Goal: Task Accomplishment & Management: Complete application form

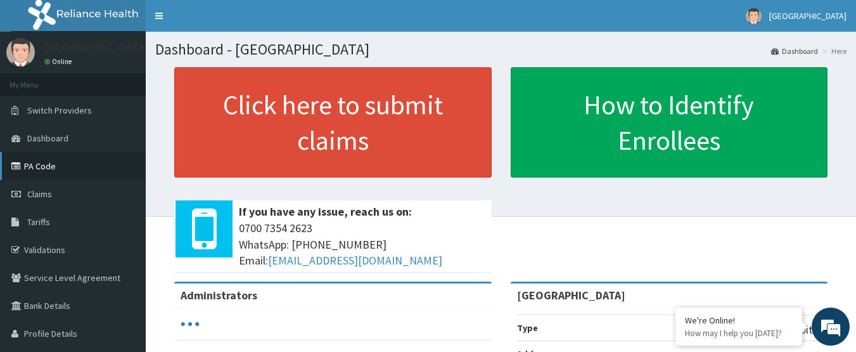
click at [37, 170] on link "PA Code" at bounding box center [73, 166] width 146 height 28
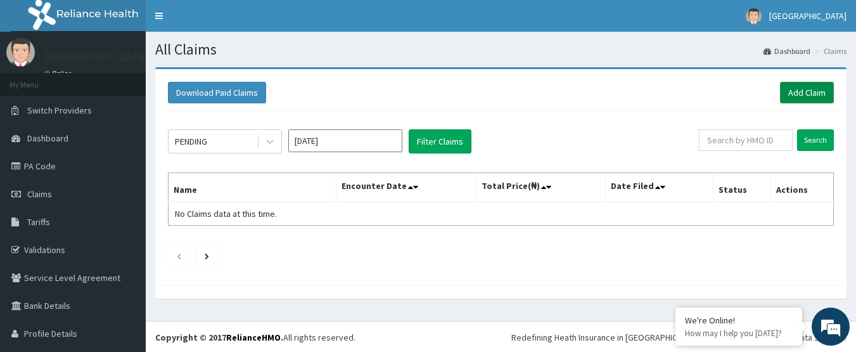
click at [802, 97] on link "Add Claim" at bounding box center [807, 93] width 54 height 22
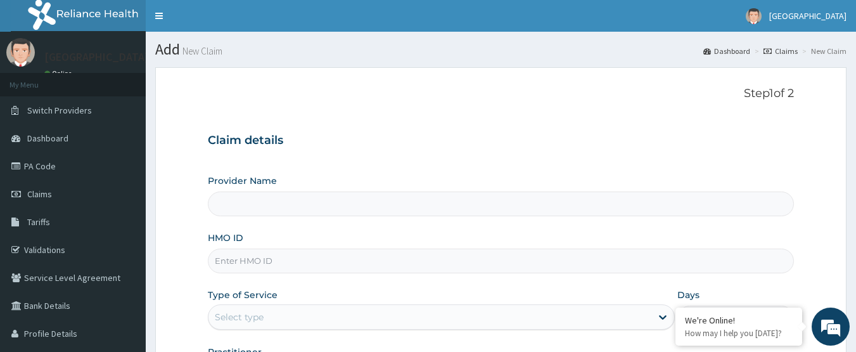
paste input "SFA/12689/A"
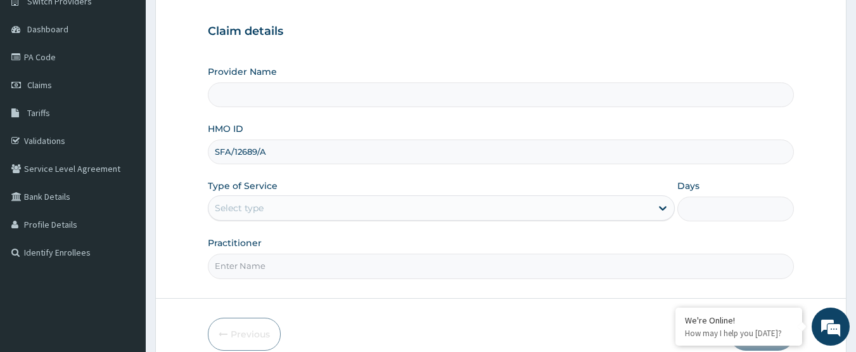
scroll to position [169, 0]
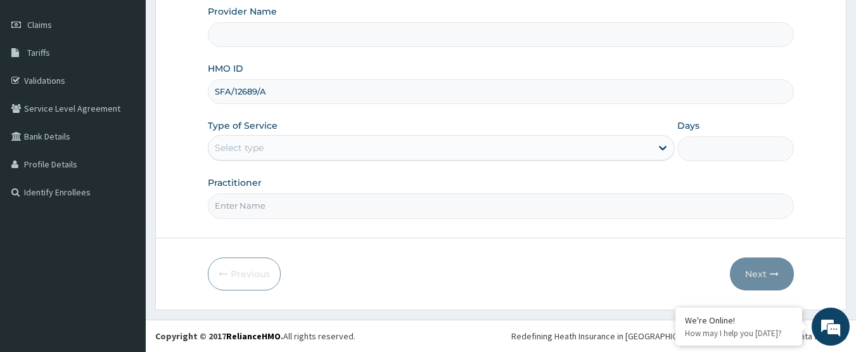
type input "SFA/12689/A"
click at [294, 148] on div "Select type" at bounding box center [430, 148] width 443 height 20
click at [296, 138] on div "Select type" at bounding box center [430, 148] width 443 height 20
click at [296, 139] on div "Select type" at bounding box center [430, 148] width 443 height 20
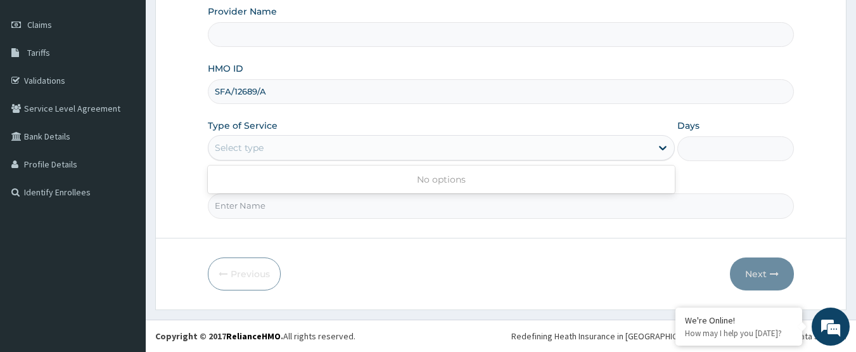
click at [296, 139] on div "Select type" at bounding box center [430, 148] width 443 height 20
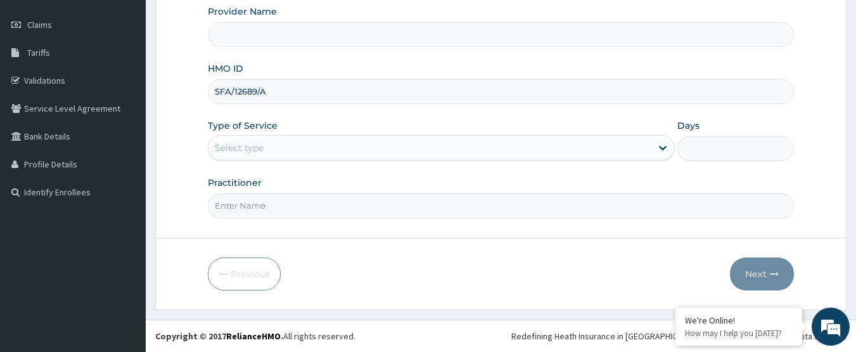
click at [348, 152] on div "Select type" at bounding box center [430, 148] width 443 height 20
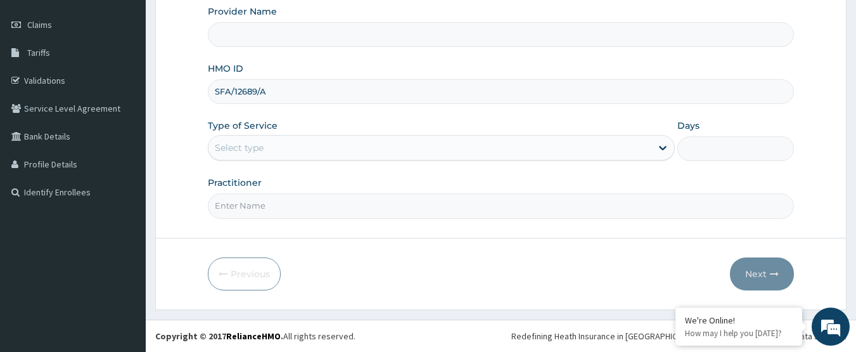
click at [348, 152] on div "Select type" at bounding box center [430, 148] width 443 height 20
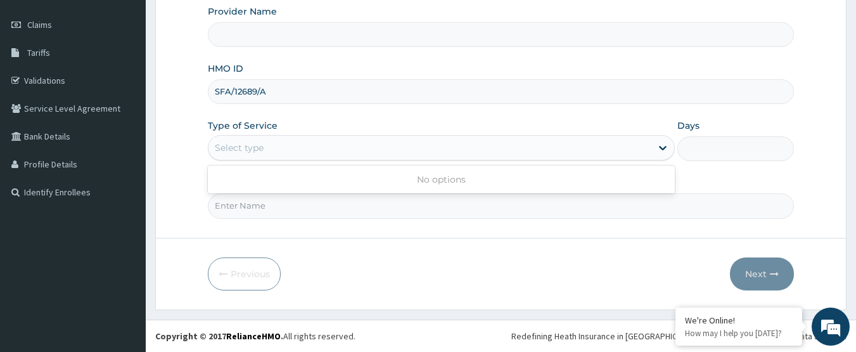
scroll to position [0, 0]
click at [343, 150] on div "Select type" at bounding box center [430, 148] width 443 height 20
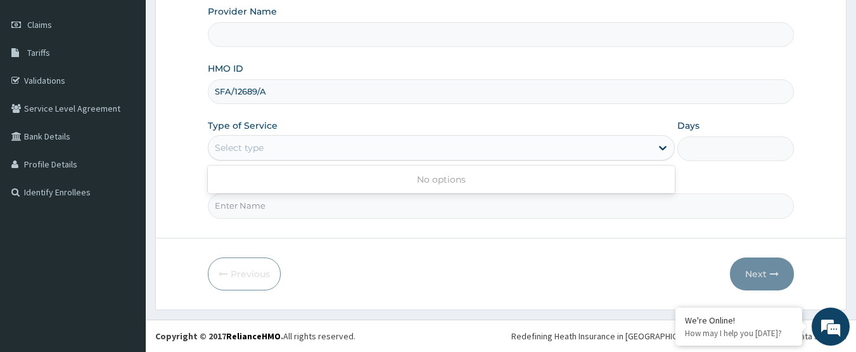
click at [343, 150] on div "Select type" at bounding box center [430, 148] width 443 height 20
click at [345, 150] on div "Select type" at bounding box center [430, 148] width 443 height 20
click at [245, 146] on div "Select type" at bounding box center [239, 147] width 49 height 13
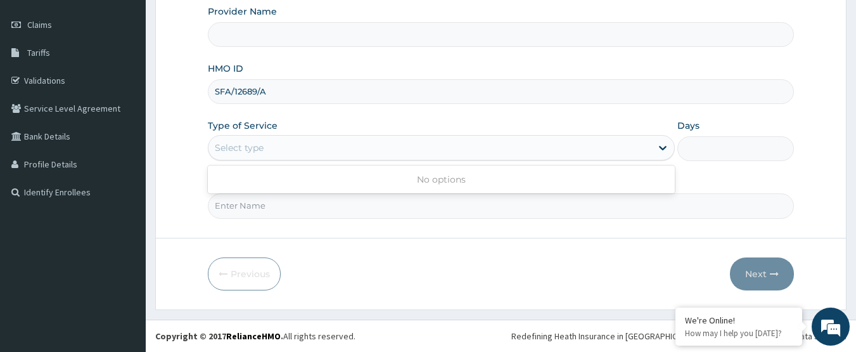
click at [245, 146] on div "Select type" at bounding box center [239, 147] width 49 height 13
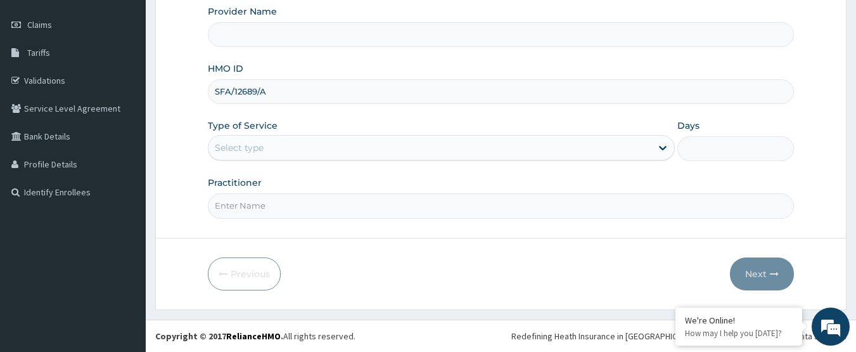
click at [245, 146] on div "Select type" at bounding box center [239, 147] width 49 height 13
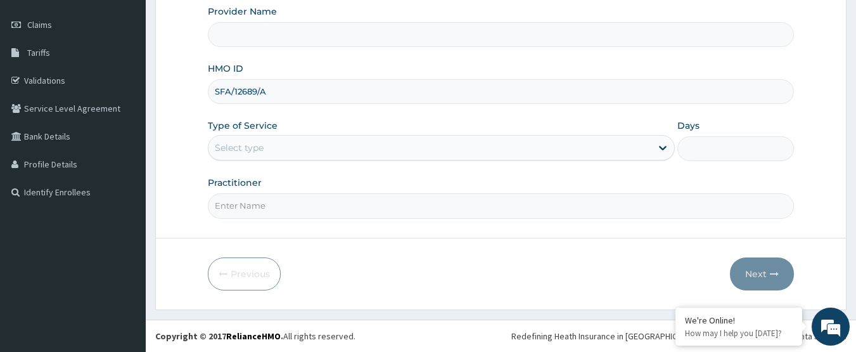
click at [245, 146] on div "Select type" at bounding box center [239, 147] width 49 height 13
type input "[GEOGRAPHIC_DATA]"
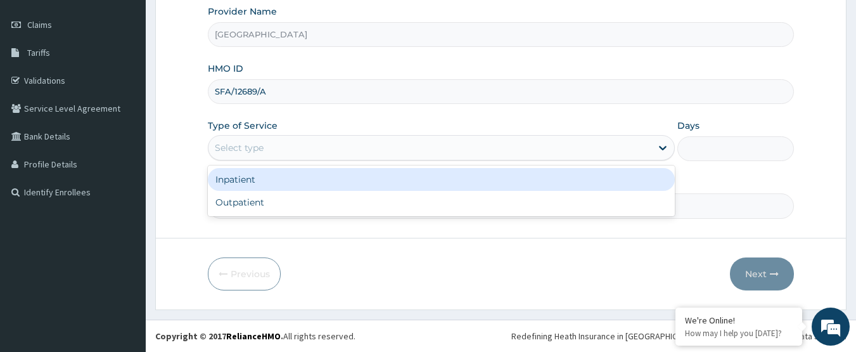
click at [238, 144] on div "Select type" at bounding box center [239, 147] width 49 height 13
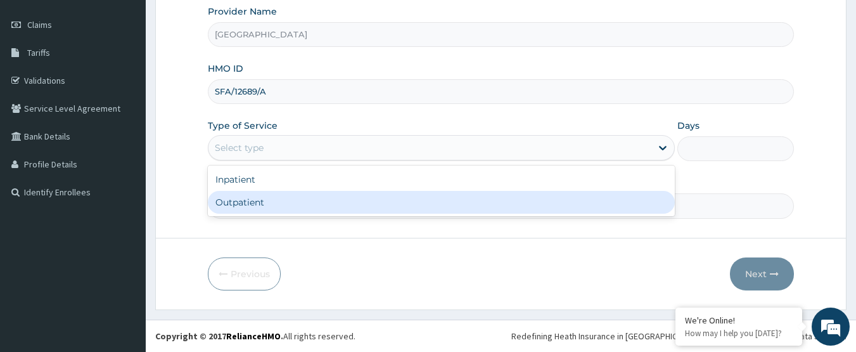
click at [248, 200] on div "Outpatient" at bounding box center [441, 202] width 467 height 23
type input "1"
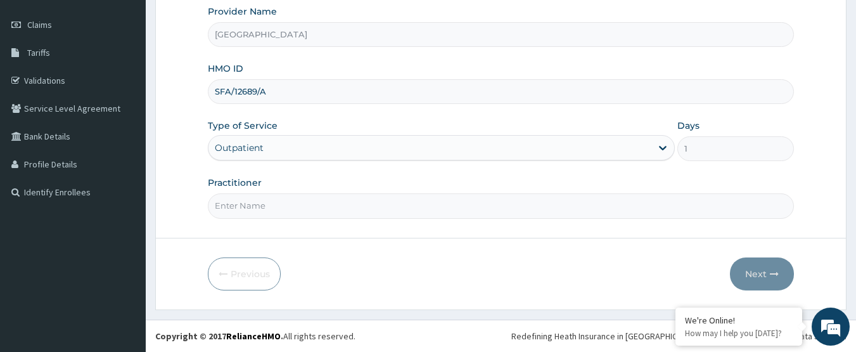
click at [248, 200] on input "Practitioner" at bounding box center [501, 205] width 587 height 25
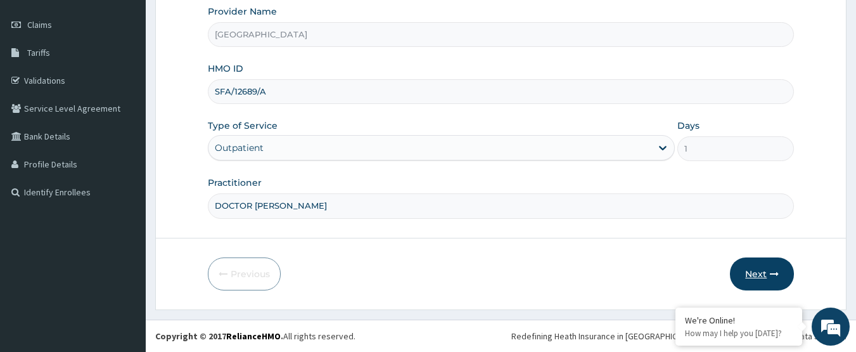
type input "DOCTOR [PERSON_NAME]"
click at [771, 277] on icon "button" at bounding box center [774, 273] width 9 height 9
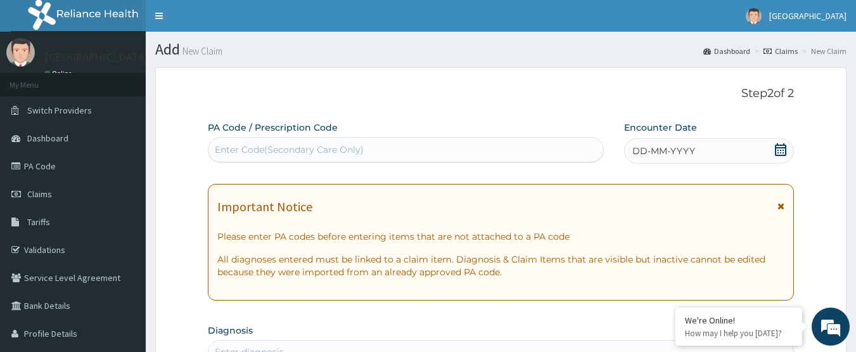
click at [783, 147] on icon at bounding box center [780, 149] width 11 height 13
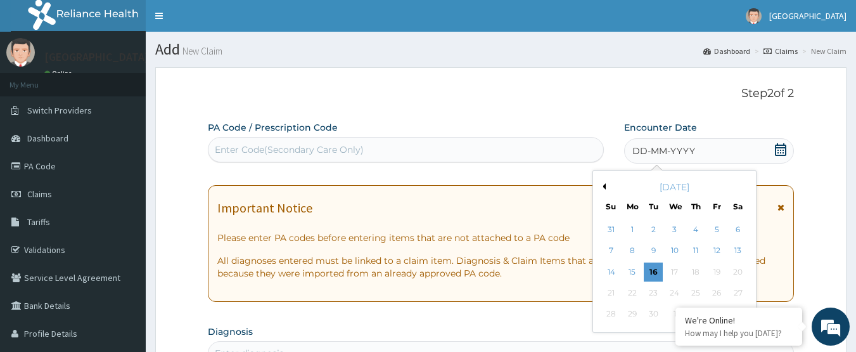
click at [605, 186] on button "Previous Month" at bounding box center [603, 186] width 6 height 6
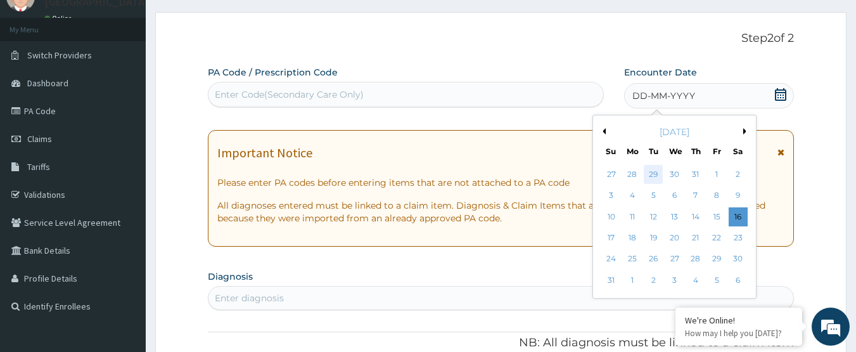
scroll to position [63, 0]
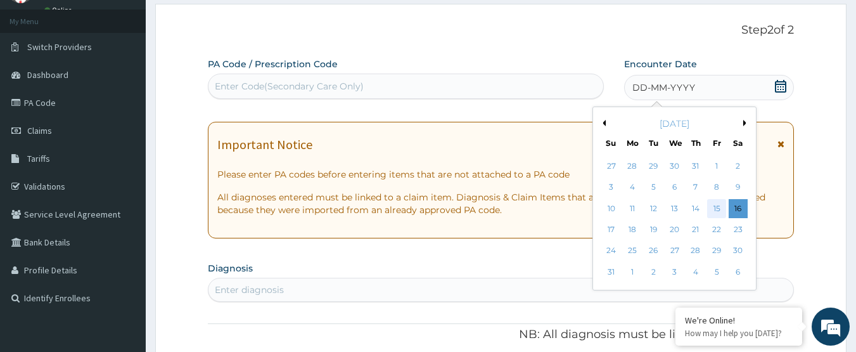
click at [716, 214] on div "15" at bounding box center [716, 208] width 19 height 19
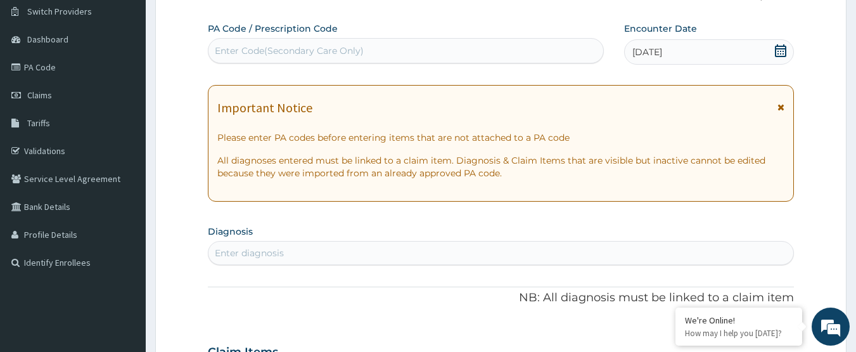
scroll to position [127, 0]
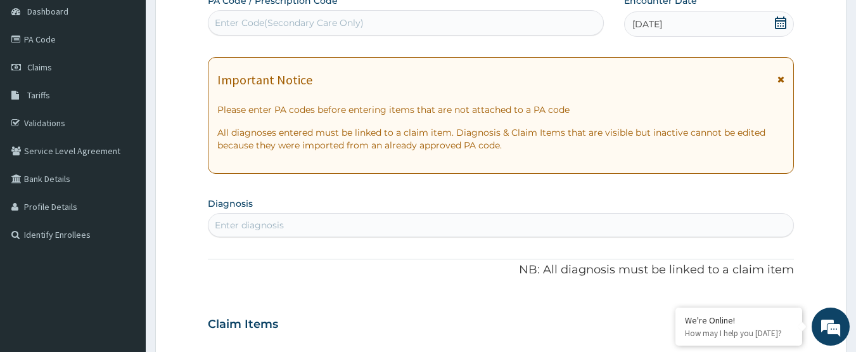
click at [399, 219] on div "Enter diagnosis" at bounding box center [502, 225] width 586 height 20
type input "FEVER"
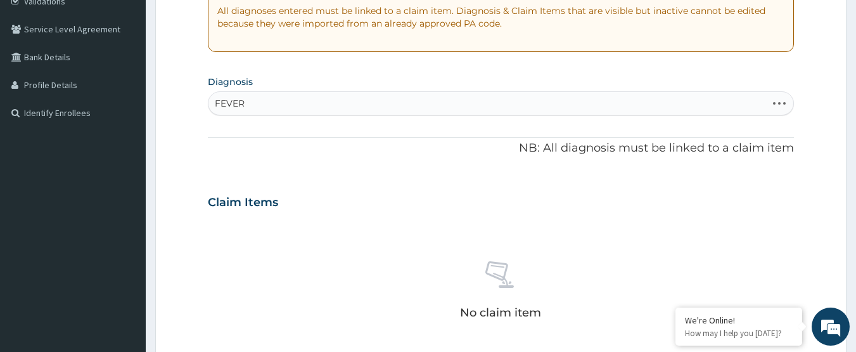
scroll to position [254, 0]
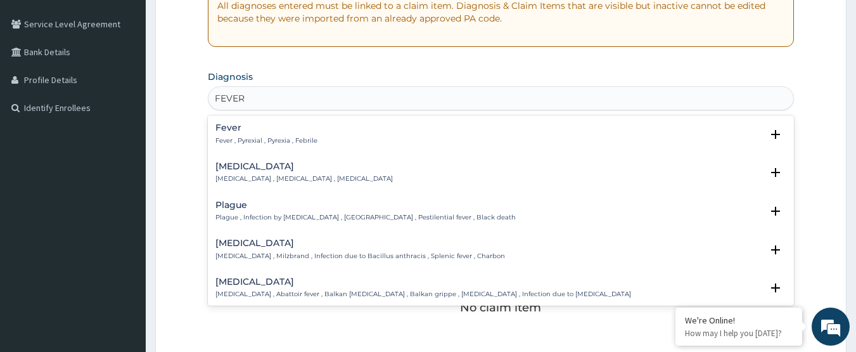
click at [271, 141] on p "Fever , Pyrexial , Pyrexia , Febrile" at bounding box center [266, 140] width 102 height 9
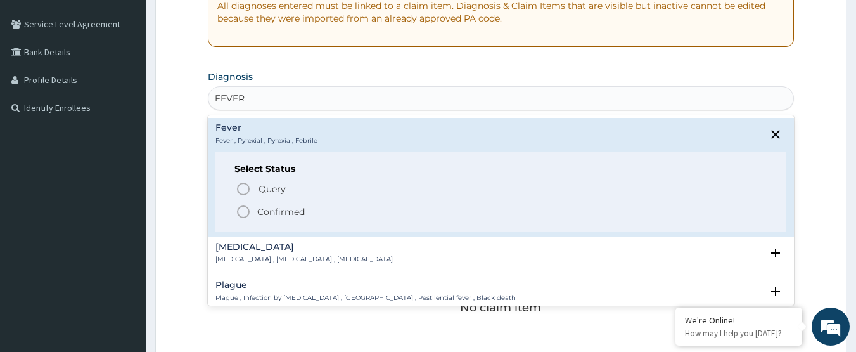
click at [261, 215] on p "Confirmed" at bounding box center [281, 211] width 48 height 13
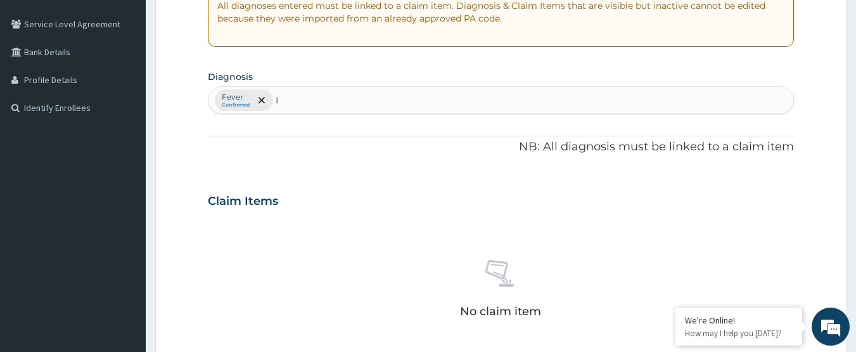
type input "I"
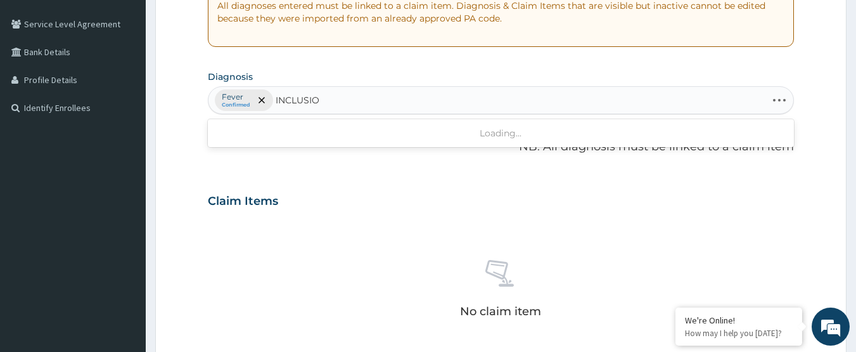
type input "INCLUSION"
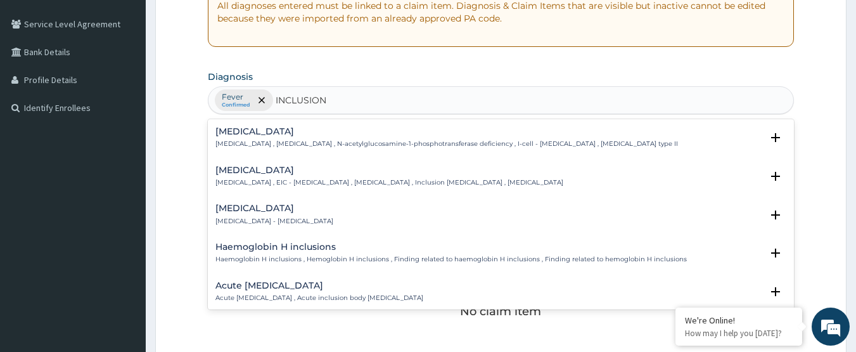
click at [316, 214] on div "Inclusion body myositis Inclusion body myositis , IBM - Inclusion body myositis" at bounding box center [274, 214] width 118 height 22
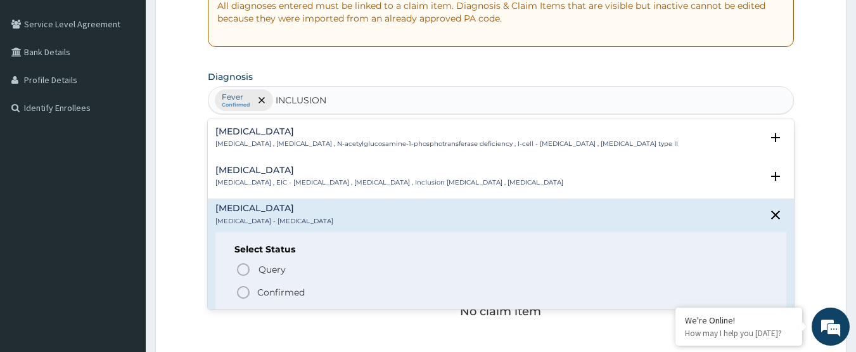
click at [287, 290] on p "Confirmed" at bounding box center [281, 292] width 48 height 13
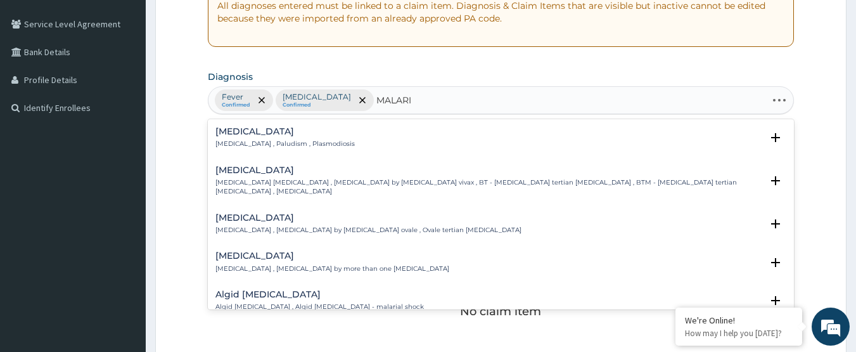
type input "MALARIA"
click at [324, 137] on div "Malaria Malaria , Paludism , Plasmodiosis" at bounding box center [501, 138] width 572 height 22
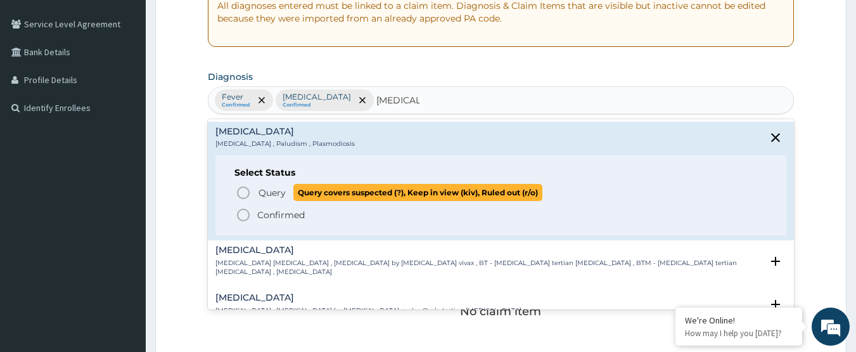
click at [280, 190] on span "Query" at bounding box center [272, 192] width 27 height 13
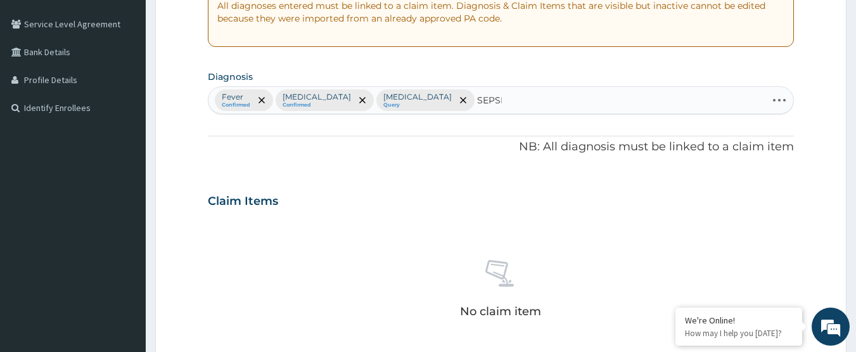
type input "[MEDICAL_DATA]"
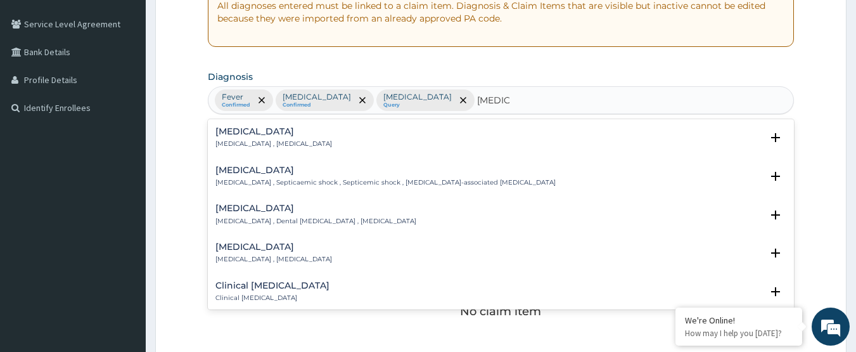
click at [243, 136] on h4 "[MEDICAL_DATA]" at bounding box center [273, 132] width 117 height 10
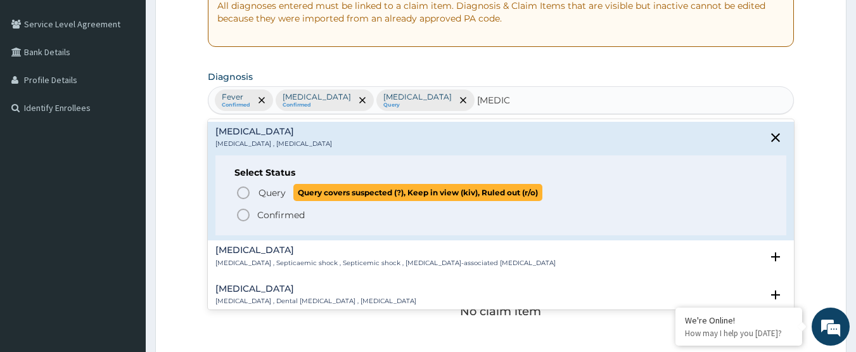
click at [267, 191] on span "Query" at bounding box center [272, 192] width 27 height 13
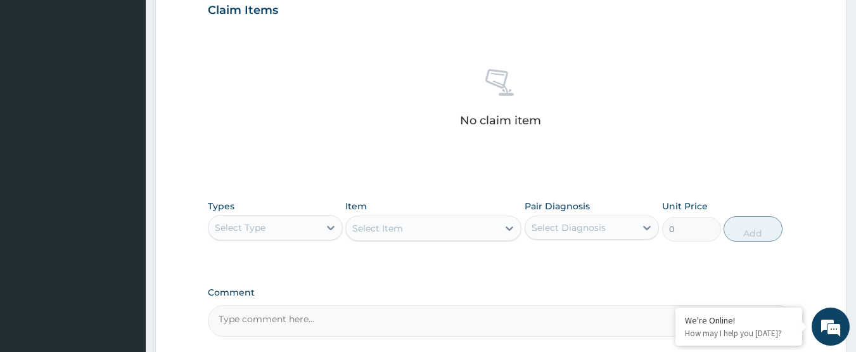
scroll to position [507, 0]
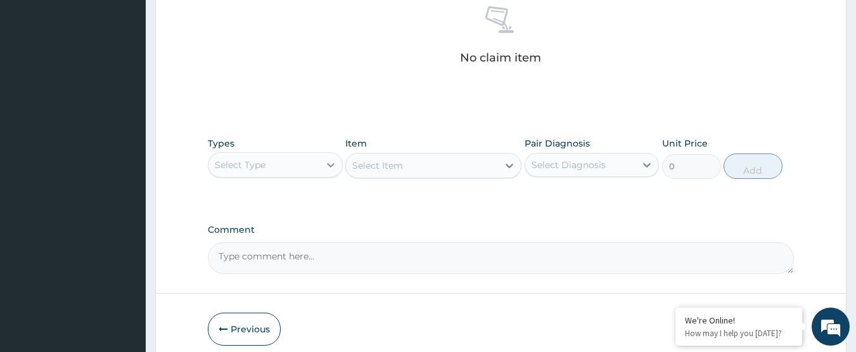
click at [326, 169] on icon at bounding box center [330, 164] width 13 height 13
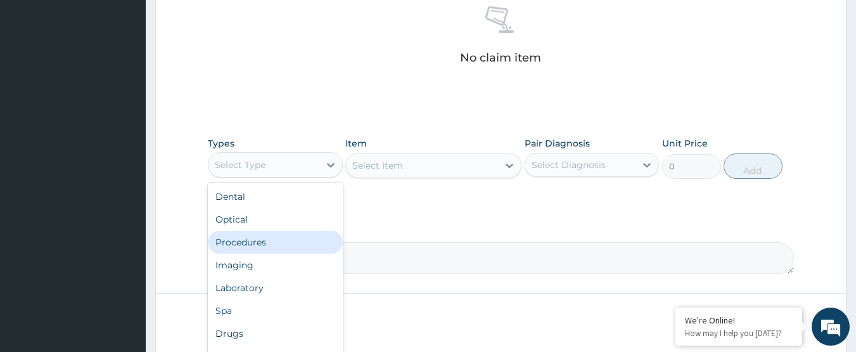
click at [302, 240] on div "Procedures" at bounding box center [275, 242] width 135 height 23
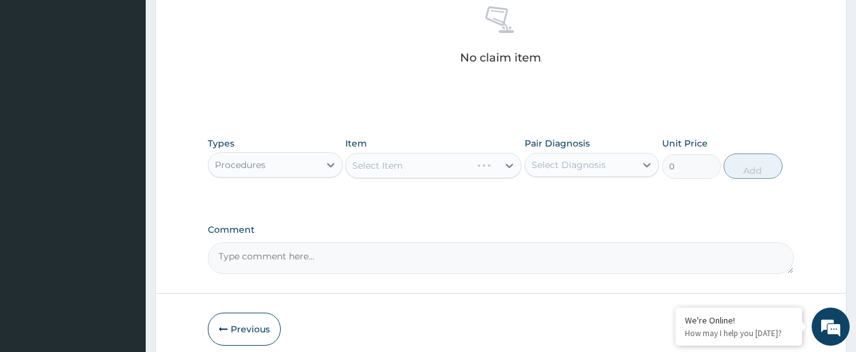
click at [574, 159] on div "Select Diagnosis" at bounding box center [569, 164] width 74 height 13
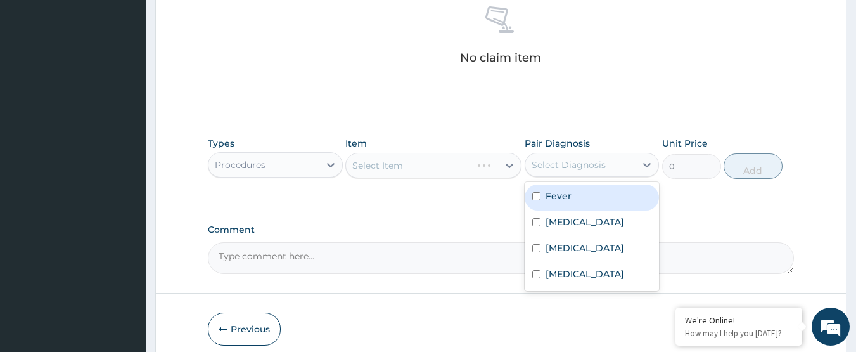
click at [581, 198] on div "Fever" at bounding box center [592, 197] width 135 height 26
checkbox input "true"
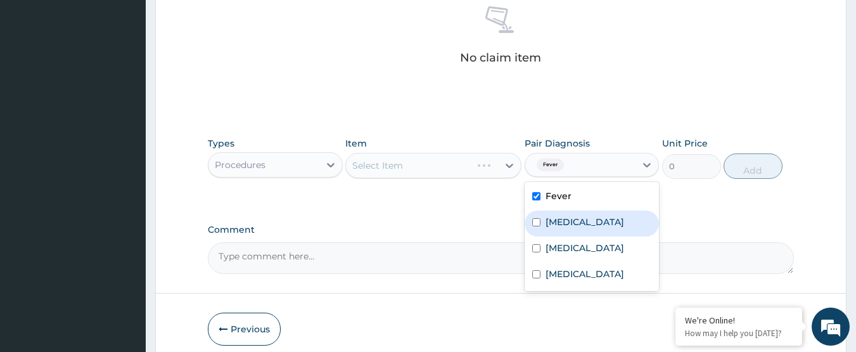
click at [583, 214] on div "Inclusion body myositis" at bounding box center [592, 223] width 135 height 26
checkbox input "true"
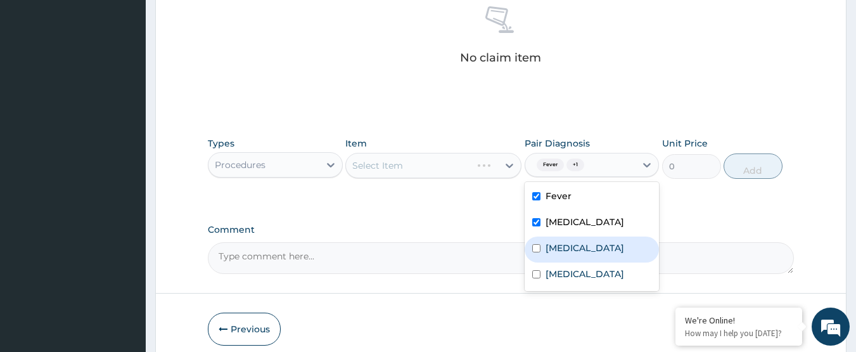
click at [582, 240] on div "Malaria" at bounding box center [592, 249] width 135 height 26
checkbox input "true"
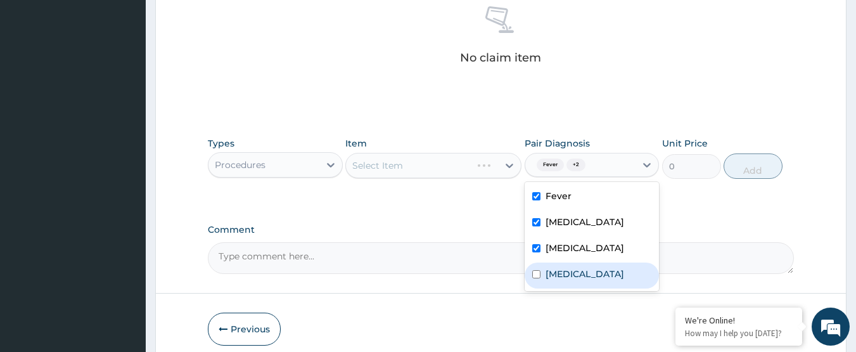
click at [577, 274] on div "[MEDICAL_DATA]" at bounding box center [592, 275] width 135 height 26
checkbox input "true"
click at [472, 236] on div "Comment" at bounding box center [501, 248] width 587 height 49
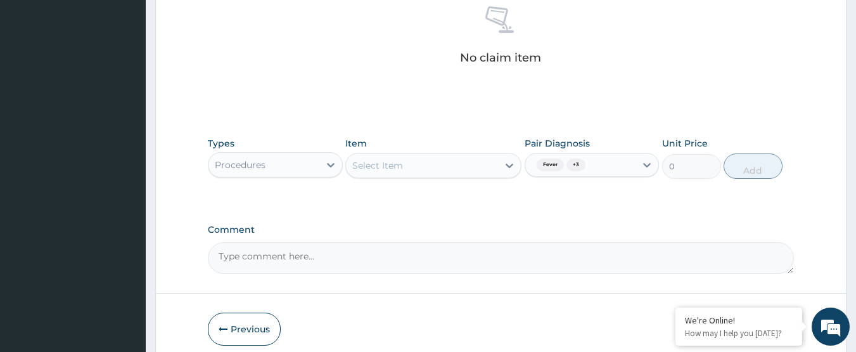
click at [436, 170] on div "Select Item" at bounding box center [422, 165] width 152 height 20
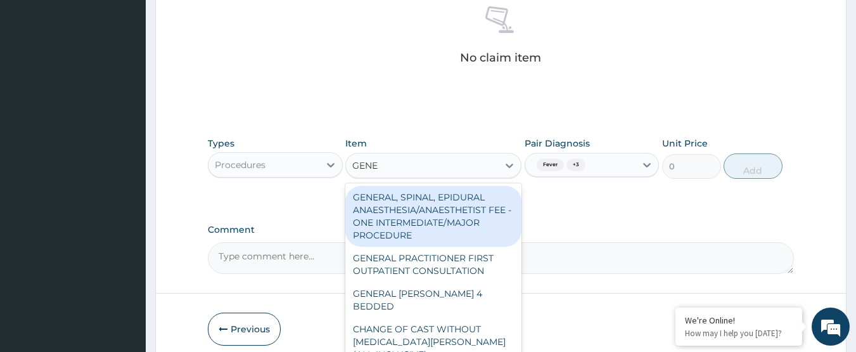
type input "GENER"
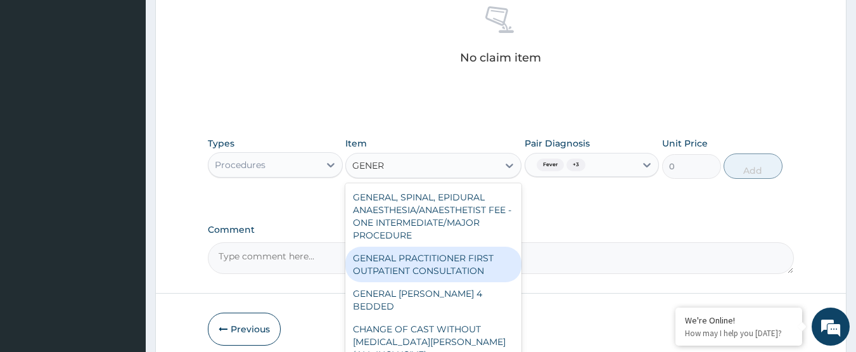
click at [472, 260] on div "GENERAL PRACTITIONER FIRST OUTPATIENT CONSULTATION" at bounding box center [433, 264] width 176 height 35
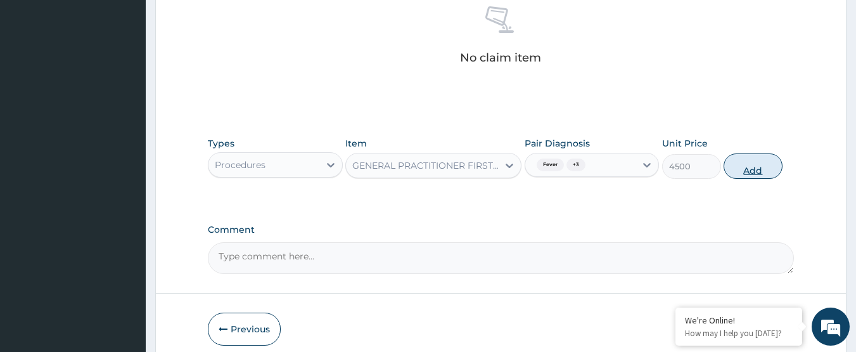
click at [735, 167] on button "Add" at bounding box center [753, 165] width 59 height 25
type input "0"
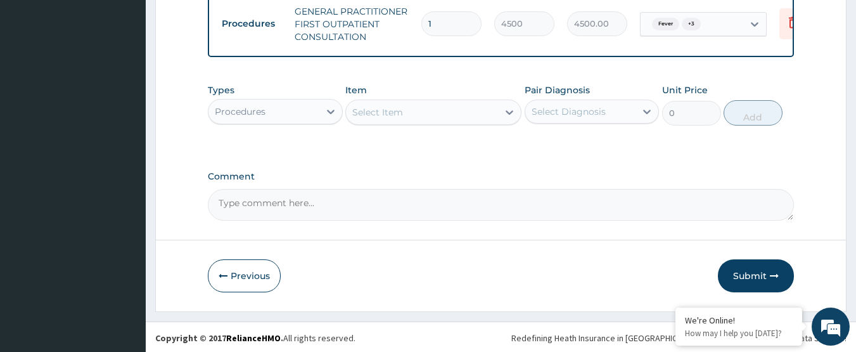
click at [306, 119] on div "Procedures" at bounding box center [264, 111] width 111 height 20
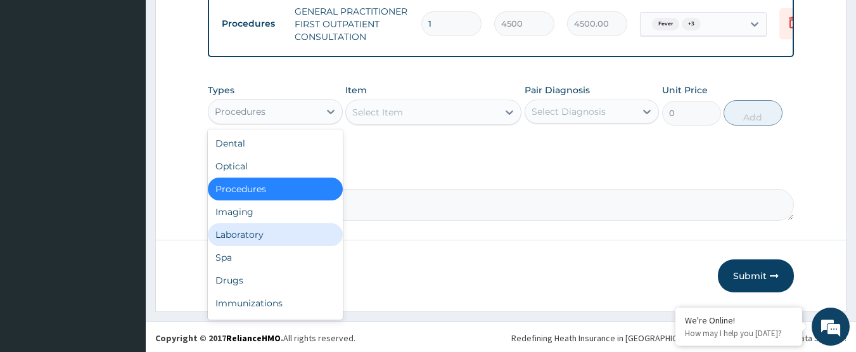
click at [282, 243] on div "Laboratory" at bounding box center [275, 234] width 135 height 23
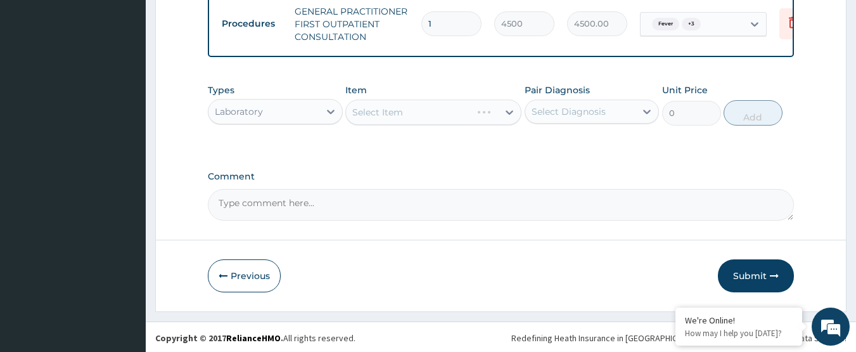
click at [587, 114] on div "Select Diagnosis" at bounding box center [569, 111] width 74 height 13
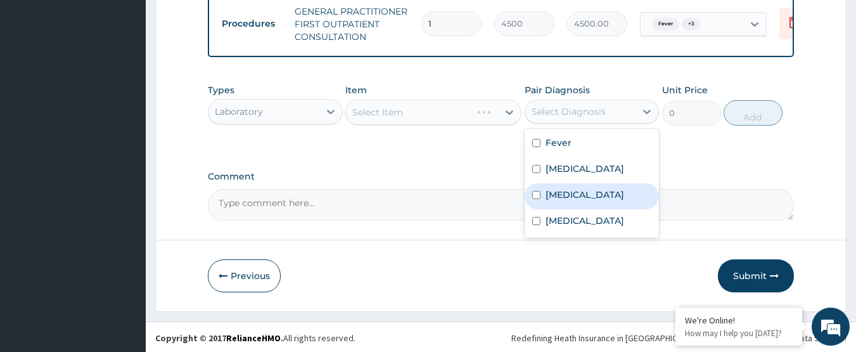
click at [585, 197] on div "Malaria" at bounding box center [592, 196] width 135 height 26
checkbox input "true"
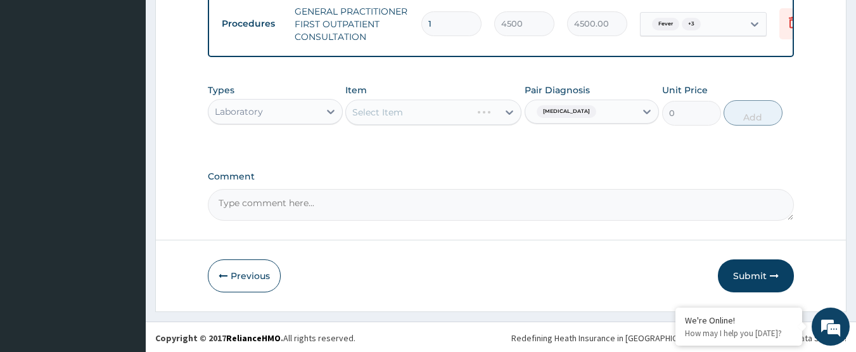
click at [474, 122] on div "Select Item" at bounding box center [422, 112] width 152 height 20
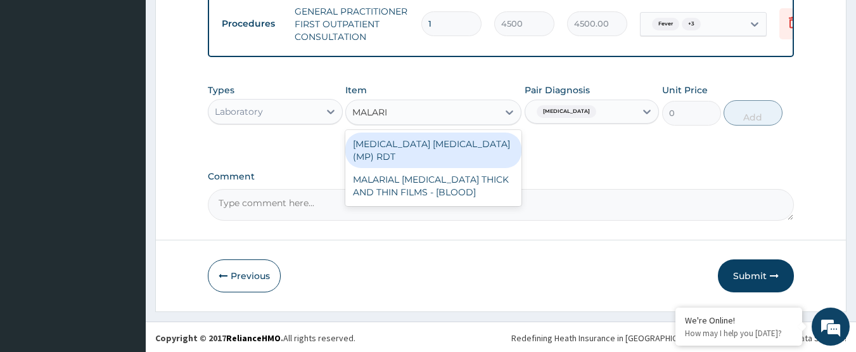
type input "MALARIA"
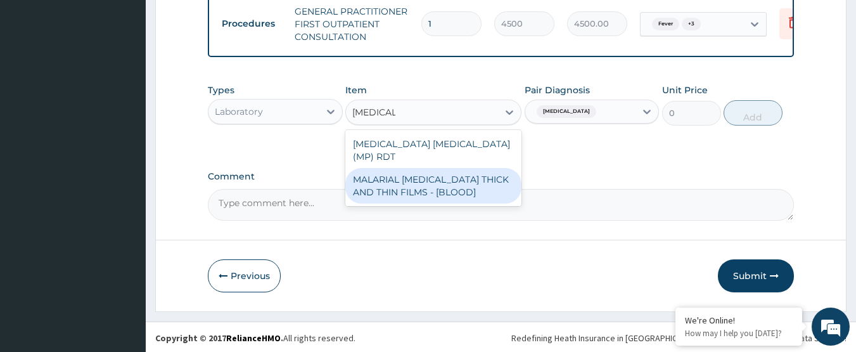
click at [475, 189] on div "MALARIAL PARASITE THICK AND THIN FILMS - [BLOOD]" at bounding box center [433, 185] width 176 height 35
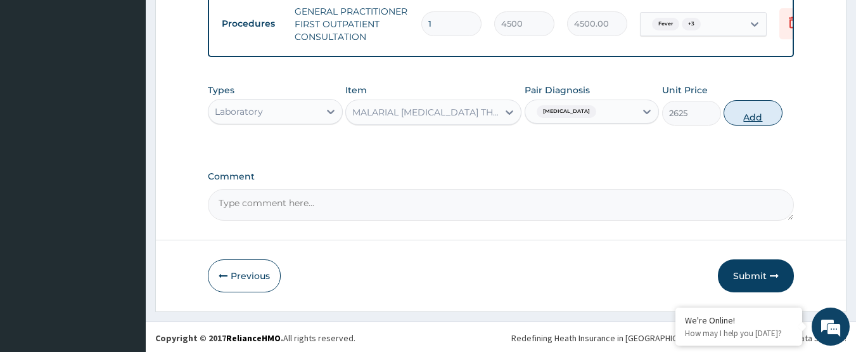
click at [747, 125] on button "Add" at bounding box center [753, 112] width 59 height 25
type input "0"
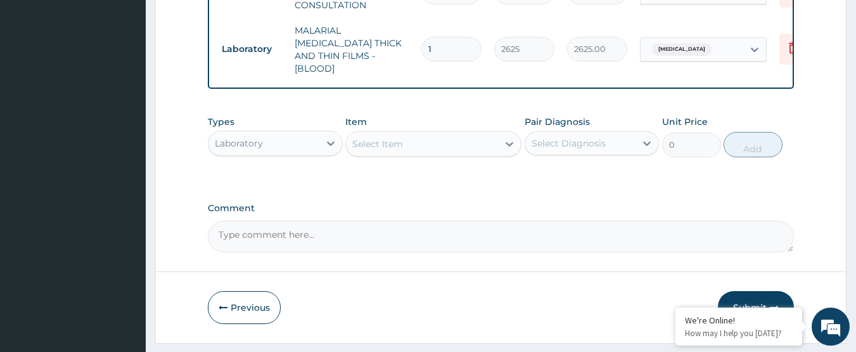
scroll to position [569, 0]
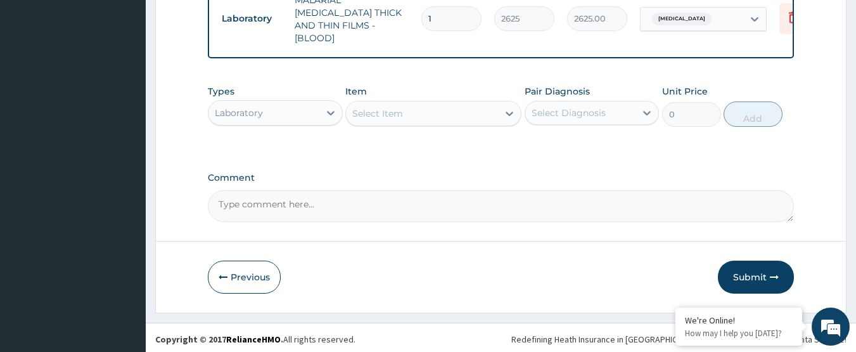
click at [570, 114] on div "Select Diagnosis" at bounding box center [569, 112] width 74 height 13
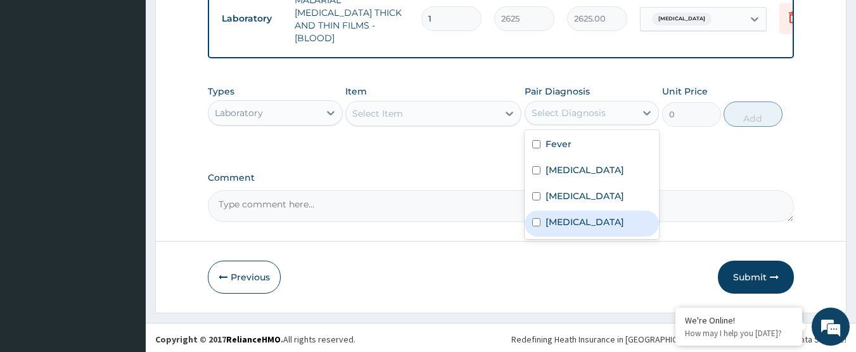
click at [579, 215] on div "Sepsis" at bounding box center [592, 223] width 135 height 26
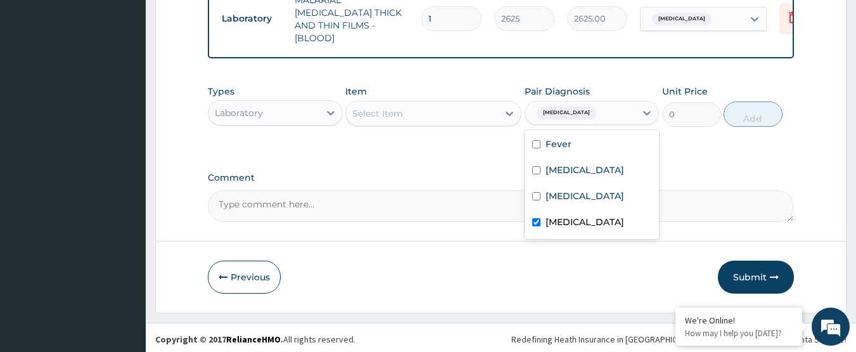
checkbox input "true"
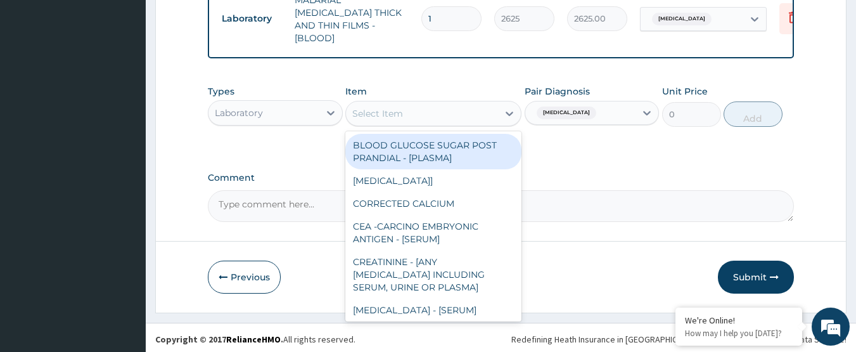
click at [445, 108] on div "Select Item" at bounding box center [422, 113] width 152 height 20
type input "G"
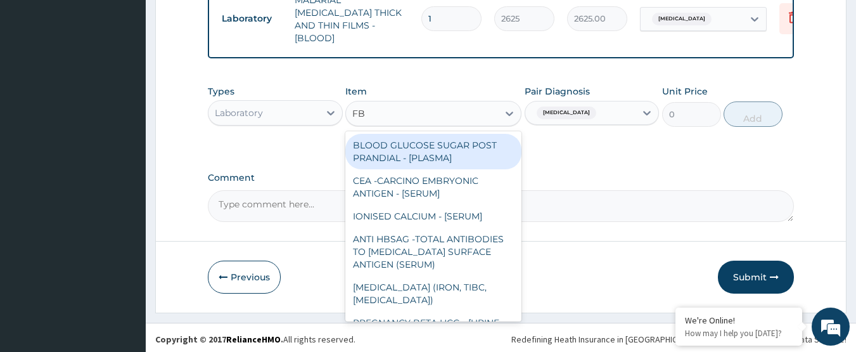
type input "FBC"
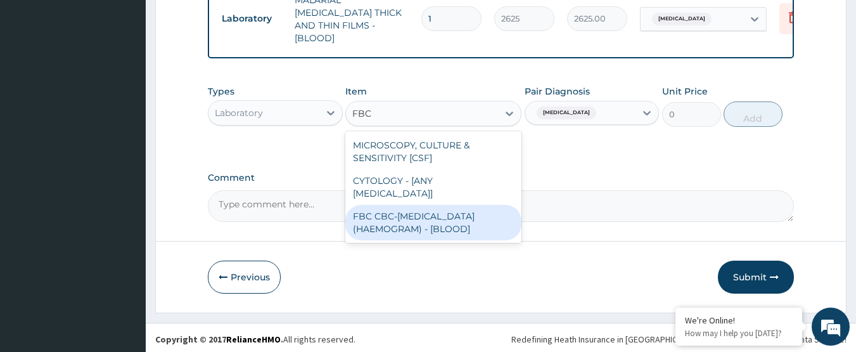
click at [455, 205] on div "FBC CBC-COMPLETE BLOOD COUNT (HAEMOGRAM) - [BLOOD]" at bounding box center [433, 222] width 176 height 35
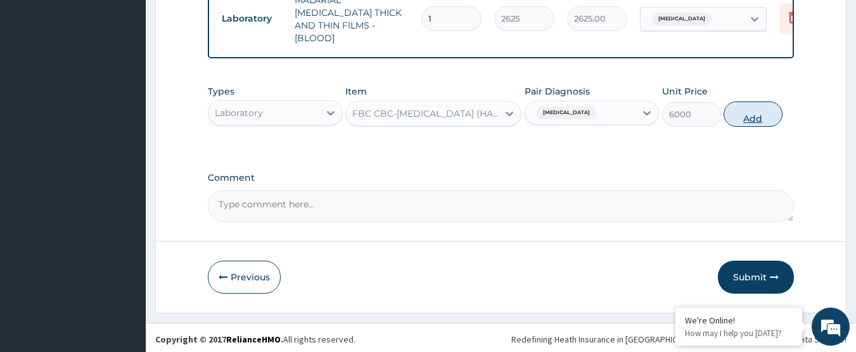
click at [742, 117] on button "Add" at bounding box center [753, 113] width 59 height 25
type input "0"
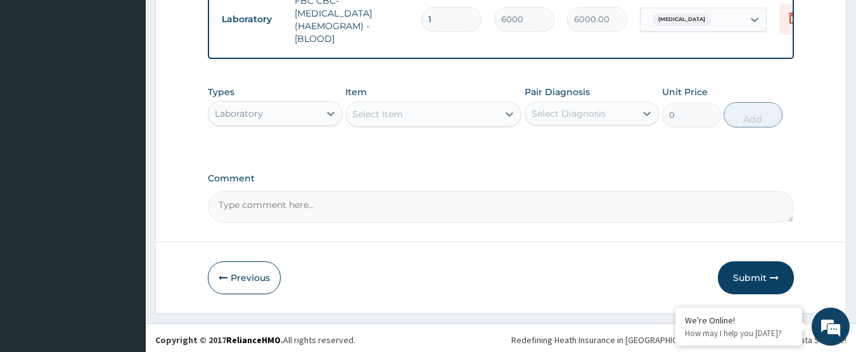
scroll to position [632, 0]
click at [280, 103] on div "Laboratory" at bounding box center [264, 113] width 111 height 20
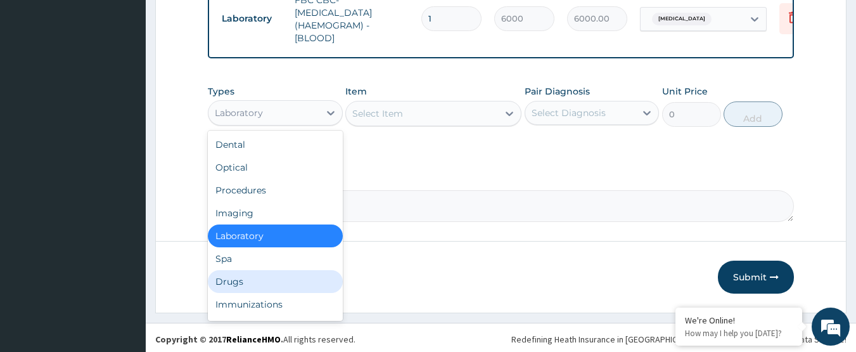
click at [291, 278] on div "Drugs" at bounding box center [275, 281] width 135 height 23
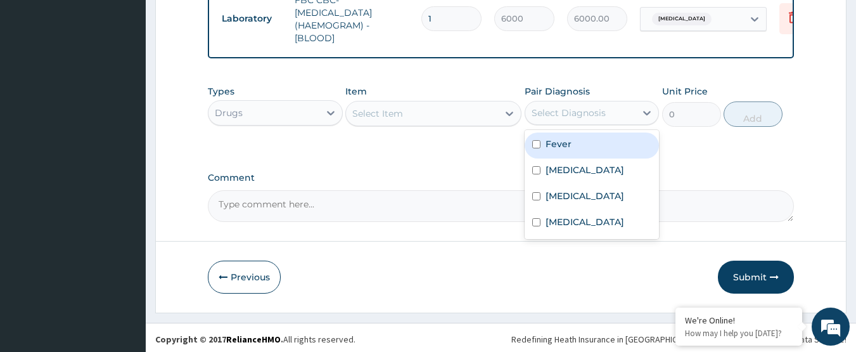
click at [566, 116] on div "Select Diagnosis" at bounding box center [580, 113] width 111 height 20
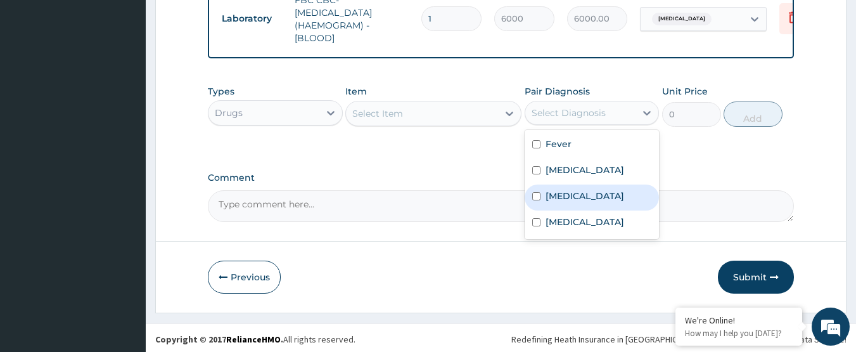
click at [575, 189] on label "[MEDICAL_DATA]" at bounding box center [585, 195] width 79 height 13
checkbox input "true"
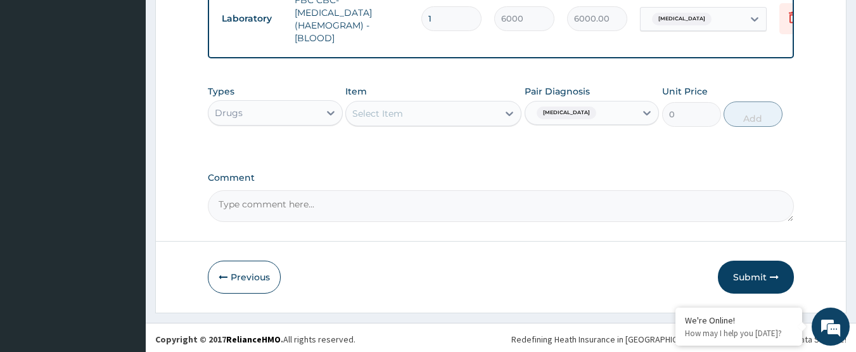
click at [446, 109] on div "Select Item" at bounding box center [422, 113] width 152 height 20
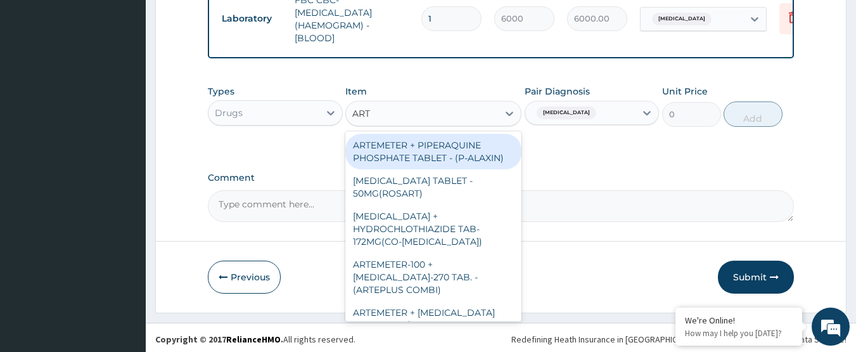
type input "ARTE"
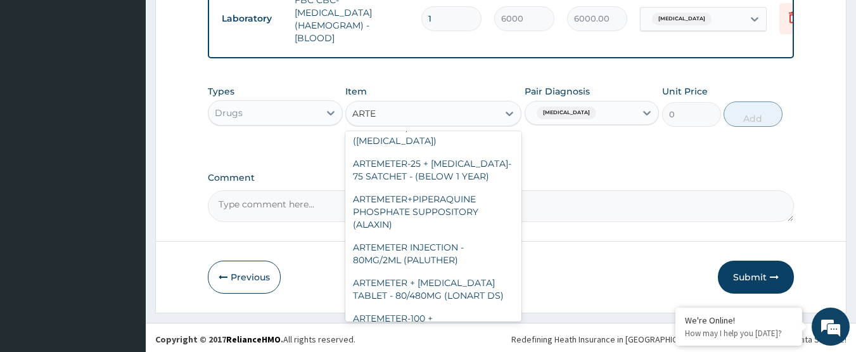
scroll to position [636, 0]
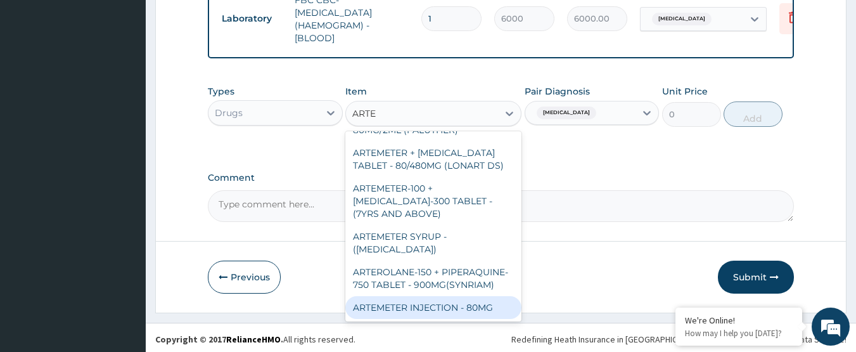
click at [461, 303] on div "ARTEMETER INJECTION - 80MG" at bounding box center [433, 307] width 176 height 23
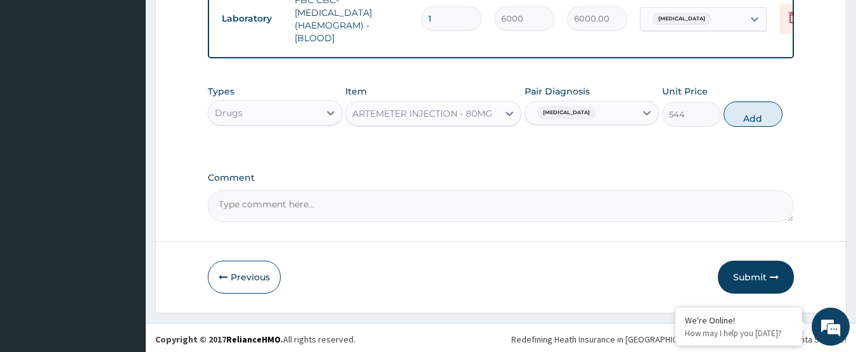
click at [744, 109] on button "Add" at bounding box center [753, 113] width 59 height 25
type input "0"
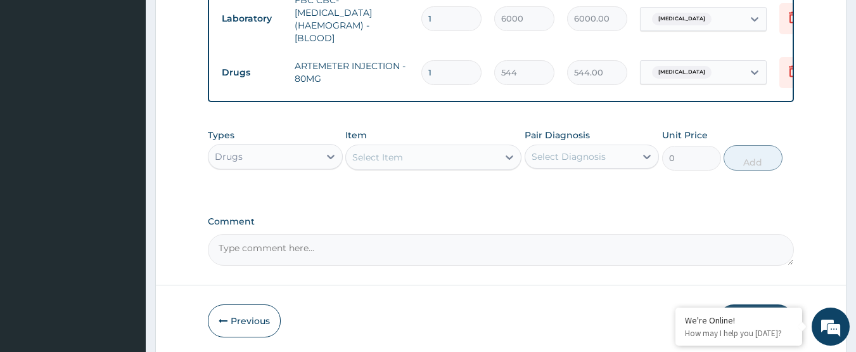
type input "0.00"
type input "6"
type input "3264.00"
type input "6"
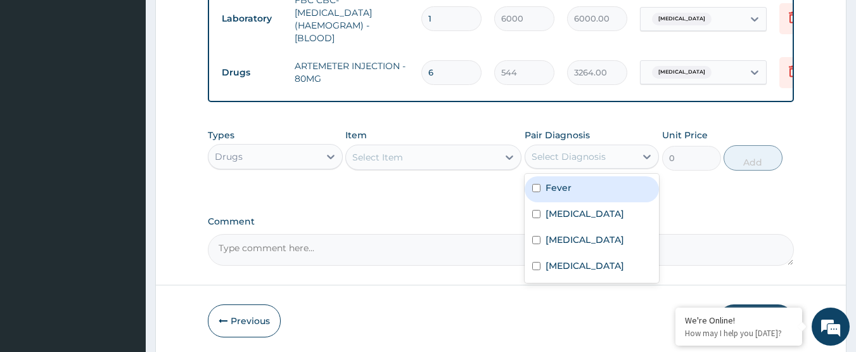
click at [605, 150] on div "Select Diagnosis" at bounding box center [580, 156] width 111 height 20
click at [592, 180] on div "Fever" at bounding box center [592, 189] width 135 height 26
checkbox input "true"
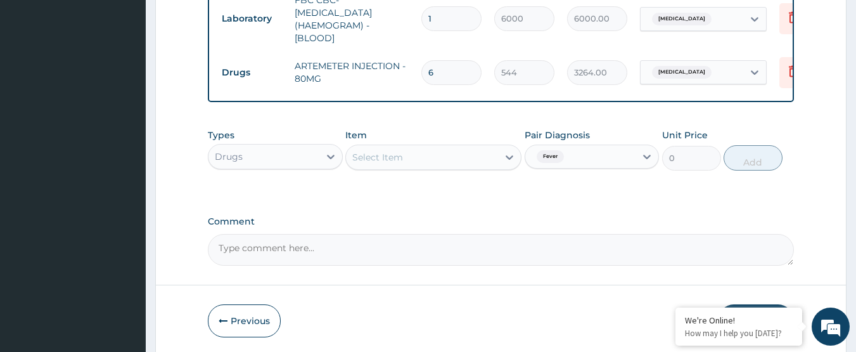
click at [435, 158] on div "Select Item" at bounding box center [422, 157] width 152 height 20
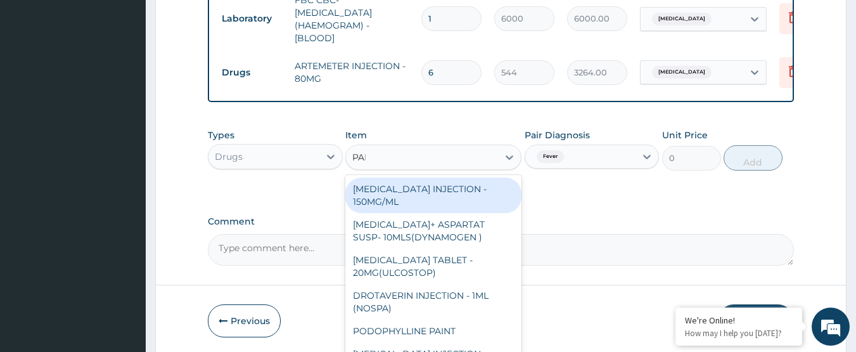
type input "PARAC"
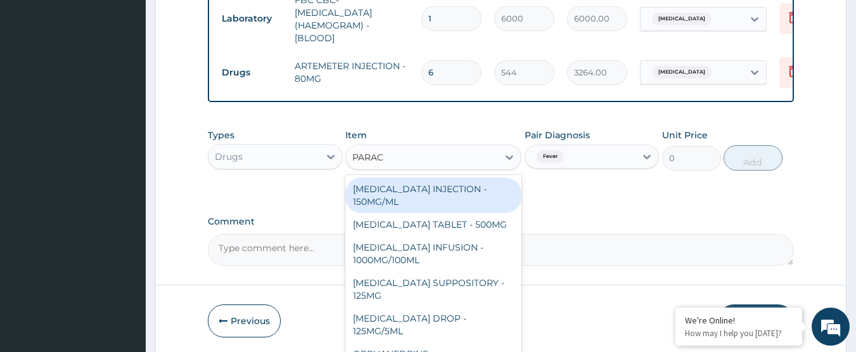
click at [443, 181] on div "[MEDICAL_DATA] INJECTION - 150MG/ML" at bounding box center [433, 194] width 176 height 35
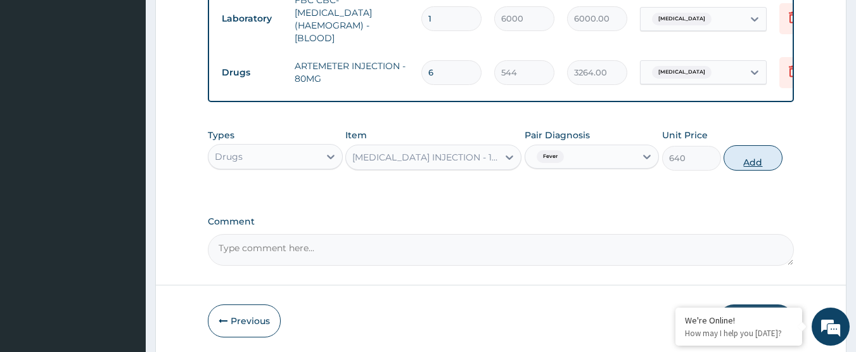
click at [745, 160] on button "Add" at bounding box center [753, 157] width 59 height 25
type input "0"
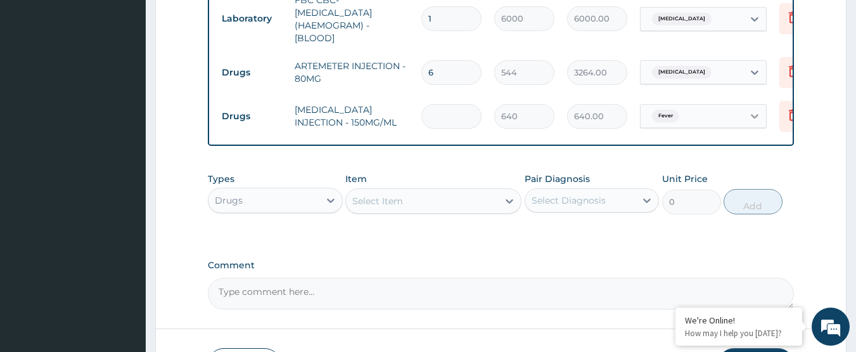
type input "0.00"
type input "4"
type input "2560.00"
type input "4"
type input "0.00"
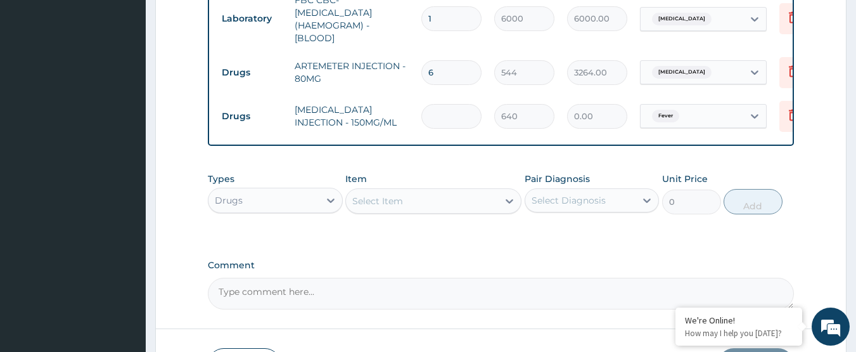
type input "6"
type input "3840.00"
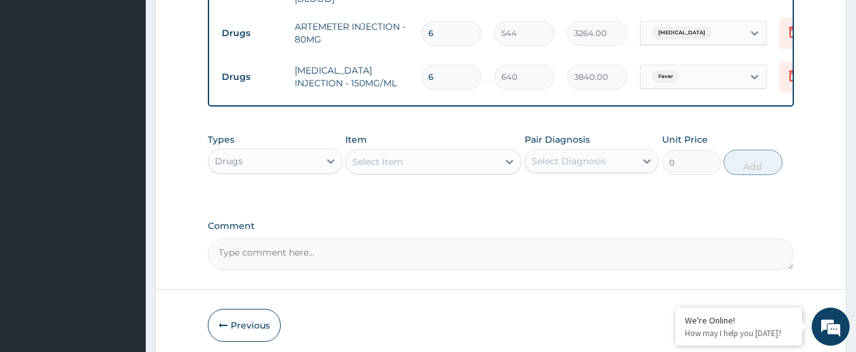
scroll to position [720, 0]
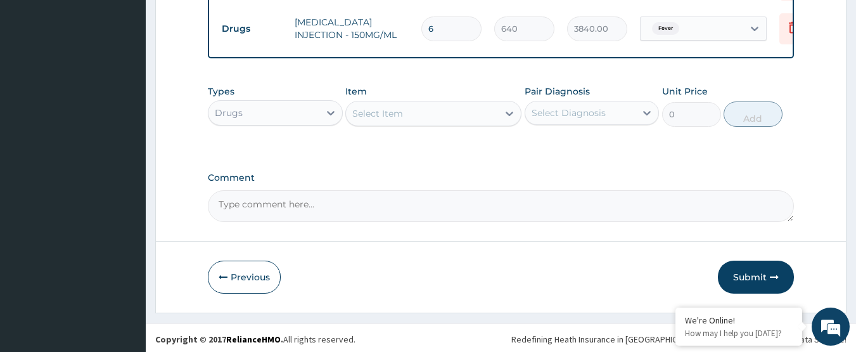
type input "6"
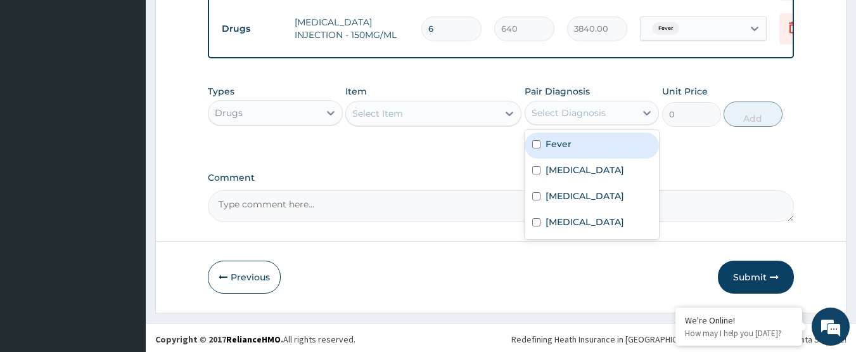
click at [611, 110] on div "Select Diagnosis" at bounding box center [580, 113] width 111 height 20
click at [605, 132] on div "Fever" at bounding box center [592, 145] width 135 height 26
checkbox input "true"
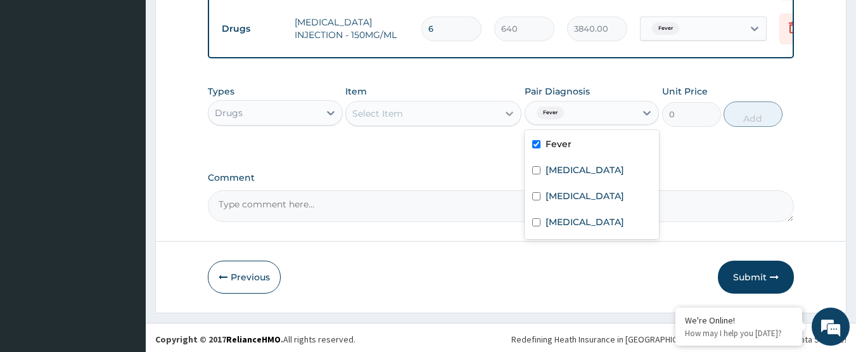
click at [510, 112] on icon at bounding box center [510, 114] width 8 height 4
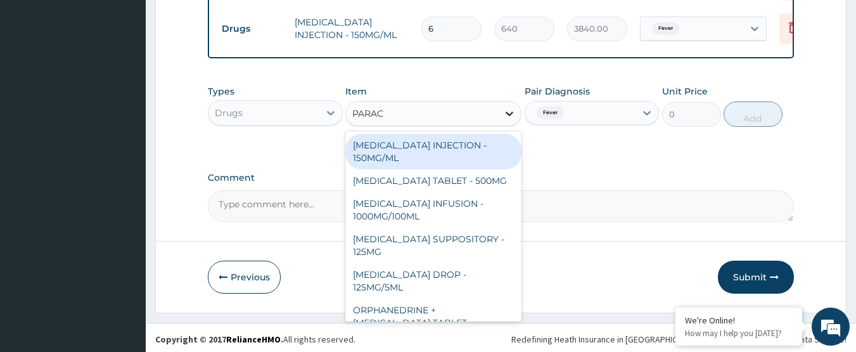
type input "PARACE"
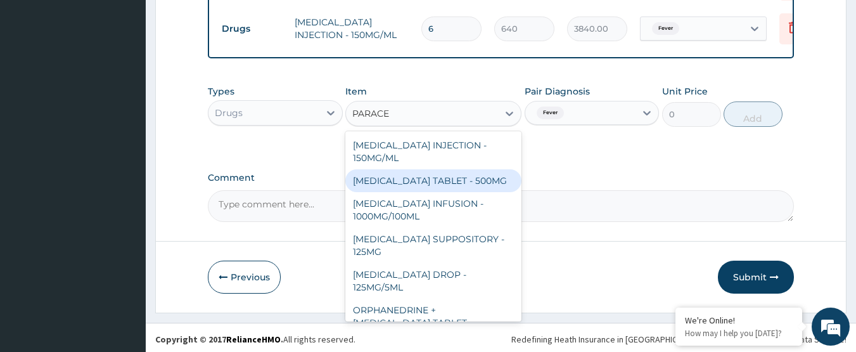
click at [478, 180] on div "[MEDICAL_DATA] TABLET - 500MG" at bounding box center [433, 180] width 176 height 23
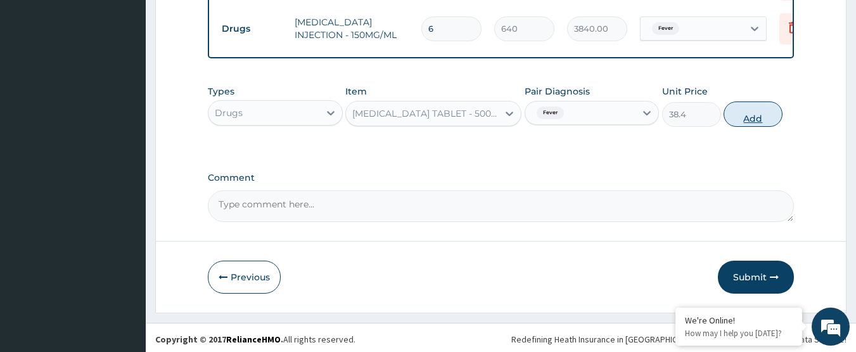
click at [766, 113] on button "Add" at bounding box center [753, 113] width 59 height 25
type input "0"
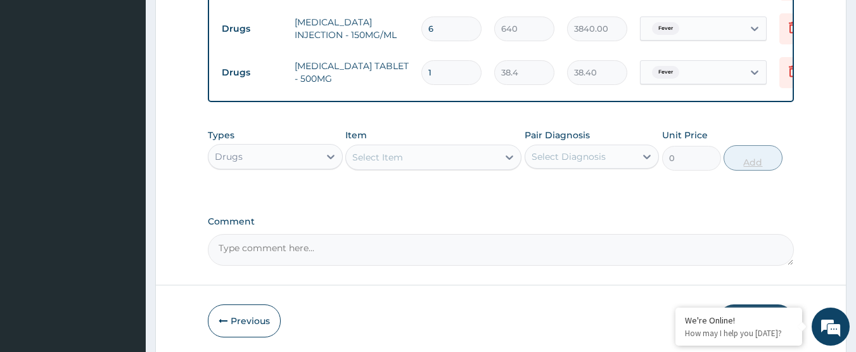
type input "13"
type input "499.20"
type input "1"
type input "38.40"
type input "12"
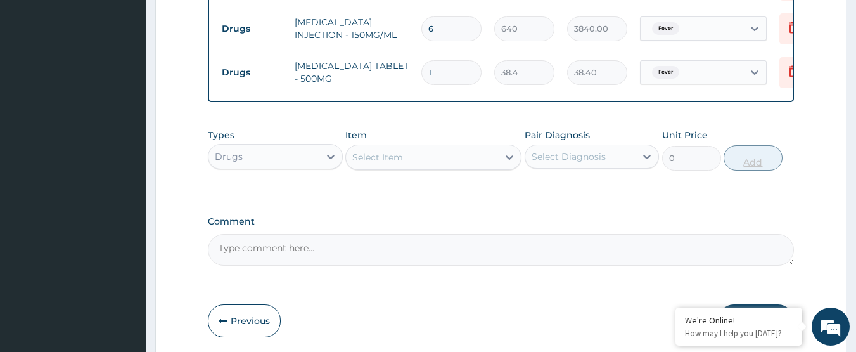
type input "460.80"
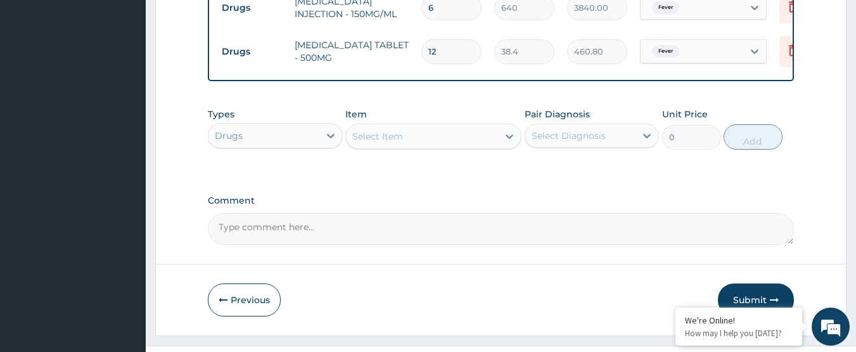
scroll to position [764, 0]
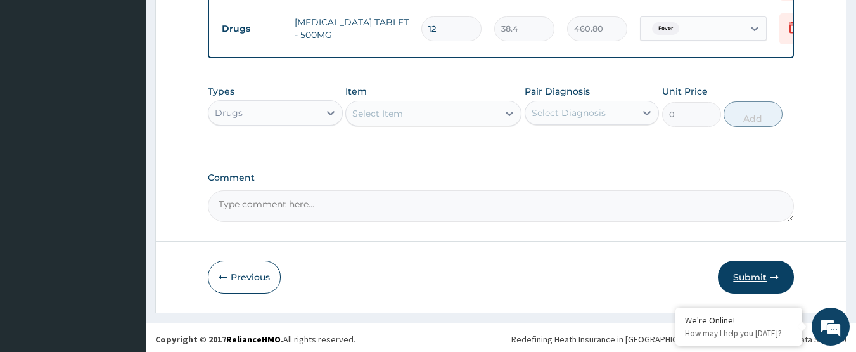
type input "12"
click at [760, 271] on button "Submit" at bounding box center [756, 276] width 76 height 33
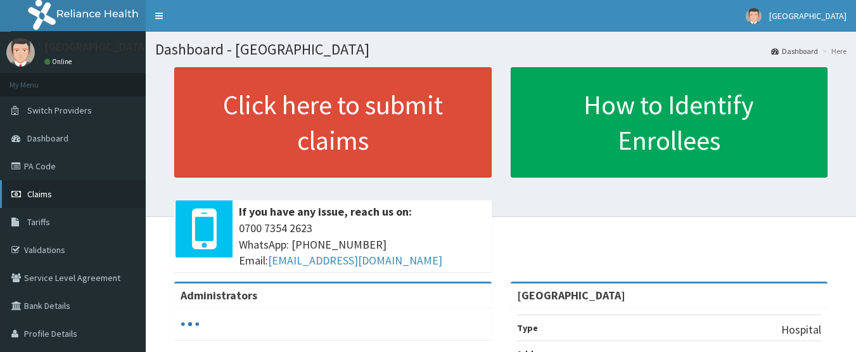
click at [30, 191] on span "Claims" at bounding box center [39, 193] width 25 height 11
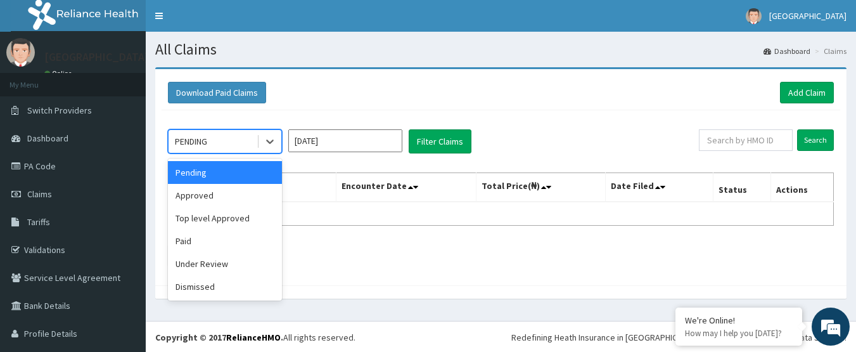
click at [207, 139] on div "PENDING" at bounding box center [191, 141] width 32 height 13
click at [228, 196] on div "Approved" at bounding box center [225, 195] width 114 height 23
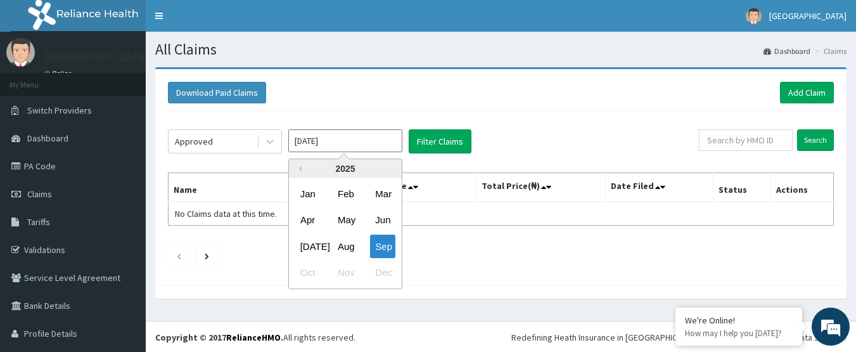
click at [333, 137] on input "[DATE]" at bounding box center [345, 140] width 114 height 23
click at [353, 243] on div "Aug" at bounding box center [345, 245] width 25 height 23
type input "Aug 2025"
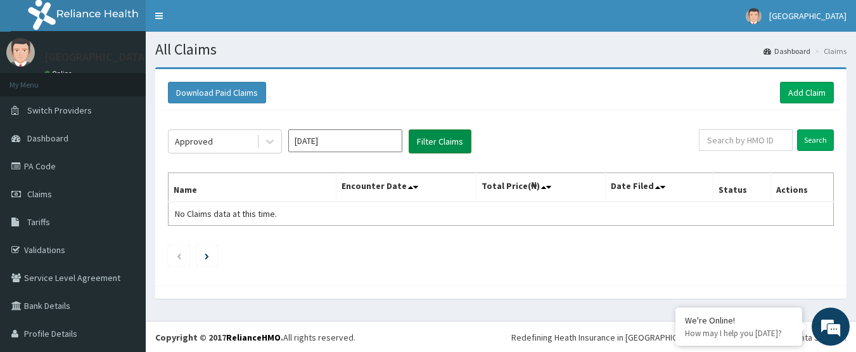
click at [443, 145] on button "Filter Claims" at bounding box center [440, 141] width 63 height 24
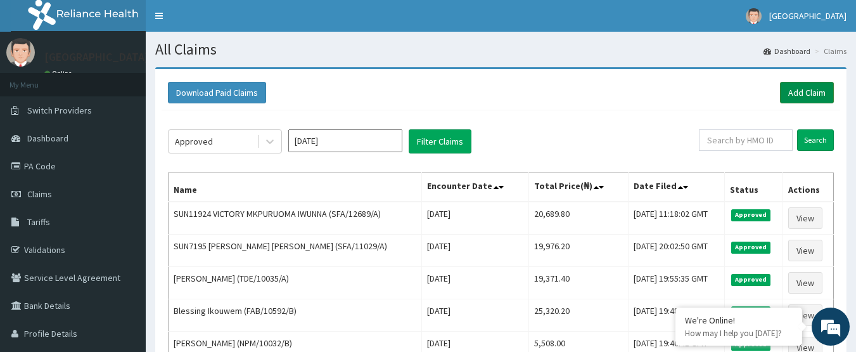
click at [797, 92] on link "Add Claim" at bounding box center [807, 93] width 54 height 22
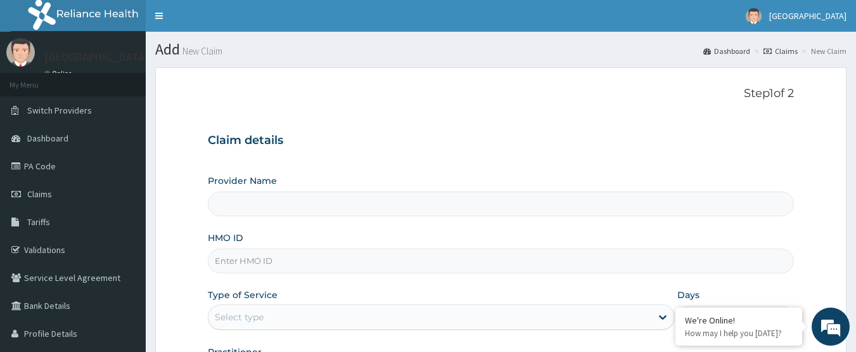
paste input "SFA/14128/A"
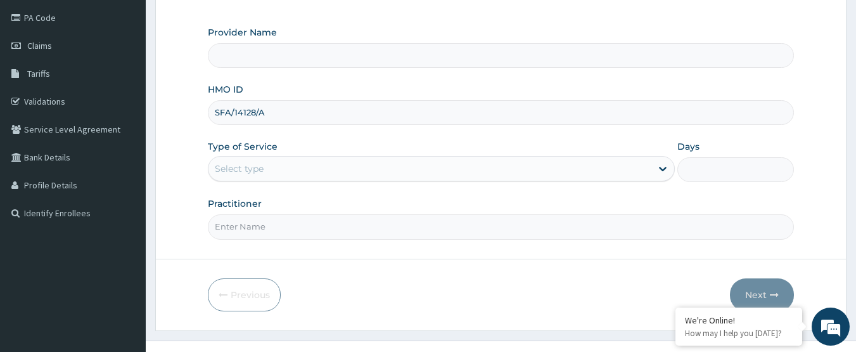
scroll to position [169, 0]
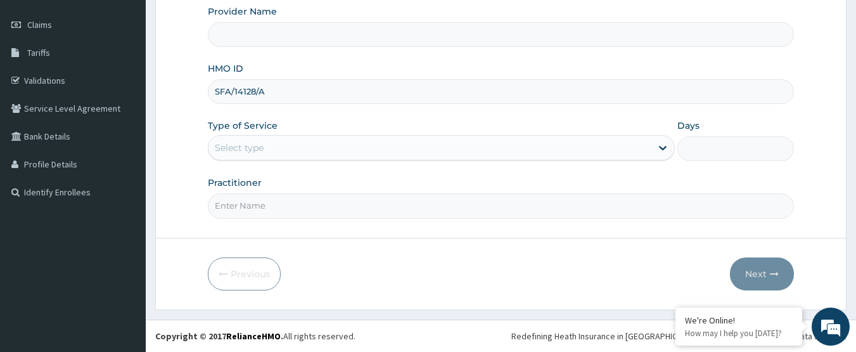
type input "SFA/14128/A"
click at [292, 150] on div "Select type" at bounding box center [430, 148] width 443 height 20
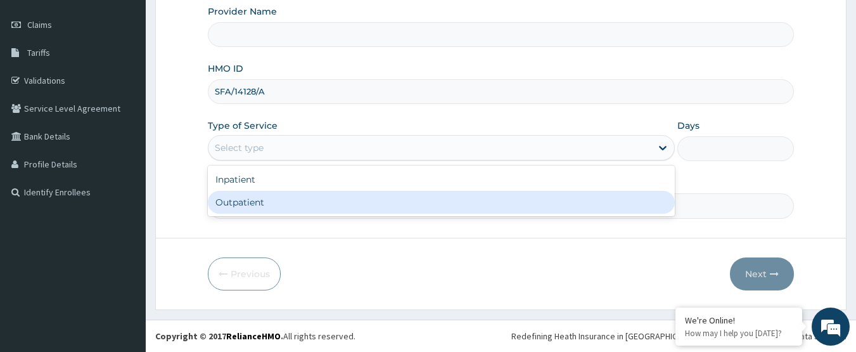
drag, startPoint x: 288, startPoint y: 196, endPoint x: 286, endPoint y: 208, distance: 12.1
click at [288, 198] on div "Outpatient" at bounding box center [441, 202] width 467 height 23
type input "1"
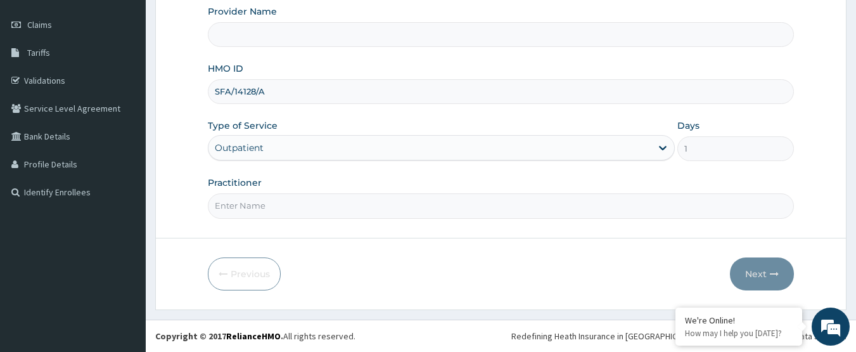
click at [286, 208] on input "Practitioner" at bounding box center [501, 205] width 587 height 25
type input "DO"
type input "[GEOGRAPHIC_DATA]"
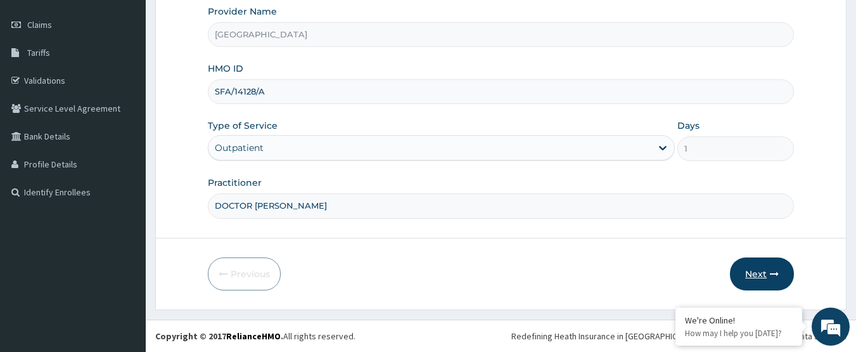
type input "DOCTOR AHMED"
click at [744, 274] on button "Next" at bounding box center [762, 273] width 64 height 33
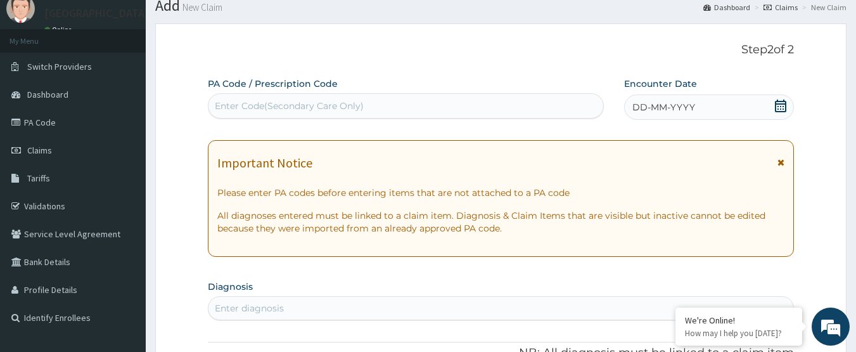
scroll to position [42, 0]
click at [780, 106] on icon at bounding box center [780, 107] width 13 height 13
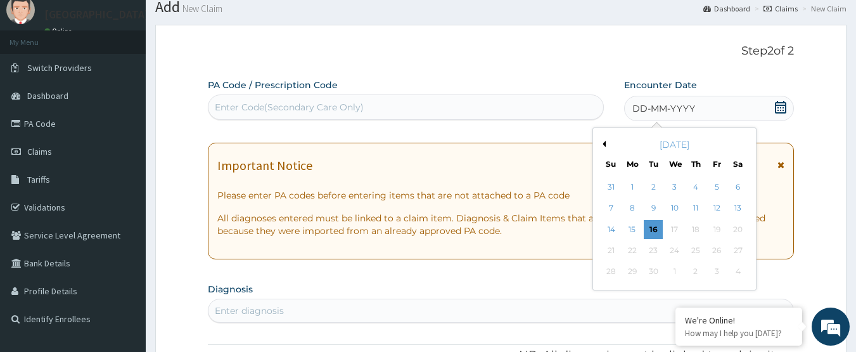
scroll to position [0, 0]
click at [607, 143] on div "September 2025" at bounding box center [674, 144] width 153 height 13
click at [602, 140] on div "[DATE]" at bounding box center [674, 144] width 153 height 13
click at [607, 144] on div "[DATE]" at bounding box center [674, 144] width 153 height 13
click at [605, 144] on button "Previous Month" at bounding box center [603, 144] width 6 height 6
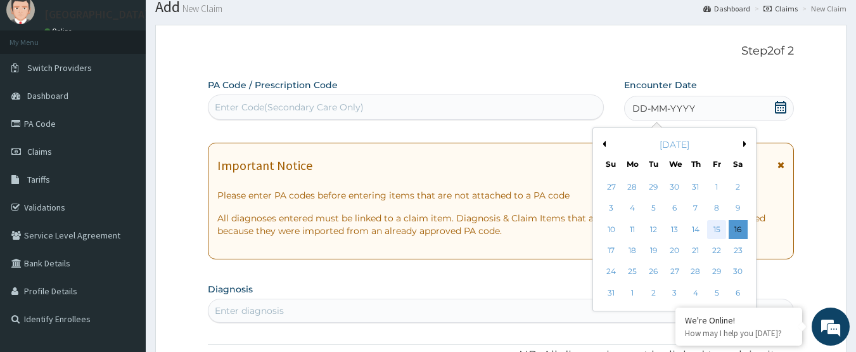
click at [716, 233] on div "15" at bounding box center [716, 229] width 19 height 19
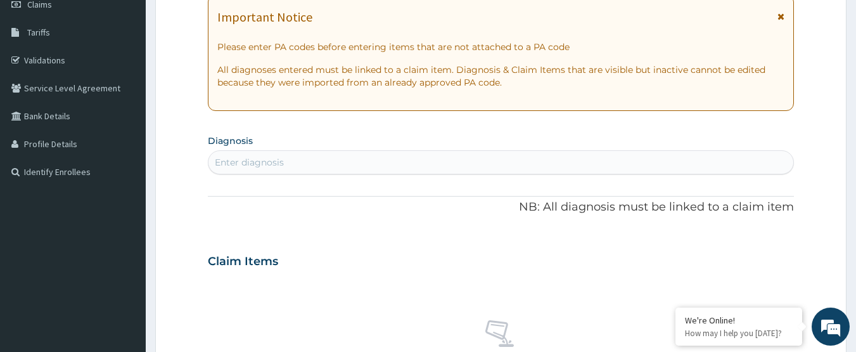
scroll to position [233, 0]
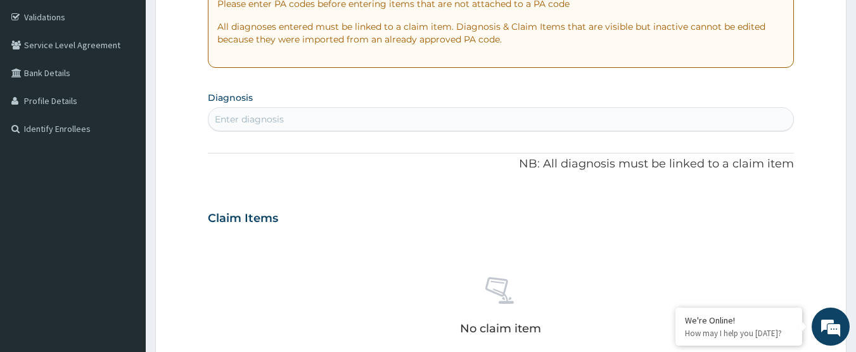
click at [352, 117] on div "Enter diagnosis" at bounding box center [502, 119] width 586 height 20
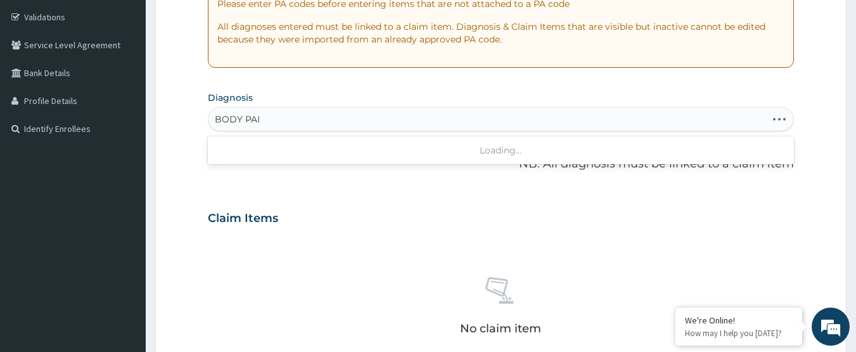
type input "BODY PAIN"
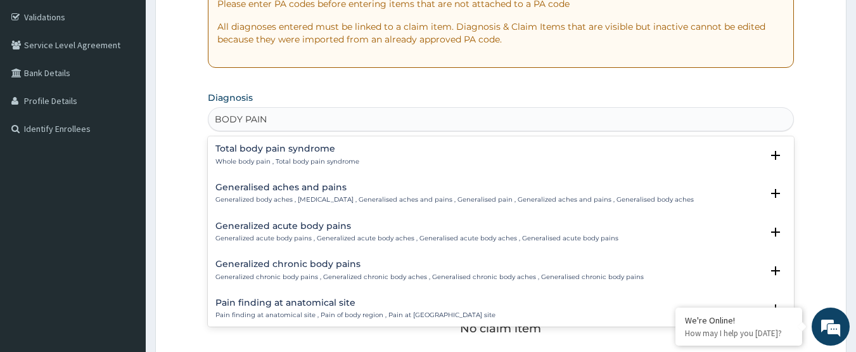
click at [316, 151] on h4 "Total body pain syndrome" at bounding box center [287, 149] width 144 height 10
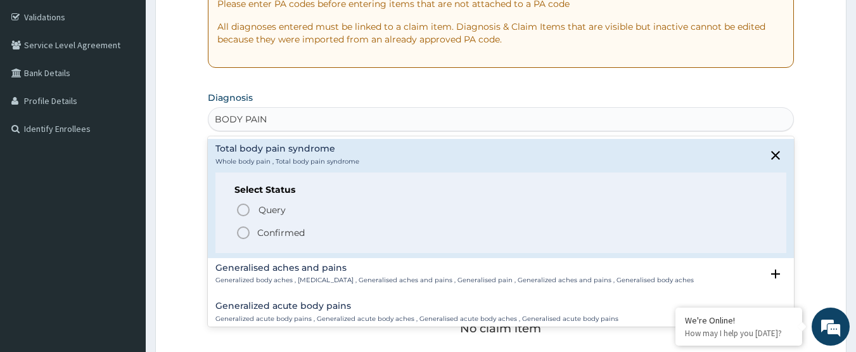
click at [298, 239] on span "Confirmed" at bounding box center [502, 232] width 532 height 15
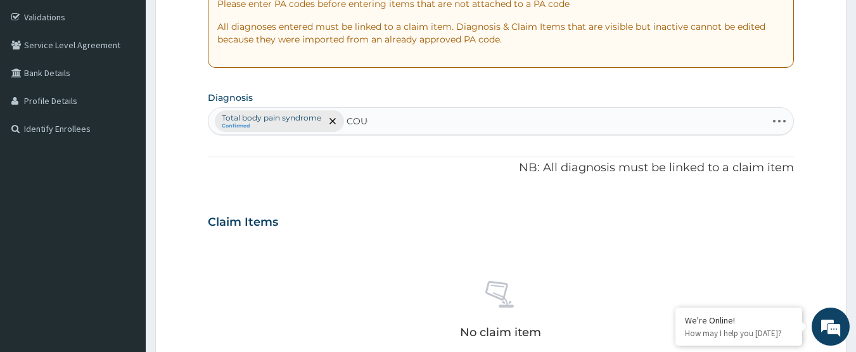
type input "COUGH"
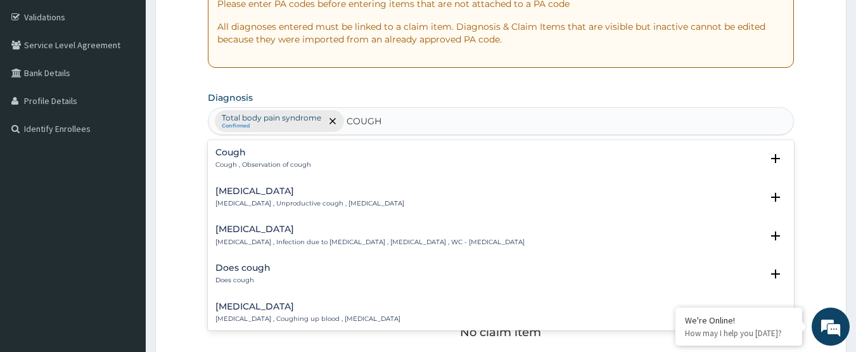
click at [293, 157] on h4 "Cough" at bounding box center [263, 153] width 96 height 10
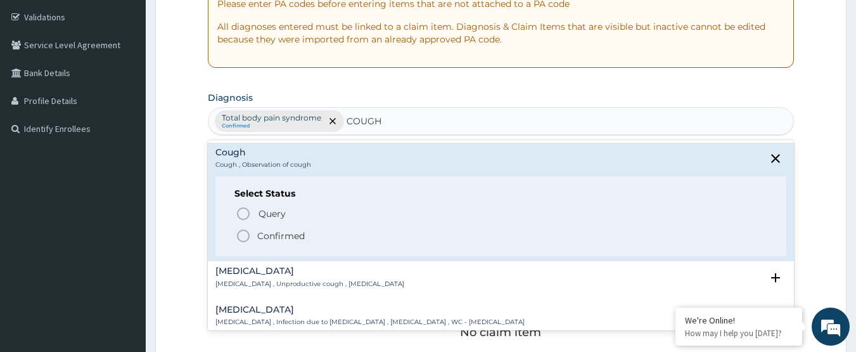
click at [294, 238] on p "Confirmed" at bounding box center [281, 235] width 48 height 13
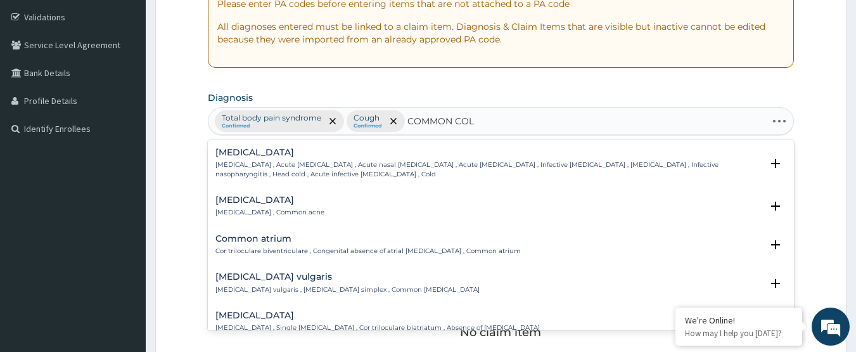
type input "COMMON COLD"
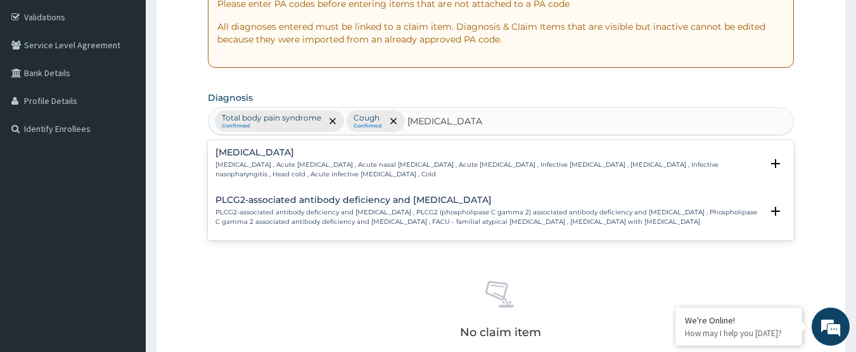
click at [309, 163] on p "Common cold , Acute coryza , Acute nasal catarrh , Acute rhinitis , Infective r…" at bounding box center [488, 169] width 547 height 18
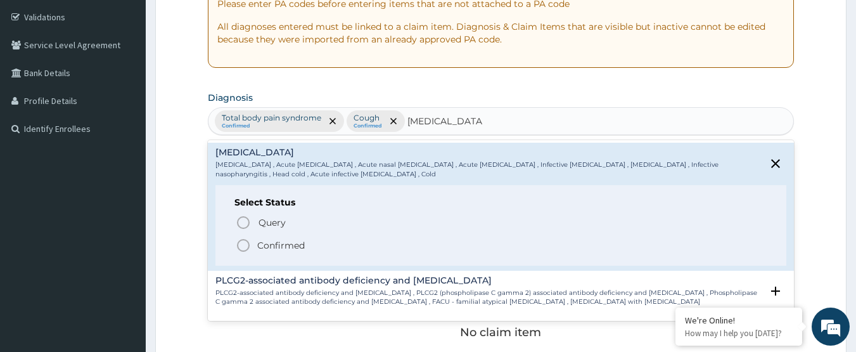
click at [298, 245] on p "Confirmed" at bounding box center [281, 245] width 48 height 13
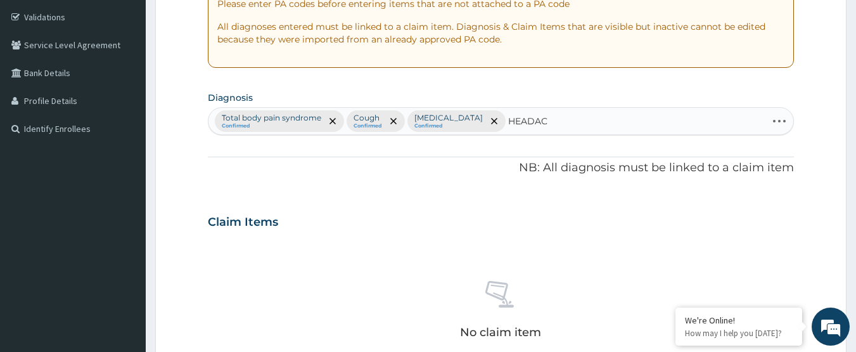
type input "HEADACH"
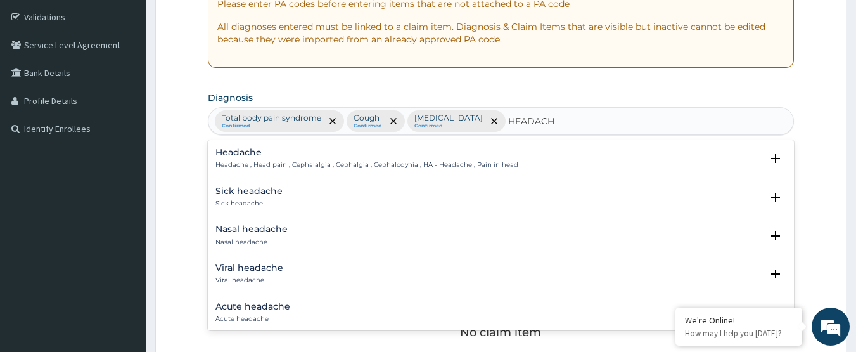
click at [260, 156] on h4 "Headache" at bounding box center [366, 153] width 303 height 10
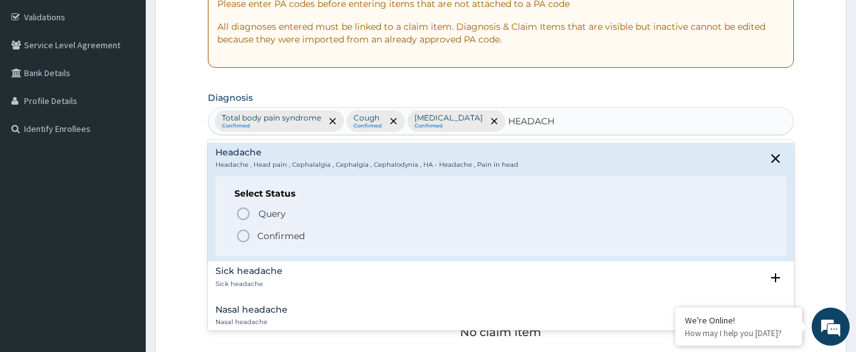
click at [248, 230] on icon "status option filled" at bounding box center [243, 235] width 15 height 15
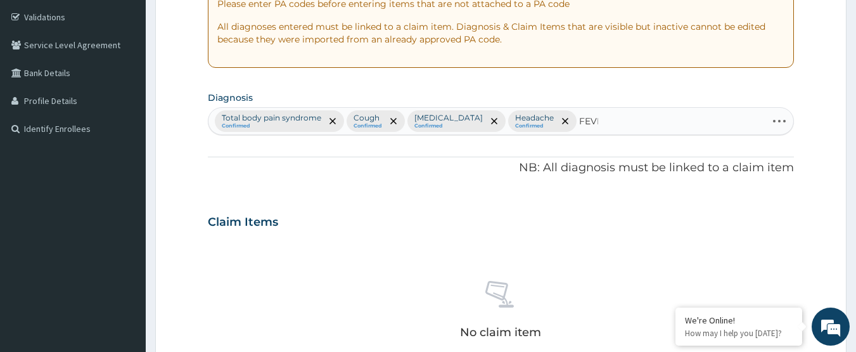
type input "FEVER"
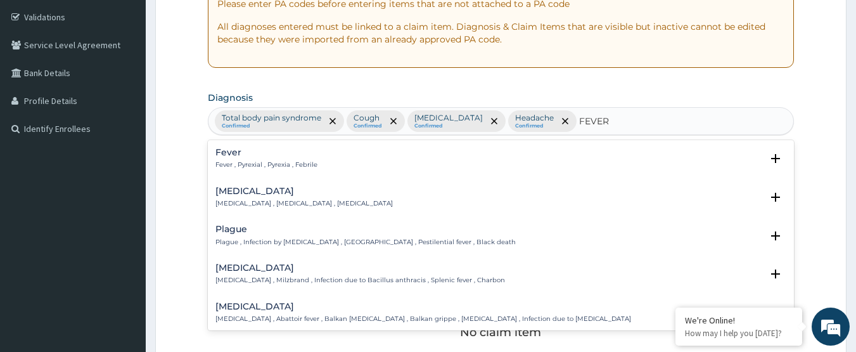
click at [312, 166] on p "Fever , Pyrexial , Pyrexia , Febrile" at bounding box center [266, 164] width 102 height 9
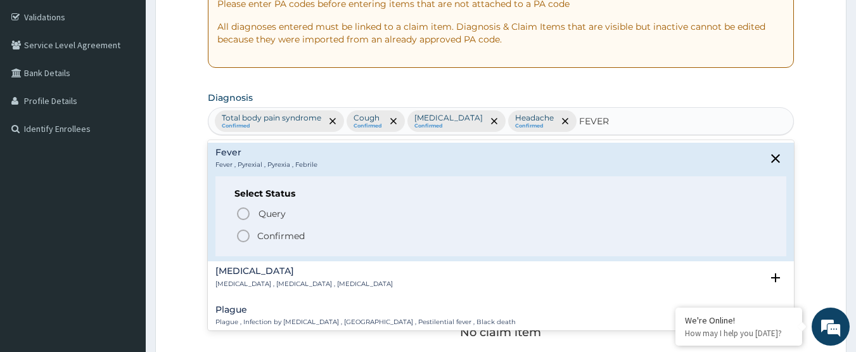
click at [285, 234] on p "Confirmed" at bounding box center [281, 235] width 48 height 13
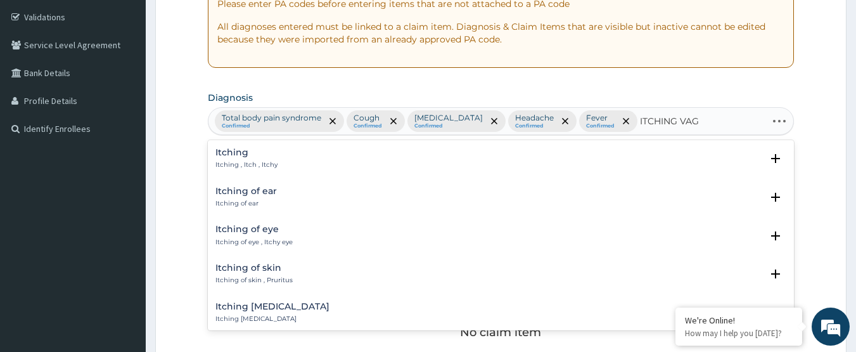
type input "ITCHING VAGI"
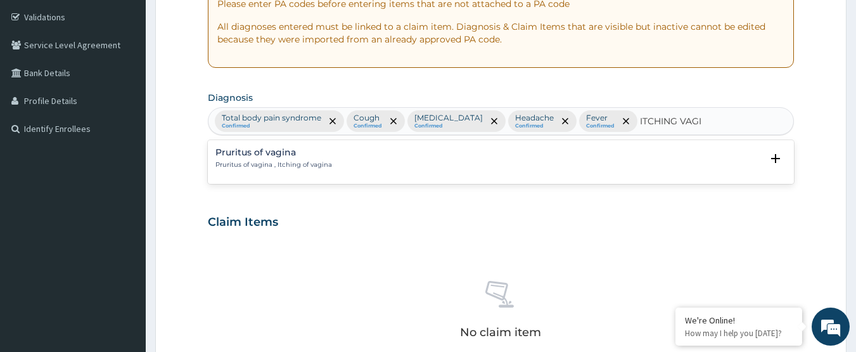
click at [298, 149] on h4 "Pruritus of vagina" at bounding box center [273, 153] width 117 height 10
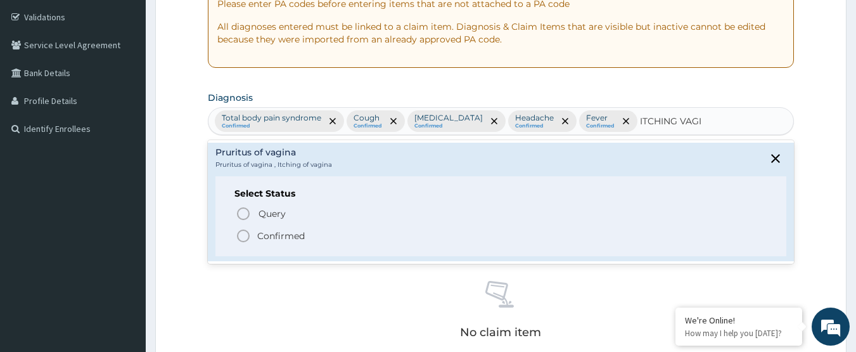
click at [297, 232] on p "Confirmed" at bounding box center [281, 235] width 48 height 13
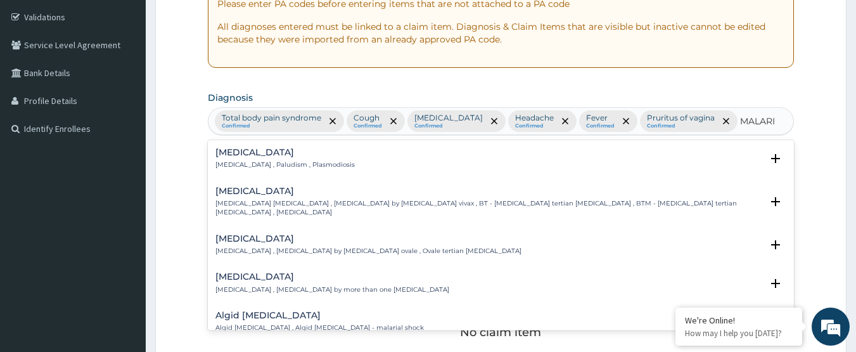
type input "MALARIA"
click at [264, 153] on h4 "Malaria" at bounding box center [284, 153] width 139 height 10
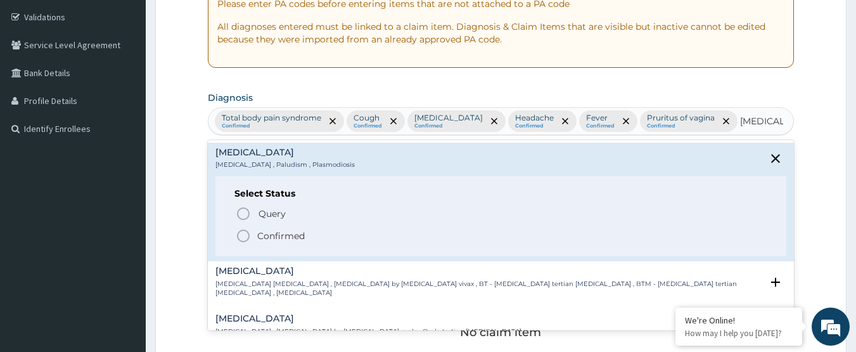
click at [275, 236] on p "Confirmed" at bounding box center [281, 235] width 48 height 13
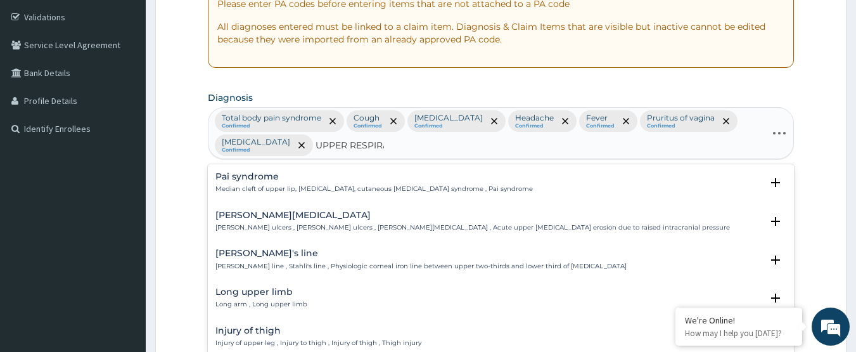
type input "UPPER RESPIRAT"
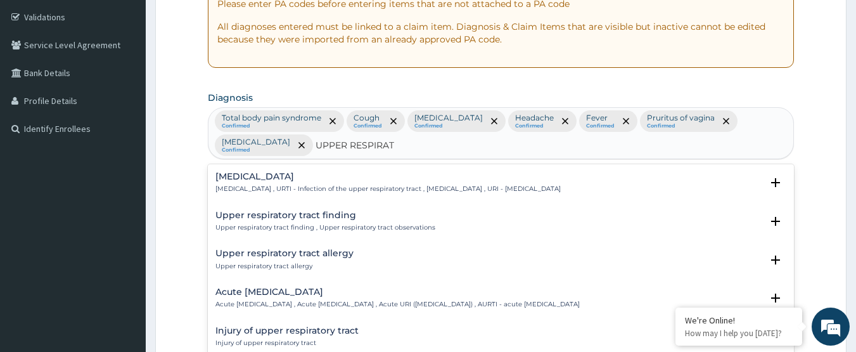
click at [442, 177] on div "Upper respiratory infection Upper respiratory infection , URTI - Infection of t…" at bounding box center [387, 183] width 345 height 22
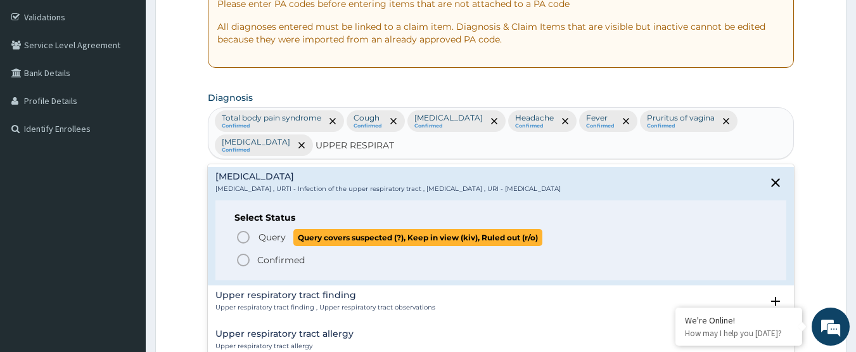
drag, startPoint x: 277, startPoint y: 231, endPoint x: 305, endPoint y: 264, distance: 43.1
click at [277, 231] on span "Query" at bounding box center [272, 237] width 27 height 13
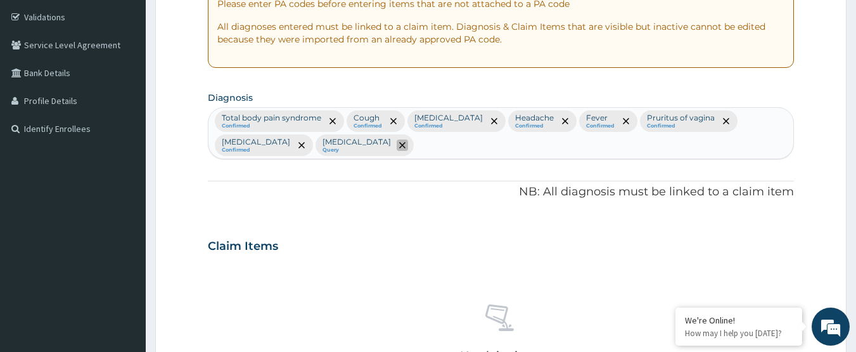
click at [397, 145] on span "remove selection option" at bounding box center [402, 144] width 11 height 11
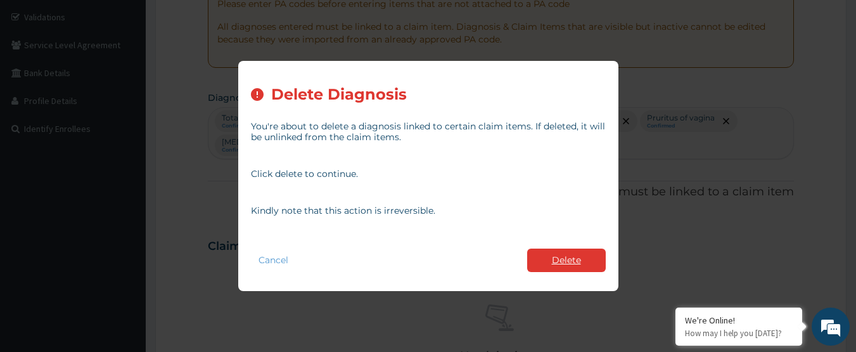
click at [575, 258] on button "Delete" at bounding box center [566, 259] width 79 height 23
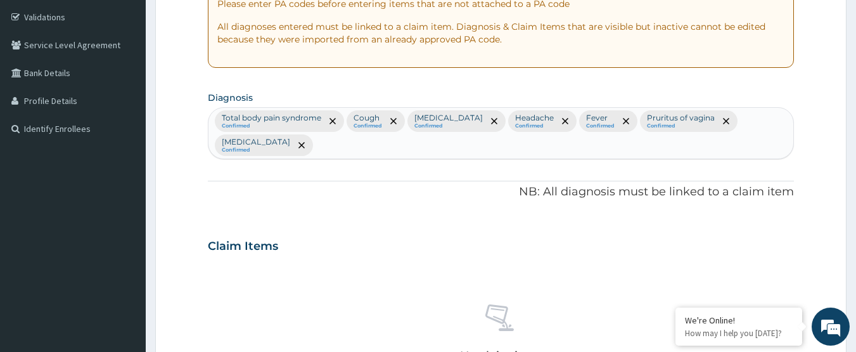
click at [790, 123] on div "Total body pain syndrome Confirmed Cough Confirmed Common cold Confirmed Headac…" at bounding box center [502, 133] width 586 height 51
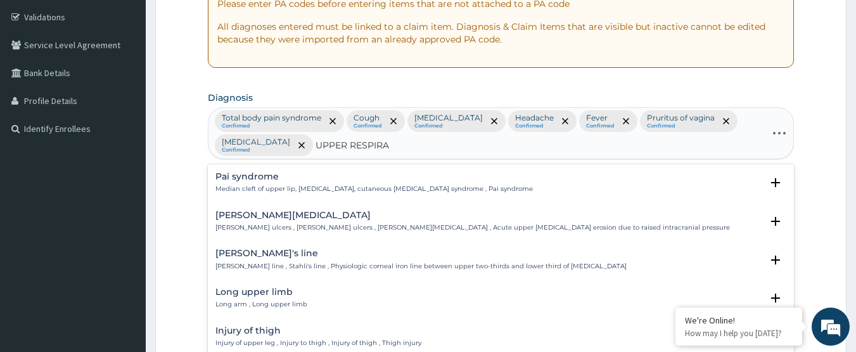
type input "UPPER RESPIRAT"
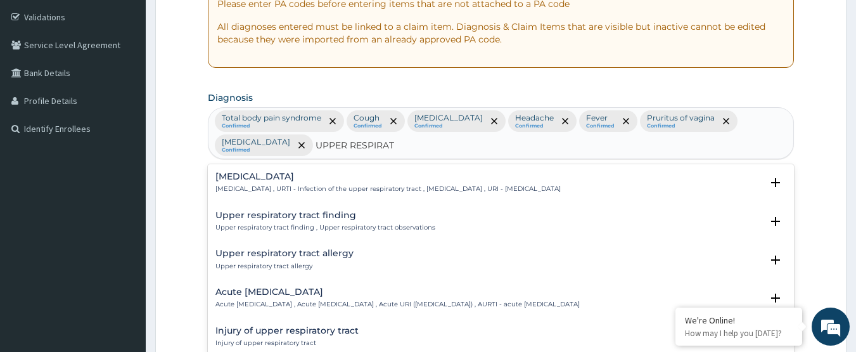
click at [295, 172] on h4 "Upper respiratory infection" at bounding box center [387, 177] width 345 height 10
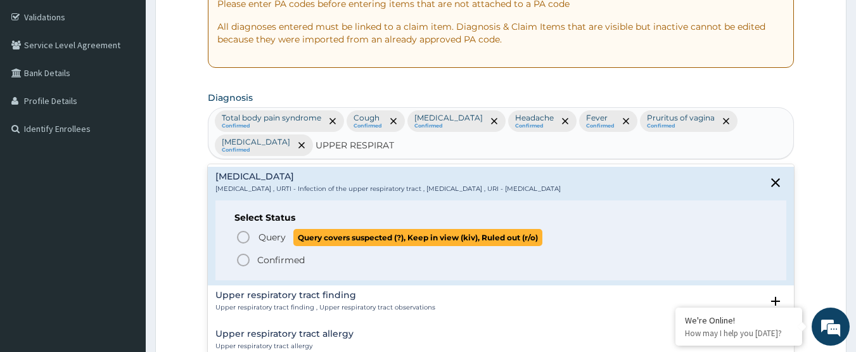
click at [271, 231] on span "Query" at bounding box center [272, 237] width 27 height 13
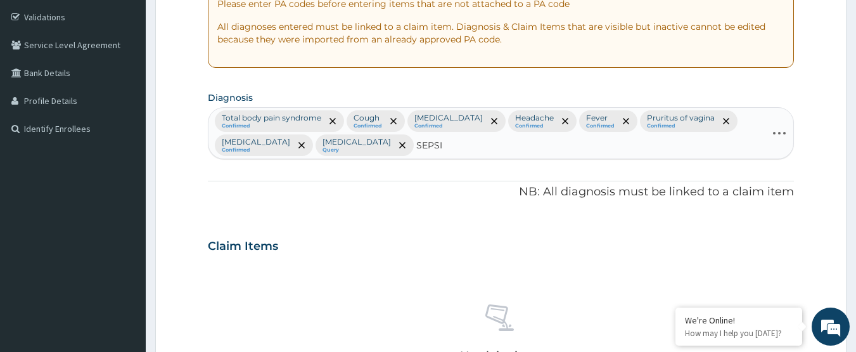
type input "SEPSIS"
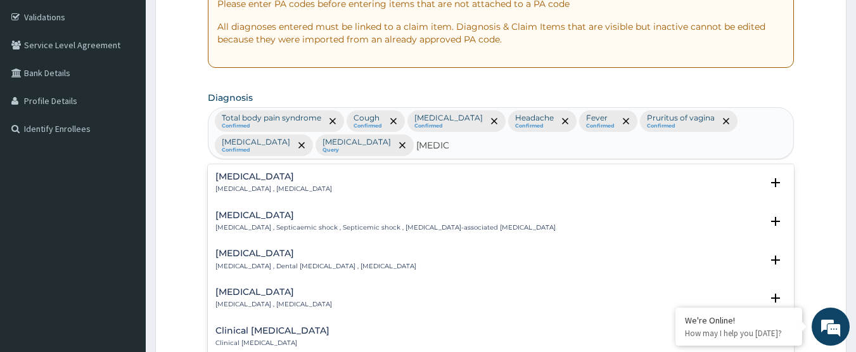
click at [296, 190] on p "Systemic infection , Sepsis" at bounding box center [273, 188] width 117 height 9
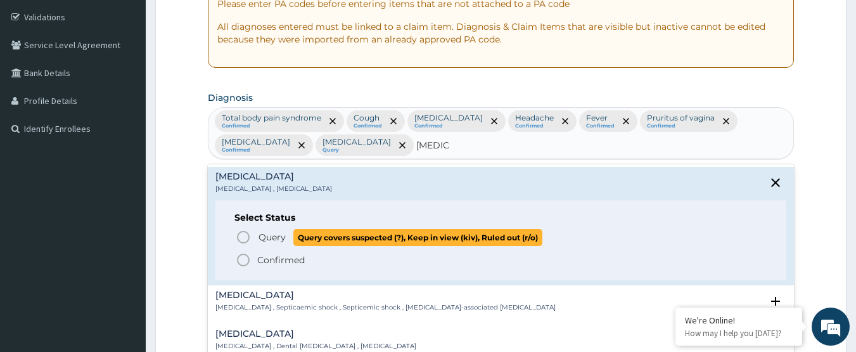
click at [291, 236] on p "Query Query covers suspected (?), Keep in view (kiv), Ruled out (r/o)" at bounding box center [399, 237] width 285 height 17
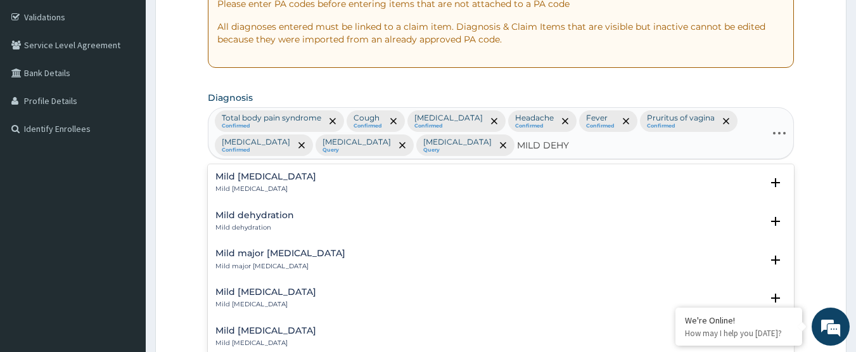
type input "MILD DEHYD"
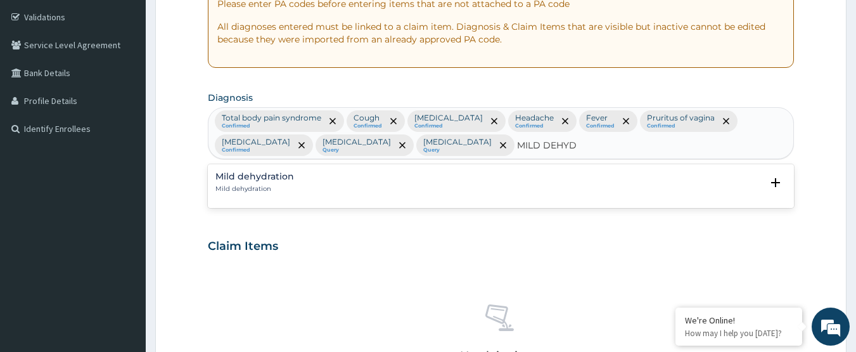
click at [247, 172] on h4 "Mild dehydration" at bounding box center [254, 177] width 79 height 10
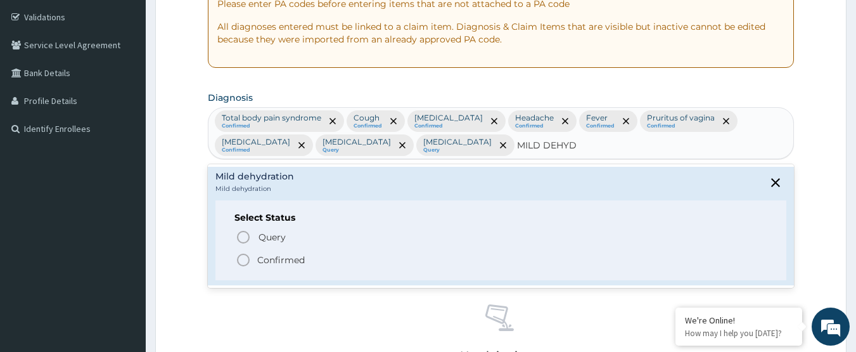
click at [269, 255] on p "Confirmed" at bounding box center [281, 260] width 48 height 13
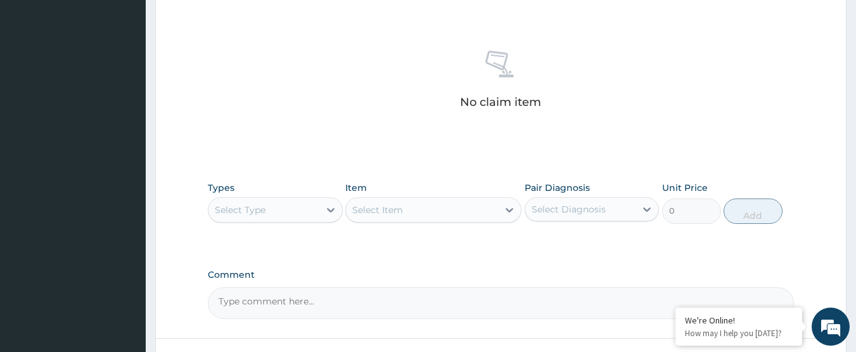
scroll to position [586, 0]
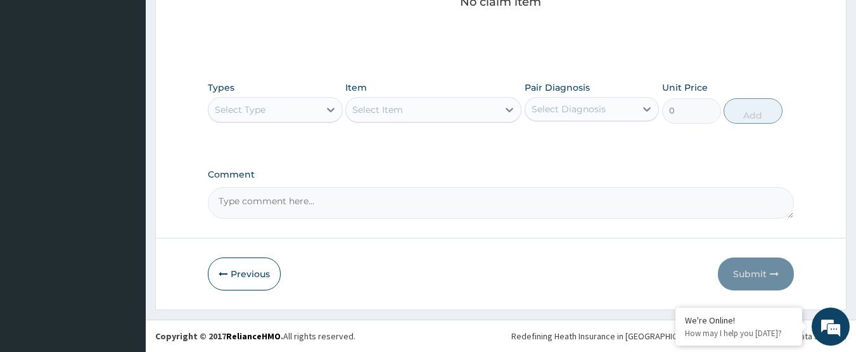
click at [292, 117] on div "Select Type" at bounding box center [264, 109] width 111 height 20
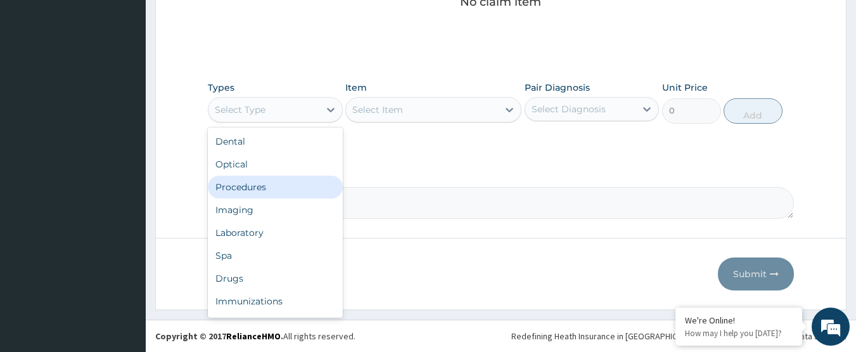
click at [286, 179] on div "Procedures" at bounding box center [275, 187] width 135 height 23
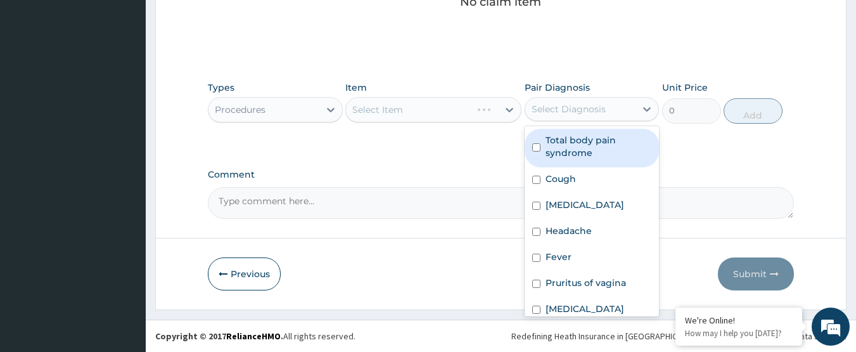
click at [569, 111] on div "Select Diagnosis" at bounding box center [569, 109] width 74 height 13
drag, startPoint x: 570, startPoint y: 138, endPoint x: 569, endPoint y: 167, distance: 29.8
click at [570, 139] on label "Total body pain syndrome" at bounding box center [599, 146] width 106 height 25
checkbox input "true"
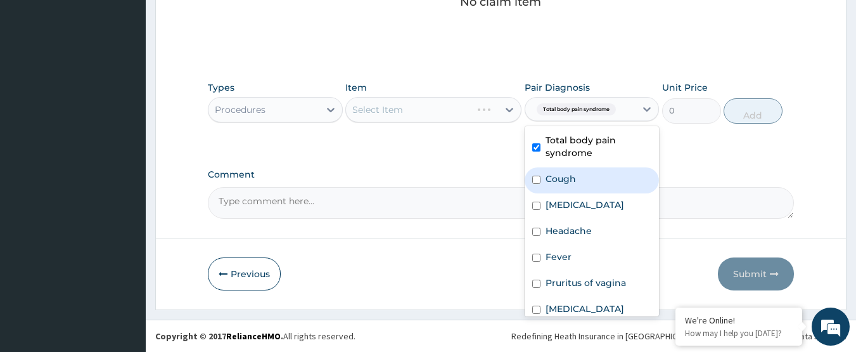
drag, startPoint x: 567, startPoint y: 184, endPoint x: 566, endPoint y: 209, distance: 24.7
click at [567, 186] on div "Cough" at bounding box center [592, 180] width 135 height 26
checkbox input "true"
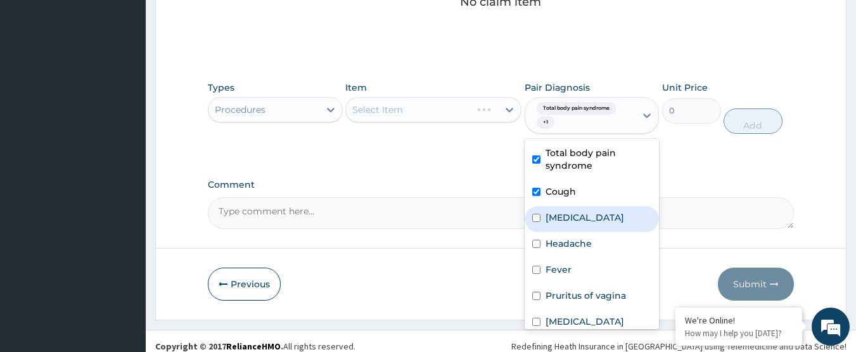
click at [567, 210] on div "Common cold" at bounding box center [592, 219] width 135 height 26
checkbox input "true"
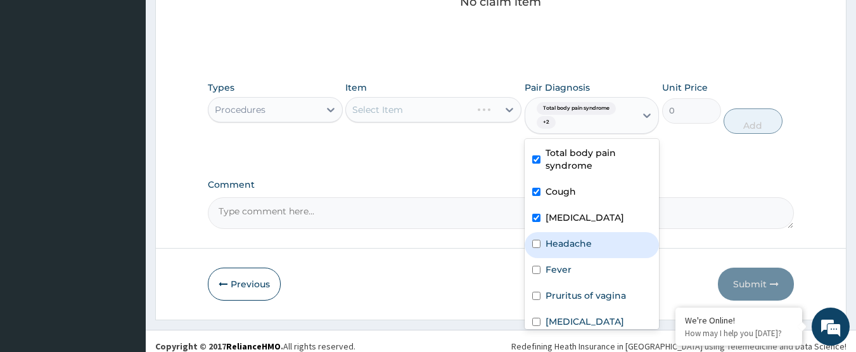
click at [572, 244] on label "Headache" at bounding box center [569, 243] width 46 height 13
checkbox input "true"
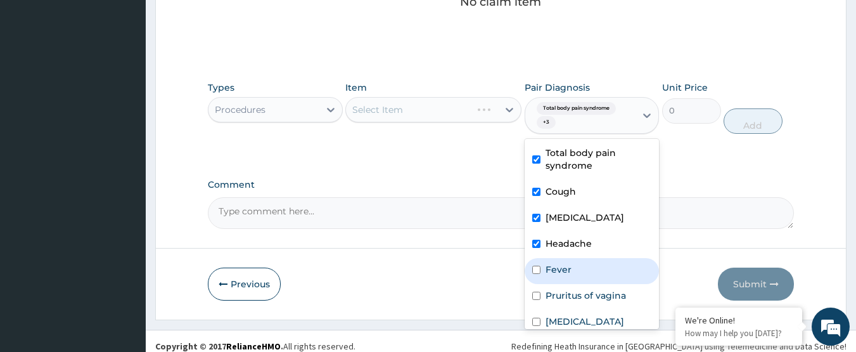
click at [565, 270] on label "Fever" at bounding box center [559, 269] width 26 height 13
checkbox input "true"
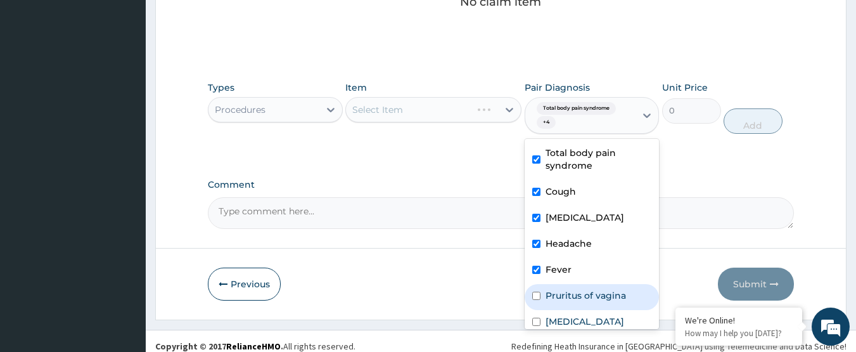
click at [570, 291] on label "Pruritus of vagina" at bounding box center [586, 295] width 80 height 13
checkbox input "true"
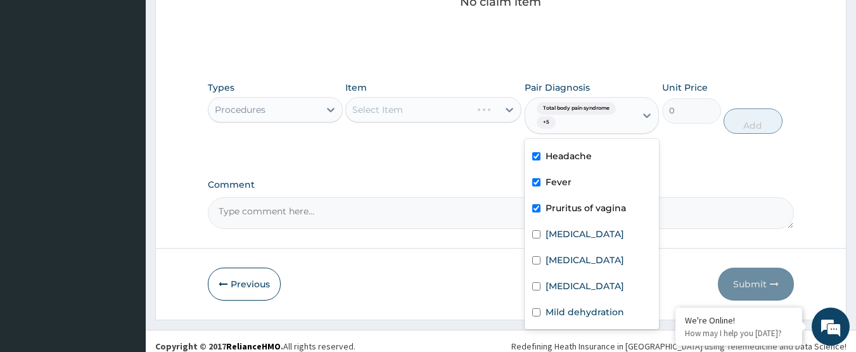
scroll to position [100, 0]
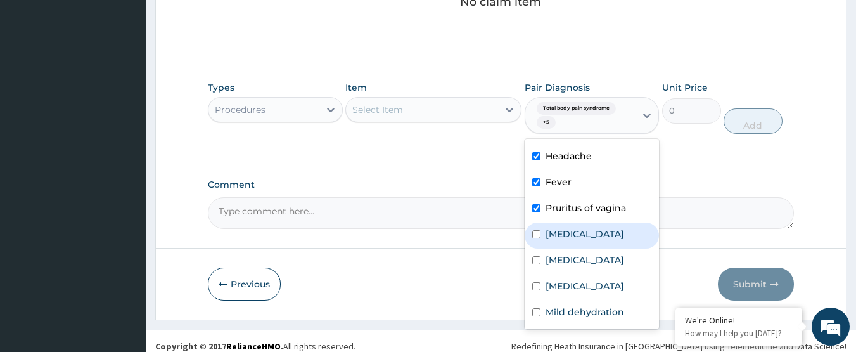
click at [554, 228] on label "[MEDICAL_DATA]" at bounding box center [585, 234] width 79 height 13
checkbox input "true"
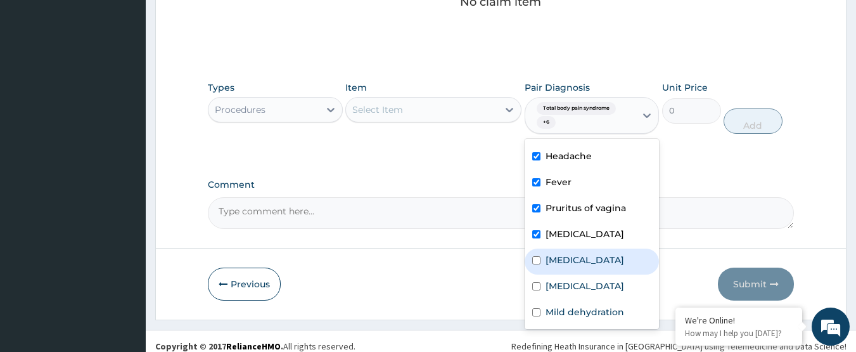
click at [565, 258] on label "Upper respiratory infection" at bounding box center [585, 260] width 79 height 13
checkbox input "true"
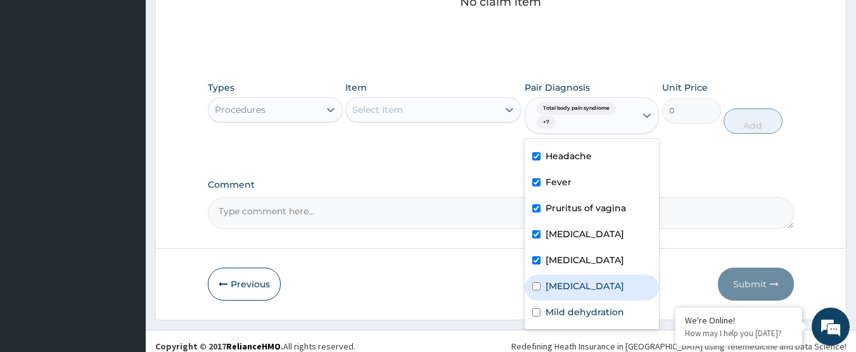
click at [569, 283] on label "Sepsis" at bounding box center [585, 285] width 79 height 13
checkbox input "true"
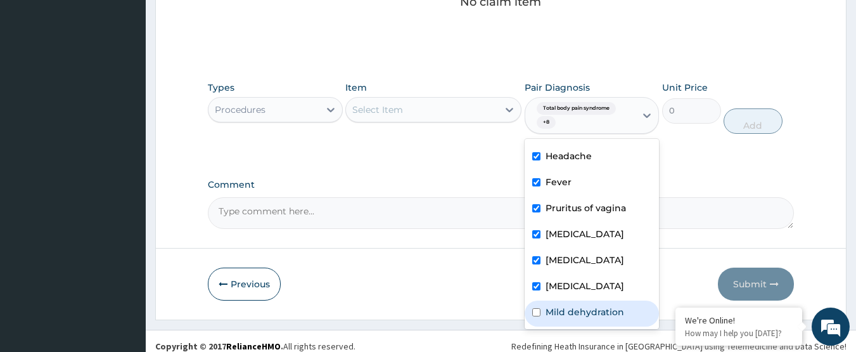
click at [581, 312] on label "Mild dehydration" at bounding box center [585, 311] width 79 height 13
checkbox input "true"
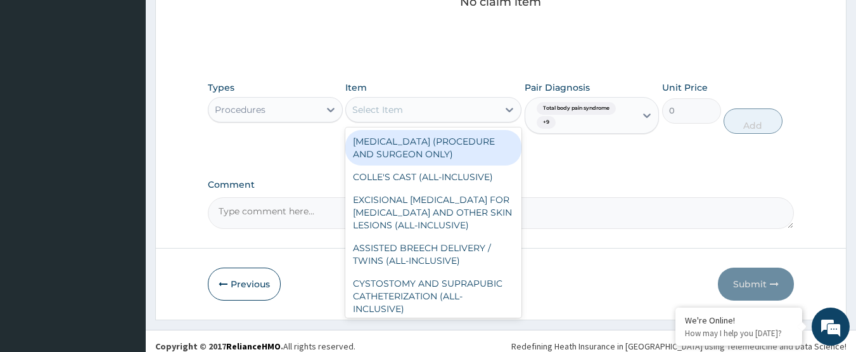
click at [435, 115] on div "Select Item" at bounding box center [422, 109] width 152 height 20
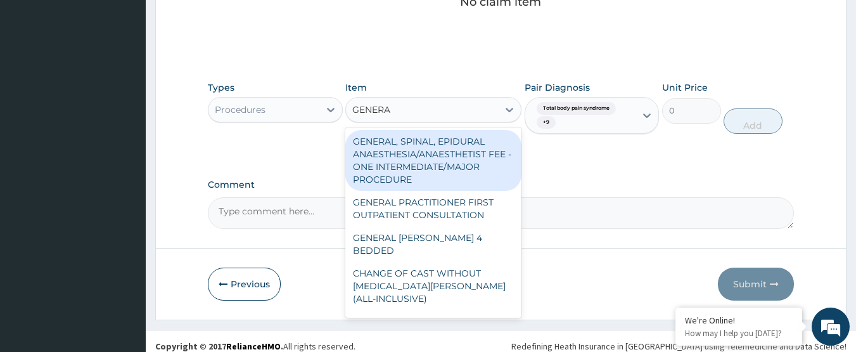
type input "GENERAL"
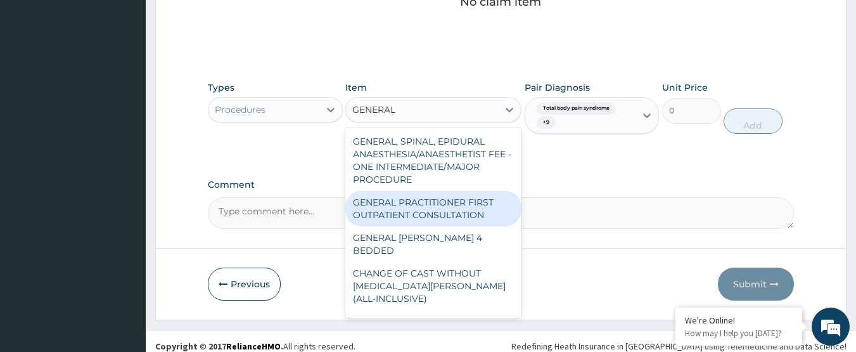
click at [447, 226] on div "GENERAL PRACTITIONER FIRST OUTPATIENT CONSULTATION" at bounding box center [433, 208] width 176 height 35
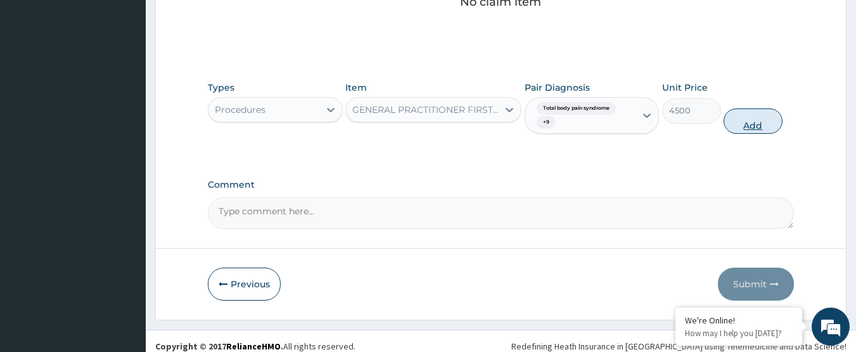
click at [770, 129] on button "Add" at bounding box center [753, 120] width 59 height 25
type input "0"
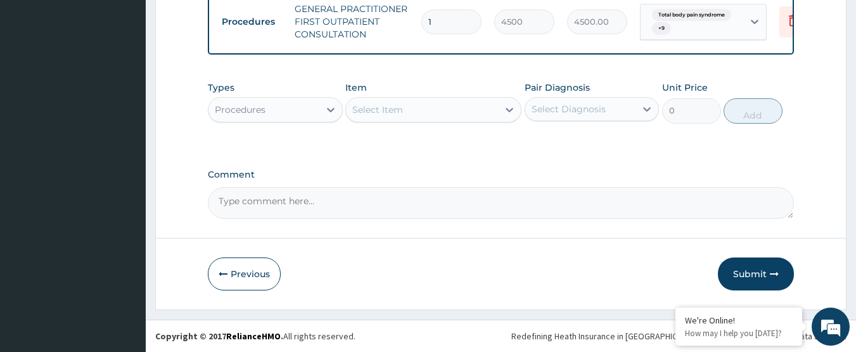
click at [311, 113] on div "Procedures" at bounding box center [264, 109] width 111 height 20
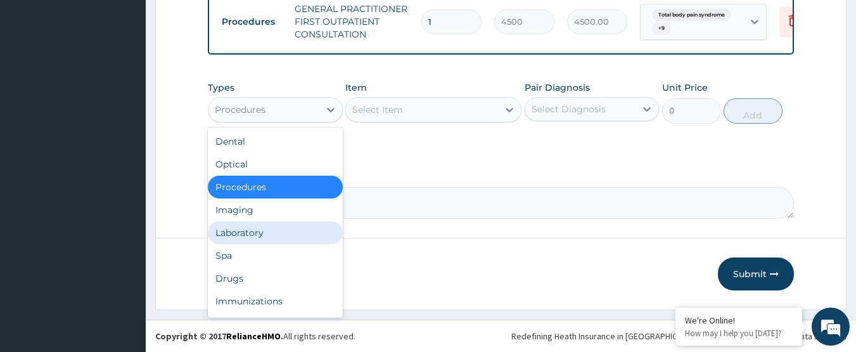
click at [280, 235] on div "Laboratory" at bounding box center [275, 232] width 135 height 23
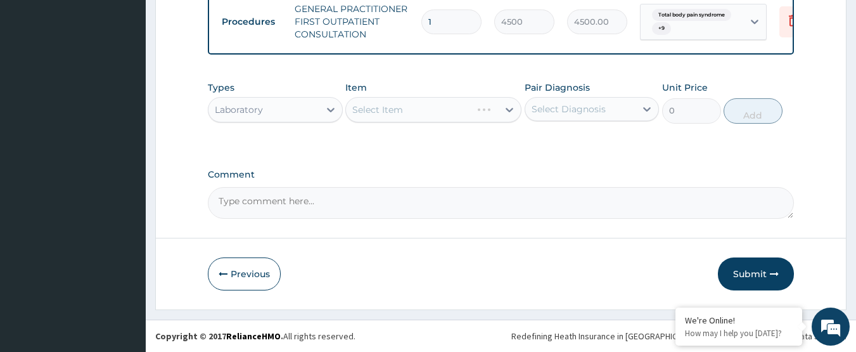
click at [568, 116] on div "Select Diagnosis" at bounding box center [580, 109] width 111 height 20
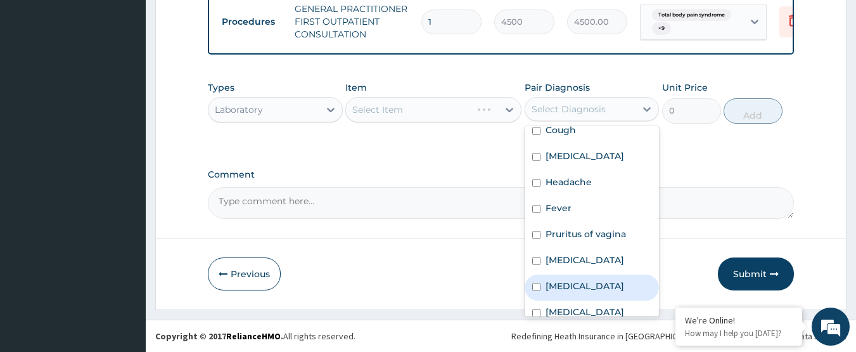
scroll to position [100, 0]
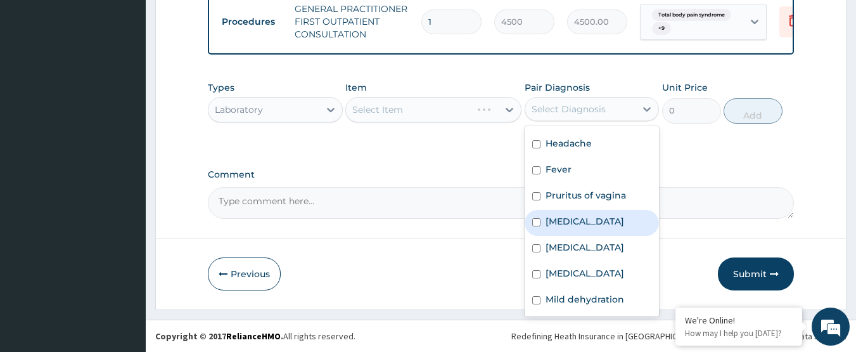
click at [584, 215] on div "[MEDICAL_DATA]" at bounding box center [592, 223] width 135 height 26
checkbox input "true"
click at [454, 169] on label "Comment" at bounding box center [501, 174] width 587 height 11
click at [454, 187] on textarea "Comment" at bounding box center [501, 203] width 587 height 32
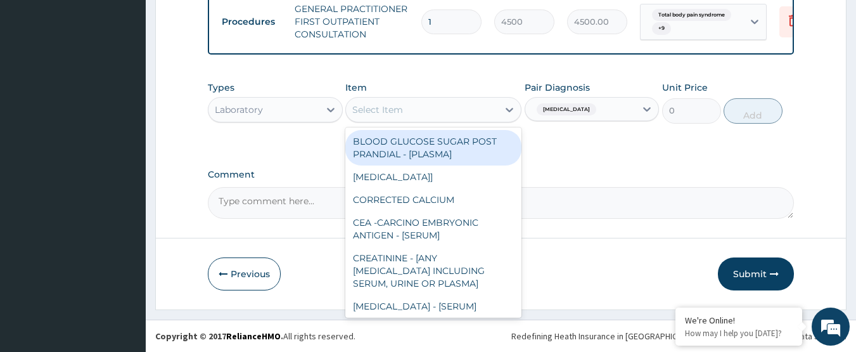
click at [431, 115] on div "Select Item" at bounding box center [422, 109] width 152 height 20
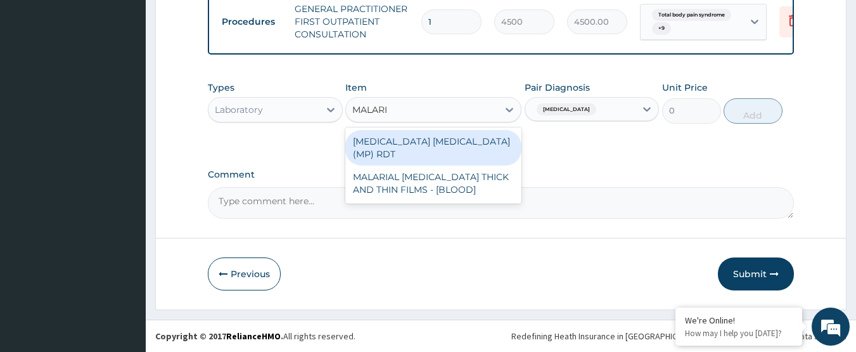
type input "[MEDICAL_DATA]"
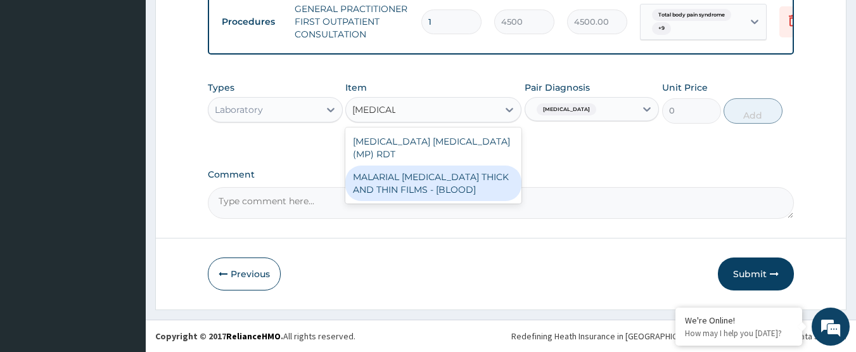
click at [463, 165] on div "MALARIAL PARASITE THICK AND THIN FILMS - [BLOOD]" at bounding box center [433, 182] width 176 height 35
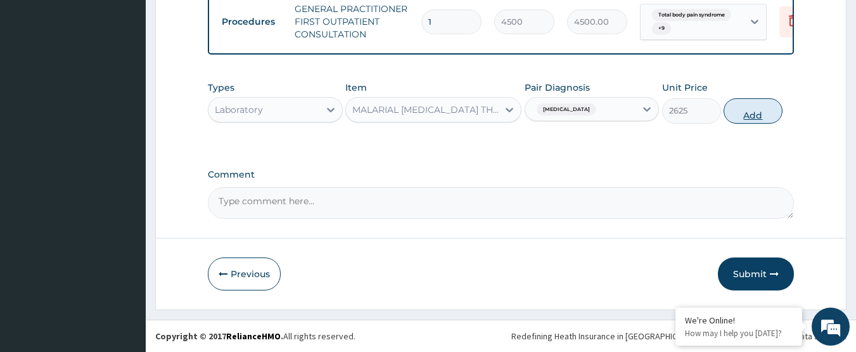
click at [748, 109] on button "Add" at bounding box center [753, 110] width 59 height 25
type input "0"
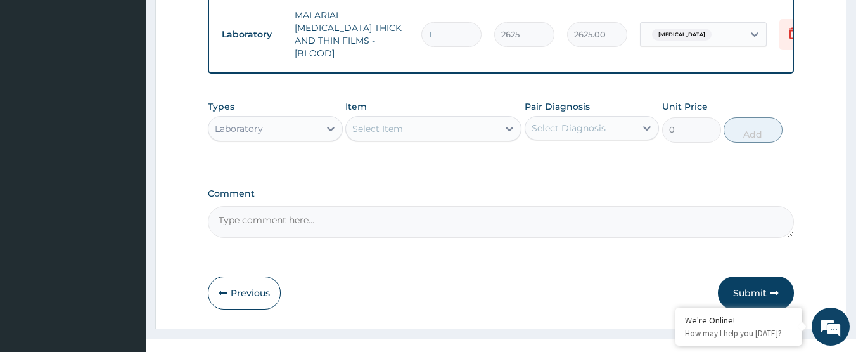
scroll to position [593, 0]
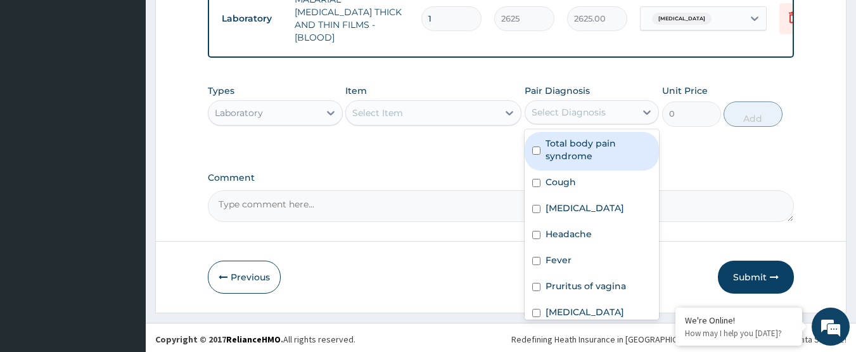
click at [567, 106] on div "Select Diagnosis" at bounding box center [569, 112] width 74 height 13
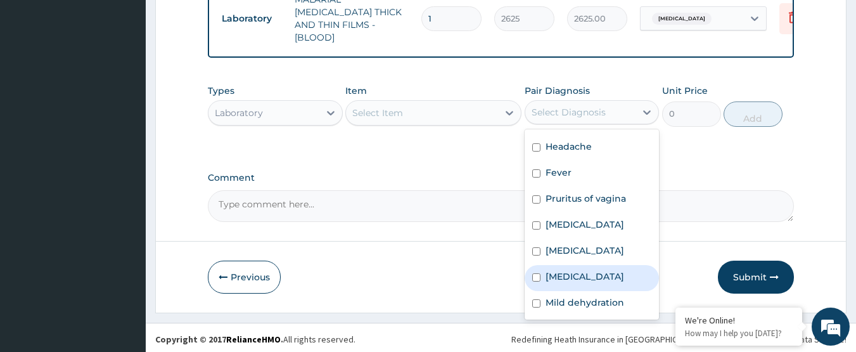
click at [602, 278] on div "Sepsis" at bounding box center [592, 278] width 135 height 26
checkbox input "true"
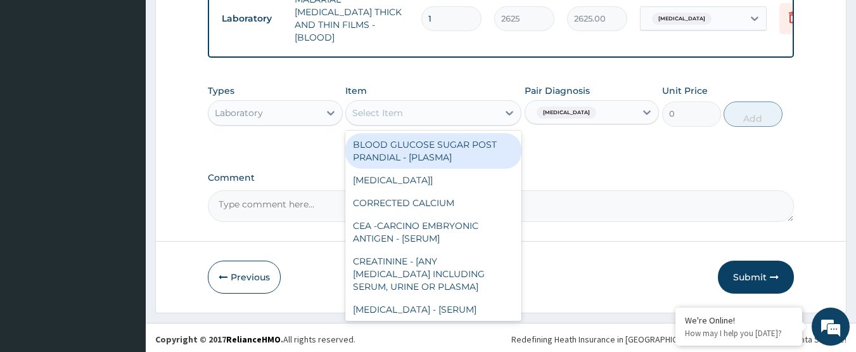
click at [390, 107] on div "Select Item" at bounding box center [377, 112] width 51 height 13
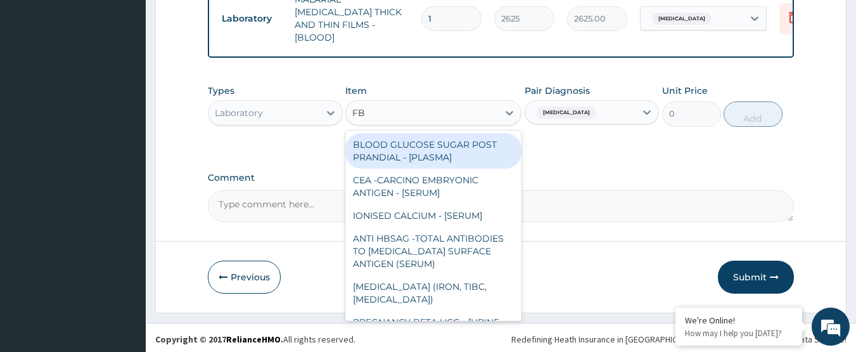
type input "FBC"
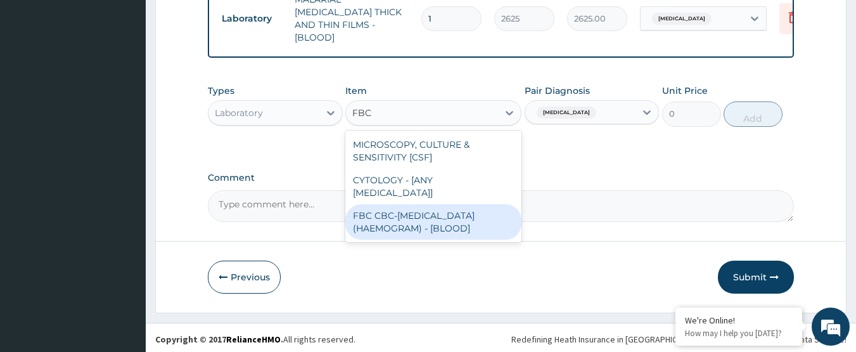
click at [418, 205] on div "FBC CBC-COMPLETE BLOOD COUNT (HAEMOGRAM) - [BLOOD]" at bounding box center [433, 221] width 176 height 35
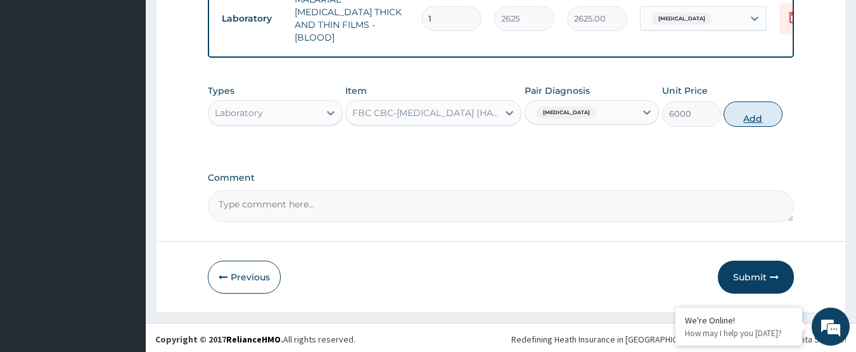
click at [754, 115] on button "Add" at bounding box center [753, 113] width 59 height 25
type input "0"
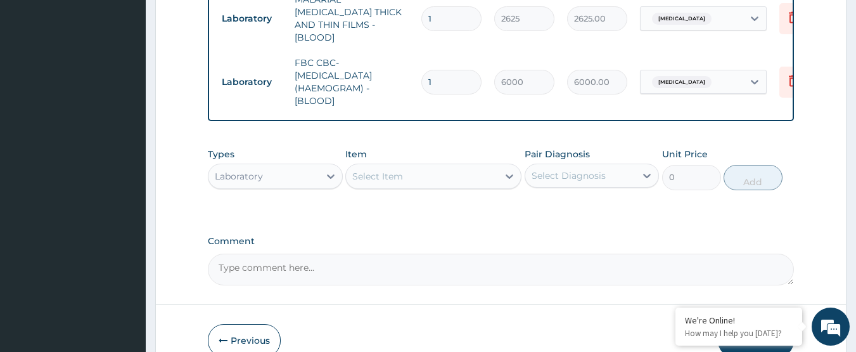
click at [300, 164] on div "Laboratory" at bounding box center [275, 176] width 135 height 25
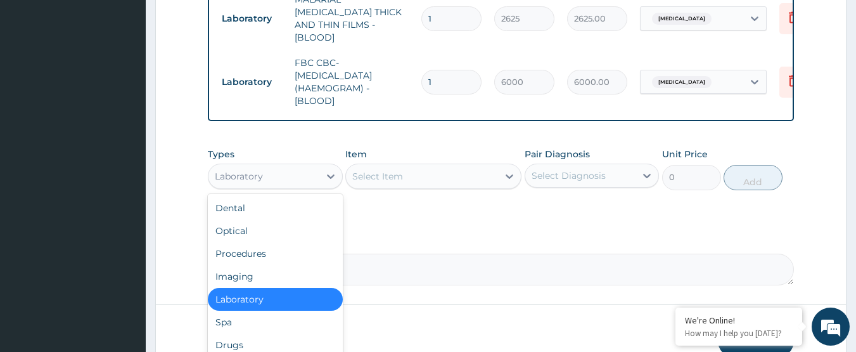
scroll to position [43, 0]
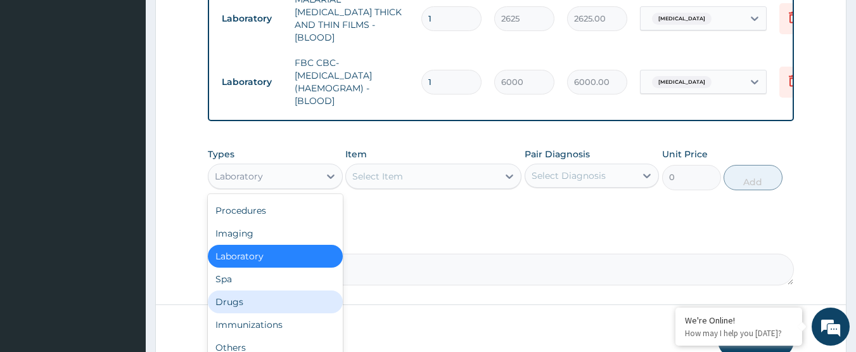
click at [270, 300] on div "Drugs" at bounding box center [275, 301] width 135 height 23
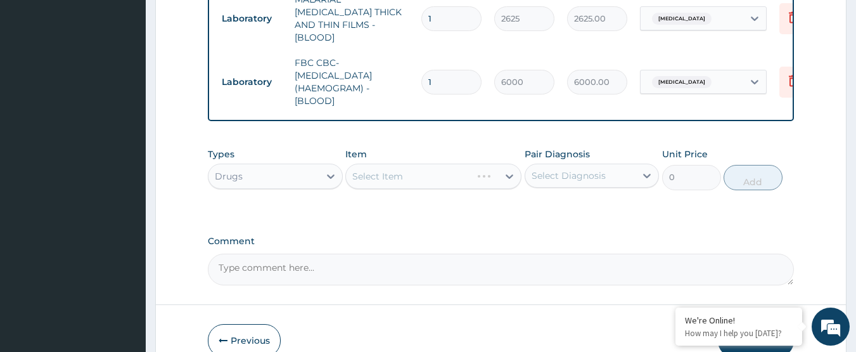
click at [569, 176] on div "Select Diagnosis" at bounding box center [569, 175] width 74 height 13
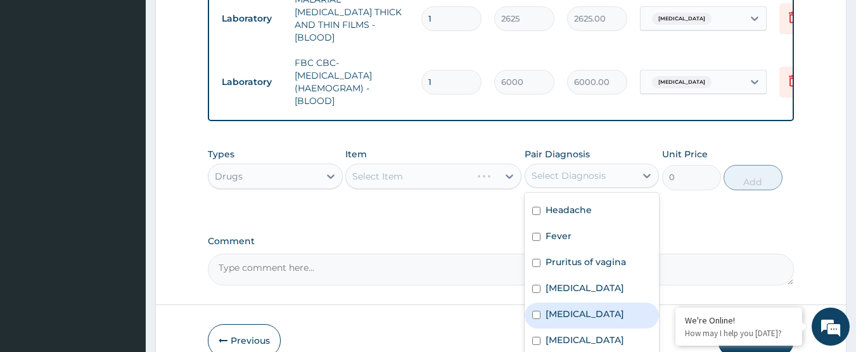
scroll to position [657, 0]
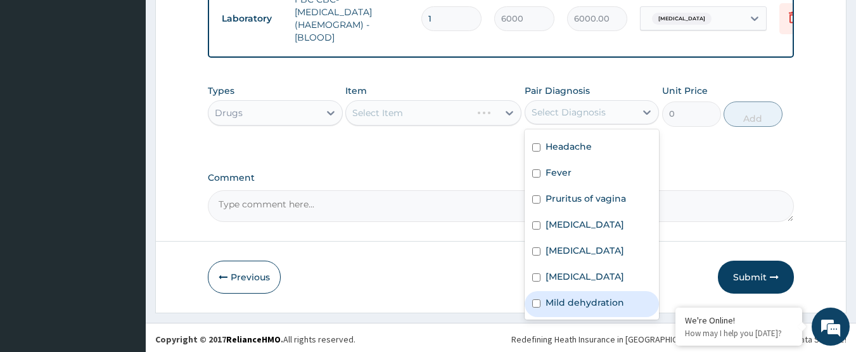
click at [611, 298] on label "Mild dehydration" at bounding box center [585, 302] width 79 height 13
checkbox input "true"
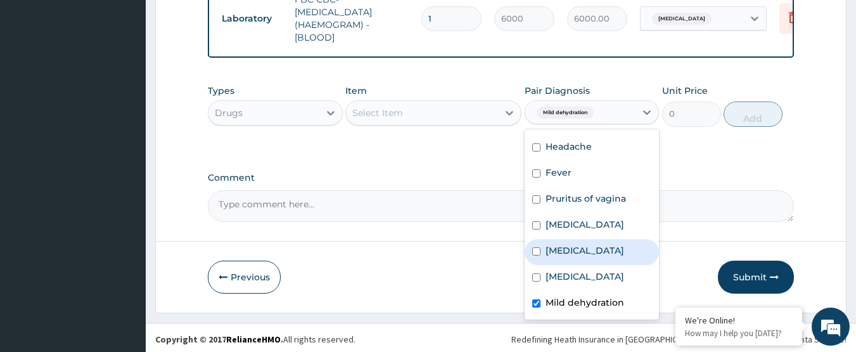
click at [437, 106] on div "Select Item" at bounding box center [422, 113] width 152 height 20
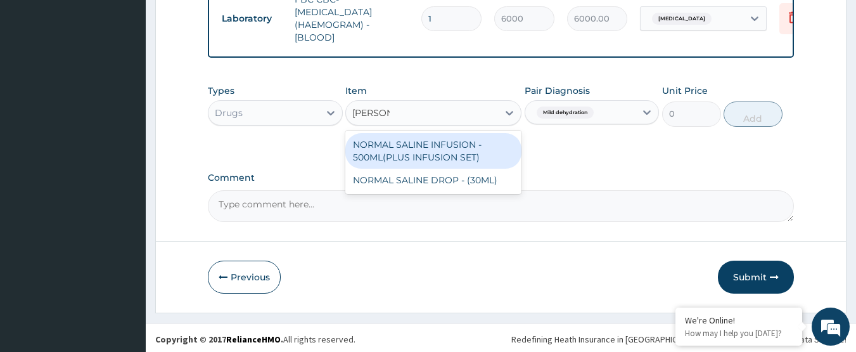
type input "NORMAL"
click at [425, 142] on div "NORMAL SALINE INFUSION - 500ML(PLUS INFUSION SET)" at bounding box center [433, 150] width 176 height 35
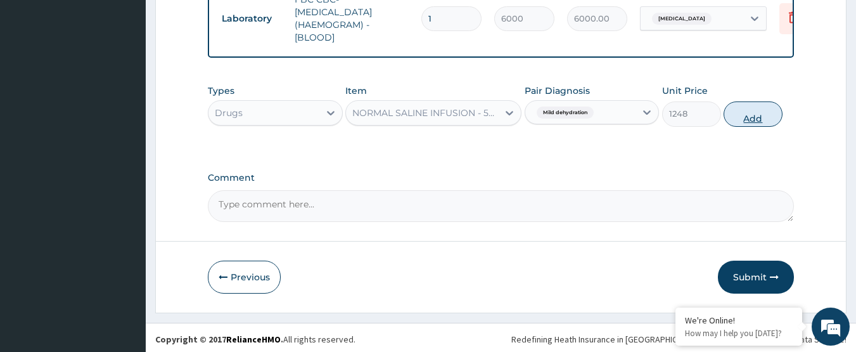
click at [765, 112] on button "Add" at bounding box center [753, 113] width 59 height 25
type input "0"
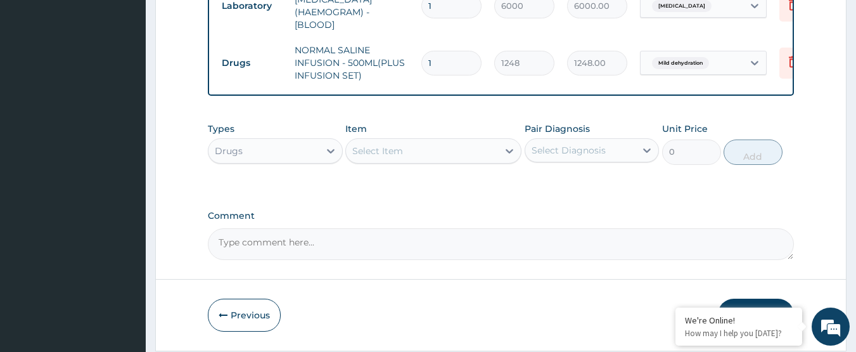
scroll to position [707, 0]
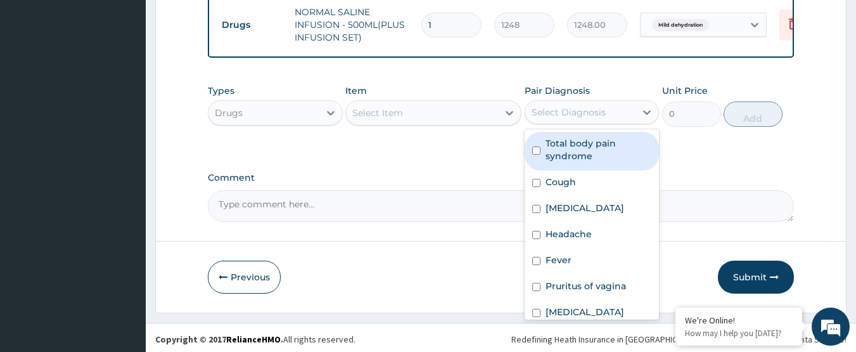
click at [577, 106] on div "Select Diagnosis" at bounding box center [569, 112] width 74 height 13
click at [579, 141] on label "Total body pain syndrome" at bounding box center [599, 149] width 106 height 25
checkbox input "true"
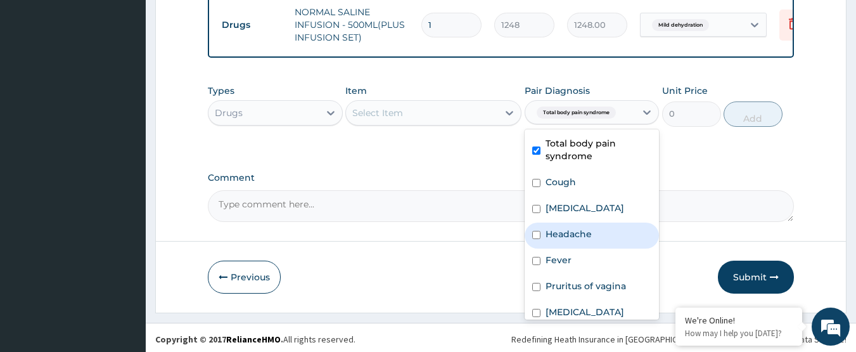
drag, startPoint x: 590, startPoint y: 231, endPoint x: 587, endPoint y: 249, distance: 17.9
click at [590, 233] on label "Headache" at bounding box center [569, 234] width 46 height 13
checkbox input "true"
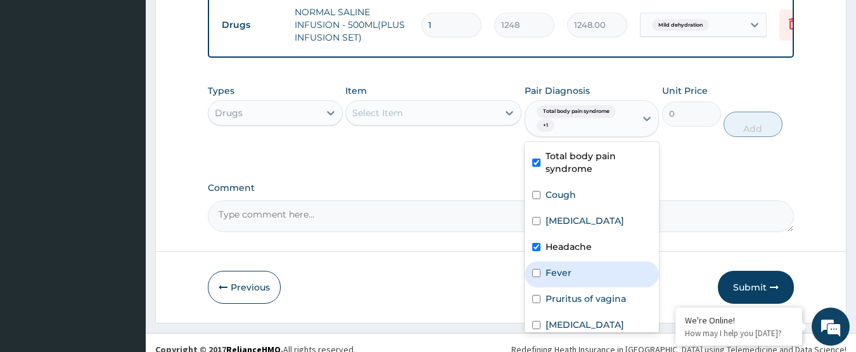
click at [586, 269] on div "Fever" at bounding box center [592, 274] width 135 height 26
checkbox input "true"
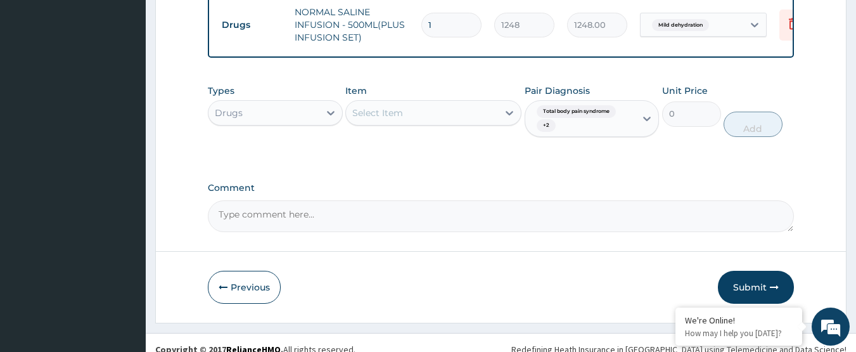
click at [423, 112] on div "Select Item" at bounding box center [422, 113] width 152 height 20
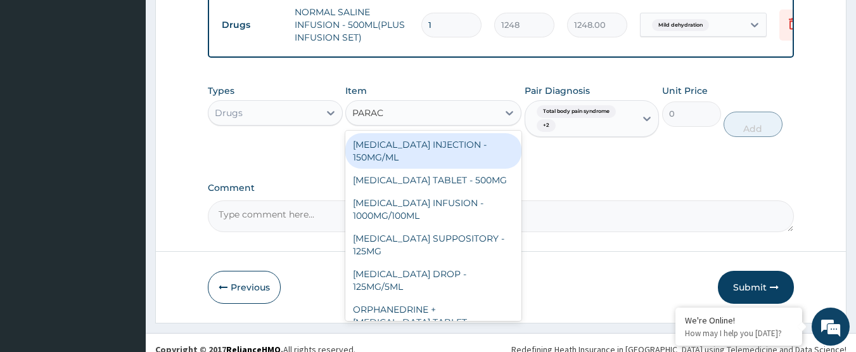
type input "PARACE"
click at [437, 156] on div "[MEDICAL_DATA] INJECTION - 150MG/ML" at bounding box center [433, 150] width 176 height 35
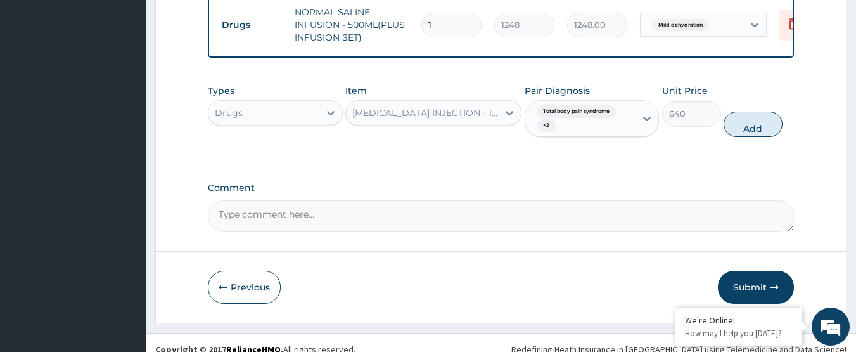
click at [755, 125] on button "Add" at bounding box center [753, 124] width 59 height 25
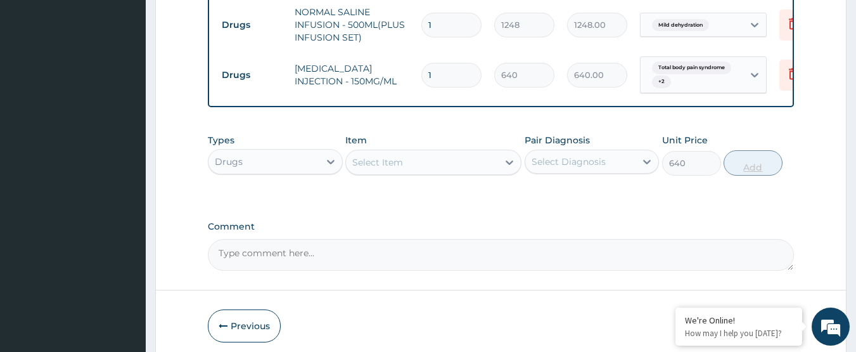
type input "0"
type input "0.00"
type input "6"
type input "3840.00"
type input "6"
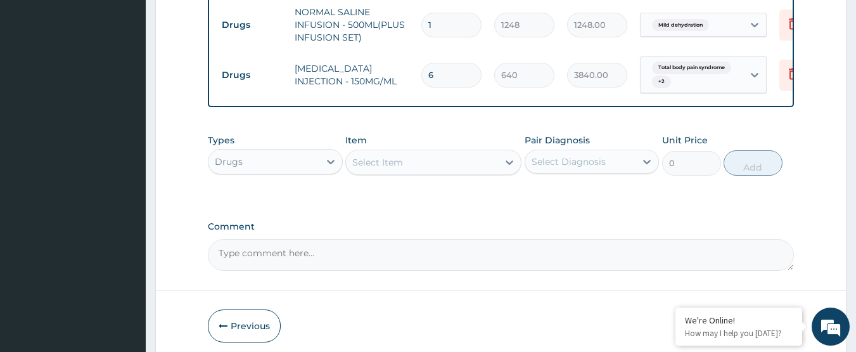
click at [567, 165] on div "Select Diagnosis" at bounding box center [580, 161] width 111 height 20
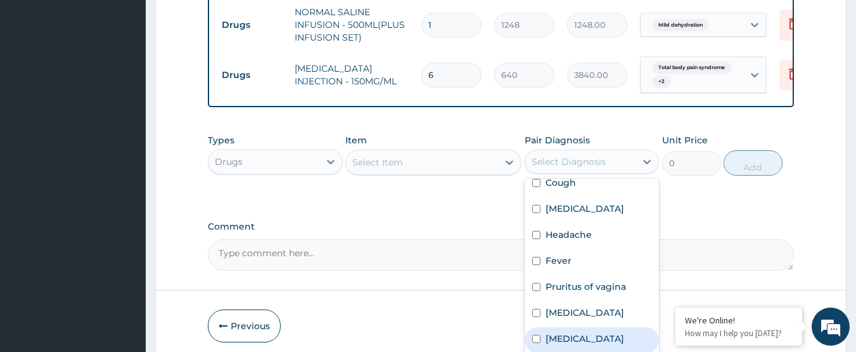
scroll to position [100, 0]
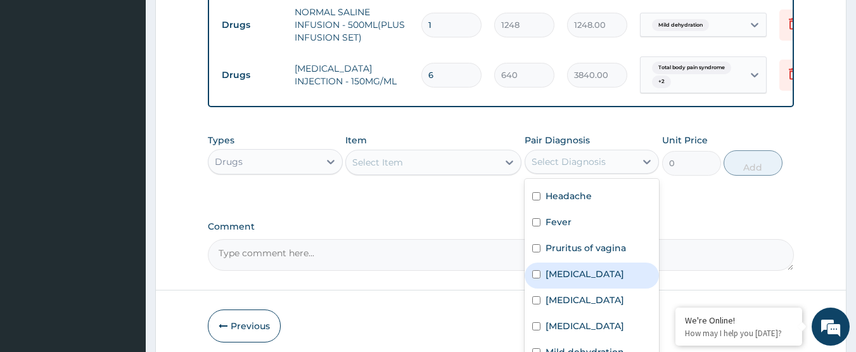
click at [582, 262] on div "[MEDICAL_DATA]" at bounding box center [592, 275] width 135 height 26
checkbox input "true"
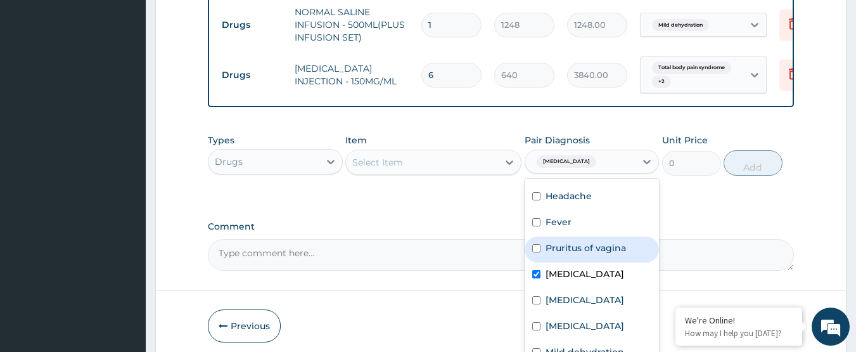
click at [470, 167] on div "Select Item" at bounding box center [422, 162] width 152 height 20
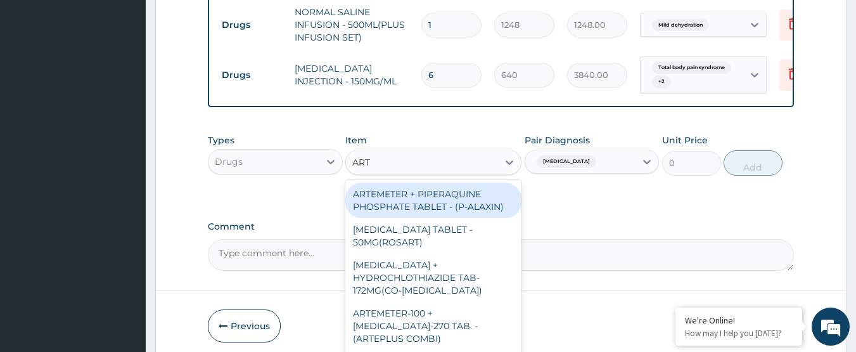
type input "ARTE"
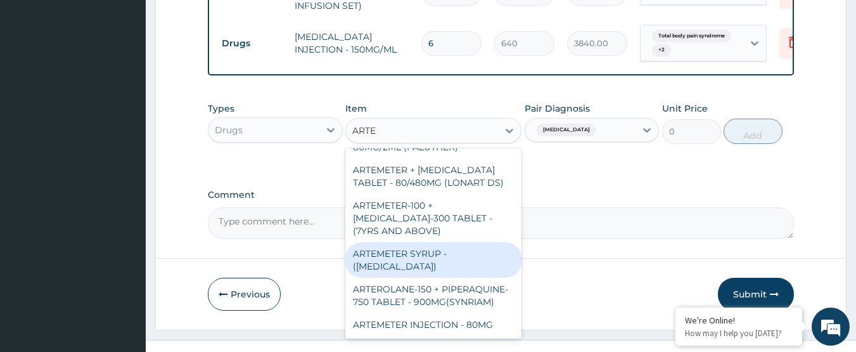
scroll to position [756, 0]
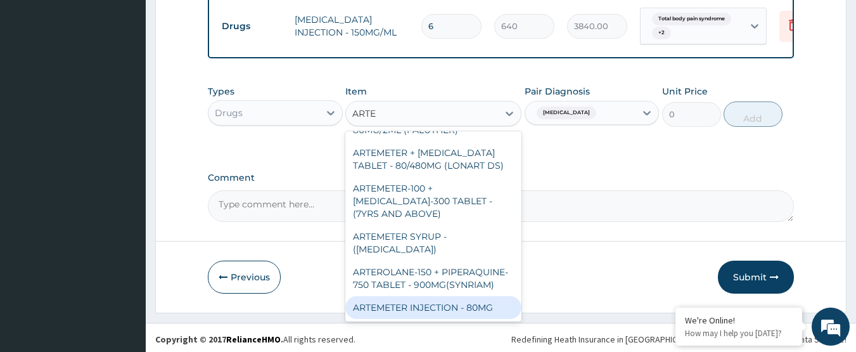
click at [479, 309] on div "ARTEMETER INJECTION - 80MG" at bounding box center [433, 307] width 176 height 23
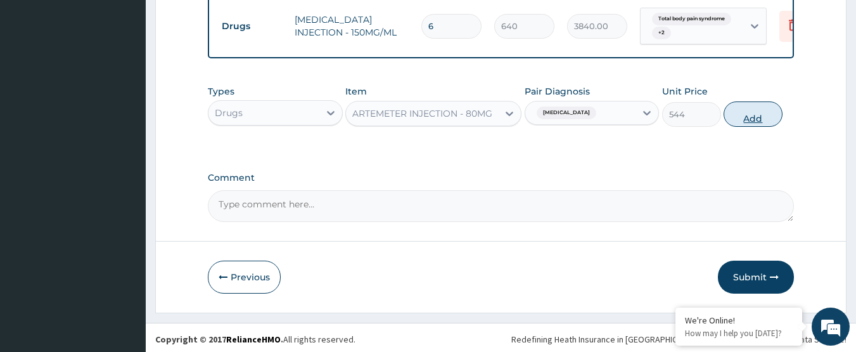
click at [747, 118] on button "Add" at bounding box center [753, 113] width 59 height 25
type input "0"
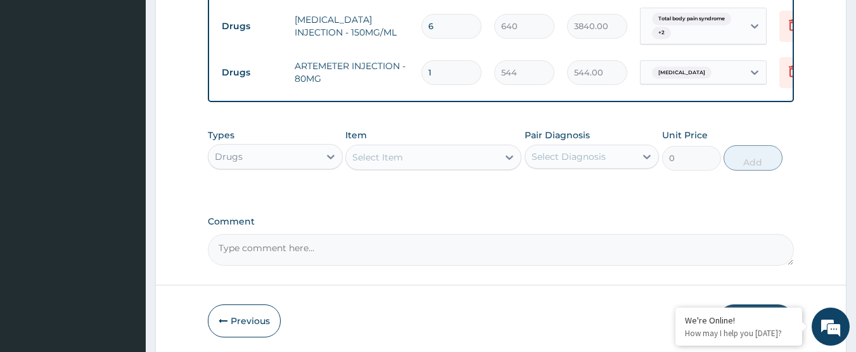
type input "0.00"
type input "2"
type input "1088.00"
type input "2"
click at [601, 151] on div "Select Diagnosis" at bounding box center [569, 156] width 74 height 13
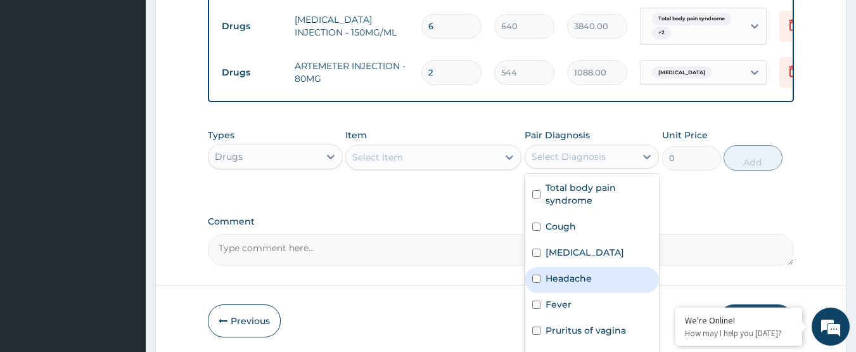
scroll to position [100, 0]
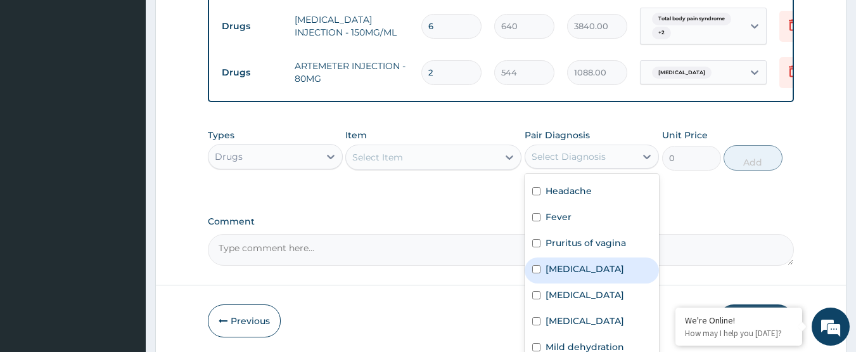
click at [572, 262] on div "[MEDICAL_DATA]" at bounding box center [592, 270] width 135 height 26
checkbox input "true"
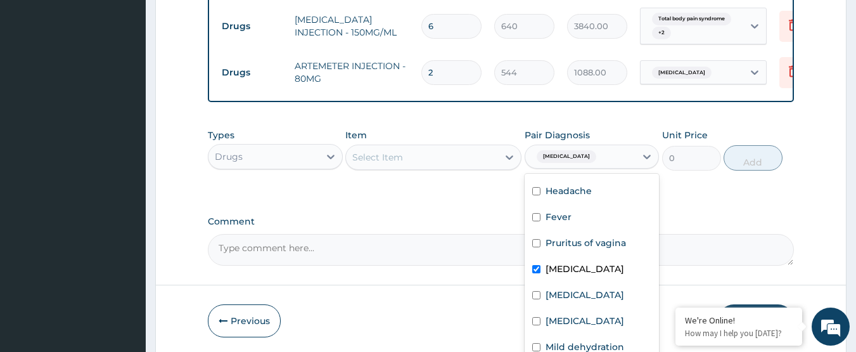
click at [450, 160] on div "Select Item" at bounding box center [422, 157] width 152 height 20
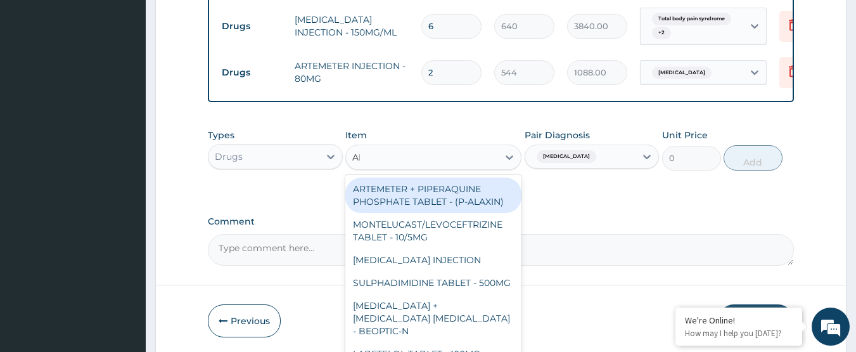
type input "ART"
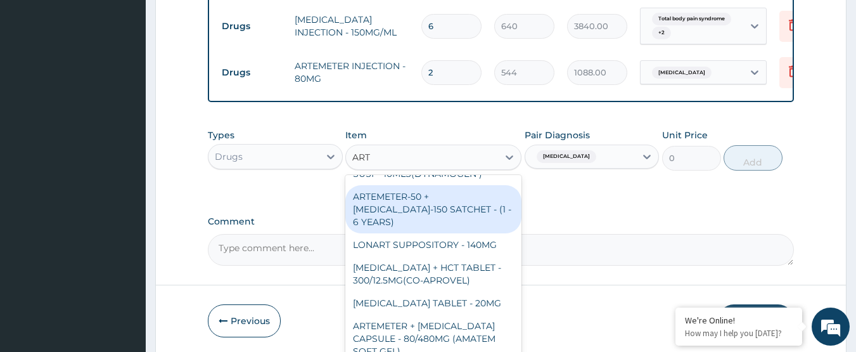
scroll to position [254, 0]
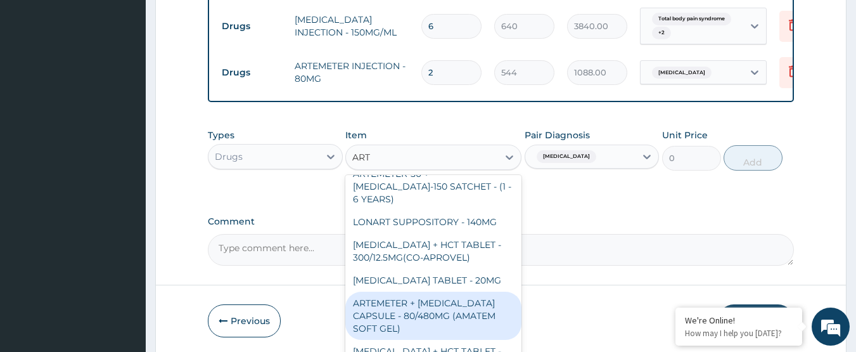
click at [456, 300] on div "ARTEMETER + LUMEFANTRINE CAPSULE - 80/480MG (AMATEM SOFT GEL)" at bounding box center [433, 316] width 176 height 48
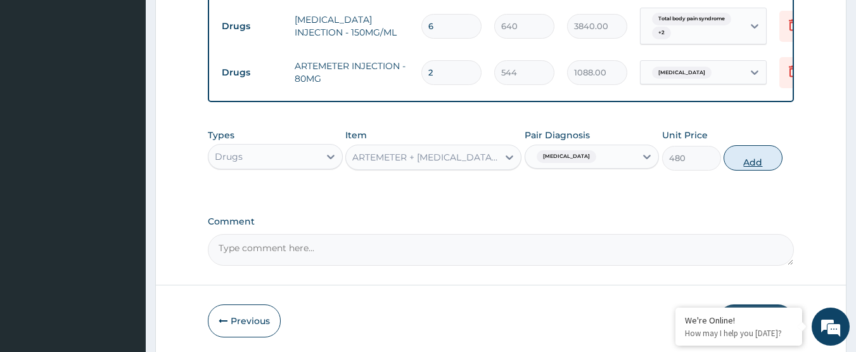
click at [747, 165] on button "Add" at bounding box center [753, 157] width 59 height 25
type input "0"
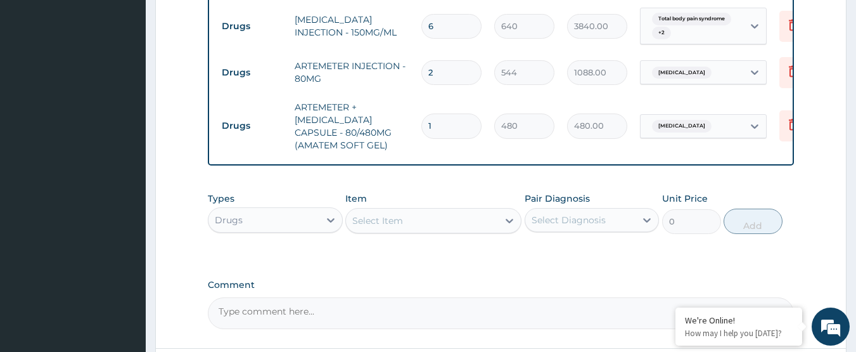
type input "0.00"
type input "4"
type input "1920.00"
type input "4"
click at [469, 287] on label "Comment" at bounding box center [501, 284] width 587 height 11
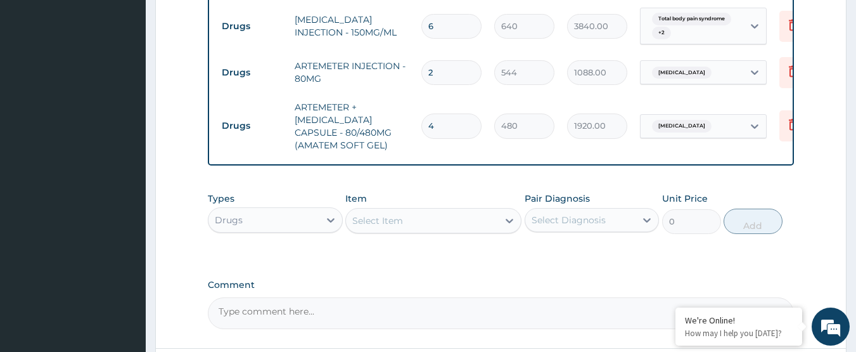
click at [469, 297] on textarea "Comment" at bounding box center [501, 313] width 587 height 32
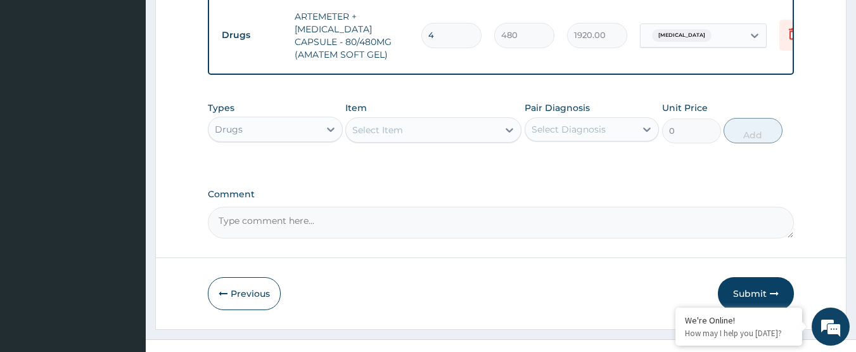
scroll to position [863, 0]
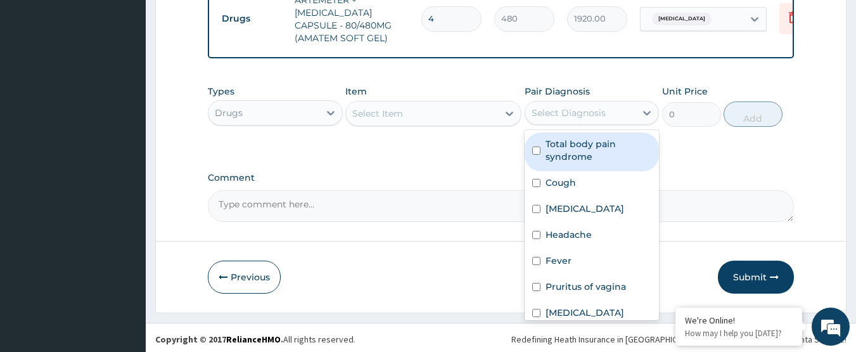
click at [593, 106] on div "Select Diagnosis" at bounding box center [569, 112] width 74 height 13
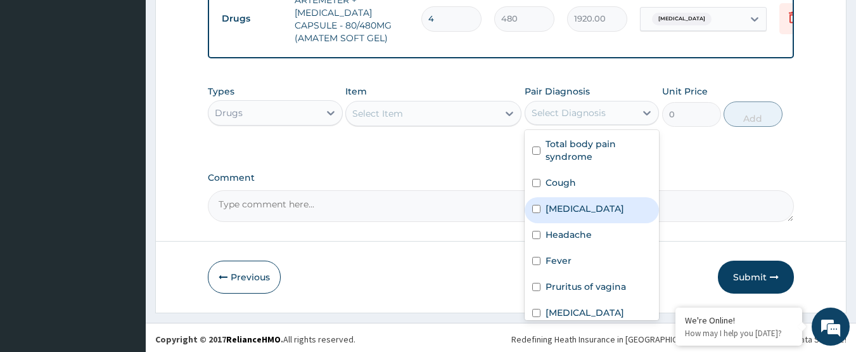
click at [577, 206] on label "Common cold" at bounding box center [585, 208] width 79 height 13
checkbox input "true"
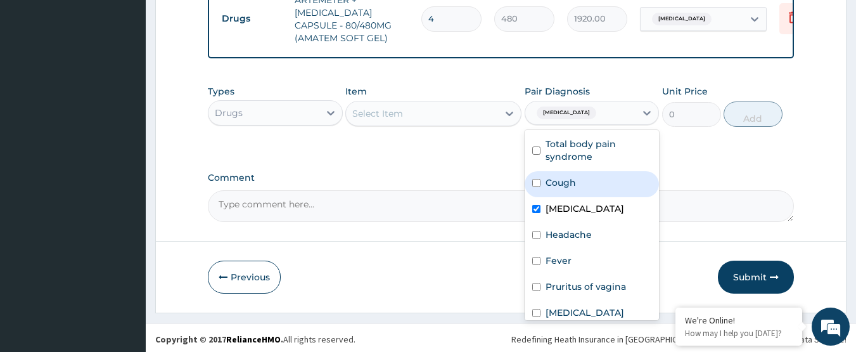
click at [445, 111] on div "Select Item" at bounding box center [422, 113] width 152 height 20
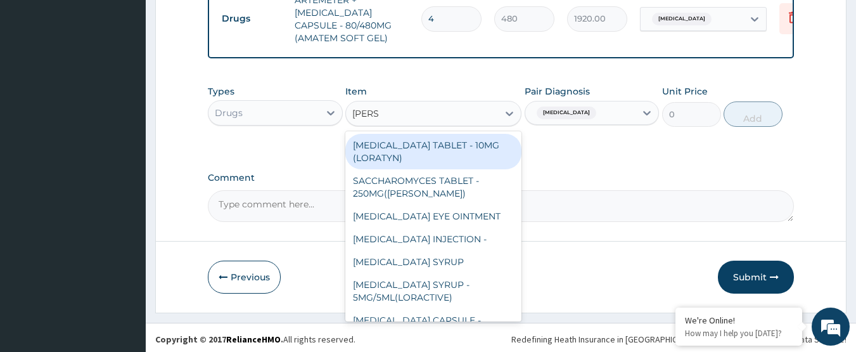
type input "LORAT"
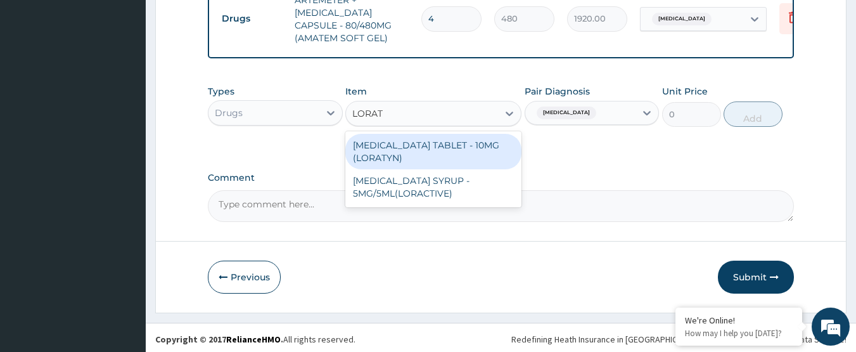
click at [458, 143] on div "LORATADINE TABLET - 10MG (LORATYN)" at bounding box center [433, 151] width 176 height 35
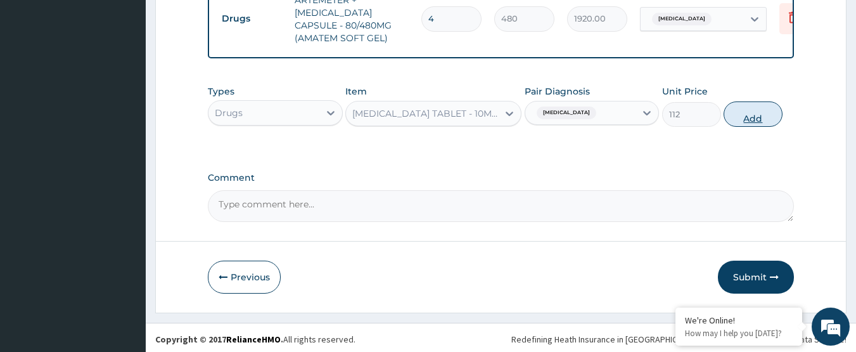
click at [761, 111] on button "Add" at bounding box center [753, 113] width 59 height 25
type input "0"
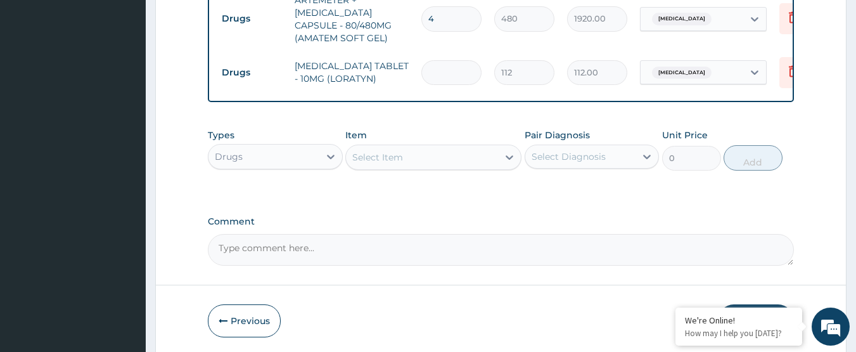
type input "0.00"
type input "3"
type input "336.00"
type input "3"
click at [621, 148] on div "Select Diagnosis" at bounding box center [580, 156] width 111 height 20
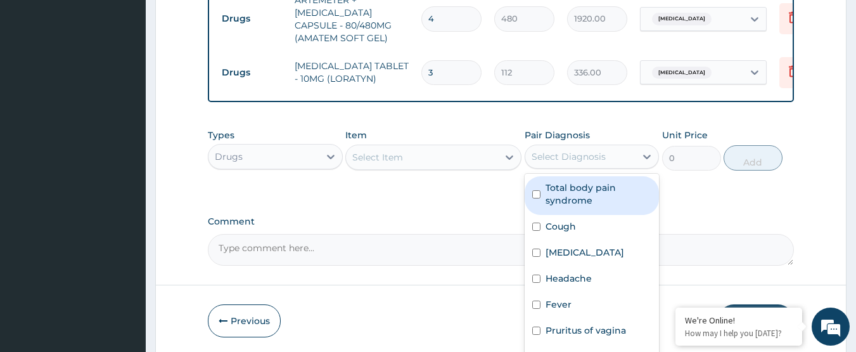
click at [597, 154] on div "Select Diagnosis" at bounding box center [569, 156] width 74 height 13
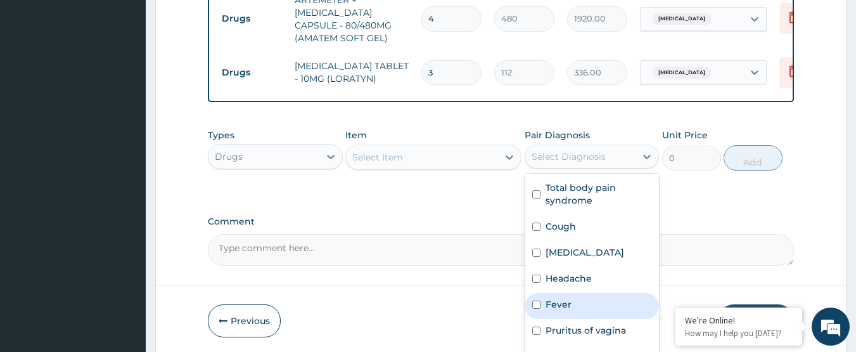
click at [586, 293] on div "Fever" at bounding box center [592, 306] width 135 height 26
checkbox input "true"
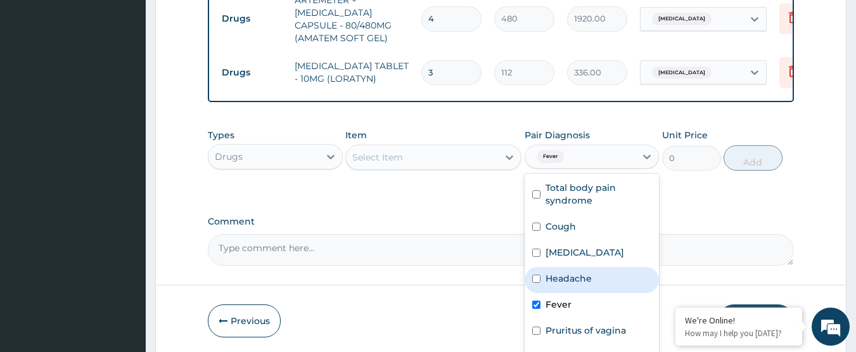
click at [582, 272] on label "Headache" at bounding box center [569, 278] width 46 height 13
checkbox input "true"
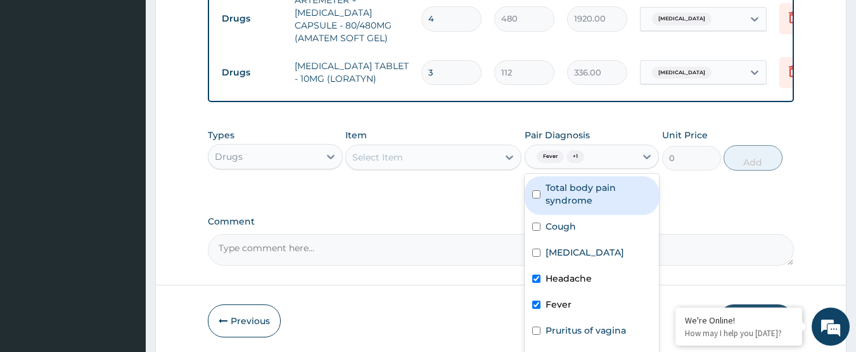
click at [563, 188] on label "Total body pain syndrome" at bounding box center [599, 193] width 106 height 25
checkbox input "true"
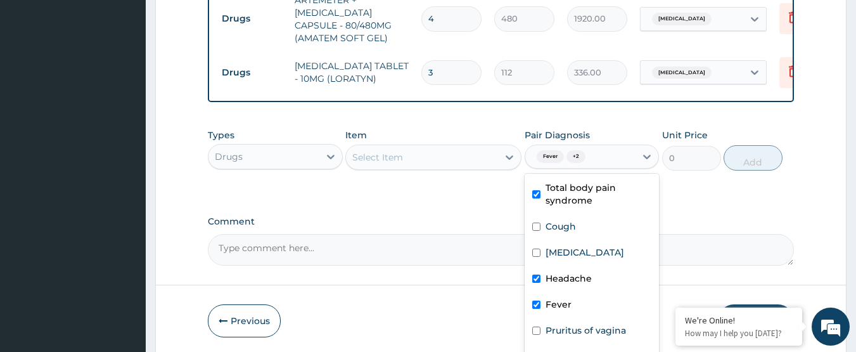
click at [403, 153] on div "Select Item" at bounding box center [422, 157] width 152 height 20
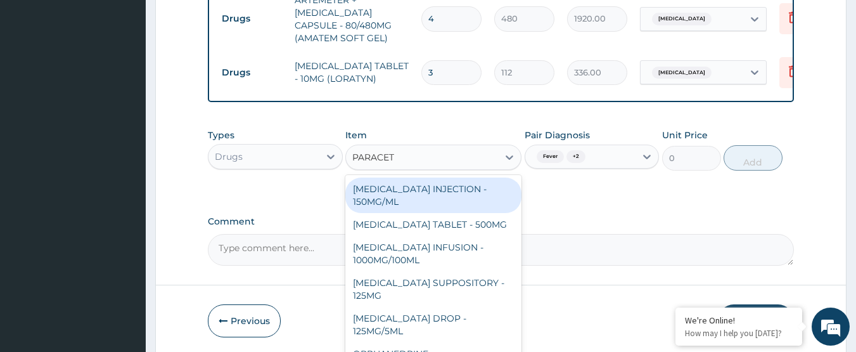
type input "PARACETA"
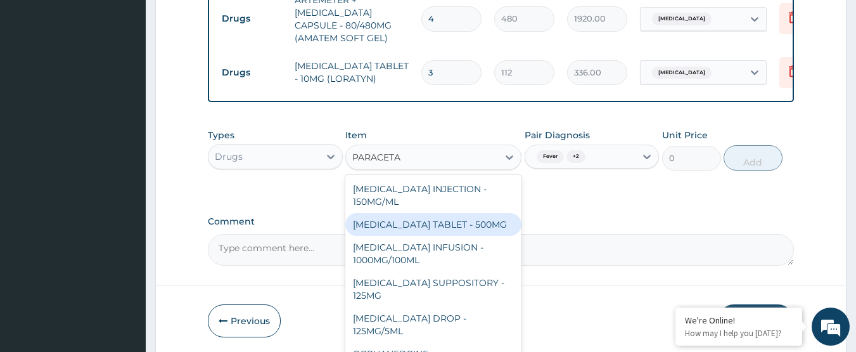
click at [430, 216] on div "PARACETAMOL TABLET - 500MG" at bounding box center [433, 224] width 176 height 23
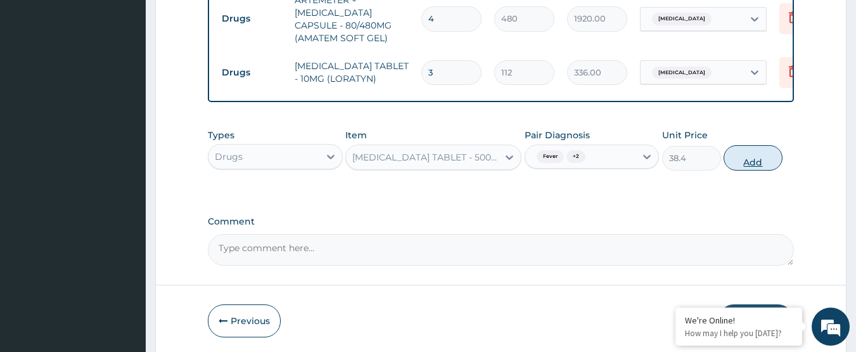
click at [750, 160] on button "Add" at bounding box center [753, 157] width 59 height 25
type input "0"
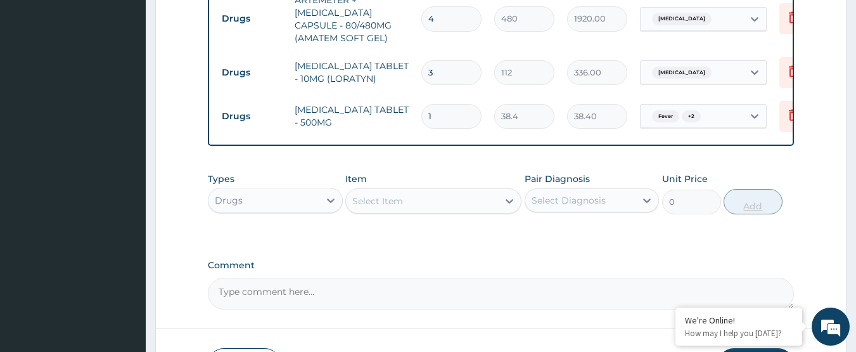
type input "18"
type input "691.20"
type input "18"
click at [482, 233] on div "Types Drugs Item Select Item Pair Diagnosis Select Diagnosis Unit Price 0 Add" at bounding box center [501, 203] width 587 height 74
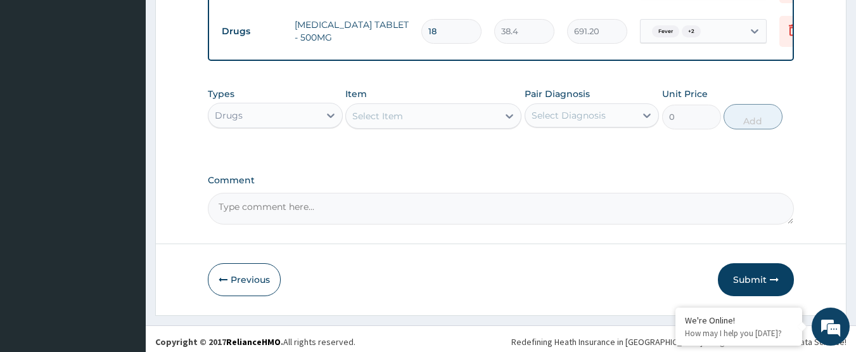
scroll to position [951, 0]
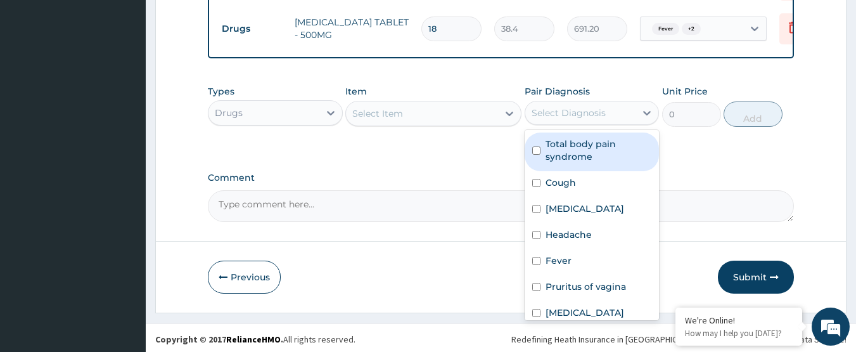
click at [583, 114] on div "Select Diagnosis" at bounding box center [569, 112] width 74 height 13
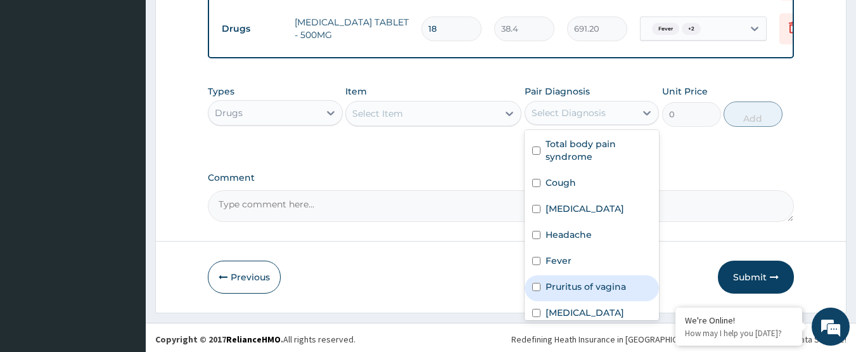
scroll to position [100, 0]
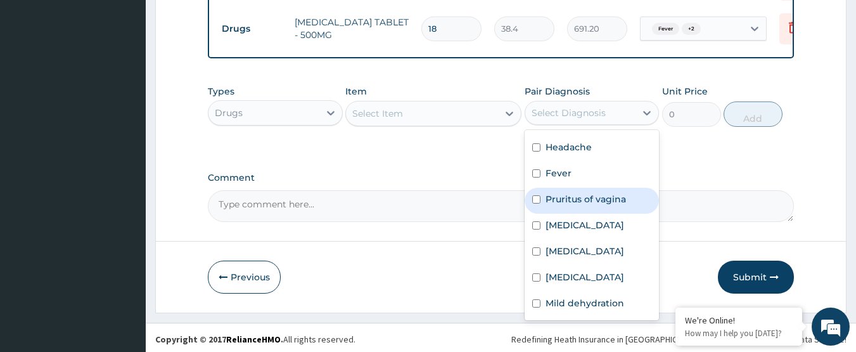
click at [612, 193] on label "Pruritus of vagina" at bounding box center [586, 199] width 80 height 13
checkbox input "true"
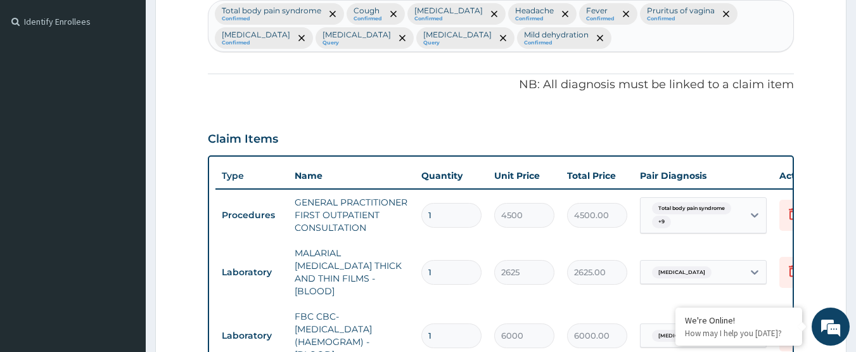
scroll to position [317, 0]
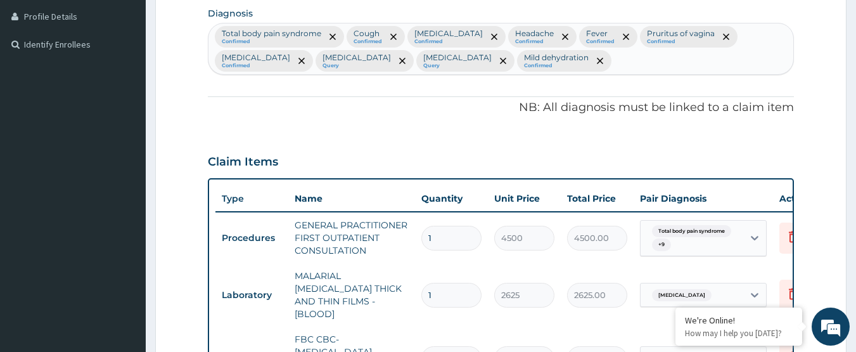
click at [517, 61] on div "Total body pain syndrome Confirmed Cough Confirmed Common cold Confirmed Headac…" at bounding box center [502, 48] width 586 height 51
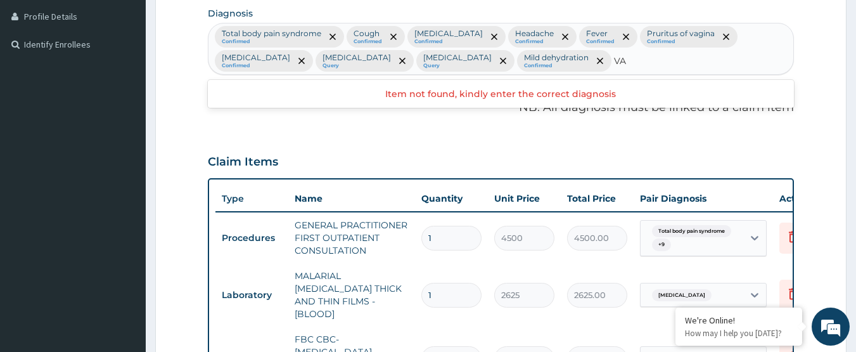
type input "V"
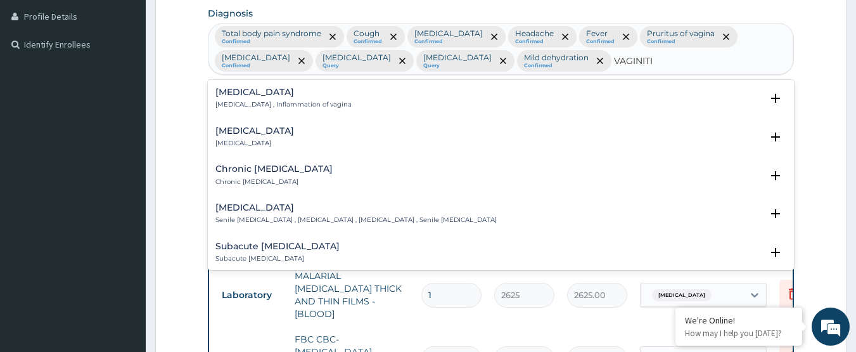
type input "VAGINITIS"
click at [309, 103] on p "Vaginitis , Inflammation of vagina" at bounding box center [283, 104] width 136 height 9
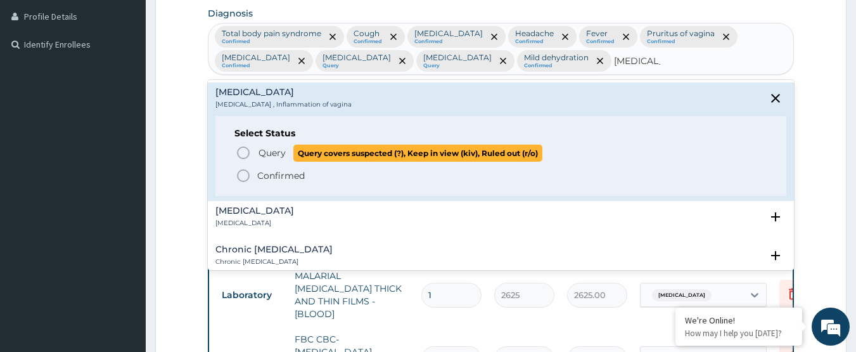
click at [266, 153] on span "Query" at bounding box center [272, 152] width 27 height 13
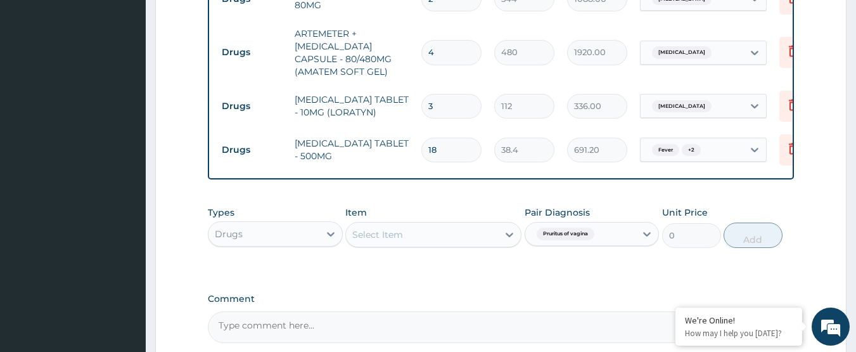
scroll to position [951, 0]
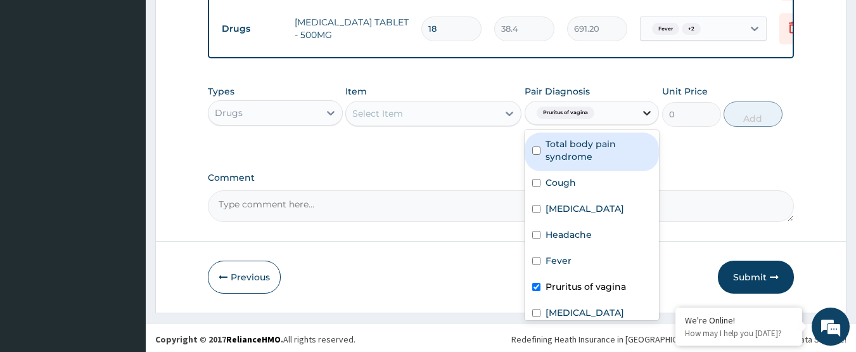
click at [641, 116] on div at bounding box center [647, 112] width 23 height 23
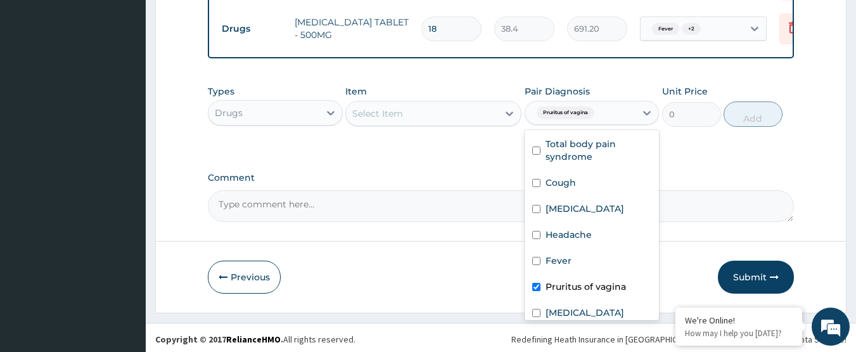
scroll to position [126, 0]
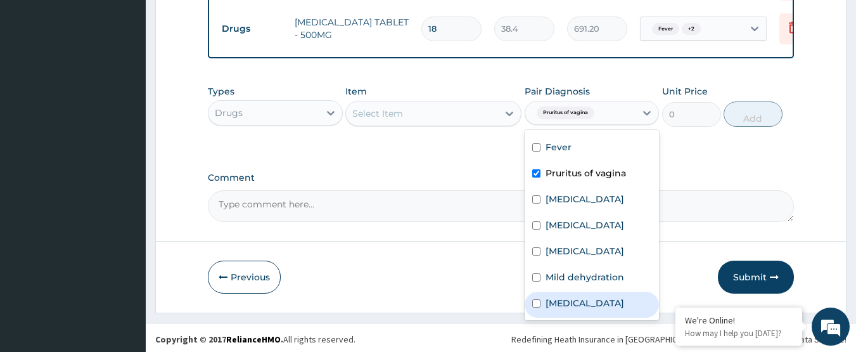
click at [607, 292] on div "Vaginitis" at bounding box center [592, 305] width 135 height 26
checkbox input "true"
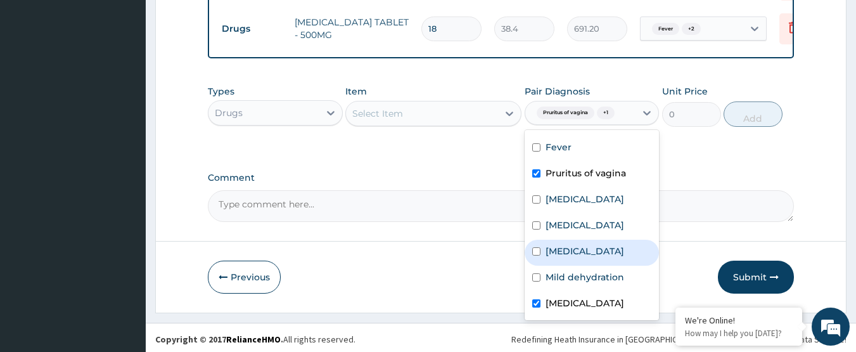
click at [431, 103] on div "Select Item" at bounding box center [422, 113] width 152 height 20
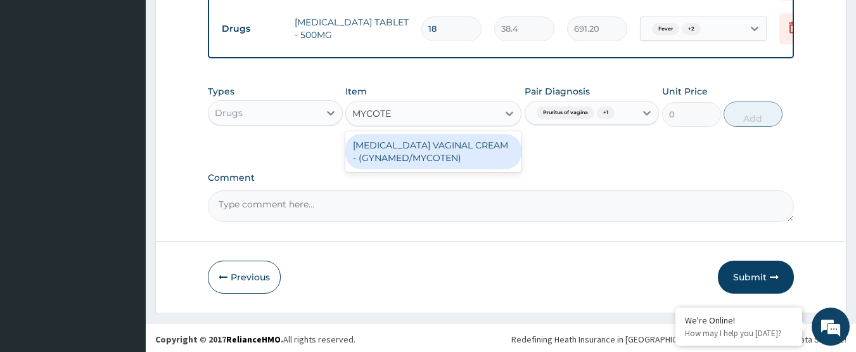
type input "MYCOTEN"
click at [445, 141] on div "CLOTRIMAZOLE VAGINAL CREAM - (GYNAMED/MYCOTEN)" at bounding box center [433, 151] width 176 height 35
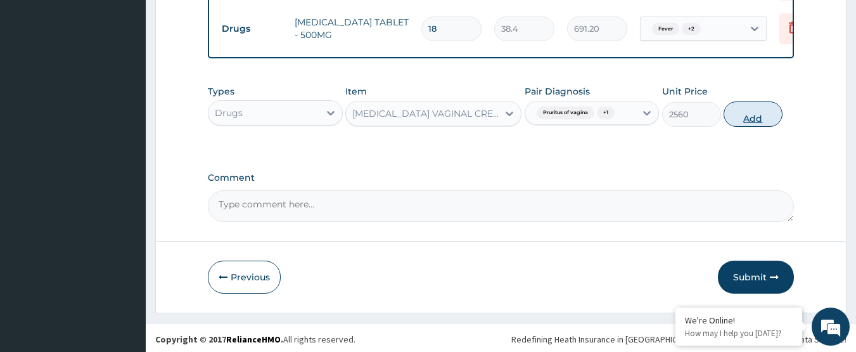
click at [744, 113] on button "Add" at bounding box center [753, 113] width 59 height 25
type input "0"
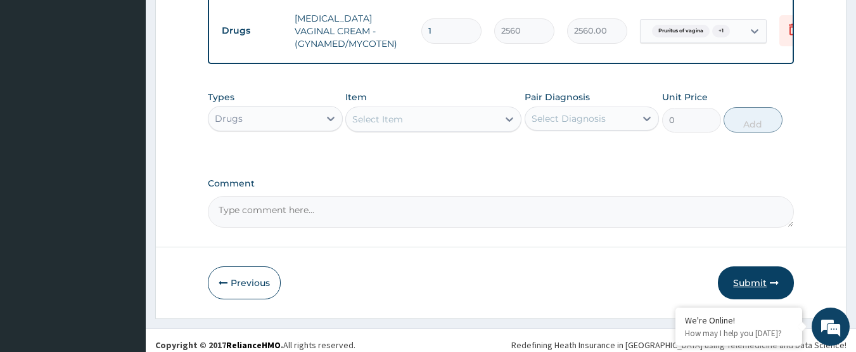
scroll to position [1001, 0]
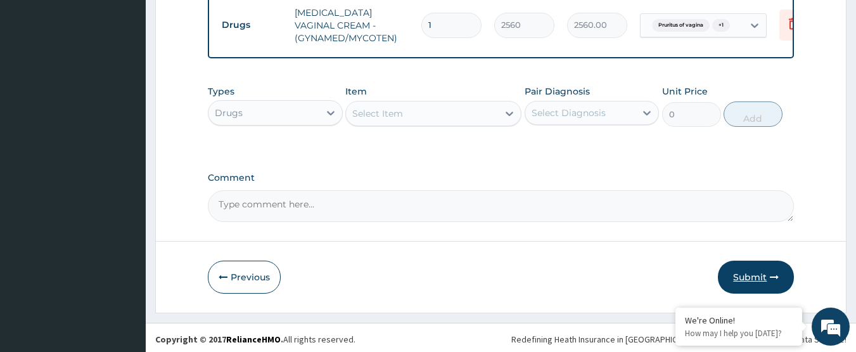
click at [776, 274] on icon "button" at bounding box center [774, 277] width 9 height 9
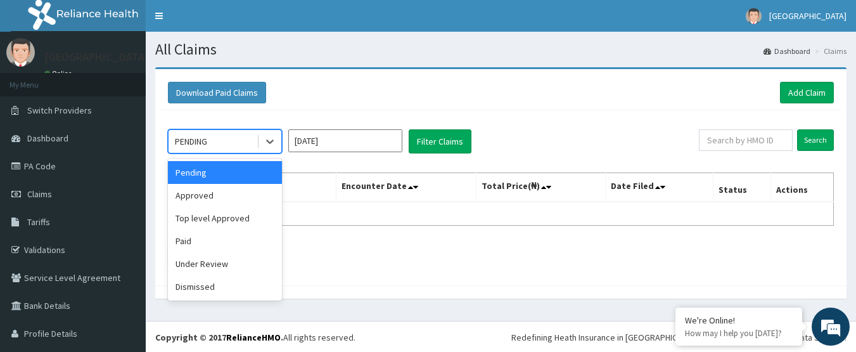
click at [243, 146] on div "PENDING" at bounding box center [213, 141] width 88 height 20
click at [240, 194] on div "Approved" at bounding box center [225, 195] width 114 height 23
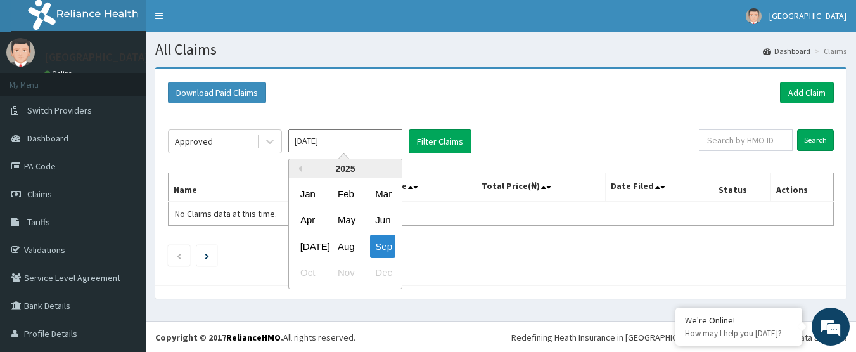
click at [385, 142] on input "[DATE]" at bounding box center [345, 140] width 114 height 23
click at [350, 245] on div "Aug" at bounding box center [345, 245] width 25 height 23
type input "[DATE]"
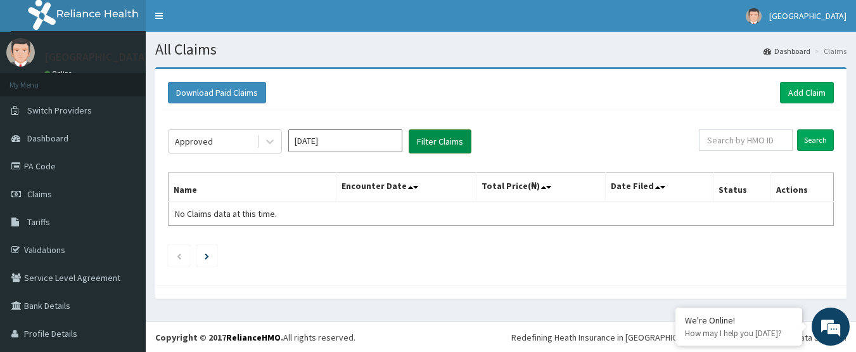
click at [442, 136] on button "Filter Claims" at bounding box center [440, 141] width 63 height 24
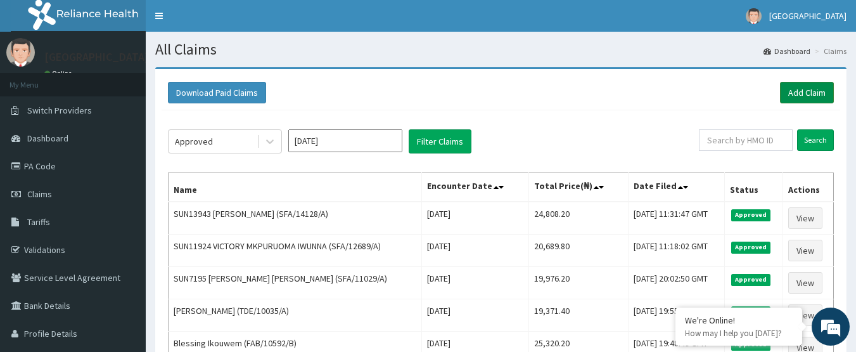
click at [790, 88] on link "Add Claim" at bounding box center [807, 93] width 54 height 22
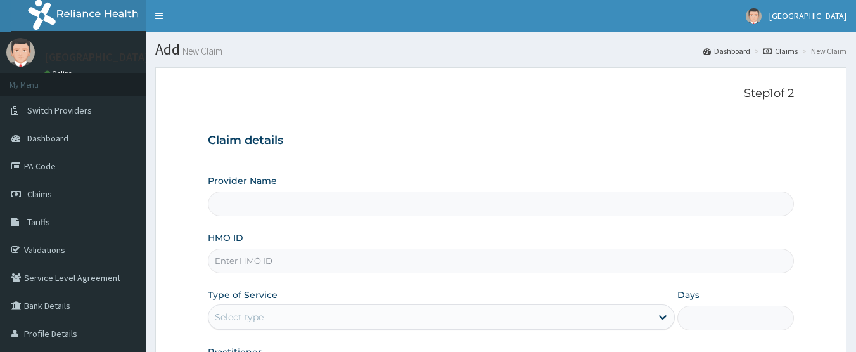
type input "[GEOGRAPHIC_DATA]"
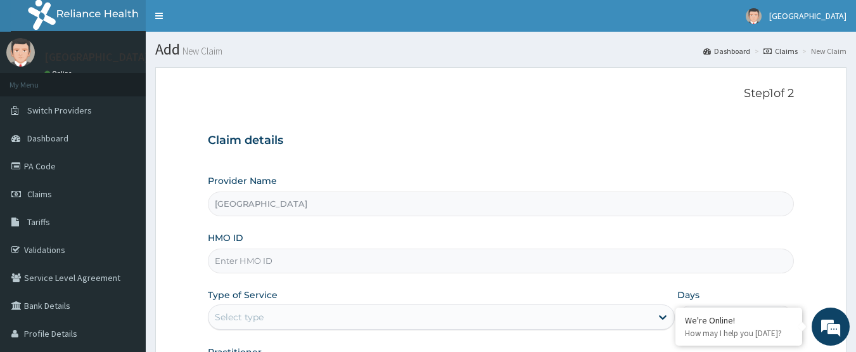
paste input "MRN/10001/A"
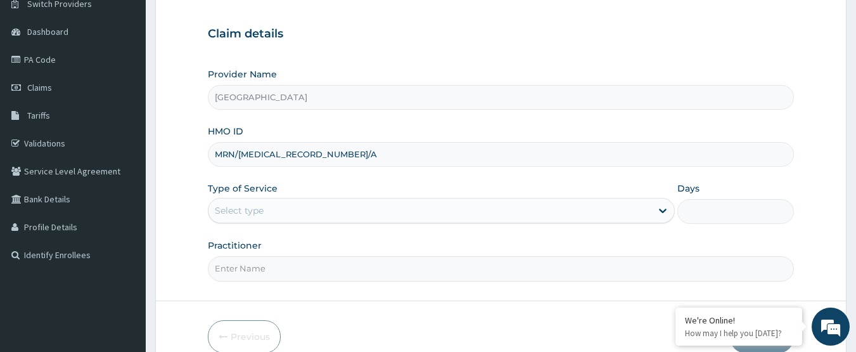
scroll to position [127, 0]
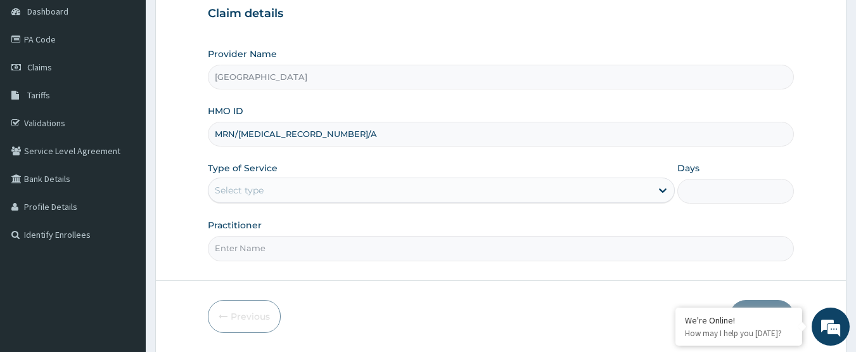
type input "MRN/10001/A"
click at [309, 195] on div "Select type" at bounding box center [430, 190] width 443 height 20
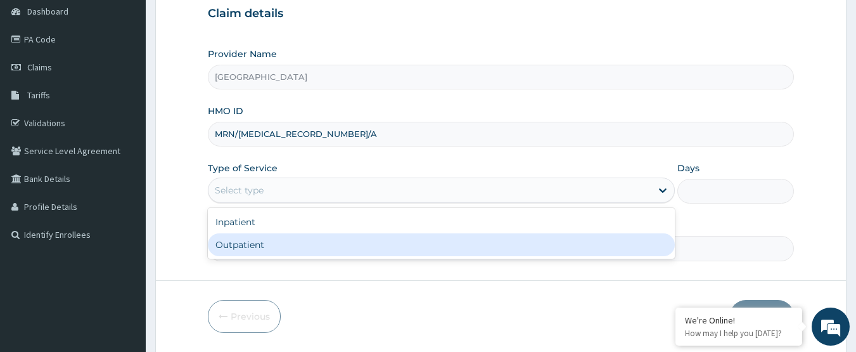
click at [303, 252] on div "Outpatient" at bounding box center [441, 244] width 467 height 23
type input "1"
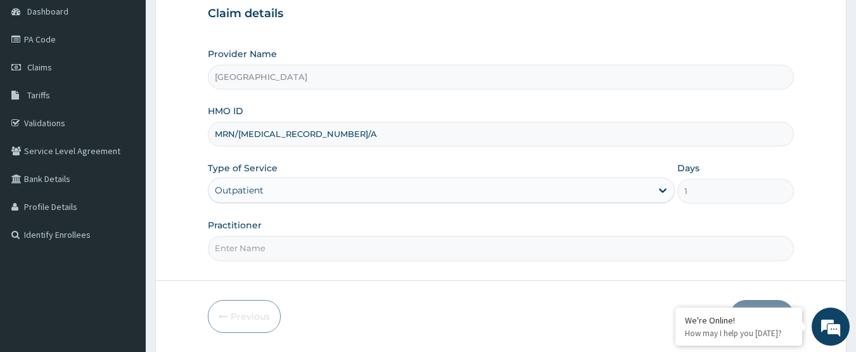
click at [303, 252] on input "Practitioner" at bounding box center [501, 248] width 587 height 25
type input "DOCTOR VICTOR"
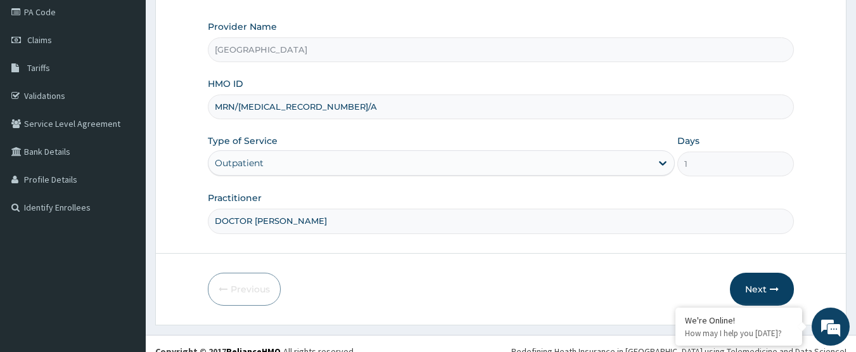
scroll to position [169, 0]
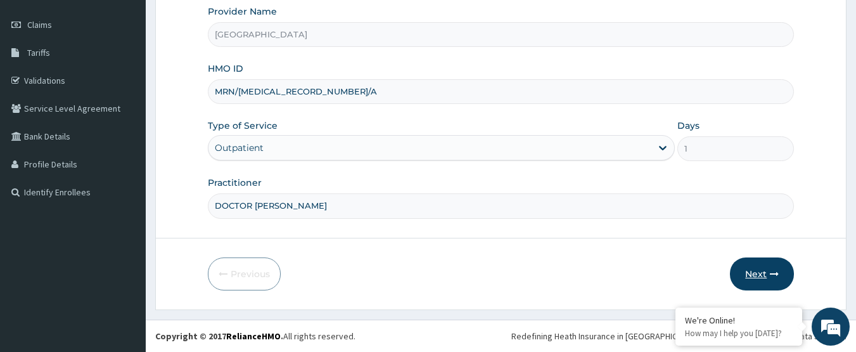
click at [754, 274] on button "Next" at bounding box center [762, 273] width 64 height 33
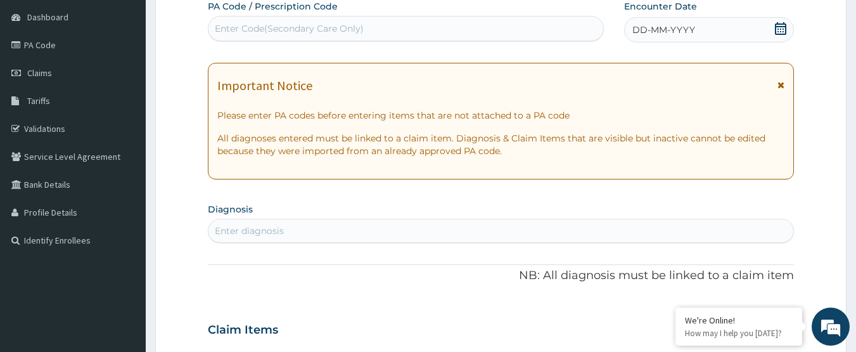
scroll to position [42, 0]
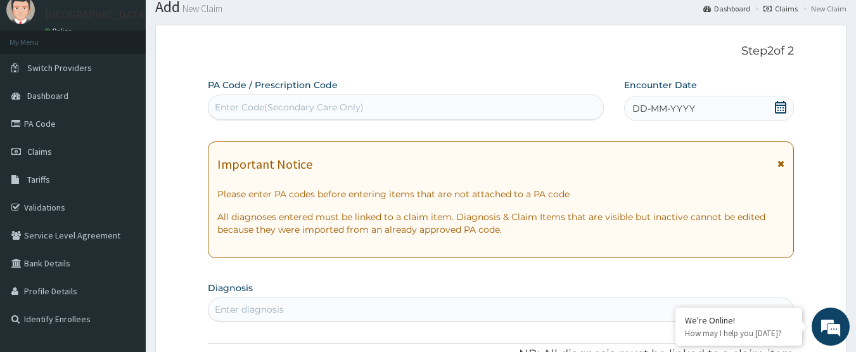
click at [780, 106] on icon at bounding box center [780, 107] width 13 height 13
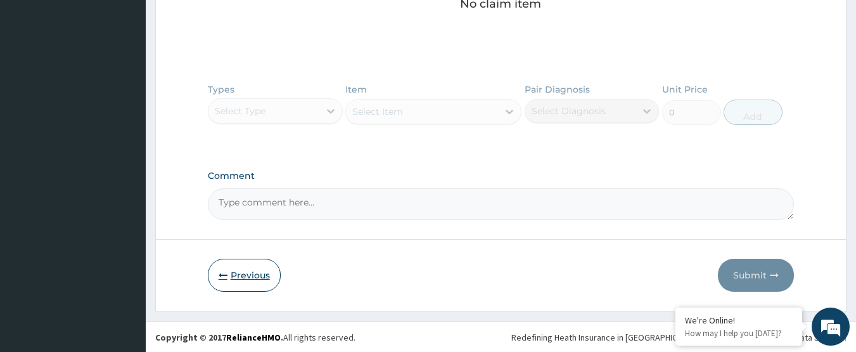
click at [248, 278] on button "Previous" at bounding box center [244, 275] width 73 height 33
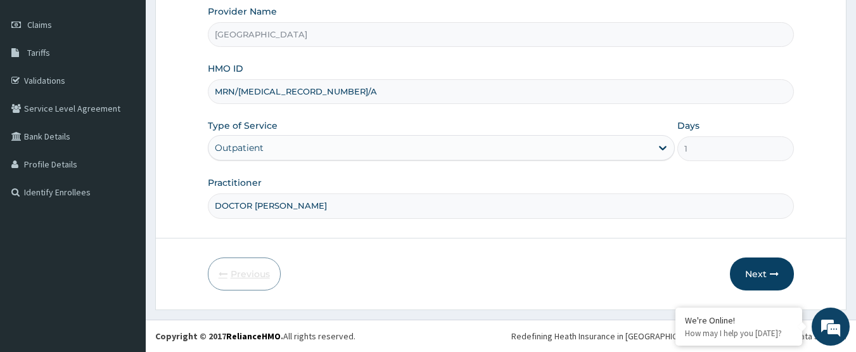
scroll to position [169, 0]
click at [773, 273] on icon "button" at bounding box center [774, 273] width 9 height 9
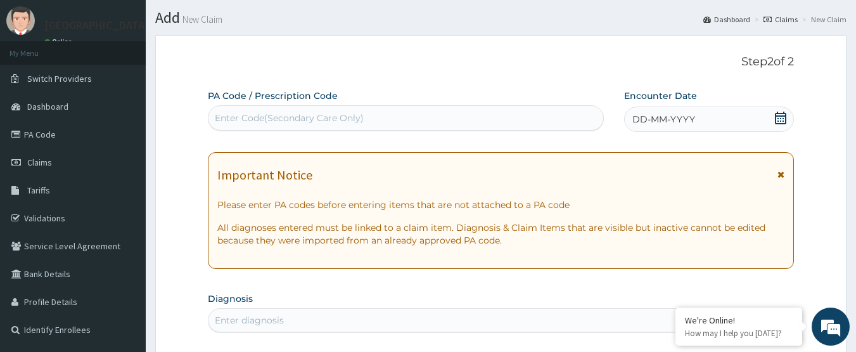
scroll to position [63, 0]
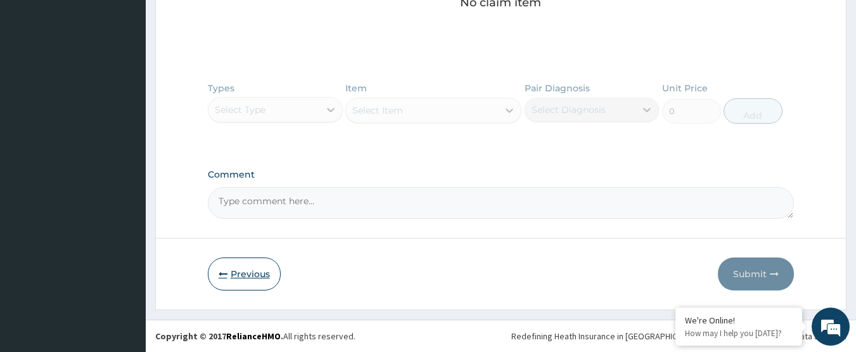
click at [251, 283] on button "Previous" at bounding box center [244, 273] width 73 height 33
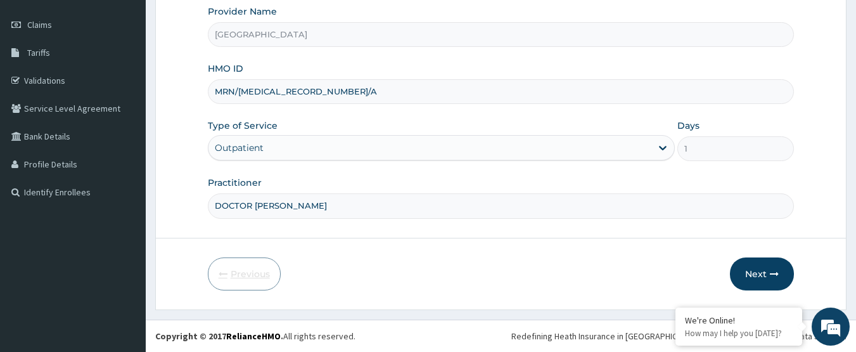
scroll to position [169, 0]
click at [768, 273] on button "Next" at bounding box center [762, 273] width 64 height 33
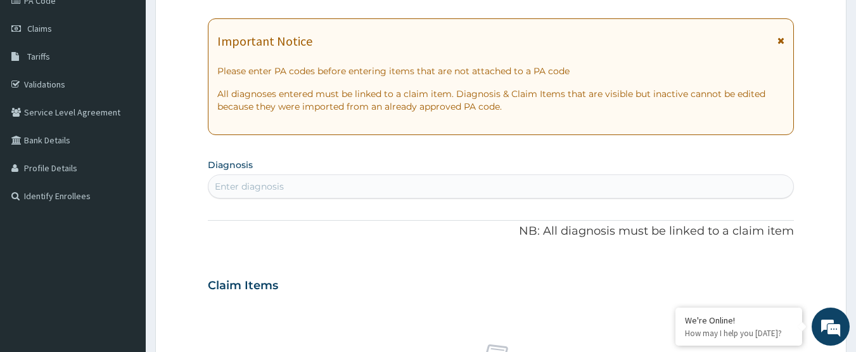
scroll to position [42, 0]
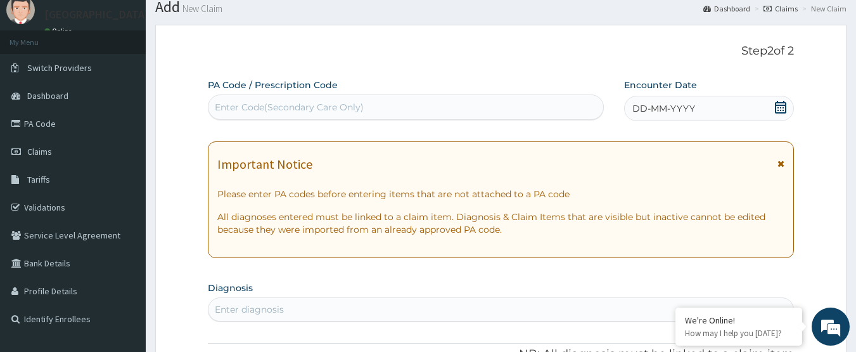
click at [786, 108] on icon at bounding box center [780, 107] width 11 height 13
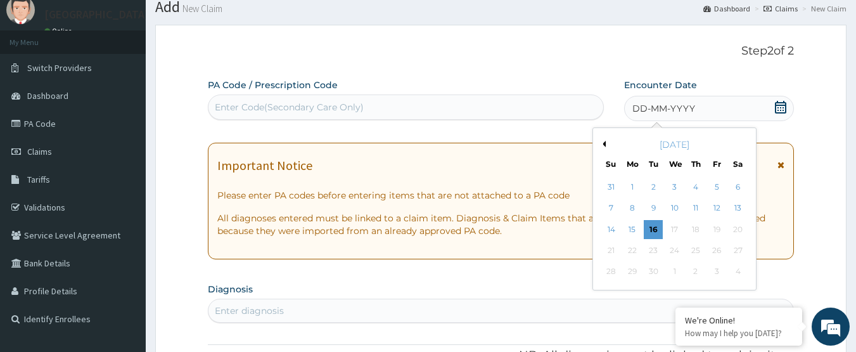
click at [604, 145] on button "Previous Month" at bounding box center [603, 144] width 6 height 6
click at [638, 249] on div "18" at bounding box center [632, 250] width 19 height 19
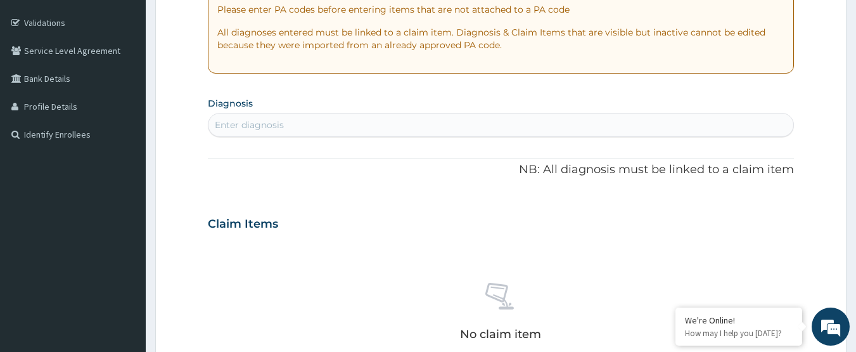
scroll to position [233, 0]
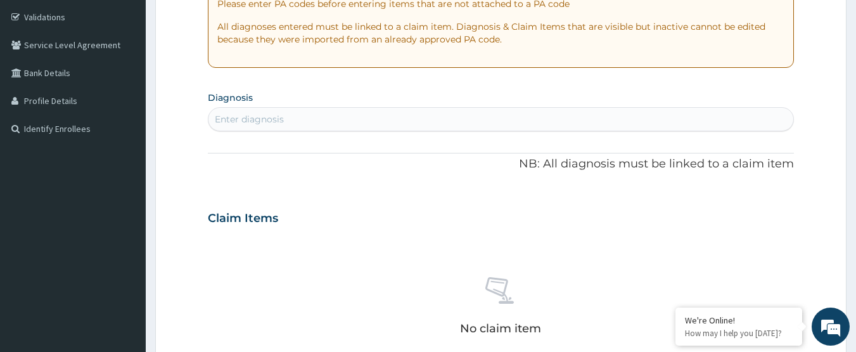
click at [361, 123] on div "Enter diagnosis" at bounding box center [502, 119] width 586 height 20
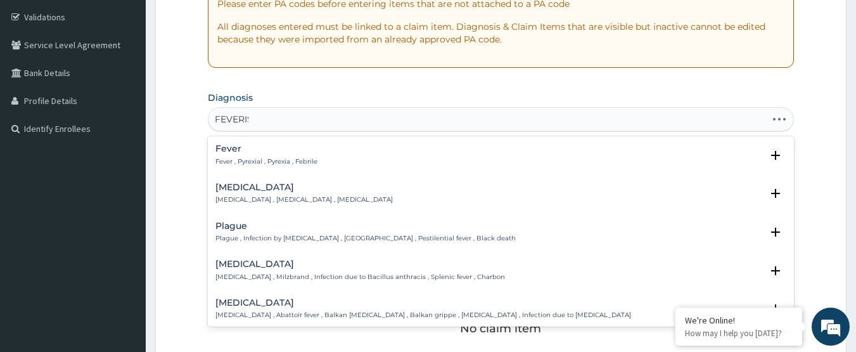
type input "FEVERISH"
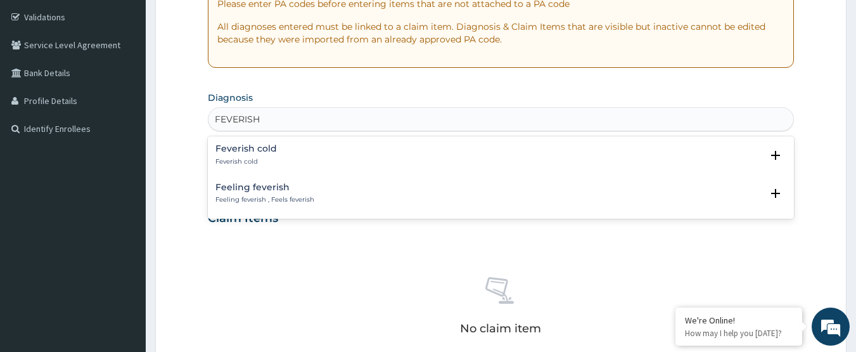
click at [291, 153] on div "Feverish cold Feverish cold" at bounding box center [501, 155] width 572 height 22
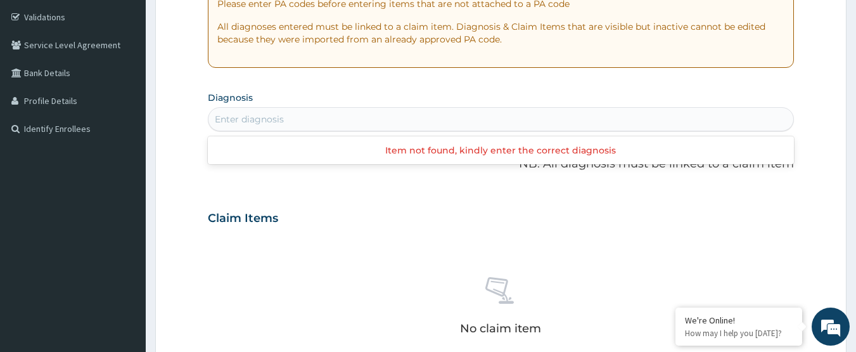
click at [297, 121] on div "Enter diagnosis" at bounding box center [502, 119] width 586 height 20
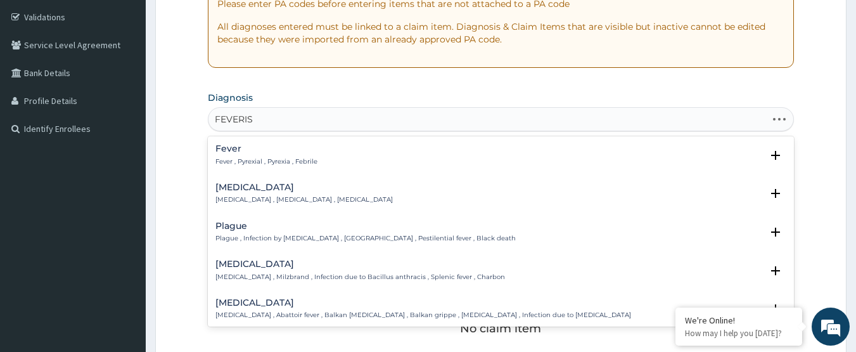
type input "FEVERISH"
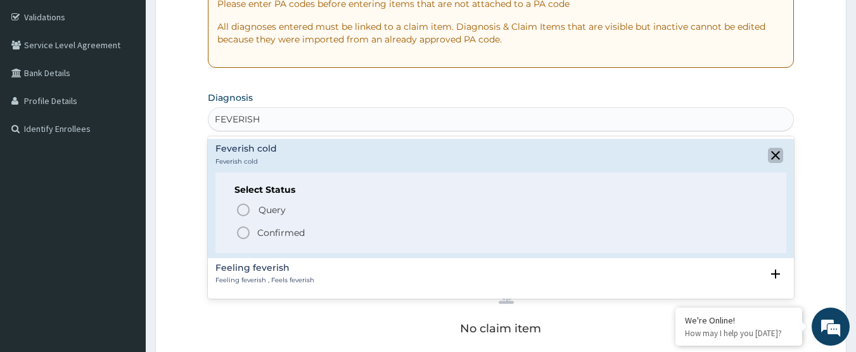
click at [781, 155] on icon "close select status" at bounding box center [775, 155] width 15 height 15
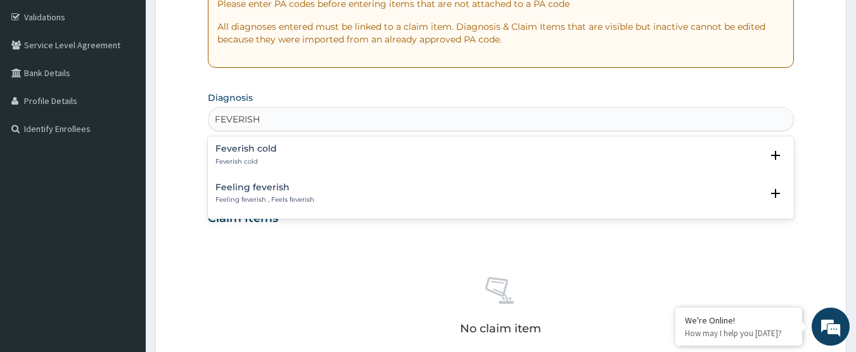
click at [295, 202] on p "Feeling feverish , Feels feverish" at bounding box center [264, 199] width 99 height 9
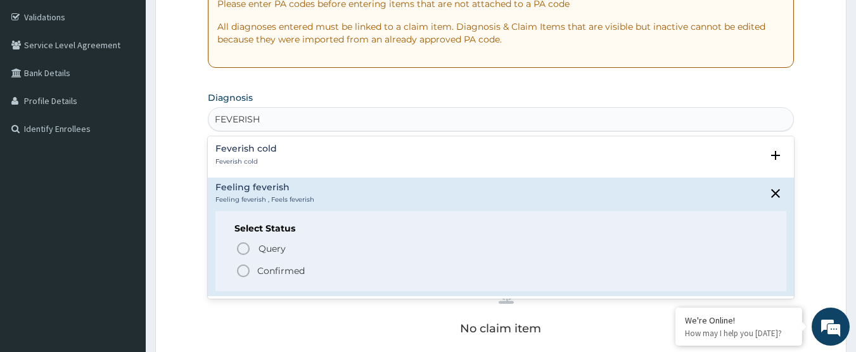
drag, startPoint x: 283, startPoint y: 269, endPoint x: 349, endPoint y: 212, distance: 88.1
click at [283, 269] on p "Confirmed" at bounding box center [281, 270] width 48 height 13
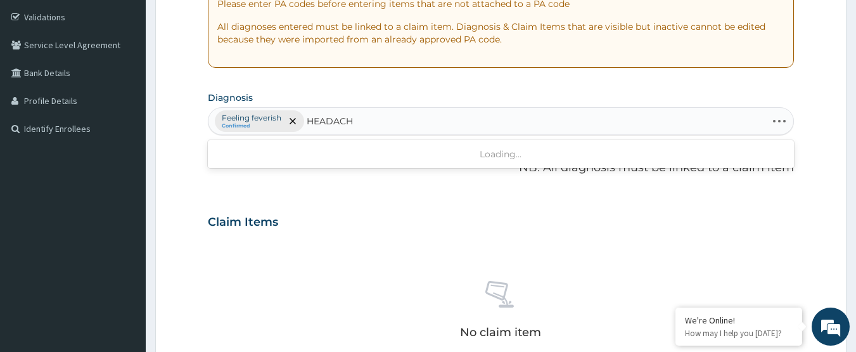
type input "HEADACHE"
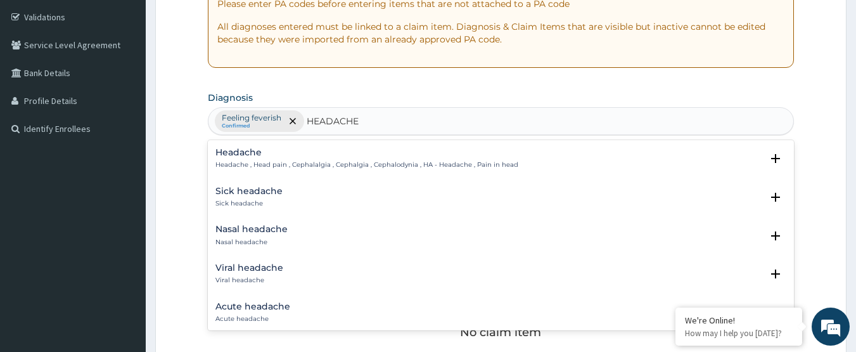
click at [359, 155] on h4 "Headache" at bounding box center [366, 153] width 303 height 10
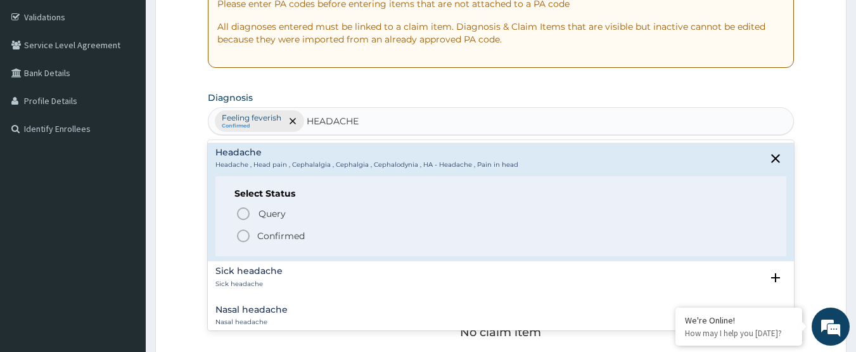
click at [283, 236] on p "Confirmed" at bounding box center [281, 235] width 48 height 13
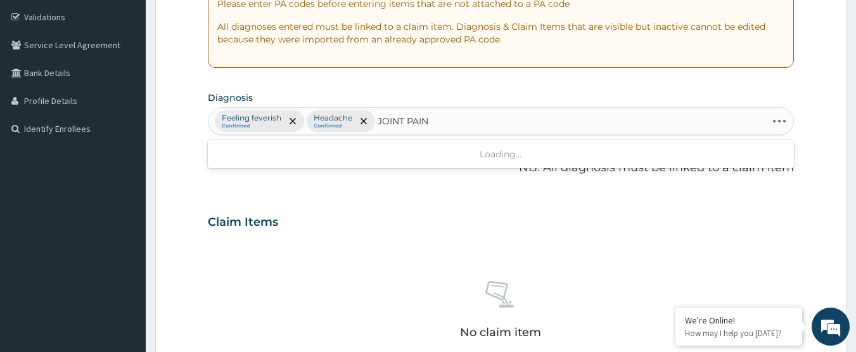
type input "JOINT PAI"
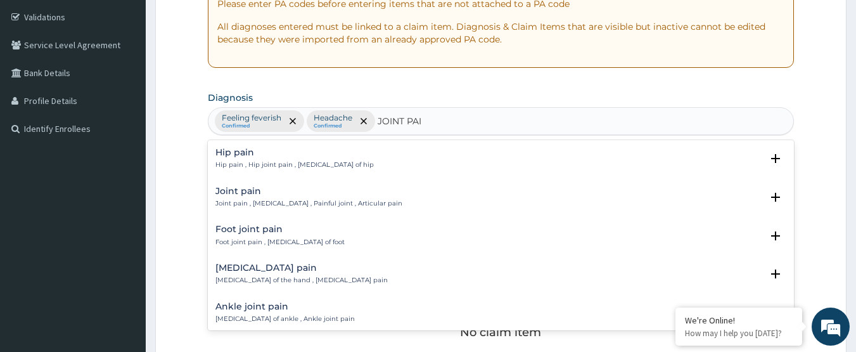
click at [331, 194] on h4 "Joint pain" at bounding box center [308, 191] width 187 height 10
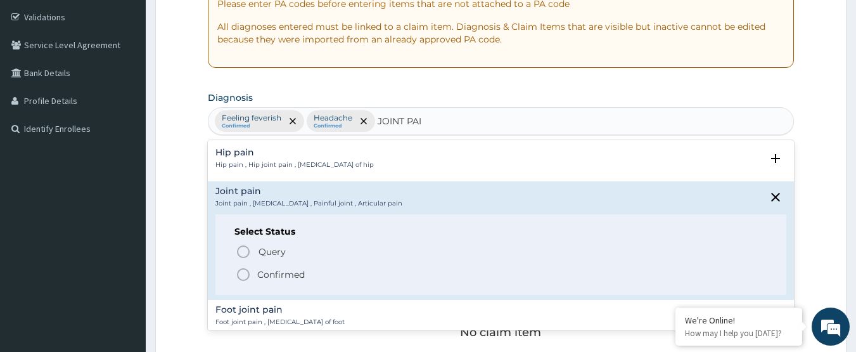
click at [286, 269] on p "Confirmed" at bounding box center [281, 274] width 48 height 13
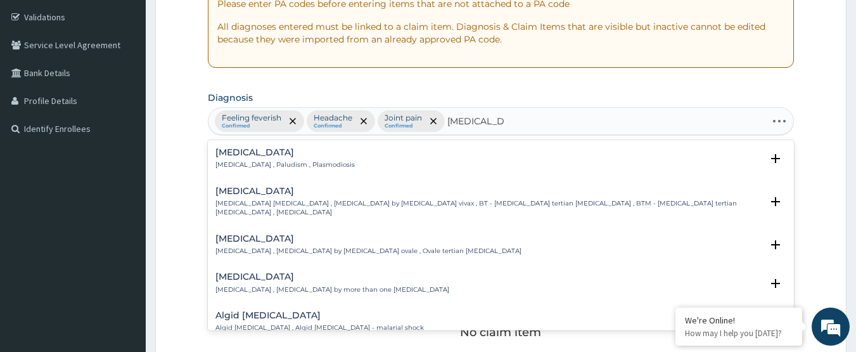
type input "MALARIA FEV"
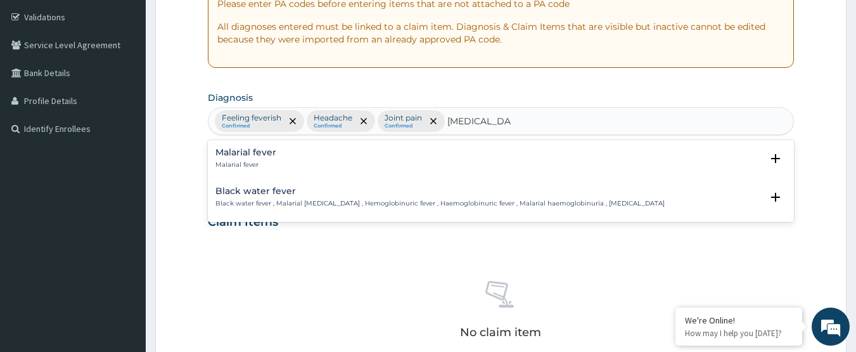
click at [278, 164] on div "Malarial fever Malarial fever" at bounding box center [501, 159] width 572 height 22
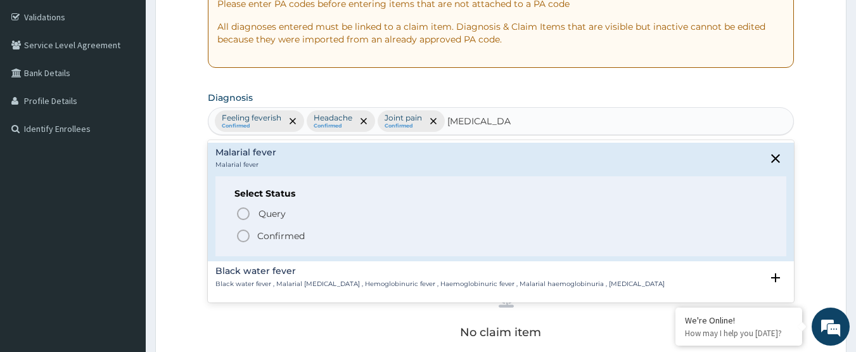
click at [281, 233] on p "Confirmed" at bounding box center [281, 235] width 48 height 13
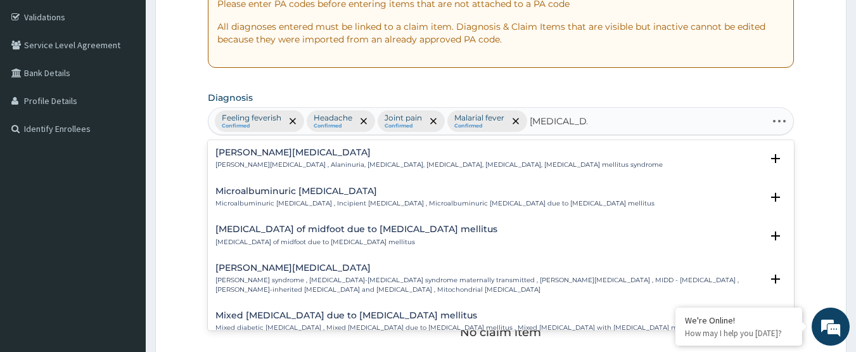
type input "DIABETES"
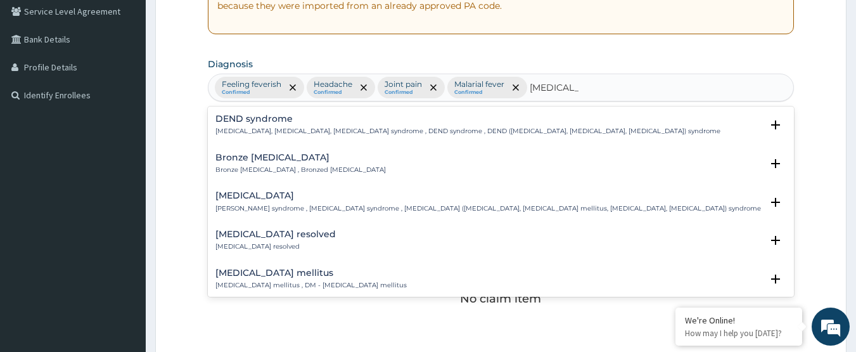
scroll to position [296, 0]
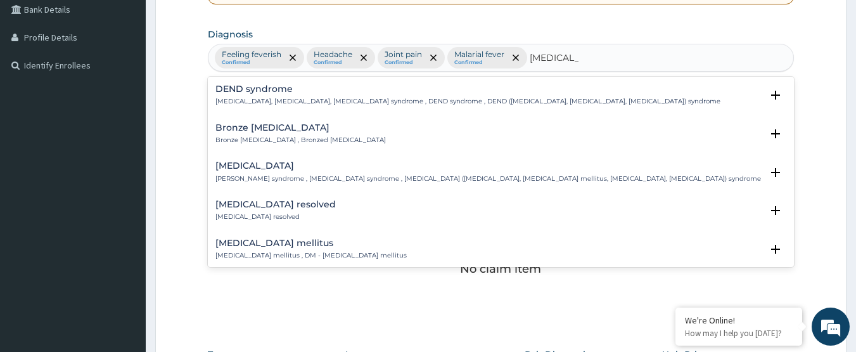
click at [314, 250] on div "Diabetes mellitus Diabetes mellitus , DM - Diabetes mellitus" at bounding box center [310, 249] width 191 height 22
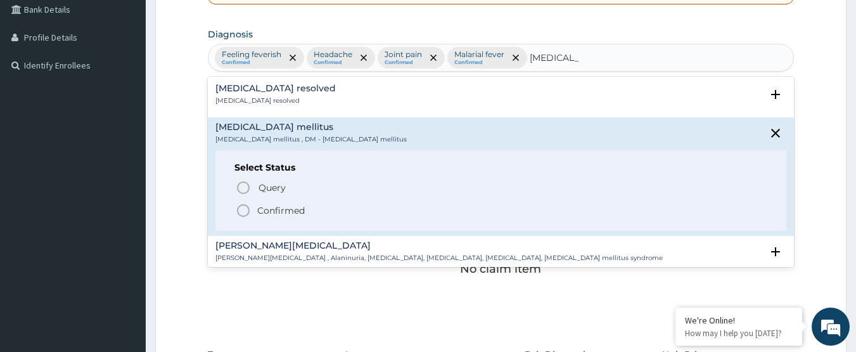
scroll to position [127, 0]
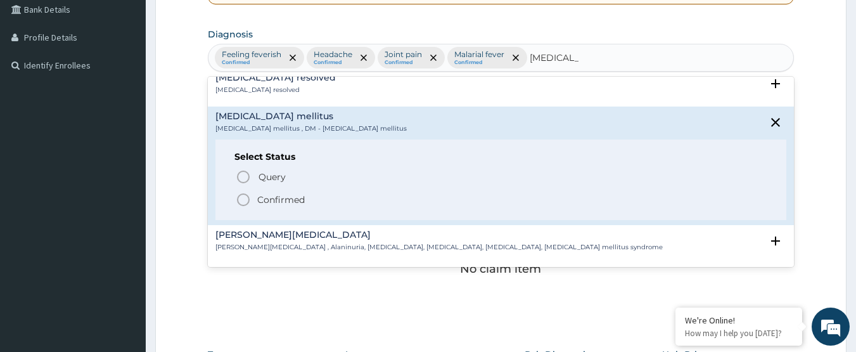
click at [285, 202] on p "Confirmed" at bounding box center [281, 199] width 48 height 13
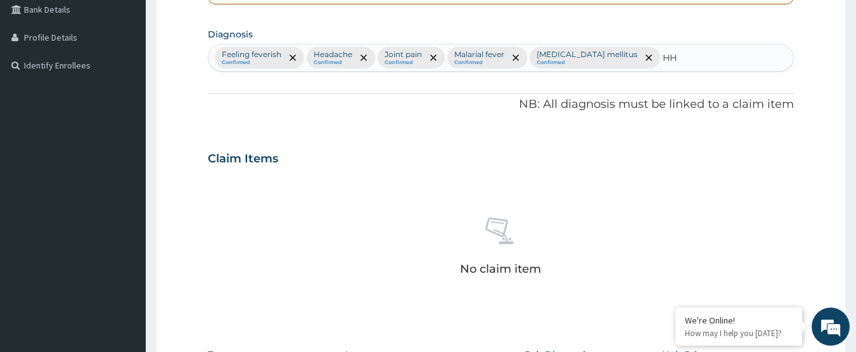
type input "HHD"
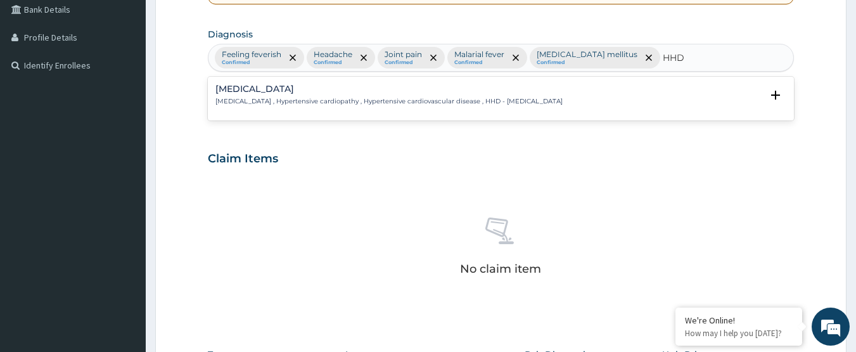
click at [406, 91] on h4 "Hypertensive heart disease" at bounding box center [388, 89] width 347 height 10
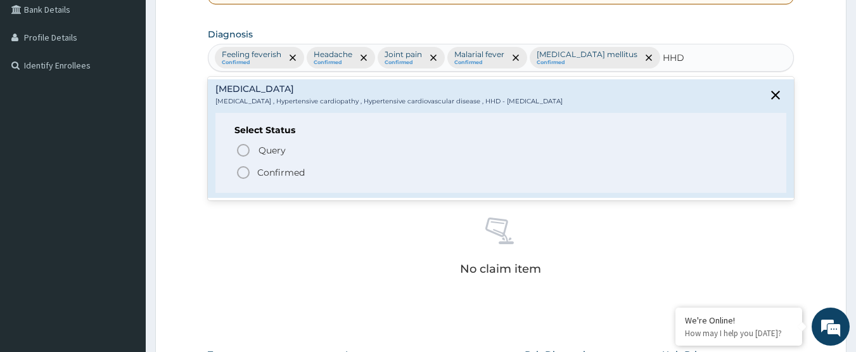
click at [276, 169] on p "Confirmed" at bounding box center [281, 172] width 48 height 13
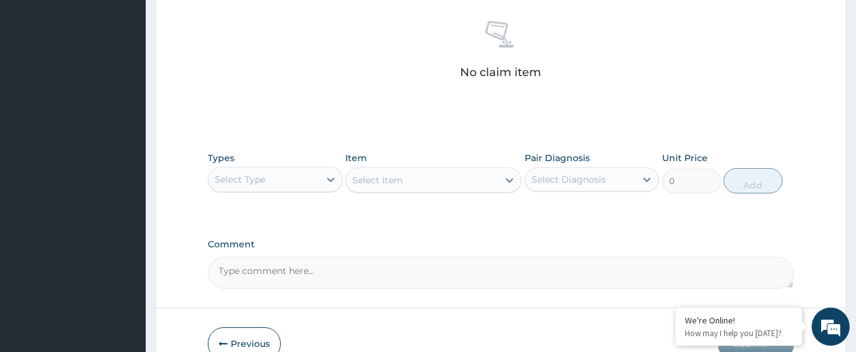
scroll to position [562, 0]
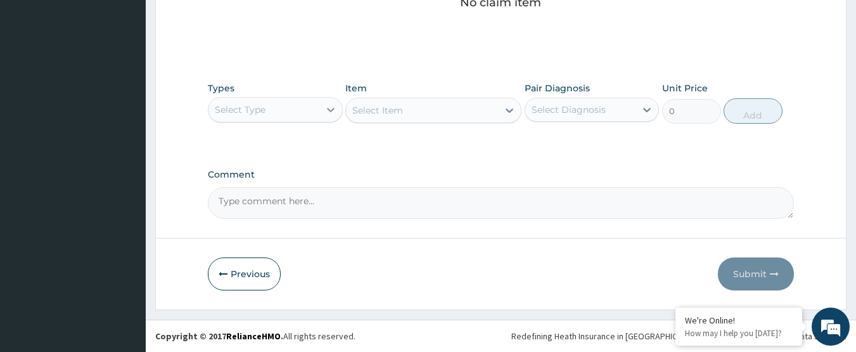
click at [330, 101] on div at bounding box center [330, 109] width 23 height 23
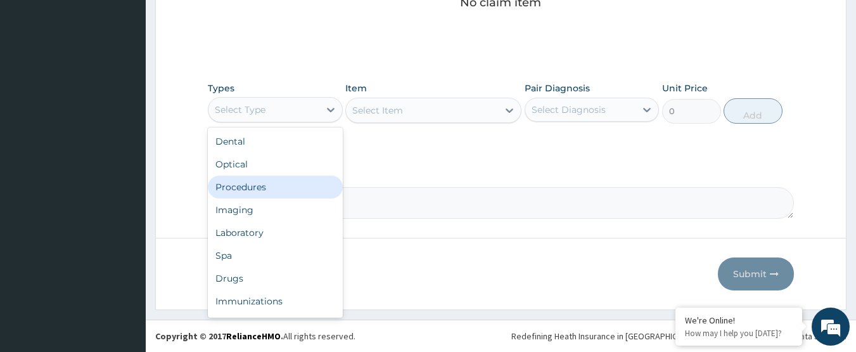
click at [299, 184] on div "Procedures" at bounding box center [275, 187] width 135 height 23
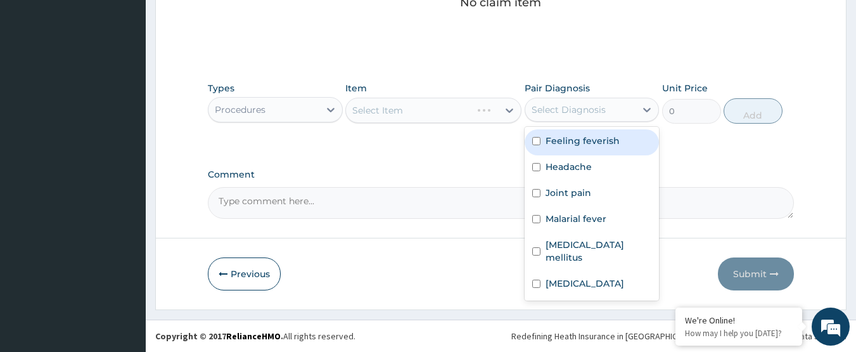
click at [587, 106] on div "Select Diagnosis" at bounding box center [569, 109] width 74 height 13
click at [577, 146] on label "Feeling feverish" at bounding box center [583, 140] width 74 height 13
checkbox input "true"
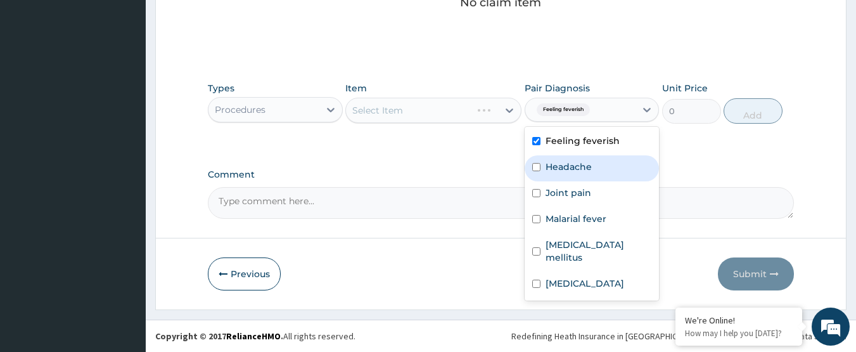
click at [590, 165] on label "Headache" at bounding box center [569, 166] width 46 height 13
checkbox input "true"
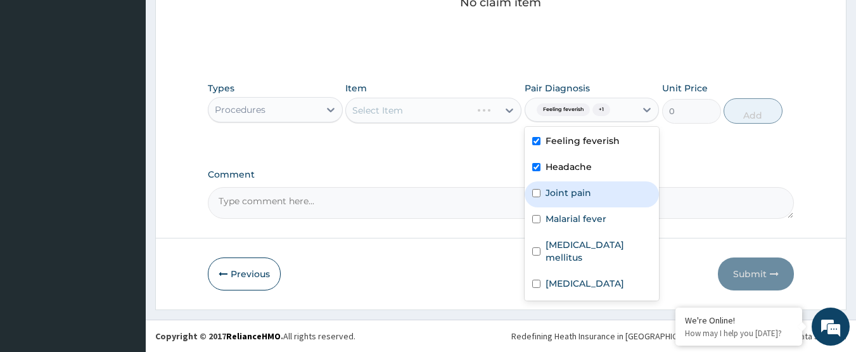
drag, startPoint x: 582, startPoint y: 192, endPoint x: 581, endPoint y: 201, distance: 9.1
click at [582, 195] on label "Joint pain" at bounding box center [569, 192] width 46 height 13
checkbox input "true"
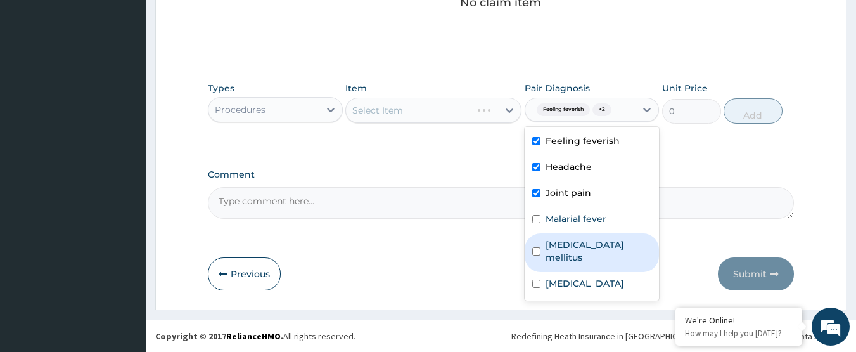
click at [567, 240] on label "Diabetes mellitus" at bounding box center [599, 250] width 106 height 25
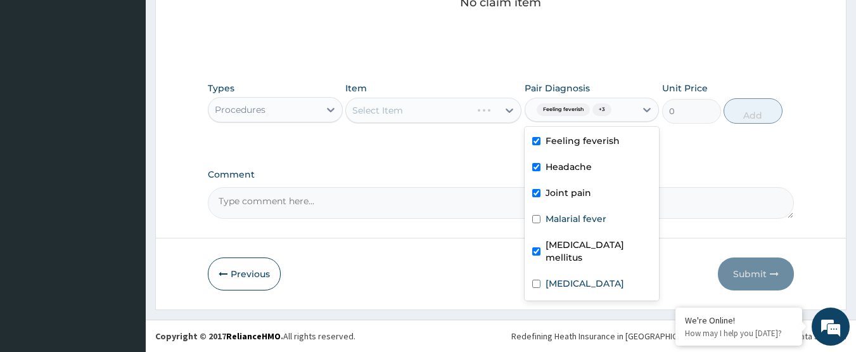
click at [572, 238] on label "Diabetes mellitus" at bounding box center [599, 250] width 106 height 25
checkbox input "false"
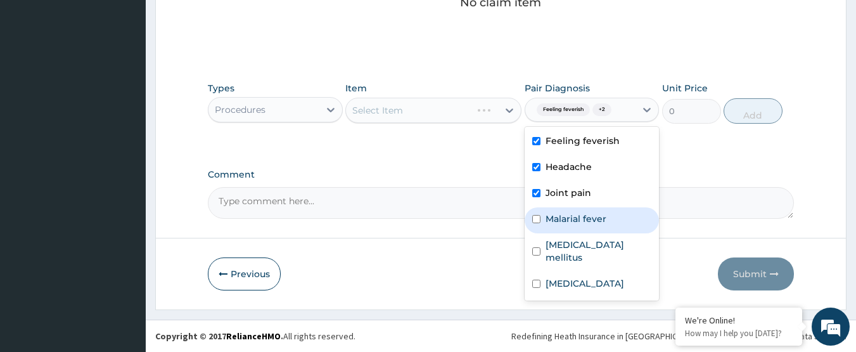
click at [574, 217] on label "Malarial fever" at bounding box center [576, 218] width 61 height 13
checkbox input "true"
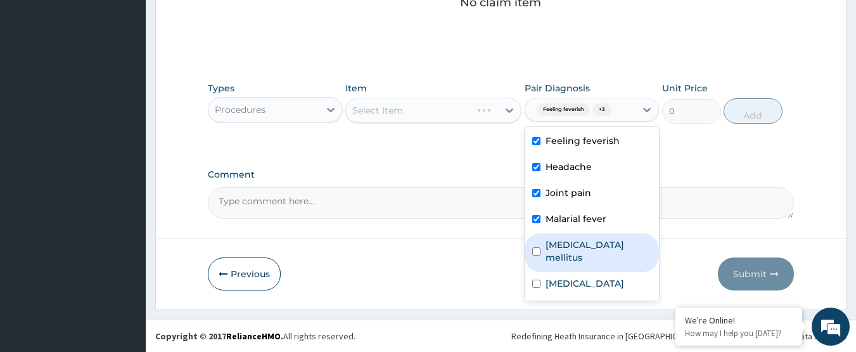
click at [572, 243] on label "Diabetes mellitus" at bounding box center [599, 250] width 106 height 25
checkbox input "true"
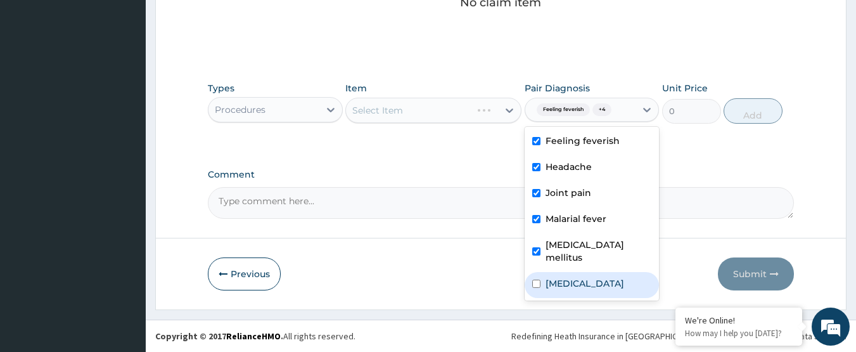
click at [570, 277] on label "Hypertensive heart disease" at bounding box center [585, 283] width 79 height 13
checkbox input "true"
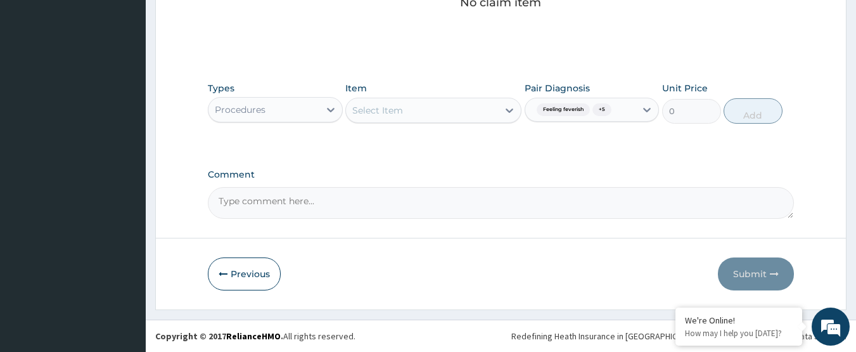
click at [463, 190] on textarea "Comment" at bounding box center [501, 203] width 587 height 32
click at [446, 111] on div "Select Item" at bounding box center [422, 110] width 152 height 20
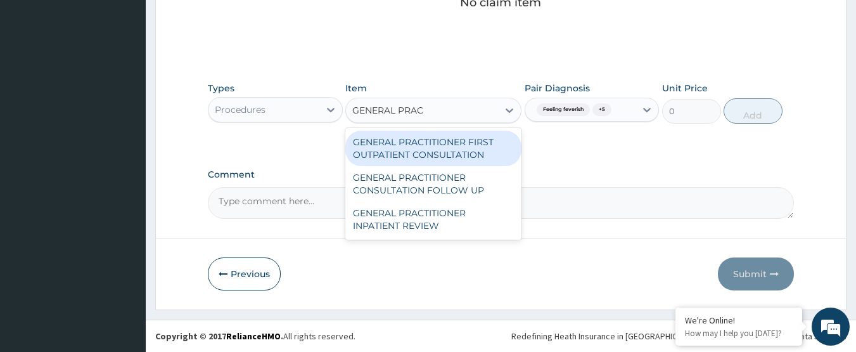
type input "GENERAL PRACT"
drag, startPoint x: 456, startPoint y: 154, endPoint x: 463, endPoint y: 155, distance: 6.4
click at [457, 155] on div "GENERAL PRACTITIONER FIRST OUTPATIENT CONSULTATION" at bounding box center [433, 148] width 176 height 35
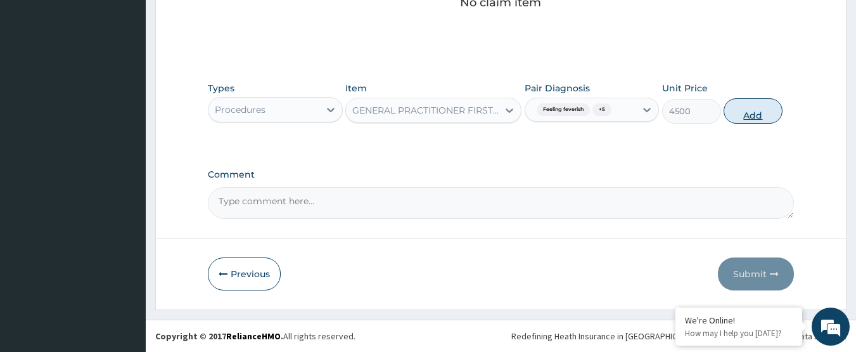
click at [758, 114] on button "Add" at bounding box center [753, 110] width 59 height 25
type input "0"
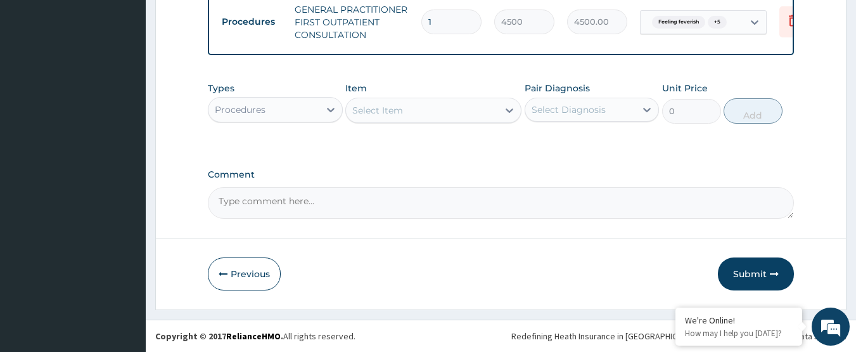
scroll to position [518, 0]
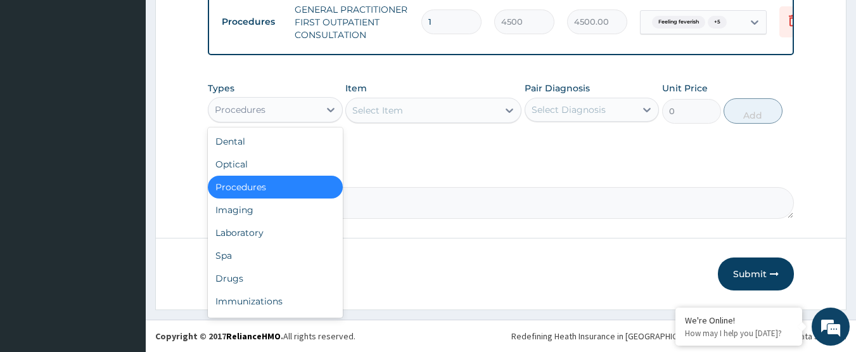
click at [273, 112] on div "Procedures" at bounding box center [264, 109] width 111 height 20
click at [257, 279] on div "Drugs" at bounding box center [275, 278] width 135 height 23
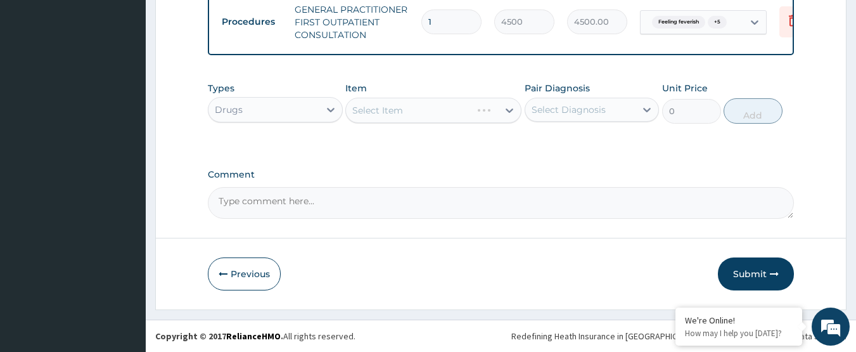
click at [575, 105] on div "Select Diagnosis" at bounding box center [569, 109] width 74 height 13
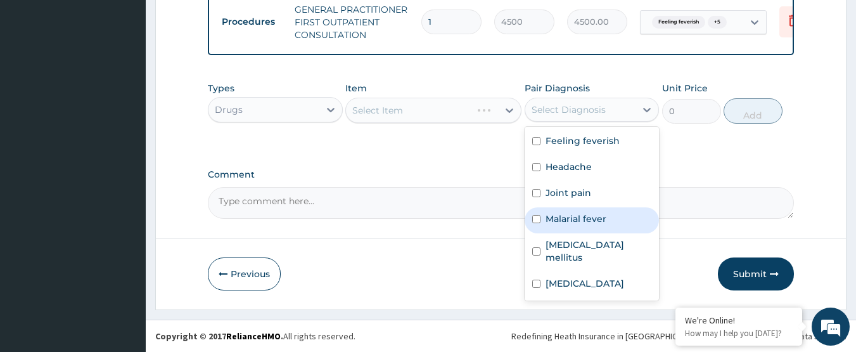
click at [589, 219] on label "Malarial fever" at bounding box center [576, 218] width 61 height 13
checkbox input "true"
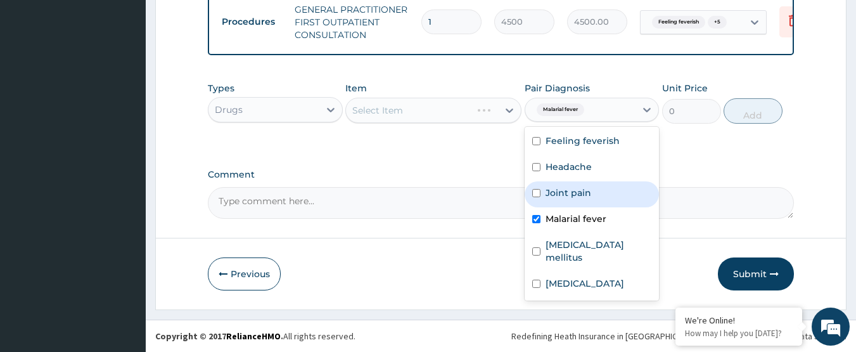
click at [387, 142] on div "Types Drugs Item Select Item Pair Diagnosis option Malarial fever, selected. op…" at bounding box center [501, 112] width 587 height 74
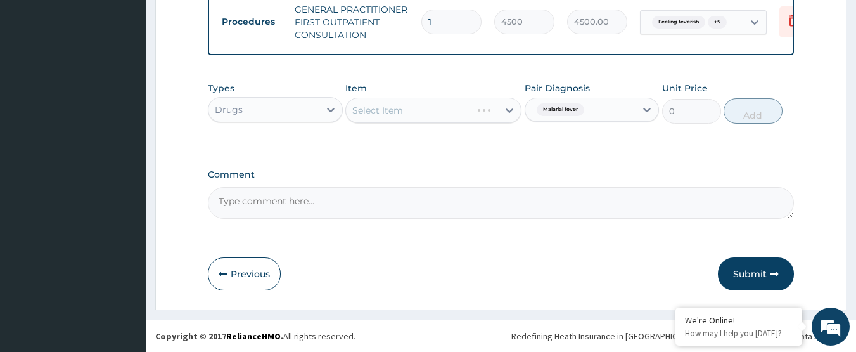
click at [434, 106] on div "Select Item" at bounding box center [422, 110] width 152 height 20
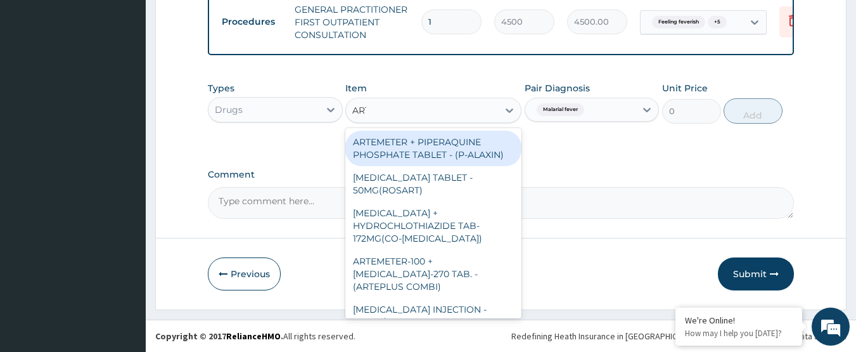
type input "ARTE"
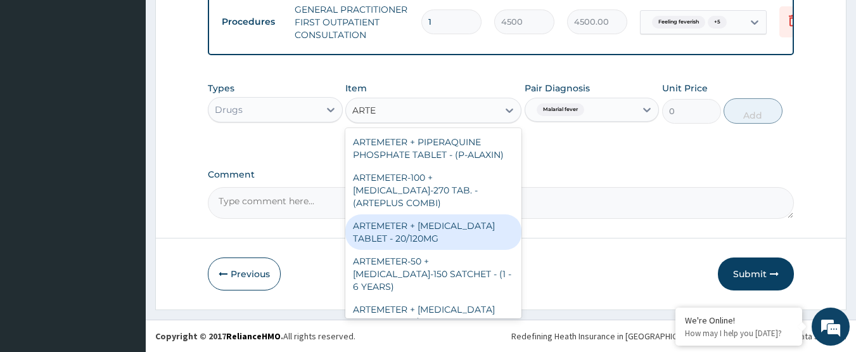
click at [433, 237] on div "ARTEMETER + LUMEFANTRINE TABLET - 20/120MG" at bounding box center [433, 231] width 176 height 35
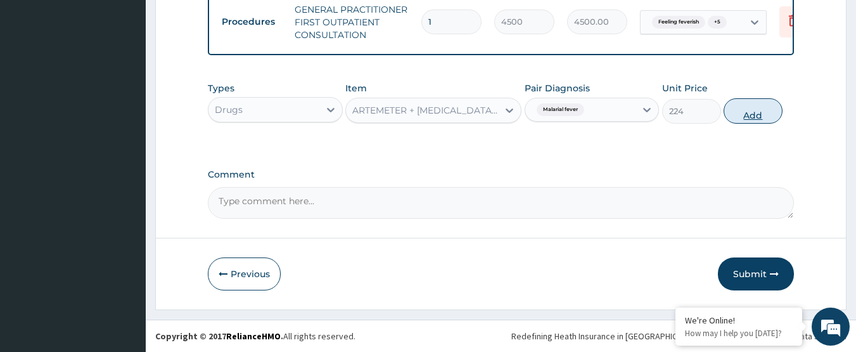
click at [773, 117] on button "Add" at bounding box center [753, 110] width 59 height 25
type input "0"
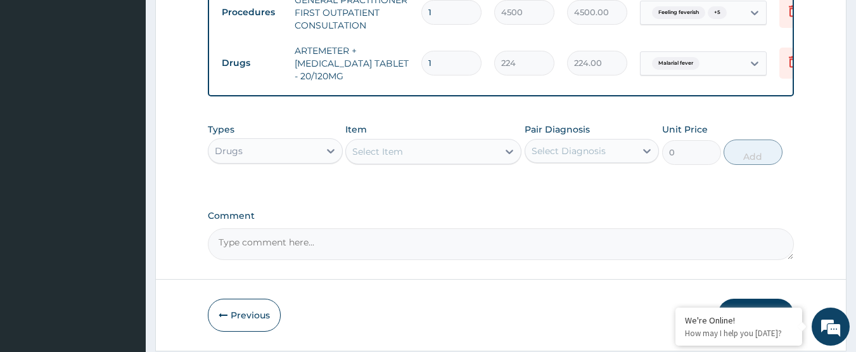
type input "0.00"
type input "2"
type input "448.00"
type input "24"
type input "5376.00"
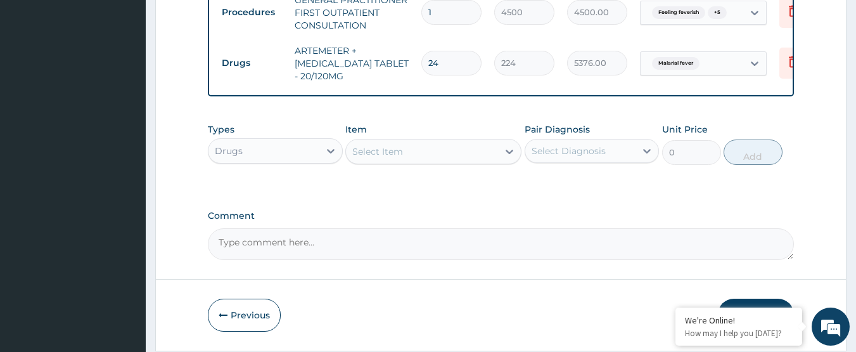
type input "24"
click at [572, 157] on div "Select Diagnosis" at bounding box center [569, 150] width 74 height 13
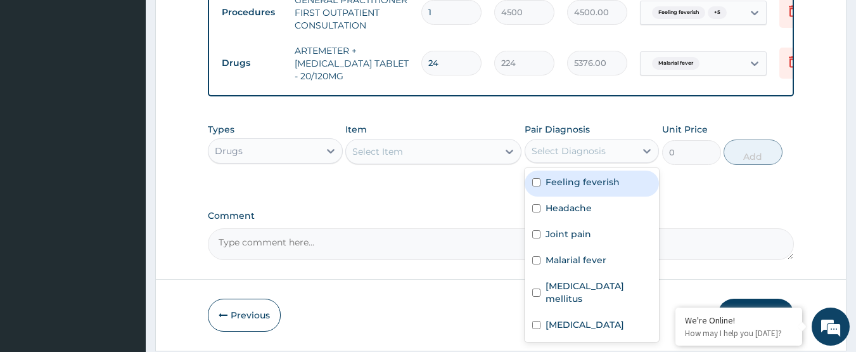
click at [586, 188] on label "Feeling feverish" at bounding box center [583, 182] width 74 height 13
checkbox input "true"
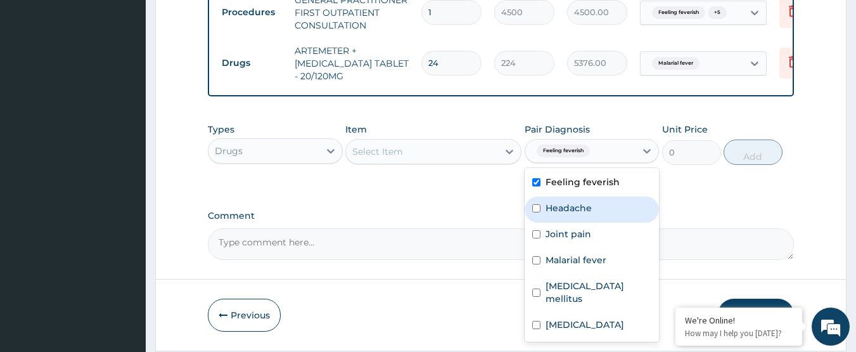
click at [586, 214] on label "Headache" at bounding box center [569, 208] width 46 height 13
checkbox input "true"
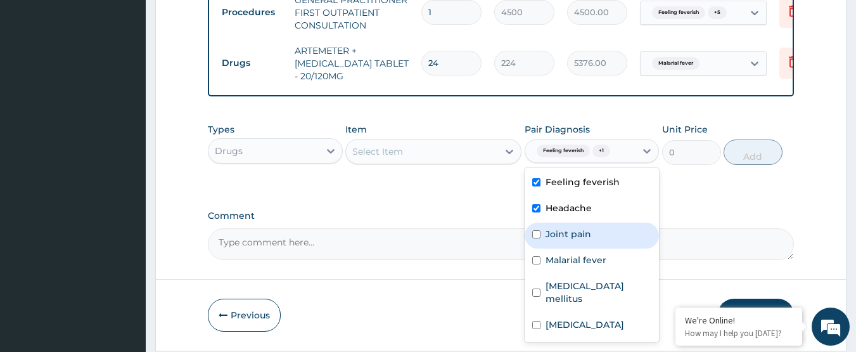
click at [586, 238] on label "Joint pain" at bounding box center [569, 234] width 46 height 13
checkbox input "true"
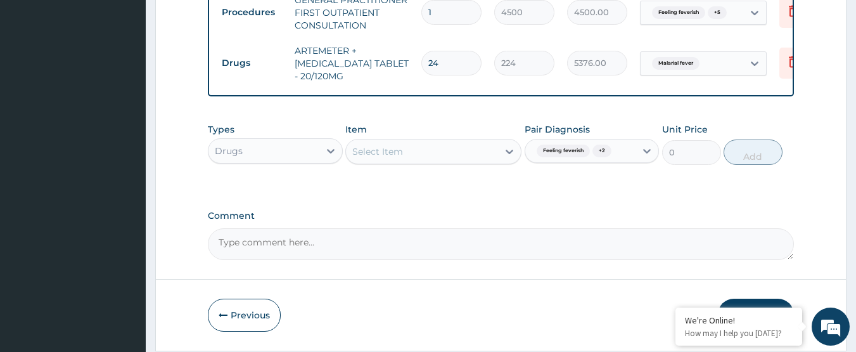
click at [403, 150] on div "Select Item" at bounding box center [433, 151] width 176 height 25
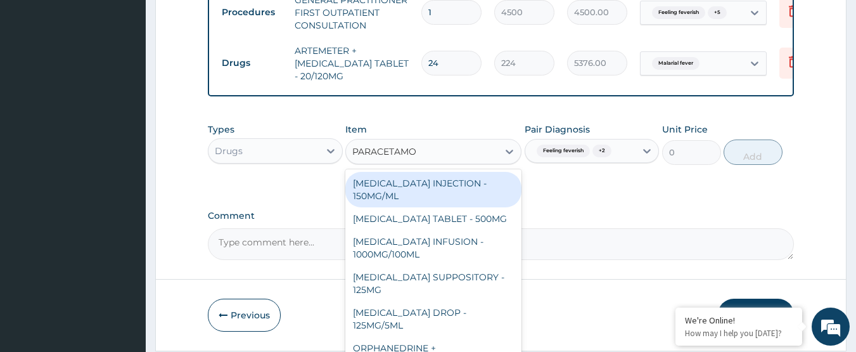
type input "PARACETAMOL"
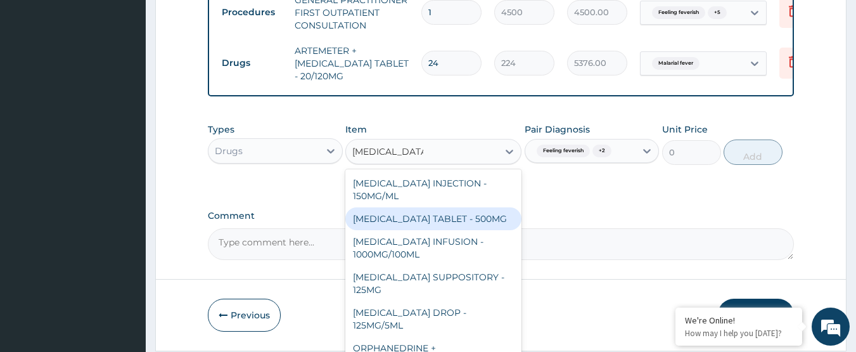
click at [428, 230] on div "[MEDICAL_DATA] TABLET - 500MG" at bounding box center [433, 218] width 176 height 23
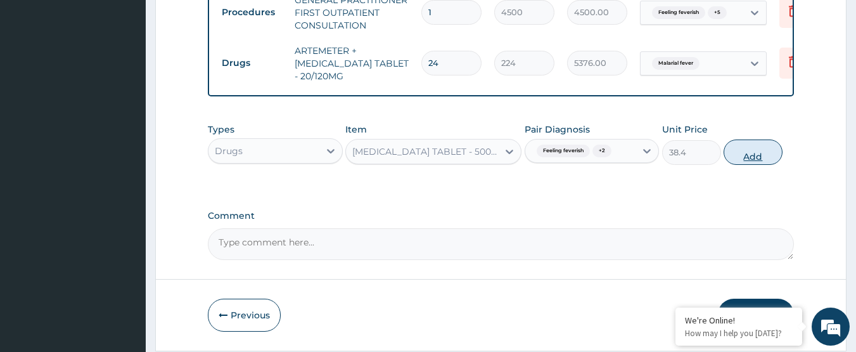
click at [747, 165] on button "Add" at bounding box center [753, 151] width 59 height 25
type input "0"
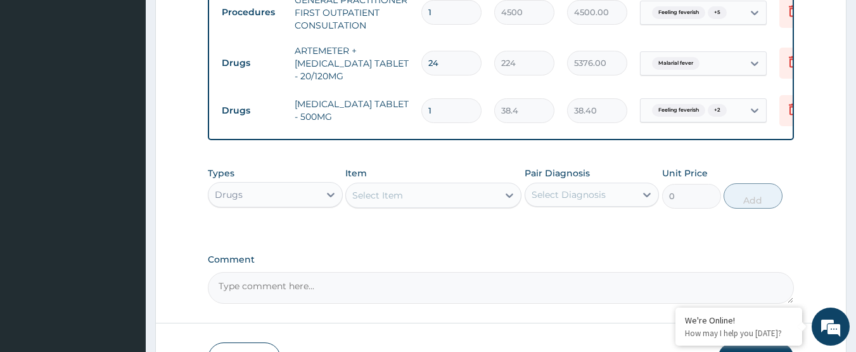
type input "0.00"
type input "1"
type input "38.40"
type input "18"
type input "691.20"
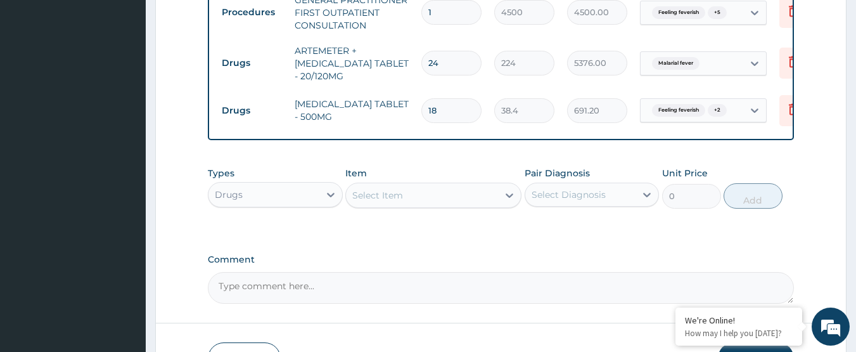
type input "19"
type input "729.60"
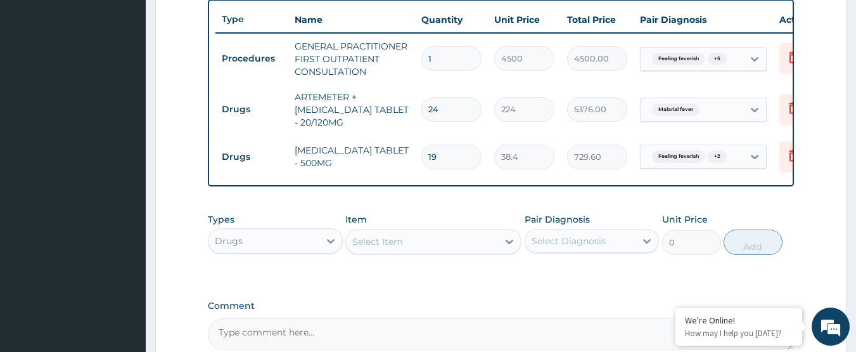
scroll to position [455, 0]
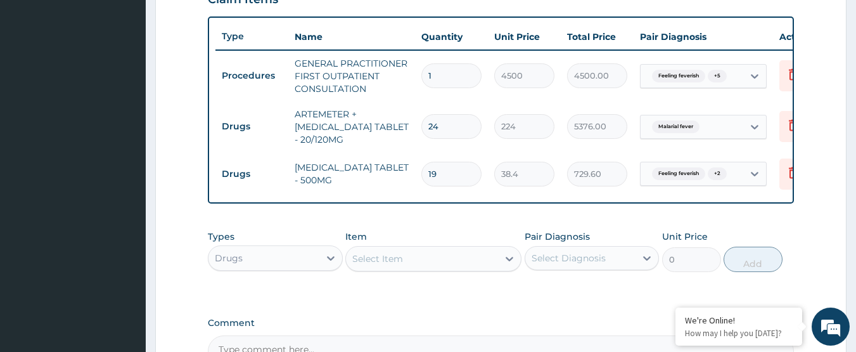
type input "1"
type input "38.40"
type input "18"
type input "691.20"
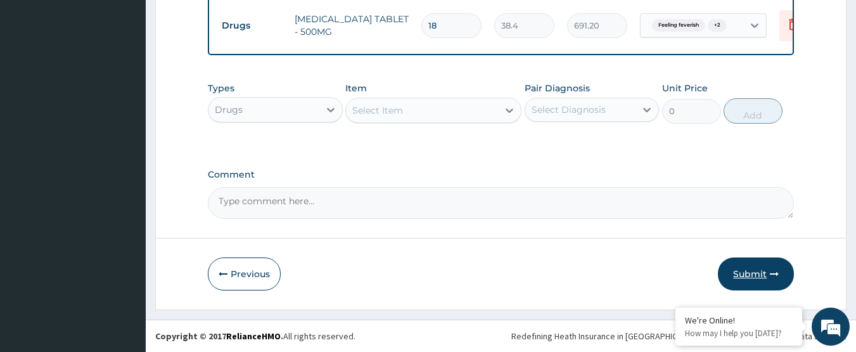
type input "18"
click at [735, 275] on button "Submit" at bounding box center [756, 273] width 76 height 33
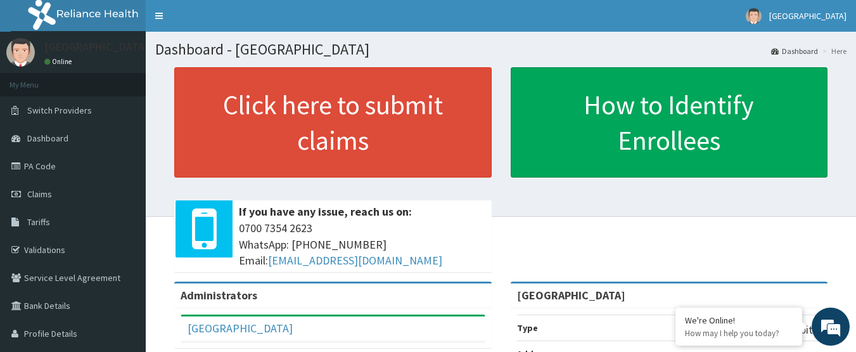
click at [71, 196] on link "Claims" at bounding box center [73, 194] width 146 height 28
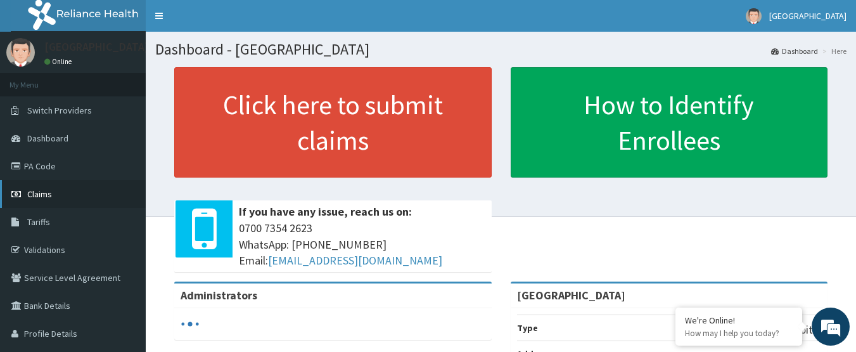
click at [53, 194] on link "Claims" at bounding box center [73, 194] width 146 height 28
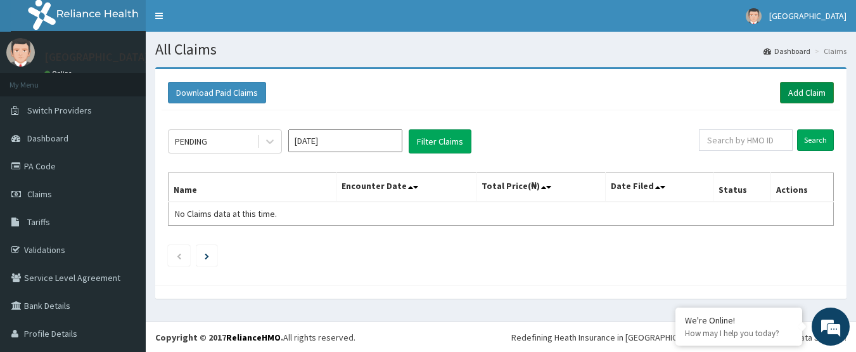
click at [795, 93] on link "Add Claim" at bounding box center [807, 93] width 54 height 22
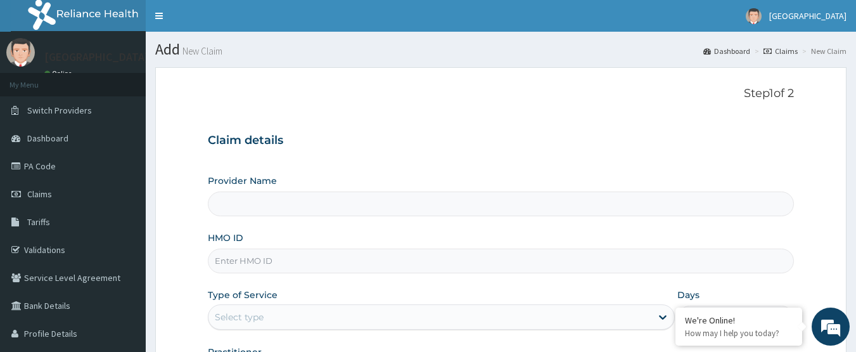
paste input "KSB/10229/B"
type input "KSB/10229/B"
type input "[GEOGRAPHIC_DATA]"
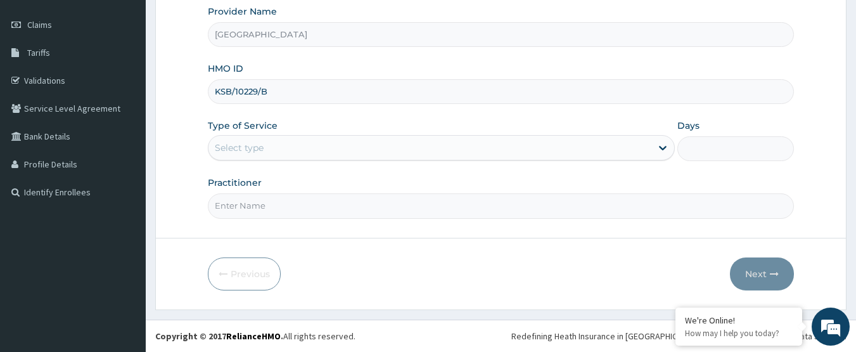
type input "KSB/10229/B"
click at [313, 145] on div "Select type" at bounding box center [430, 148] width 443 height 20
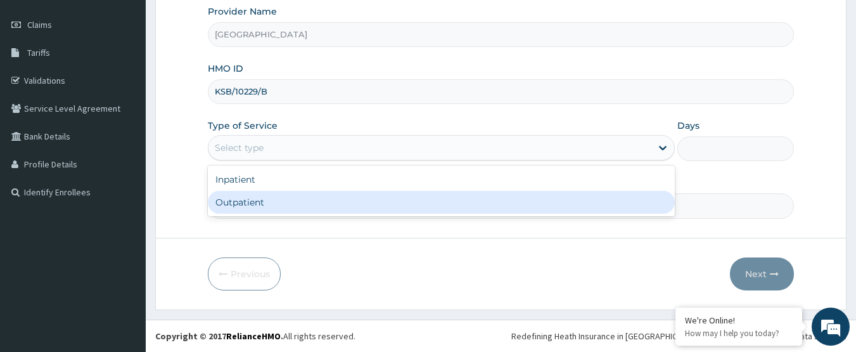
click at [314, 195] on div "Outpatient" at bounding box center [441, 202] width 467 height 23
type input "1"
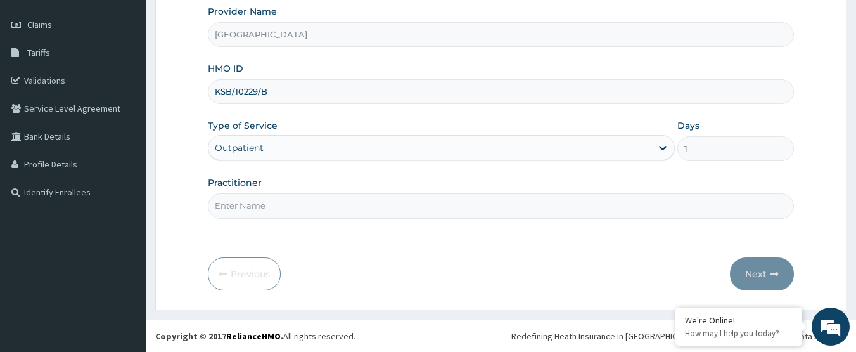
click at [314, 196] on input "Practitioner" at bounding box center [501, 205] width 587 height 25
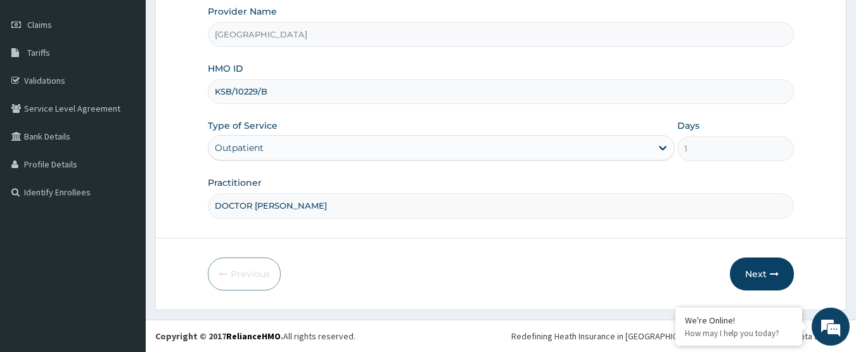
scroll to position [0, 0]
type input "DOCTOR [PERSON_NAME]"
click at [743, 280] on button "Next" at bounding box center [762, 273] width 64 height 33
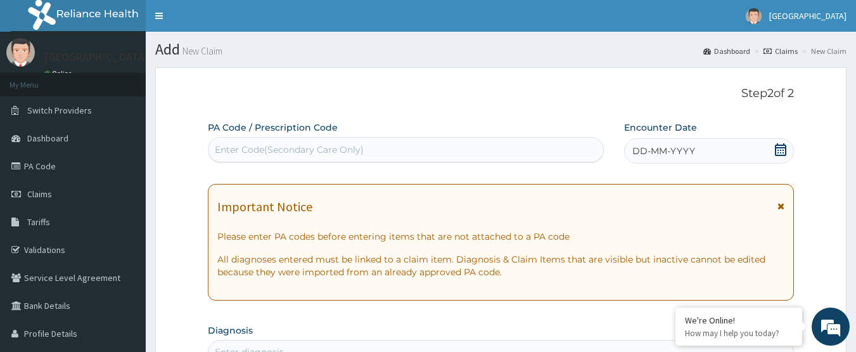
click at [783, 151] on icon at bounding box center [780, 149] width 13 height 13
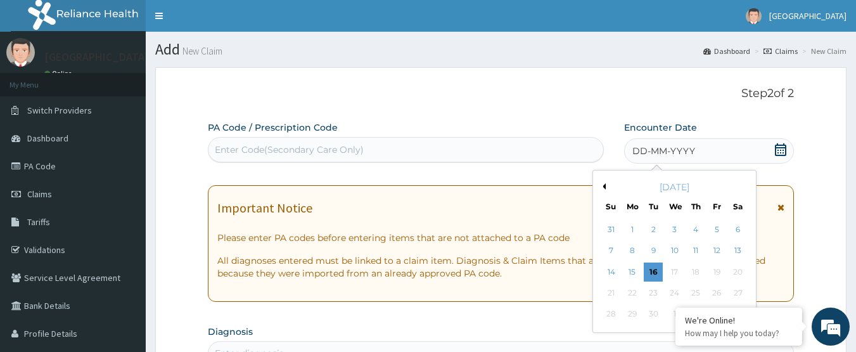
click at [605, 188] on button "Previous Month" at bounding box center [603, 186] width 6 height 6
click at [732, 276] on div "16" at bounding box center [738, 271] width 19 height 19
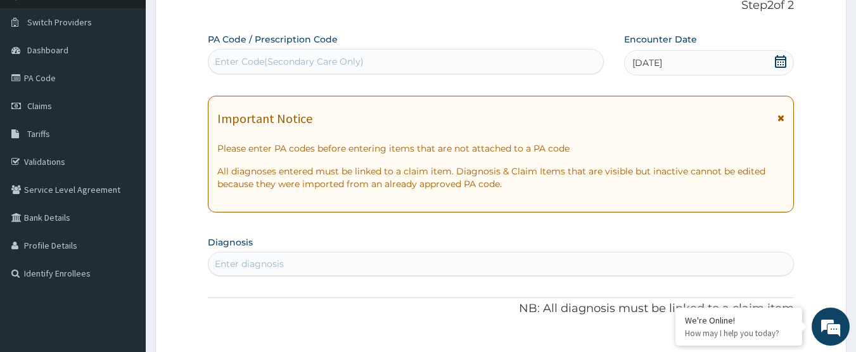
scroll to position [127, 0]
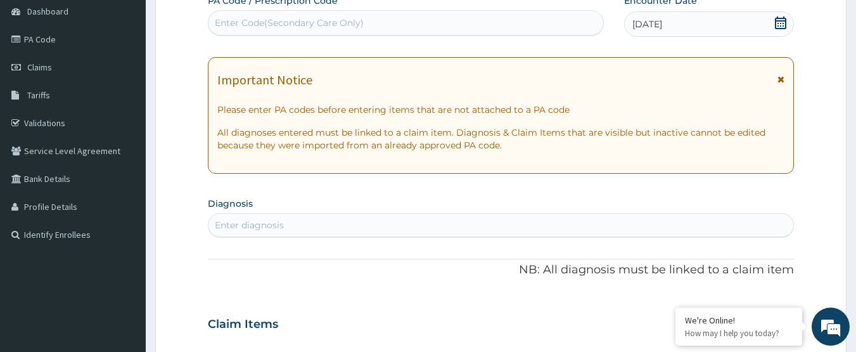
click at [323, 222] on div "Enter diagnosis" at bounding box center [502, 225] width 586 height 20
type input "HEADACHE"
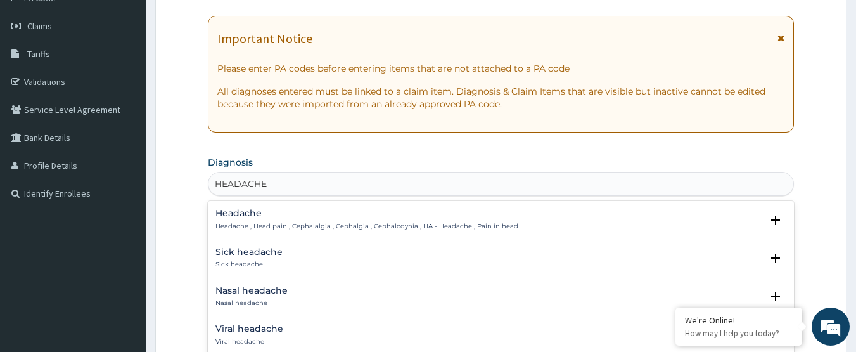
scroll to position [190, 0]
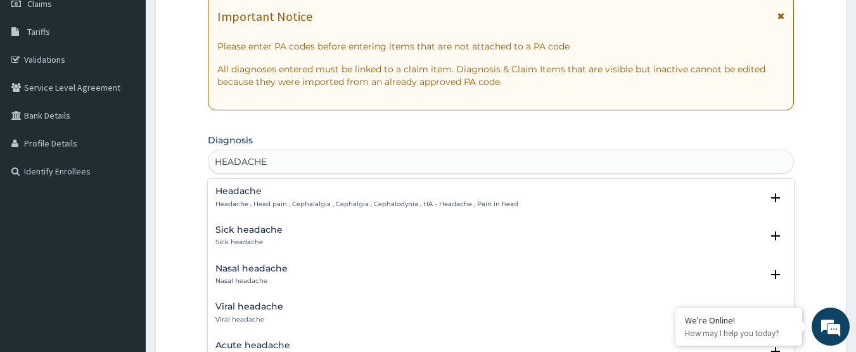
click at [316, 196] on div "Headache Headache , Head pain , Cephalalgia , Cephalgia , Cephalodynia , HA - H…" at bounding box center [366, 197] width 303 height 22
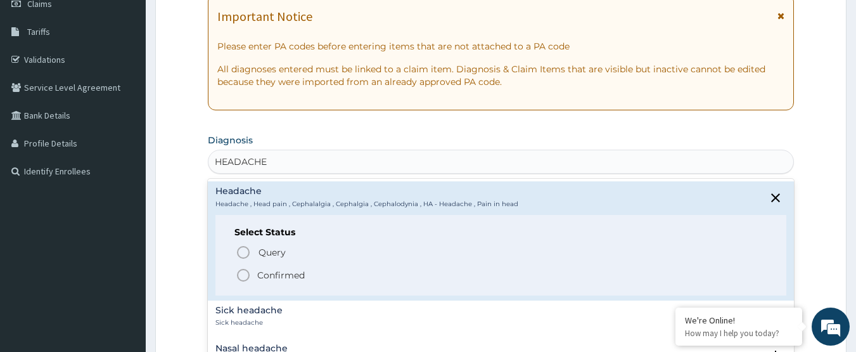
click at [292, 270] on p "Confirmed" at bounding box center [281, 275] width 48 height 13
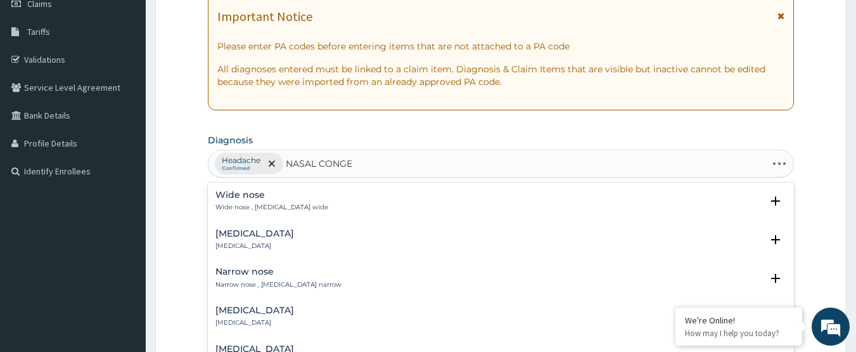
type input "NASAL CONGES"
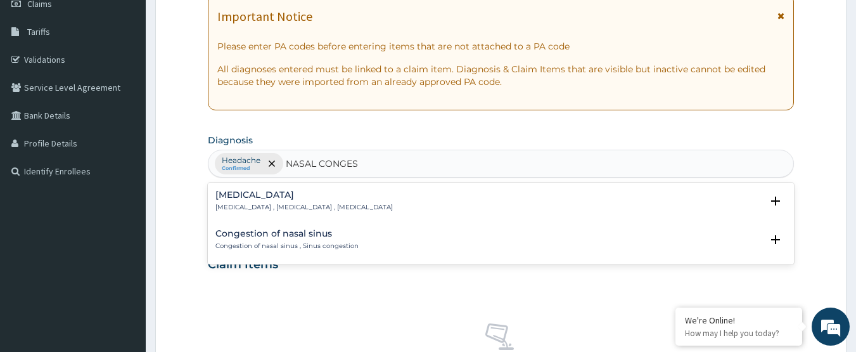
click at [335, 197] on h4 "[MEDICAL_DATA]" at bounding box center [303, 195] width 177 height 10
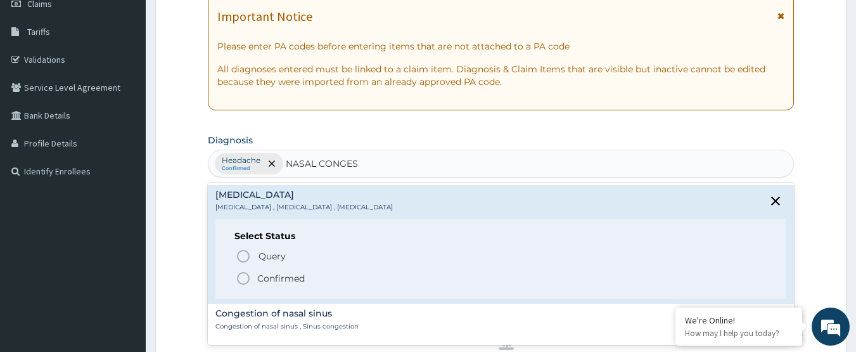
click at [292, 278] on p "Confirmed" at bounding box center [281, 278] width 48 height 13
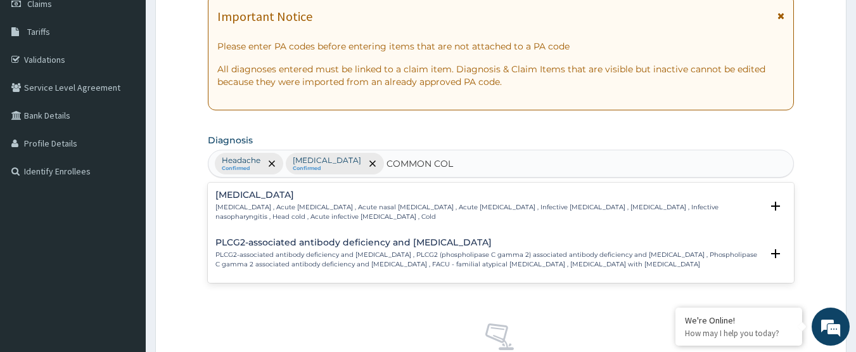
type input "[MEDICAL_DATA]"
click at [347, 204] on p "[MEDICAL_DATA] , Acute [MEDICAL_DATA] , Acute nasal [MEDICAL_DATA] , Acute [MED…" at bounding box center [488, 212] width 547 height 18
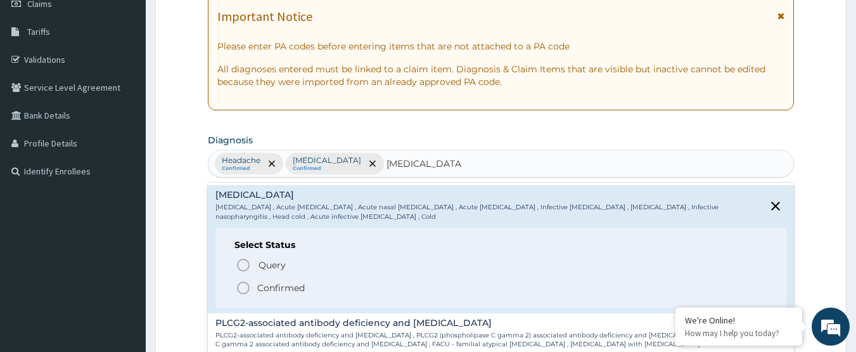
click at [294, 292] on p "Confirmed" at bounding box center [281, 287] width 48 height 13
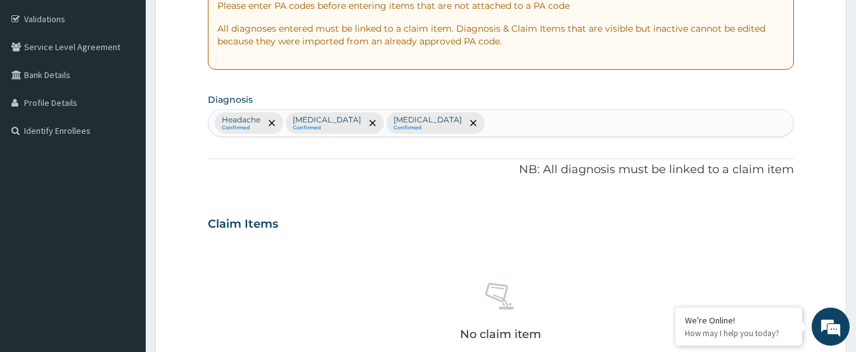
scroll to position [254, 0]
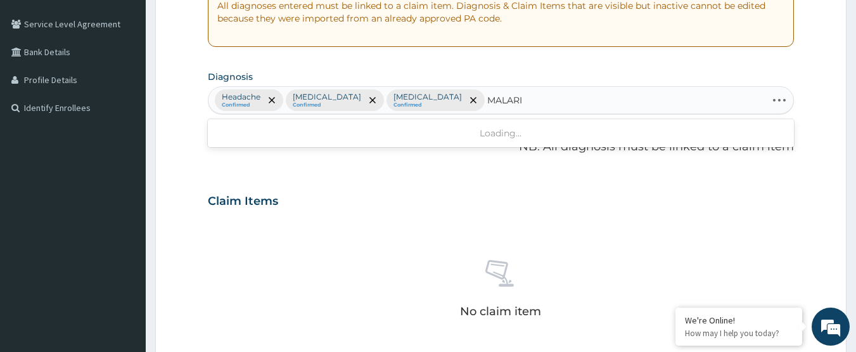
type input "[MEDICAL_DATA]"
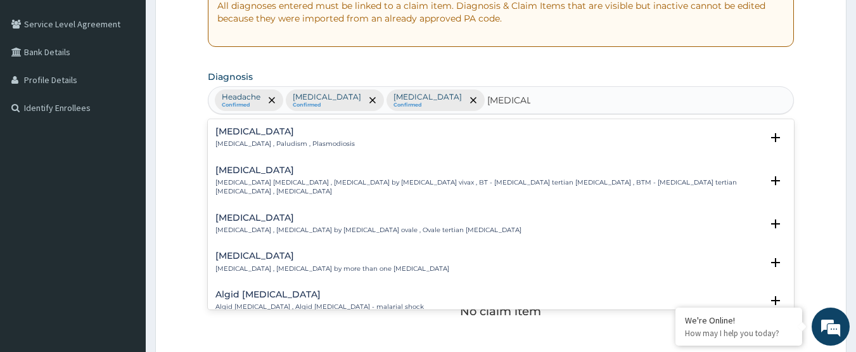
click at [291, 138] on div "[MEDICAL_DATA] [MEDICAL_DATA] , Paludism , Plasmodiosis" at bounding box center [284, 138] width 139 height 22
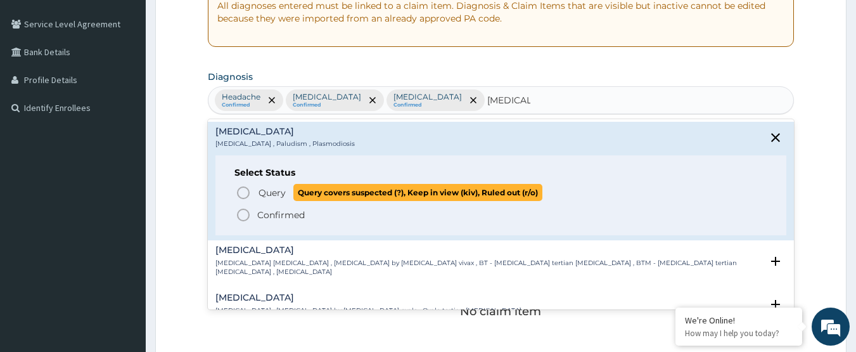
click at [277, 192] on span "Query" at bounding box center [272, 192] width 27 height 13
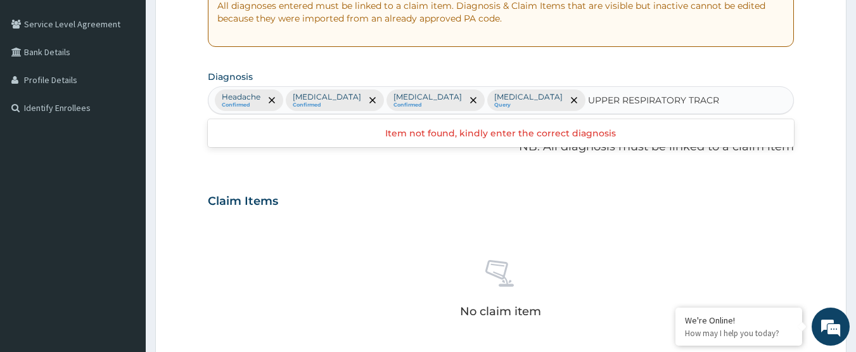
type input "UPPER RESPIRATORY TRAC"
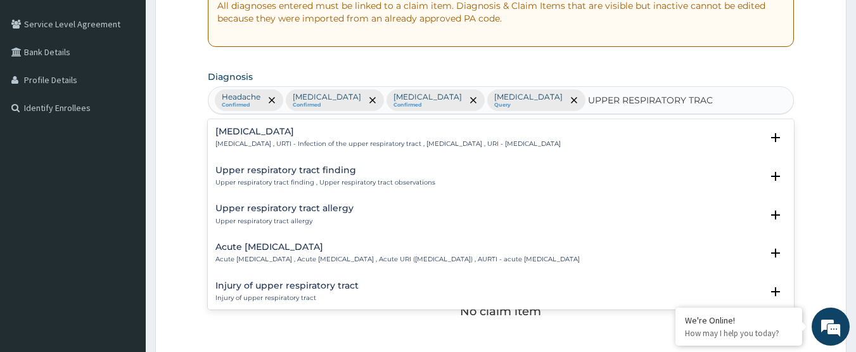
click at [311, 139] on div "[MEDICAL_DATA] [MEDICAL_DATA] , URTI - Infection of the upper respiratory tract…" at bounding box center [387, 138] width 345 height 22
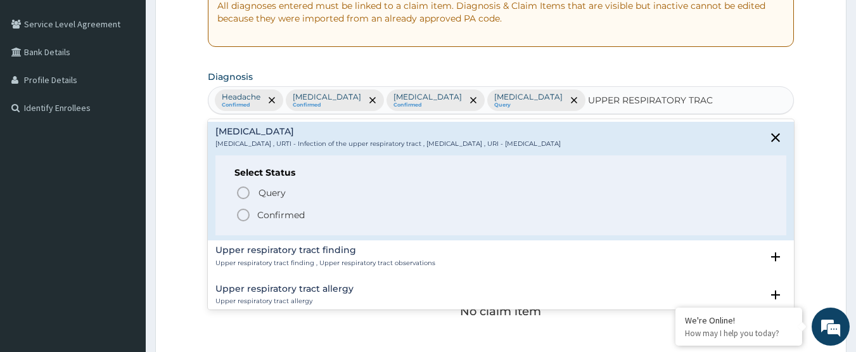
click at [294, 213] on p "Confirmed" at bounding box center [281, 215] width 48 height 13
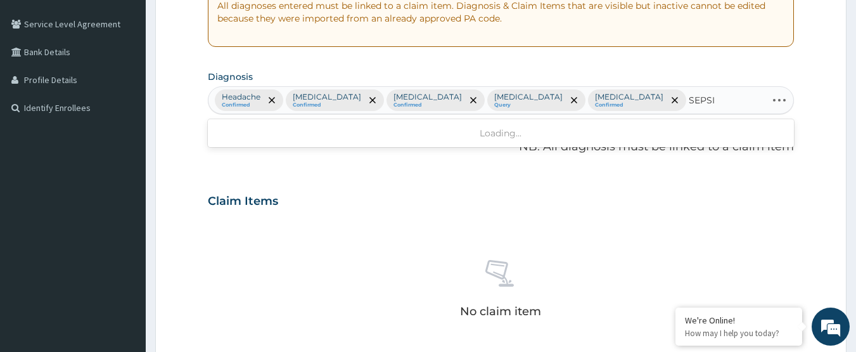
type input "[MEDICAL_DATA]"
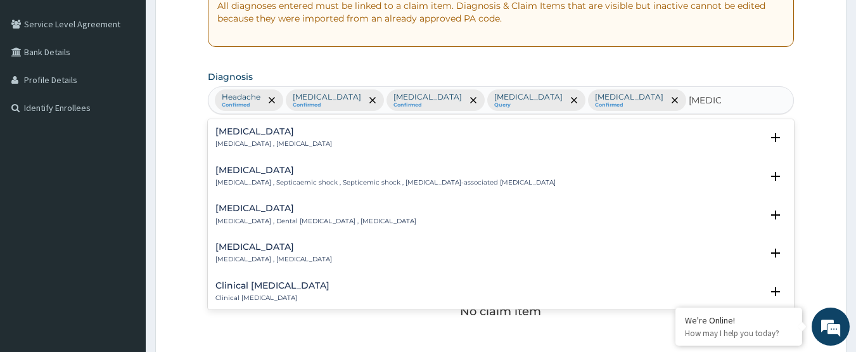
click at [295, 134] on h4 "[MEDICAL_DATA]" at bounding box center [273, 132] width 117 height 10
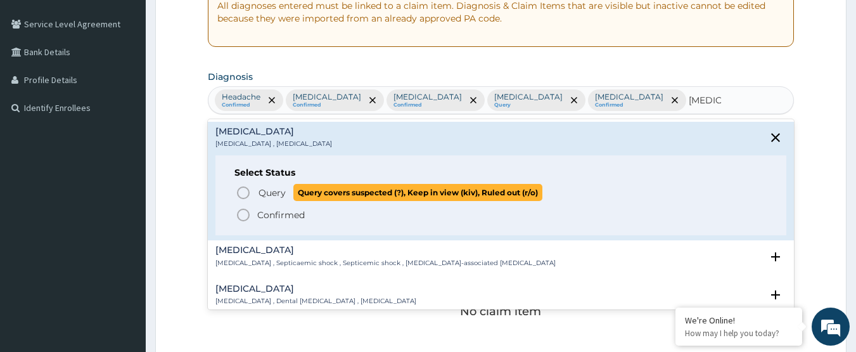
click at [283, 190] on span "Query" at bounding box center [272, 192] width 27 height 13
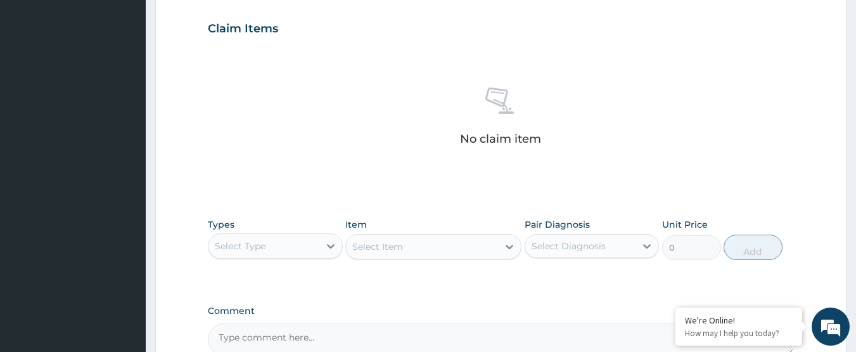
scroll to position [562, 0]
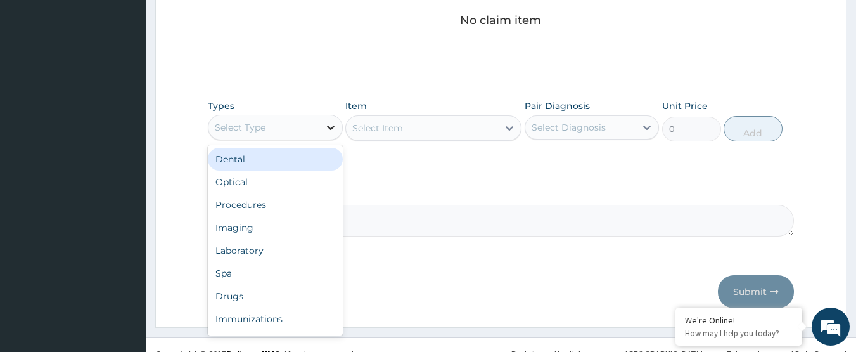
click at [324, 121] on icon at bounding box center [330, 127] width 13 height 13
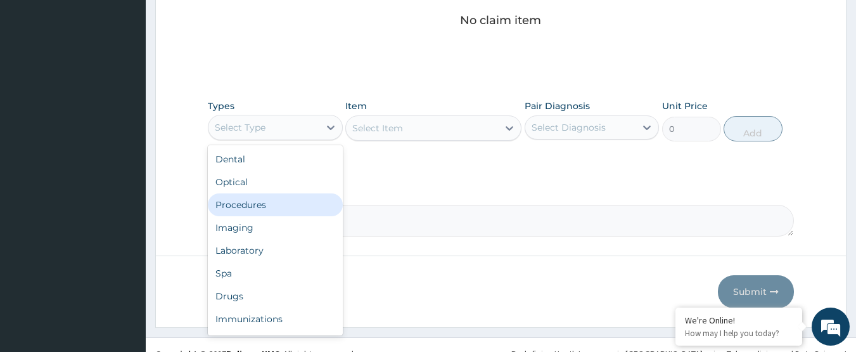
click at [309, 193] on div "Procedures" at bounding box center [275, 204] width 135 height 23
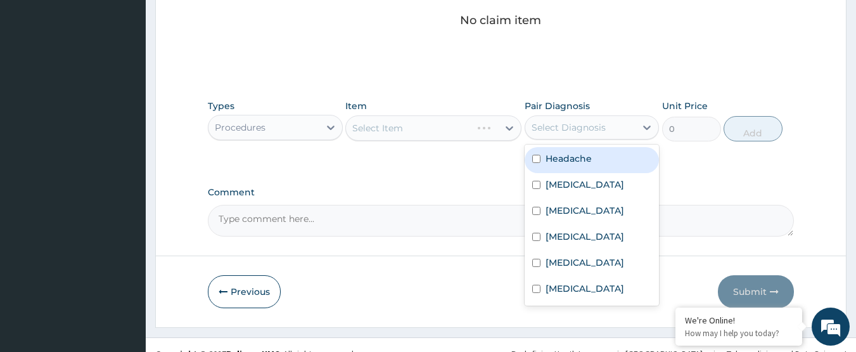
click at [587, 121] on div "Select Diagnosis" at bounding box center [569, 127] width 74 height 13
drag, startPoint x: 579, startPoint y: 137, endPoint x: 577, endPoint y: 144, distance: 8.0
click at [578, 152] on label "Headache" at bounding box center [569, 158] width 46 height 13
checkbox input "true"
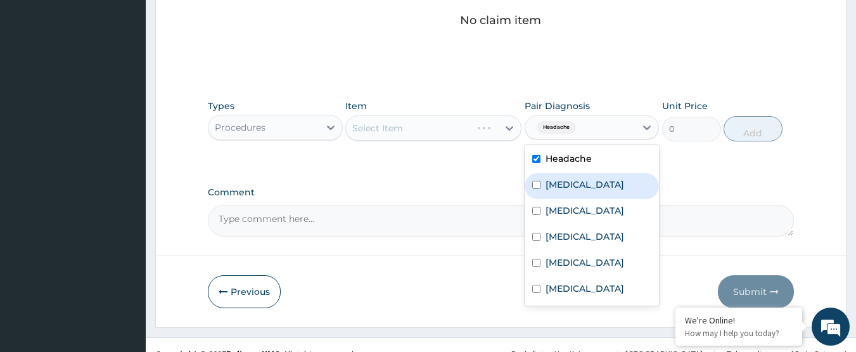
drag, startPoint x: 575, startPoint y: 162, endPoint x: 568, endPoint y: 186, distance: 25.1
click at [575, 178] on label "[MEDICAL_DATA]" at bounding box center [585, 184] width 79 height 13
checkbox input "true"
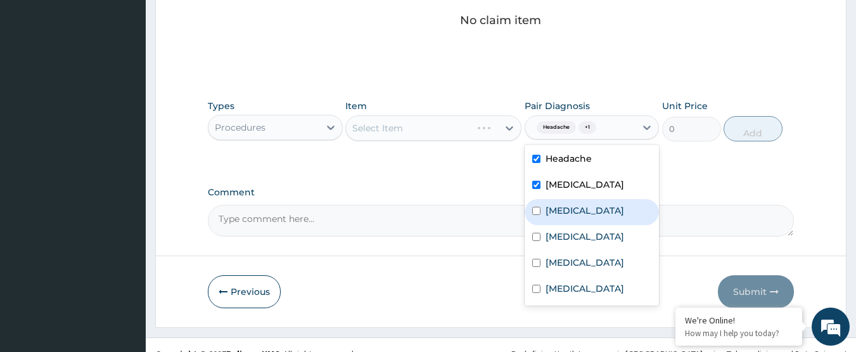
click at [568, 204] on label "[MEDICAL_DATA]" at bounding box center [585, 210] width 79 height 13
checkbox input "true"
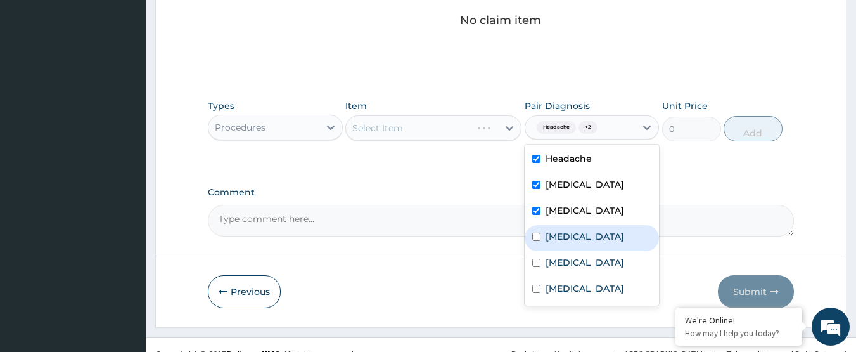
drag, startPoint x: 558, startPoint y: 223, endPoint x: 562, endPoint y: 245, distance: 21.8
click at [560, 226] on div "[MEDICAL_DATA]" at bounding box center [592, 238] width 135 height 26
checkbox input "true"
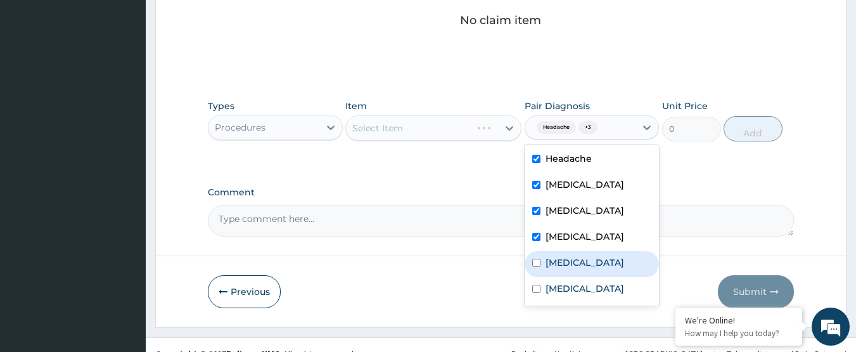
click at [562, 256] on label "[MEDICAL_DATA]" at bounding box center [585, 262] width 79 height 13
checkbox input "true"
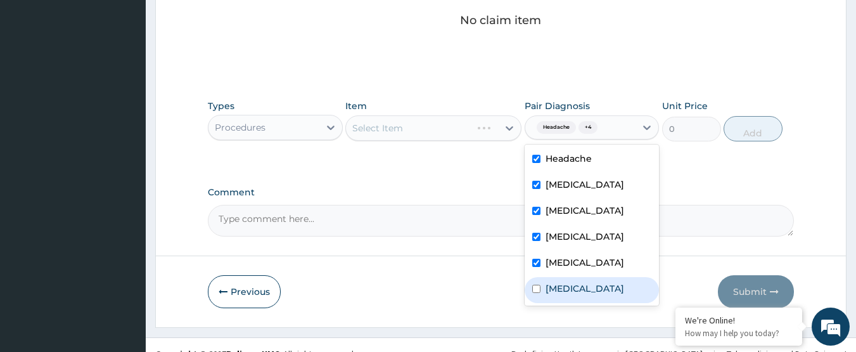
click at [558, 282] on label "[MEDICAL_DATA]" at bounding box center [585, 288] width 79 height 13
checkbox input "true"
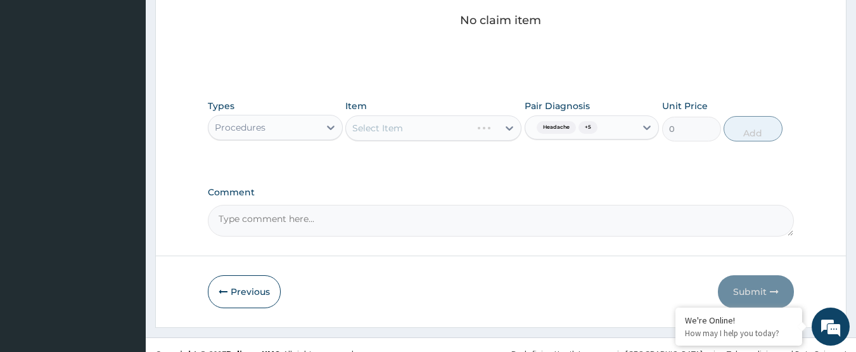
click at [456, 187] on div "Comment" at bounding box center [501, 211] width 587 height 49
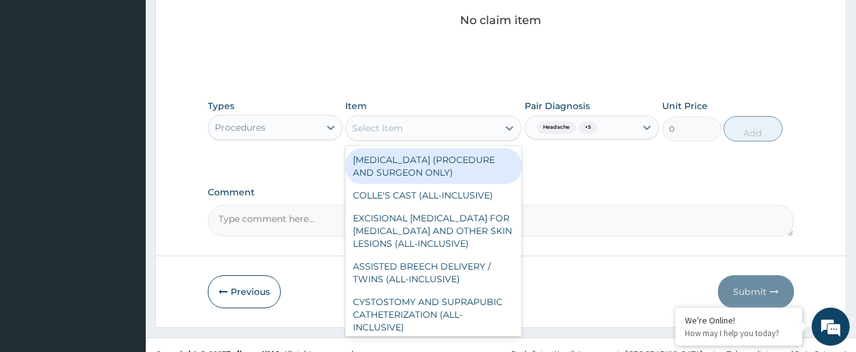
click at [441, 118] on div "Select Item" at bounding box center [422, 128] width 152 height 20
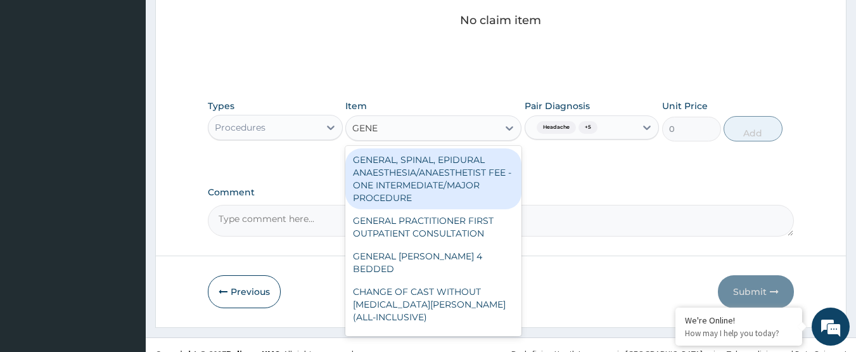
type input "GENER"
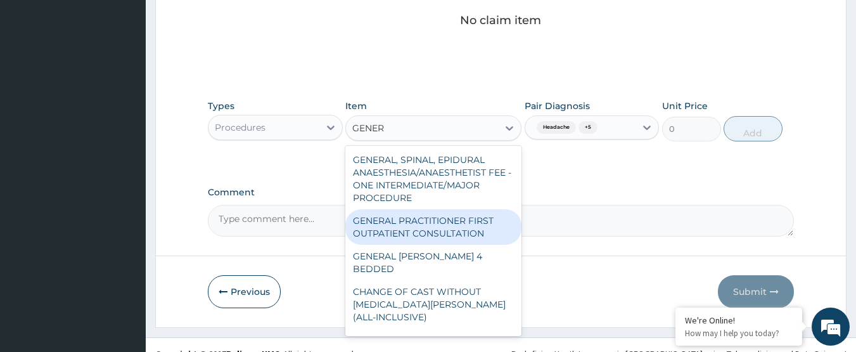
click at [474, 232] on div "GENERAL PRACTITIONER FIRST OUTPATIENT CONSULTATION" at bounding box center [433, 226] width 176 height 35
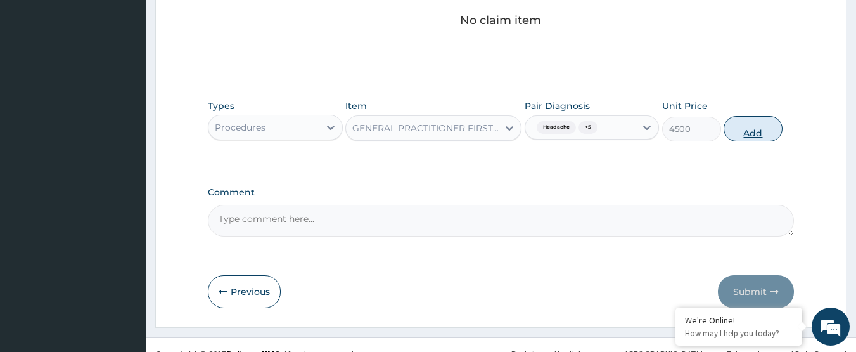
click at [747, 116] on button "Add" at bounding box center [753, 128] width 59 height 25
type input "0"
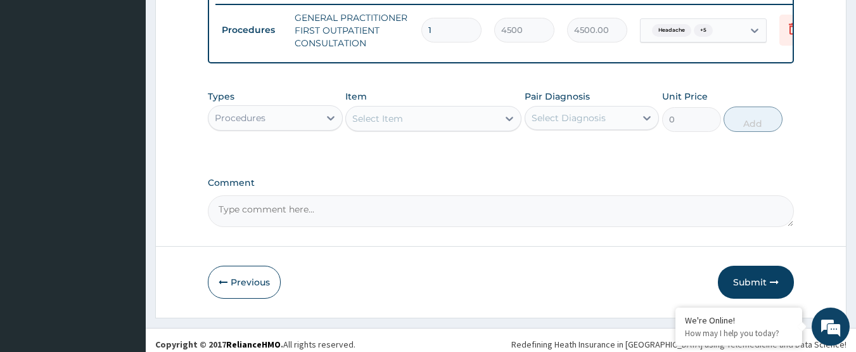
click at [286, 113] on div "Procedures" at bounding box center [264, 118] width 111 height 20
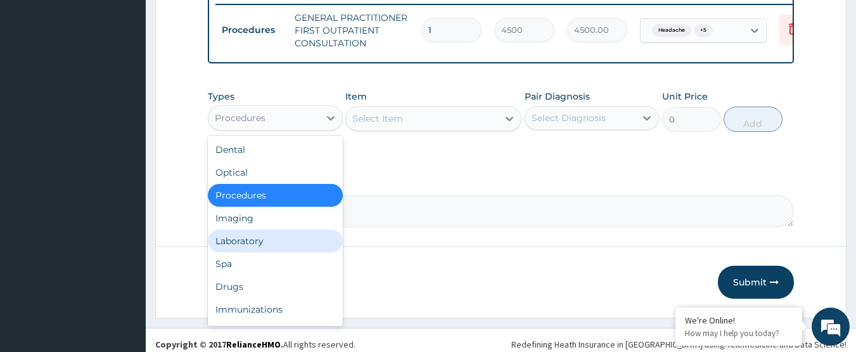
click at [283, 233] on div "Laboratory" at bounding box center [275, 240] width 135 height 23
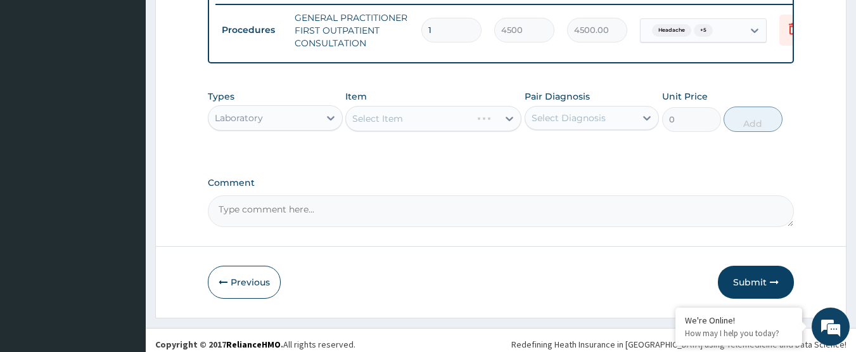
click at [556, 113] on div "Select Diagnosis" at bounding box center [569, 118] width 74 height 13
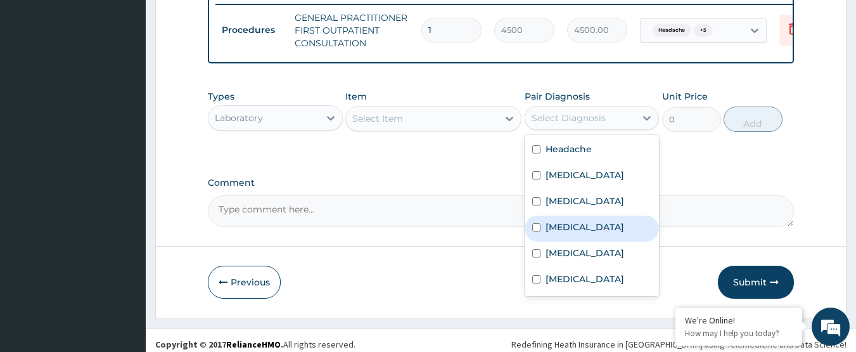
click at [556, 221] on label "[MEDICAL_DATA]" at bounding box center [585, 227] width 79 height 13
checkbox input "true"
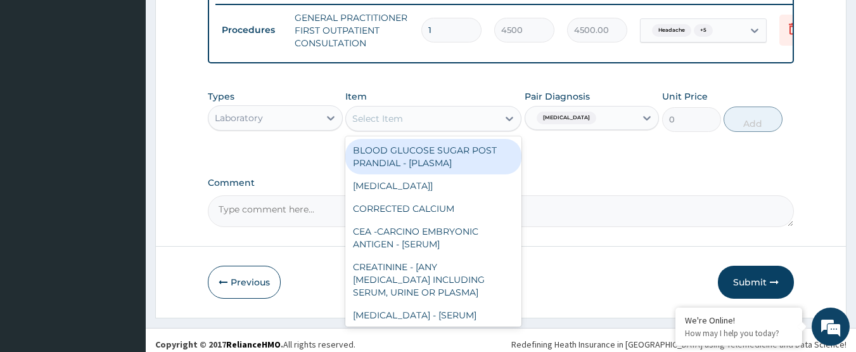
click at [482, 109] on div "Select Item" at bounding box center [422, 118] width 152 height 20
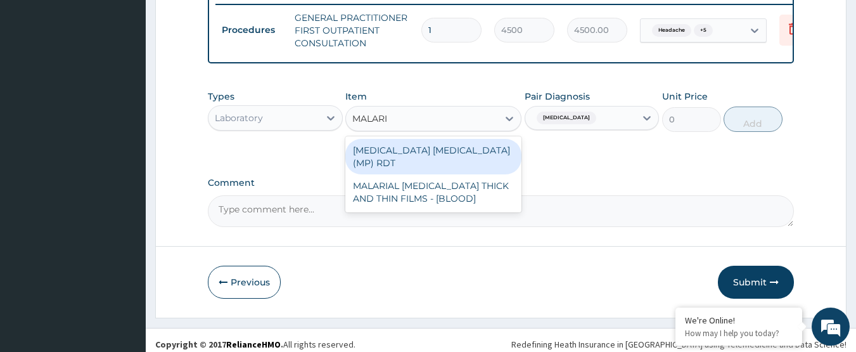
type input "[MEDICAL_DATA]"
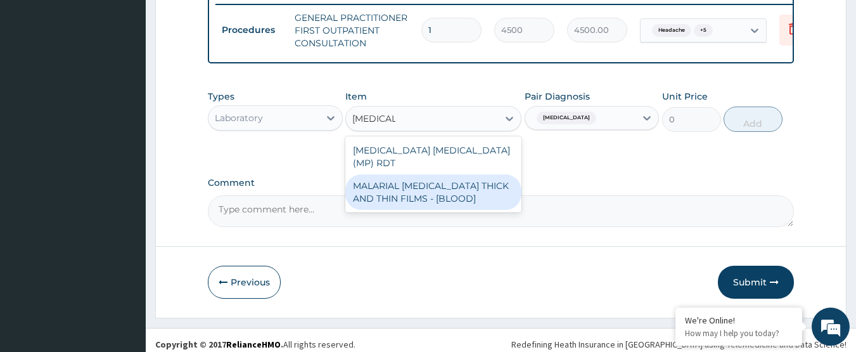
click at [502, 179] on div "MALARIAL [MEDICAL_DATA] THICK AND THIN FILMS - [BLOOD]" at bounding box center [433, 191] width 176 height 35
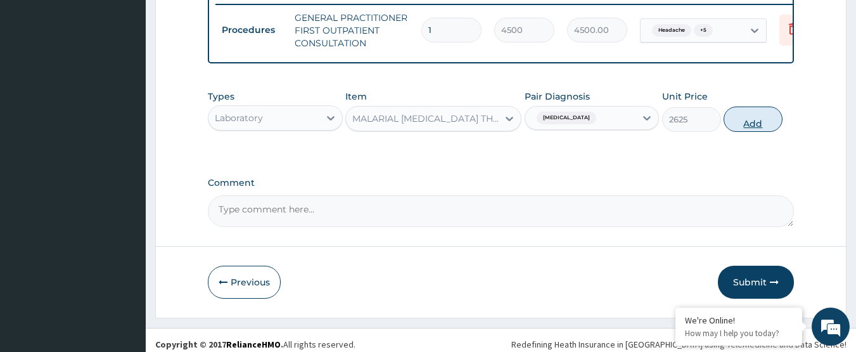
click at [743, 114] on button "Add" at bounding box center [753, 118] width 59 height 25
type input "0"
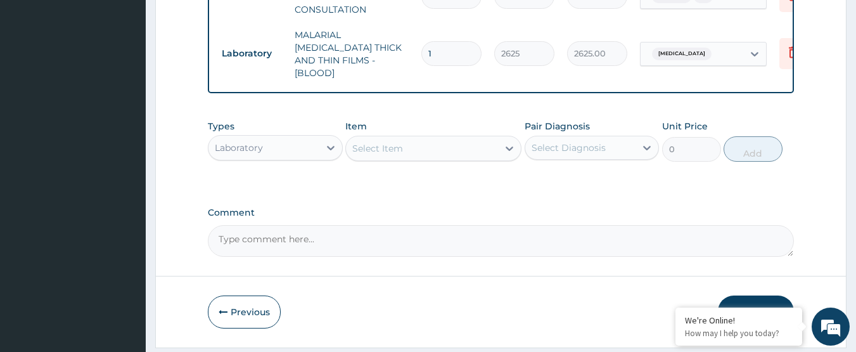
scroll to position [569, 0]
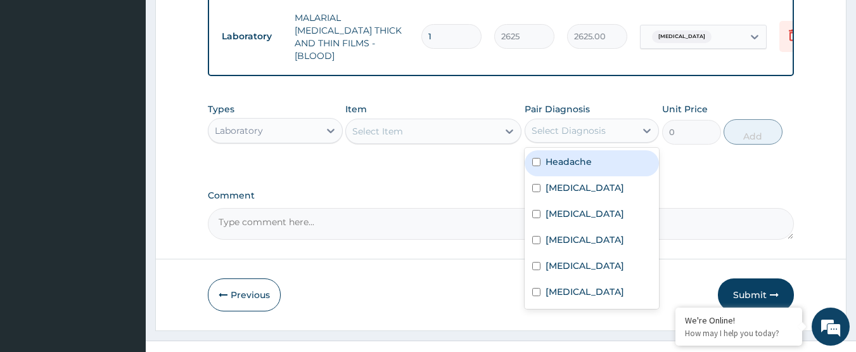
click at [614, 120] on div "Select Diagnosis" at bounding box center [580, 130] width 111 height 20
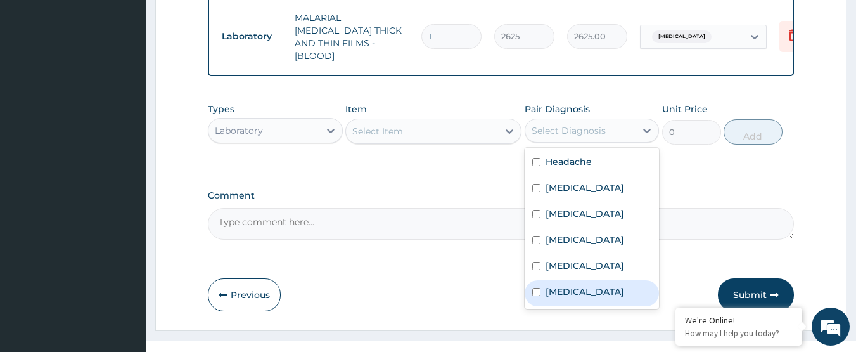
click at [595, 280] on div "[MEDICAL_DATA]" at bounding box center [592, 293] width 135 height 26
checkbox input "true"
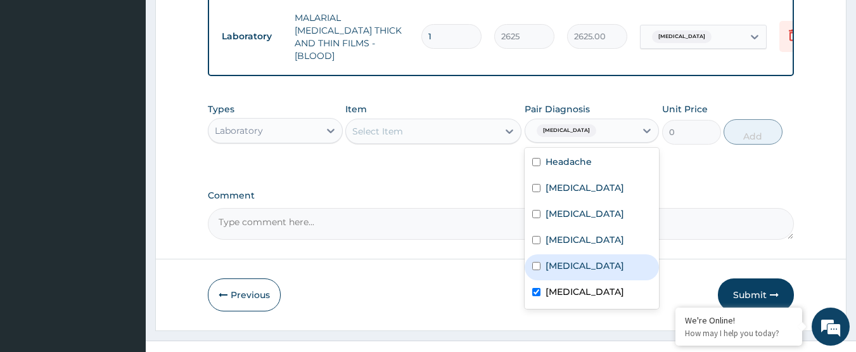
click at [585, 259] on label "[MEDICAL_DATA]" at bounding box center [585, 265] width 79 height 13
checkbox input "true"
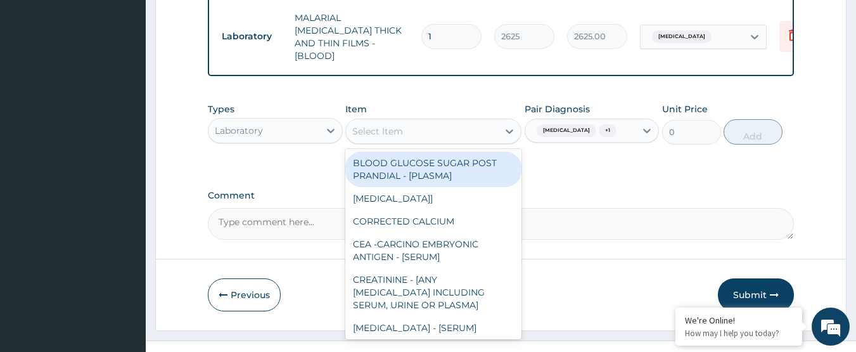
click at [421, 121] on div "Select Item" at bounding box center [422, 131] width 152 height 20
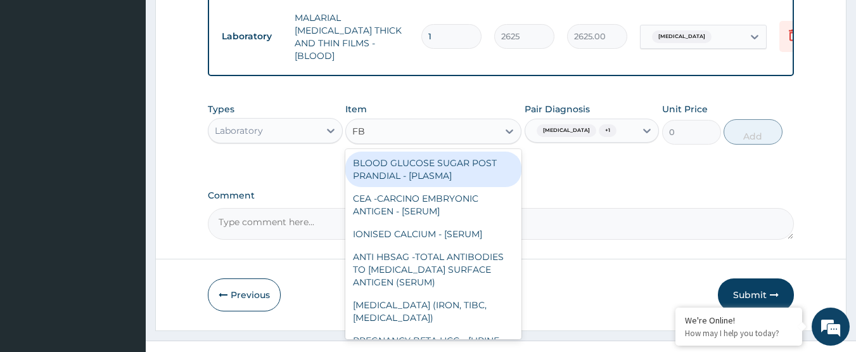
type input "FBC"
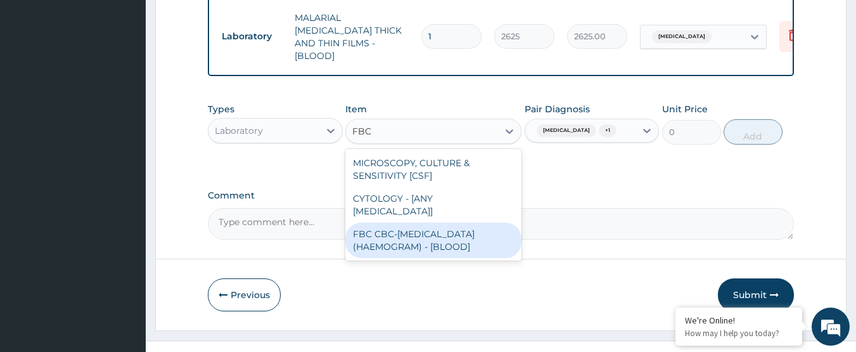
drag, startPoint x: 467, startPoint y: 212, endPoint x: 517, endPoint y: 205, distance: 50.5
click at [468, 222] on div "FBC CBC-[MEDICAL_DATA] (HAEMOGRAM) - [BLOOD]" at bounding box center [433, 239] width 176 height 35
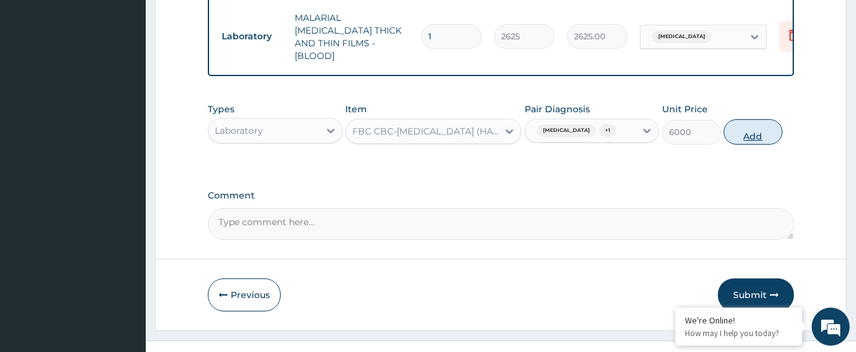
click at [762, 119] on button "Add" at bounding box center [753, 131] width 59 height 25
type input "0"
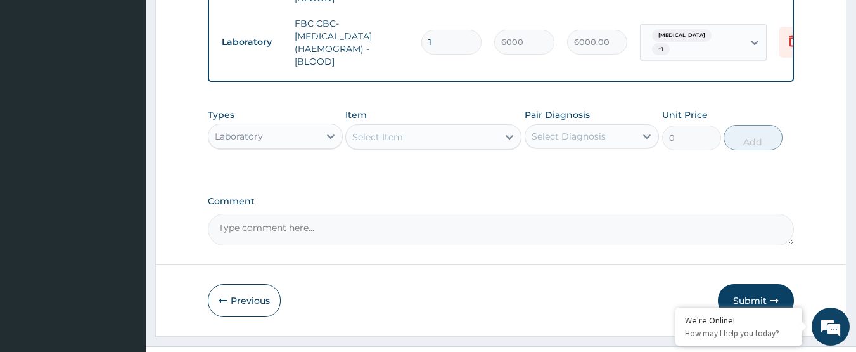
scroll to position [632, 0]
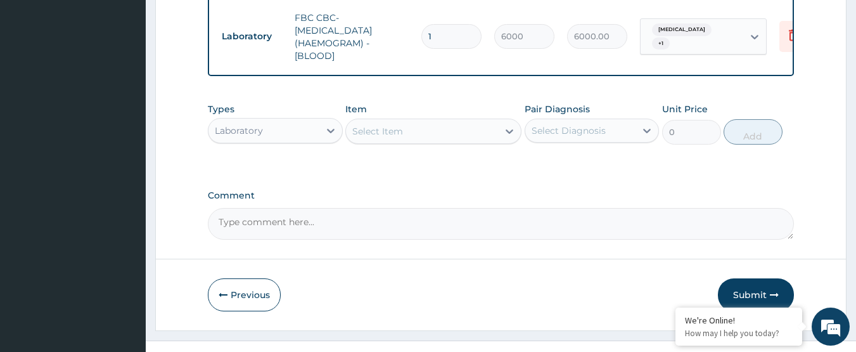
click at [290, 120] on div "Laboratory" at bounding box center [264, 130] width 111 height 20
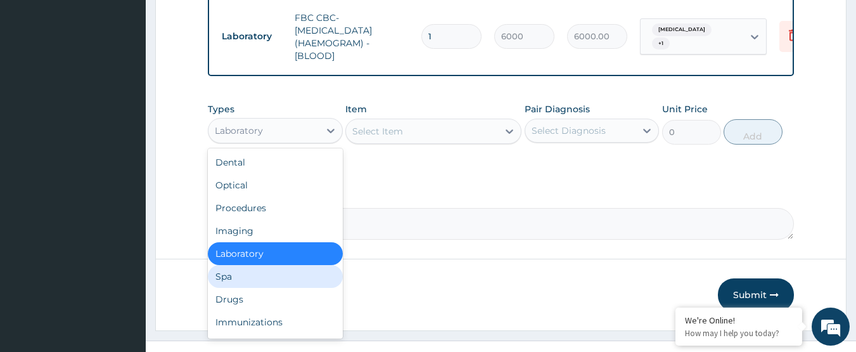
scroll to position [43, 0]
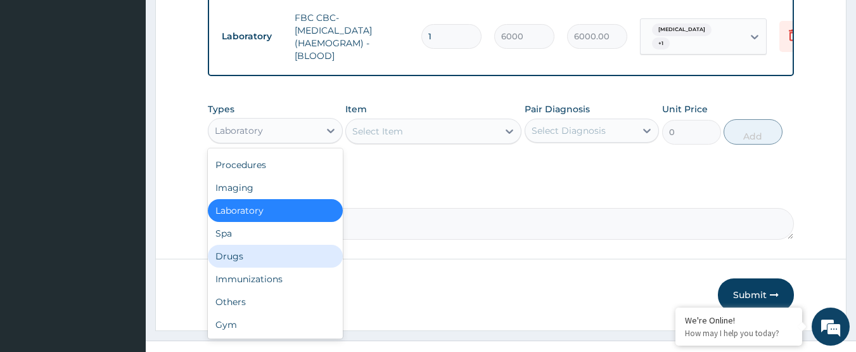
click at [257, 245] on div "Drugs" at bounding box center [275, 256] width 135 height 23
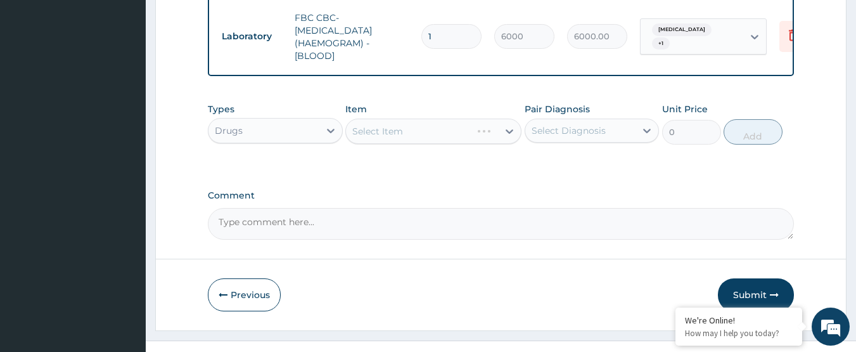
click at [586, 124] on div "Select Diagnosis" at bounding box center [569, 130] width 74 height 13
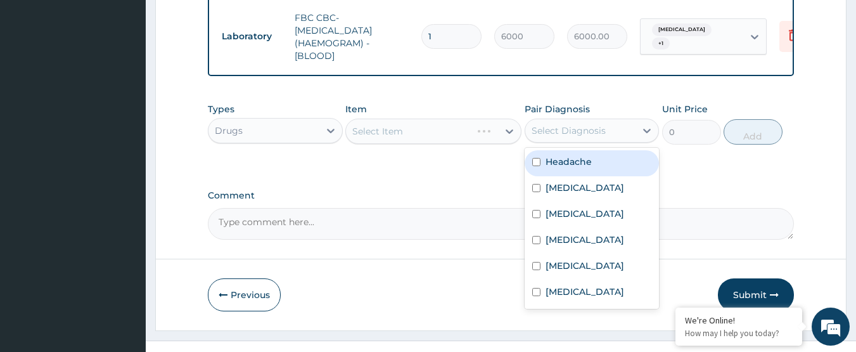
click at [591, 150] on div "Headache" at bounding box center [592, 163] width 135 height 26
checkbox input "true"
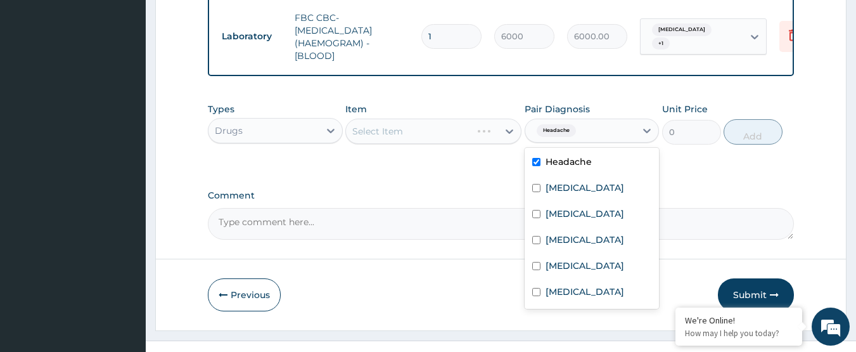
click at [368, 208] on textarea "Comment" at bounding box center [501, 224] width 587 height 32
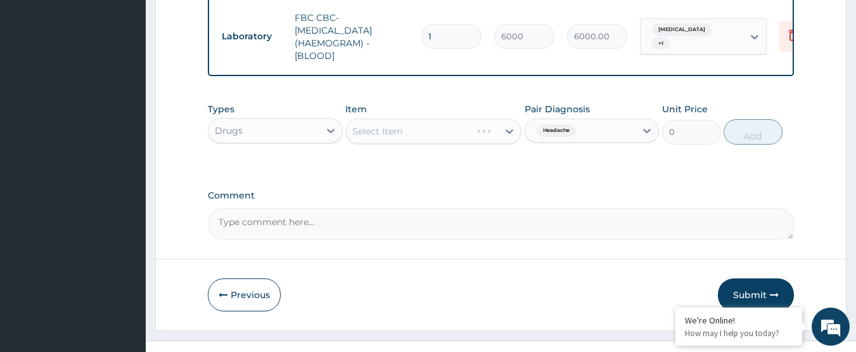
click at [445, 121] on div "Select Item" at bounding box center [422, 131] width 152 height 20
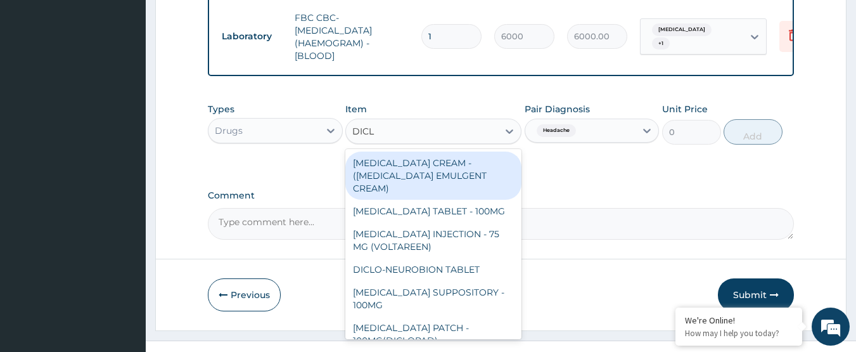
type input "DICLO"
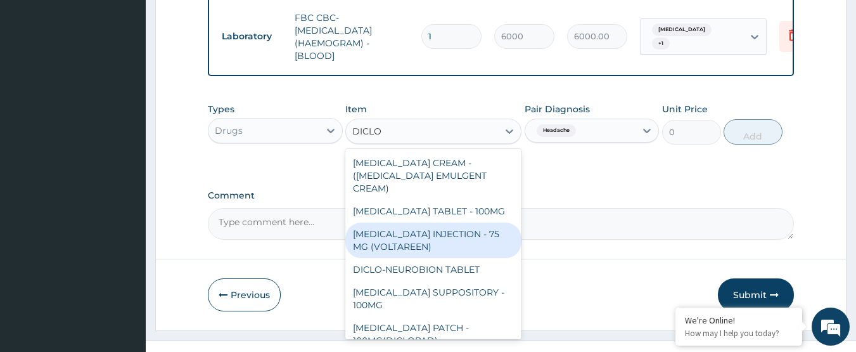
click at [459, 222] on div "[MEDICAL_DATA] INJECTION - 75 MG (VOLTAREEN)" at bounding box center [433, 239] width 176 height 35
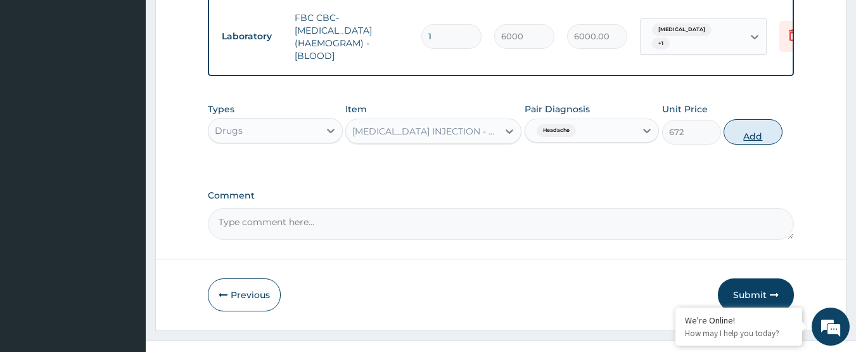
click at [755, 119] on button "Add" at bounding box center [753, 131] width 59 height 25
type input "0"
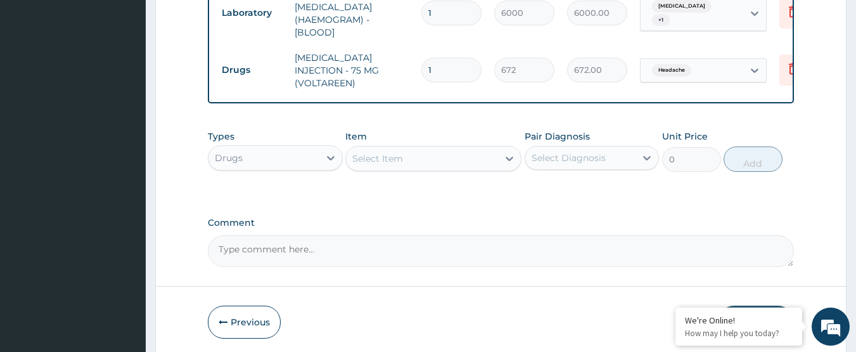
scroll to position [676, 0]
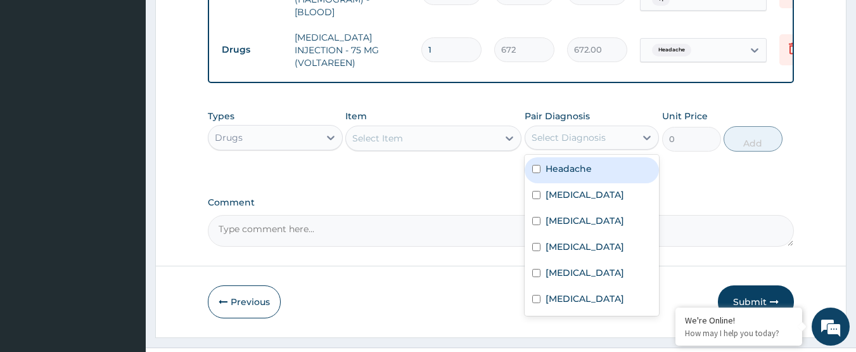
click at [569, 131] on div "Select Diagnosis" at bounding box center [569, 137] width 74 height 13
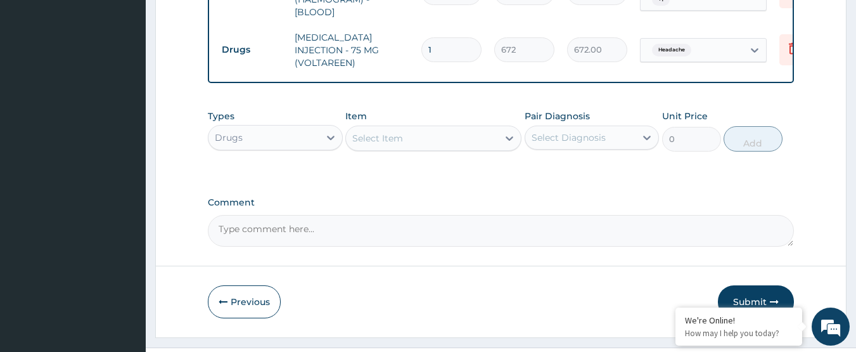
click at [574, 131] on div "Select Diagnosis" at bounding box center [569, 137] width 74 height 13
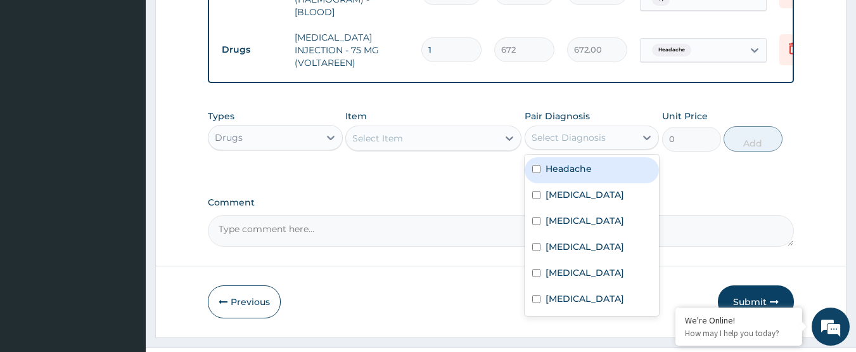
click at [574, 162] on label "Headache" at bounding box center [569, 168] width 46 height 13
checkbox input "true"
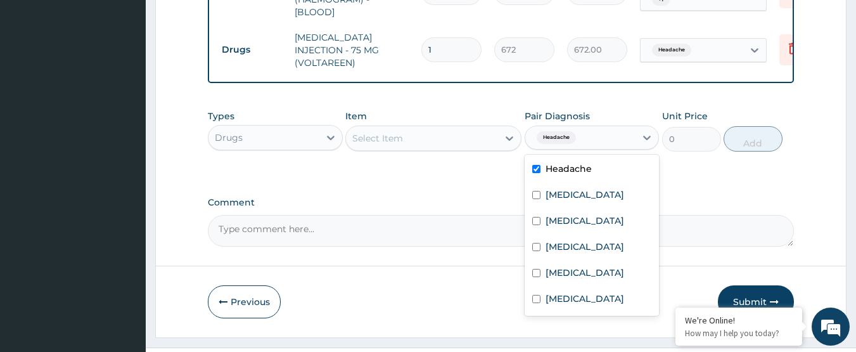
click at [428, 128] on div "Select Item" at bounding box center [422, 138] width 152 height 20
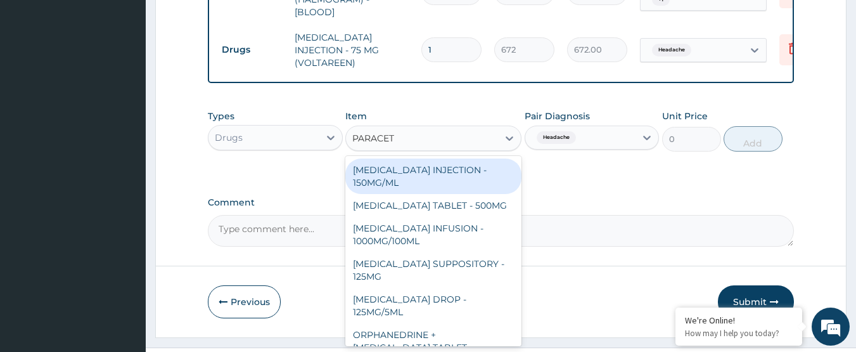
type input "PARACETA"
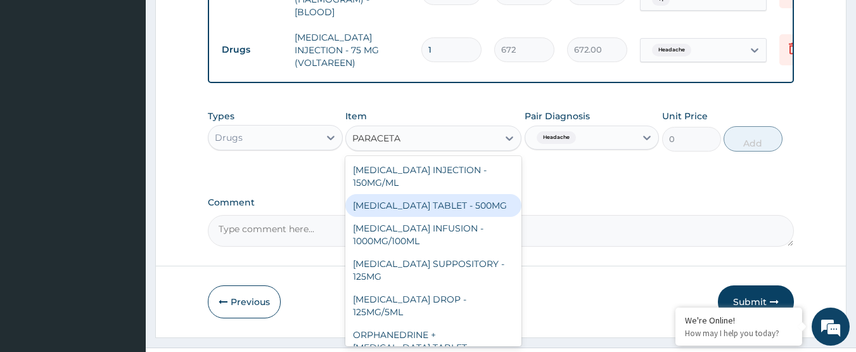
click at [468, 194] on div "[MEDICAL_DATA] TABLET - 500MG" at bounding box center [433, 205] width 176 height 23
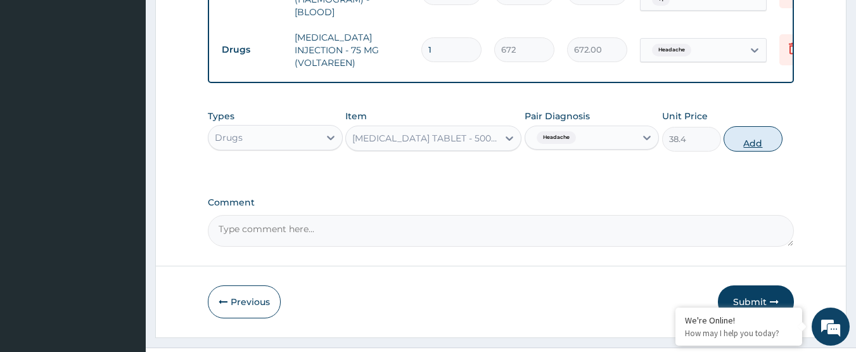
click at [750, 126] on button "Add" at bounding box center [753, 138] width 59 height 25
type input "0"
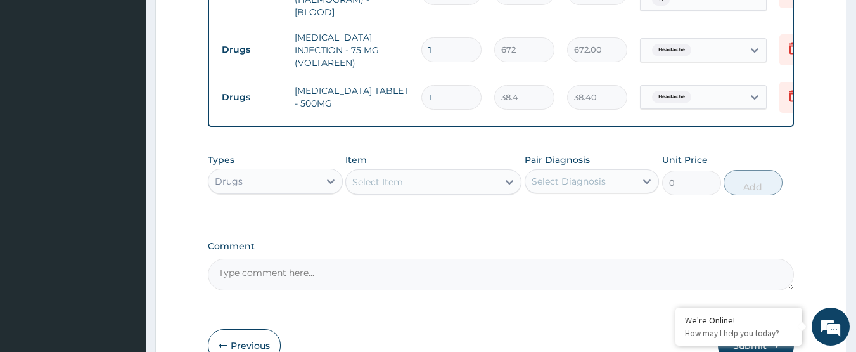
type input "0.00"
type input "9"
type input "345.60"
type input "9"
click at [565, 153] on div "Pair Diagnosis Select Diagnosis" at bounding box center [592, 174] width 135 height 42
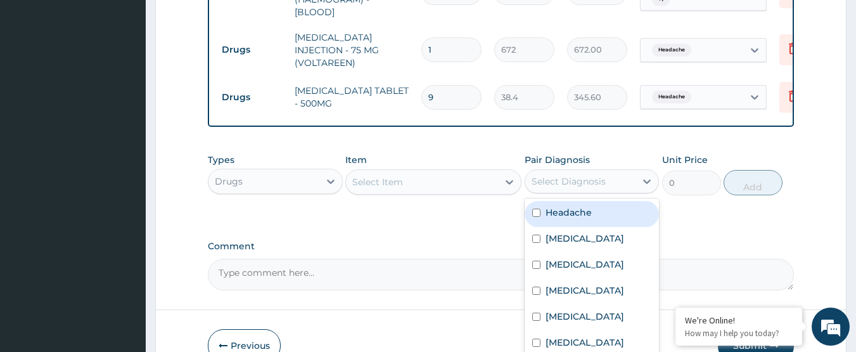
click at [555, 175] on div "Select Diagnosis" at bounding box center [569, 181] width 74 height 13
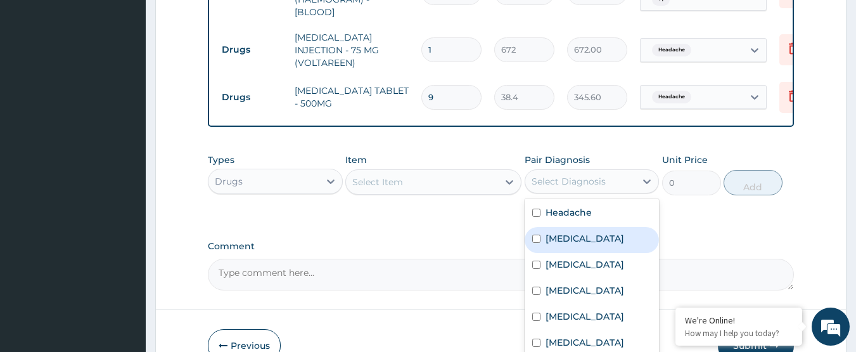
click at [575, 232] on label "[MEDICAL_DATA]" at bounding box center [585, 238] width 79 height 13
checkbox input "true"
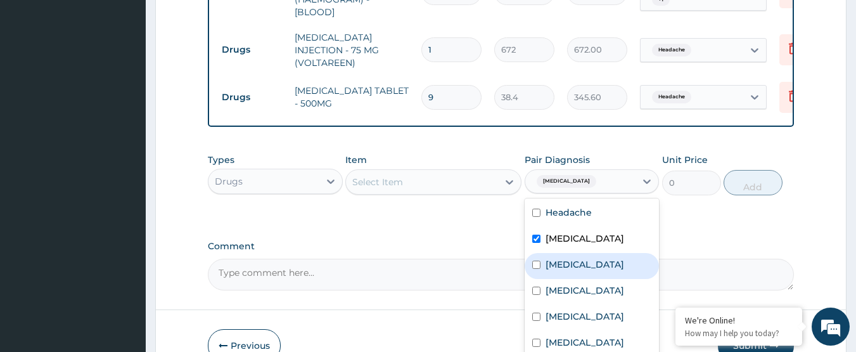
click at [582, 258] on label "[MEDICAL_DATA]" at bounding box center [585, 264] width 79 height 13
checkbox input "true"
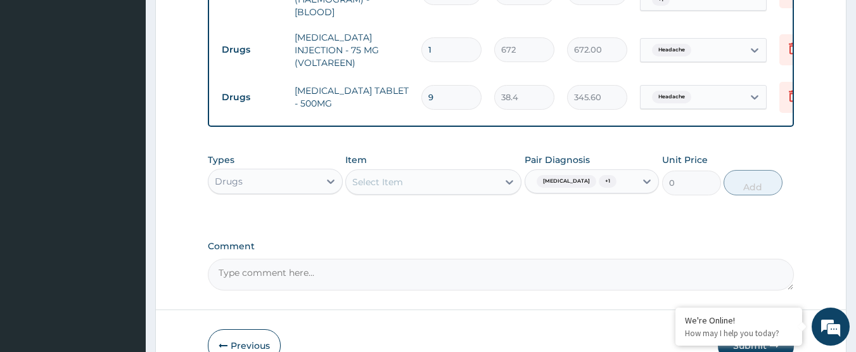
click at [473, 241] on div "Comment" at bounding box center [501, 265] width 587 height 49
click at [446, 172] on div "Select Item" at bounding box center [422, 182] width 152 height 20
type input "LORAT"
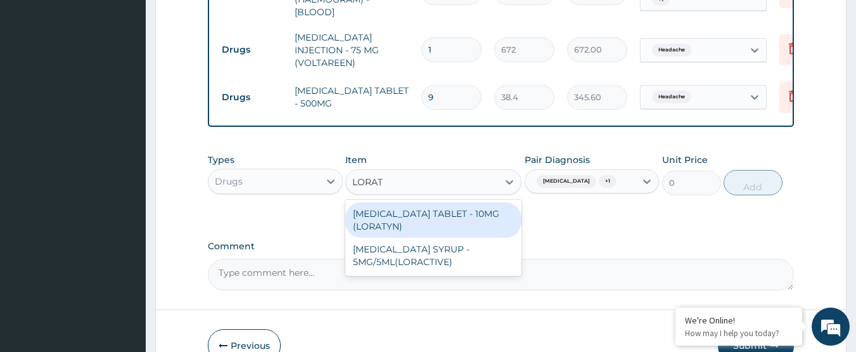
click at [455, 202] on div "[MEDICAL_DATA] TABLET - 10MG (LORATYN)" at bounding box center [433, 219] width 176 height 35
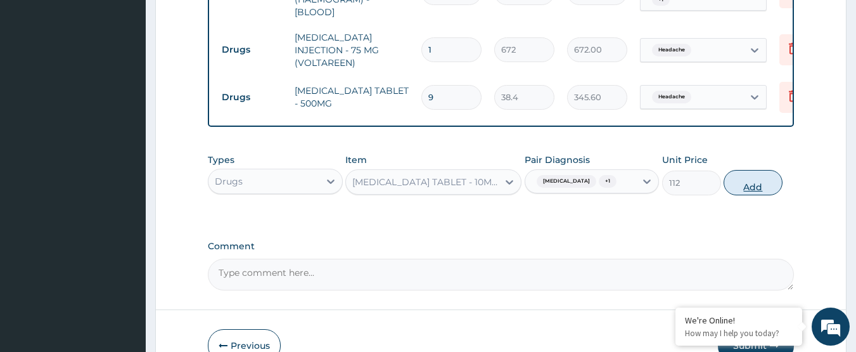
click at [755, 170] on button "Add" at bounding box center [753, 182] width 59 height 25
type input "0"
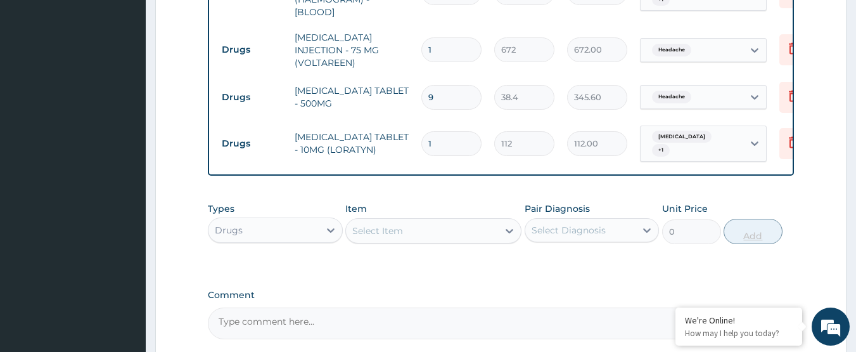
type input "0.00"
type input "3"
type input "336.00"
type input "3"
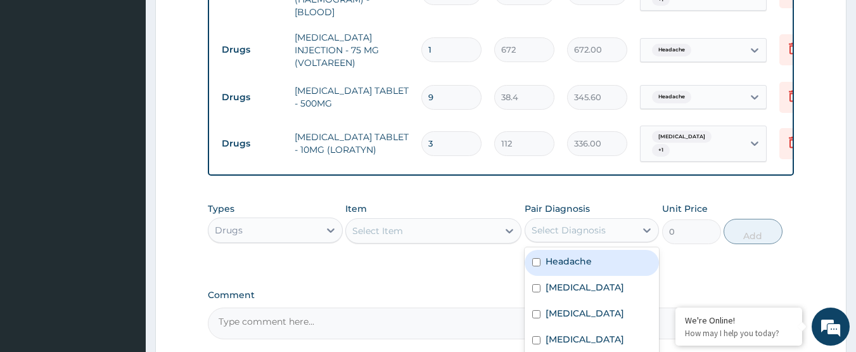
click at [544, 224] on div "Select Diagnosis" at bounding box center [569, 230] width 74 height 13
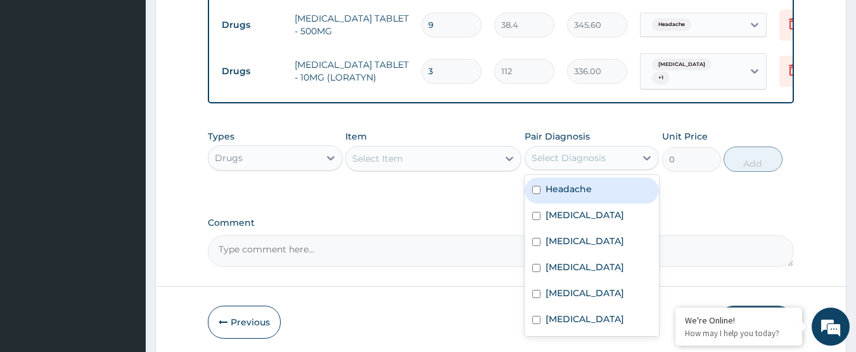
scroll to position [764, 0]
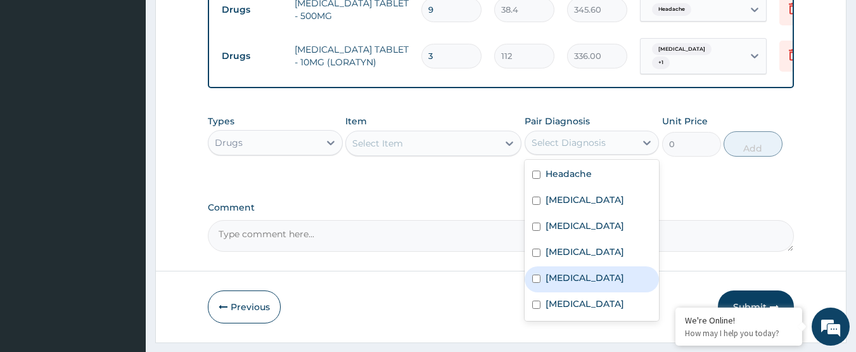
click at [619, 271] on label "[MEDICAL_DATA]" at bounding box center [585, 277] width 79 height 13
checkbox input "true"
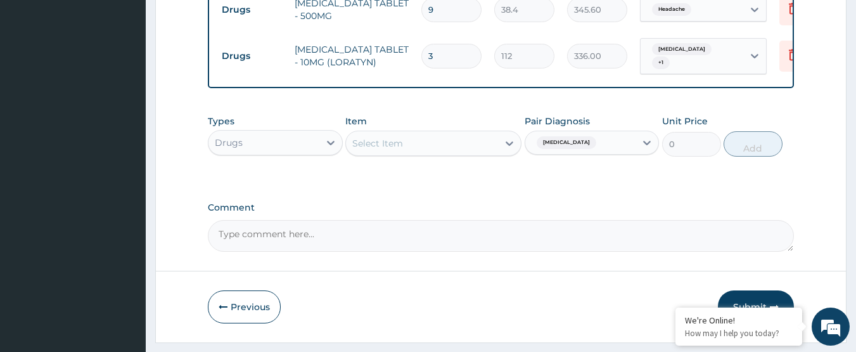
click at [409, 133] on div "Select Item" at bounding box center [422, 143] width 152 height 20
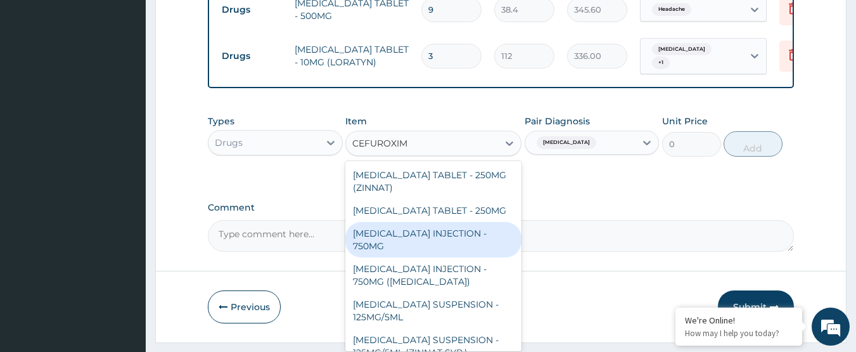
type input "[MEDICAL_DATA]"
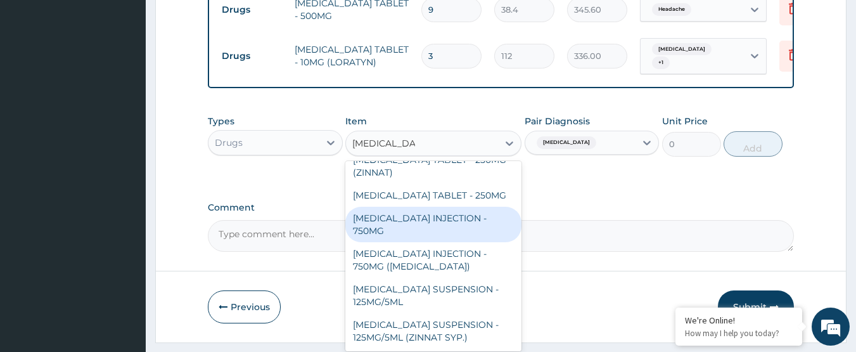
scroll to position [0, 0]
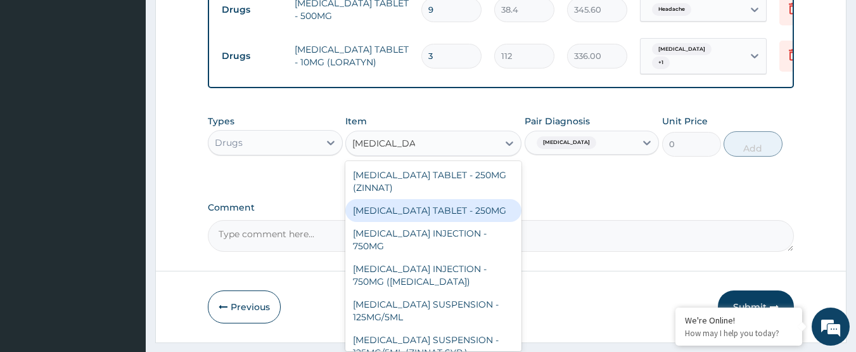
click at [459, 199] on div "[MEDICAL_DATA] TABLET - 250MG" at bounding box center [433, 210] width 176 height 23
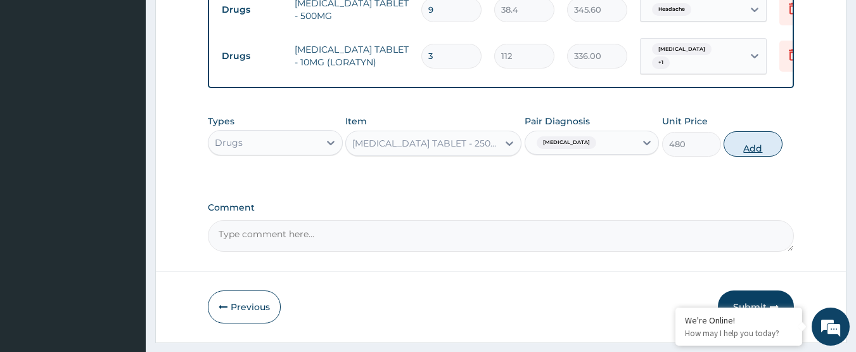
click at [745, 131] on button "Add" at bounding box center [753, 143] width 59 height 25
type input "0"
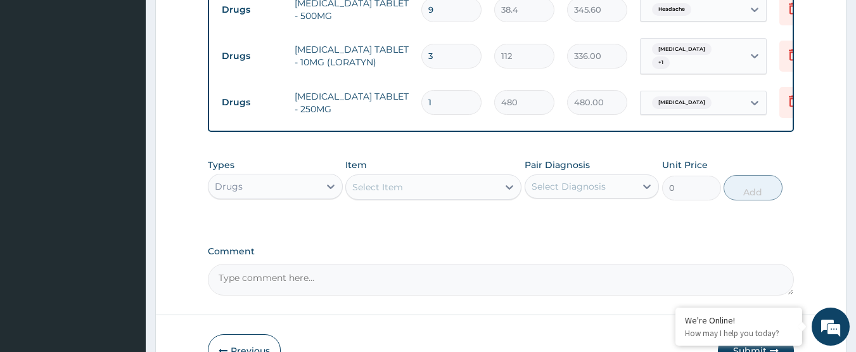
type input "0.00"
type input "7"
type input "3360.00"
type input "0.00"
type input "1"
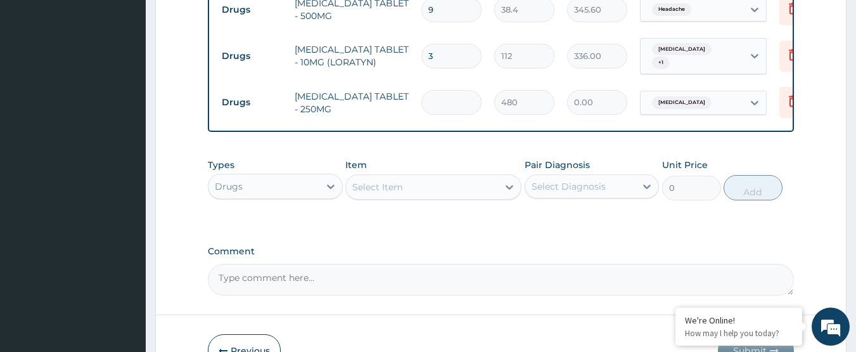
type input "480.00"
type input "14"
type input "6720.00"
type input "1"
type input "480.00"
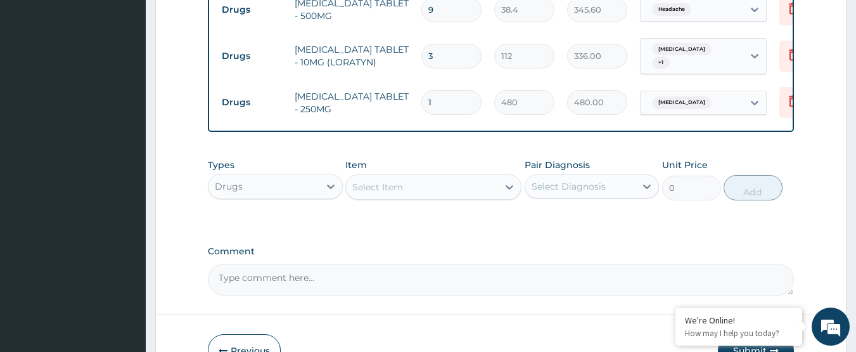
type input "12"
type input "5760.00"
type input "128"
type input "61440.00"
type input "12"
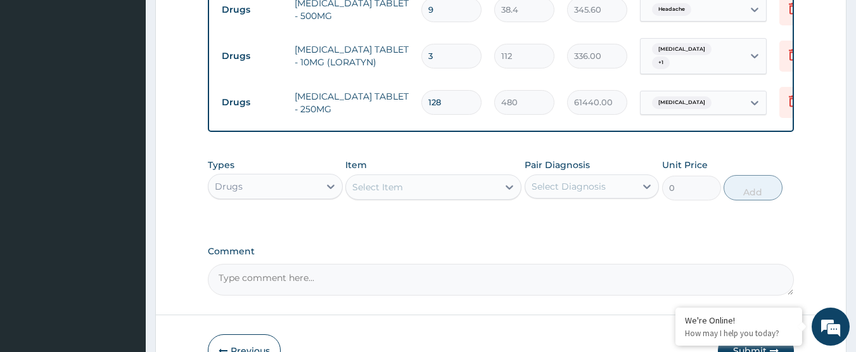
type input "5760.00"
type input "1"
type input "480.00"
type input "0.00"
type input "2"
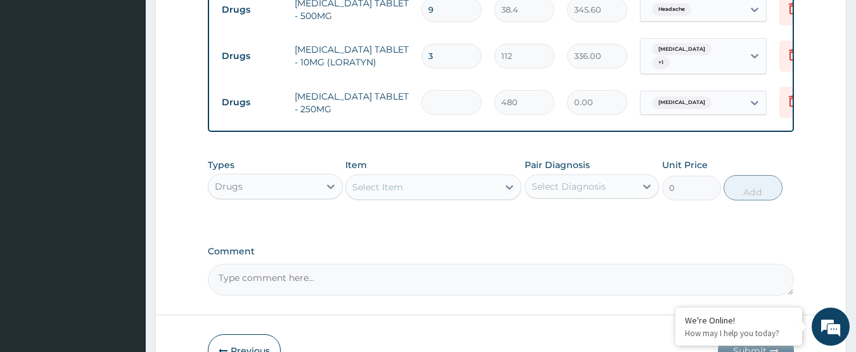
type input "960.00"
type input "28"
type input "13440.00"
type input "2"
type input "960.00"
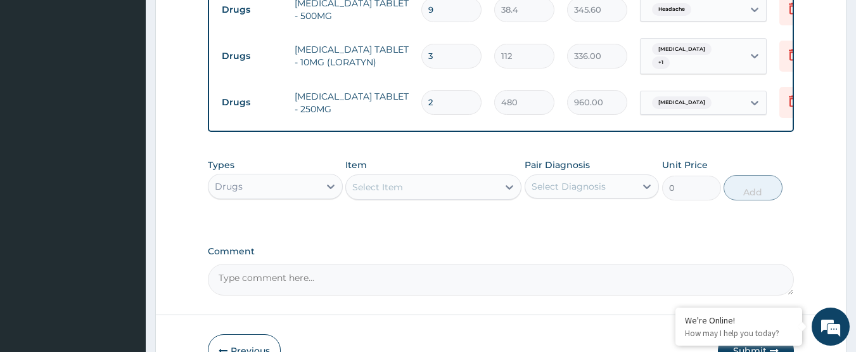
type input "0.00"
type input "1"
type input "480.00"
type input "14"
type input "6720.00"
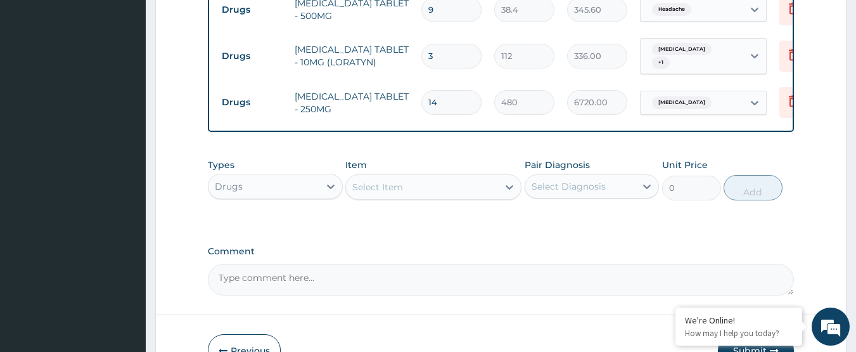
click at [446, 192] on div "Types Drugs Item Select Item Pair Diagnosis Select Diagnosis Unit Price 0 Add" at bounding box center [501, 189] width 587 height 74
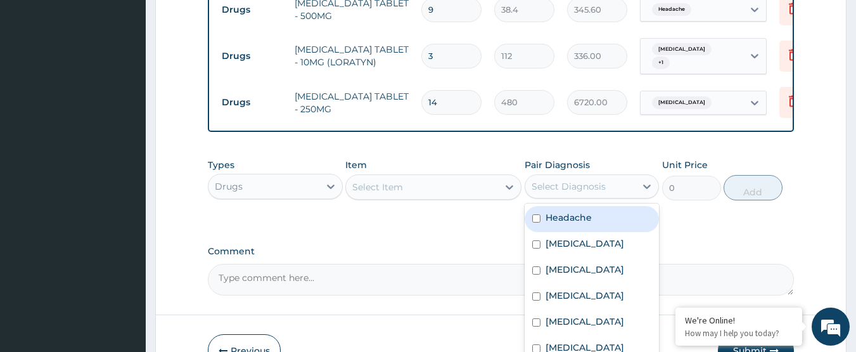
click at [593, 176] on div "Select Diagnosis" at bounding box center [580, 186] width 111 height 20
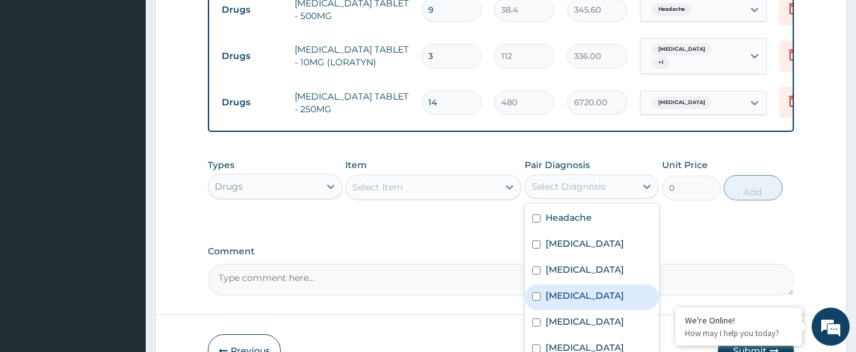
click at [578, 289] on label "[MEDICAL_DATA]" at bounding box center [585, 295] width 79 height 13
checkbox input "true"
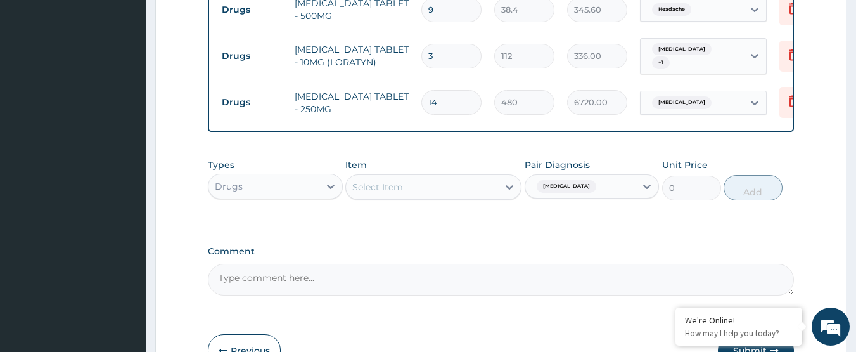
click at [397, 181] on div "Select Item" at bounding box center [377, 187] width 51 height 13
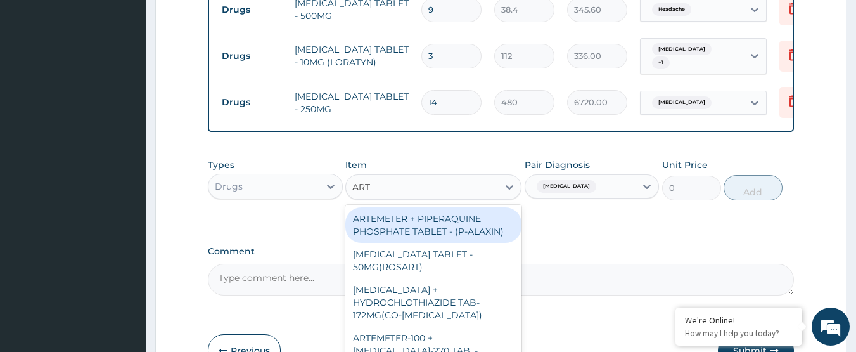
type input "ARTE"
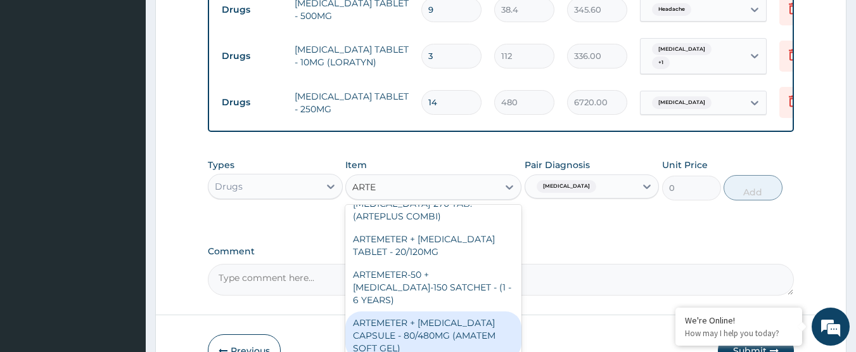
scroll to position [127, 0]
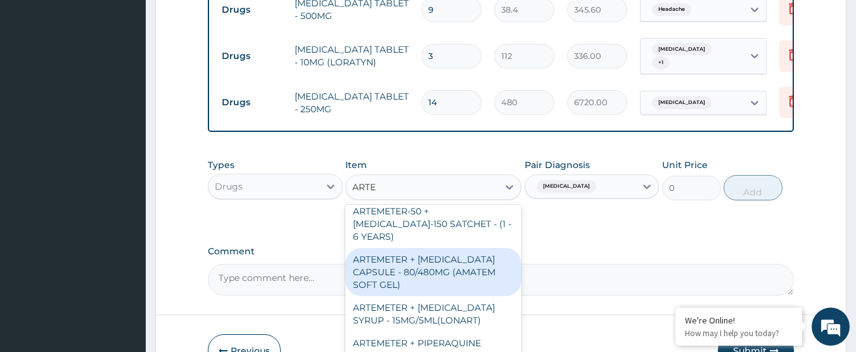
click at [458, 254] on div "ARTEMETER + [MEDICAL_DATA] CAPSULE - 80/480MG (AMATEM SOFT GEL)" at bounding box center [433, 272] width 176 height 48
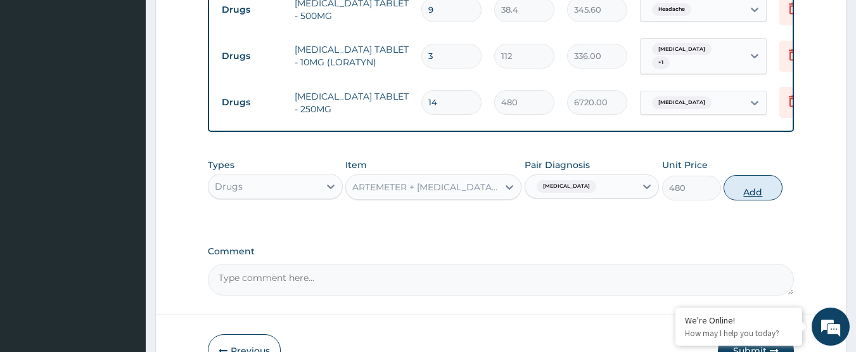
click at [740, 175] on button "Add" at bounding box center [753, 187] width 59 height 25
type input "0"
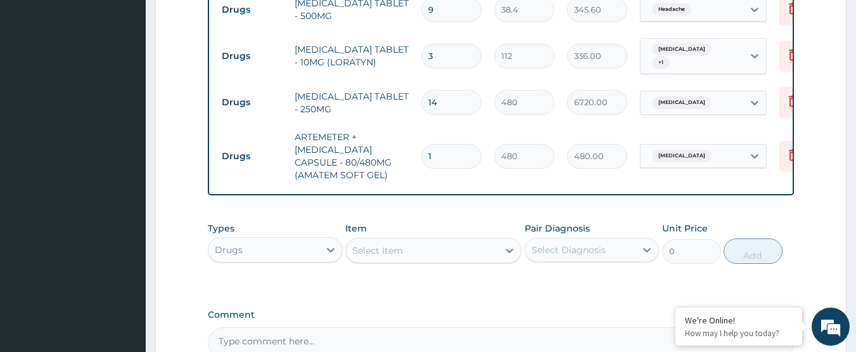
type input "0.00"
type input "6"
type input "2880.00"
type input "6"
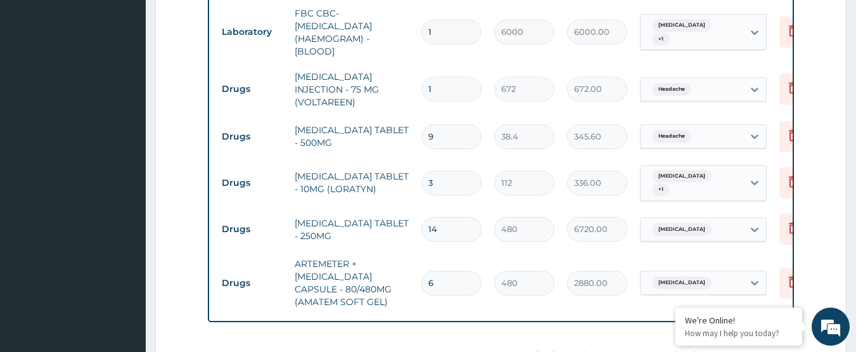
scroll to position [574, 0]
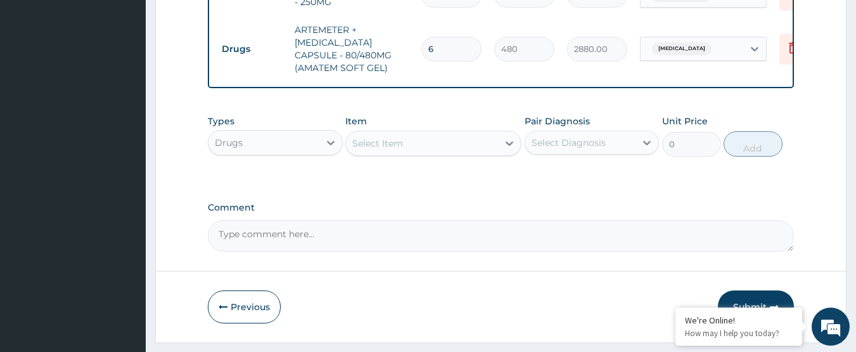
click at [743, 290] on button "Submit" at bounding box center [756, 306] width 76 height 33
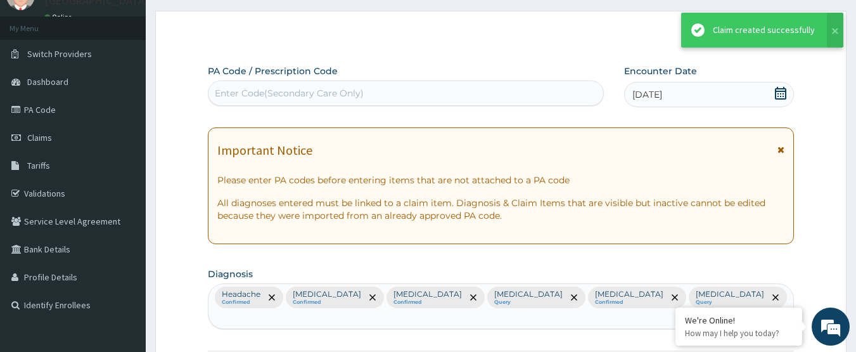
scroll to position [871, 0]
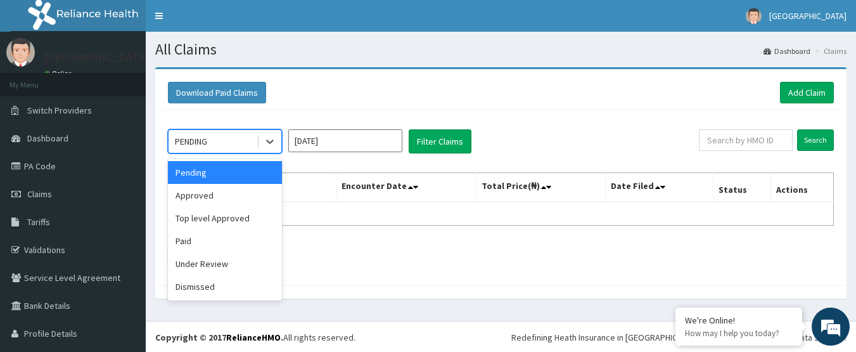
click at [233, 147] on div "PENDING" at bounding box center [213, 141] width 88 height 20
drag, startPoint x: 226, startPoint y: 197, endPoint x: 262, endPoint y: 185, distance: 37.5
click at [227, 196] on div "Approved" at bounding box center [225, 195] width 114 height 23
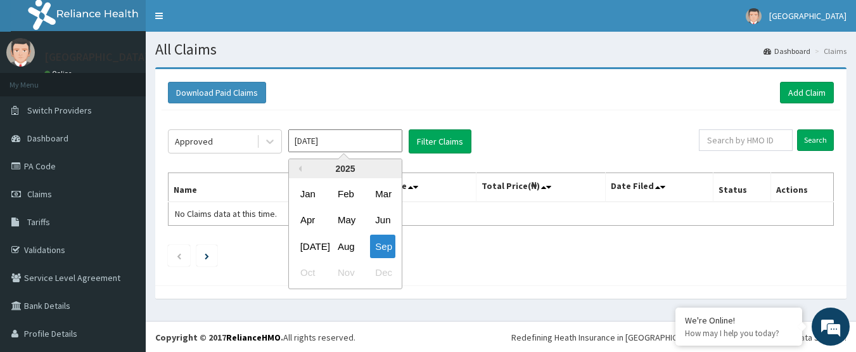
click at [335, 144] on input "[DATE]" at bounding box center [345, 140] width 114 height 23
click at [345, 246] on div "Aug" at bounding box center [345, 245] width 25 height 23
type input "[DATE]"
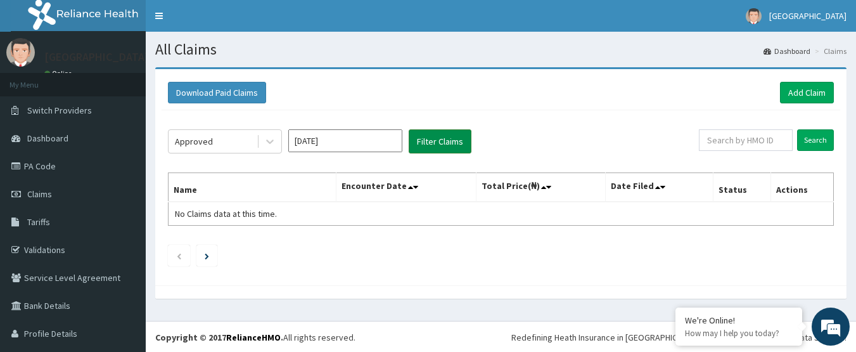
click at [416, 141] on button "Filter Claims" at bounding box center [440, 141] width 63 height 24
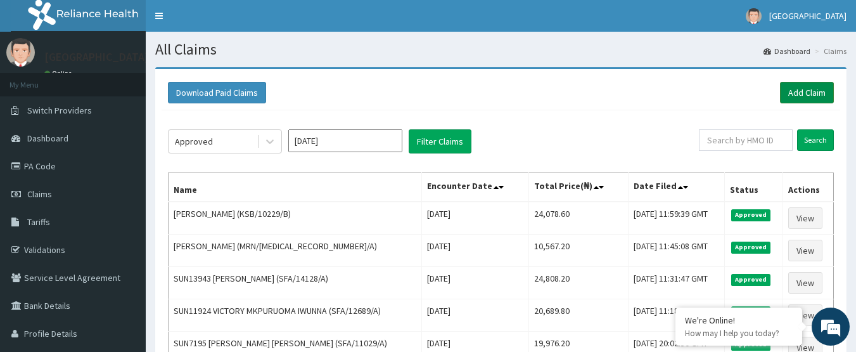
click at [795, 84] on link "Add Claim" at bounding box center [807, 93] width 54 height 22
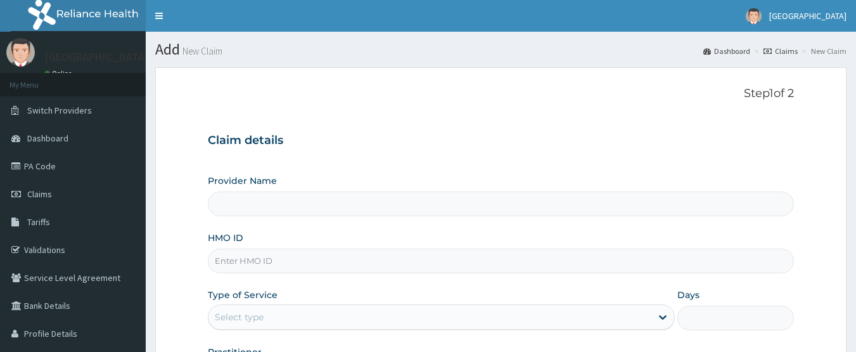
type input "[GEOGRAPHIC_DATA]"
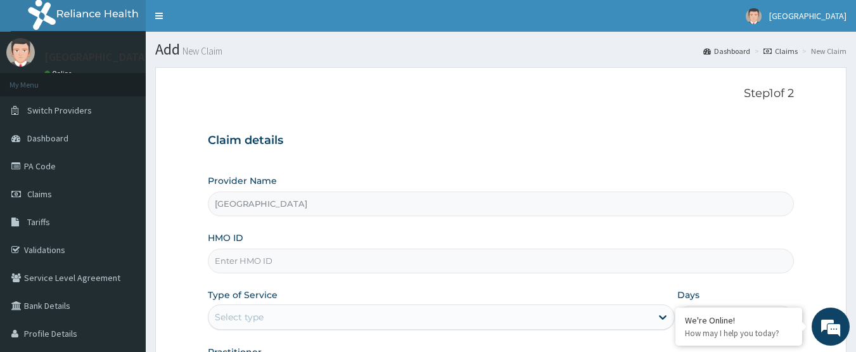
paste input "TEZ/10009/A"
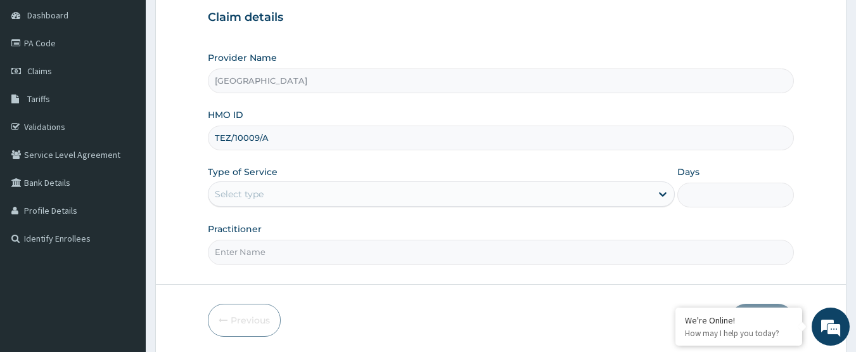
scroll to position [169, 0]
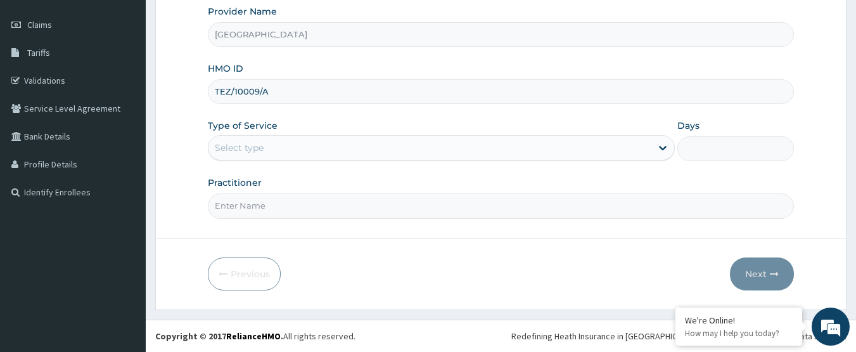
type input "TEZ/10009/A"
click at [298, 144] on div "Select type" at bounding box center [430, 148] width 443 height 20
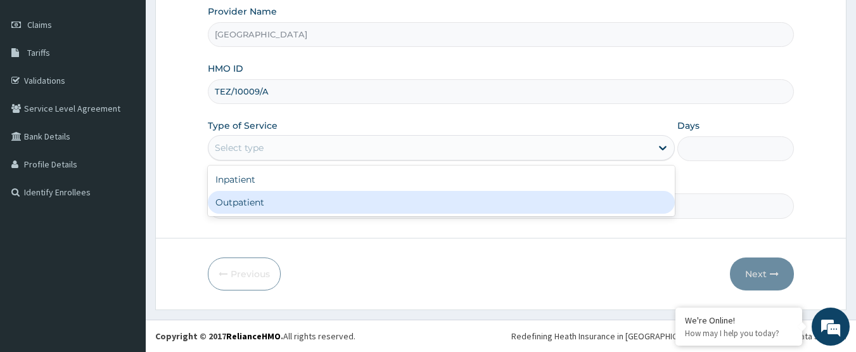
click at [290, 197] on div "Outpatient" at bounding box center [441, 202] width 467 height 23
type input "1"
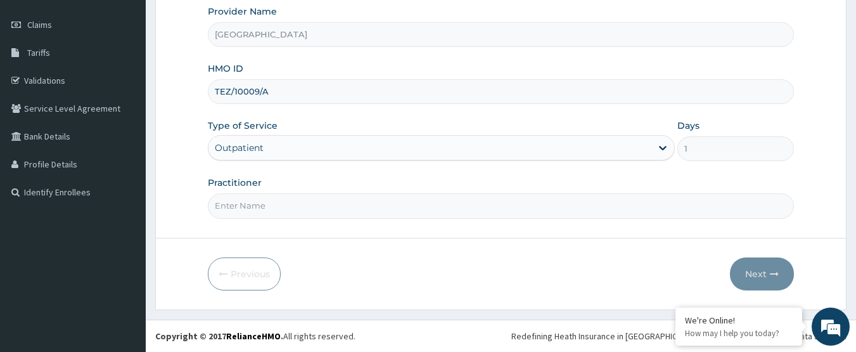
click at [289, 212] on input "Practitioner" at bounding box center [501, 205] width 587 height 25
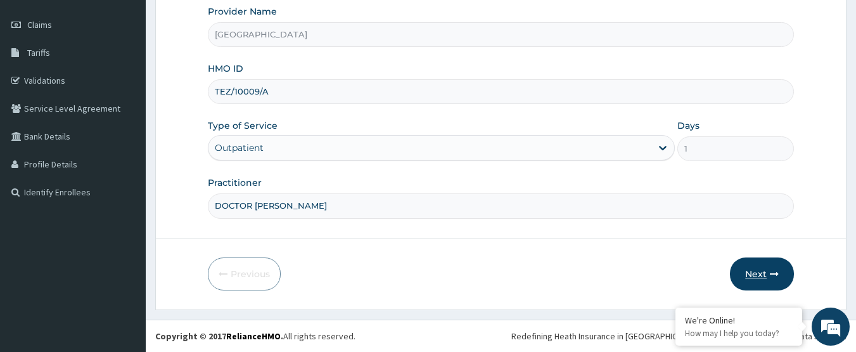
type input "DOCTOR [PERSON_NAME]"
click at [748, 276] on button "Next" at bounding box center [762, 273] width 64 height 33
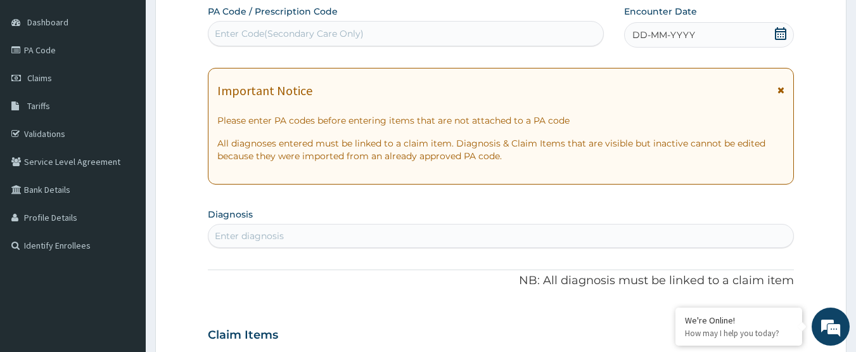
scroll to position [42, 0]
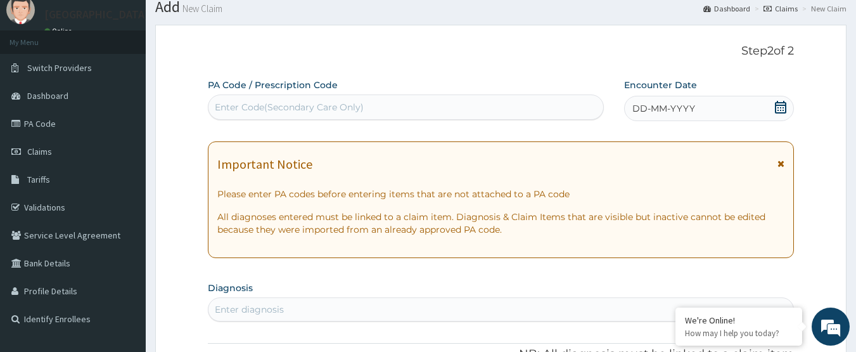
click at [783, 106] on icon at bounding box center [780, 107] width 13 height 13
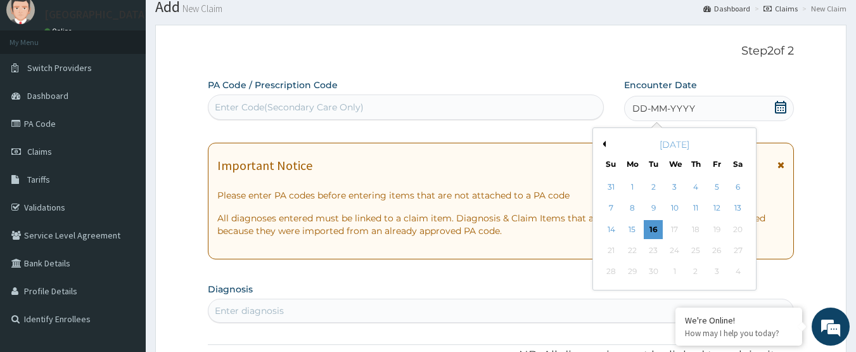
click at [604, 143] on button "Previous Month" at bounding box center [603, 144] width 6 height 6
click at [714, 234] on div "15" at bounding box center [716, 229] width 19 height 19
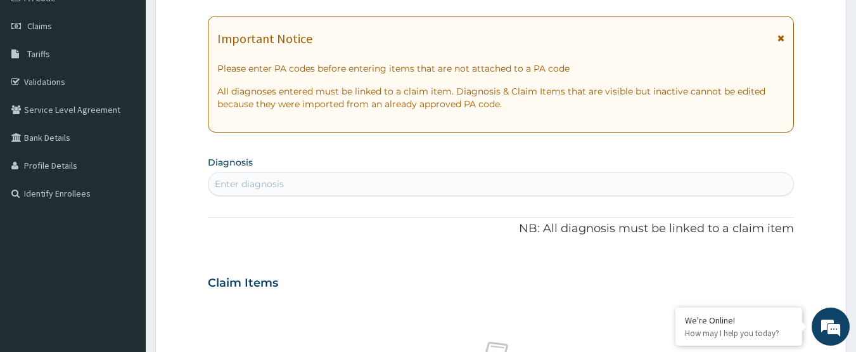
scroll to position [169, 0]
click at [307, 172] on div "Enter diagnosis" at bounding box center [502, 182] width 586 height 20
type input "HEADACHE"
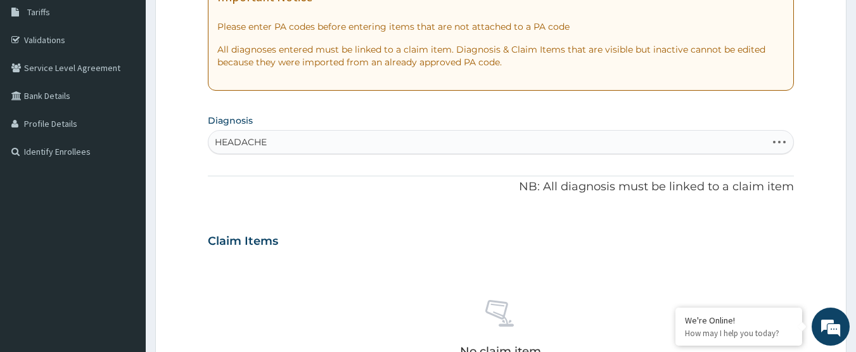
scroll to position [233, 0]
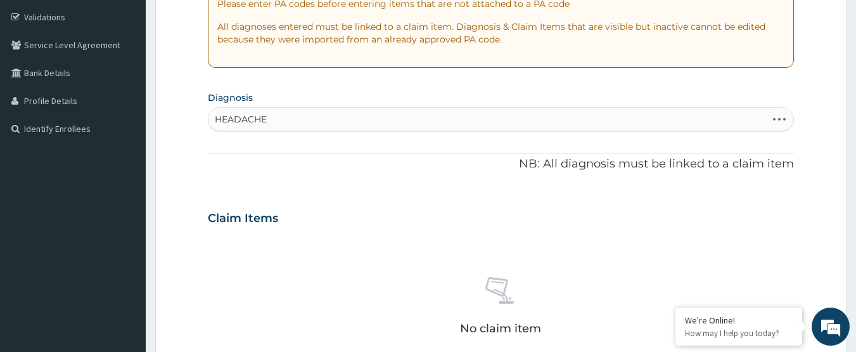
click at [274, 123] on div "HEADACHE HEADACHE" at bounding box center [488, 119] width 559 height 20
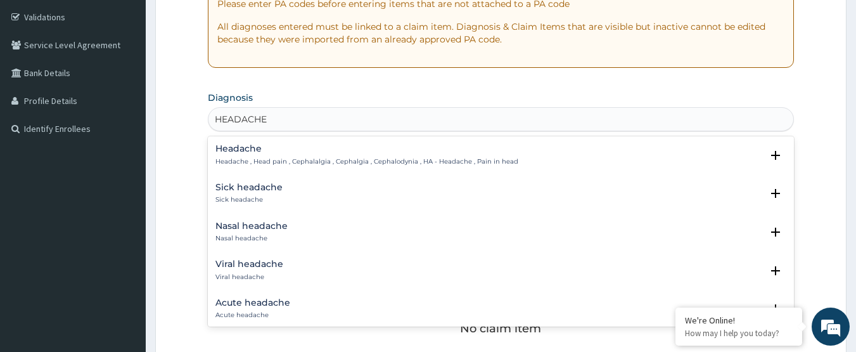
click at [236, 160] on p "Headache , Head pain , Cephalalgia , Cephalgia , Cephalodynia , HA - Headache ,…" at bounding box center [366, 161] width 303 height 9
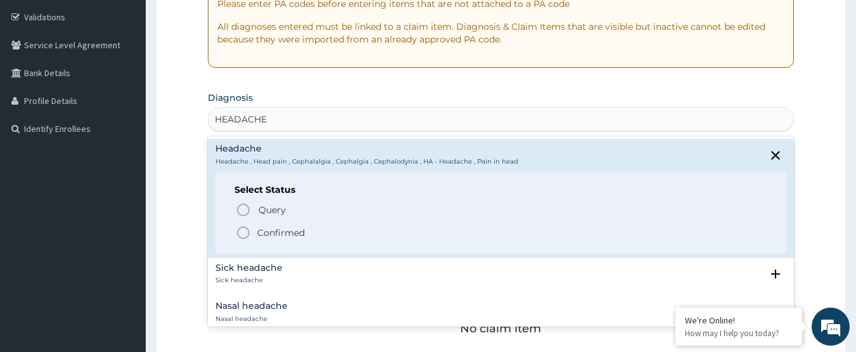
click at [248, 228] on circle "status option filled" at bounding box center [243, 232] width 11 height 11
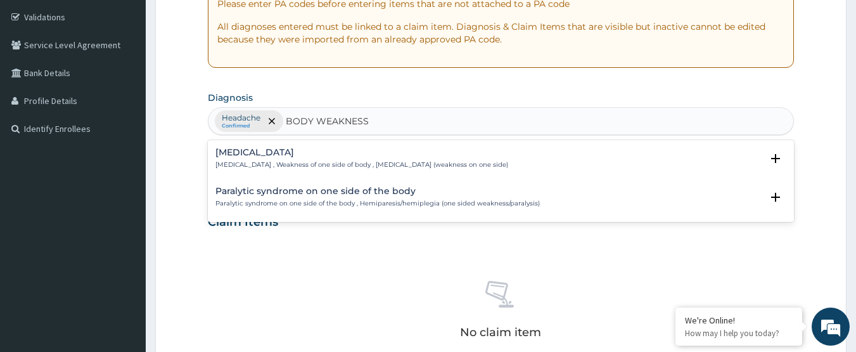
click at [311, 122] on input "BODY WEAKNESS" at bounding box center [327, 121] width 83 height 13
type input "WEAKNESS"
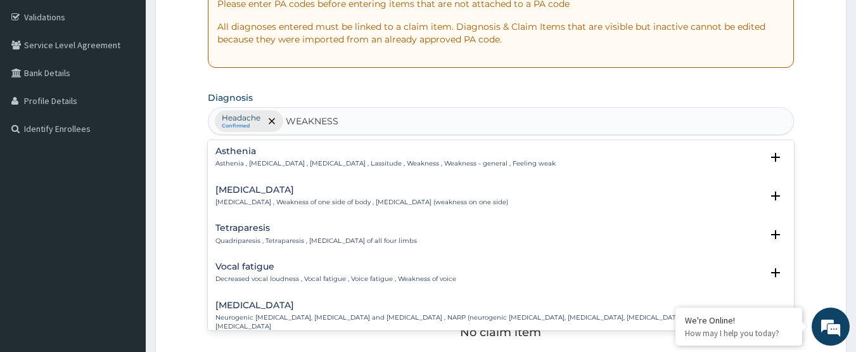
scroll to position [0, 0]
click at [256, 161] on p "Asthenia , [MEDICAL_DATA] , [MEDICAL_DATA] , Lassitude , Weakness , Weakness - …" at bounding box center [385, 164] width 340 height 9
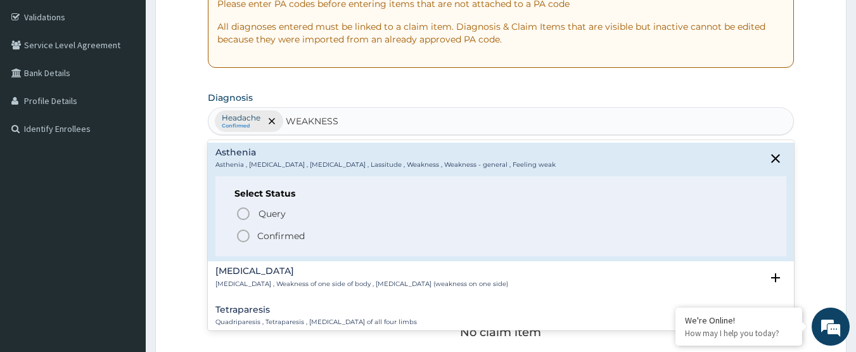
click at [274, 235] on p "Confirmed" at bounding box center [281, 235] width 48 height 13
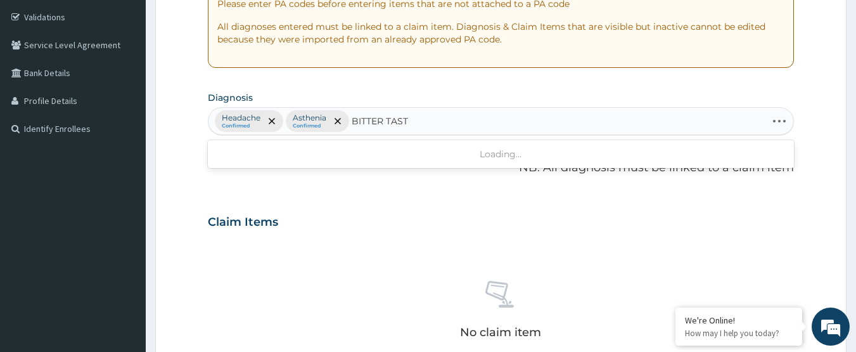
type input "BITTER TASTE"
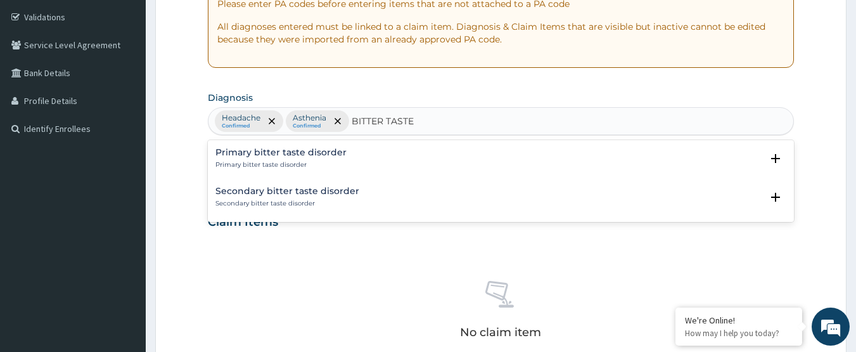
click at [327, 154] on h4 "Primary bitter taste disorder" at bounding box center [280, 153] width 131 height 10
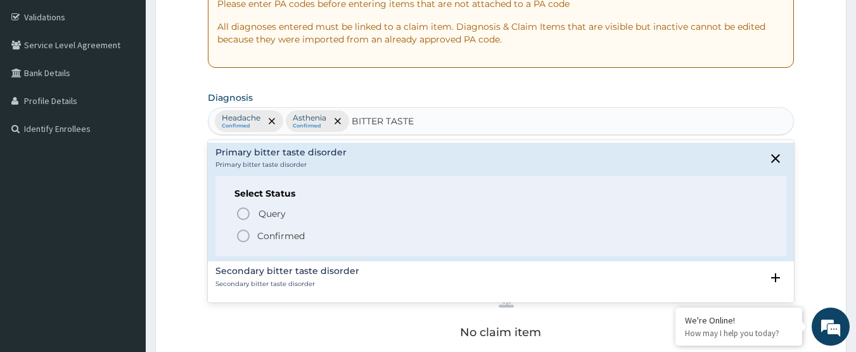
click at [304, 234] on p "Confirmed" at bounding box center [281, 235] width 48 height 13
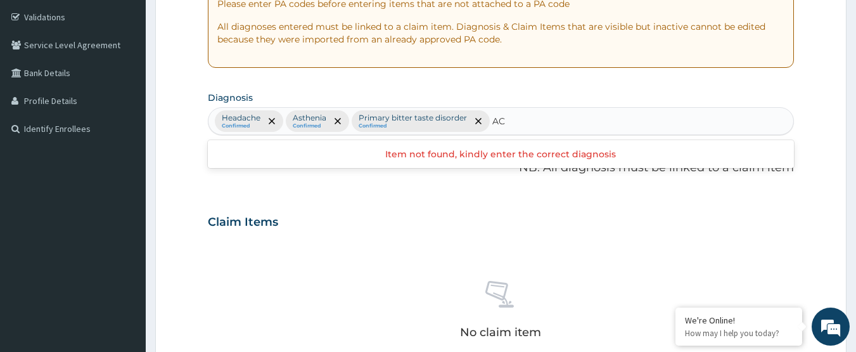
type input "A"
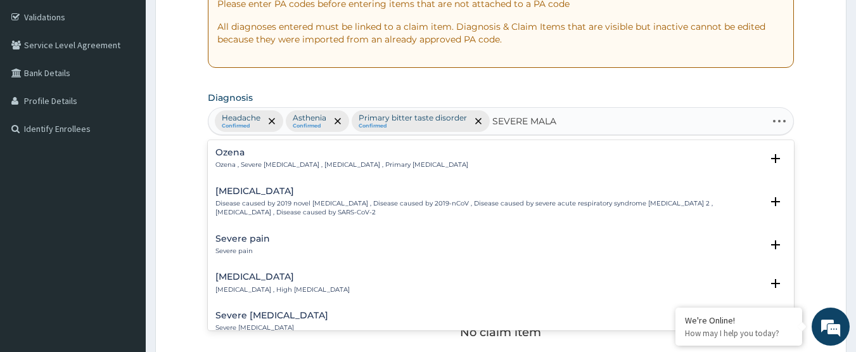
type input "SEVERE MALAR"
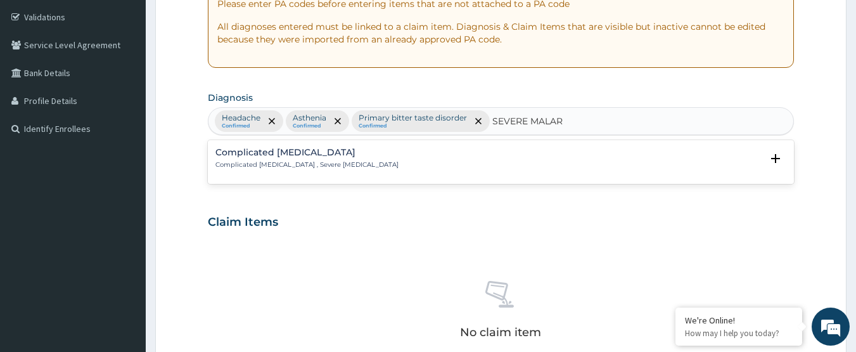
click at [328, 165] on p "Complicated [MEDICAL_DATA] , Severe [MEDICAL_DATA]" at bounding box center [306, 164] width 183 height 9
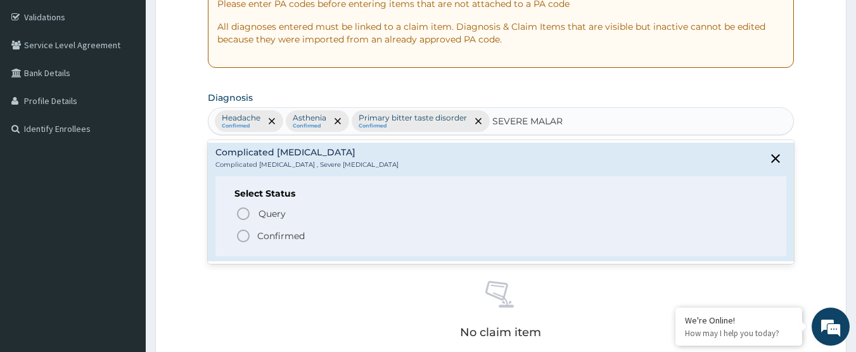
click at [311, 233] on span "Confirmed" at bounding box center [502, 235] width 532 height 15
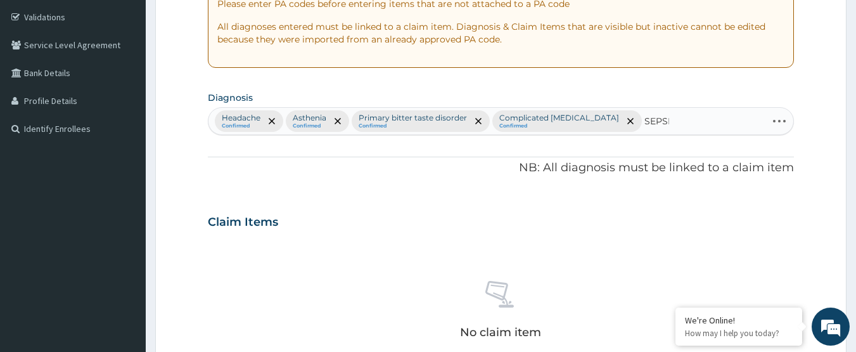
type input "[MEDICAL_DATA]"
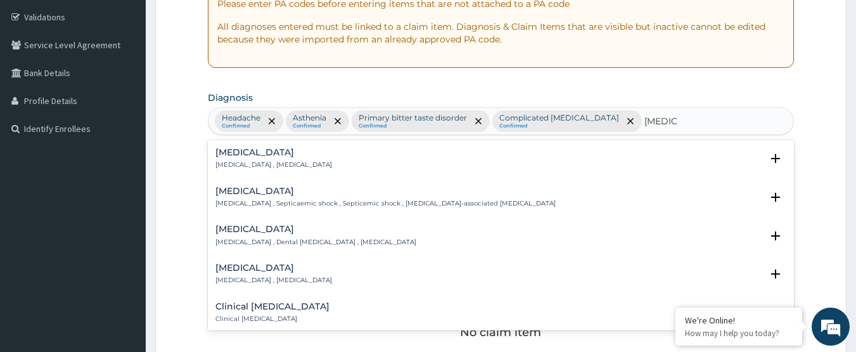
click at [271, 166] on p "[MEDICAL_DATA] , [MEDICAL_DATA]" at bounding box center [273, 164] width 117 height 9
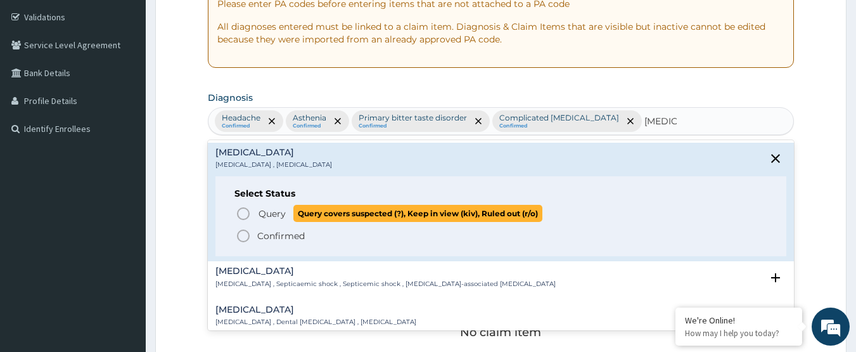
click at [271, 218] on span "Query" at bounding box center [272, 213] width 27 height 13
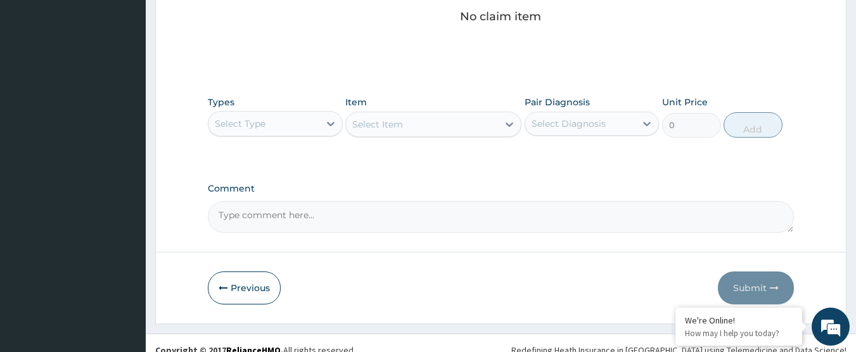
scroll to position [549, 0]
click at [315, 121] on div "Select Type" at bounding box center [264, 122] width 111 height 20
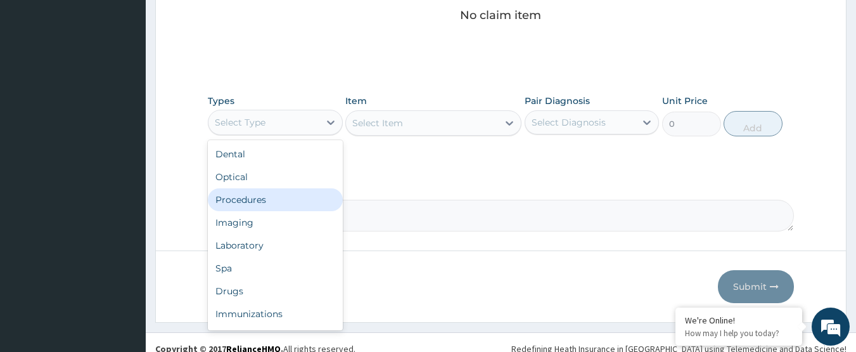
click at [294, 206] on div "Procedures" at bounding box center [275, 199] width 135 height 23
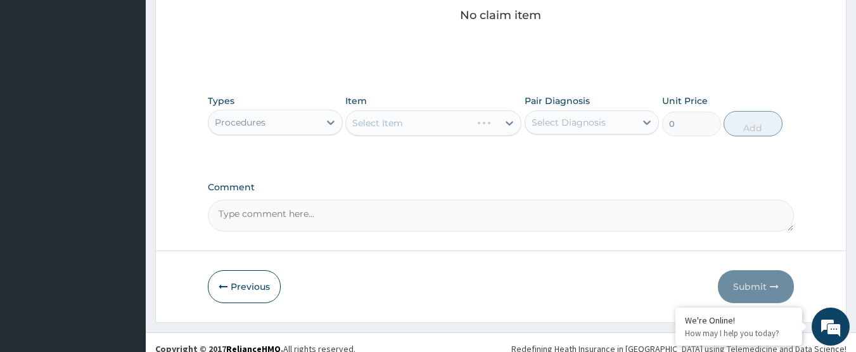
click at [559, 118] on div "Select Diagnosis" at bounding box center [569, 122] width 74 height 13
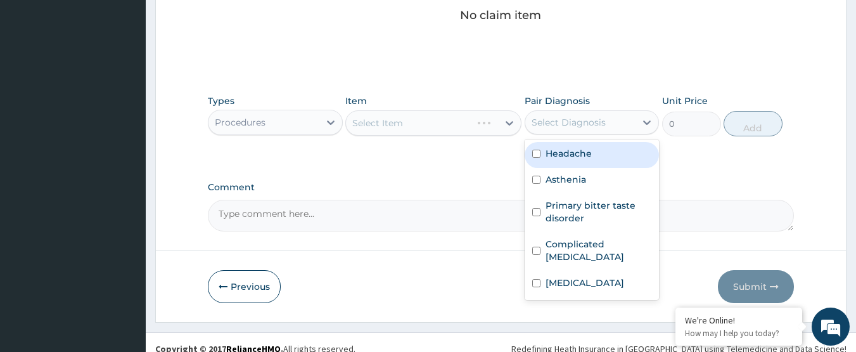
click at [560, 151] on label "Headache" at bounding box center [569, 153] width 46 height 13
checkbox input "true"
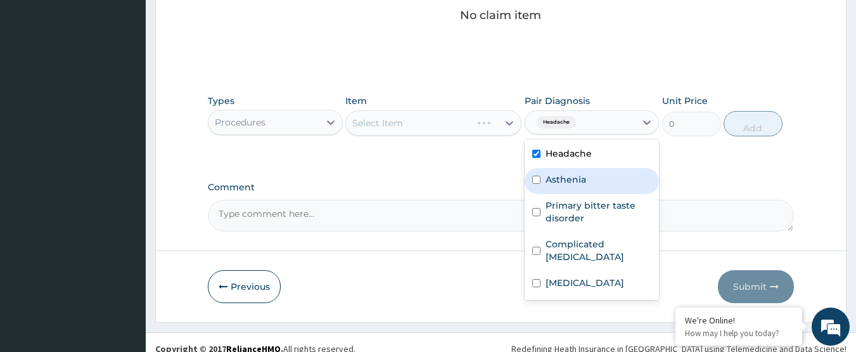
click at [560, 170] on div "Asthenia" at bounding box center [592, 181] width 135 height 26
checkbox input "true"
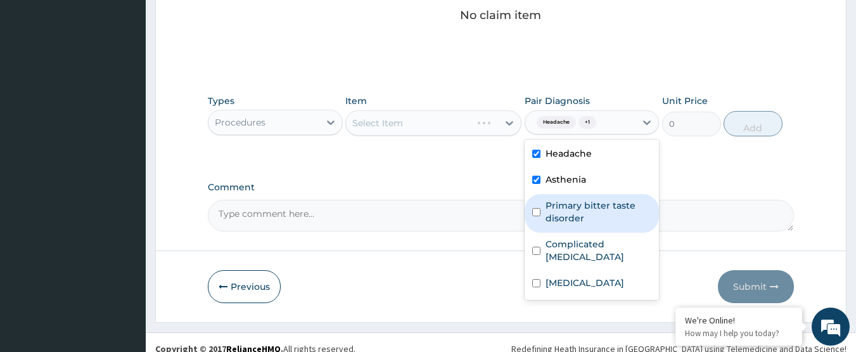
click at [558, 202] on label "Primary bitter taste disorder" at bounding box center [599, 211] width 106 height 25
checkbox input "true"
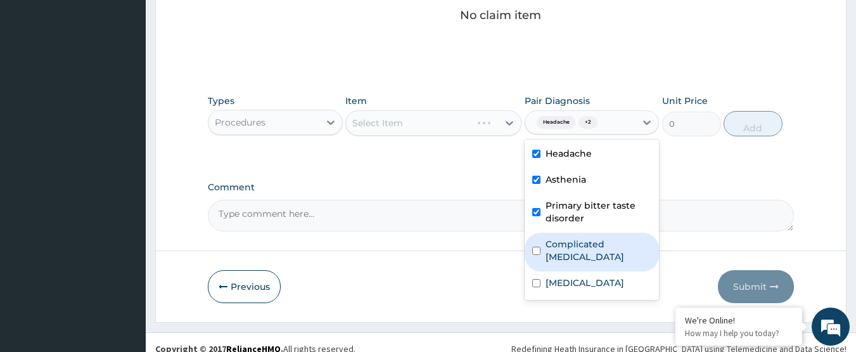
drag, startPoint x: 556, startPoint y: 236, endPoint x: 560, endPoint y: 269, distance: 33.1
click at [556, 238] on div "Complicated [MEDICAL_DATA]" at bounding box center [592, 252] width 135 height 39
checkbox input "true"
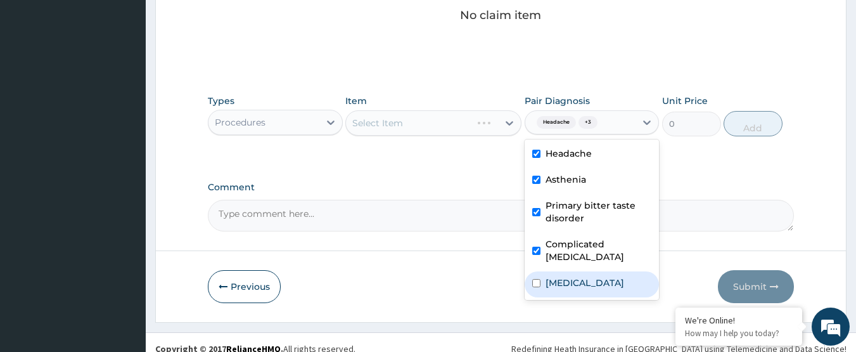
click at [560, 276] on label "[MEDICAL_DATA]" at bounding box center [585, 282] width 79 height 13
checkbox input "true"
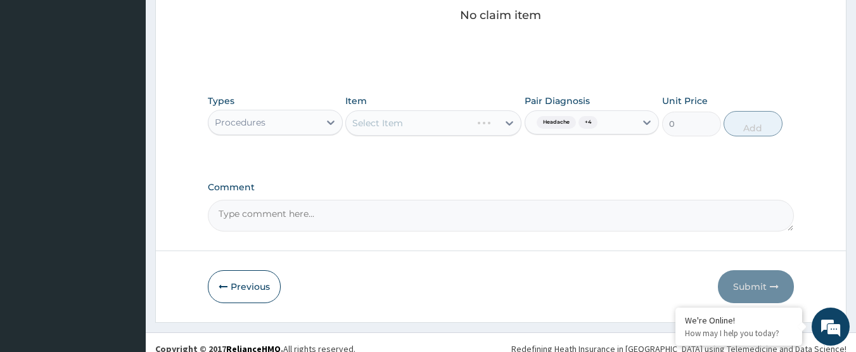
click at [449, 119] on div "Select Item" at bounding box center [422, 123] width 152 height 20
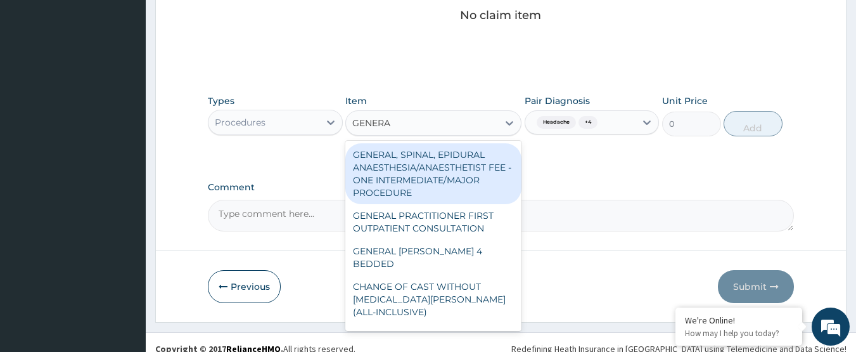
type input "GENERAL"
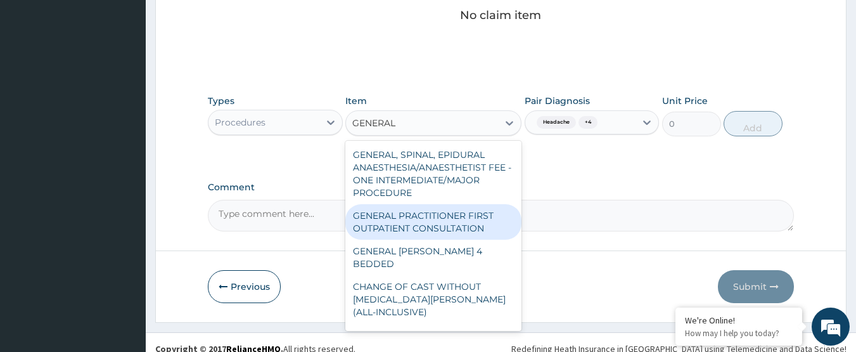
click at [483, 223] on div "GENERAL PRACTITIONER FIRST OUTPATIENT CONSULTATION" at bounding box center [433, 221] width 176 height 35
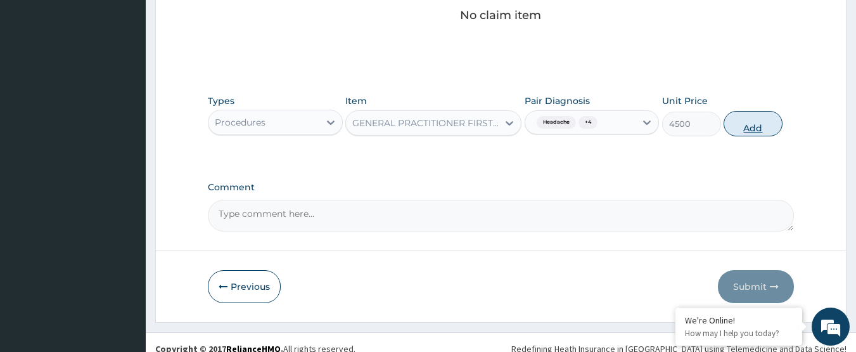
click at [744, 131] on button "Add" at bounding box center [753, 123] width 59 height 25
type input "0"
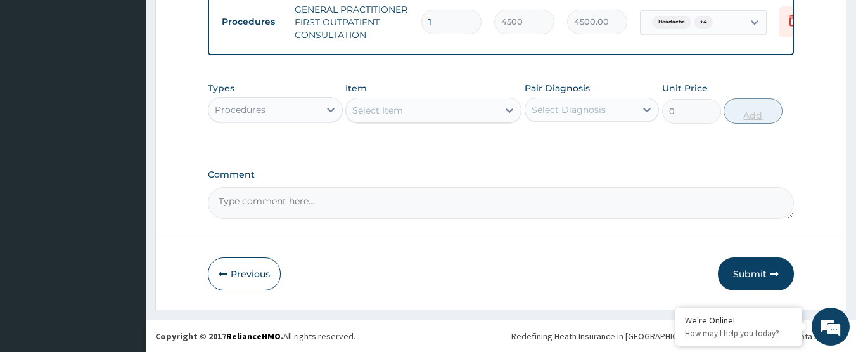
scroll to position [518, 0]
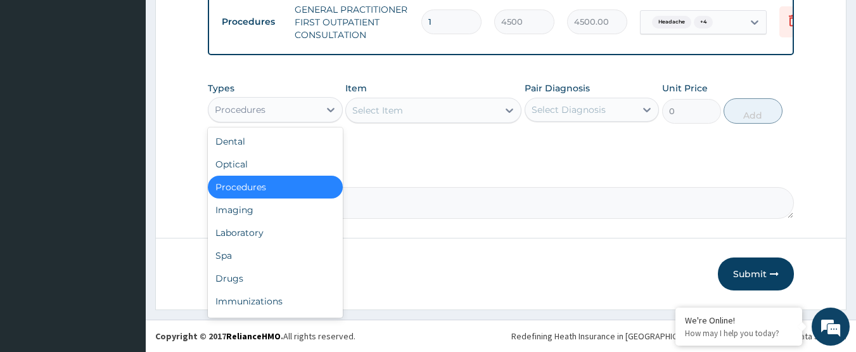
click at [300, 115] on div "Procedures" at bounding box center [264, 109] width 111 height 20
drag, startPoint x: 268, startPoint y: 233, endPoint x: 509, endPoint y: 141, distance: 257.8
click at [269, 233] on div "Laboratory" at bounding box center [275, 232] width 135 height 23
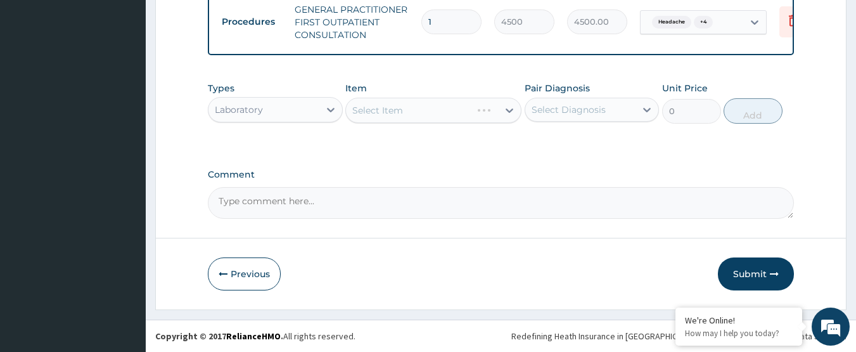
click at [546, 119] on div "Select Diagnosis" at bounding box center [580, 109] width 111 height 20
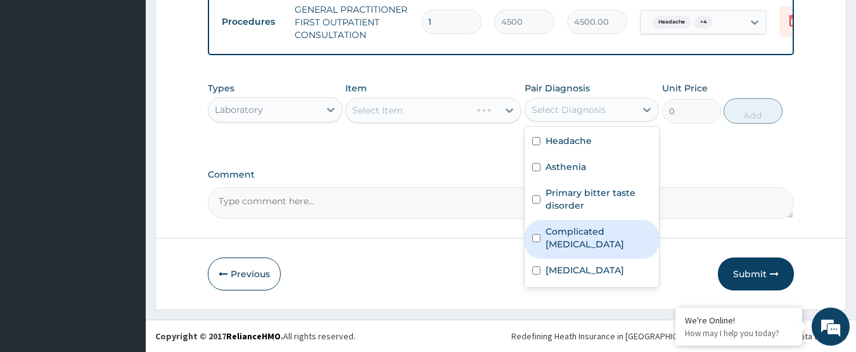
click at [586, 234] on label "Complicated [MEDICAL_DATA]" at bounding box center [599, 237] width 106 height 25
checkbox input "true"
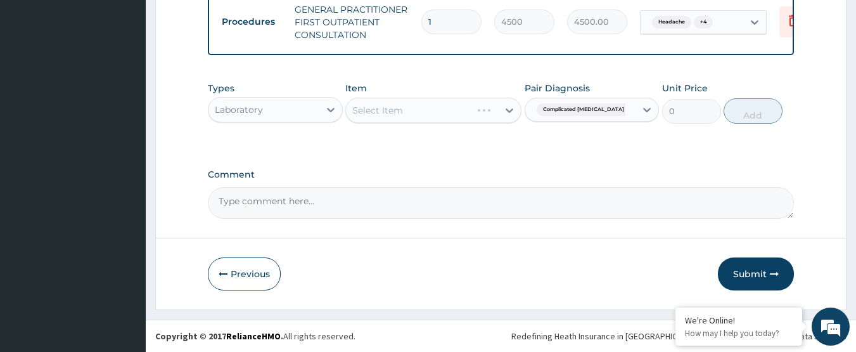
click at [468, 169] on label "Comment" at bounding box center [501, 174] width 587 height 11
click at [468, 187] on textarea "Comment" at bounding box center [501, 203] width 587 height 32
click at [430, 112] on div "Select Item" at bounding box center [422, 110] width 152 height 20
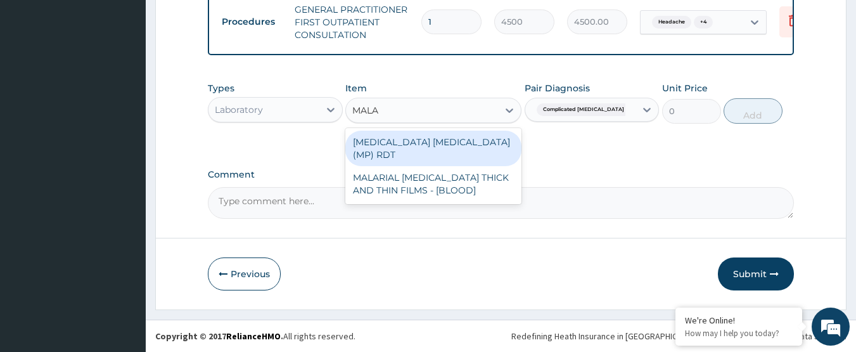
type input "MALAR"
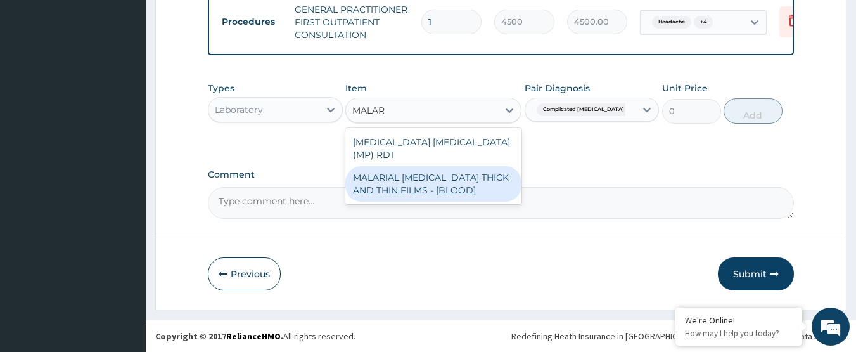
click at [449, 184] on div "MALARIAL [MEDICAL_DATA] THICK AND THIN FILMS - [BLOOD]" at bounding box center [433, 183] width 176 height 35
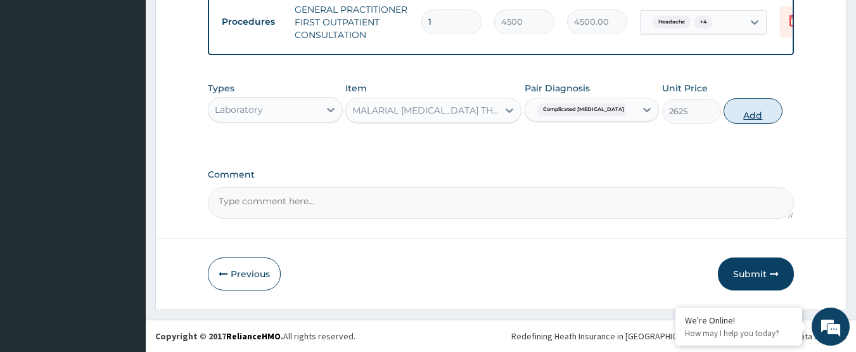
click at [743, 114] on button "Add" at bounding box center [753, 110] width 59 height 25
type input "0"
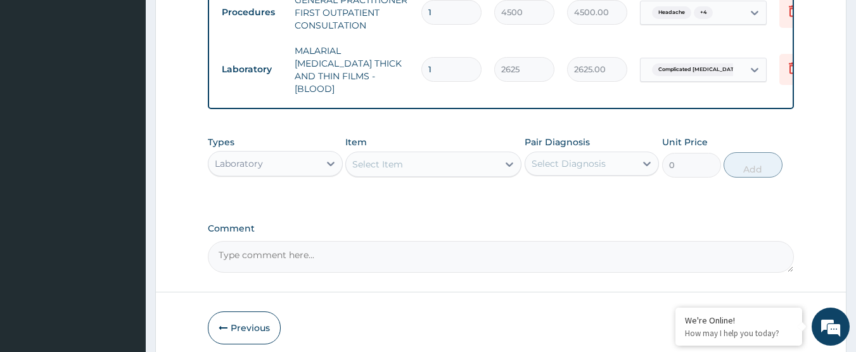
click at [435, 158] on div "Select Item" at bounding box center [422, 164] width 152 height 20
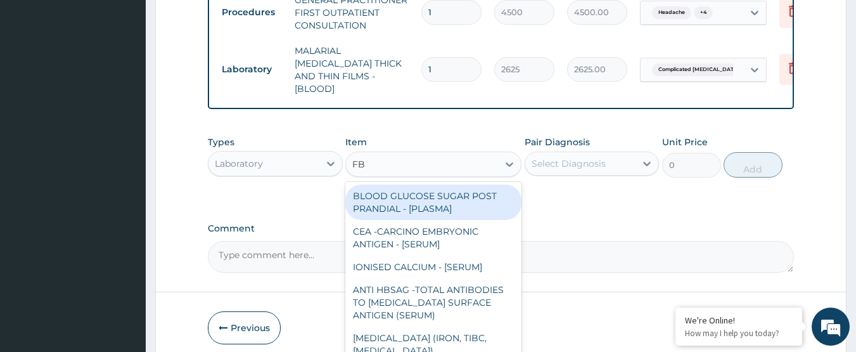
type input "FBC"
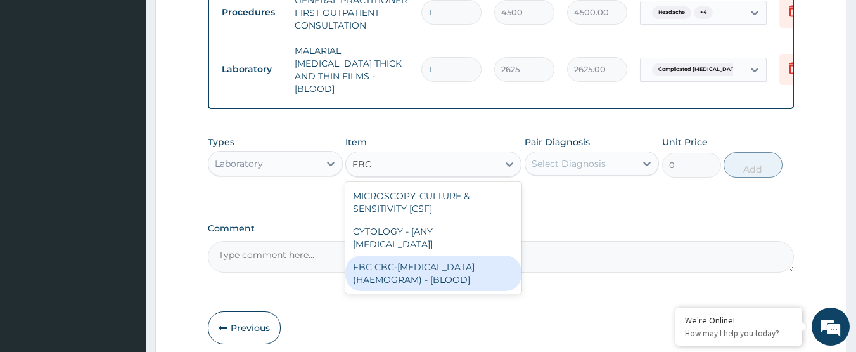
click at [456, 263] on div "FBC CBC-[MEDICAL_DATA] (HAEMOGRAM) - [BLOOD]" at bounding box center [433, 272] width 176 height 35
type input "6000"
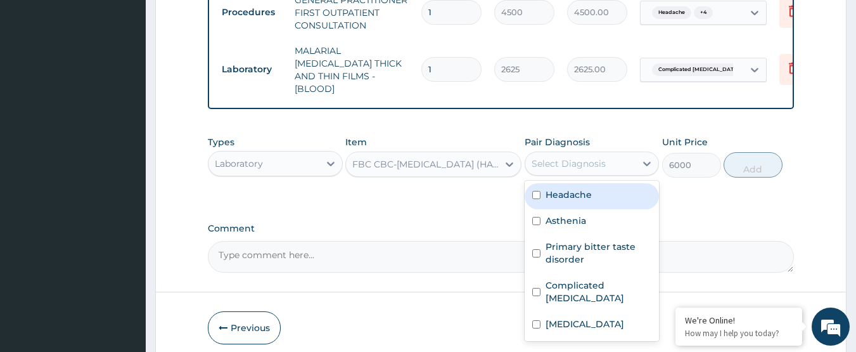
click at [580, 161] on div "Select Diagnosis" at bounding box center [569, 163] width 74 height 13
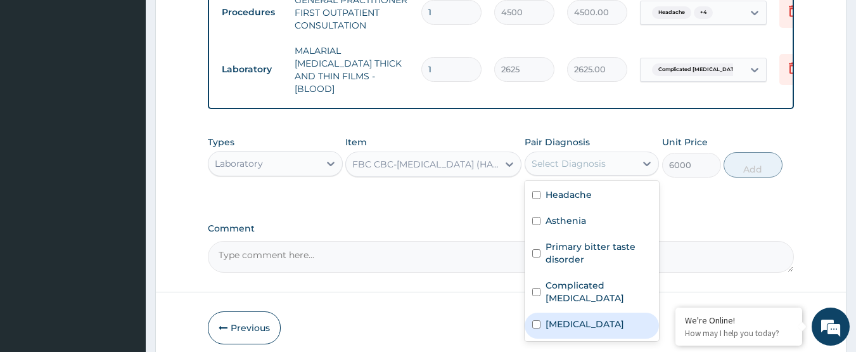
click at [596, 312] on div "[MEDICAL_DATA]" at bounding box center [592, 325] width 135 height 26
checkbox input "true"
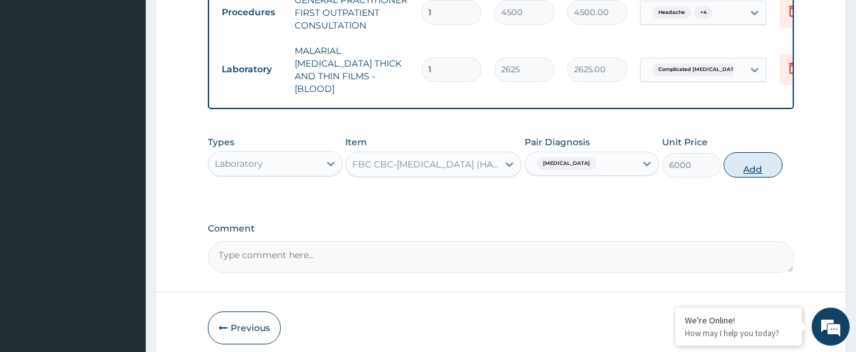
click at [750, 164] on button "Add" at bounding box center [753, 164] width 59 height 25
type input "0"
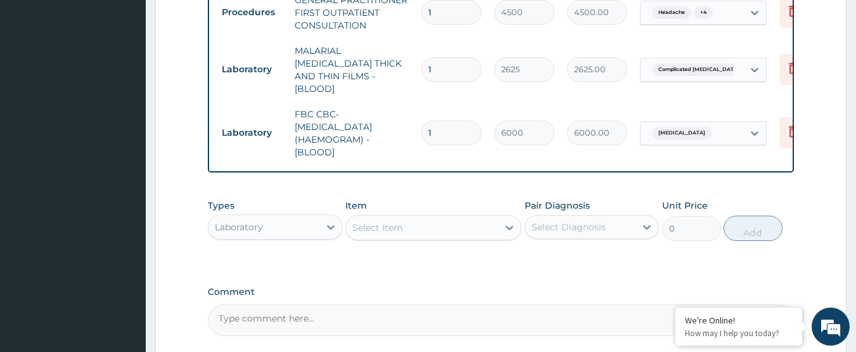
type input "0"
type input "0.00"
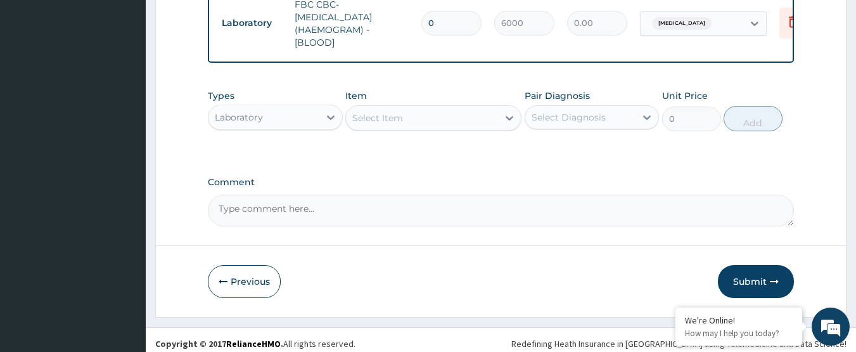
scroll to position [632, 0]
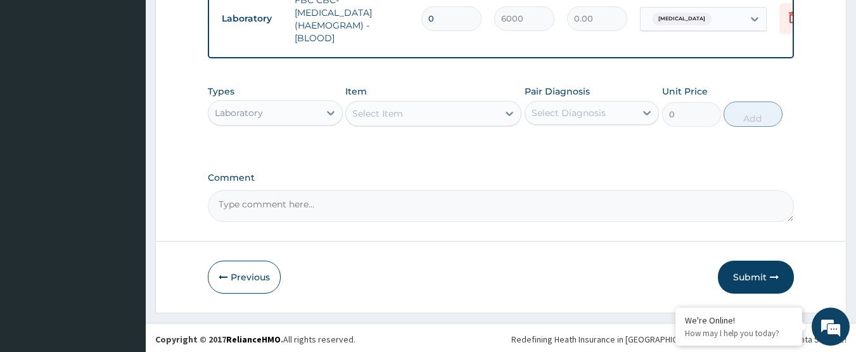
type input "0"
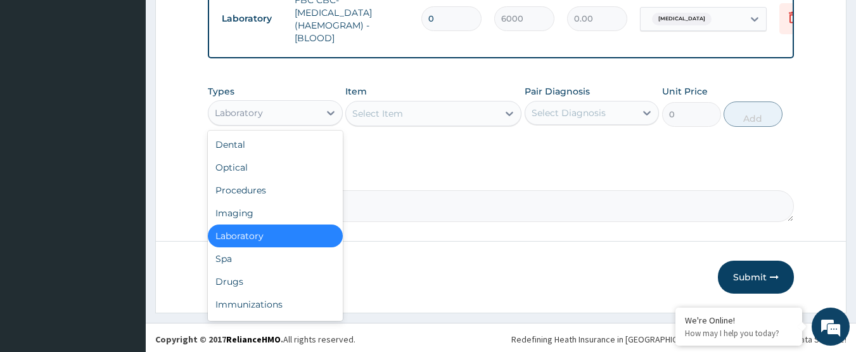
click at [271, 115] on div "Laboratory" at bounding box center [264, 113] width 111 height 20
click at [262, 281] on div "Drugs" at bounding box center [275, 281] width 135 height 23
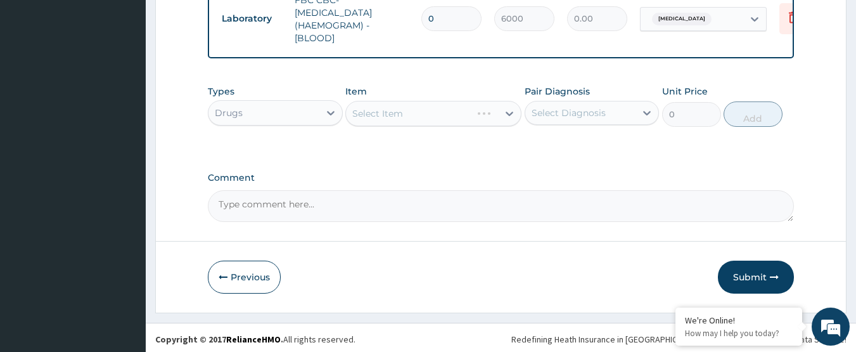
click at [554, 110] on div "Select Diagnosis" at bounding box center [569, 112] width 74 height 13
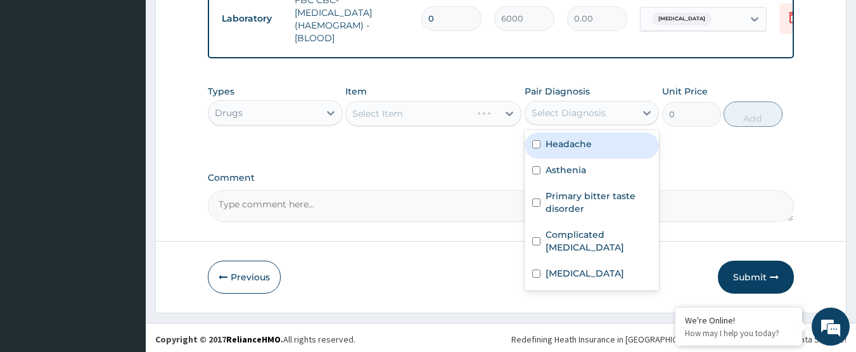
click at [568, 141] on label "Headache" at bounding box center [569, 144] width 46 height 13
checkbox input "true"
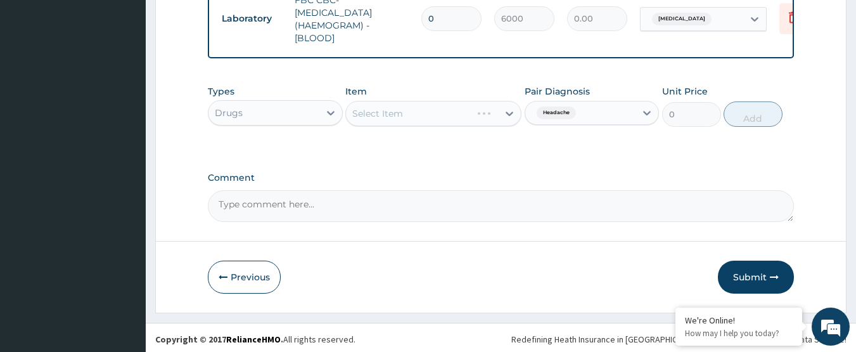
click at [443, 142] on div "Types Drugs Item Select Item Pair Diagnosis Headache Unit Price 0 Add" at bounding box center [501, 116] width 587 height 74
click at [461, 112] on div "Select Item" at bounding box center [422, 113] width 152 height 20
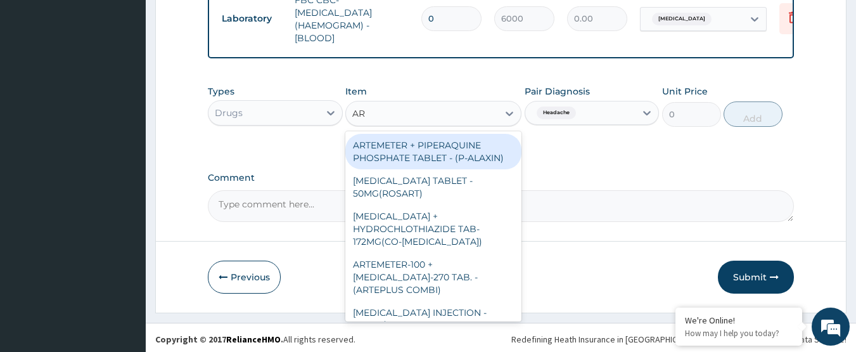
type input "A"
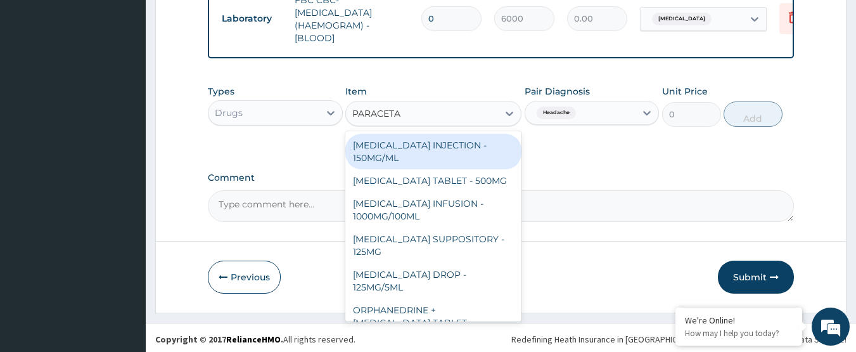
type input "PARACETAM"
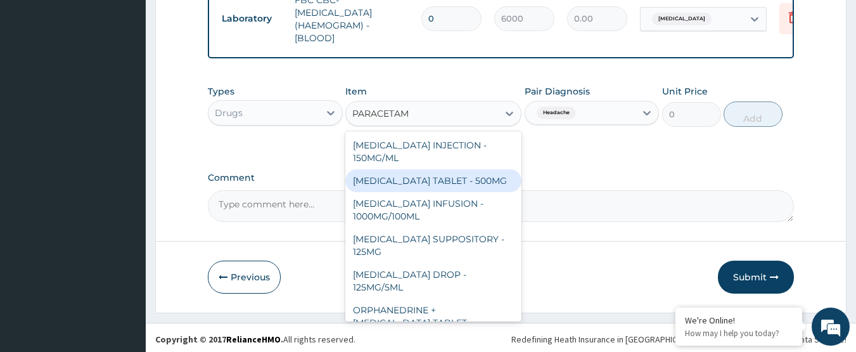
drag, startPoint x: 451, startPoint y: 179, endPoint x: 650, endPoint y: 143, distance: 201.5
click at [454, 179] on div "[MEDICAL_DATA] TABLET - 500MG" at bounding box center [433, 180] width 176 height 23
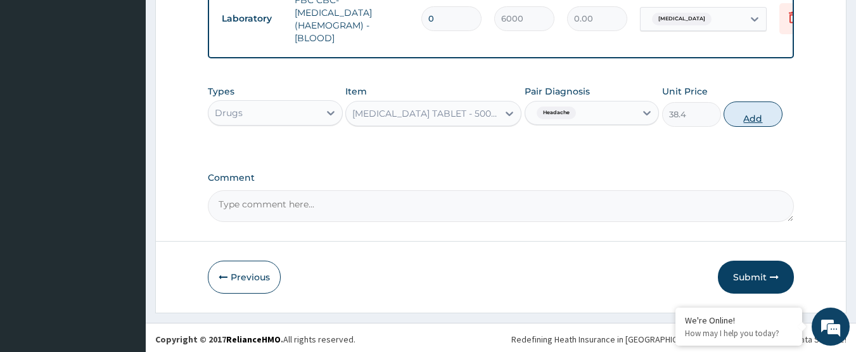
click at [742, 119] on button "Add" at bounding box center [753, 113] width 59 height 25
type input "0"
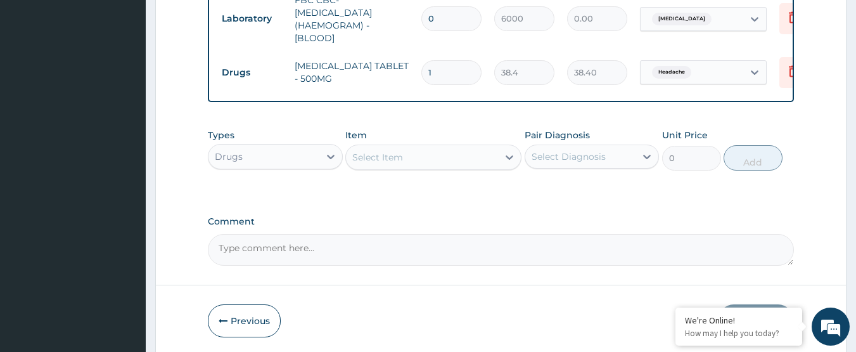
type input "18"
type input "691.20"
type input "18"
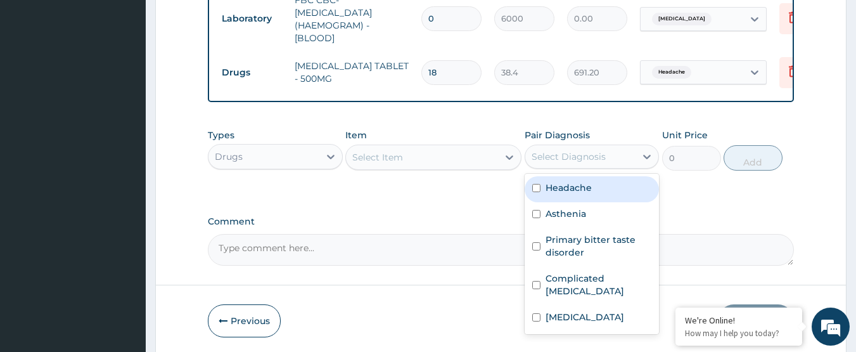
click at [549, 161] on div "Select Diagnosis" at bounding box center [580, 156] width 111 height 20
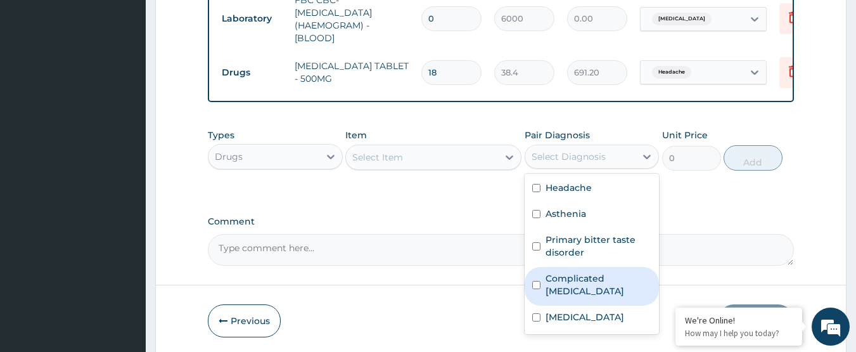
click at [575, 274] on label "Complicated [MEDICAL_DATA]" at bounding box center [599, 284] width 106 height 25
checkbox input "true"
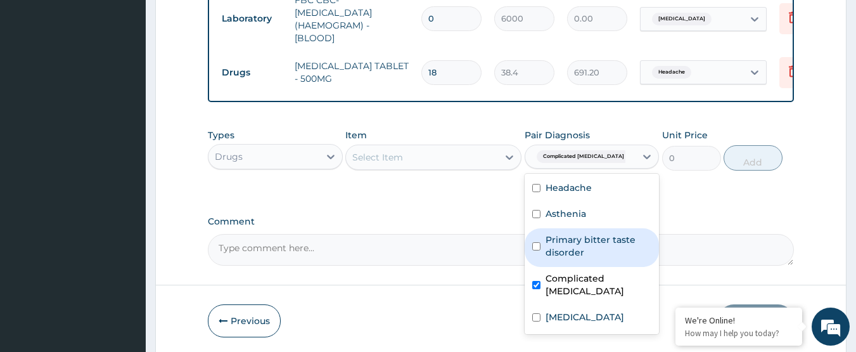
click at [437, 159] on div "Select Item" at bounding box center [422, 157] width 152 height 20
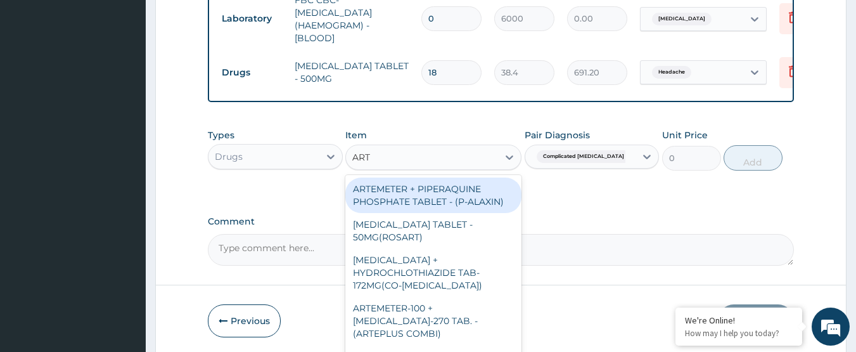
type input "ARTE"
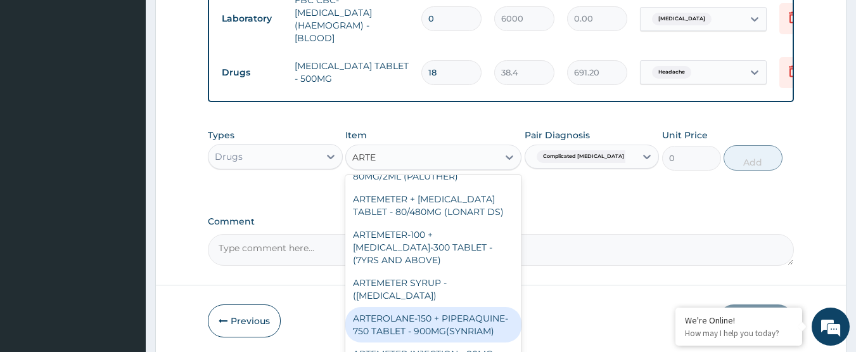
scroll to position [636, 0]
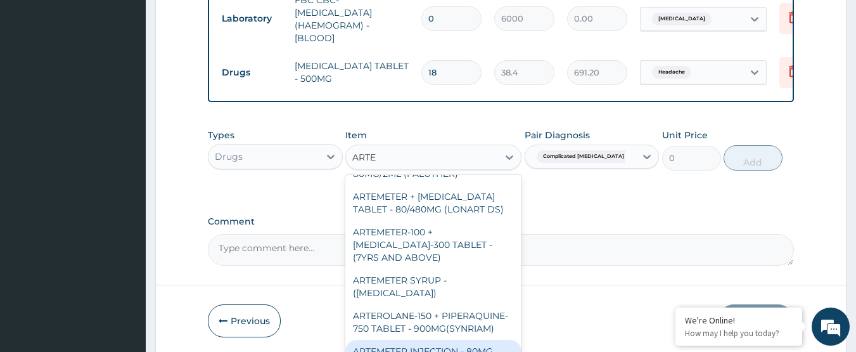
click at [461, 343] on div "ARTEMETER INJECTION - 80MG" at bounding box center [433, 351] width 176 height 23
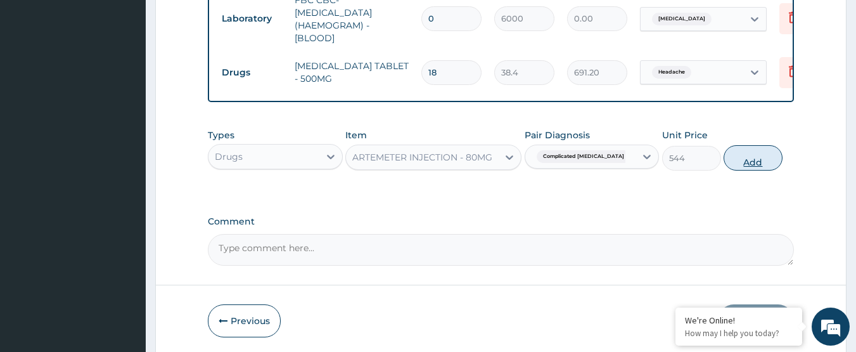
click at [748, 163] on button "Add" at bounding box center [753, 157] width 59 height 25
type input "0"
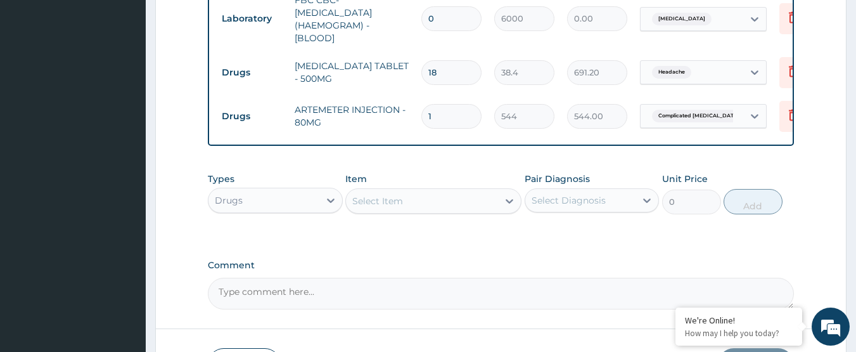
type input "0.00"
type input "2"
type input "1088.00"
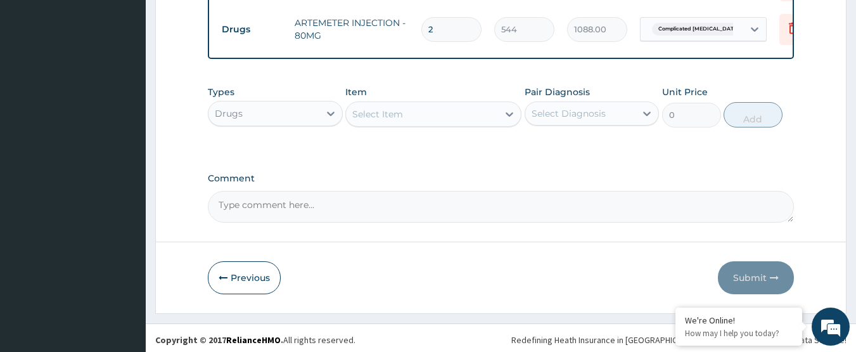
scroll to position [720, 0]
type input "2"
drag, startPoint x: 572, startPoint y: 109, endPoint x: 574, endPoint y: 117, distance: 8.0
click at [572, 108] on div "Select Diagnosis" at bounding box center [569, 112] width 74 height 13
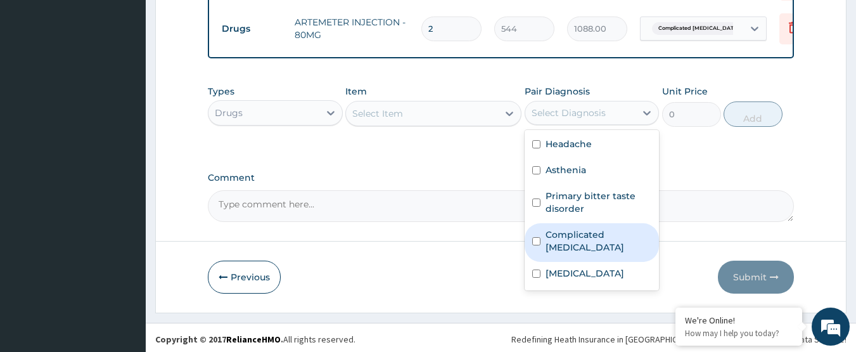
click at [589, 233] on label "Complicated [MEDICAL_DATA]" at bounding box center [599, 240] width 106 height 25
checkbox input "true"
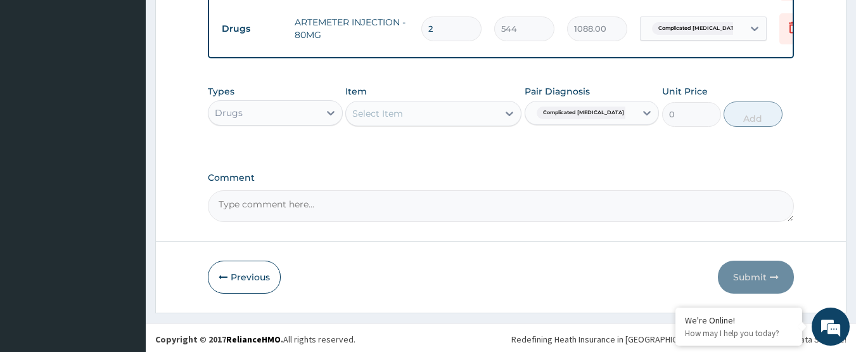
click at [461, 175] on label "Comment" at bounding box center [501, 177] width 587 height 11
click at [461, 190] on textarea "Comment" at bounding box center [501, 206] width 587 height 32
click at [421, 110] on div "Select Item" at bounding box center [422, 113] width 152 height 20
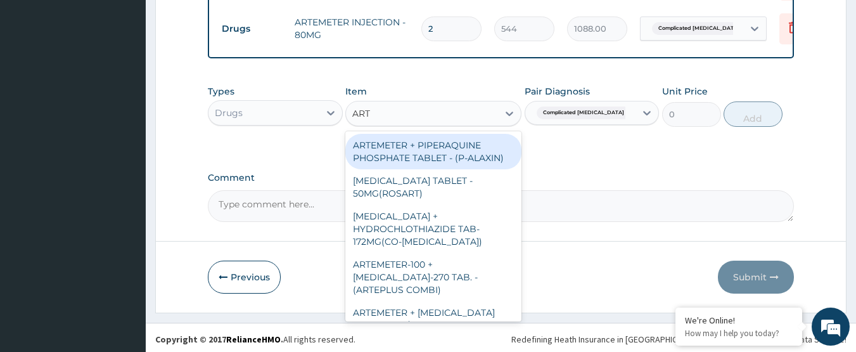
type input "ARTE"
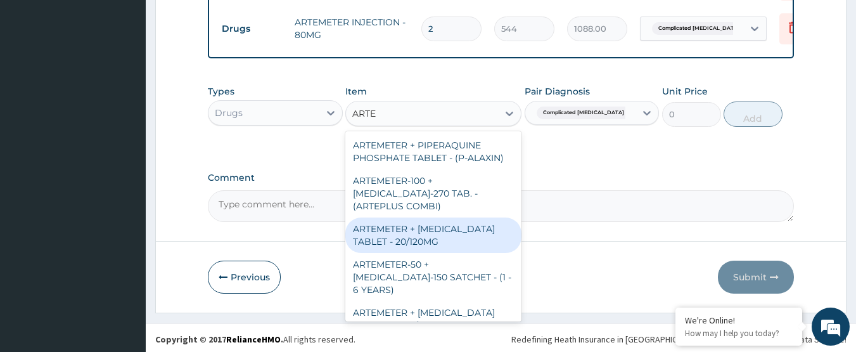
click at [422, 238] on div "ARTEMETER + [MEDICAL_DATA] TABLET - 20/120MG" at bounding box center [433, 234] width 176 height 35
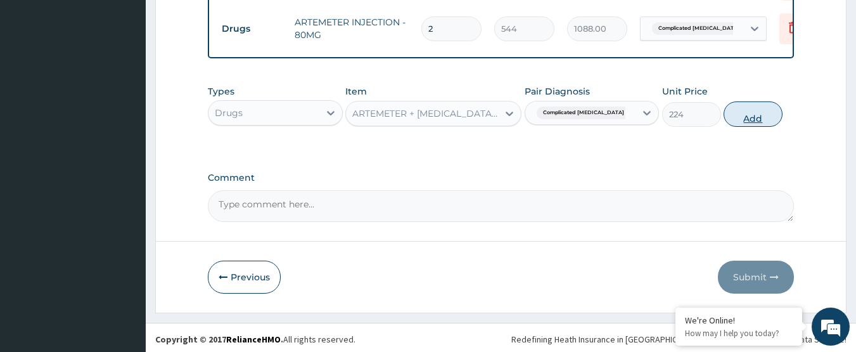
click at [755, 115] on button "Add" at bounding box center [753, 113] width 59 height 25
type input "0"
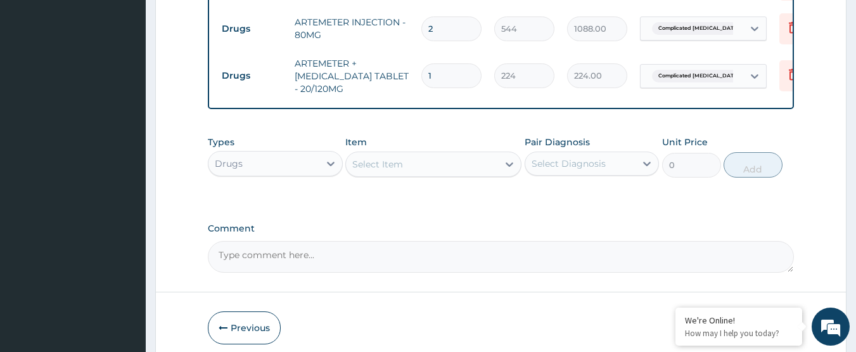
type input "12"
type input "2688.00"
type input "12"
click at [786, 67] on icon at bounding box center [793, 74] width 15 height 15
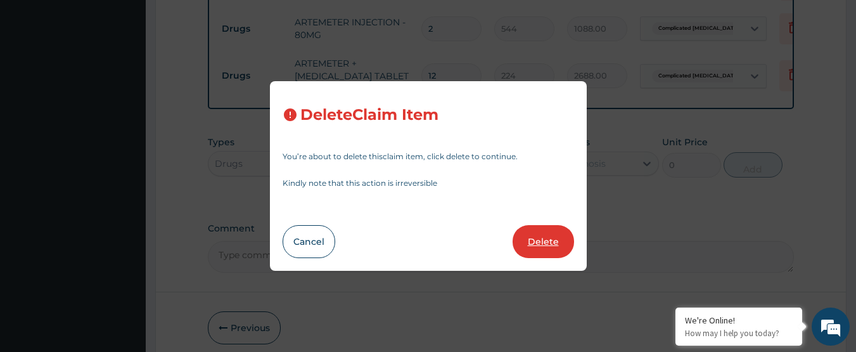
click at [541, 239] on button "Delete" at bounding box center [543, 241] width 61 height 33
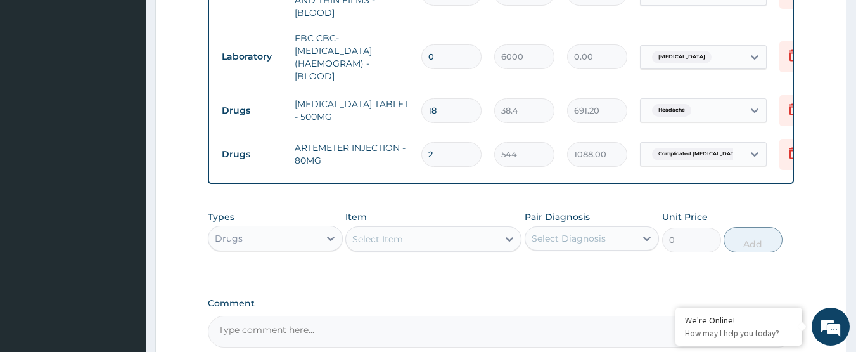
scroll to position [593, 0]
click at [547, 233] on div "Select Diagnosis" at bounding box center [569, 239] width 74 height 13
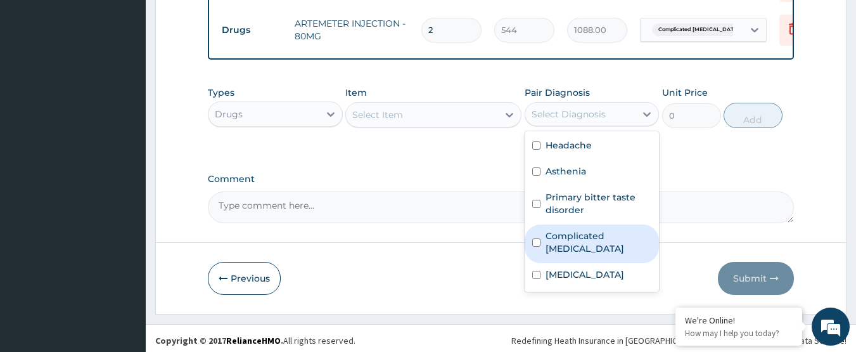
scroll to position [720, 0]
click at [584, 236] on label "Complicated [MEDICAL_DATA]" at bounding box center [599, 240] width 106 height 25
checkbox input "true"
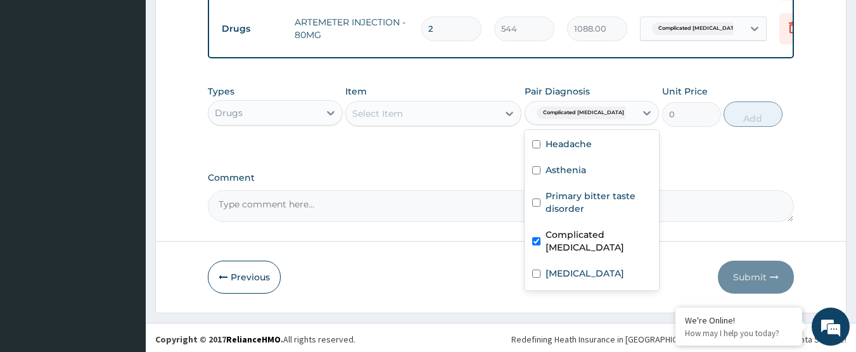
click at [418, 108] on div "Select Item" at bounding box center [422, 113] width 152 height 20
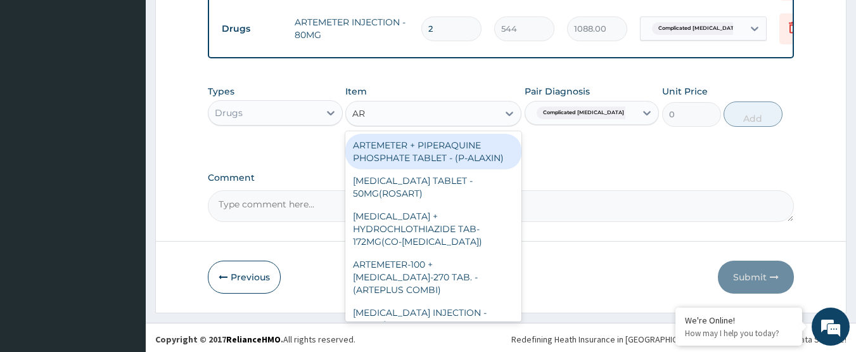
type input "ART"
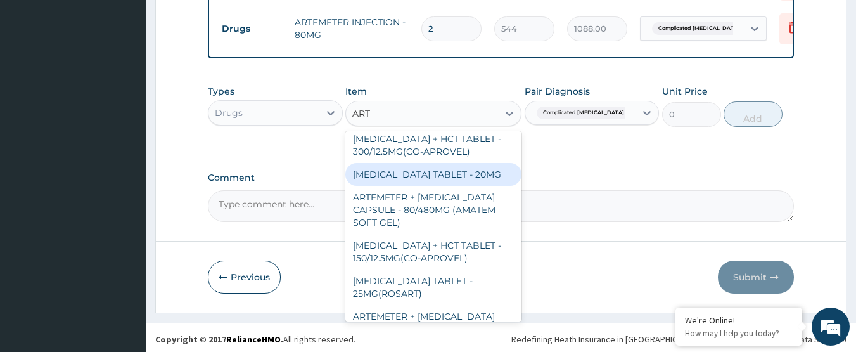
scroll to position [317, 0]
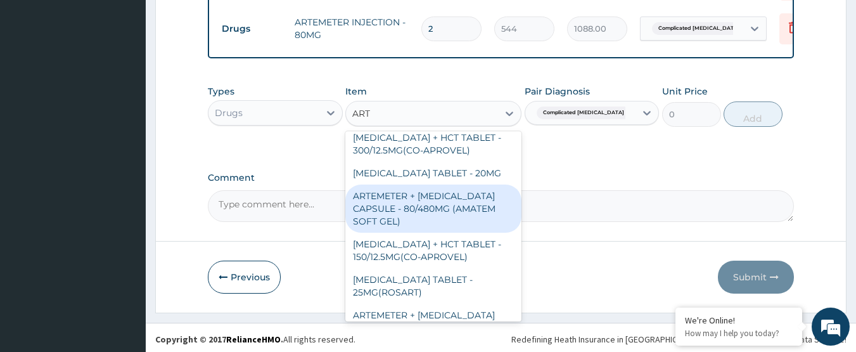
drag, startPoint x: 433, startPoint y: 212, endPoint x: 690, endPoint y: 126, distance: 270.8
click at [436, 212] on div "ARTEMETER + [MEDICAL_DATA] CAPSULE - 80/480MG (AMATEM SOFT GEL)" at bounding box center [433, 208] width 176 height 48
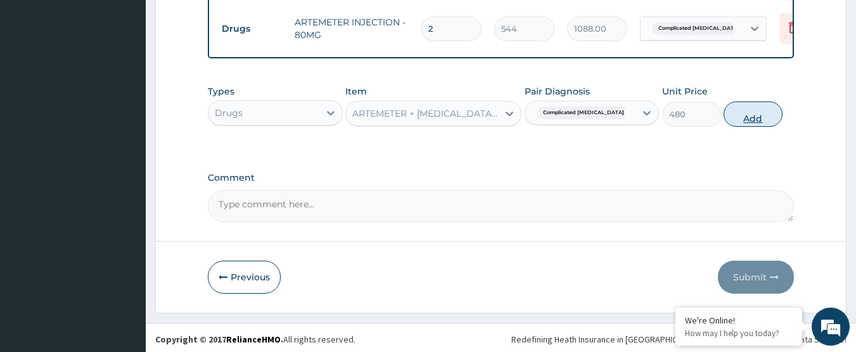
click at [748, 111] on button "Add" at bounding box center [753, 113] width 59 height 25
type input "0"
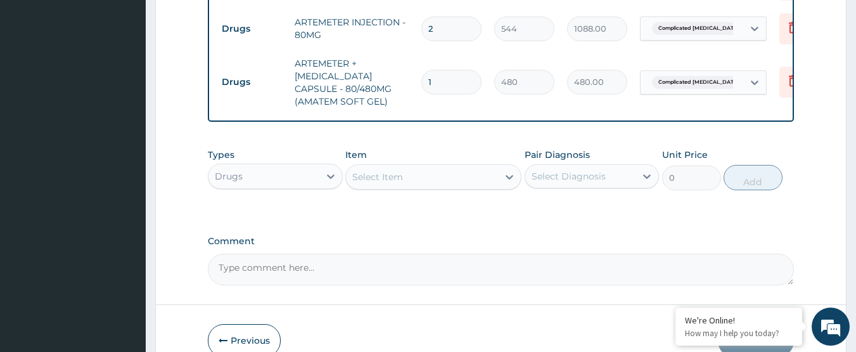
type input "0.00"
type input "4"
type input "1920.00"
type input "4"
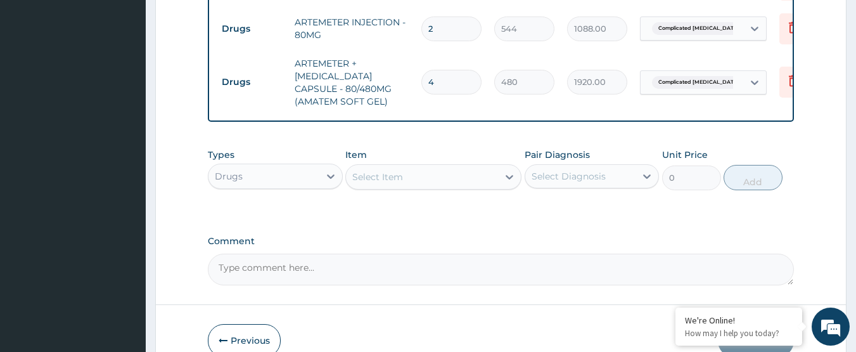
click at [581, 174] on div "Select Diagnosis" at bounding box center [569, 176] width 74 height 13
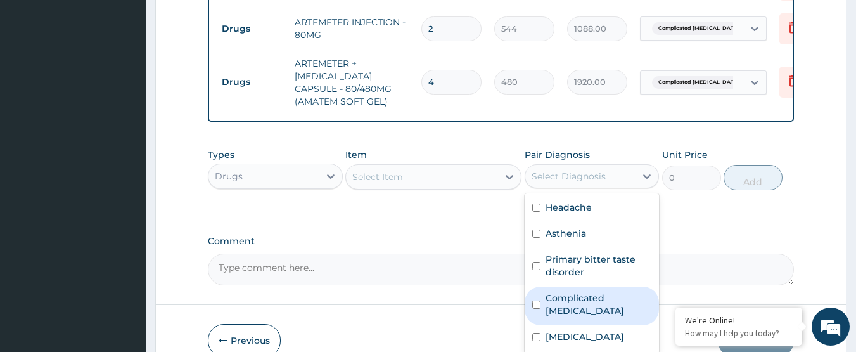
click at [588, 295] on label "Complicated [MEDICAL_DATA]" at bounding box center [599, 304] width 106 height 25
checkbox input "true"
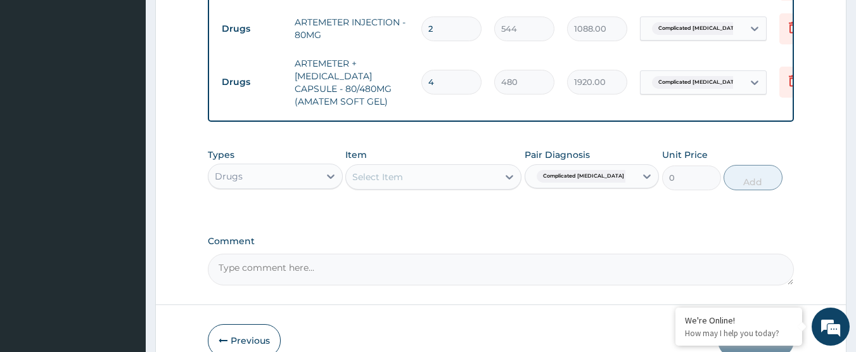
click at [460, 236] on label "Comment" at bounding box center [501, 241] width 587 height 11
click at [460, 254] on textarea "Comment" at bounding box center [501, 270] width 587 height 32
click at [440, 170] on div "Select Item" at bounding box center [422, 177] width 152 height 20
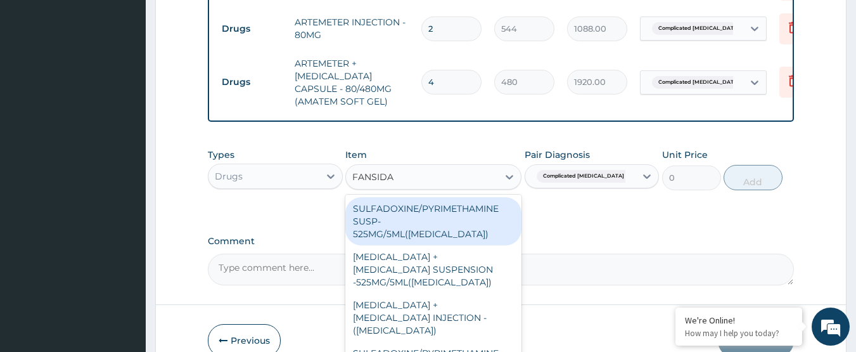
type input "[MEDICAL_DATA]"
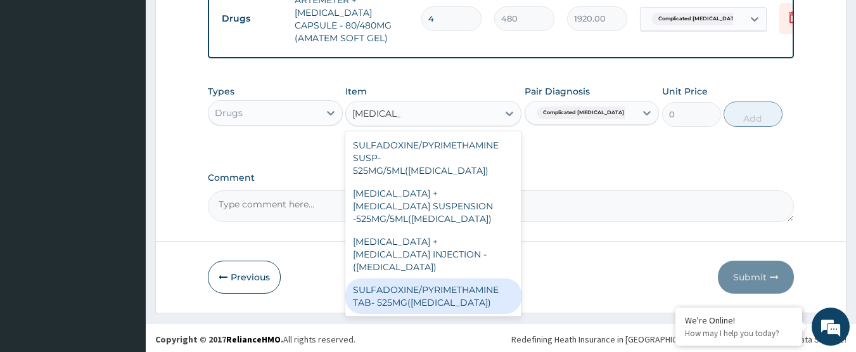
click at [465, 278] on div "SULFADOXINE/PYRIMETHAMINE TAB- 525MG([MEDICAL_DATA])" at bounding box center [433, 295] width 176 height 35
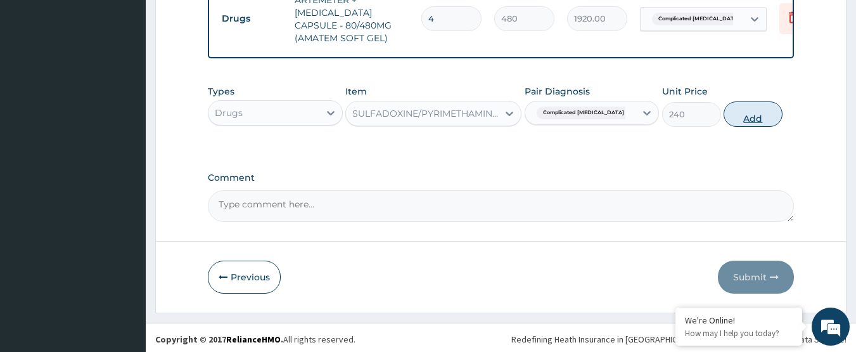
click at [767, 122] on button "Add" at bounding box center [753, 113] width 59 height 25
type input "0"
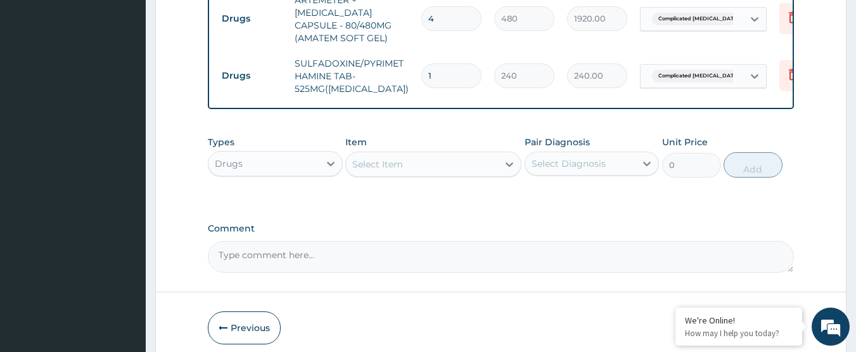
type input "0.00"
type input "3"
type input "720.00"
type input "3"
click at [442, 196] on div "Types Drugs Item Select Item Pair Diagnosis Select Diagnosis Unit Price 0 Add" at bounding box center [501, 166] width 587 height 74
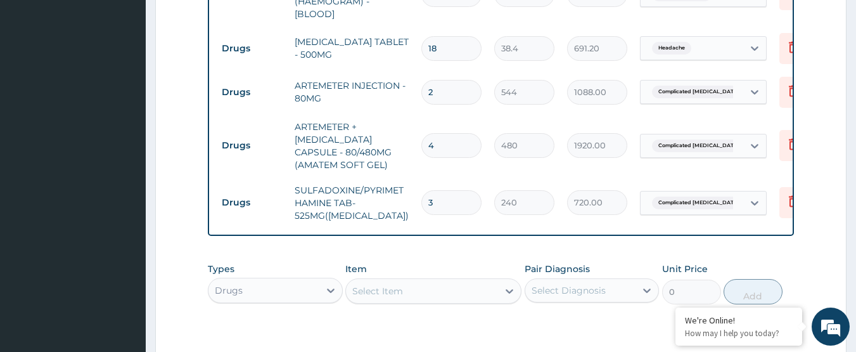
scroll to position [720, 0]
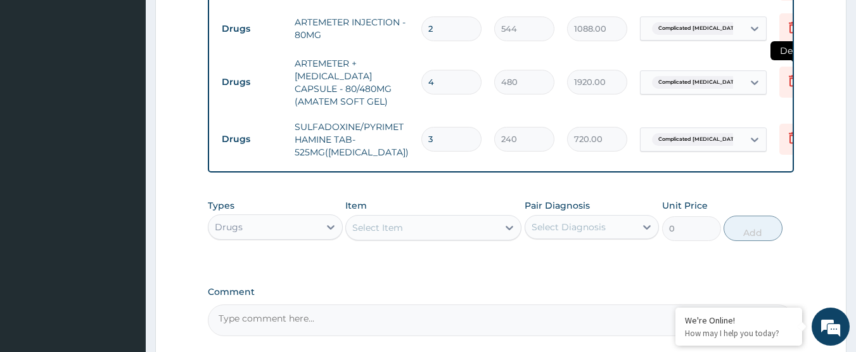
click at [788, 73] on icon at bounding box center [793, 80] width 15 height 15
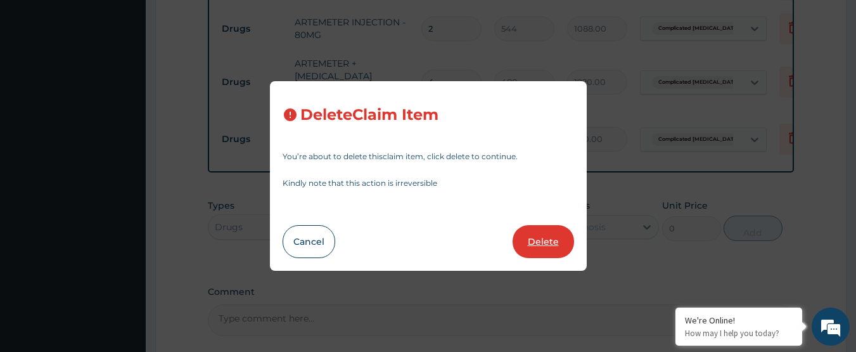
click at [525, 240] on button "Delete" at bounding box center [543, 241] width 61 height 33
type input "3"
type input "240"
type input "720.00"
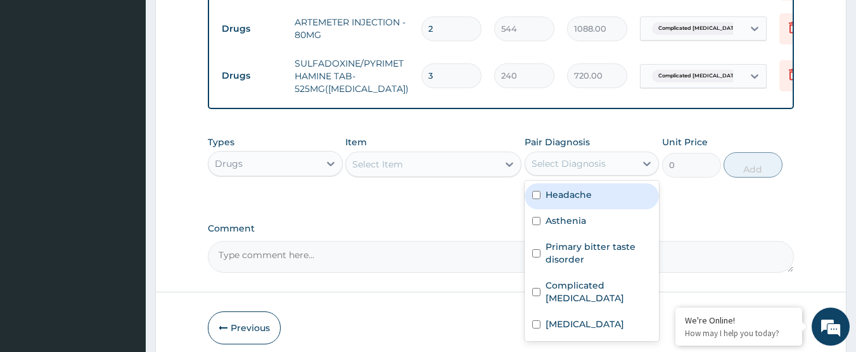
click at [573, 153] on div "Select Diagnosis" at bounding box center [580, 163] width 111 height 20
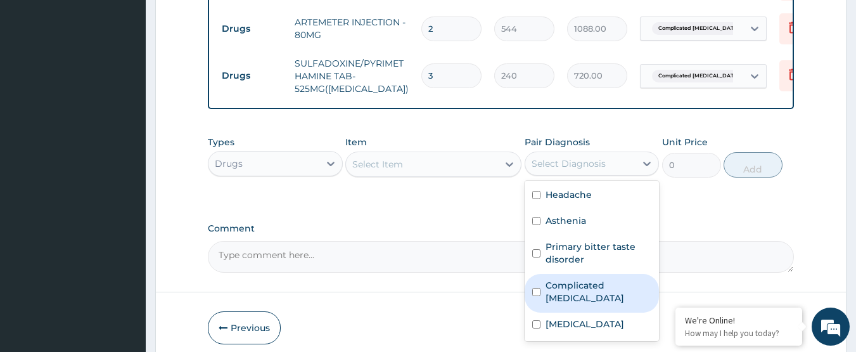
click at [581, 279] on label "Complicated [MEDICAL_DATA]" at bounding box center [599, 291] width 106 height 25
checkbox input "true"
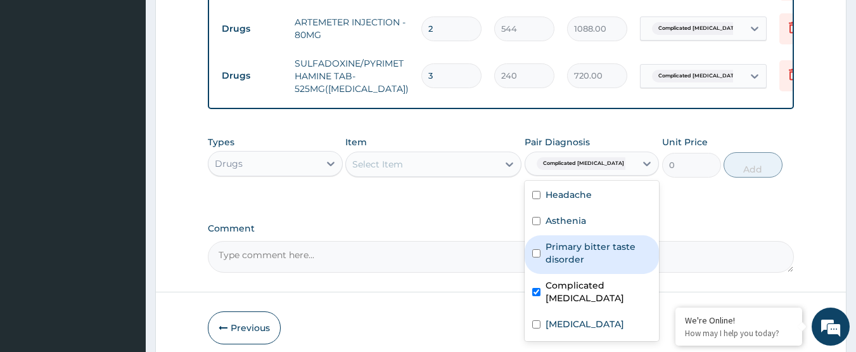
click at [445, 163] on div "Select Item" at bounding box center [422, 164] width 152 height 20
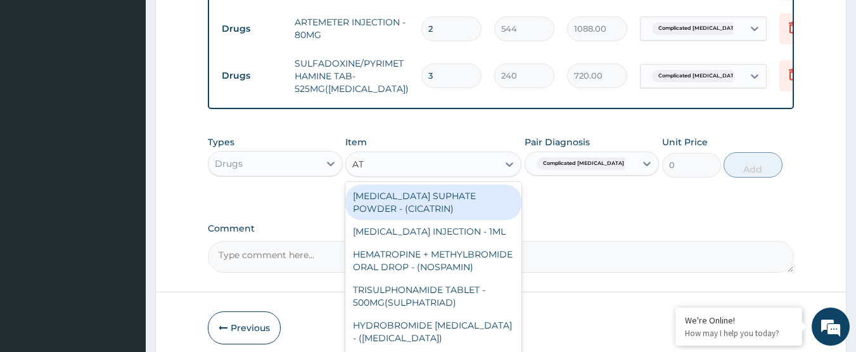
type input "A"
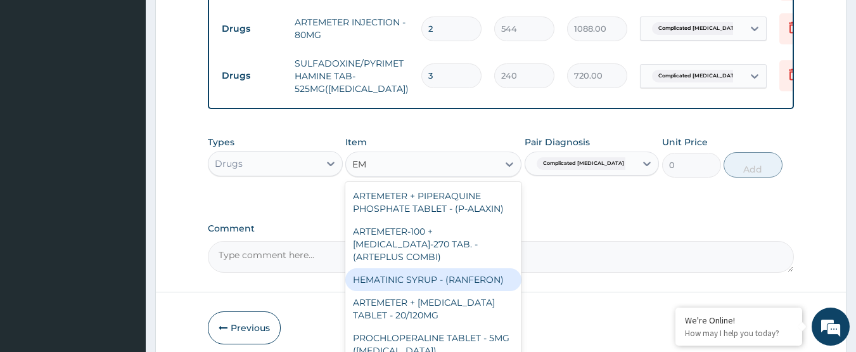
type input "E"
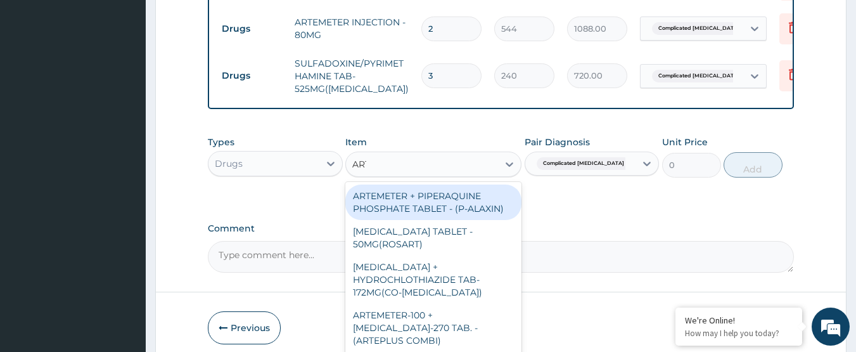
type input "ARTE"
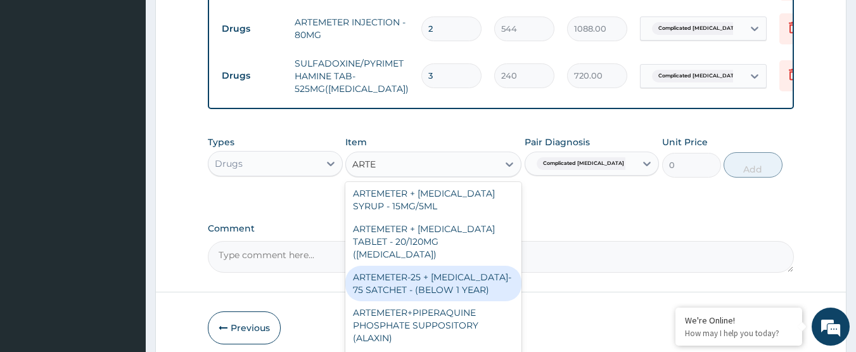
scroll to position [507, 0]
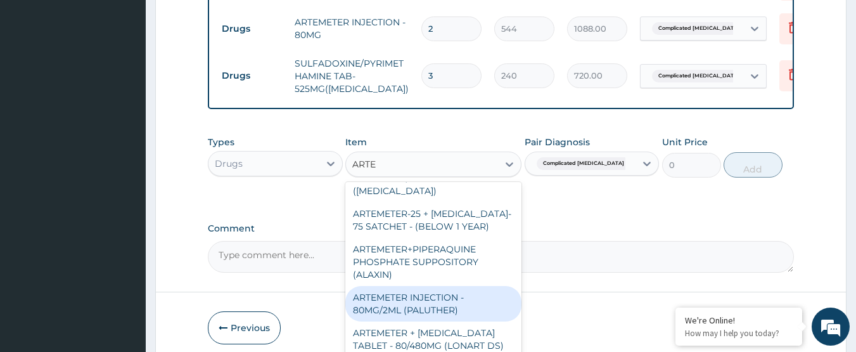
click at [449, 294] on div "ARTEMETER INJECTION - 80MG/2ML (PALUTHER)" at bounding box center [433, 303] width 176 height 35
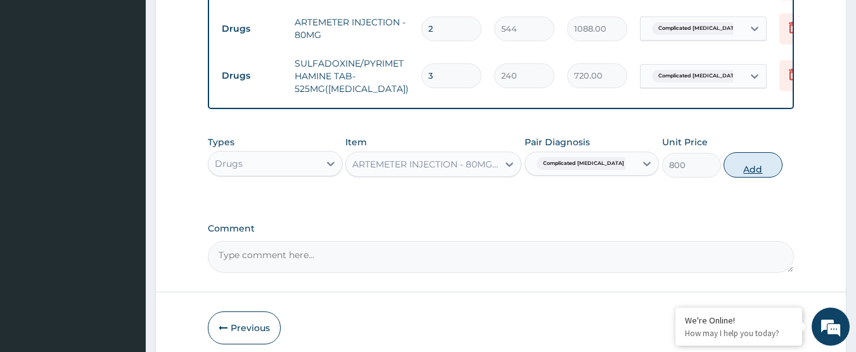
click at [756, 167] on button "Add" at bounding box center [753, 164] width 59 height 25
type input "0"
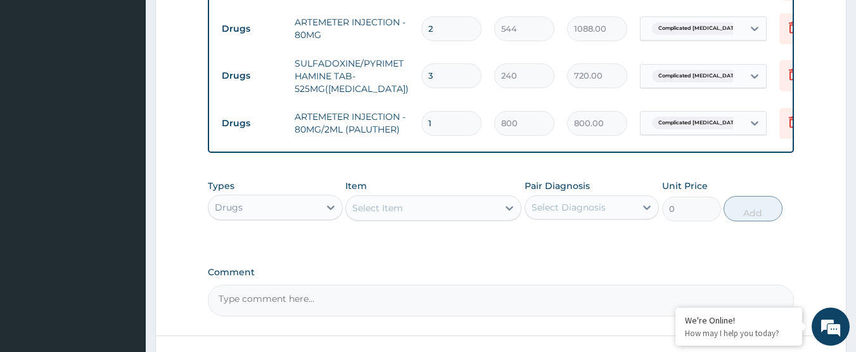
type input "0.00"
type input "6"
type input "4800.00"
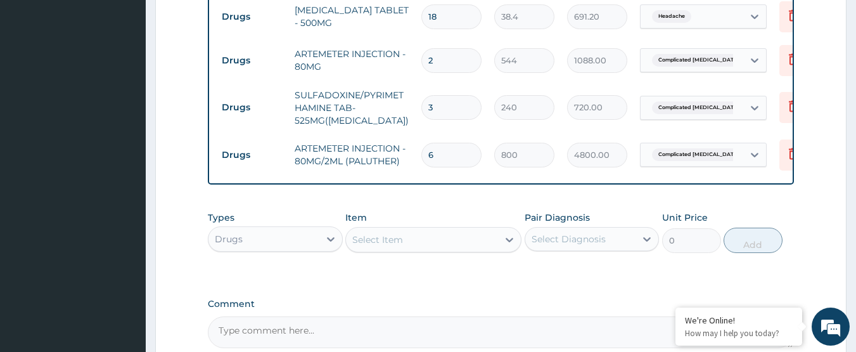
scroll to position [657, 0]
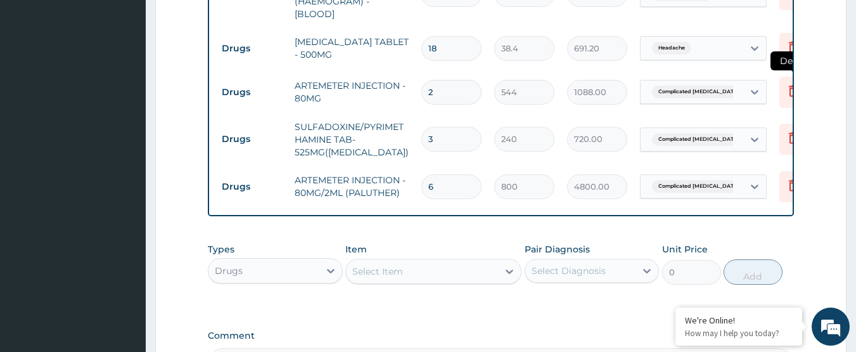
type input "6"
click at [791, 83] on icon at bounding box center [793, 90] width 15 height 15
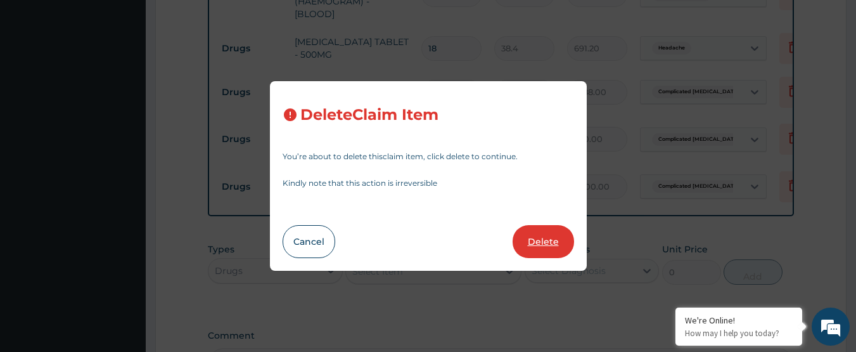
click at [551, 238] on button "Delete" at bounding box center [543, 241] width 61 height 33
type input "3"
type input "240"
type input "720.00"
type input "6"
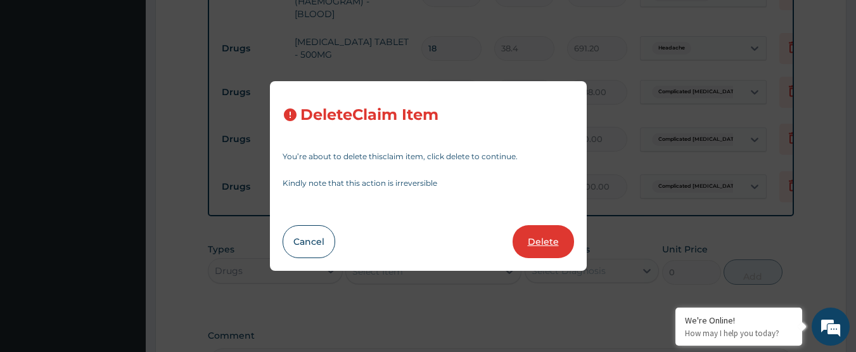
type input "800"
type input "4800.00"
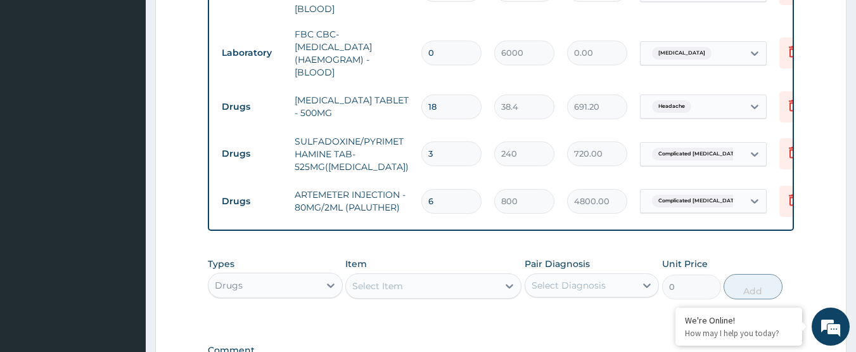
scroll to position [593, 0]
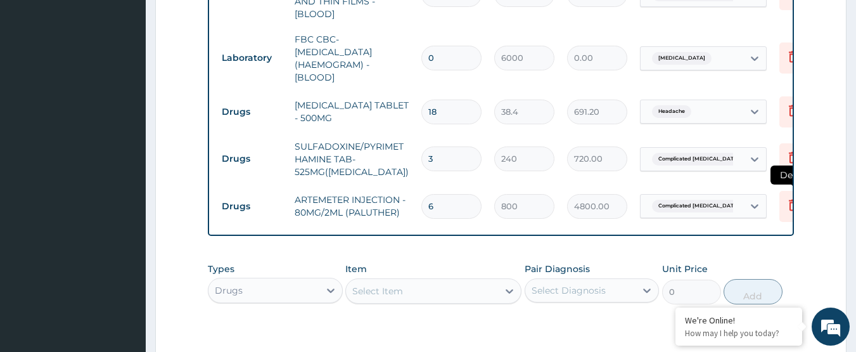
click at [786, 198] on icon at bounding box center [793, 204] width 15 height 15
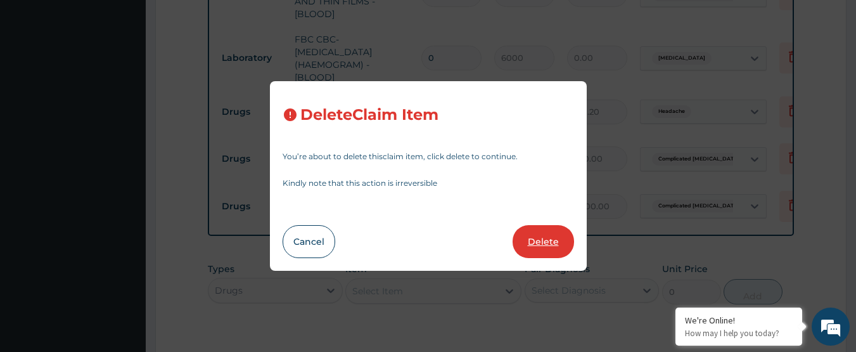
click at [544, 250] on button "Delete" at bounding box center [543, 241] width 61 height 33
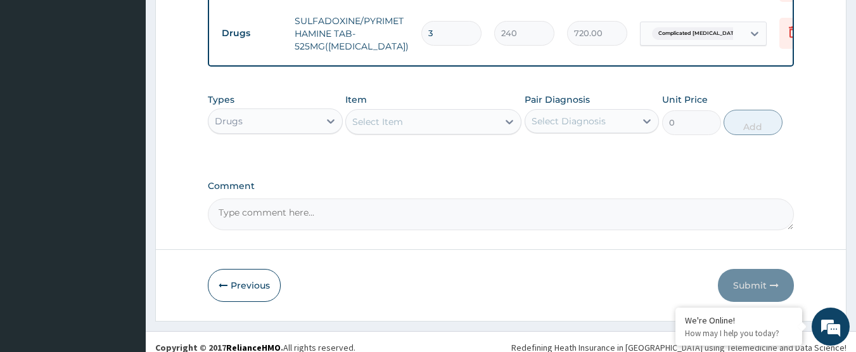
scroll to position [720, 0]
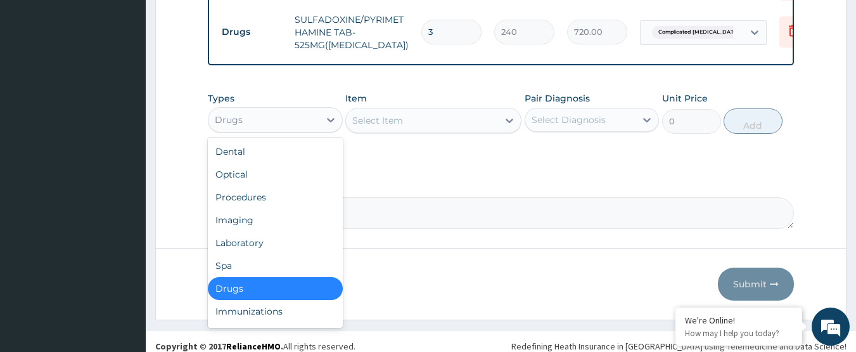
click at [311, 116] on div "Drugs" at bounding box center [264, 120] width 111 height 20
click at [287, 280] on div "Drugs" at bounding box center [275, 288] width 135 height 23
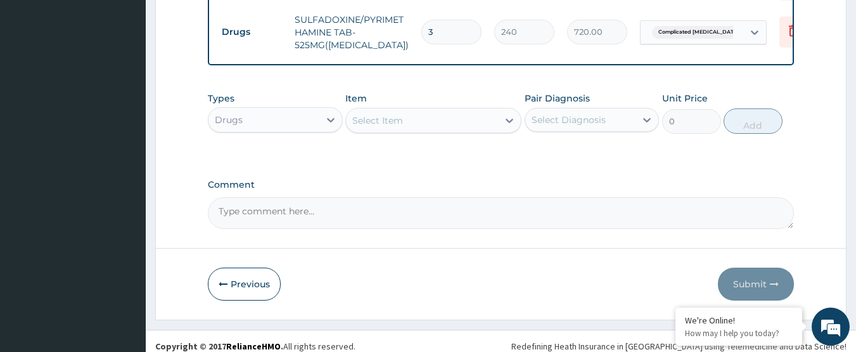
click at [582, 115] on div "Select Diagnosis" at bounding box center [569, 119] width 74 height 13
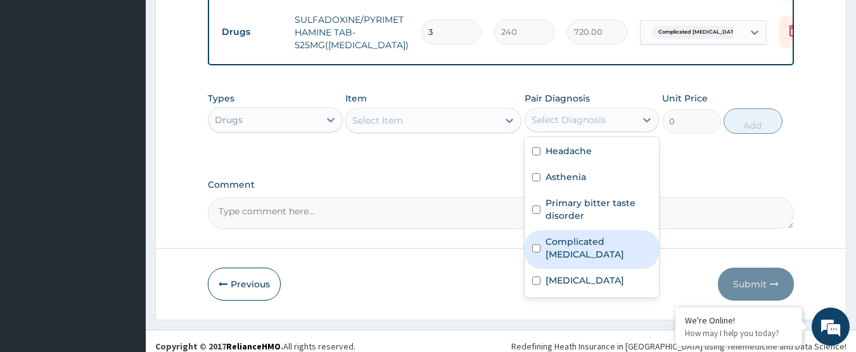
drag, startPoint x: 579, startPoint y: 239, endPoint x: 495, endPoint y: 193, distance: 95.8
click at [577, 238] on label "Complicated [MEDICAL_DATA]" at bounding box center [599, 247] width 106 height 25
checkbox input "true"
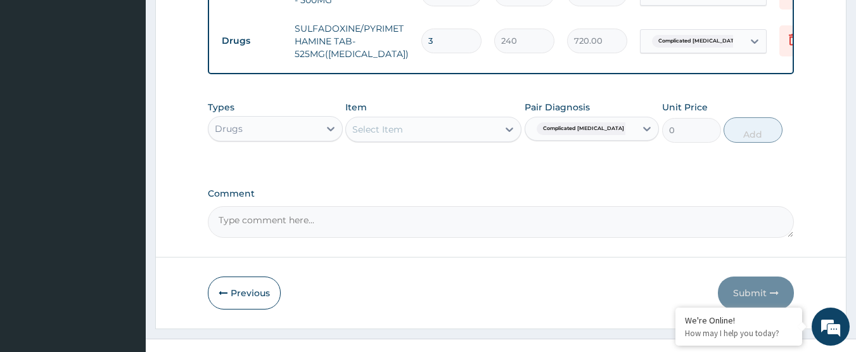
scroll to position [593, 0]
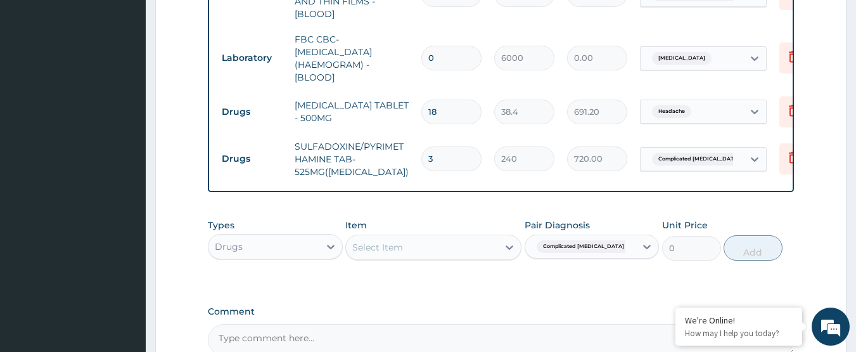
click at [432, 243] on div "Select Item" at bounding box center [422, 247] width 152 height 20
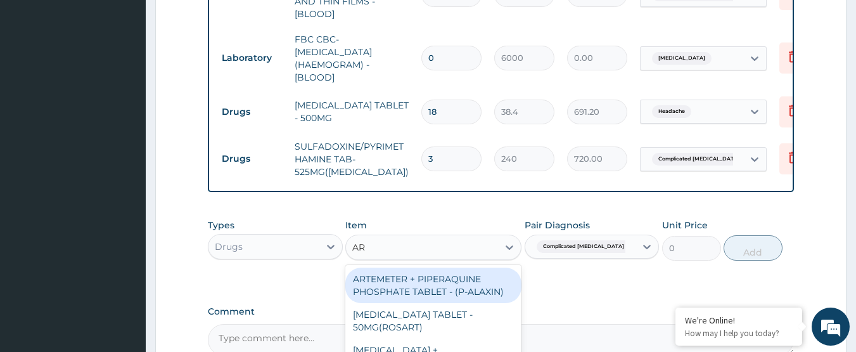
type input "ART"
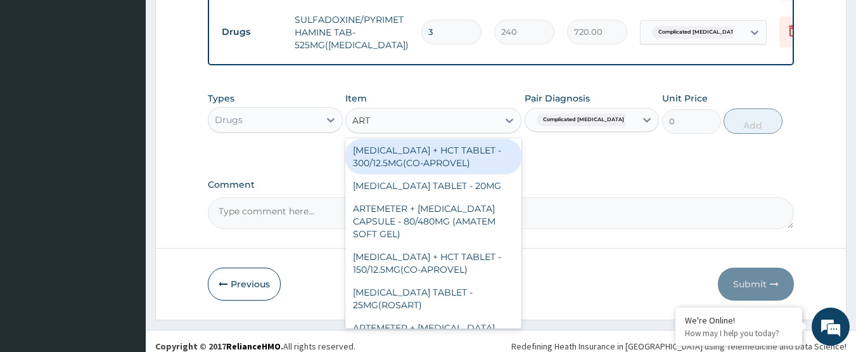
scroll to position [317, 0]
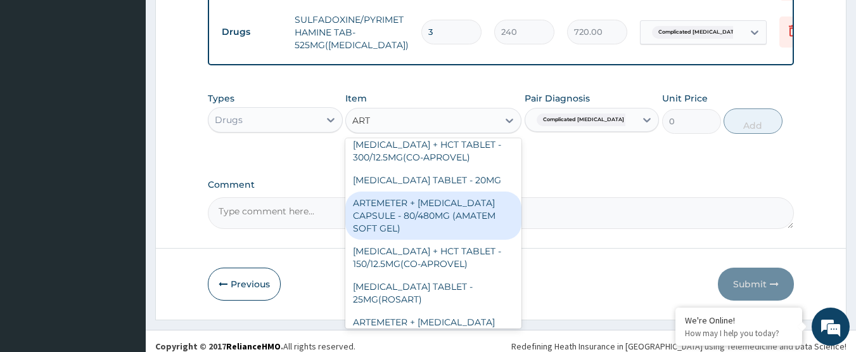
click at [460, 217] on div "ARTEMETER + [MEDICAL_DATA] CAPSULE - 80/480MG (AMATEM SOFT GEL)" at bounding box center [433, 215] width 176 height 48
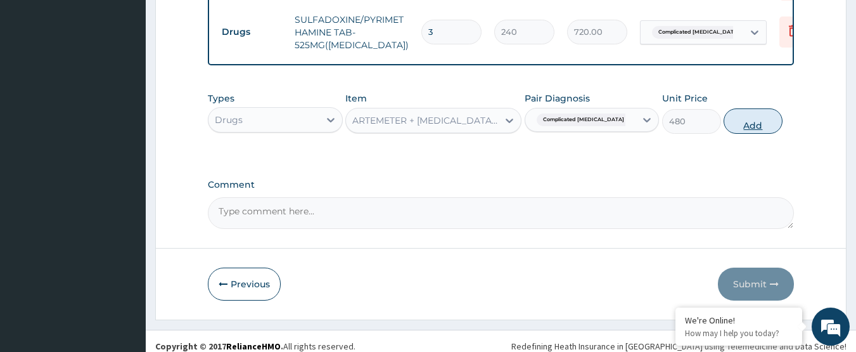
click at [757, 124] on button "Add" at bounding box center [753, 120] width 59 height 25
type input "0"
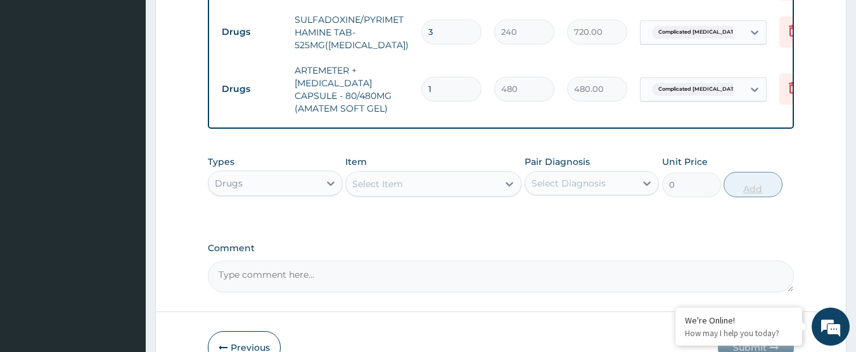
type input "0.00"
type input "6"
type input "2880.00"
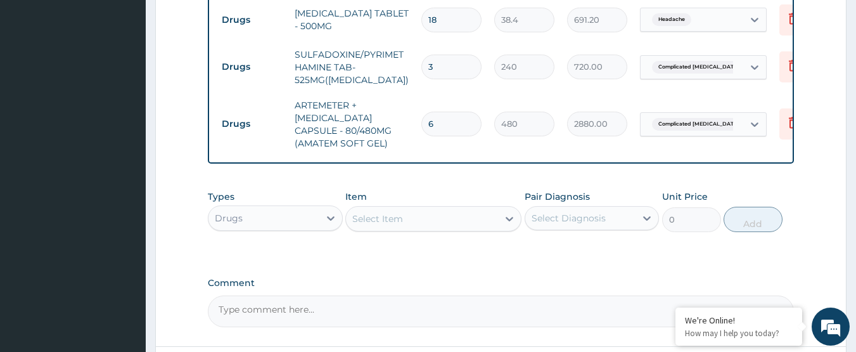
scroll to position [657, 0]
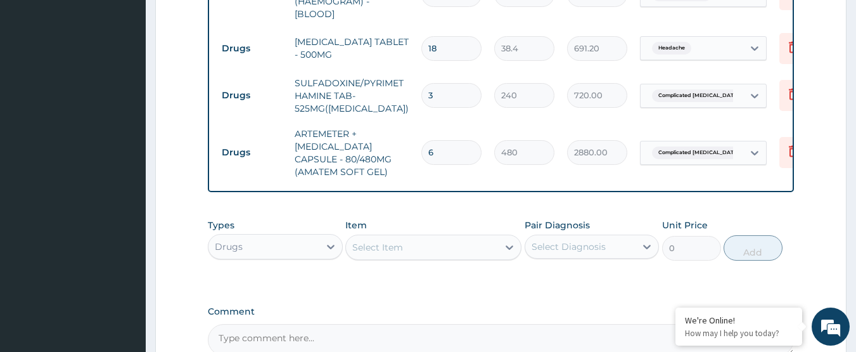
type input "6"
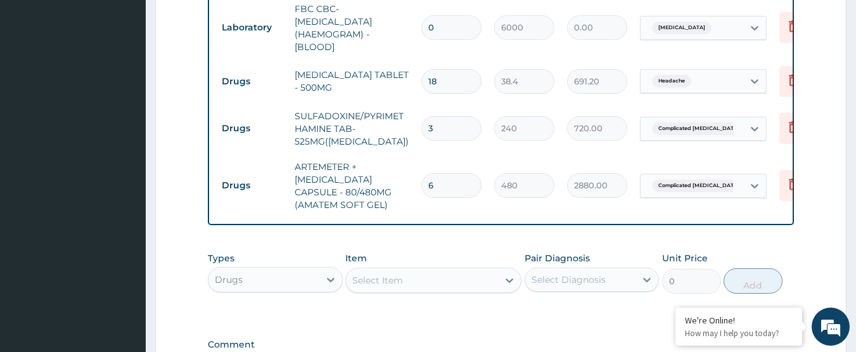
scroll to position [593, 0]
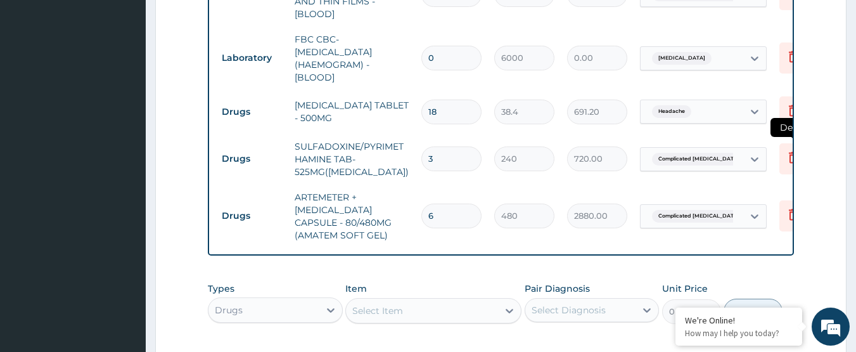
click at [784, 144] on icon at bounding box center [794, 158] width 28 height 31
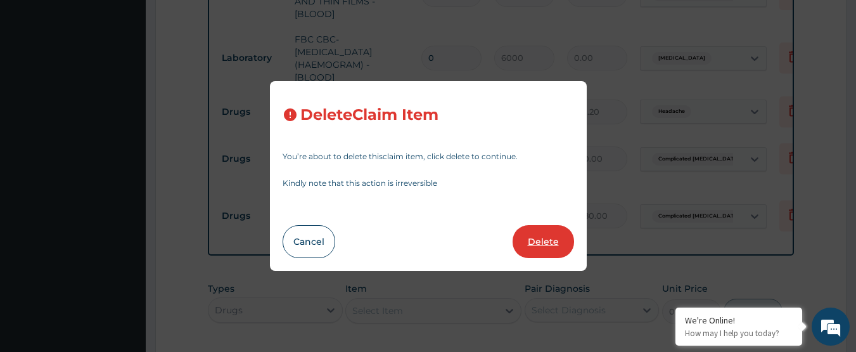
click at [525, 245] on button "Delete" at bounding box center [543, 241] width 61 height 33
type input "6"
type input "480"
type input "2880.00"
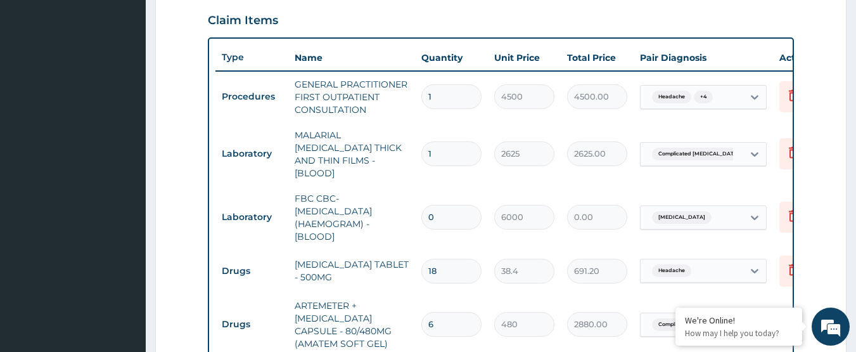
scroll to position [423, 0]
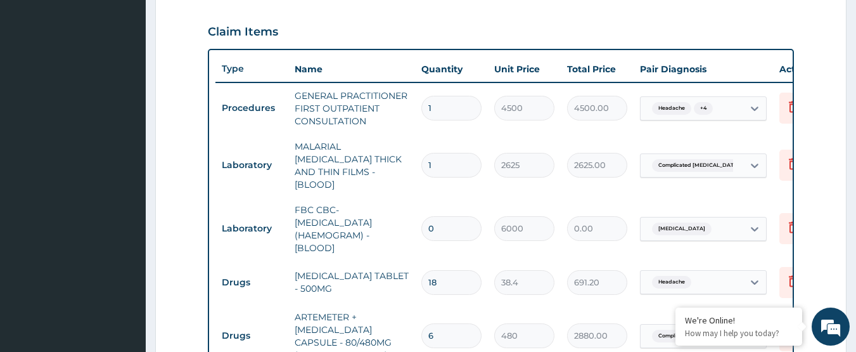
click at [435, 217] on input "0" at bounding box center [451, 228] width 60 height 25
type input "1"
type input "6000.00"
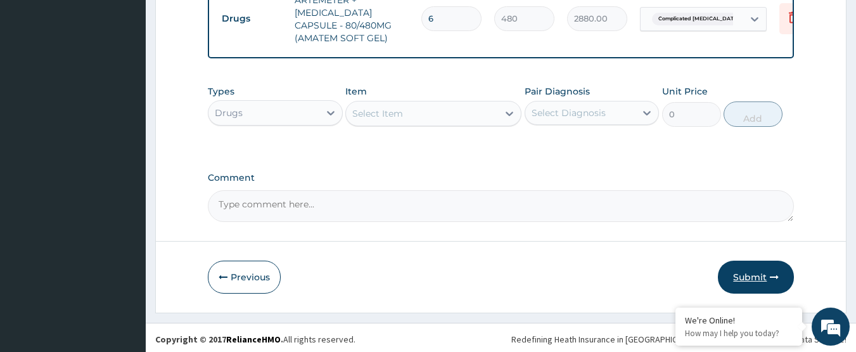
type input "1"
click at [776, 275] on icon "button" at bounding box center [774, 277] width 9 height 9
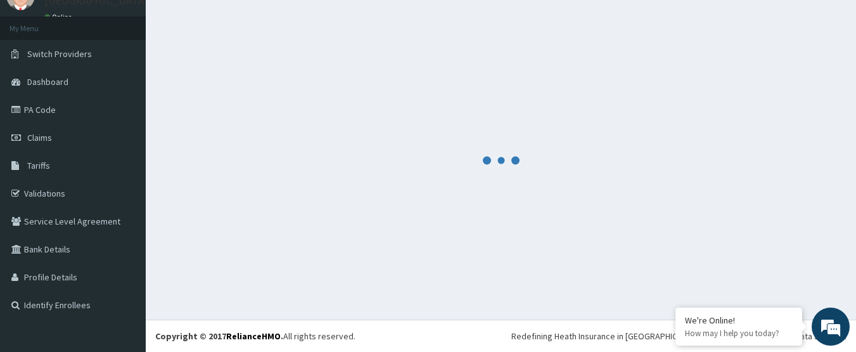
scroll to position [740, 0]
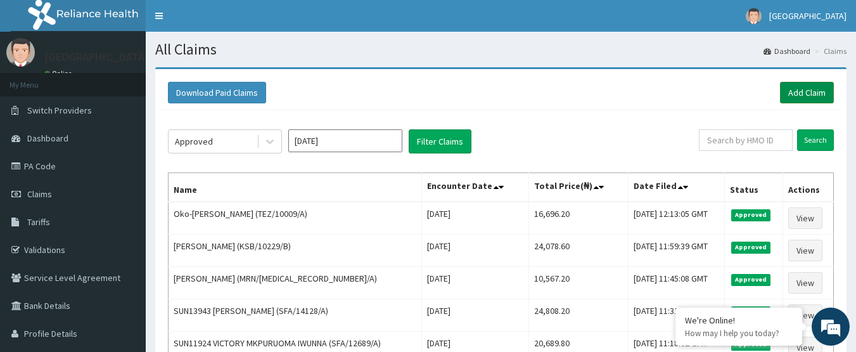
click at [811, 91] on link "Add Claim" at bounding box center [807, 93] width 54 height 22
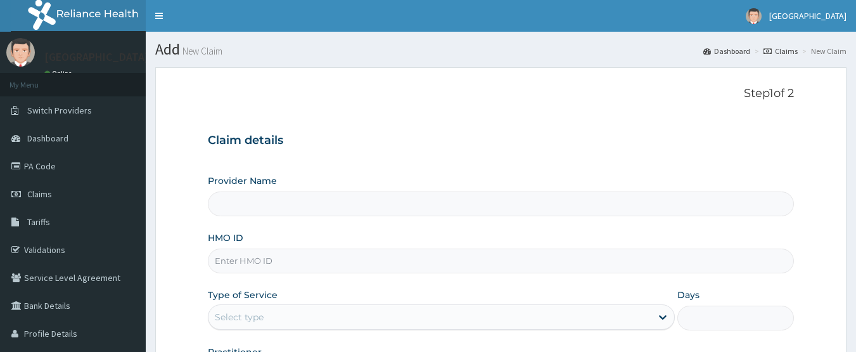
type input "[GEOGRAPHIC_DATA]"
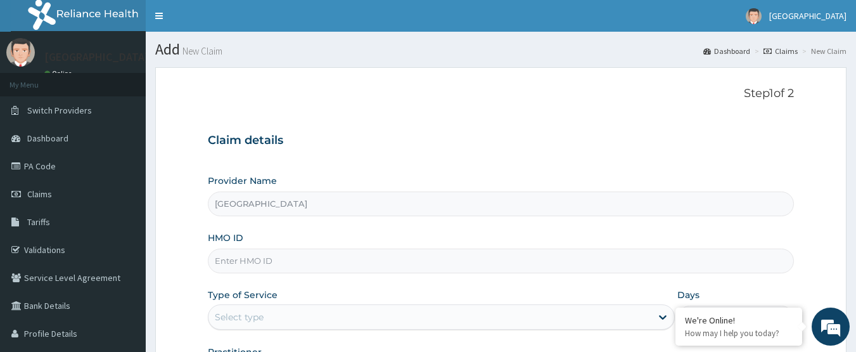
paste input "TEZ/10009/A"
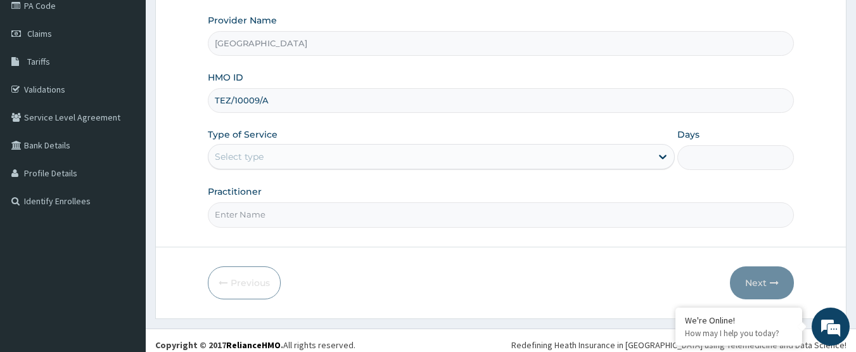
scroll to position [169, 0]
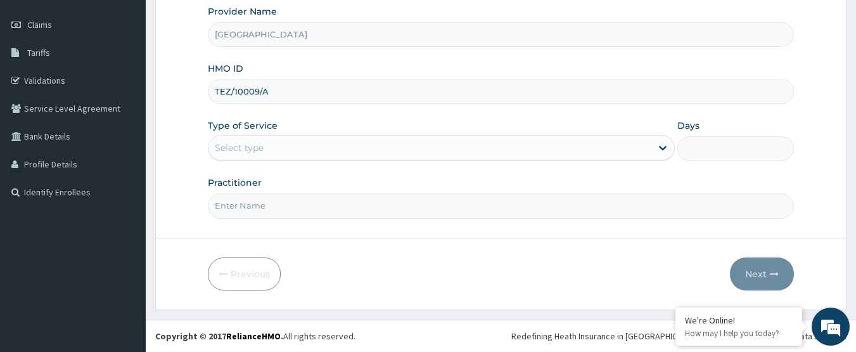
type input "TEZ/10009/A"
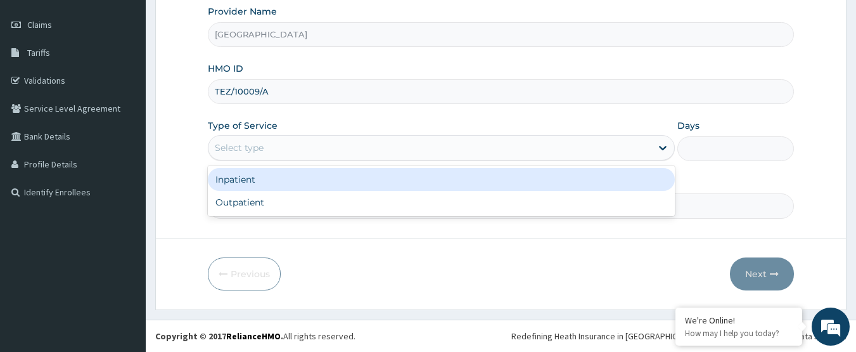
click at [325, 150] on div "Select type" at bounding box center [430, 148] width 443 height 20
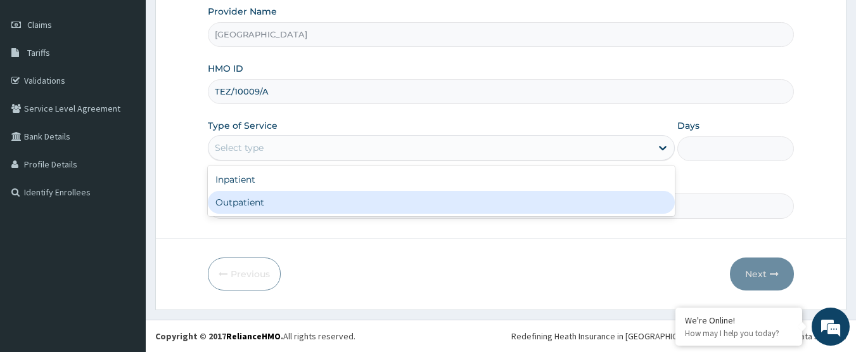
click at [316, 201] on div "Outpatient" at bounding box center [441, 202] width 467 height 23
type input "1"
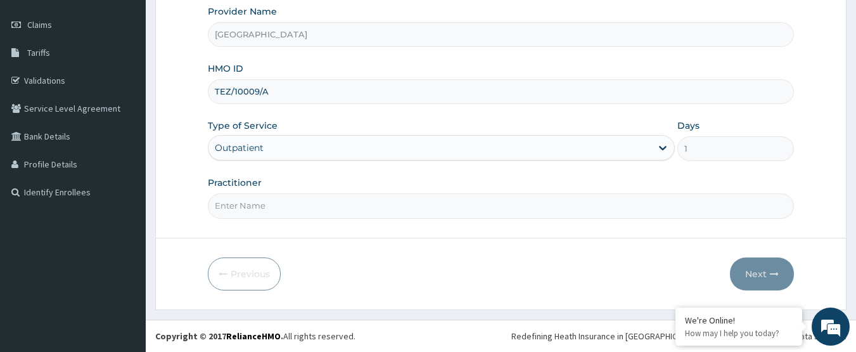
click at [316, 203] on input "Practitioner" at bounding box center [501, 205] width 587 height 25
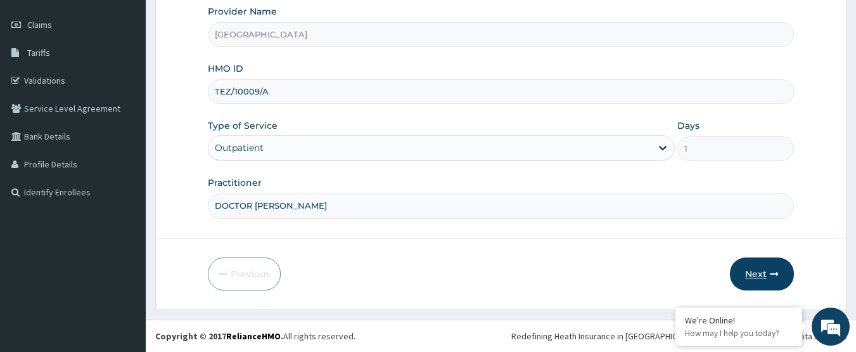
type input "DOCTOR [PERSON_NAME]"
click at [777, 277] on icon "button" at bounding box center [774, 273] width 9 height 9
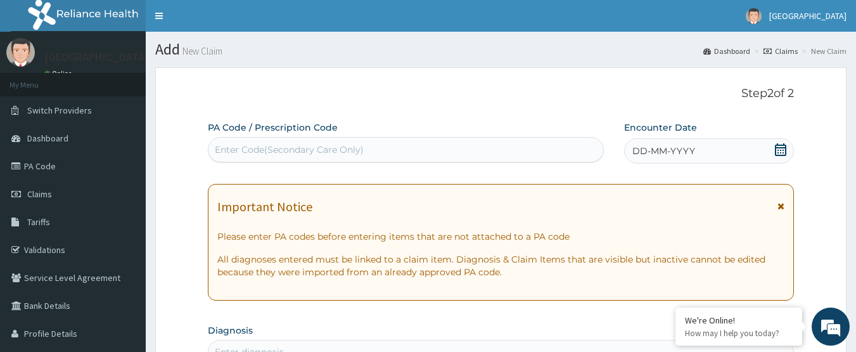
click at [786, 145] on icon at bounding box center [780, 149] width 11 height 13
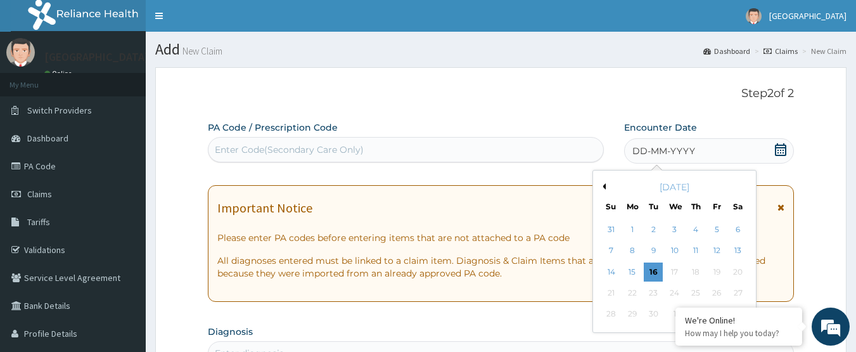
click at [605, 187] on button "Previous Month" at bounding box center [603, 186] width 6 height 6
click at [717, 271] on div "15" at bounding box center [716, 271] width 19 height 19
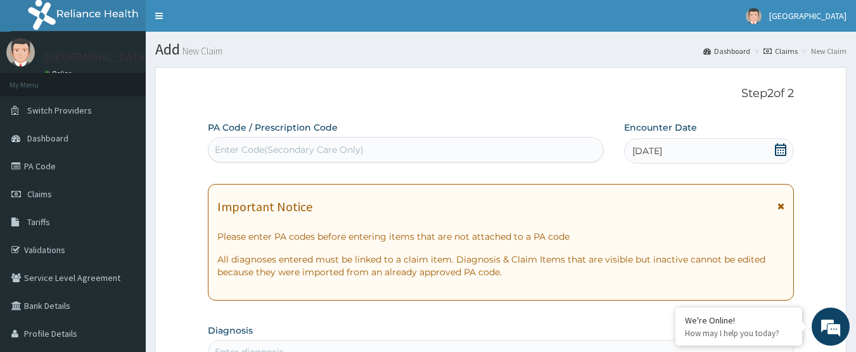
click at [784, 149] on icon at bounding box center [780, 149] width 13 height 13
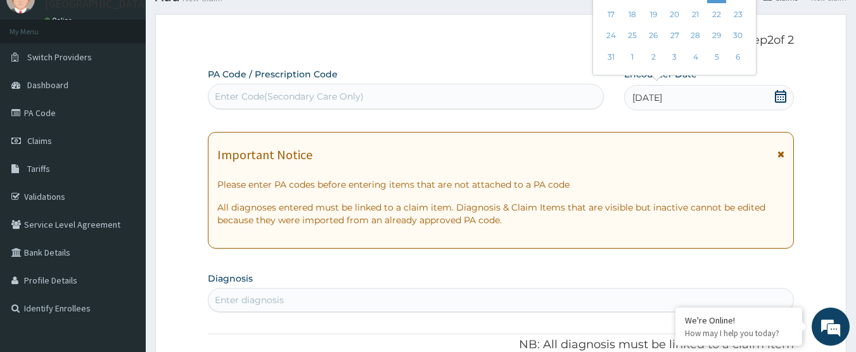
scroll to position [127, 0]
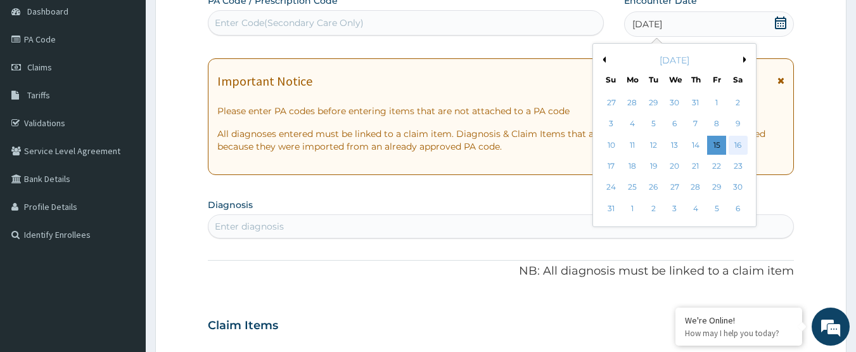
click at [738, 144] on div "16" at bounding box center [738, 145] width 19 height 19
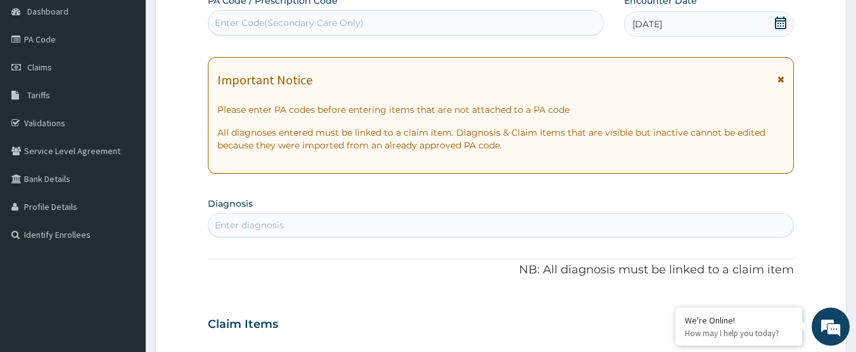
click at [774, 29] on div "[DATE]" at bounding box center [709, 23] width 170 height 25
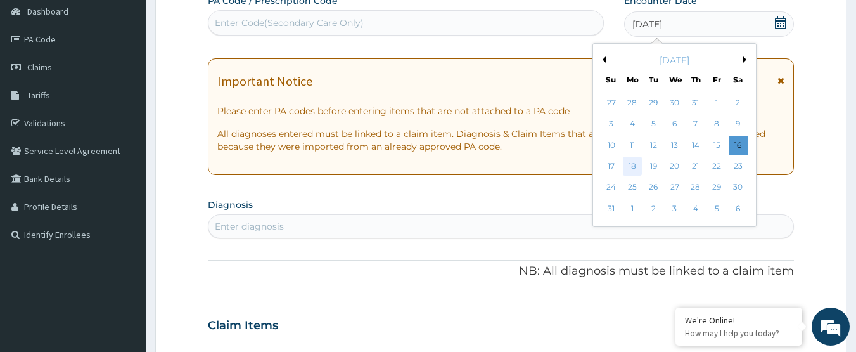
click at [629, 170] on div "18" at bounding box center [632, 166] width 19 height 19
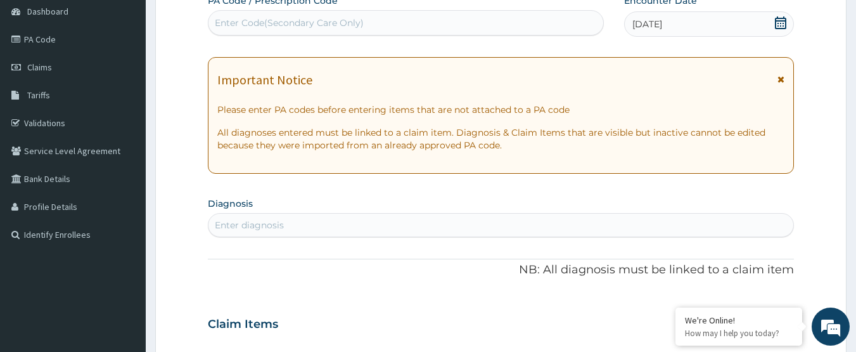
click at [311, 231] on div "Enter diagnosis" at bounding box center [502, 225] width 586 height 20
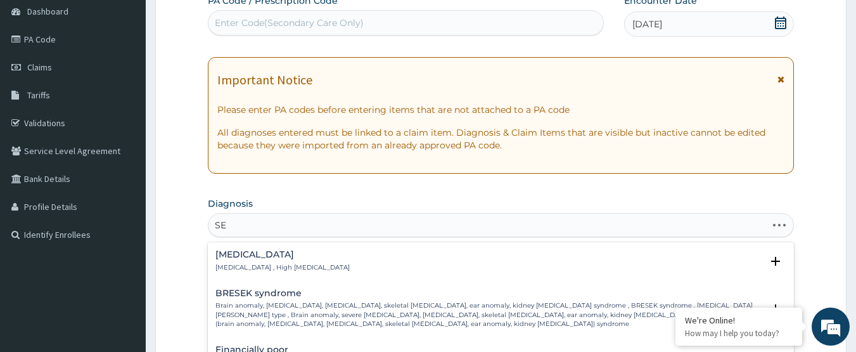
type input "S"
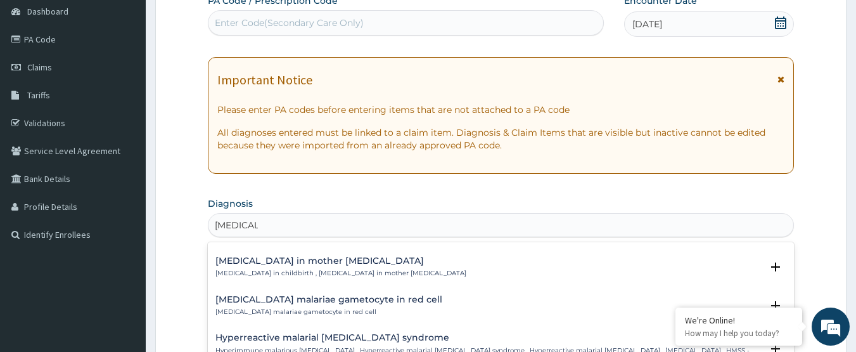
scroll to position [951, 0]
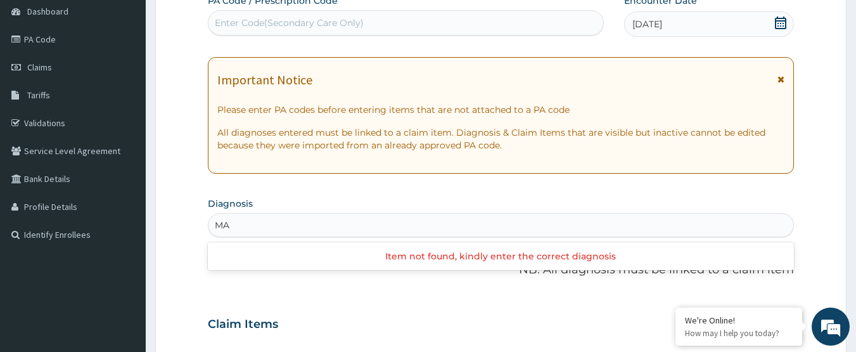
type input "M"
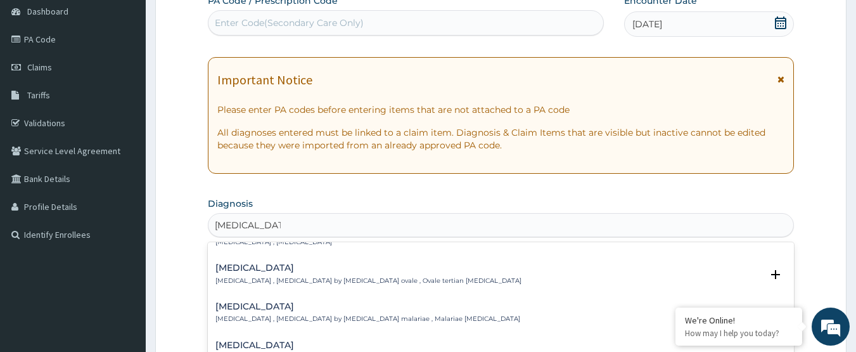
scroll to position [0, 0]
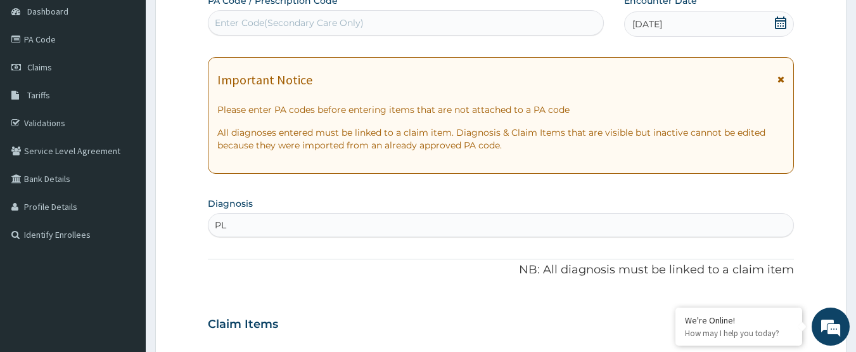
type input "P"
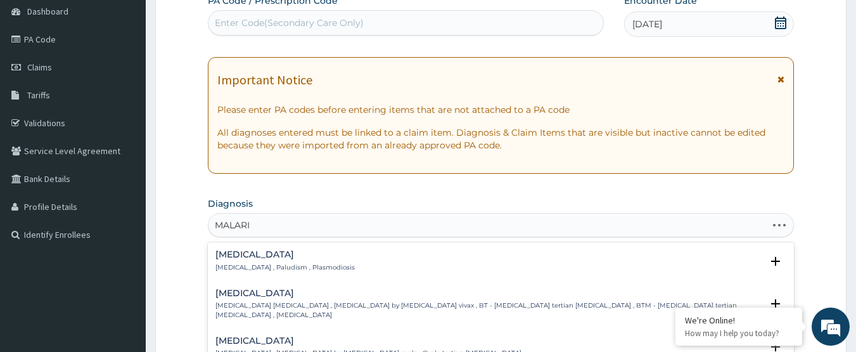
type input "[MEDICAL_DATA]"
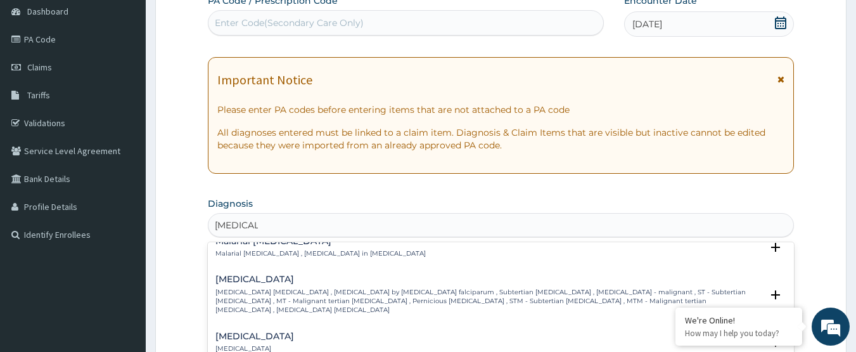
scroll to position [507, 0]
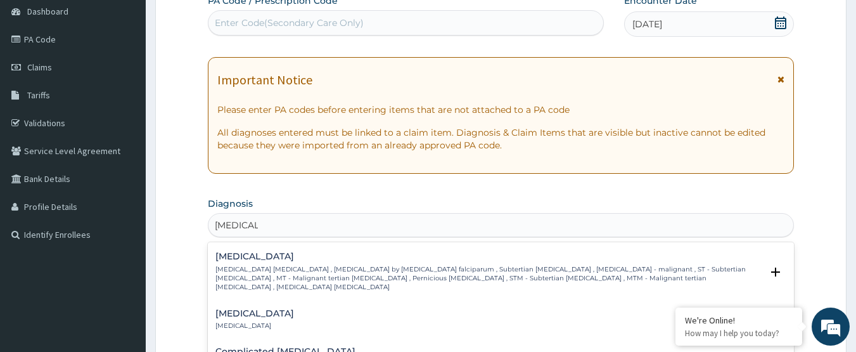
click at [298, 265] on p "[MEDICAL_DATA] [MEDICAL_DATA] , [MEDICAL_DATA] by [MEDICAL_DATA] falciparum , S…" at bounding box center [488, 278] width 547 height 27
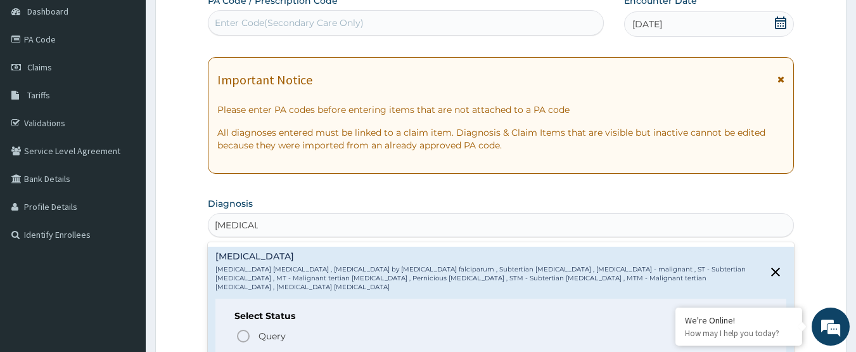
click at [281, 351] on p "Confirmed" at bounding box center [281, 358] width 48 height 13
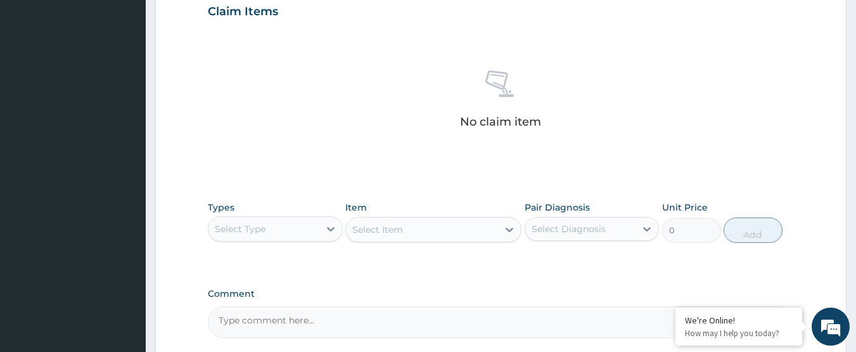
scroll to position [444, 0]
click at [319, 229] on div "Select Type" at bounding box center [275, 227] width 135 height 25
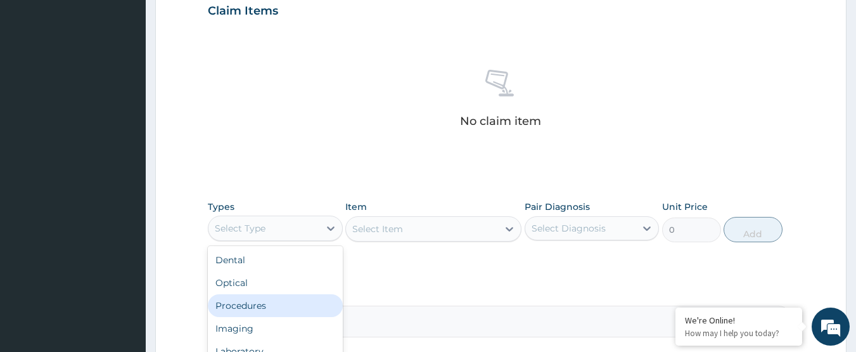
click at [283, 304] on div "Procedures" at bounding box center [275, 305] width 135 height 23
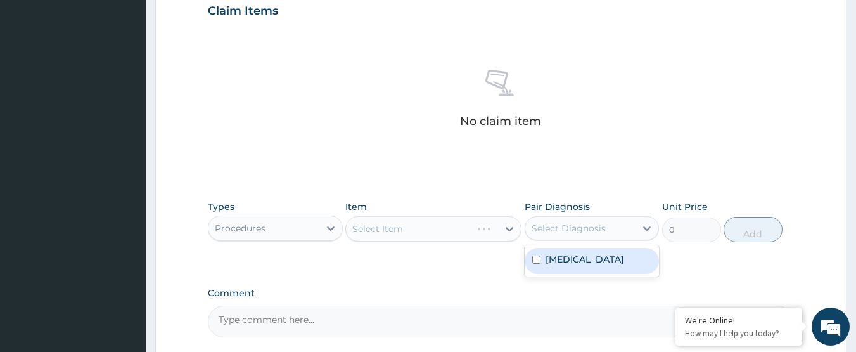
click at [565, 233] on div "Select Diagnosis" at bounding box center [569, 228] width 74 height 13
click at [561, 258] on label "[MEDICAL_DATA]" at bounding box center [585, 259] width 79 height 13
checkbox input "true"
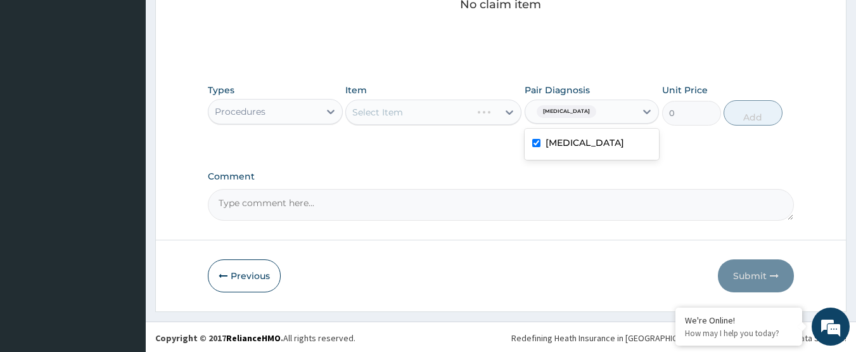
scroll to position [562, 0]
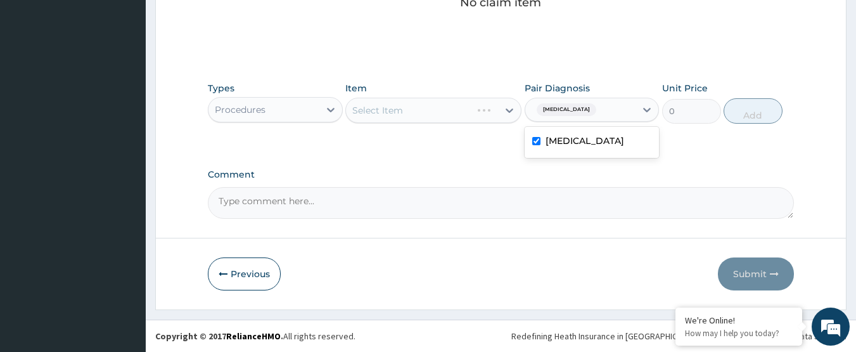
click at [428, 147] on div "Types Procedures Item Select Item Pair Diagnosis option [MEDICAL_DATA], selecte…" at bounding box center [501, 112] width 587 height 74
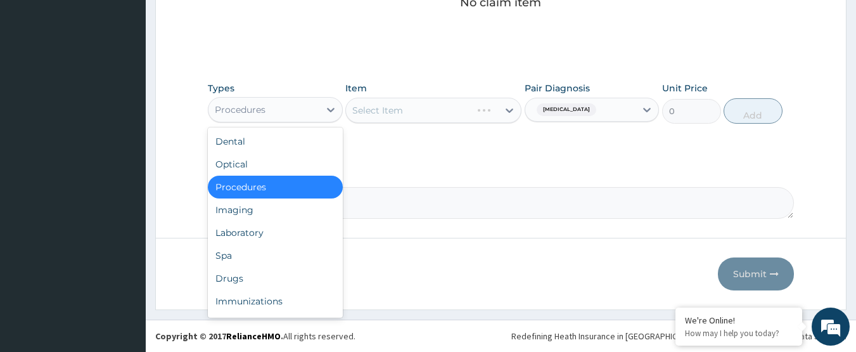
click at [297, 113] on div "Procedures" at bounding box center [264, 109] width 111 height 20
click at [278, 286] on div "Drugs" at bounding box center [275, 278] width 135 height 23
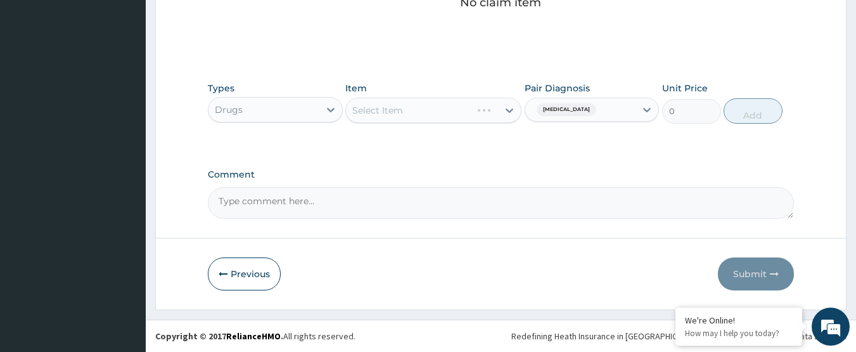
click at [440, 112] on div "Select Item" at bounding box center [433, 110] width 176 height 25
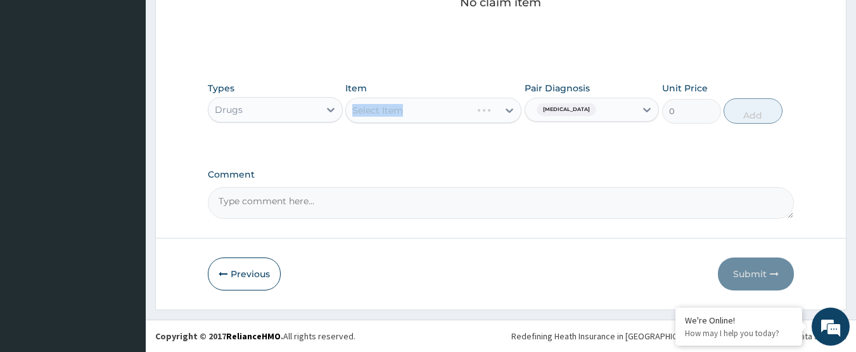
click at [440, 112] on div "Select Item" at bounding box center [433, 110] width 176 height 25
click at [491, 112] on div "Select Item" at bounding box center [433, 110] width 176 height 25
click at [461, 112] on div "Select Item" at bounding box center [422, 110] width 152 height 20
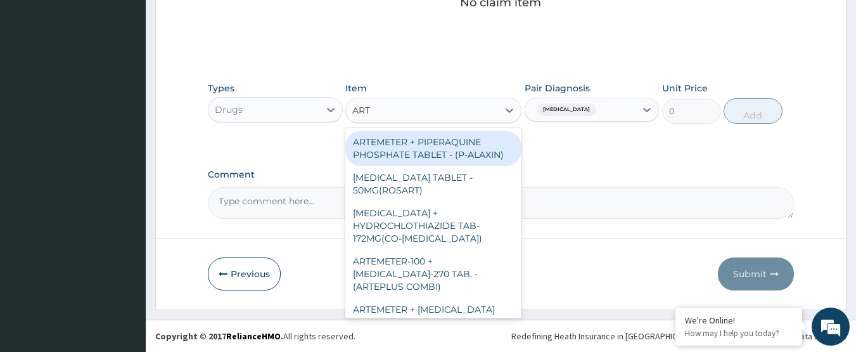
type input "ARTE"
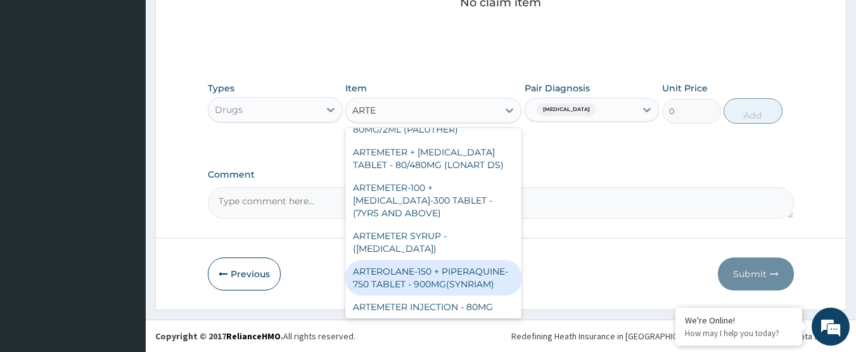
scroll to position [636, 0]
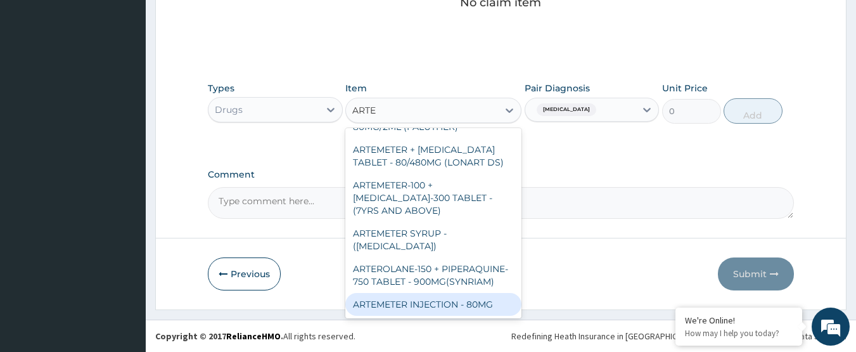
click at [468, 303] on div "ARTEMETER INJECTION - 80MG" at bounding box center [433, 304] width 176 height 23
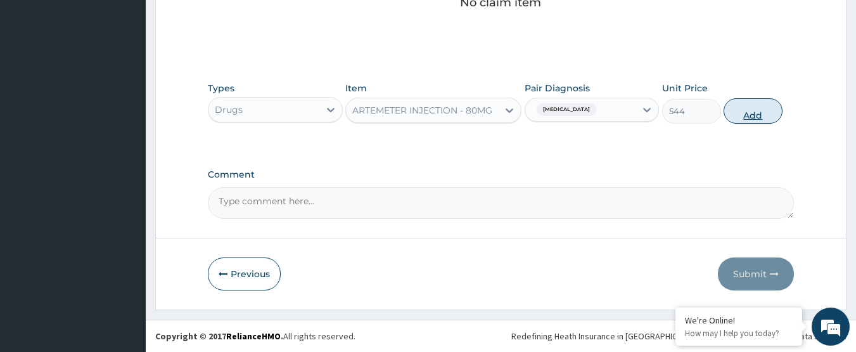
click at [767, 108] on button "Add" at bounding box center [753, 110] width 59 height 25
type input "0"
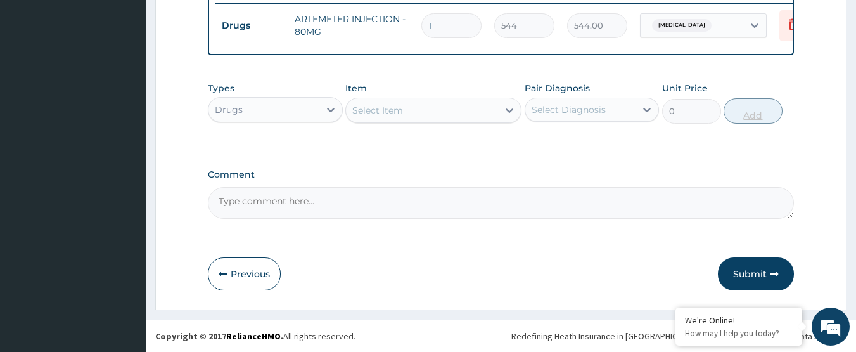
scroll to position [511, 0]
type input "0.00"
type input "6"
type input "3264.00"
type input "6"
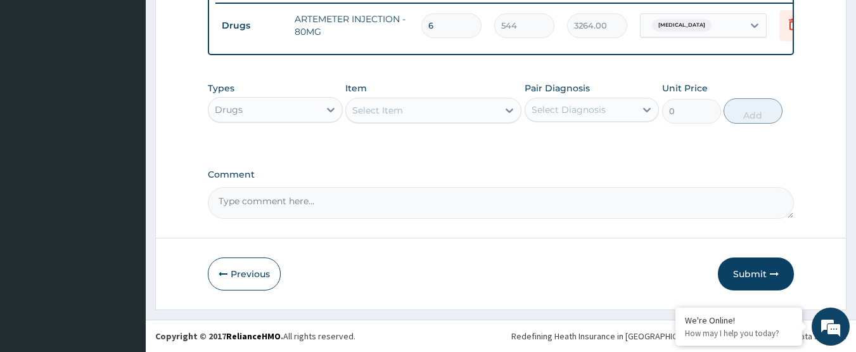
click at [761, 274] on button "Submit" at bounding box center [756, 273] width 76 height 33
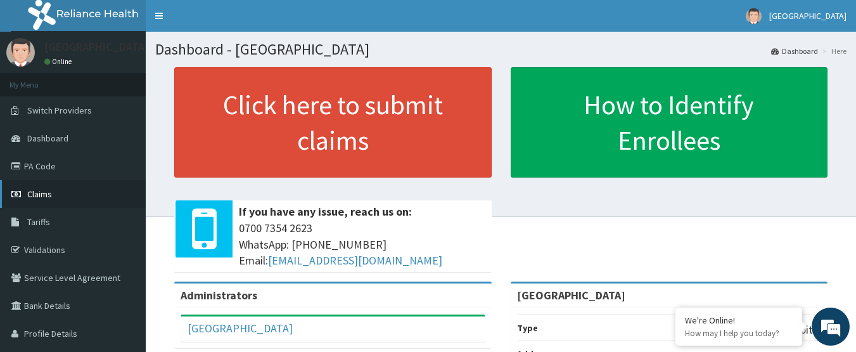
click at [72, 193] on link "Claims" at bounding box center [73, 194] width 146 height 28
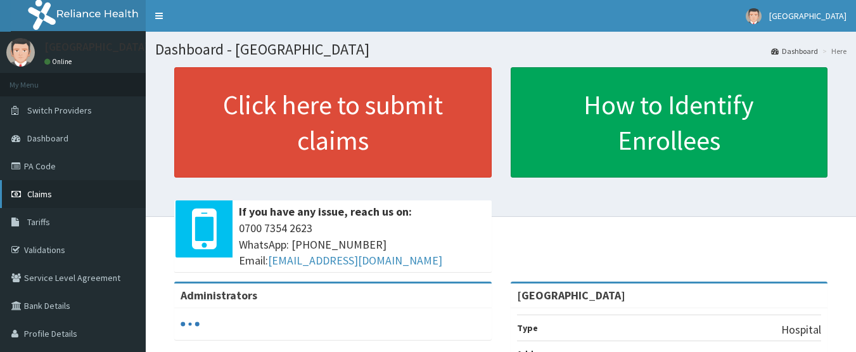
click at [48, 200] on link "Claims" at bounding box center [73, 194] width 146 height 28
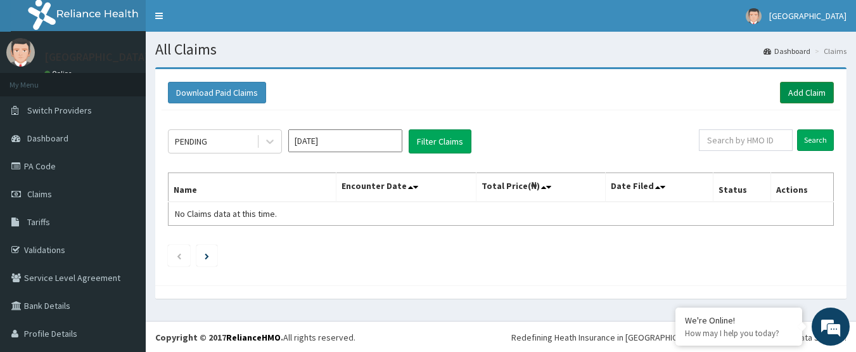
click at [784, 87] on link "Add Claim" at bounding box center [807, 93] width 54 height 22
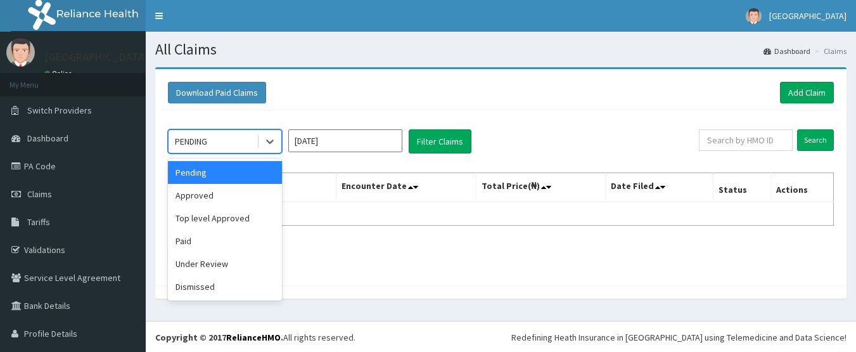
click at [215, 137] on div "PENDING" at bounding box center [213, 141] width 88 height 20
drag, startPoint x: 240, startPoint y: 201, endPoint x: 384, endPoint y: 170, distance: 147.7
click at [241, 200] on div "Approved" at bounding box center [225, 195] width 114 height 23
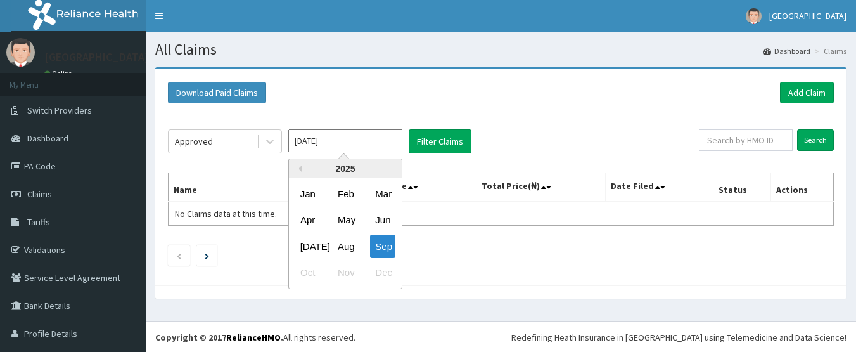
click at [386, 148] on input "[DATE]" at bounding box center [345, 140] width 114 height 23
drag, startPoint x: 350, startPoint y: 243, endPoint x: 361, endPoint y: 229, distance: 17.6
click at [350, 242] on div "Aug" at bounding box center [345, 245] width 25 height 23
type input "[DATE]"
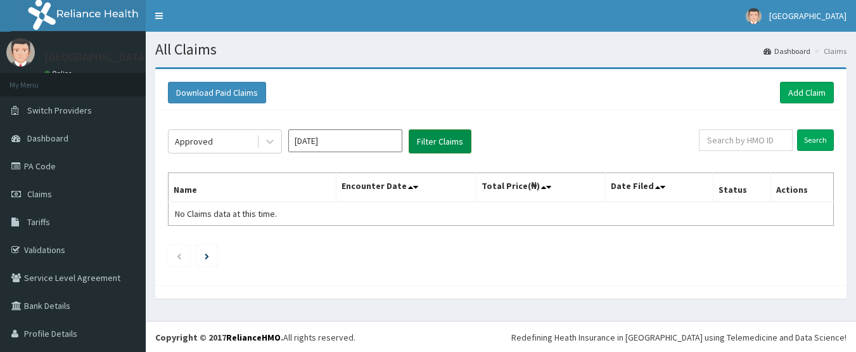
click at [453, 143] on button "Filter Claims" at bounding box center [440, 141] width 63 height 24
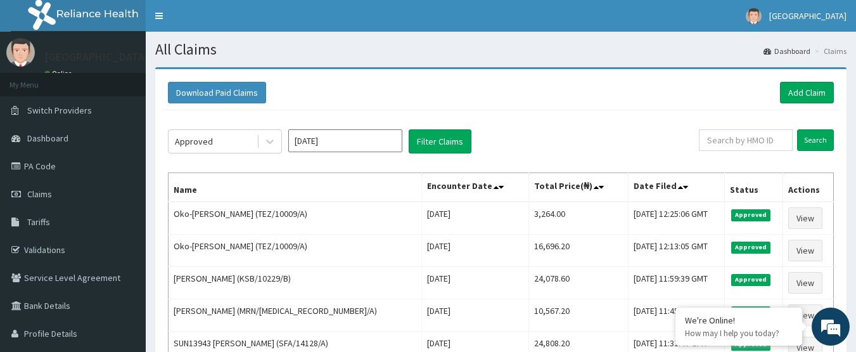
click at [805, 101] on link "Add Claim" at bounding box center [807, 93] width 54 height 22
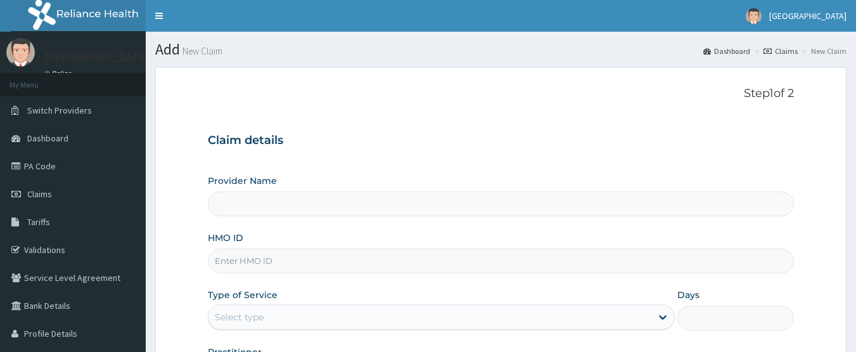
type input "[GEOGRAPHIC_DATA]"
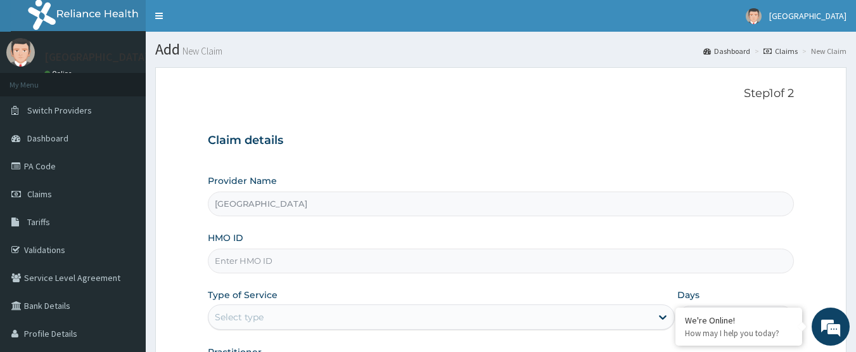
paste input "NRN/10152/F"
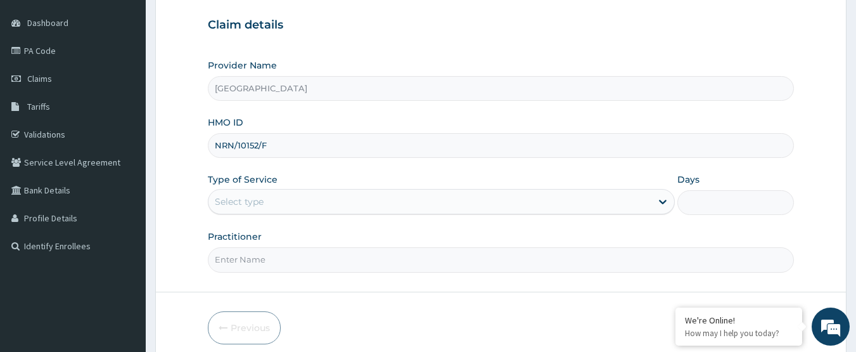
scroll to position [127, 0]
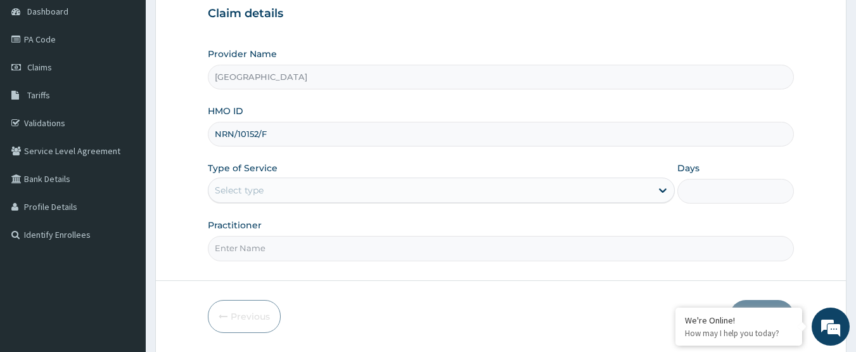
type input "NRN/10152/F"
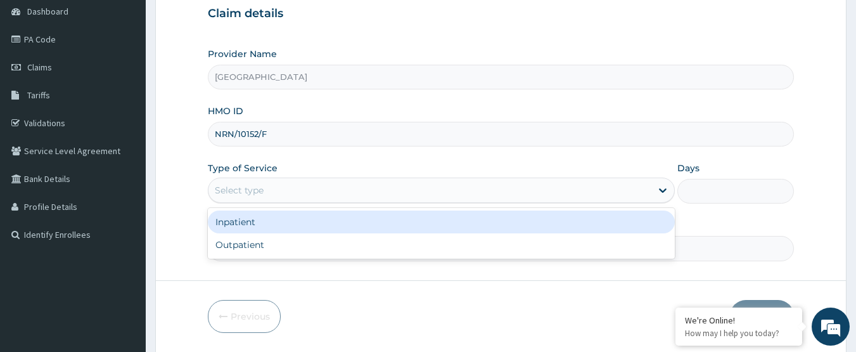
click at [321, 191] on div "Select type" at bounding box center [430, 190] width 443 height 20
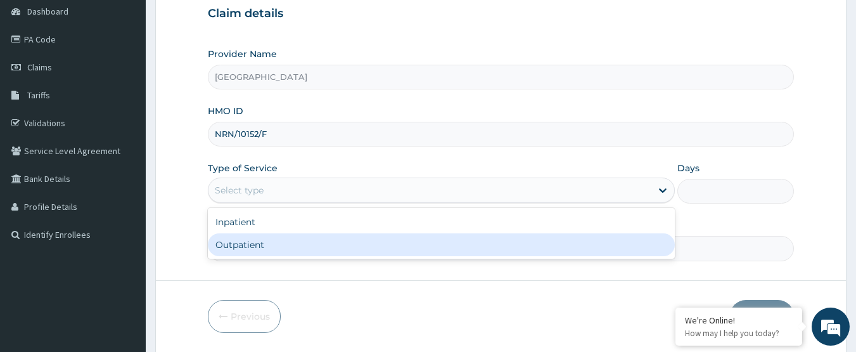
click at [315, 239] on div "Outpatient" at bounding box center [441, 244] width 467 height 23
type input "1"
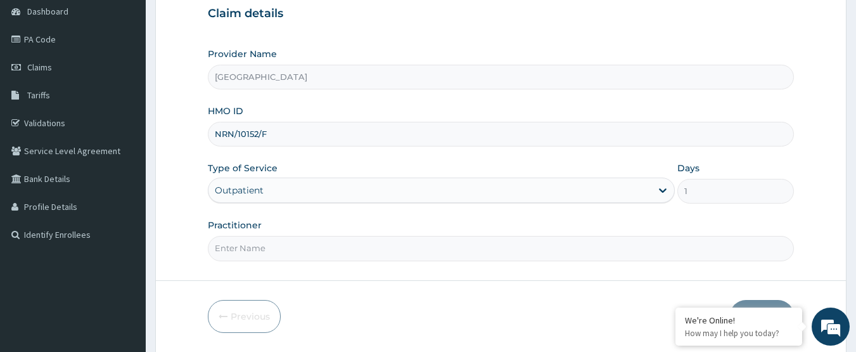
click at [316, 245] on input "Practitioner" at bounding box center [501, 248] width 587 height 25
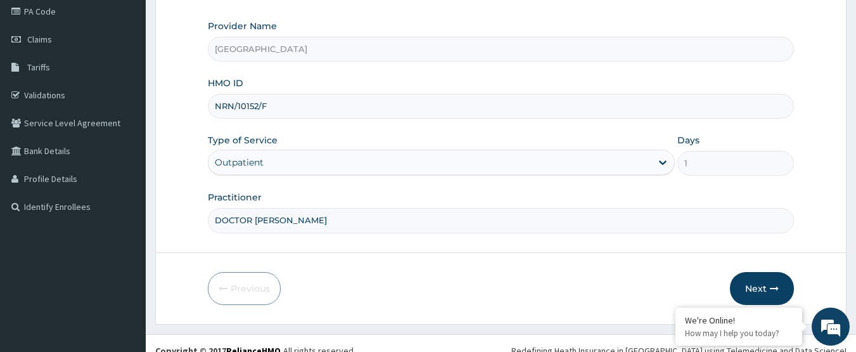
scroll to position [169, 0]
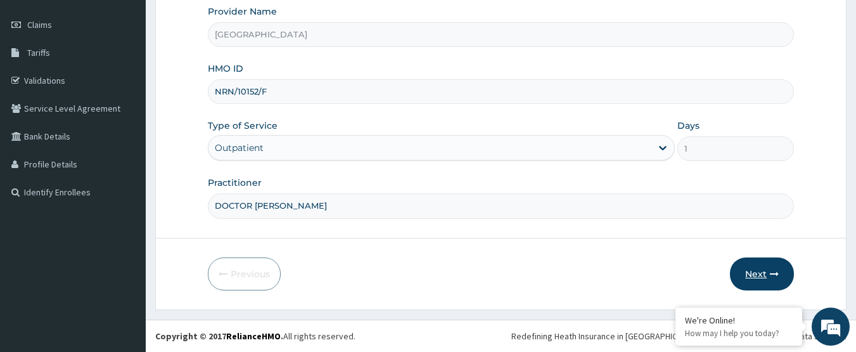
type input "DOCTOR AHMED"
click at [759, 266] on button "Next" at bounding box center [762, 273] width 64 height 33
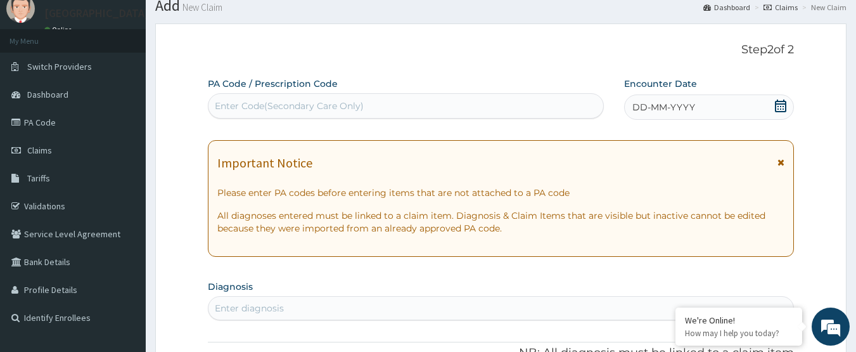
scroll to position [42, 0]
click at [781, 109] on icon at bounding box center [780, 107] width 13 height 13
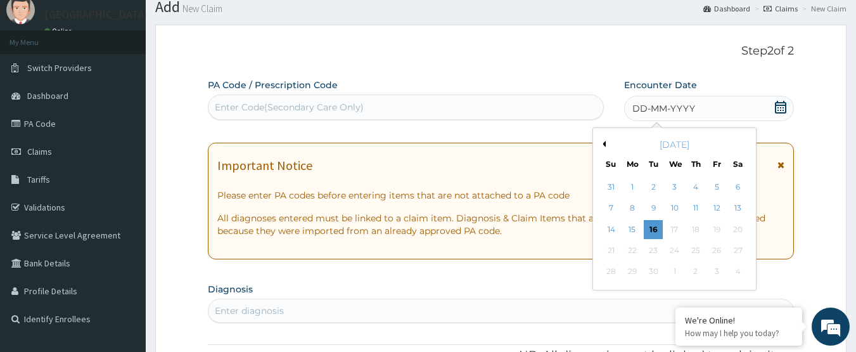
click at [606, 143] on div "[DATE]" at bounding box center [674, 144] width 153 height 13
click at [605, 143] on button "Previous Month" at bounding box center [603, 144] width 6 height 6
click at [634, 252] on div "18" at bounding box center [632, 250] width 19 height 19
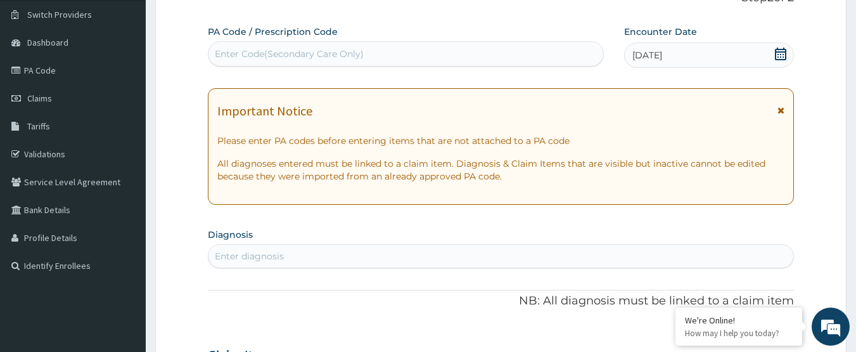
scroll to position [169, 0]
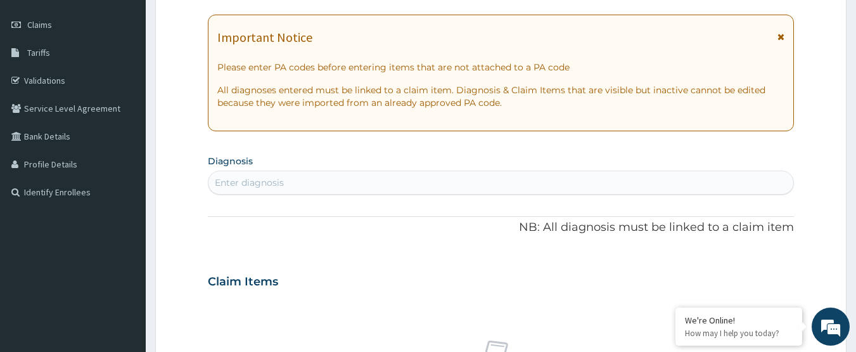
click at [313, 182] on div "Enter diagnosis" at bounding box center [502, 182] width 586 height 20
type input "FEVER"
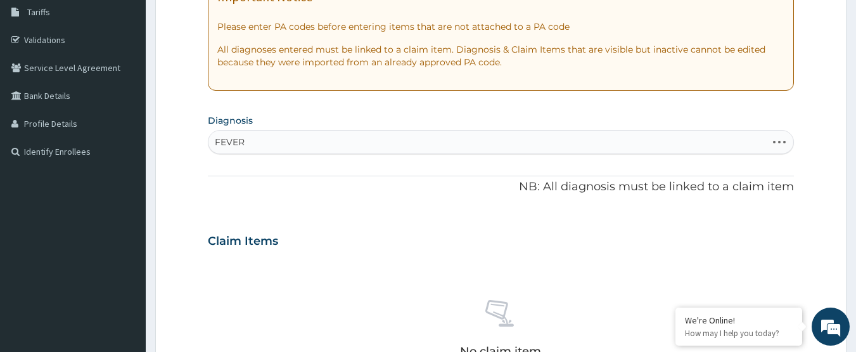
scroll to position [233, 0]
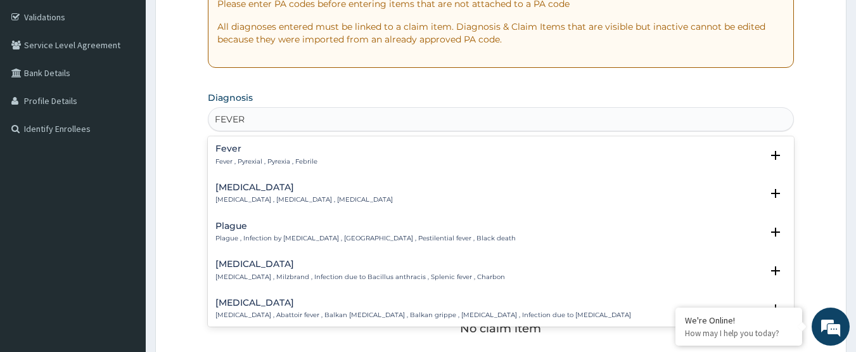
click at [275, 158] on p "Fever , Pyrexial , Pyrexia , Febrile" at bounding box center [266, 161] width 102 height 9
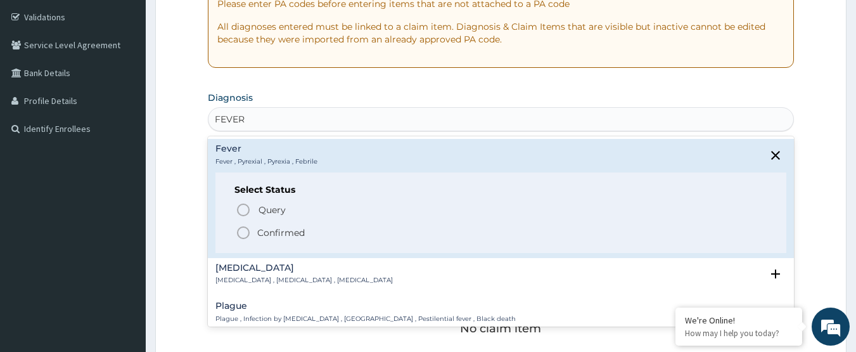
click at [276, 230] on p "Confirmed" at bounding box center [281, 232] width 48 height 13
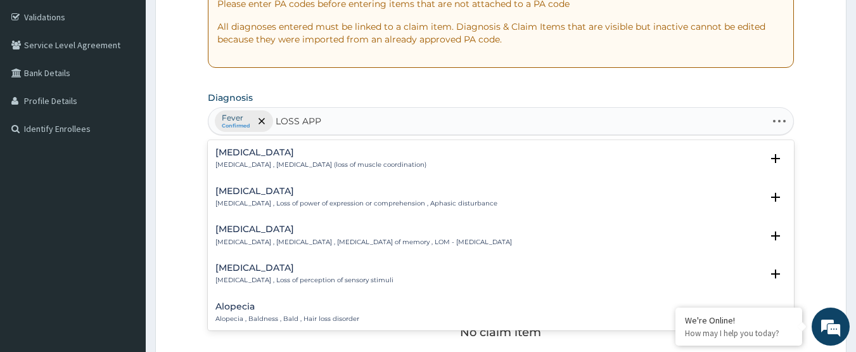
type input "LOSS APPE"
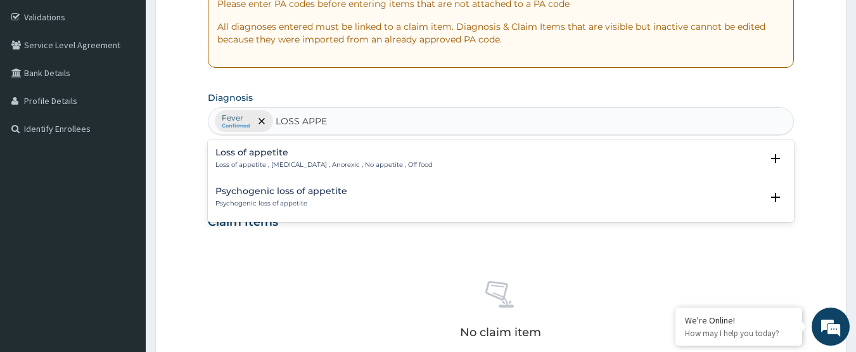
click at [311, 157] on h4 "Loss of appetite" at bounding box center [323, 153] width 217 height 10
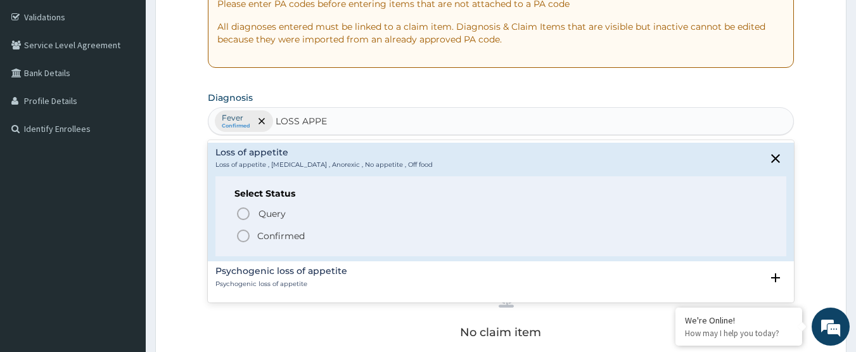
click at [286, 234] on p "Confirmed" at bounding box center [281, 235] width 48 height 13
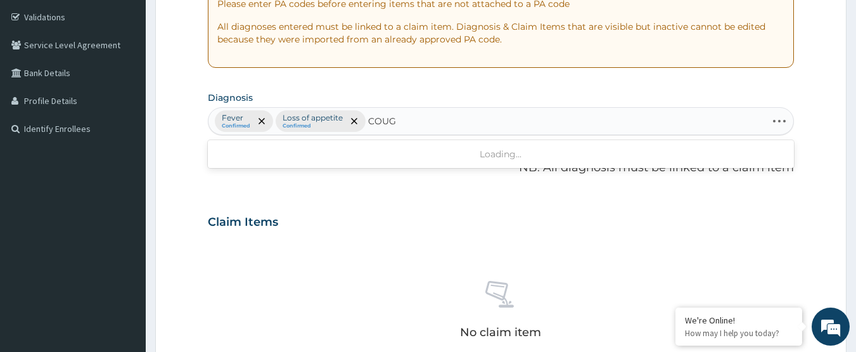
type input "COUGH"
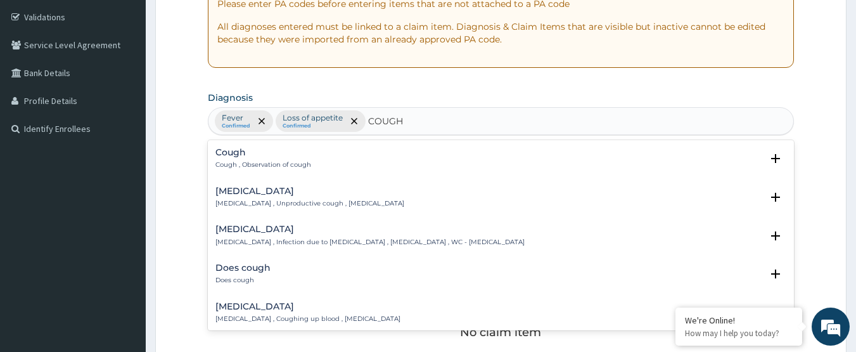
click at [259, 157] on h4 "Cough" at bounding box center [263, 153] width 96 height 10
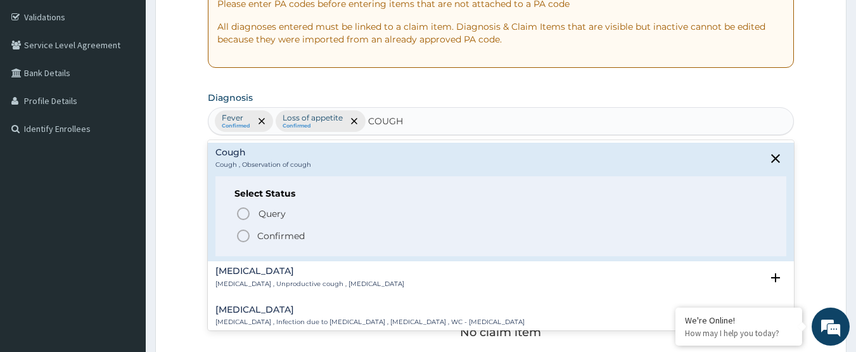
click at [274, 231] on p "Confirmed" at bounding box center [281, 235] width 48 height 13
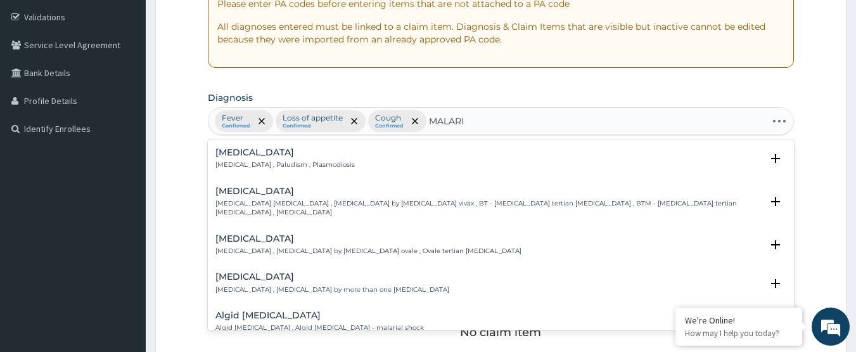
type input "[MEDICAL_DATA]"
click at [300, 152] on h4 "Malaria" at bounding box center [284, 153] width 139 height 10
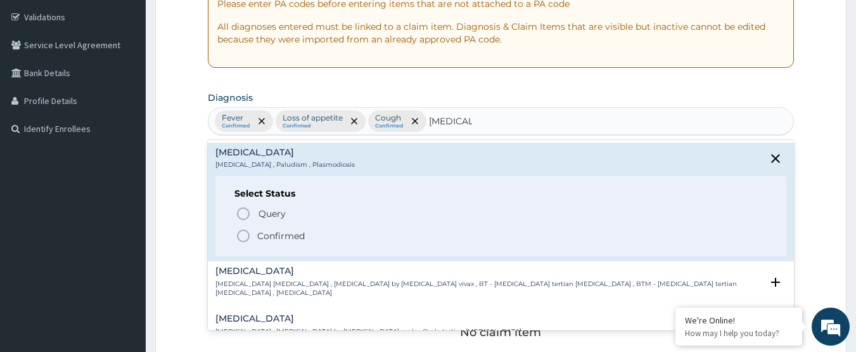
click at [285, 236] on p "Confirmed" at bounding box center [281, 235] width 48 height 13
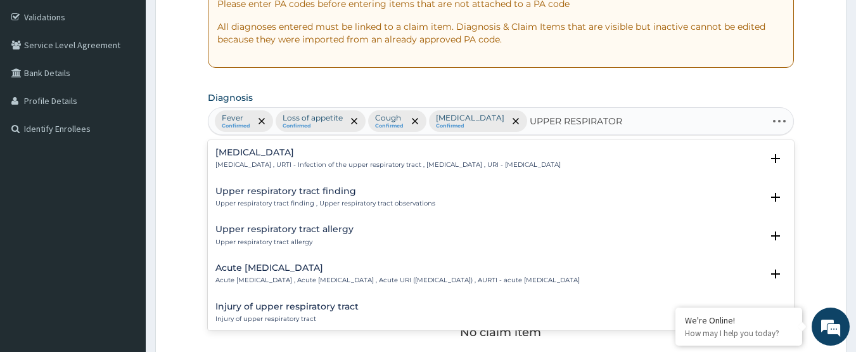
type input "UPPER RESPIRATORY"
click at [347, 165] on p "Upper respiratory infection , URTI - Infection of the upper respiratory tract ,…" at bounding box center [387, 164] width 345 height 9
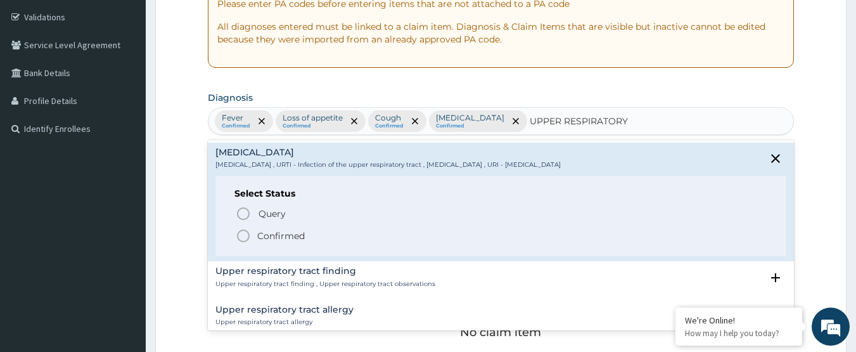
click at [298, 231] on p "Confirmed" at bounding box center [281, 235] width 48 height 13
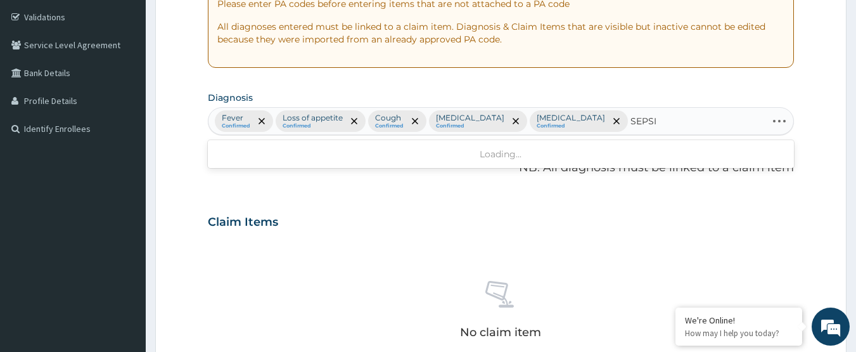
type input "SEPSIS"
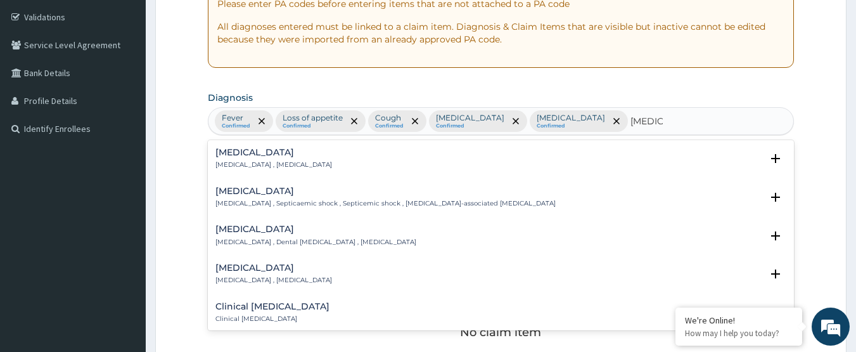
click at [276, 165] on p "Systemic infection , Sepsis" at bounding box center [273, 164] width 117 height 9
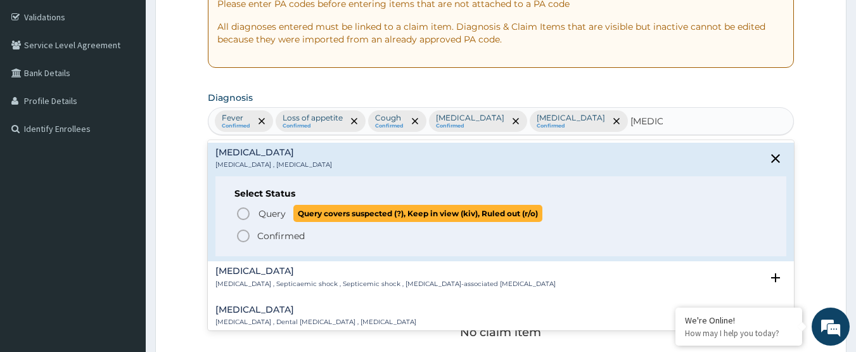
click at [274, 215] on span "Query" at bounding box center [272, 213] width 27 height 13
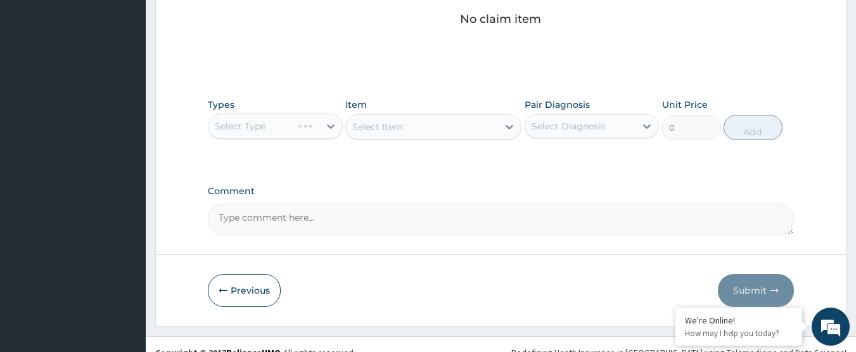
scroll to position [549, 0]
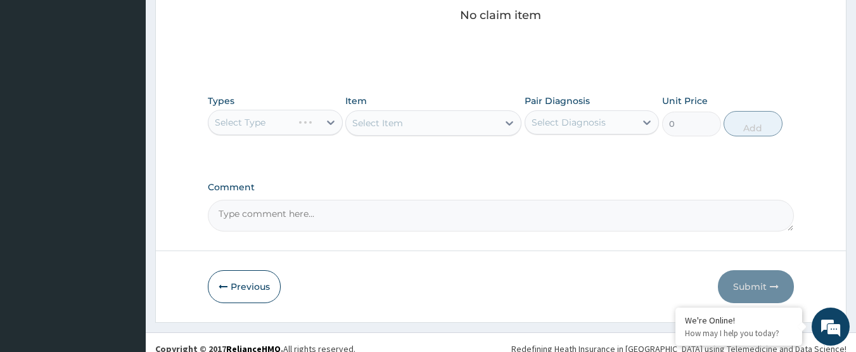
click at [301, 116] on div "Select Type" at bounding box center [275, 122] width 135 height 25
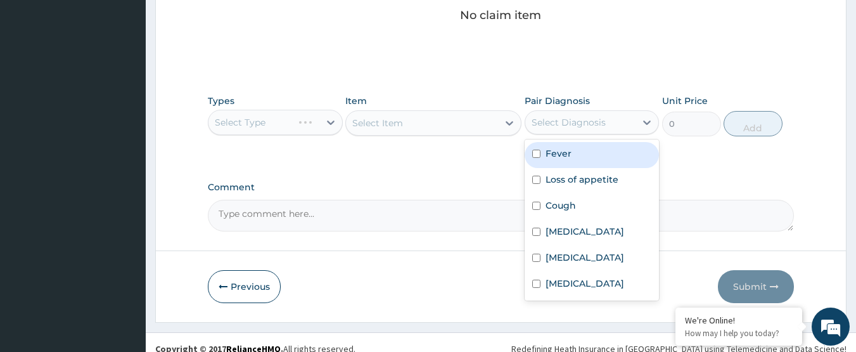
click at [565, 120] on div "Select Diagnosis" at bounding box center [569, 122] width 74 height 13
click at [570, 154] on label "Fever" at bounding box center [559, 153] width 26 height 13
checkbox input "true"
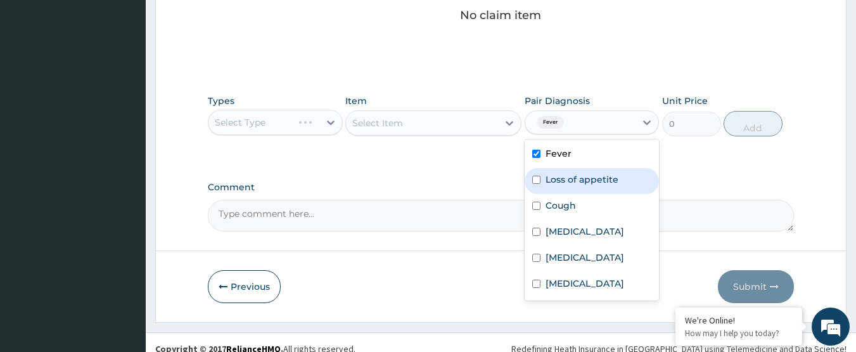
drag, startPoint x: 576, startPoint y: 179, endPoint x: 576, endPoint y: 197, distance: 18.4
click at [576, 180] on label "Loss of appetite" at bounding box center [582, 179] width 73 height 13
checkbox input "true"
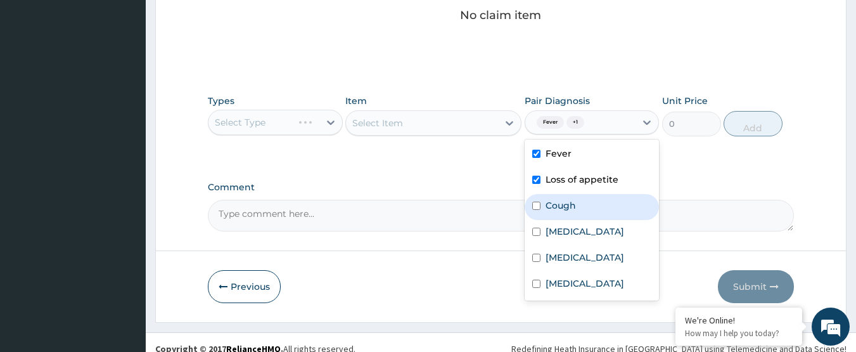
click at [575, 203] on div "Cough" at bounding box center [592, 207] width 135 height 26
checkbox input "true"
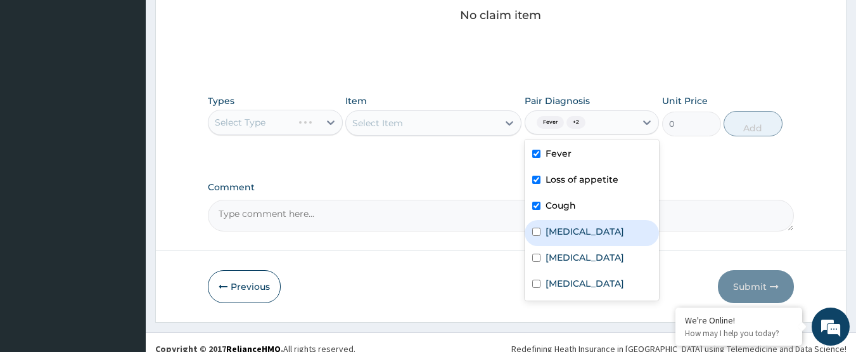
click at [574, 227] on label "Malaria" at bounding box center [585, 231] width 79 height 13
checkbox input "true"
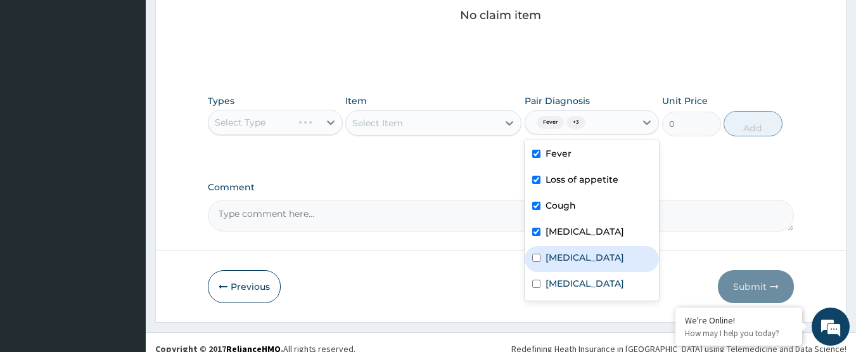
drag, startPoint x: 581, startPoint y: 260, endPoint x: 578, endPoint y: 291, distance: 30.5
click at [581, 262] on label "Upper respiratory infection" at bounding box center [585, 257] width 79 height 13
checkbox input "true"
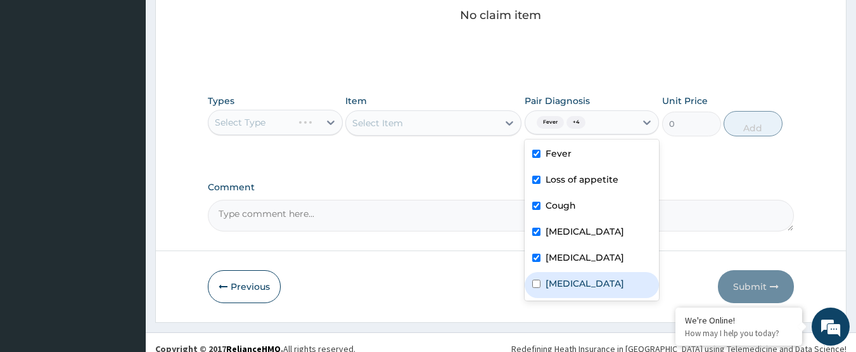
click at [578, 293] on div "Sepsis" at bounding box center [592, 285] width 135 height 26
checkbox input "true"
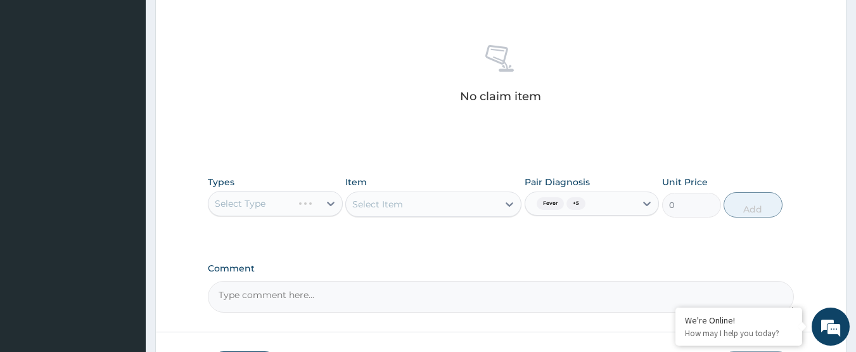
scroll to position [562, 0]
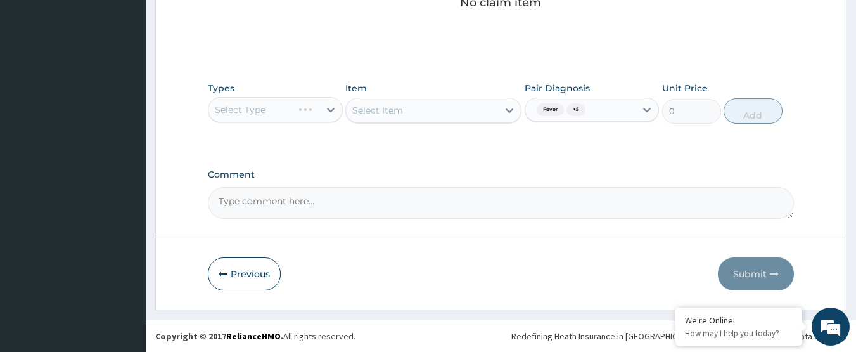
click at [298, 101] on div "Select Type" at bounding box center [275, 109] width 135 height 25
click at [305, 112] on div "Select Type" at bounding box center [275, 109] width 135 height 25
click at [313, 111] on div "Select Type" at bounding box center [264, 109] width 111 height 20
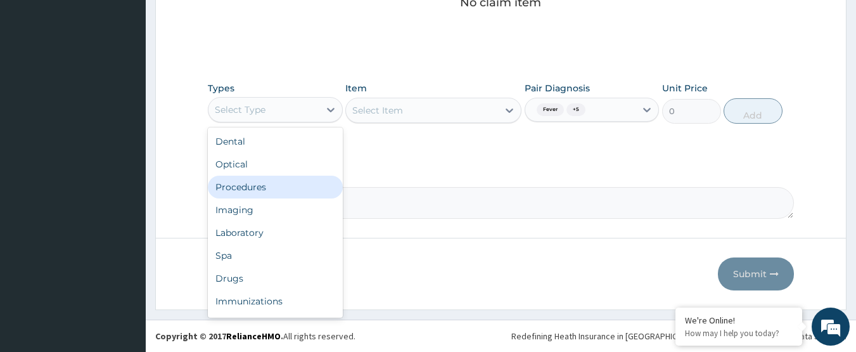
click at [278, 183] on div "Procedures" at bounding box center [275, 187] width 135 height 23
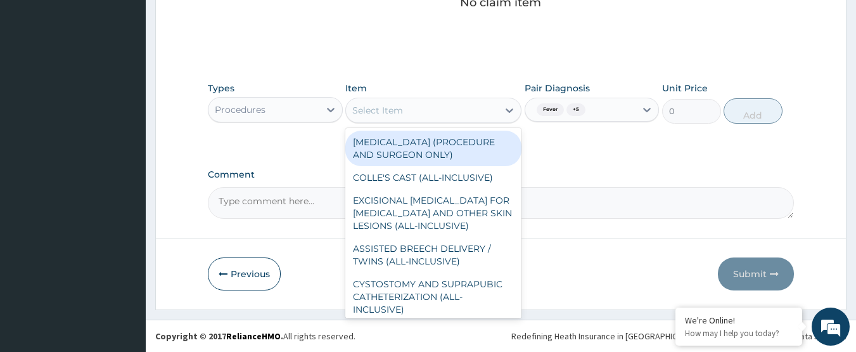
click at [468, 111] on div "Select Item" at bounding box center [422, 110] width 152 height 20
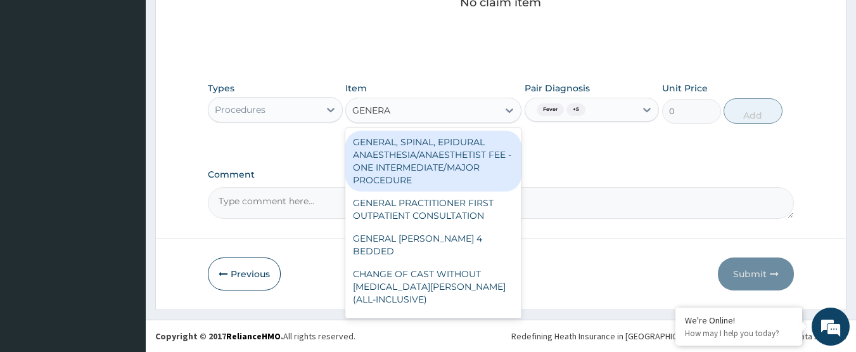
type input "GENERAL"
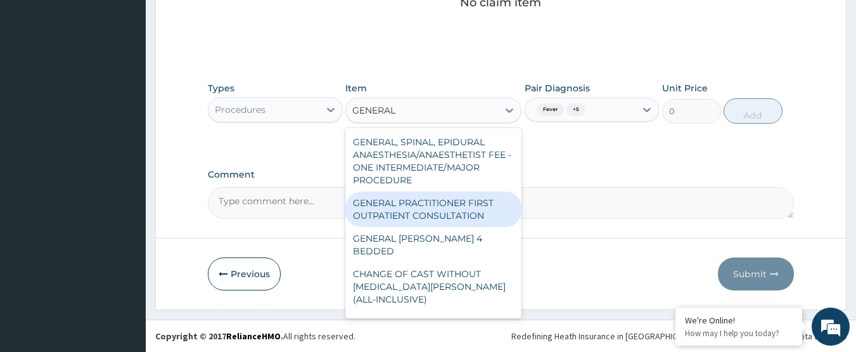
click at [468, 222] on div "GENERAL PRACTITIONER FIRST OUTPATIENT CONSULTATION" at bounding box center [433, 208] width 176 height 35
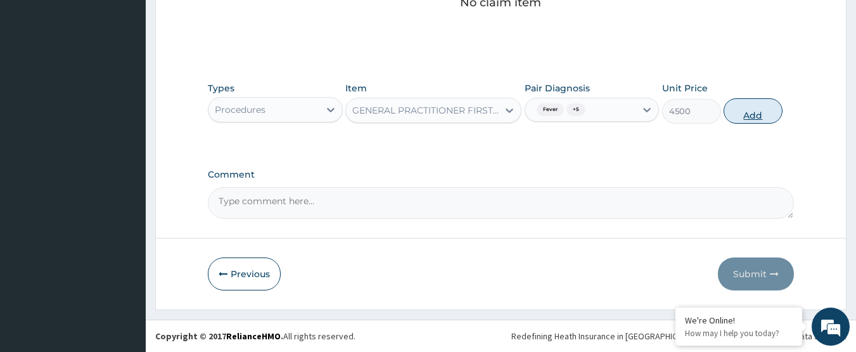
click at [757, 117] on button "Add" at bounding box center [753, 110] width 59 height 25
type input "0"
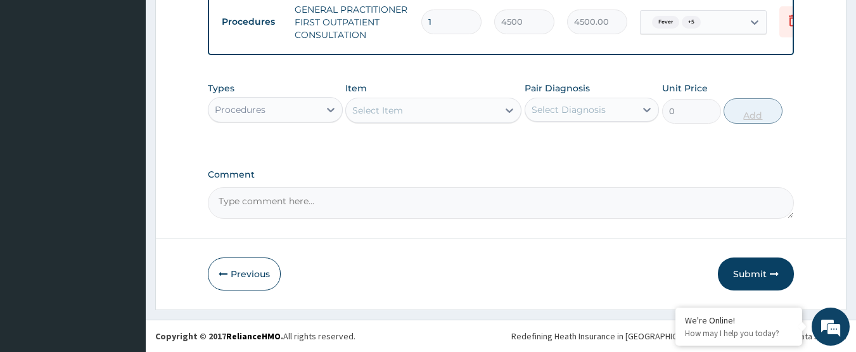
scroll to position [518, 0]
click at [559, 112] on div "Select Diagnosis" at bounding box center [569, 109] width 74 height 13
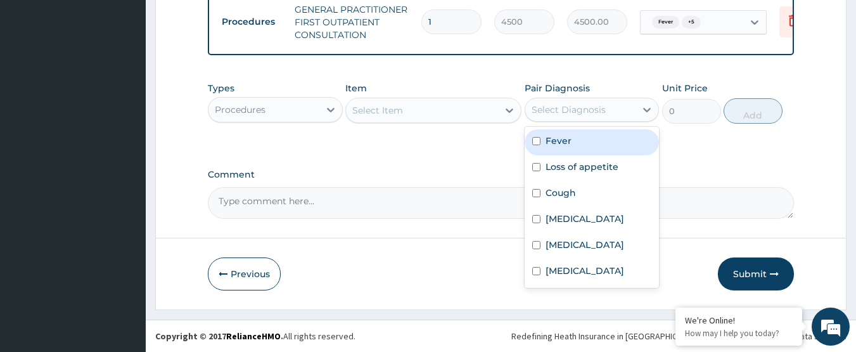
click at [567, 106] on div "Select Diagnosis" at bounding box center [569, 109] width 74 height 13
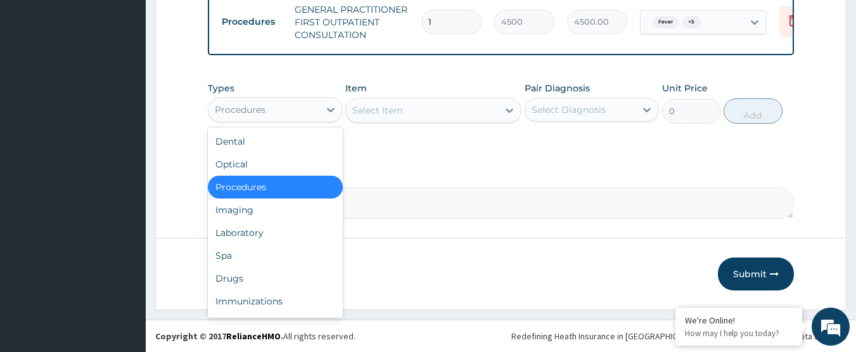
click at [306, 106] on div "Procedures" at bounding box center [264, 109] width 111 height 20
drag, startPoint x: 287, startPoint y: 229, endPoint x: 566, endPoint y: 167, distance: 285.7
click at [288, 229] on div "Laboratory" at bounding box center [275, 232] width 135 height 23
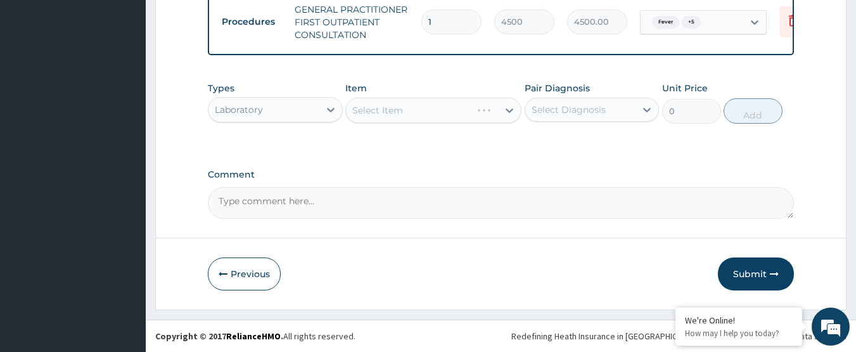
click at [608, 112] on div "Select Diagnosis" at bounding box center [580, 109] width 111 height 20
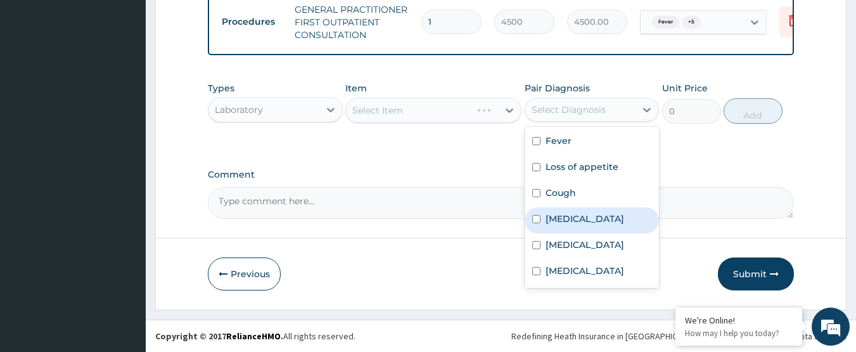
click at [594, 222] on div "Malaria" at bounding box center [592, 220] width 135 height 26
checkbox input "true"
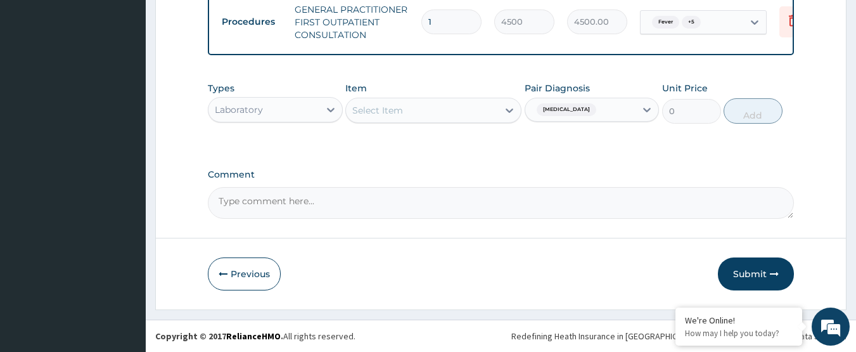
click at [472, 110] on div "Select Item" at bounding box center [422, 110] width 152 height 20
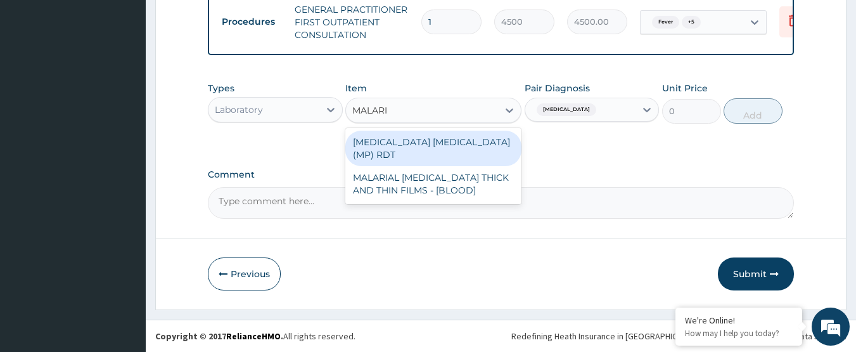
type input "MALARIA"
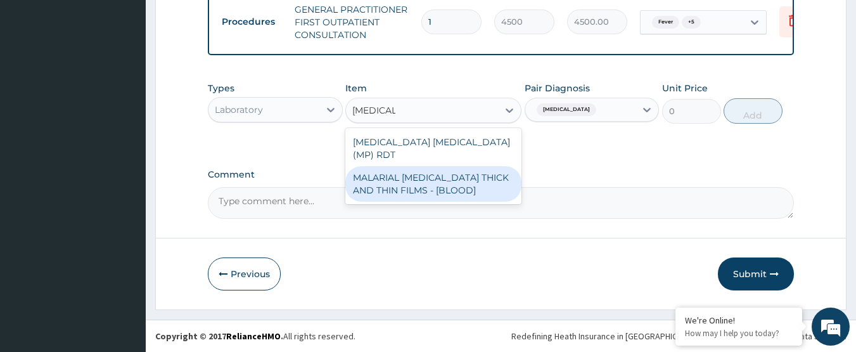
drag, startPoint x: 491, startPoint y: 175, endPoint x: 541, endPoint y: 165, distance: 51.6
click at [493, 175] on div "MALARIAL PARASITE THICK AND THIN FILMS - [BLOOD]" at bounding box center [433, 183] width 176 height 35
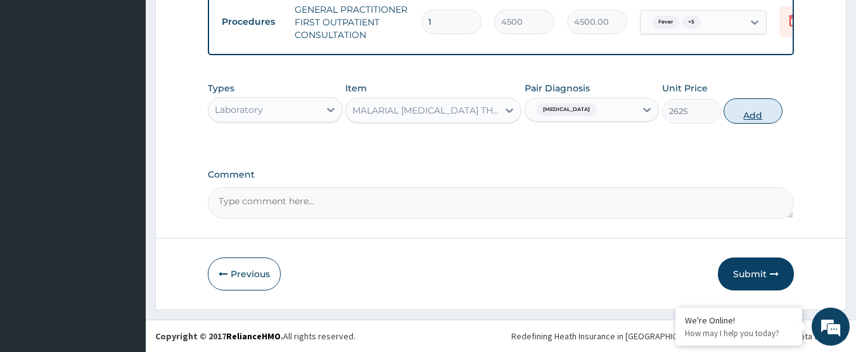
click at [759, 105] on button "Add" at bounding box center [753, 110] width 59 height 25
type input "0"
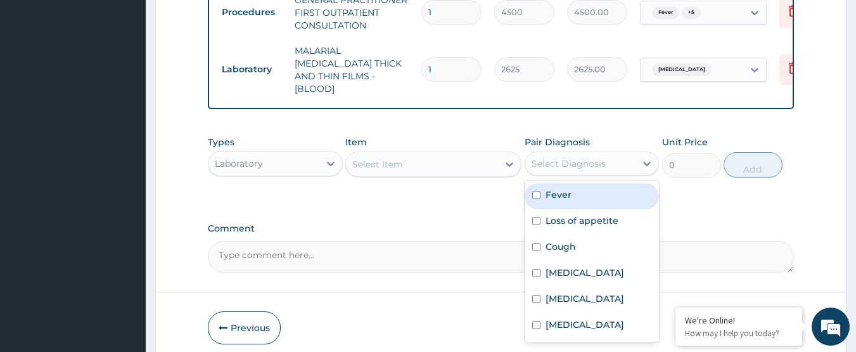
click at [581, 157] on div "Select Diagnosis" at bounding box center [569, 163] width 74 height 13
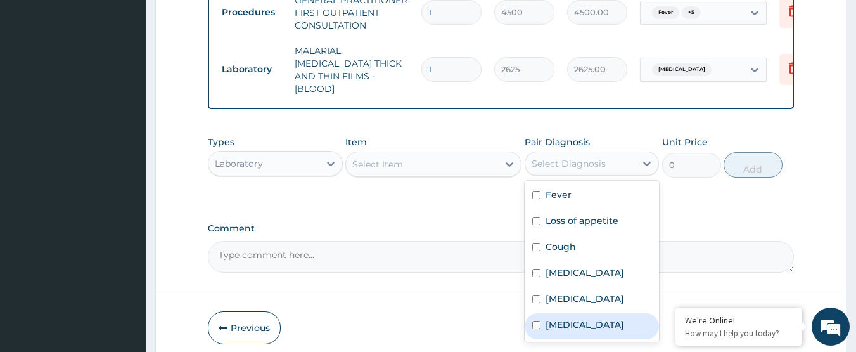
click at [584, 324] on div "Sepsis" at bounding box center [592, 326] width 135 height 26
checkbox input "true"
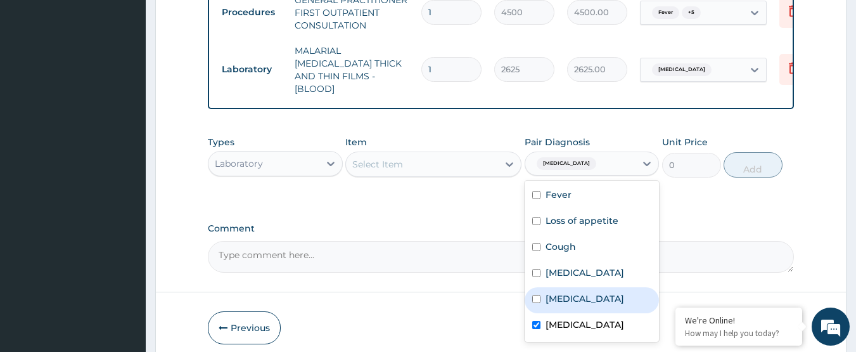
click at [593, 305] on label "Upper respiratory infection" at bounding box center [585, 298] width 79 height 13
checkbox input "true"
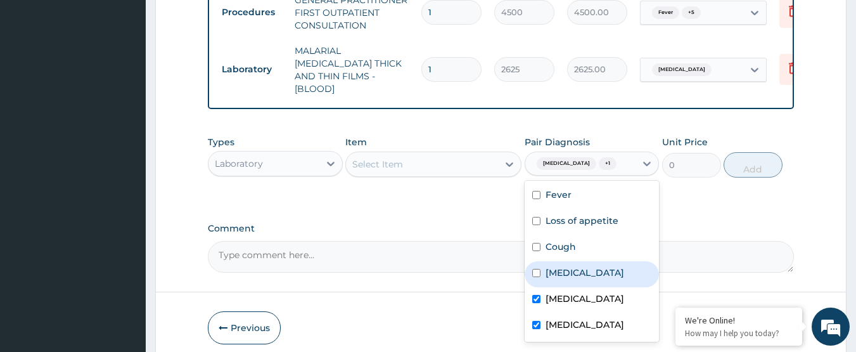
click at [439, 166] on div "Select Item" at bounding box center [422, 164] width 152 height 20
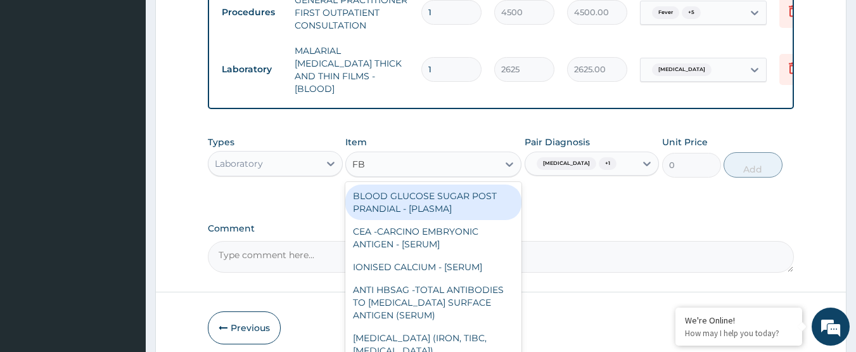
type input "FBC"
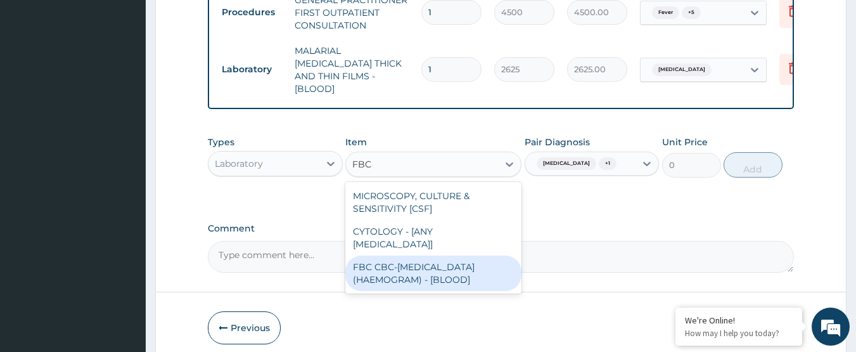
click at [458, 255] on div "FBC CBC-COMPLETE BLOOD COUNT (HAEMOGRAM) - [BLOOD]" at bounding box center [433, 272] width 176 height 35
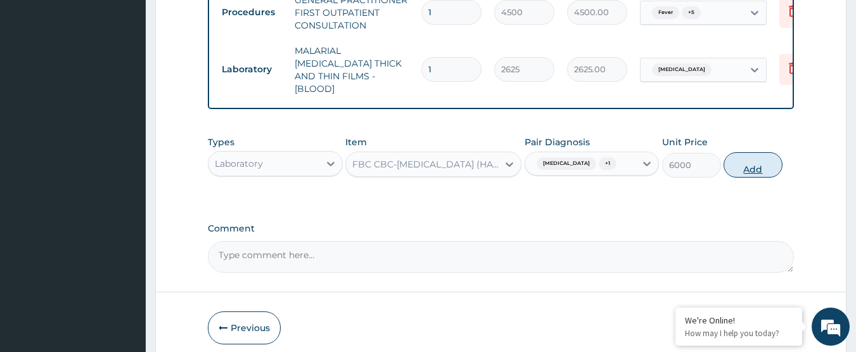
click at [752, 162] on button "Add" at bounding box center [753, 164] width 59 height 25
type input "0"
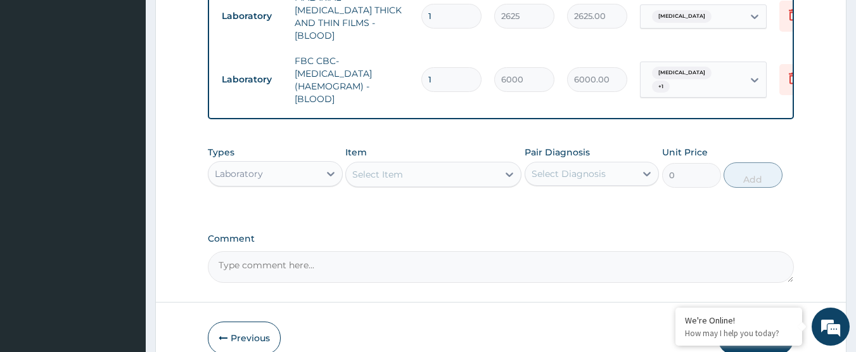
scroll to position [582, 0]
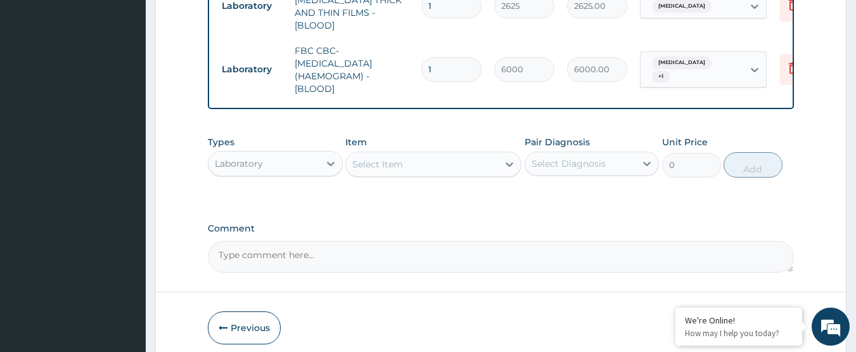
click at [301, 157] on div "Laboratory" at bounding box center [264, 163] width 111 height 20
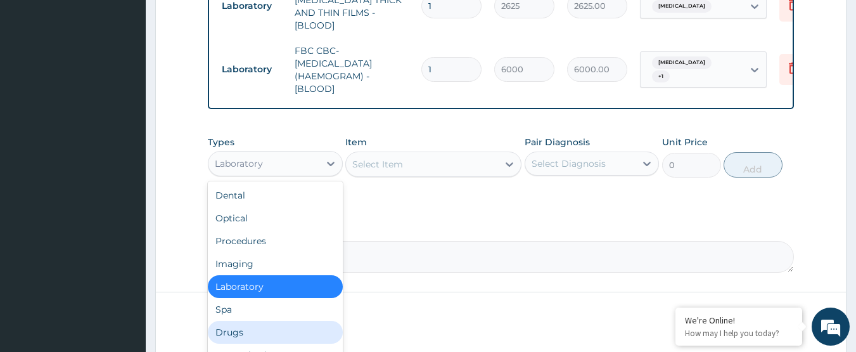
click at [250, 325] on div "Drugs" at bounding box center [275, 332] width 135 height 23
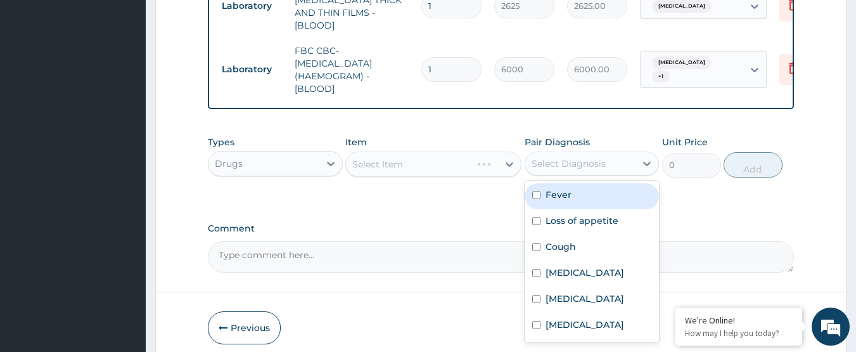
click at [614, 164] on div "Select Diagnosis" at bounding box center [580, 163] width 111 height 20
click at [593, 185] on div "Fever" at bounding box center [592, 196] width 135 height 26
checkbox input "true"
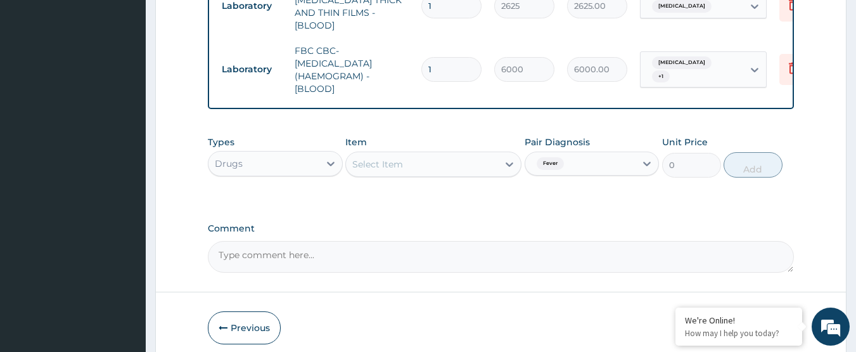
click at [487, 223] on label "Comment" at bounding box center [501, 228] width 587 height 11
click at [487, 241] on textarea "Comment" at bounding box center [501, 257] width 587 height 32
click at [471, 154] on div "Select Item" at bounding box center [422, 164] width 152 height 20
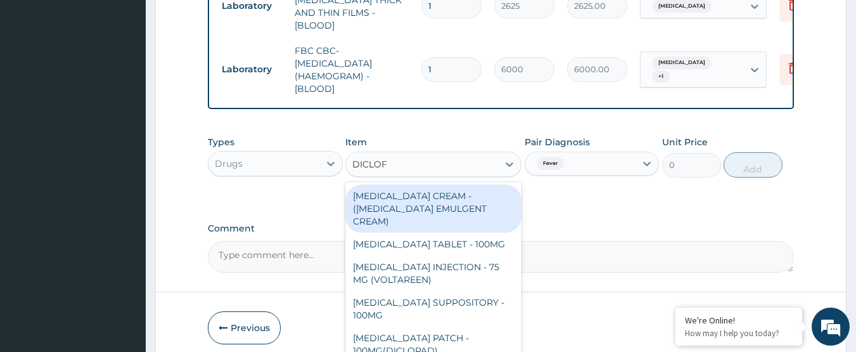
type input "DICLOFE"
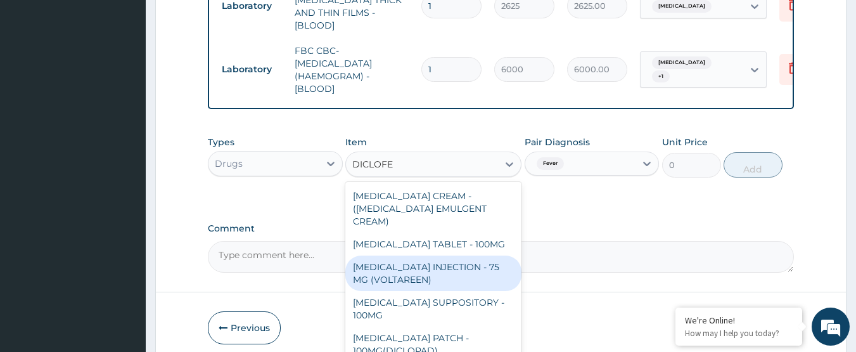
click at [456, 257] on div "DICLOFENAC INJECTION - 75 MG (VOLTAREEN)" at bounding box center [433, 272] width 176 height 35
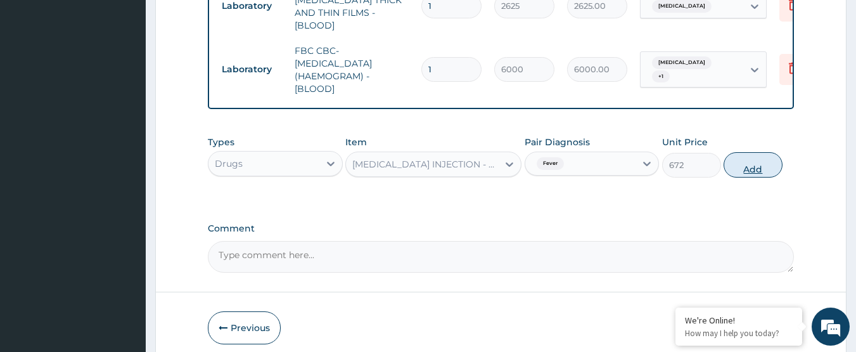
click at [768, 161] on button "Add" at bounding box center [753, 164] width 59 height 25
type input "0"
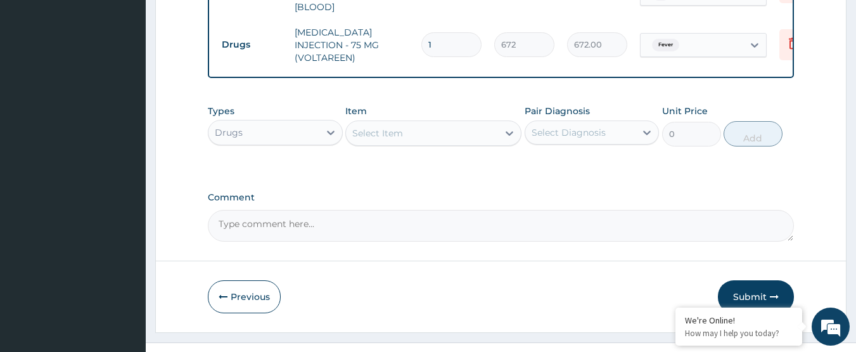
scroll to position [676, 0]
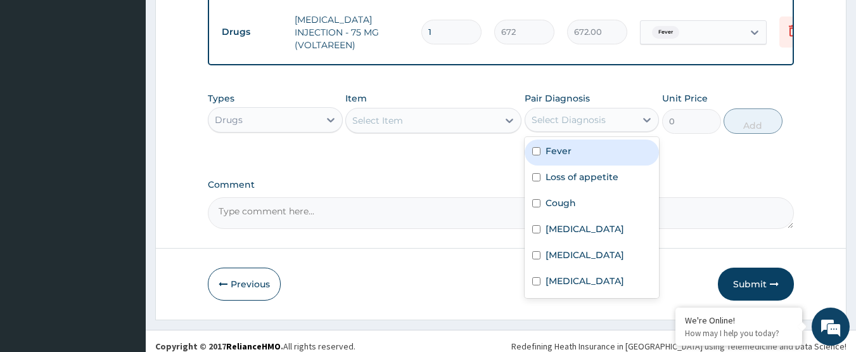
click at [605, 110] on div "Select Diagnosis" at bounding box center [580, 120] width 111 height 20
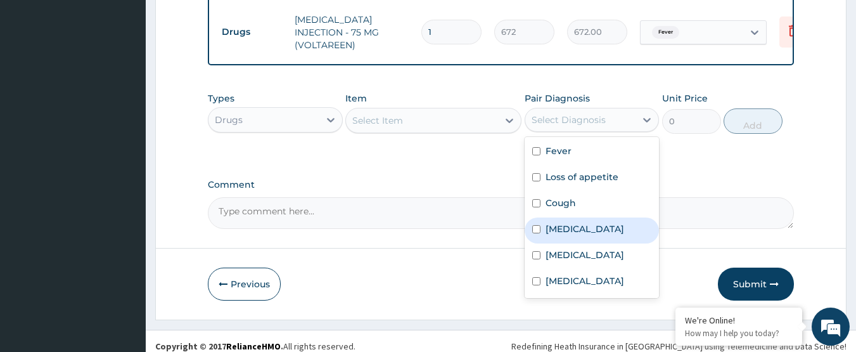
click at [587, 219] on div "Malaria" at bounding box center [592, 230] width 135 height 26
checkbox input "true"
click at [459, 117] on div "Select Item" at bounding box center [422, 120] width 152 height 20
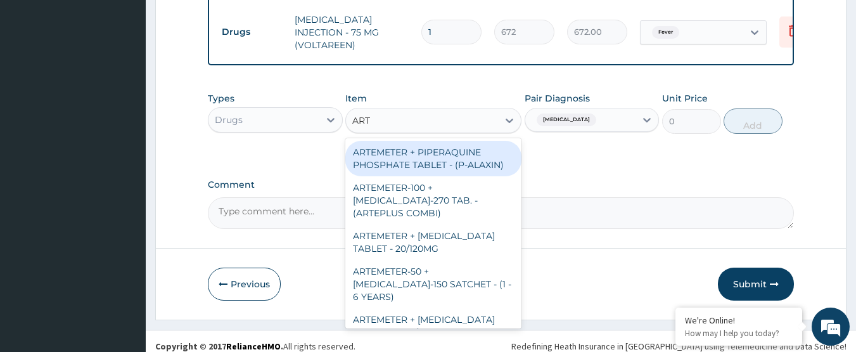
type input "ARTE"
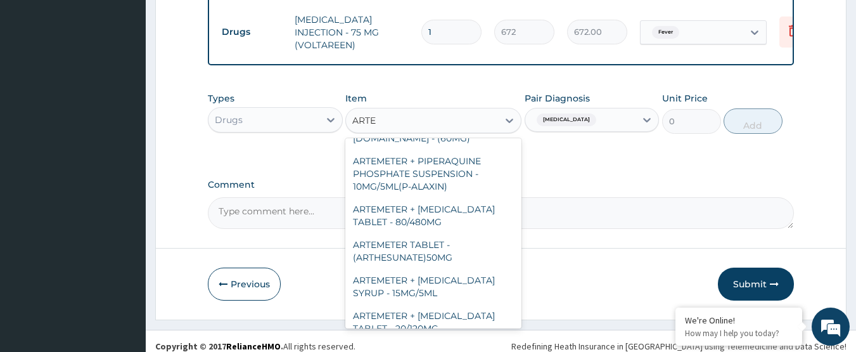
scroll to position [338, 0]
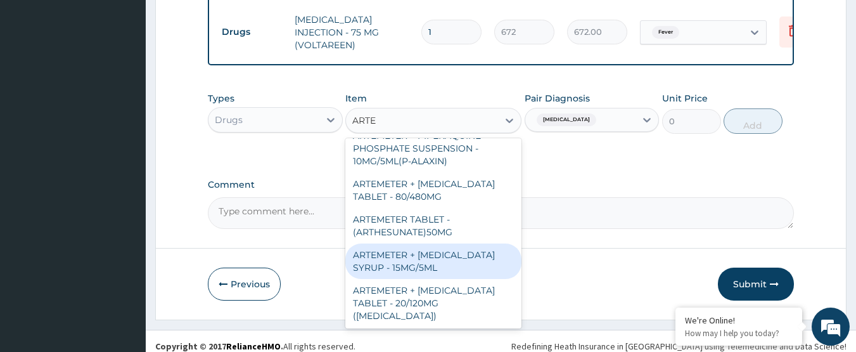
click at [465, 253] on div "ARTEMETER + LUMEFANTRINE SYRUP - 15MG/5ML" at bounding box center [433, 260] width 176 height 35
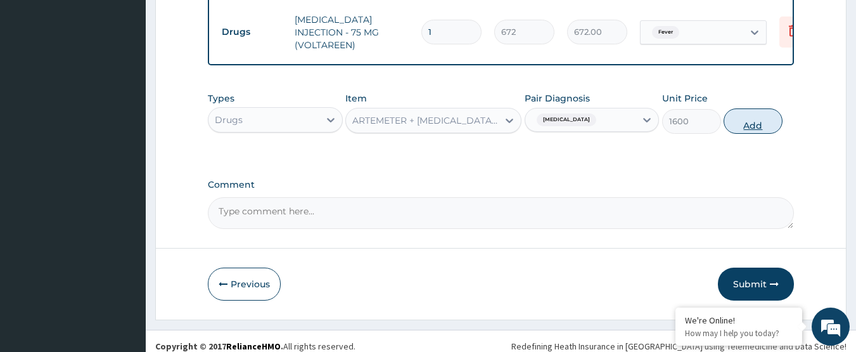
click at [752, 115] on button "Add" at bounding box center [753, 120] width 59 height 25
type input "0"
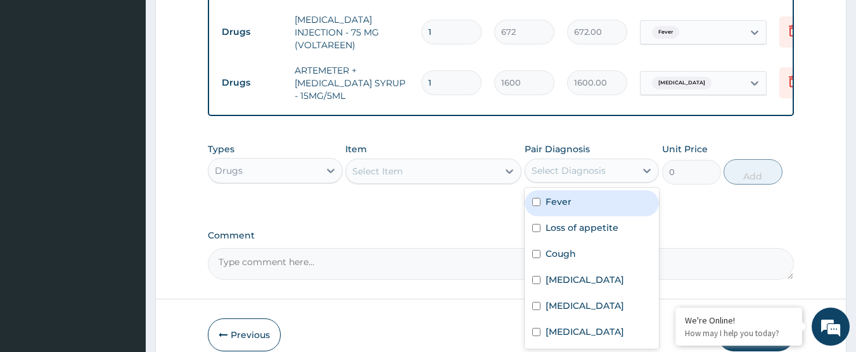
click at [618, 160] on div "Select Diagnosis" at bounding box center [580, 170] width 111 height 20
click at [606, 190] on div "Fever" at bounding box center [592, 203] width 135 height 26
checkbox input "true"
click at [461, 161] on div "Select Item" at bounding box center [422, 171] width 152 height 20
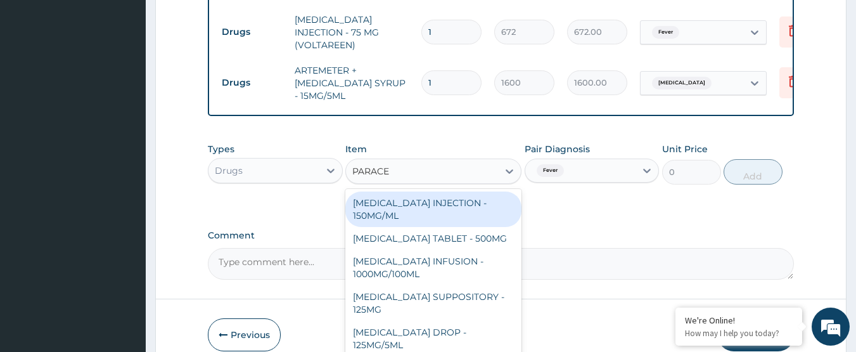
type input "PARACET"
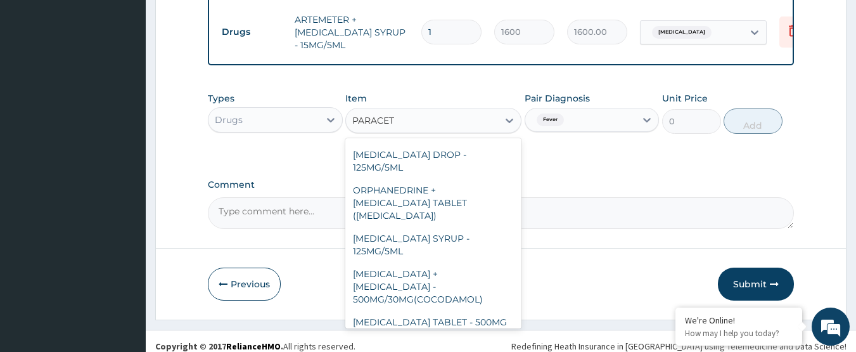
scroll to position [134, 0]
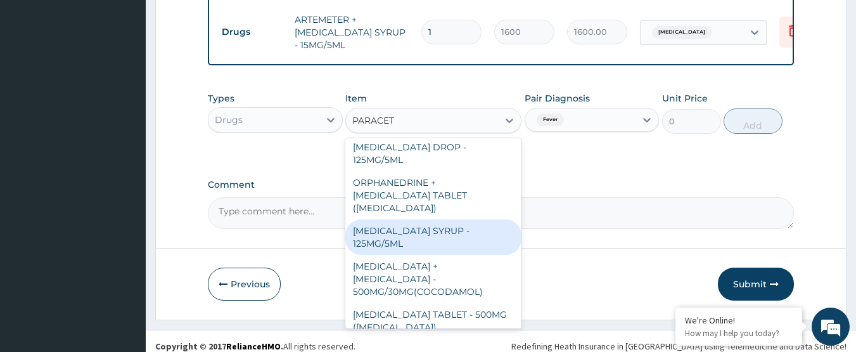
click at [451, 221] on div "PARACETAMOL SYRUP - 125MG/5ML" at bounding box center [433, 236] width 176 height 35
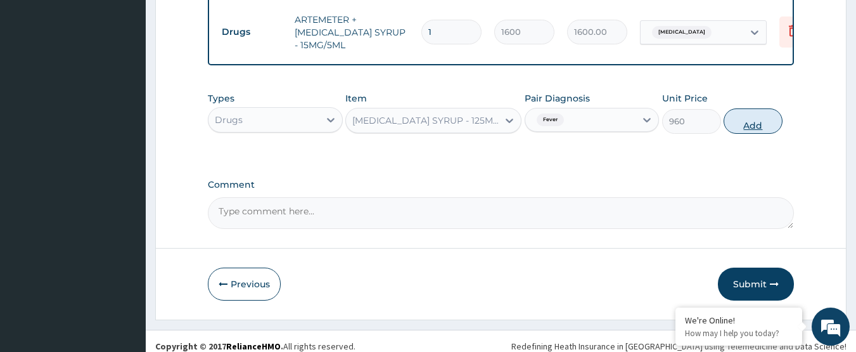
click at [746, 117] on button "Add" at bounding box center [753, 120] width 59 height 25
type input "0"
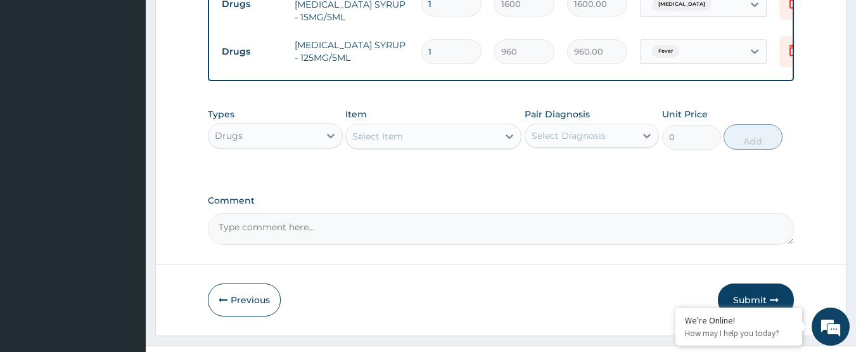
scroll to position [771, 0]
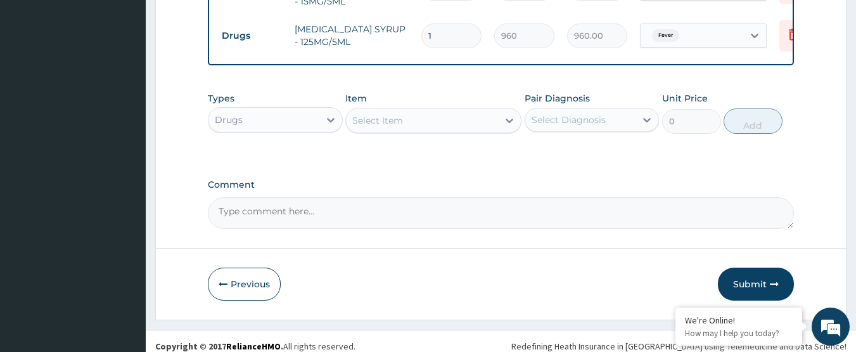
click at [592, 113] on div "Select Diagnosis" at bounding box center [569, 119] width 74 height 13
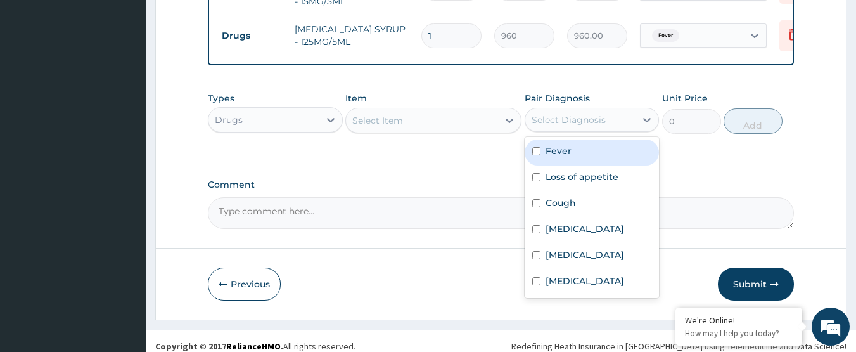
click at [400, 139] on div "Types Drugs Item Select Item Pair Diagnosis option Fever, selected. option Feve…" at bounding box center [501, 123] width 587 height 74
click at [577, 113] on div "Select Diagnosis" at bounding box center [569, 119] width 74 height 13
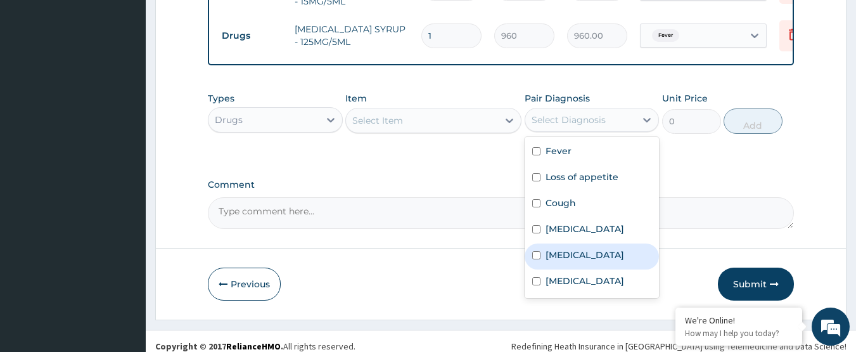
click at [601, 248] on label "Upper respiratory infection" at bounding box center [585, 254] width 79 height 13
checkbox input "true"
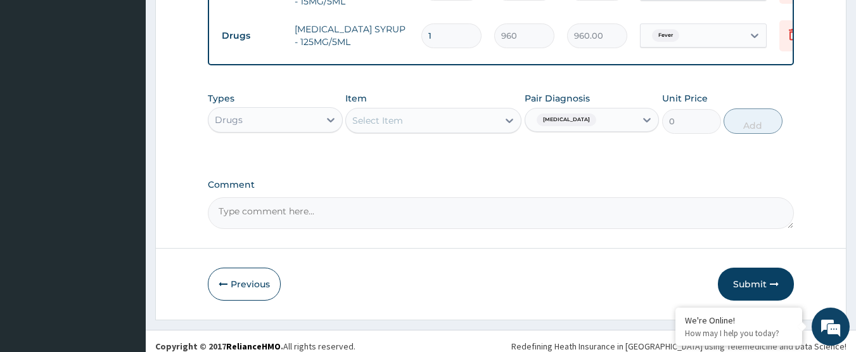
click at [474, 116] on div "Select Item" at bounding box center [422, 120] width 152 height 20
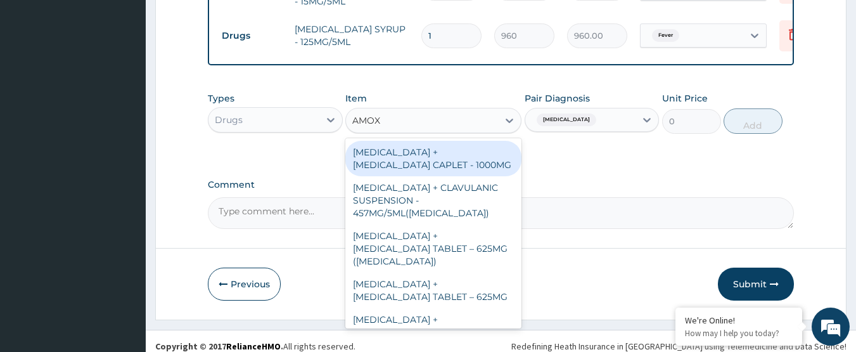
type input "AMOXI"
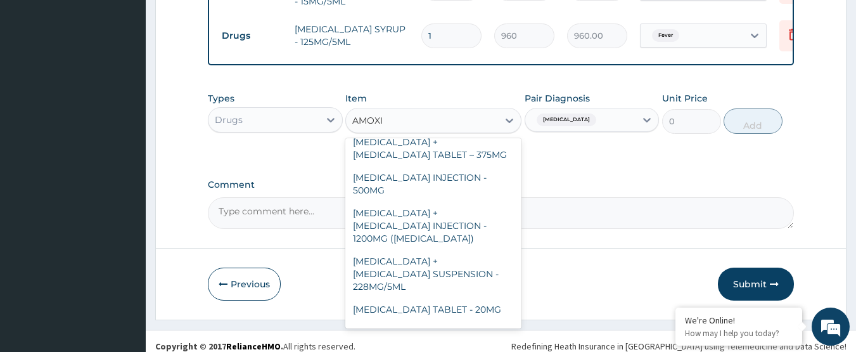
scroll to position [203, 0]
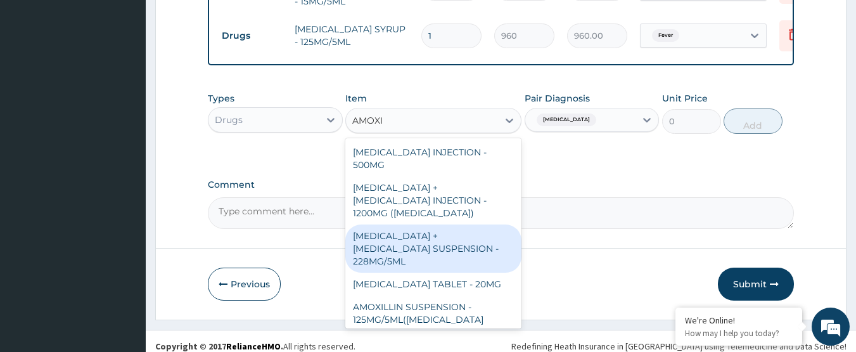
click at [480, 226] on div "AMOXICILLIN + CLAVULANIC ACID SUSPENSION - 228MG/5ML" at bounding box center [433, 248] width 176 height 48
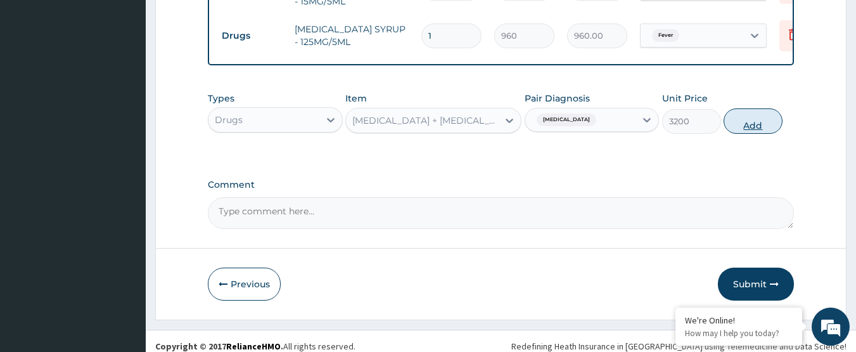
click at [767, 109] on button "Add" at bounding box center [753, 120] width 59 height 25
type input "0"
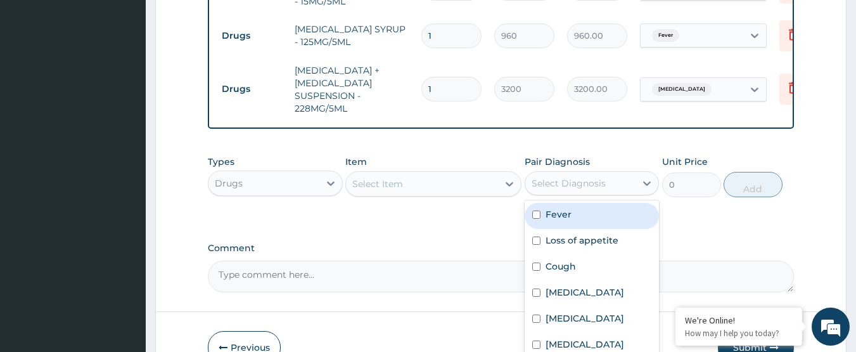
click at [585, 173] on div "Select Diagnosis" at bounding box center [580, 183] width 111 height 20
click at [567, 177] on div "Select Diagnosis" at bounding box center [569, 183] width 74 height 13
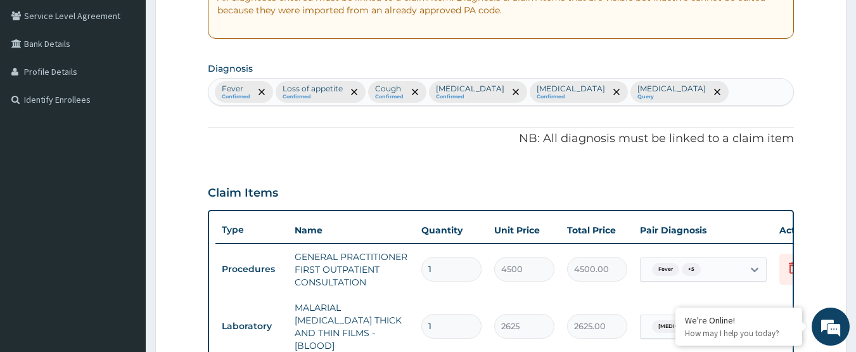
scroll to position [200, 0]
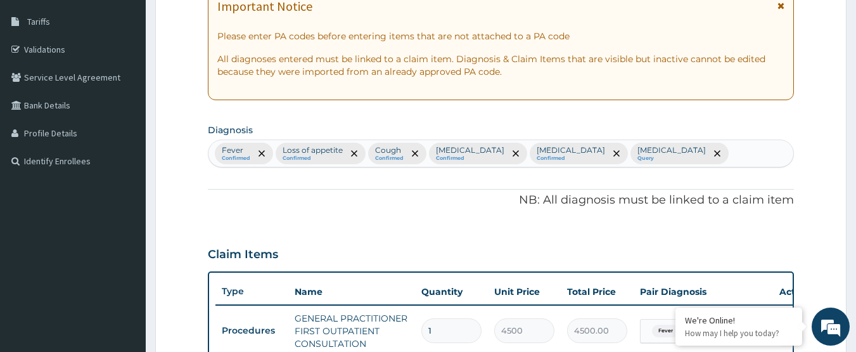
click at [703, 151] on div "Fever Confirmed Loss of appetite Confirmed Cough Confirmed Malaria Confirmed Up…" at bounding box center [502, 153] width 586 height 27
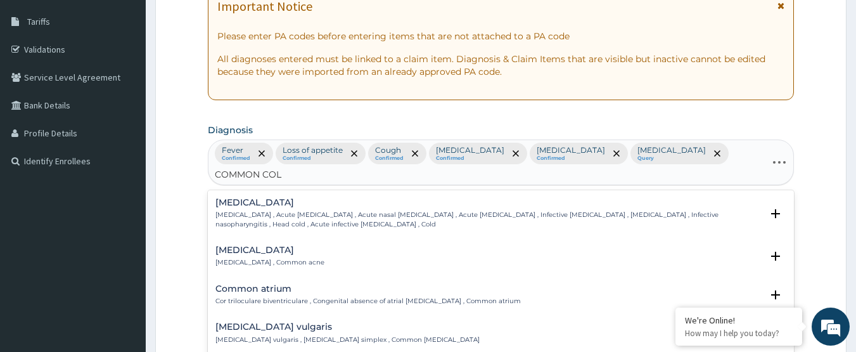
type input "COMMON COLD"
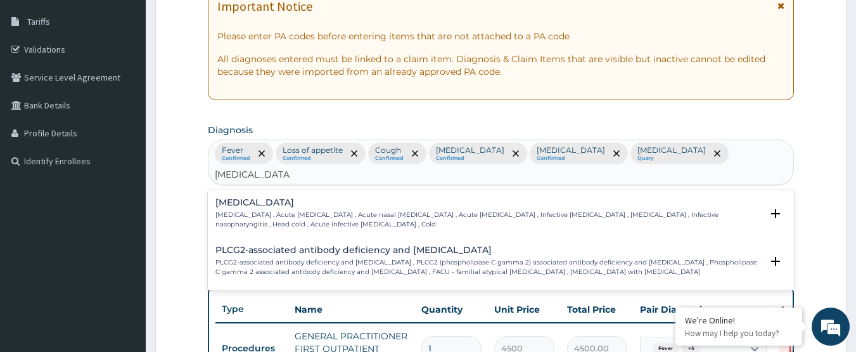
click at [278, 198] on h4 "Common cold" at bounding box center [488, 203] width 547 height 10
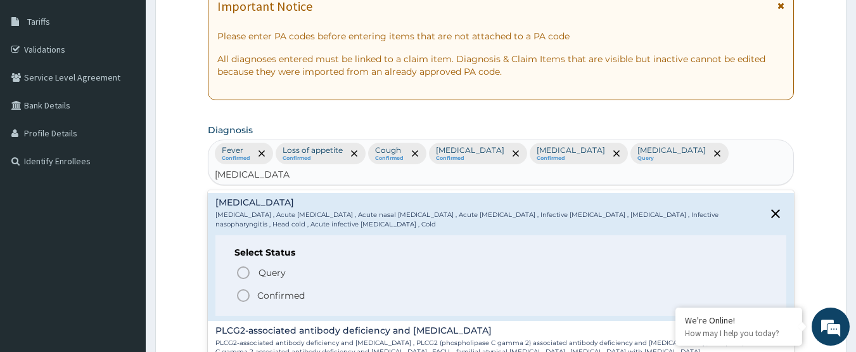
click at [273, 289] on p "Confirmed" at bounding box center [281, 295] width 48 height 13
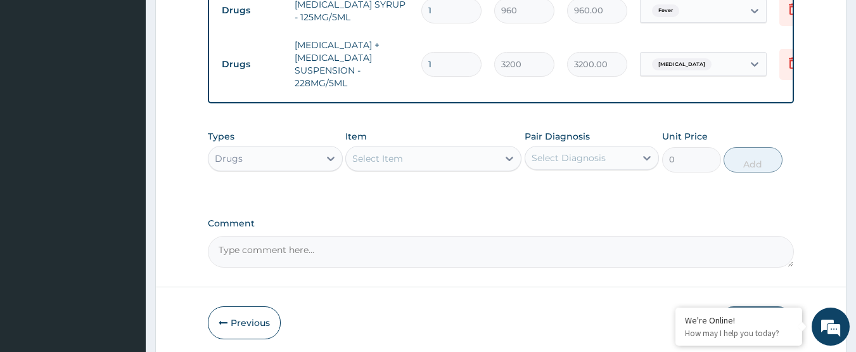
scroll to position [834, 0]
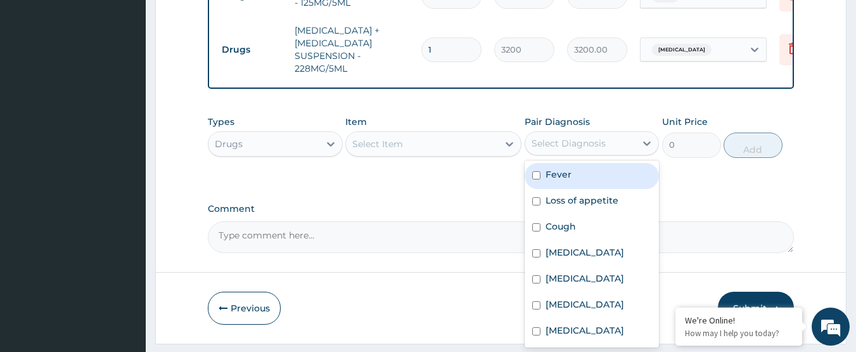
click at [608, 133] on div "Select Diagnosis" at bounding box center [580, 143] width 111 height 20
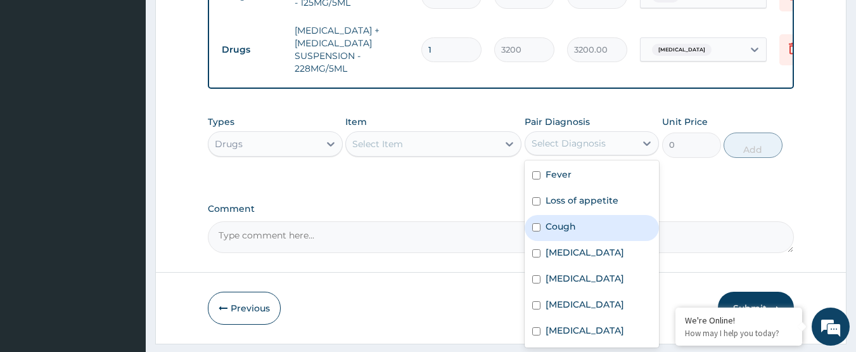
click at [606, 215] on div "Cough" at bounding box center [592, 228] width 135 height 26
checkbox input "false"
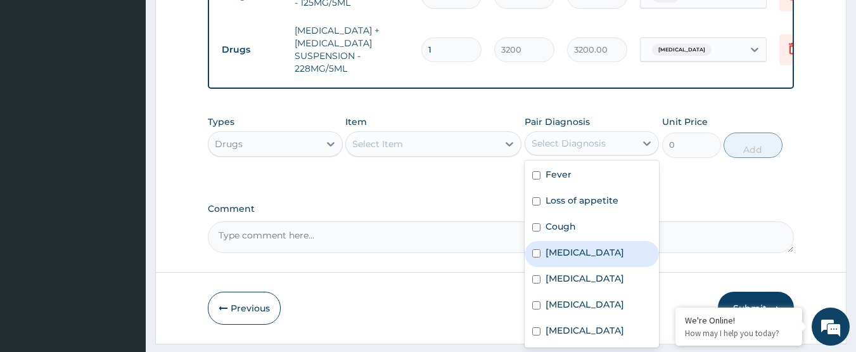
scroll to position [10, 0]
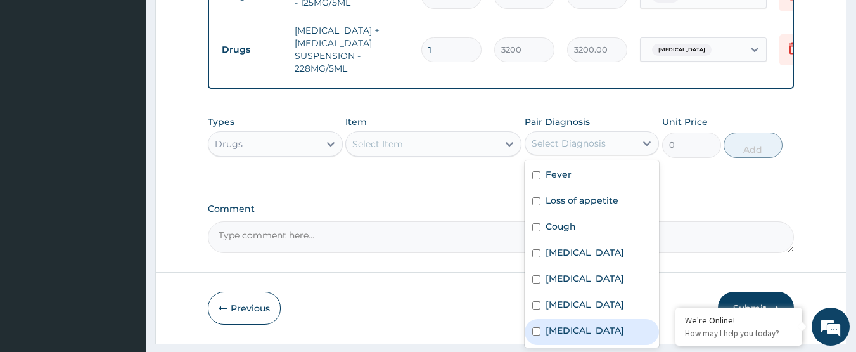
click at [612, 319] on div "Common cold" at bounding box center [592, 332] width 135 height 26
checkbox input "true"
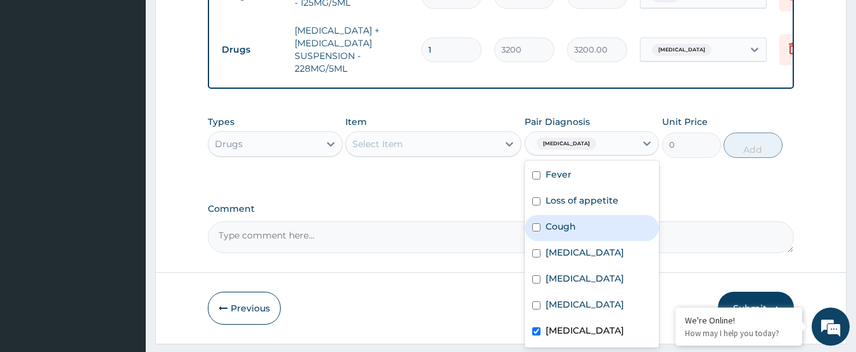
drag, startPoint x: 582, startPoint y: 189, endPoint x: 513, endPoint y: 157, distance: 76.3
click at [581, 215] on div "Cough" at bounding box center [592, 228] width 135 height 26
checkbox input "true"
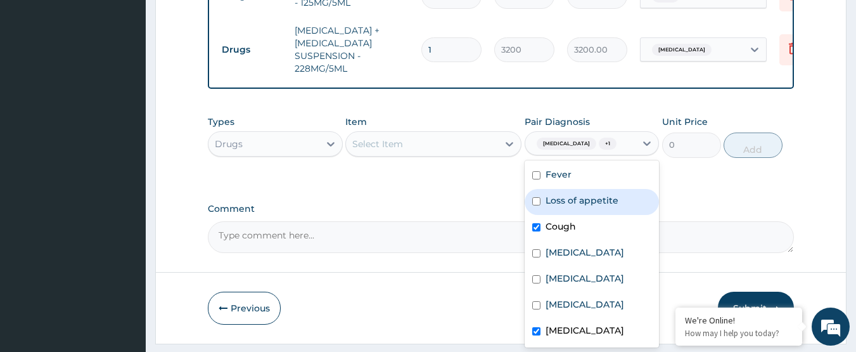
click at [452, 134] on div "Select Item" at bounding box center [422, 144] width 152 height 20
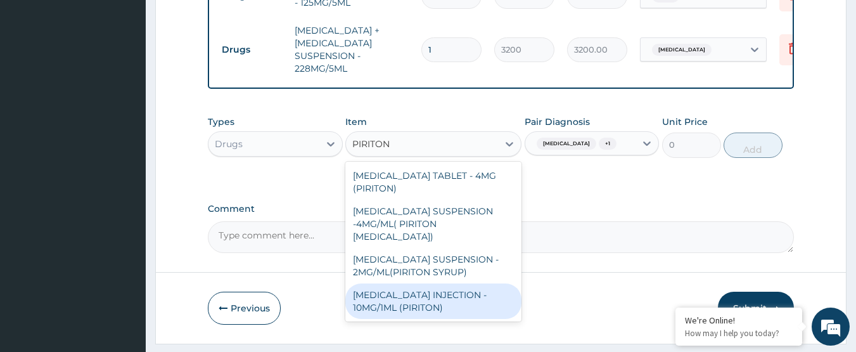
type input "PIRITON"
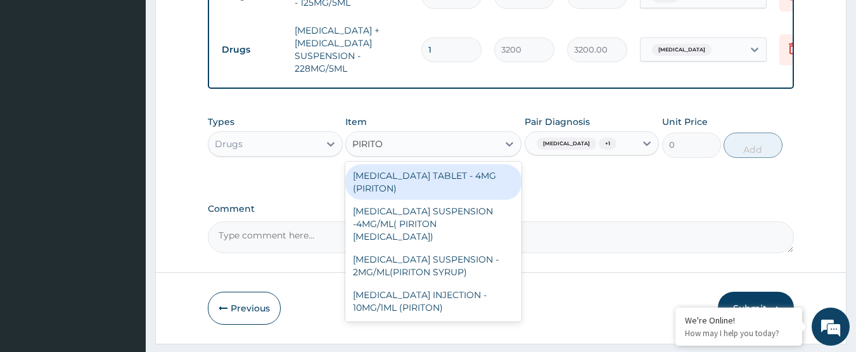
type input "PIRITON"
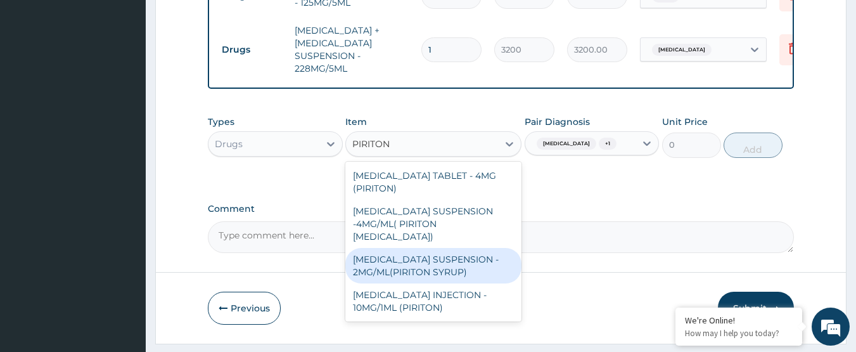
click at [458, 248] on div "CHLORPHENIRAMINE SUSPENSION - 2MG/ML(PIRITON SYRUP)" at bounding box center [433, 265] width 176 height 35
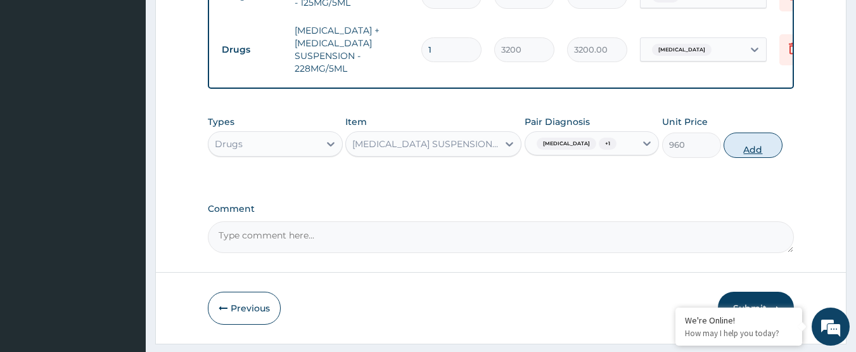
click at [764, 132] on button "Add" at bounding box center [753, 144] width 59 height 25
type input "0"
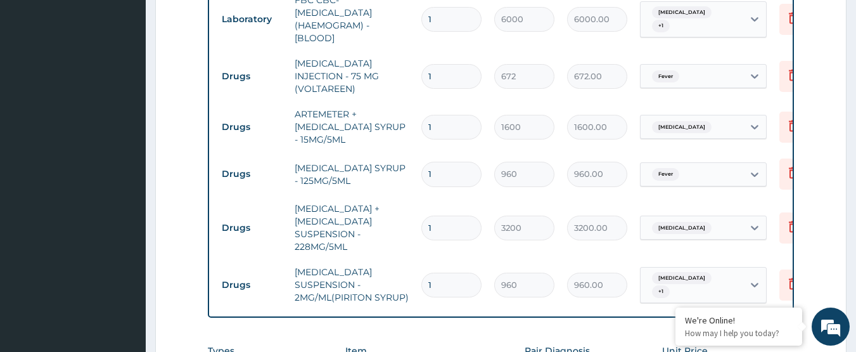
scroll to position [771, 0]
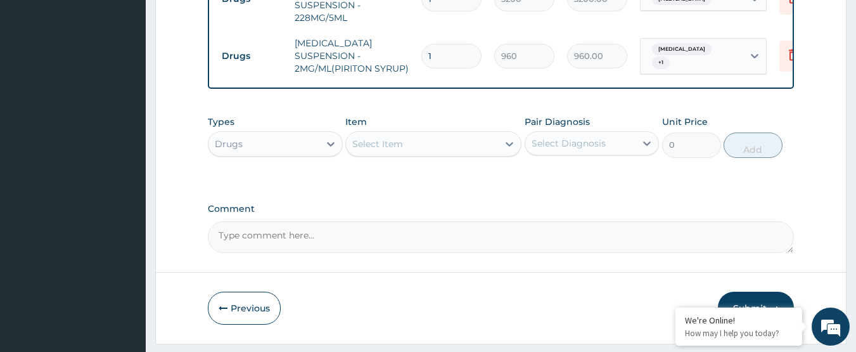
click at [771, 292] on button "Submit" at bounding box center [756, 308] width 76 height 33
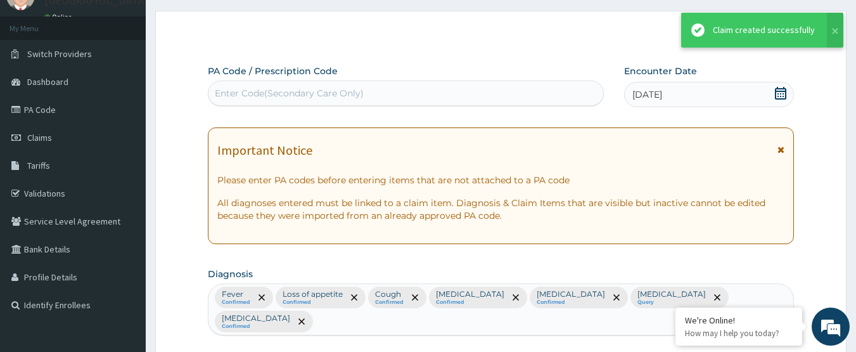
scroll to position [885, 0]
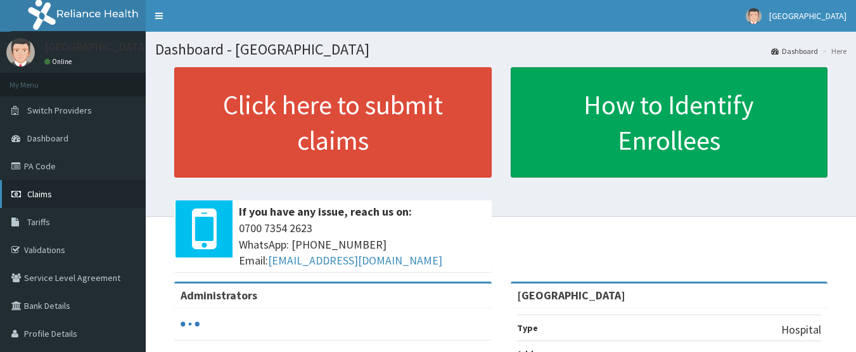
click at [53, 195] on link "Claims" at bounding box center [73, 194] width 146 height 28
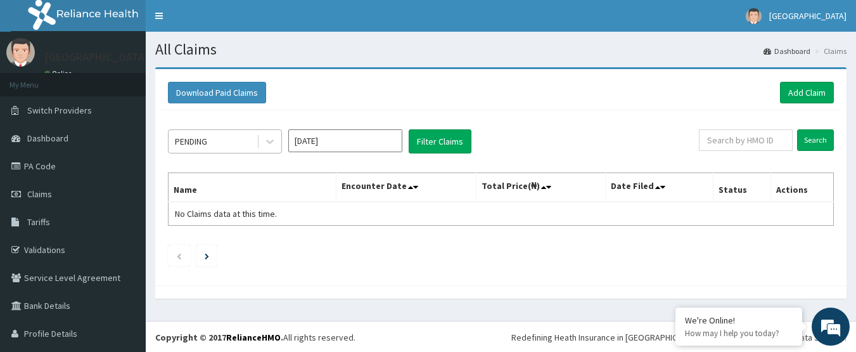
click at [244, 134] on div "PENDING" at bounding box center [213, 141] width 88 height 20
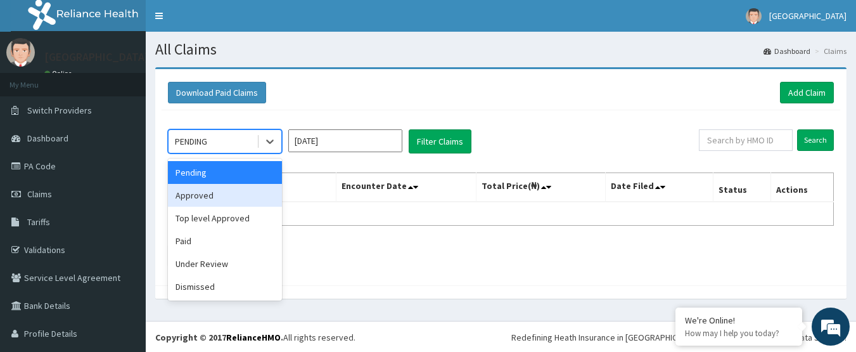
drag, startPoint x: 228, startPoint y: 194, endPoint x: 258, endPoint y: 187, distance: 30.6
click at [228, 195] on div "Approved" at bounding box center [225, 195] width 114 height 23
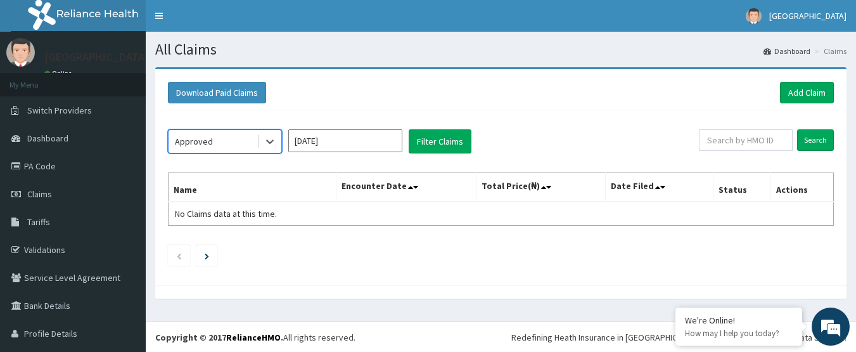
click at [331, 140] on input "[DATE]" at bounding box center [345, 140] width 114 height 23
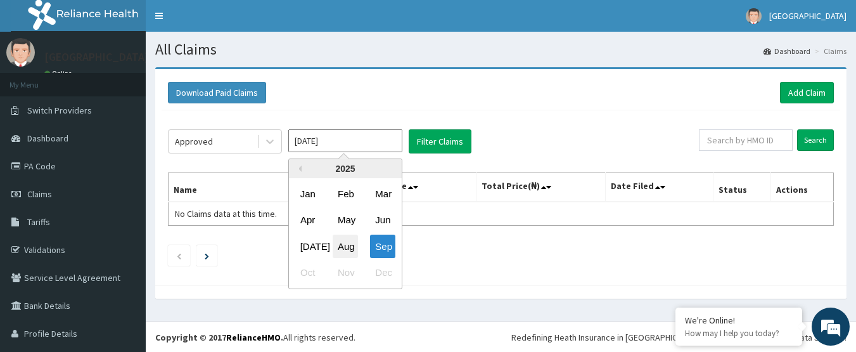
click at [341, 248] on div "Aug" at bounding box center [345, 245] width 25 height 23
type input "[DATE]"
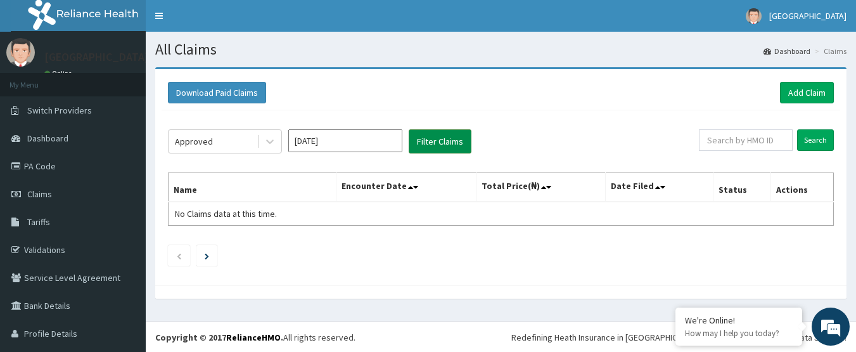
click at [432, 146] on button "Filter Claims" at bounding box center [440, 141] width 63 height 24
click at [436, 143] on button "Filter Claims" at bounding box center [440, 141] width 63 height 24
click at [423, 144] on button "Filter Claims" at bounding box center [440, 141] width 63 height 24
click at [437, 146] on button "Filter Claims" at bounding box center [440, 141] width 63 height 24
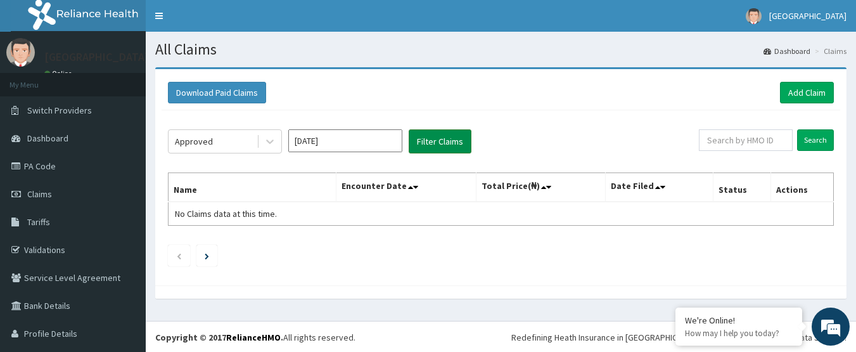
click at [437, 146] on button "Filter Claims" at bounding box center [440, 141] width 63 height 24
click at [437, 145] on button "Filter Claims" at bounding box center [440, 141] width 63 height 24
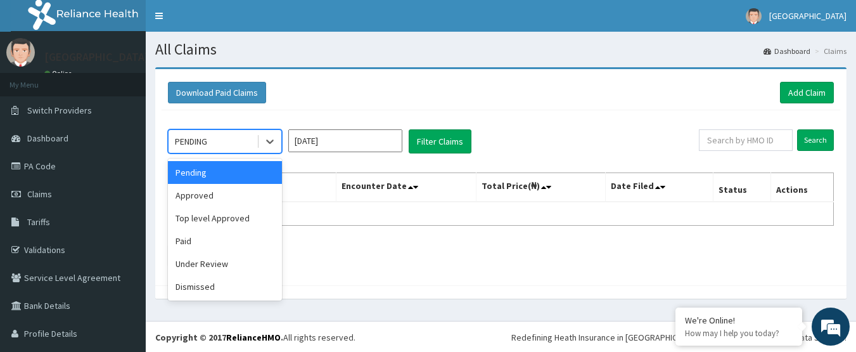
click at [236, 139] on div "PENDING" at bounding box center [213, 141] width 88 height 20
click at [221, 196] on div "Approved" at bounding box center [225, 195] width 114 height 23
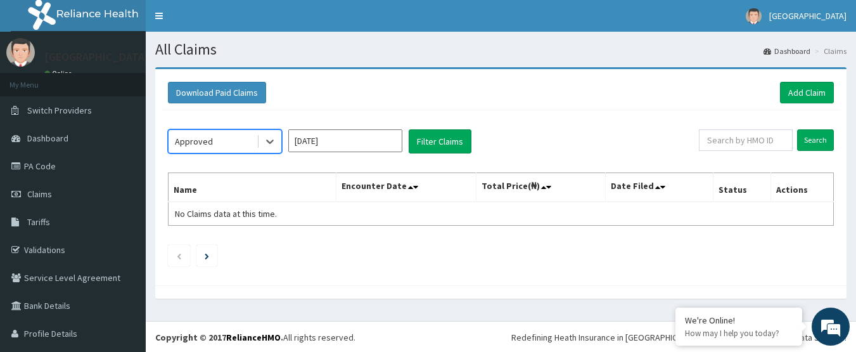
click at [334, 139] on input "[DATE]" at bounding box center [345, 140] width 114 height 23
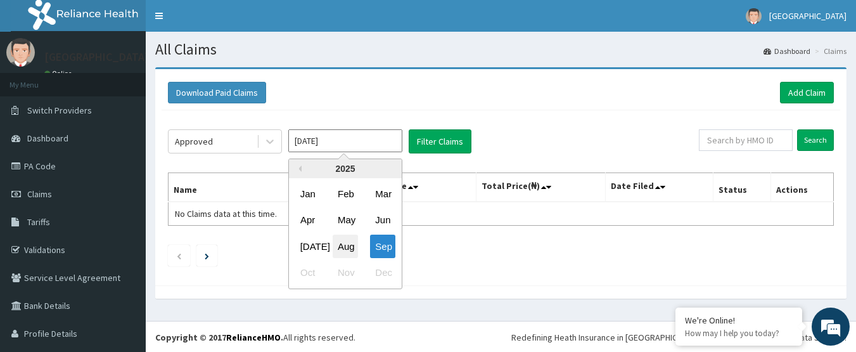
click at [350, 244] on div "Aug" at bounding box center [345, 245] width 25 height 23
type input "[DATE]"
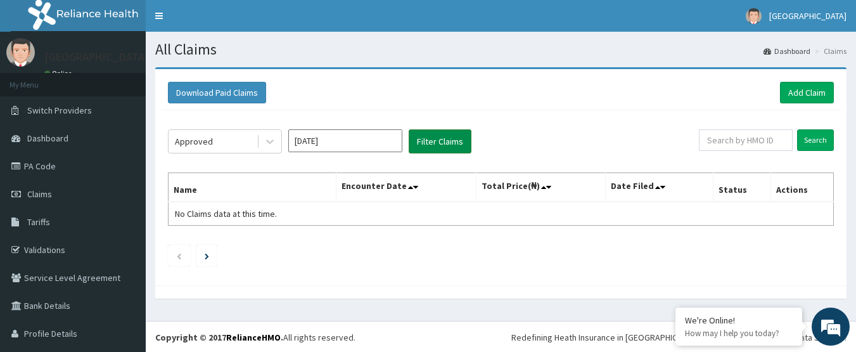
click at [433, 142] on button "Filter Claims" at bounding box center [440, 141] width 63 height 24
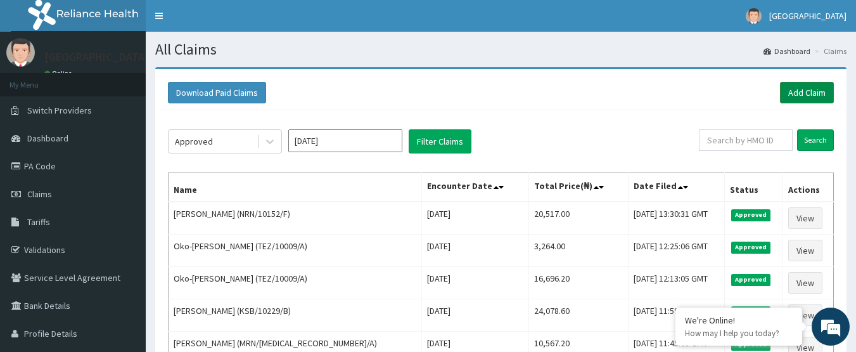
click at [821, 93] on link "Add Claim" at bounding box center [807, 93] width 54 height 22
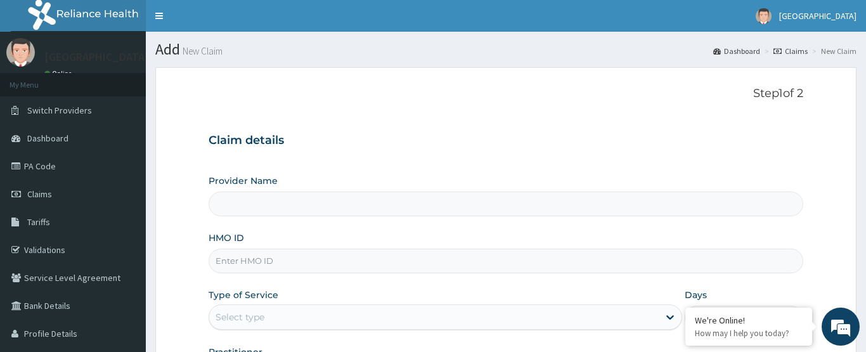
type input "[GEOGRAPHIC_DATA]"
paste input "NRN/10152/B"
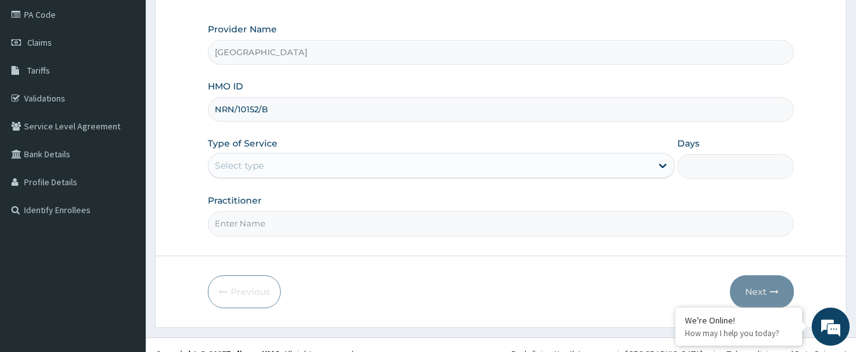
scroll to position [169, 0]
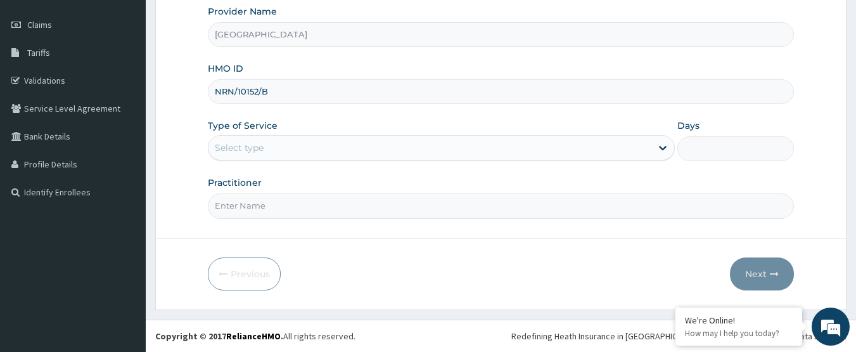
type input "NRN/10152/B"
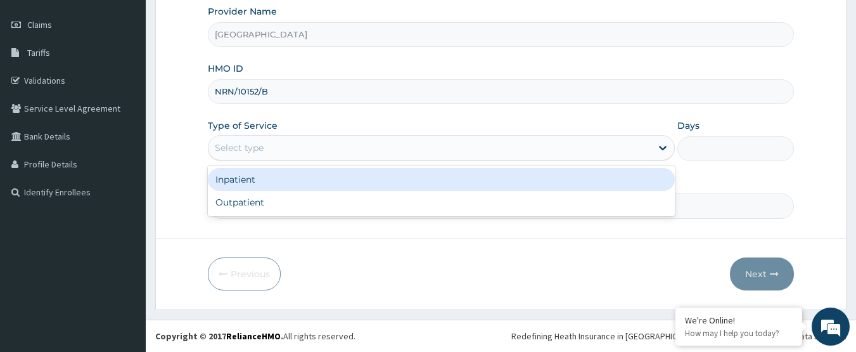
click at [300, 141] on div "Select type" at bounding box center [430, 148] width 443 height 20
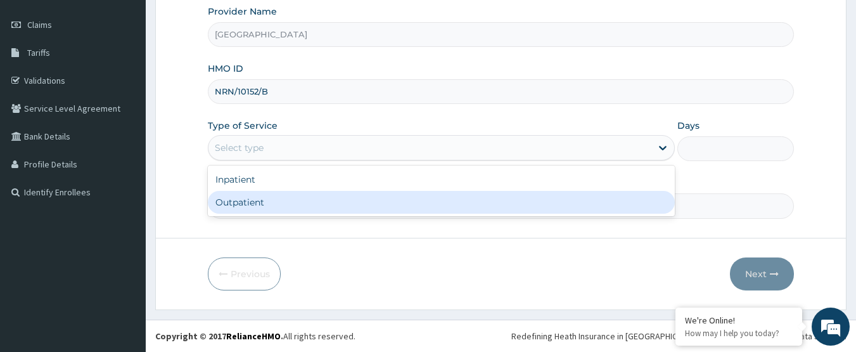
click at [286, 204] on div "Outpatient" at bounding box center [441, 202] width 467 height 23
type input "1"
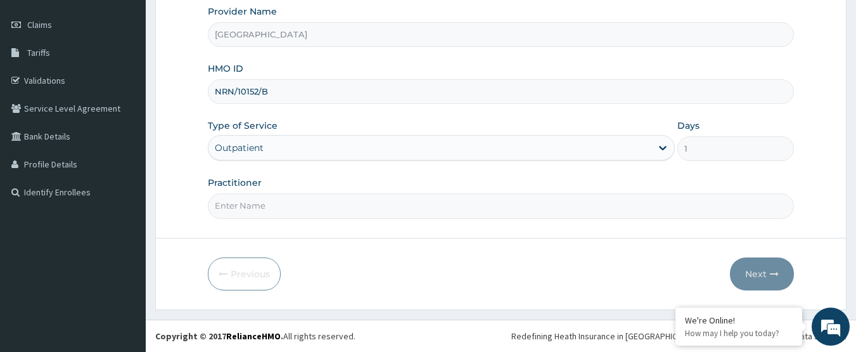
click at [286, 204] on input "Practitioner" at bounding box center [501, 205] width 587 height 25
type input "DOCTOR [PERSON_NAME]"
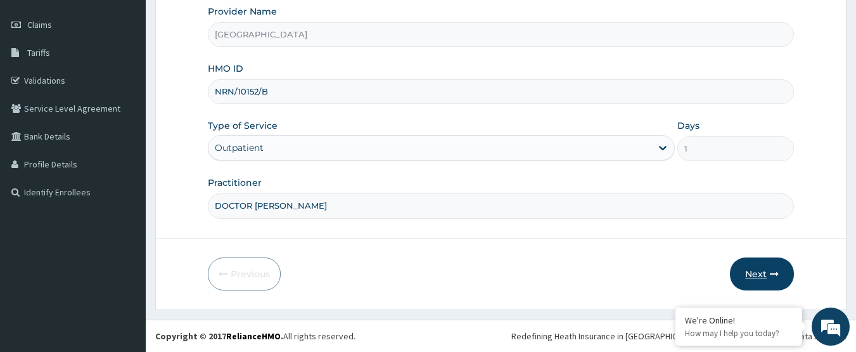
click at [783, 269] on button "Next" at bounding box center [762, 273] width 64 height 33
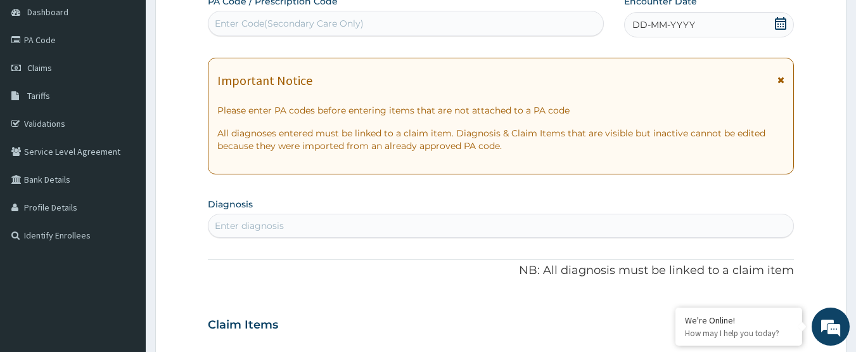
scroll to position [42, 0]
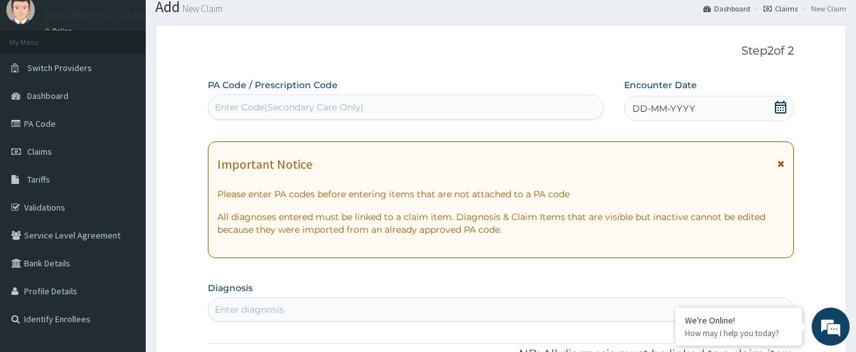
click at [785, 104] on icon at bounding box center [780, 107] width 13 height 13
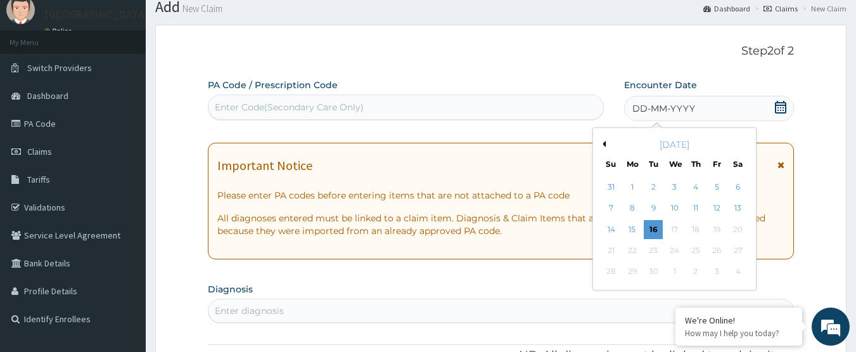
click at [602, 146] on button "Previous Month" at bounding box center [603, 144] width 6 height 6
click at [631, 250] on div "18" at bounding box center [632, 250] width 19 height 19
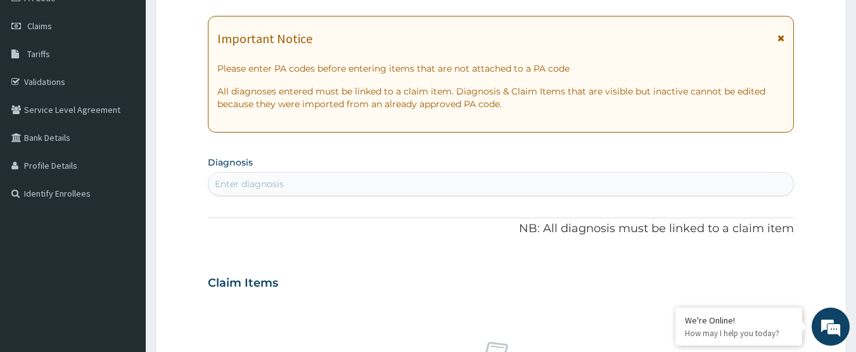
scroll to position [169, 0]
click at [317, 182] on div "Enter diagnosis" at bounding box center [502, 182] width 586 height 20
type input "COUGH"
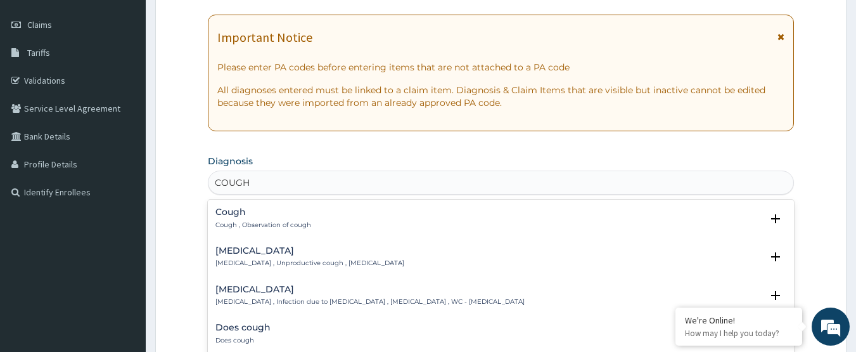
click at [298, 215] on h4 "Cough" at bounding box center [263, 212] width 96 height 10
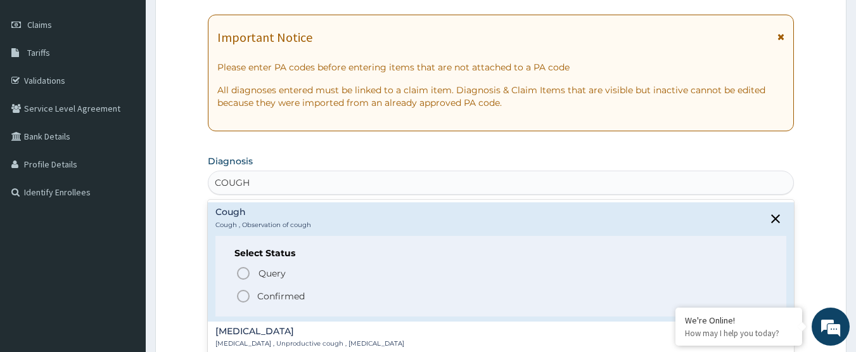
click at [281, 295] on p "Confirmed" at bounding box center [281, 296] width 48 height 13
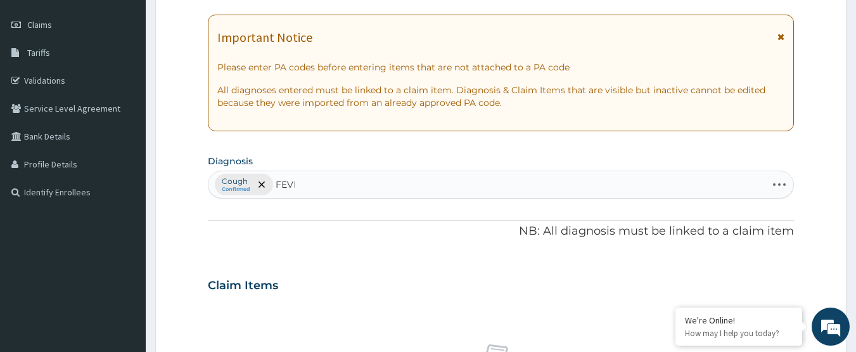
type input "FEVER"
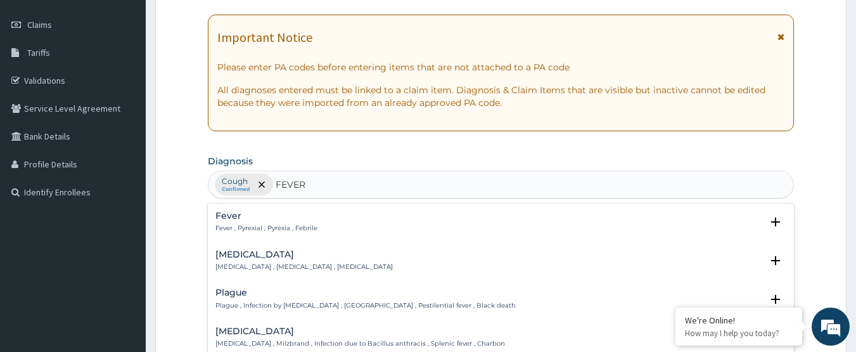
click at [324, 218] on div "Fever Fever , Pyrexial , Pyrexia , Febrile" at bounding box center [501, 222] width 572 height 22
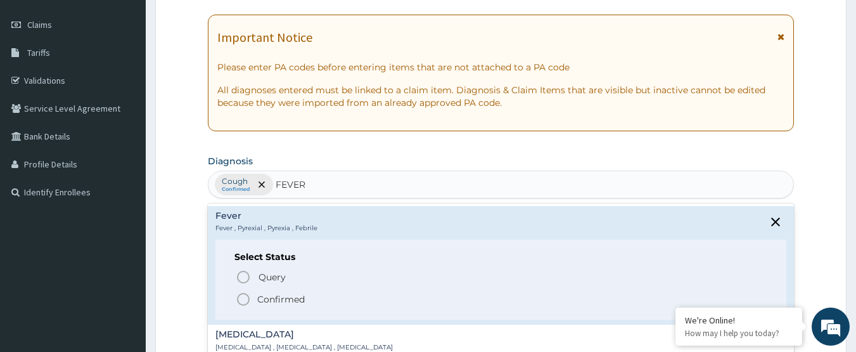
click at [283, 292] on span "Confirmed" at bounding box center [502, 299] width 532 height 15
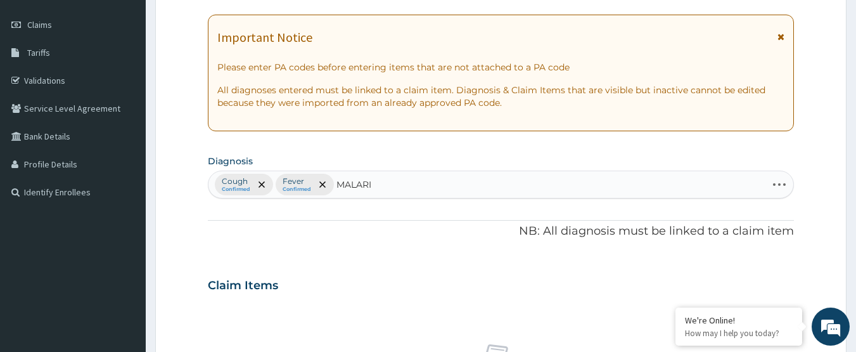
type input "[MEDICAL_DATA]"
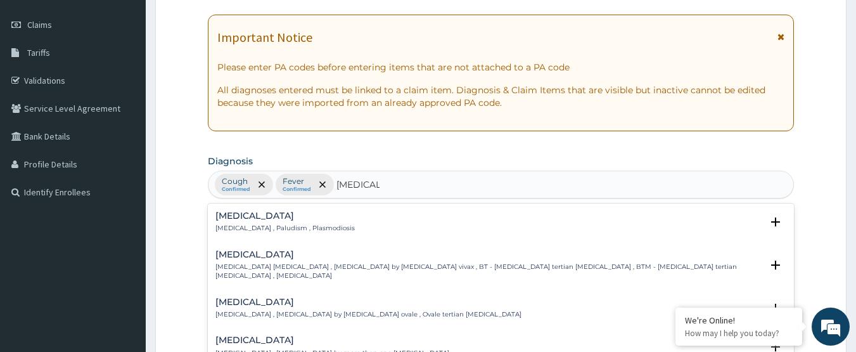
click at [303, 222] on div "[MEDICAL_DATA] [MEDICAL_DATA] , Paludism , Plasmodiosis" at bounding box center [284, 222] width 139 height 22
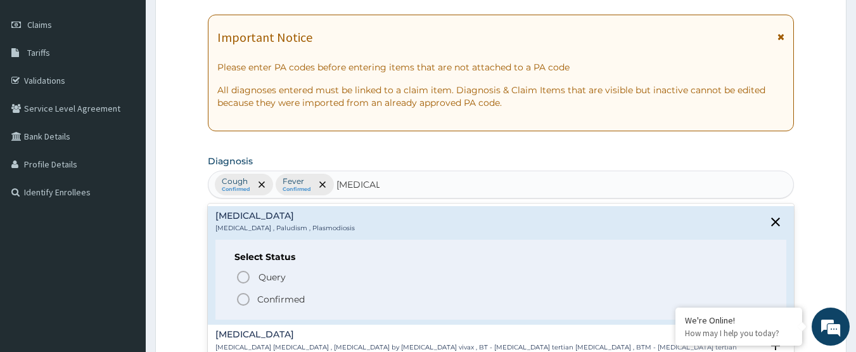
click at [295, 292] on span "Confirmed" at bounding box center [502, 299] width 532 height 15
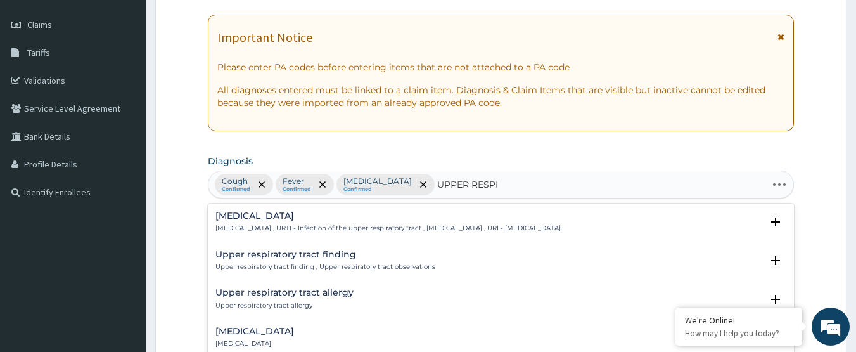
type input "UPPER RESPIR"
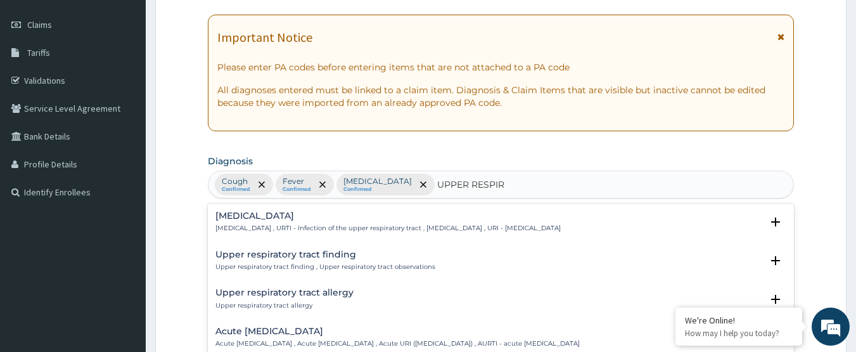
click at [371, 222] on div "[MEDICAL_DATA] [MEDICAL_DATA] , URTI - Infection of the upper respiratory tract…" at bounding box center [387, 222] width 345 height 22
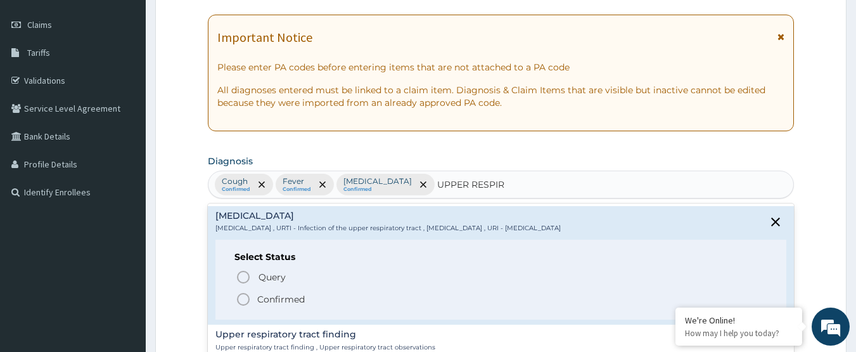
click at [308, 297] on span "Confirmed" at bounding box center [502, 299] width 532 height 15
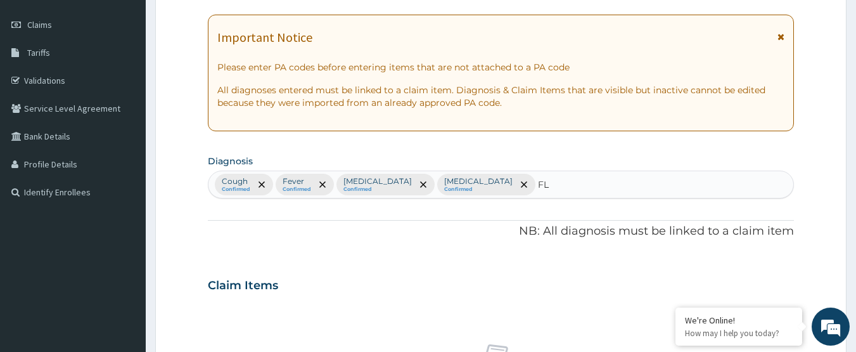
type input "[MEDICAL_DATA]"
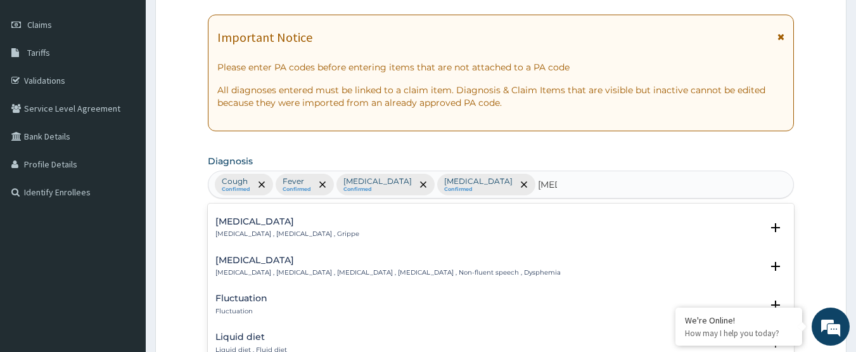
scroll to position [127, 0]
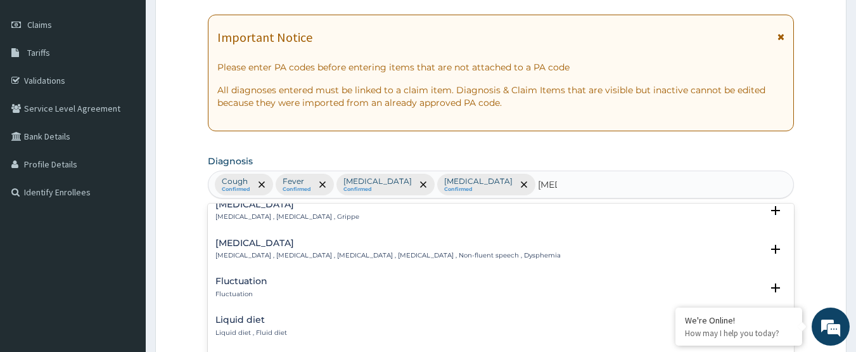
click at [256, 212] on p "[MEDICAL_DATA] , [MEDICAL_DATA] , Grippe" at bounding box center [287, 216] width 144 height 9
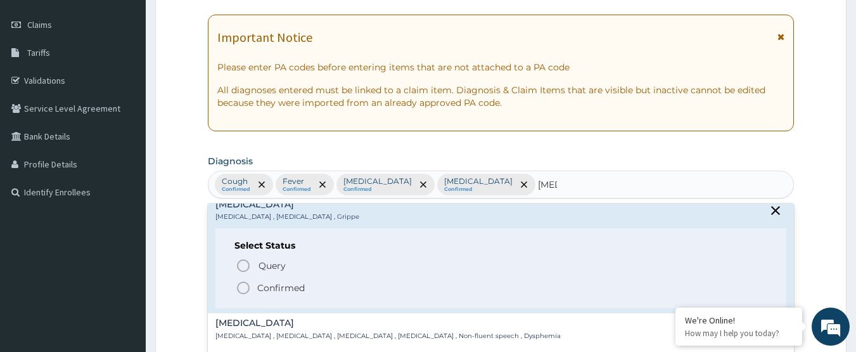
click at [255, 282] on span "Confirmed" at bounding box center [502, 287] width 532 height 15
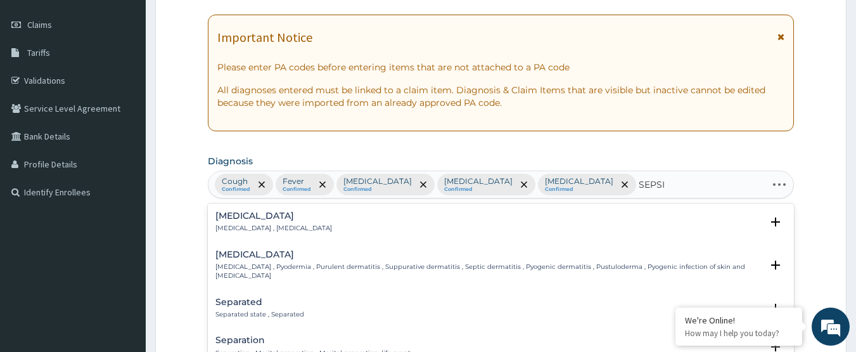
type input "[MEDICAL_DATA]"
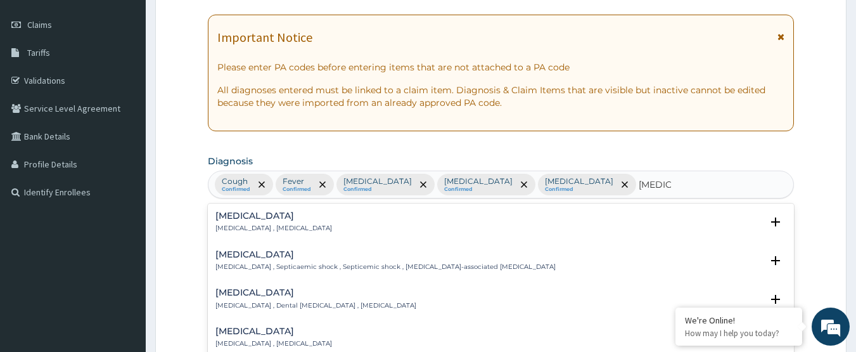
click at [277, 224] on p "[MEDICAL_DATA] , [MEDICAL_DATA]" at bounding box center [273, 228] width 117 height 9
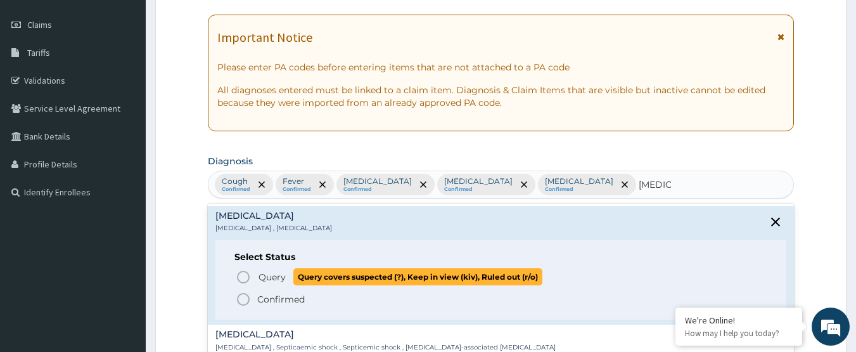
click at [274, 273] on span "Query" at bounding box center [272, 277] width 27 height 13
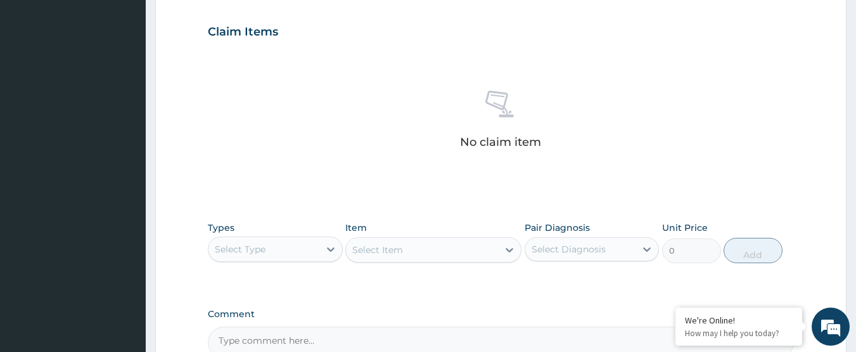
scroll to position [549, 0]
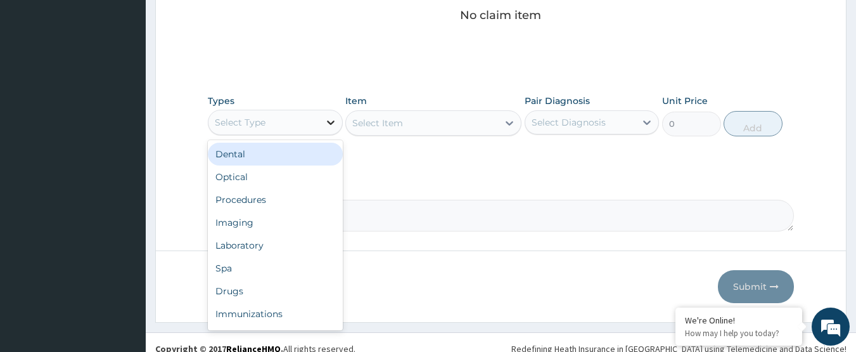
click at [331, 126] on icon at bounding box center [330, 122] width 13 height 13
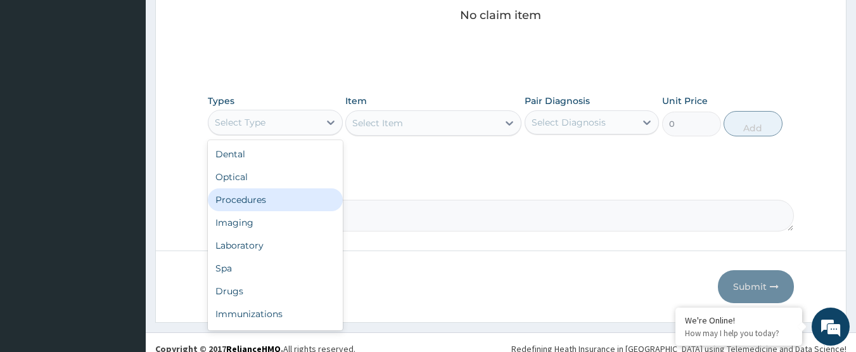
drag, startPoint x: 297, startPoint y: 195, endPoint x: 516, endPoint y: 161, distance: 221.9
click at [302, 196] on div "Procedures" at bounding box center [275, 199] width 135 height 23
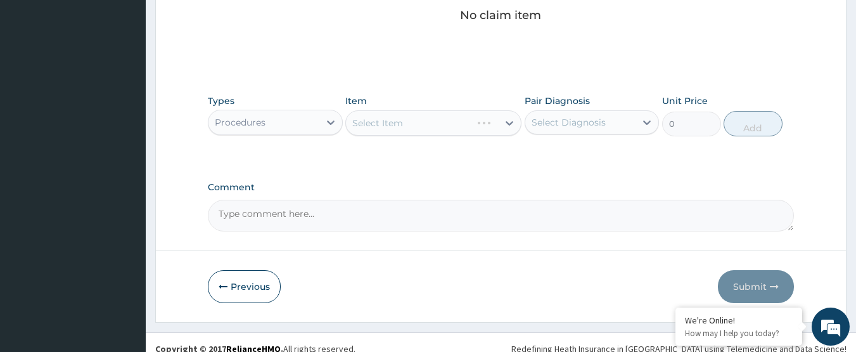
click at [546, 126] on div "Select Diagnosis" at bounding box center [569, 122] width 74 height 13
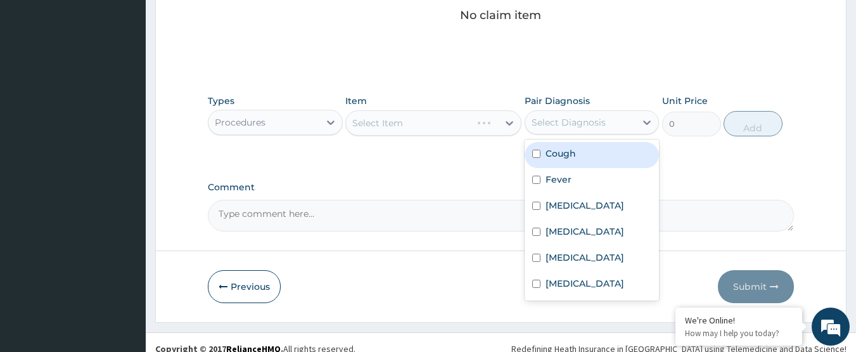
click at [562, 153] on label "Cough" at bounding box center [561, 153] width 30 height 13
checkbox input "true"
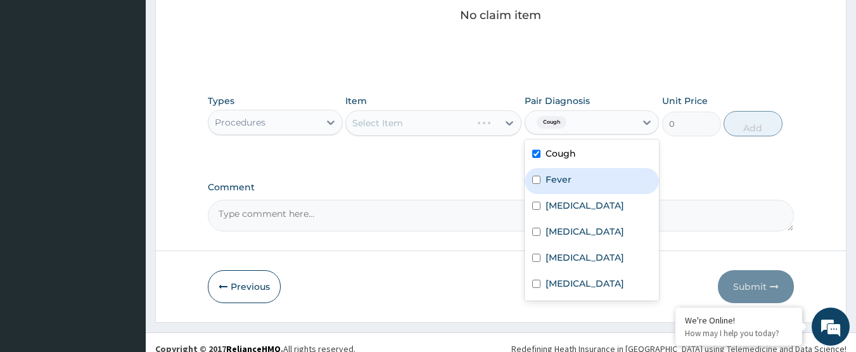
click at [576, 179] on div "Fever" at bounding box center [592, 181] width 135 height 26
checkbox input "true"
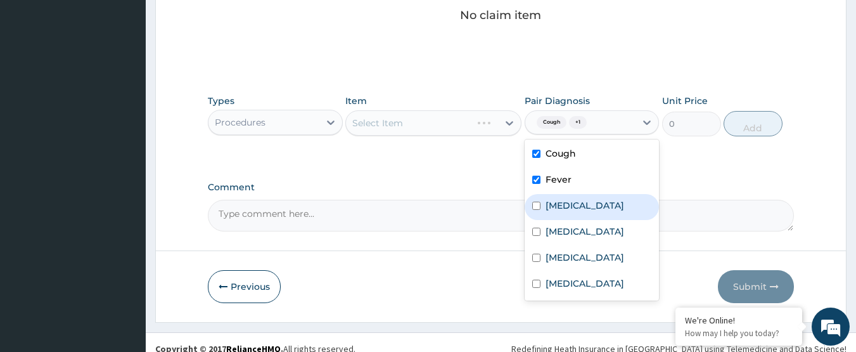
click at [577, 202] on label "[MEDICAL_DATA]" at bounding box center [585, 205] width 79 height 13
checkbox input "true"
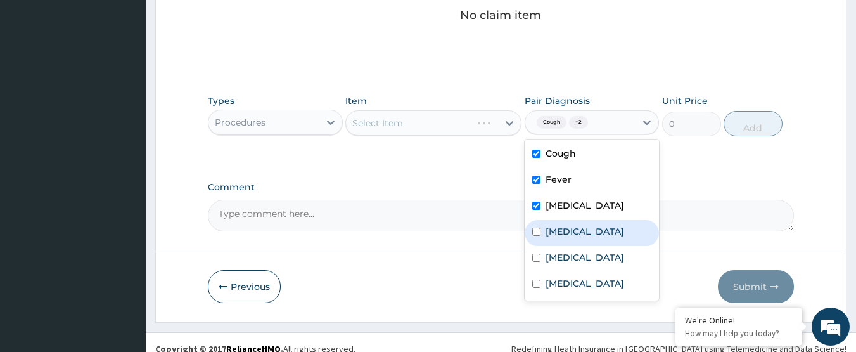
click at [586, 231] on label "[MEDICAL_DATA]" at bounding box center [585, 231] width 79 height 13
checkbox input "true"
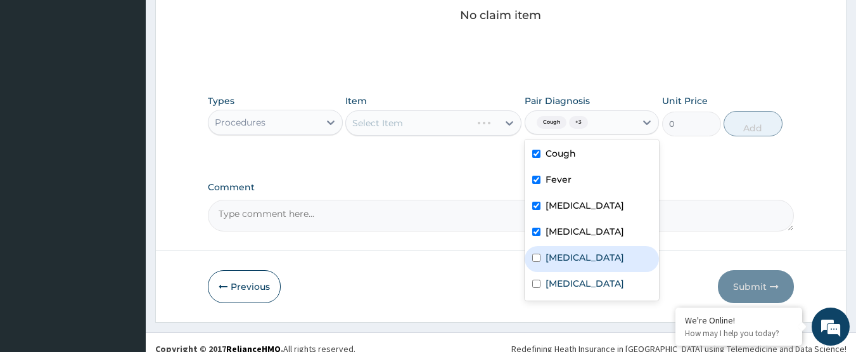
click at [586, 264] on label "[MEDICAL_DATA]" at bounding box center [585, 257] width 79 height 13
checkbox input "true"
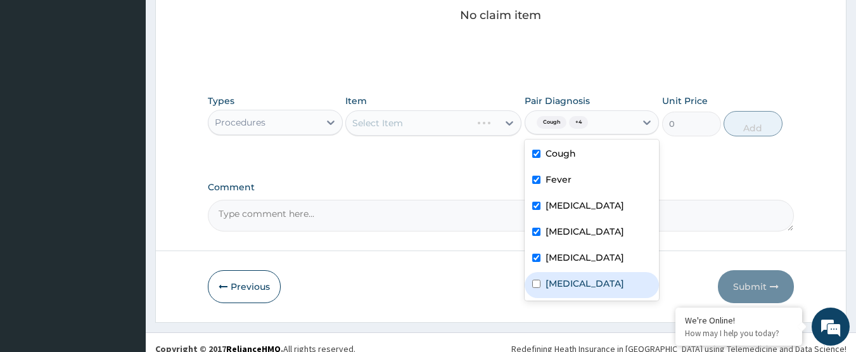
drag, startPoint x: 583, startPoint y: 298, endPoint x: 518, endPoint y: 268, distance: 72.0
click at [582, 298] on div "[MEDICAL_DATA]" at bounding box center [592, 285] width 135 height 26
checkbox input "true"
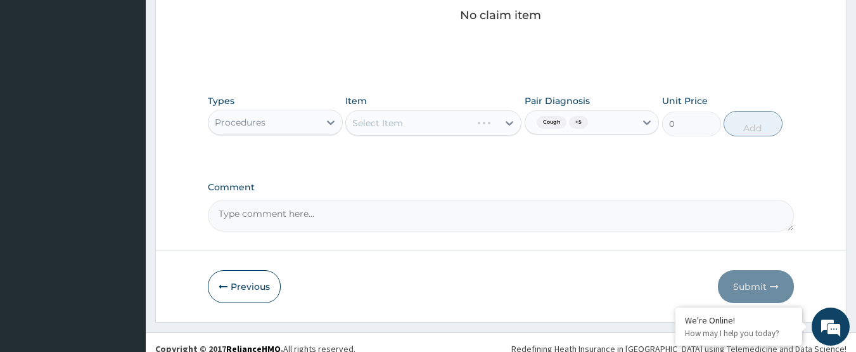
click at [410, 126] on div "Select Item" at bounding box center [422, 123] width 152 height 20
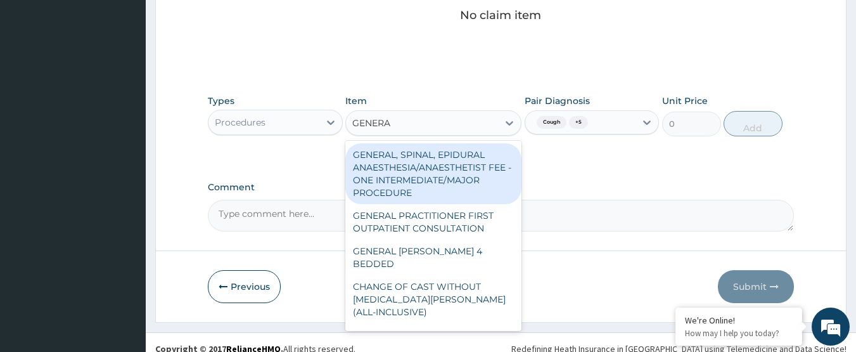
type input "GENERAL"
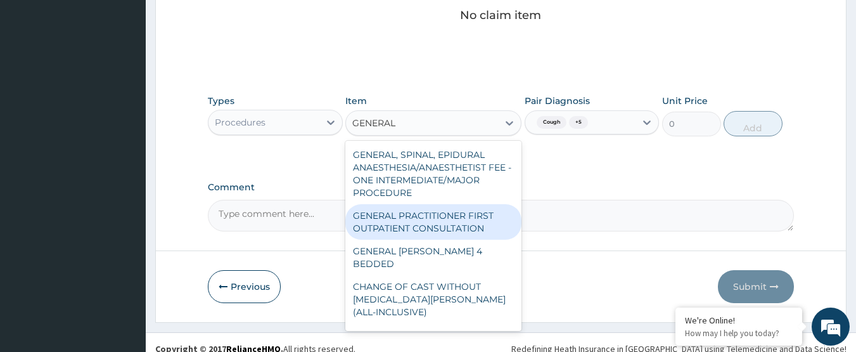
click at [451, 228] on div "GENERAL PRACTITIONER FIRST OUTPATIENT CONSULTATION" at bounding box center [433, 221] width 176 height 35
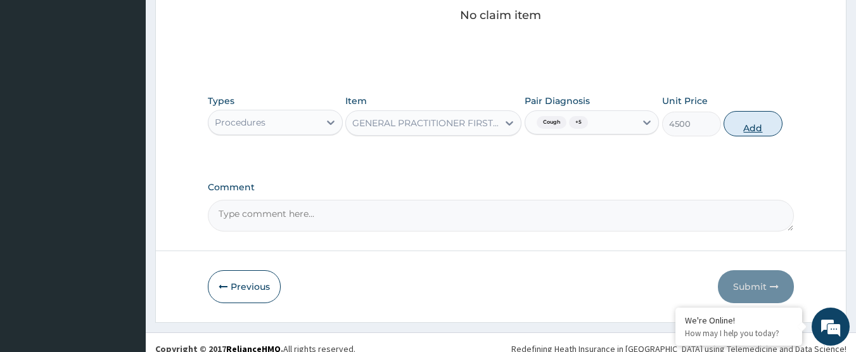
click at [755, 132] on button "Add" at bounding box center [753, 123] width 59 height 25
type input "0"
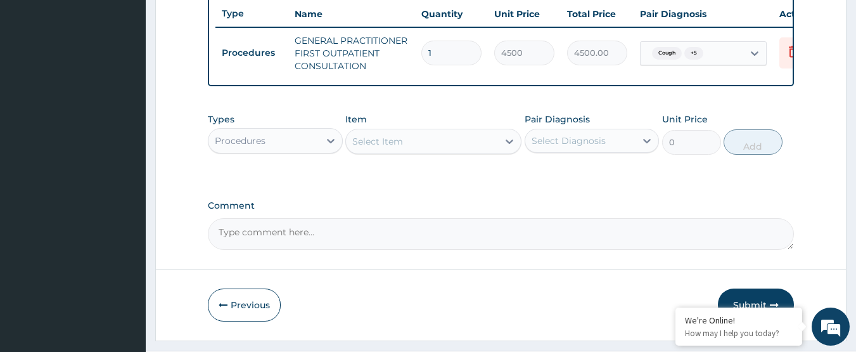
scroll to position [455, 0]
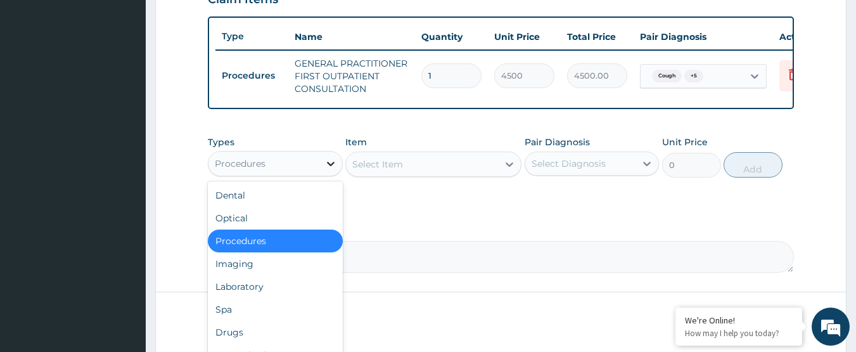
click at [323, 169] on div at bounding box center [330, 163] width 23 height 23
click at [269, 297] on div "Laboratory" at bounding box center [275, 286] width 135 height 23
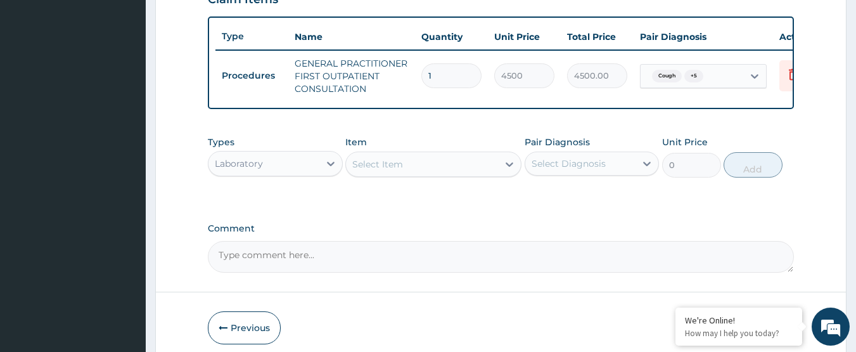
click at [572, 174] on div "Select Diagnosis" at bounding box center [580, 163] width 111 height 20
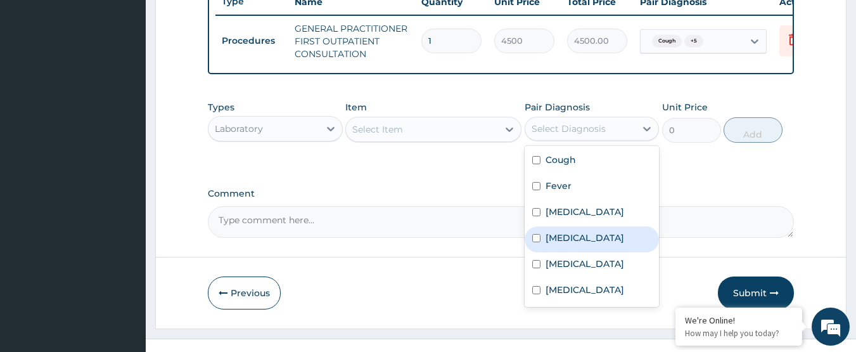
scroll to position [518, 0]
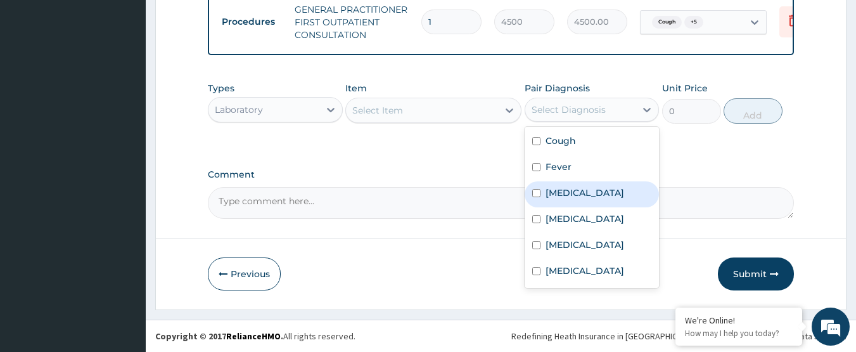
click at [580, 198] on div "[MEDICAL_DATA]" at bounding box center [592, 194] width 135 height 26
checkbox input "true"
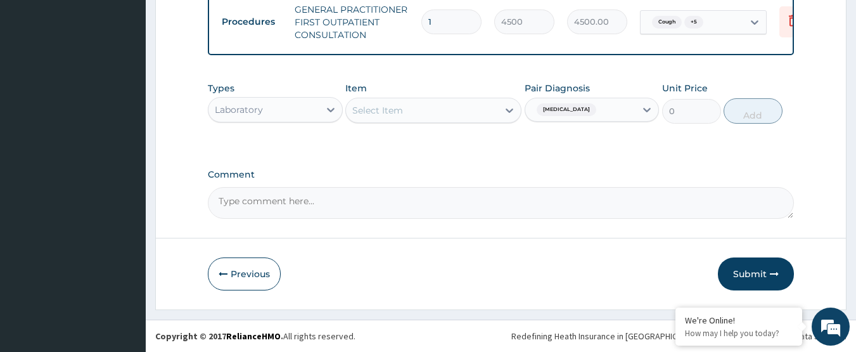
click at [429, 202] on textarea "Comment" at bounding box center [501, 203] width 587 height 32
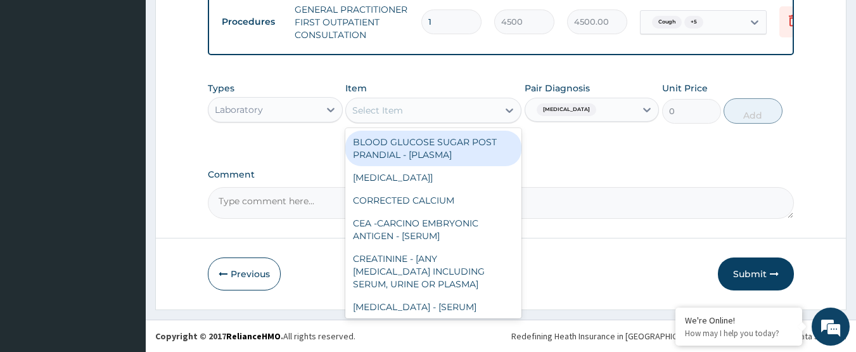
click at [444, 112] on div "Select Item" at bounding box center [422, 110] width 152 height 20
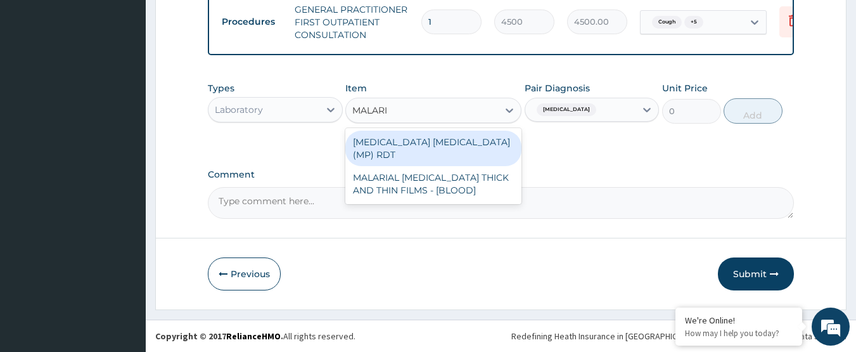
type input "[MEDICAL_DATA]"
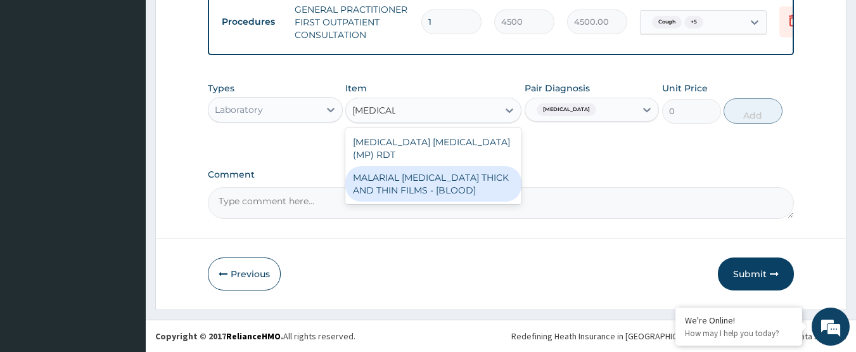
click at [446, 174] on div "MALARIAL PARASITE THICK AND THIN FILMS - [BLOOD]" at bounding box center [433, 183] width 176 height 35
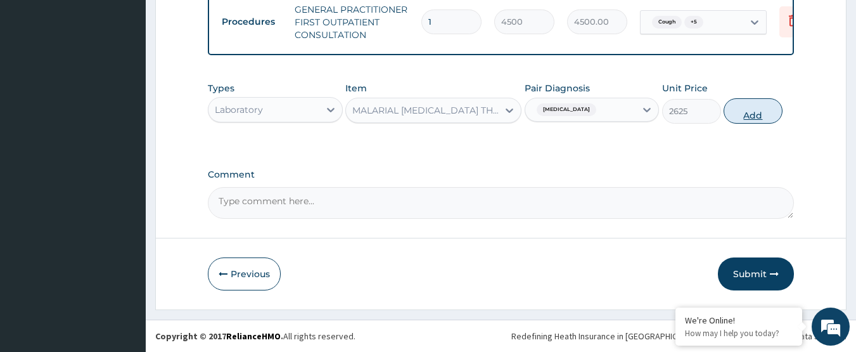
click at [758, 113] on button "Add" at bounding box center [753, 110] width 59 height 25
type input "0"
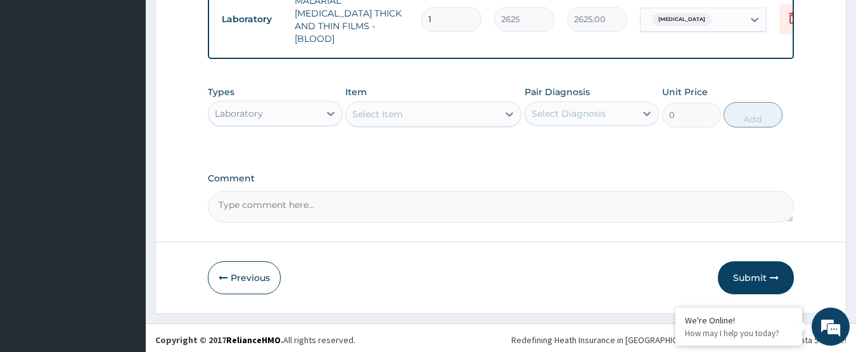
scroll to position [569, 0]
click at [603, 109] on div "Select Diagnosis" at bounding box center [569, 112] width 74 height 13
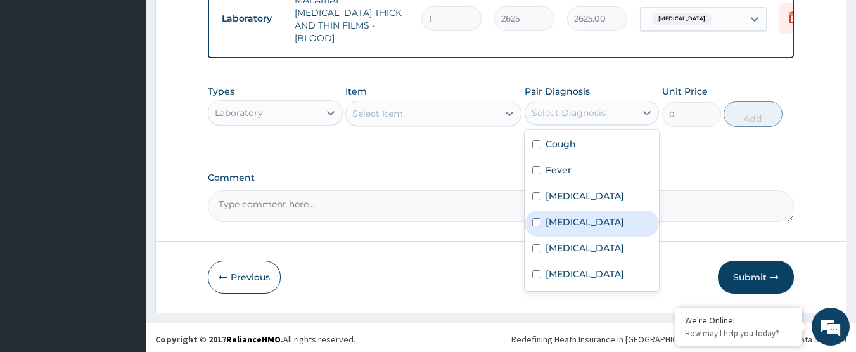
click at [581, 228] on label "Upper respiratory infection" at bounding box center [585, 221] width 79 height 13
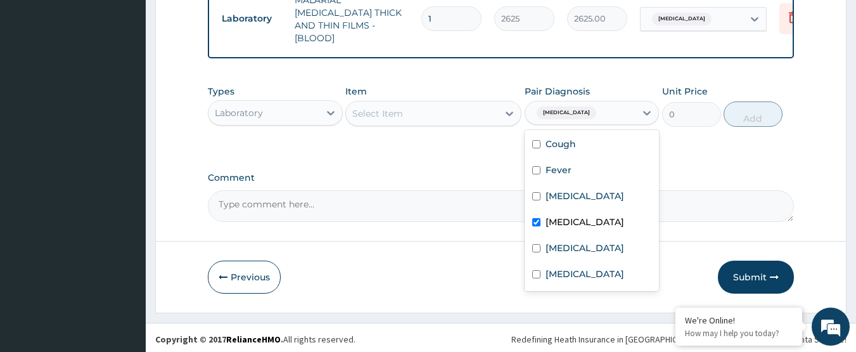
click at [582, 226] on label "Upper respiratory infection" at bounding box center [585, 221] width 79 height 13
checkbox input "false"
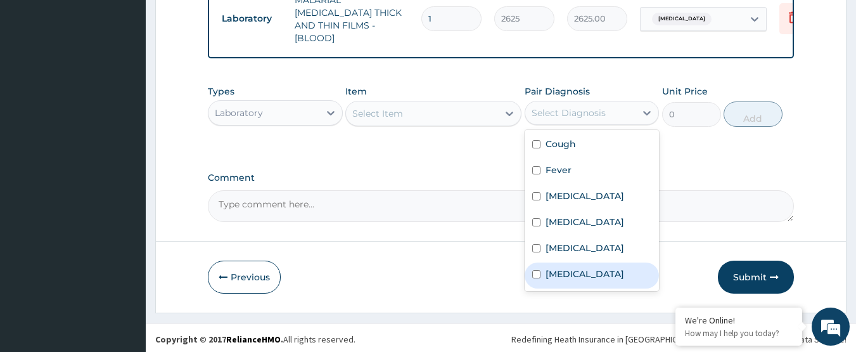
click at [591, 280] on div "Sepsis" at bounding box center [592, 275] width 135 height 26
checkbox input "true"
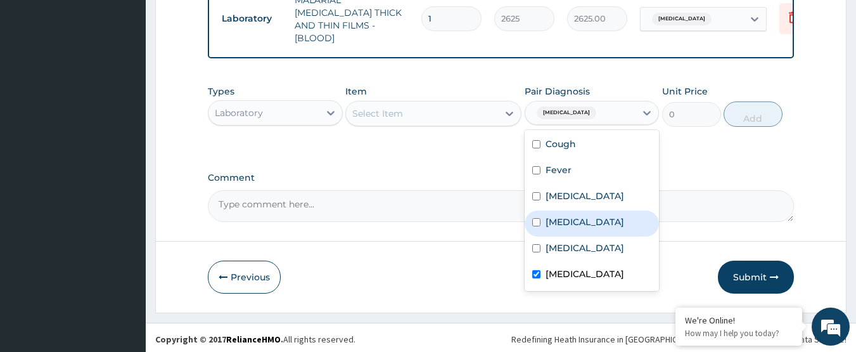
click at [590, 228] on label "Upper respiratory infection" at bounding box center [585, 221] width 79 height 13
checkbox input "true"
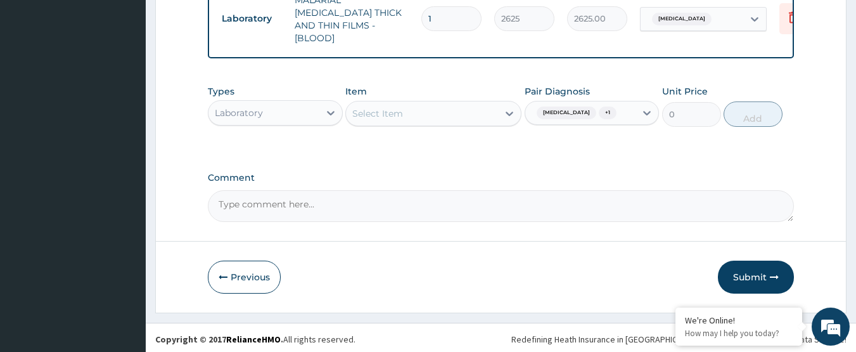
click at [440, 107] on div "Select Item" at bounding box center [422, 113] width 152 height 20
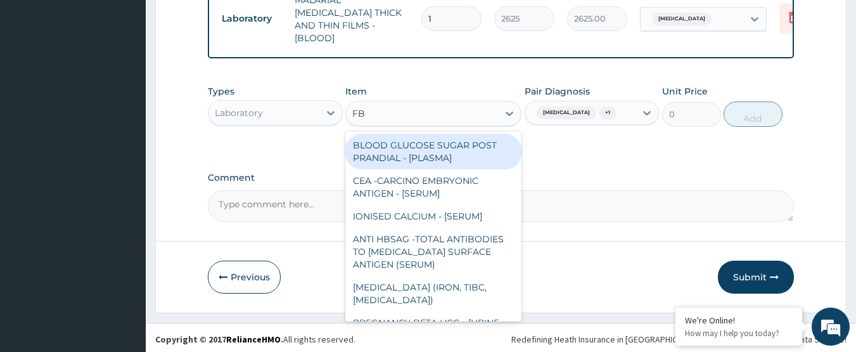
type input "FBC"
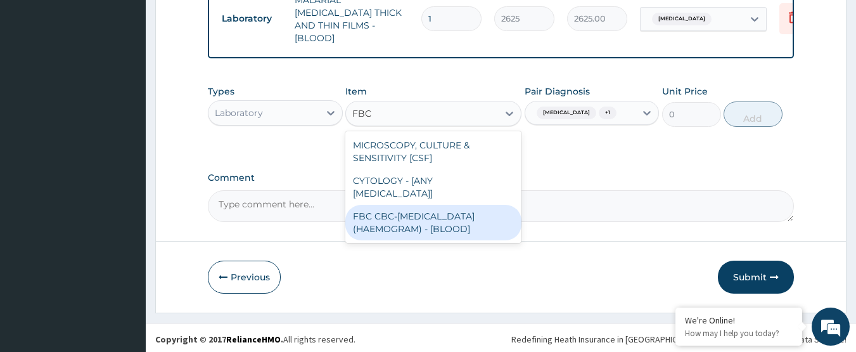
drag, startPoint x: 438, startPoint y: 204, endPoint x: 653, endPoint y: 132, distance: 226.7
click at [510, 183] on div "MICROSCOPY, CULTURE & SENSITIVITY [CSF] CYTOLOGY - [ANY BODY FLUID] FBC CBC-COM…" at bounding box center [433, 187] width 176 height 112
click at [487, 209] on div "FBC CBC-COMPLETE BLOOD COUNT (HAEMOGRAM) - [BLOOD]" at bounding box center [433, 222] width 176 height 35
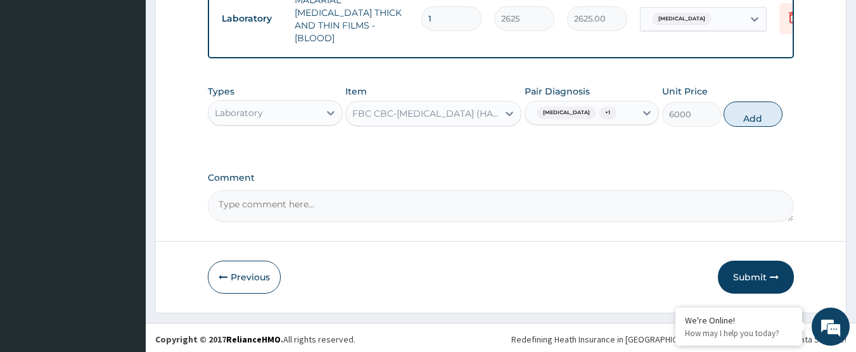
click at [747, 112] on button "Add" at bounding box center [753, 113] width 59 height 25
type input "0"
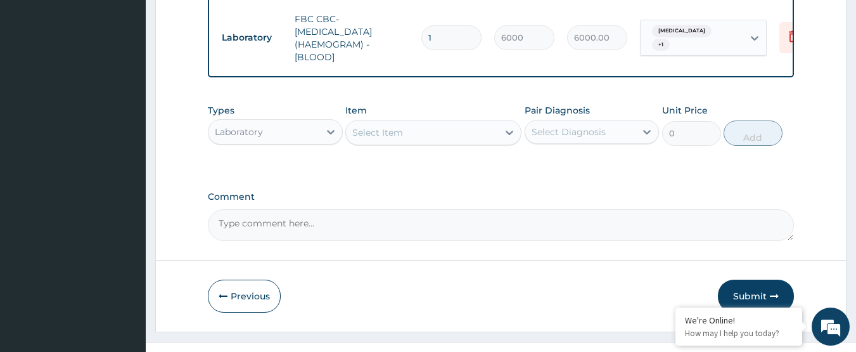
scroll to position [632, 0]
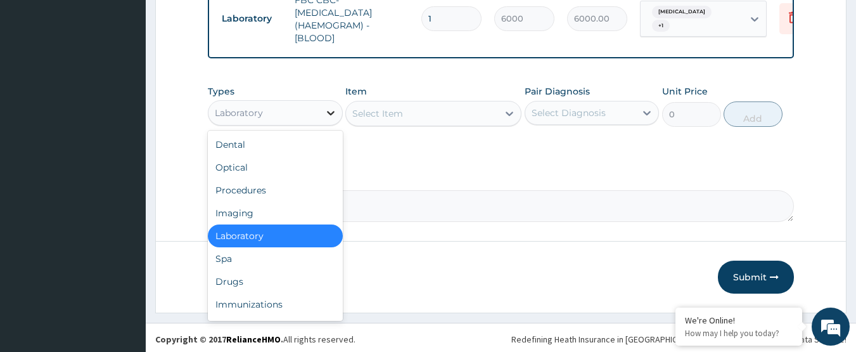
click at [335, 117] on div at bounding box center [330, 112] width 23 height 23
drag, startPoint x: 252, startPoint y: 282, endPoint x: 264, endPoint y: 285, distance: 12.9
click at [255, 283] on div "Drugs" at bounding box center [275, 281] width 135 height 23
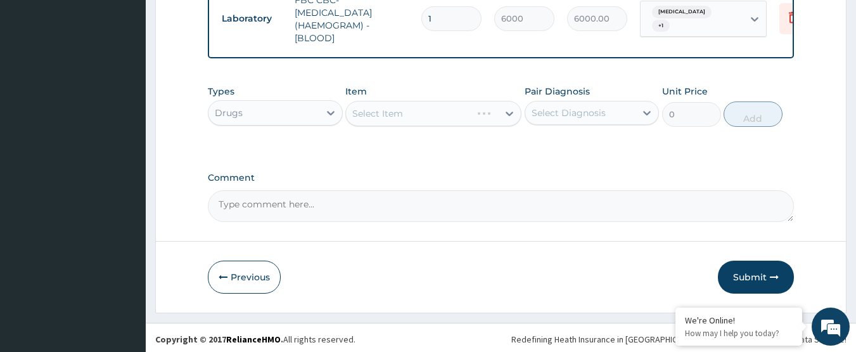
click at [579, 108] on div "Select Diagnosis" at bounding box center [569, 112] width 74 height 13
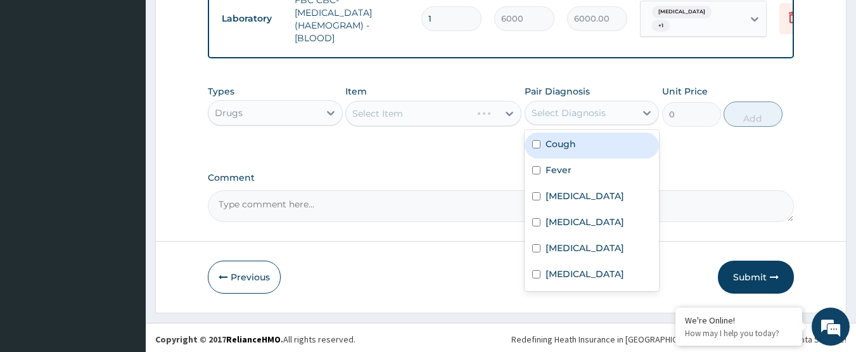
click at [587, 136] on div "Cough" at bounding box center [592, 145] width 135 height 26
checkbox input "true"
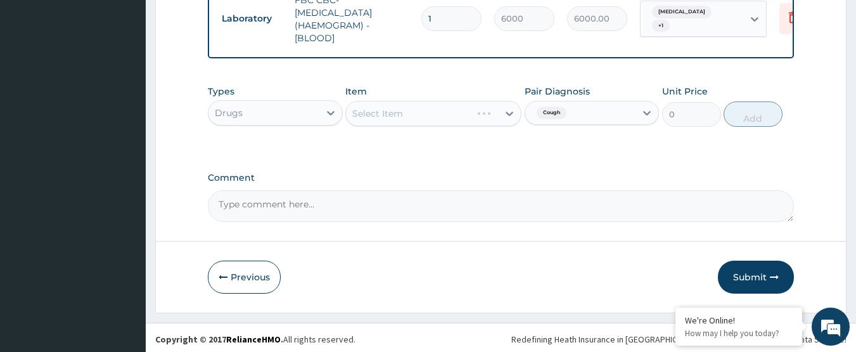
click at [451, 120] on div "Select Item" at bounding box center [433, 113] width 176 height 25
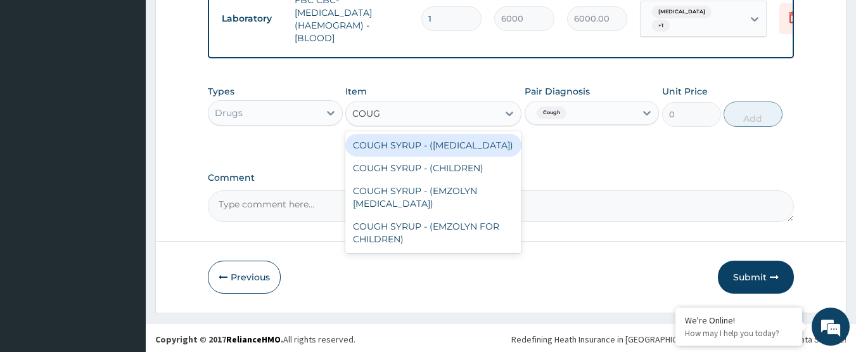
type input "COUGH"
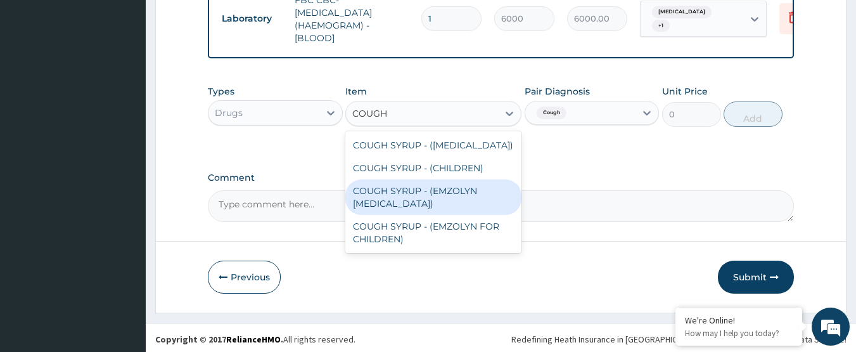
click at [422, 192] on div "COUGH SYRUP - (EMZOLYN EXPECTORANT)" at bounding box center [433, 196] width 176 height 35
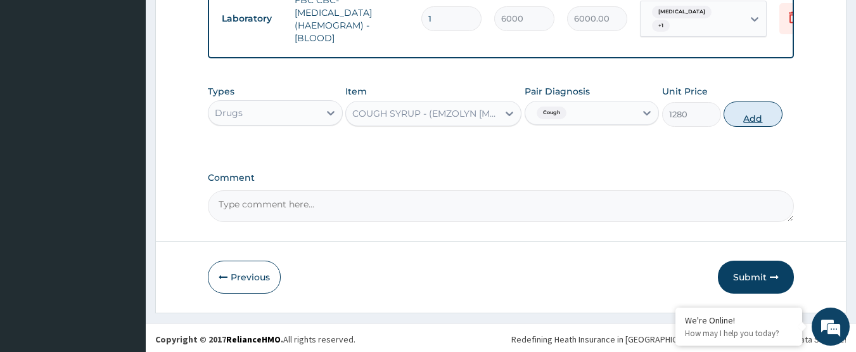
click at [747, 116] on button "Add" at bounding box center [753, 113] width 59 height 25
type input "0"
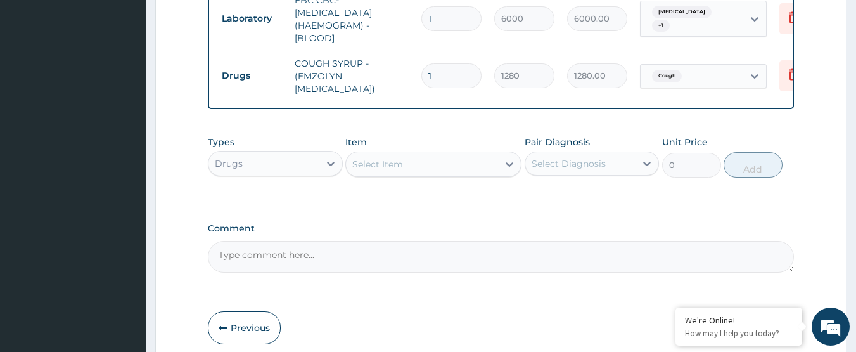
click at [586, 162] on div "Select Diagnosis" at bounding box center [569, 163] width 74 height 13
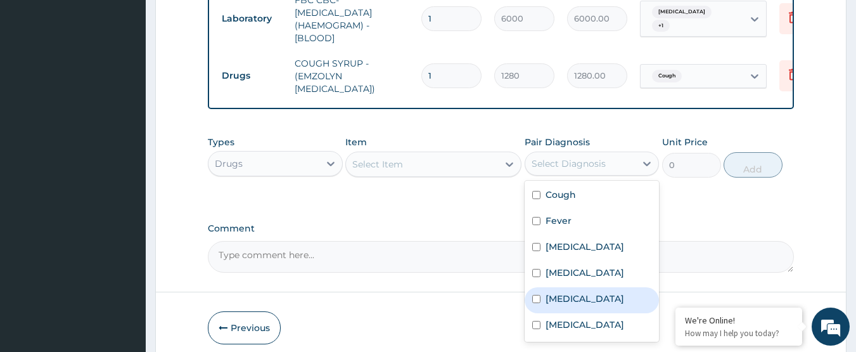
click at [630, 307] on div "Influenza" at bounding box center [592, 300] width 135 height 26
checkbox input "true"
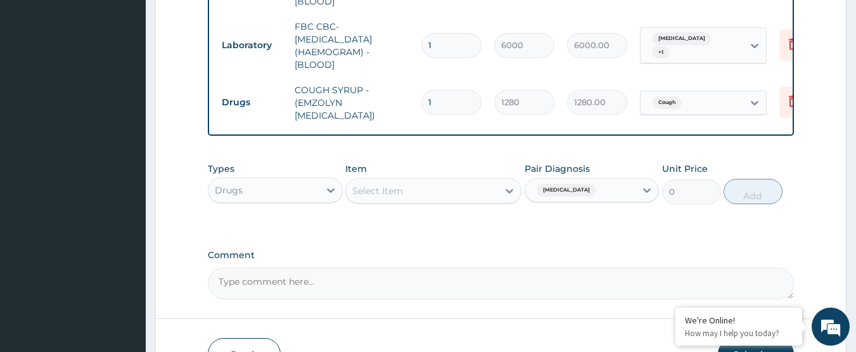
scroll to position [634, 0]
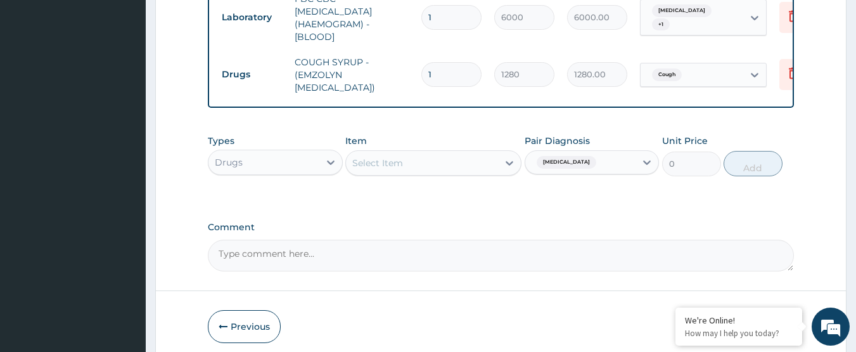
click at [487, 160] on div "Select Item" at bounding box center [422, 163] width 152 height 20
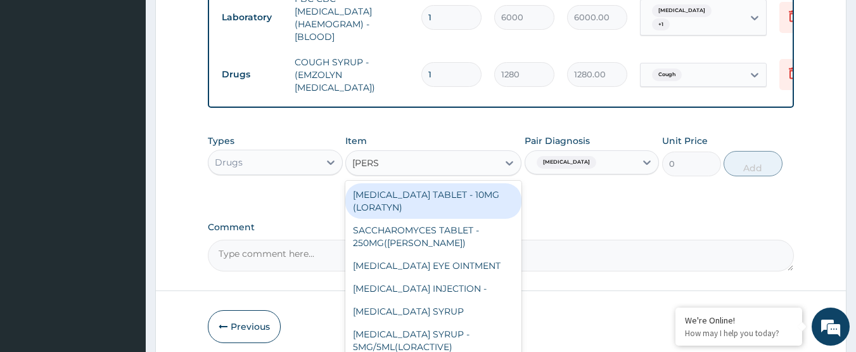
type input "LORAT"
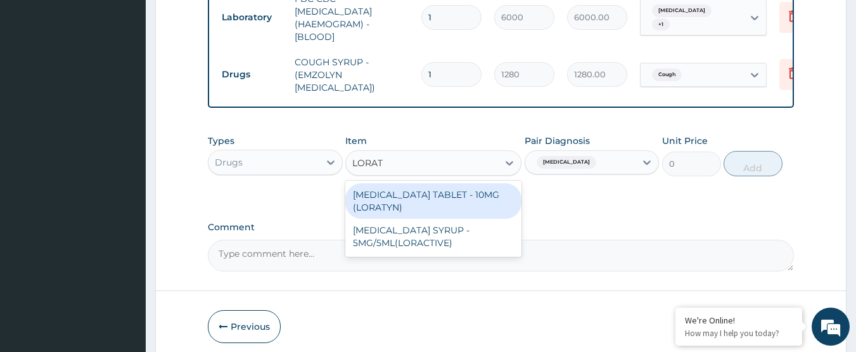
click at [492, 189] on div "LORATADINE TABLET - 10MG (LORATYN)" at bounding box center [433, 200] width 176 height 35
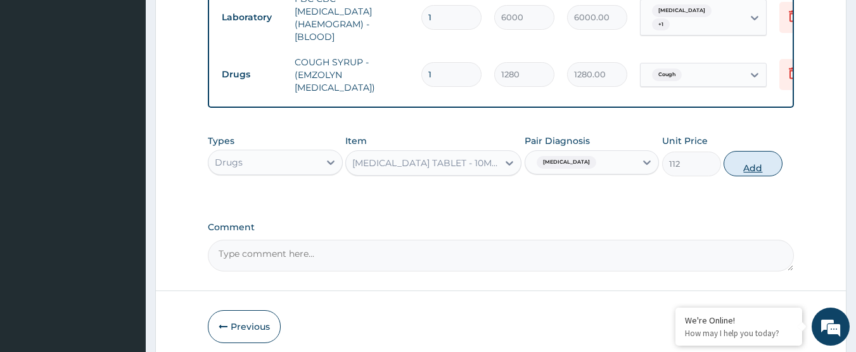
click at [748, 169] on button "Add" at bounding box center [753, 163] width 59 height 25
type input "0"
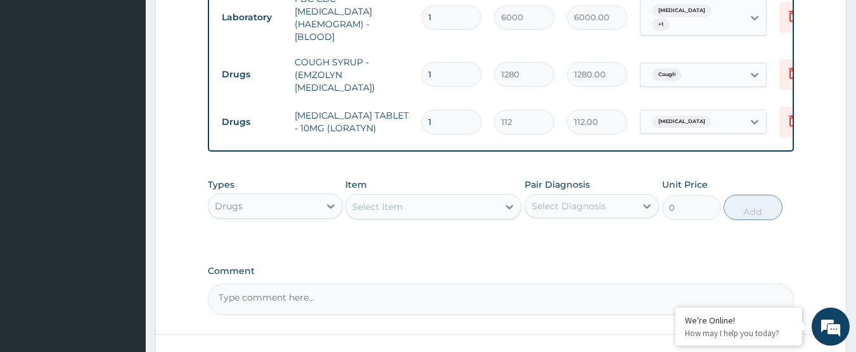
type input "0.00"
type input "7"
type input "784.00"
type input "7"
click at [568, 208] on div "Select Diagnosis" at bounding box center [569, 206] width 74 height 13
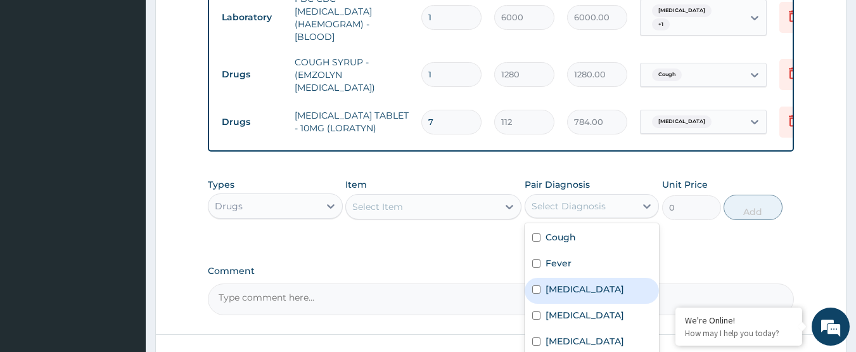
click at [567, 285] on label "Malaria" at bounding box center [585, 289] width 79 height 13
checkbox input "true"
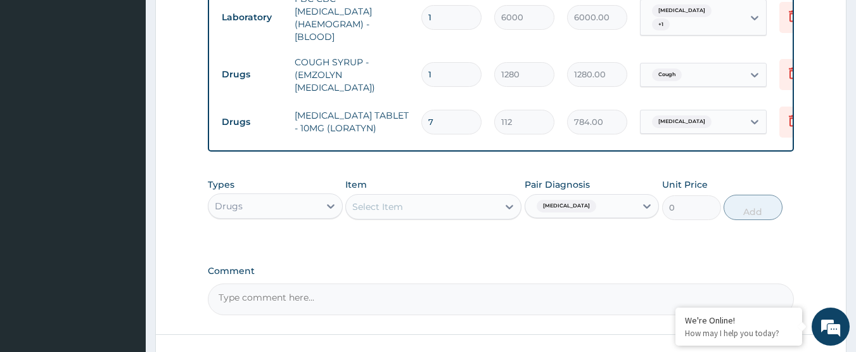
click at [466, 207] on div "Select Item" at bounding box center [422, 206] width 152 height 20
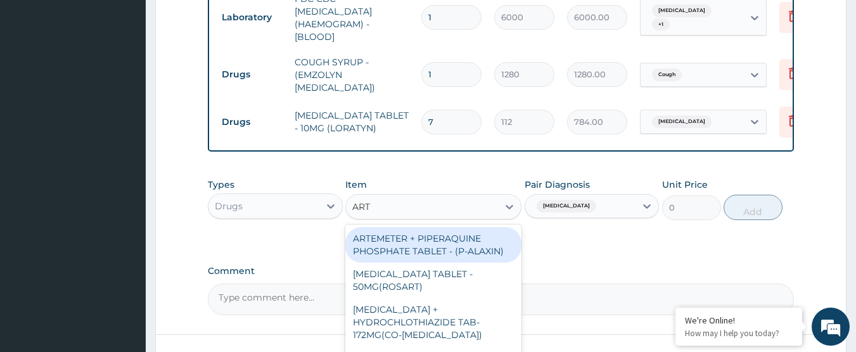
type input "ARTE"
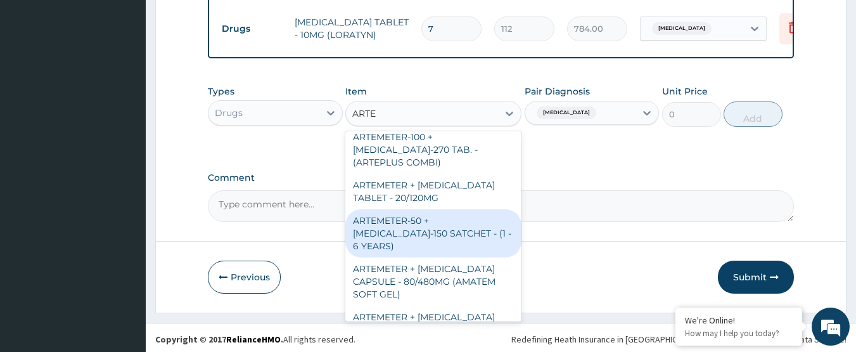
scroll to position [127, 0]
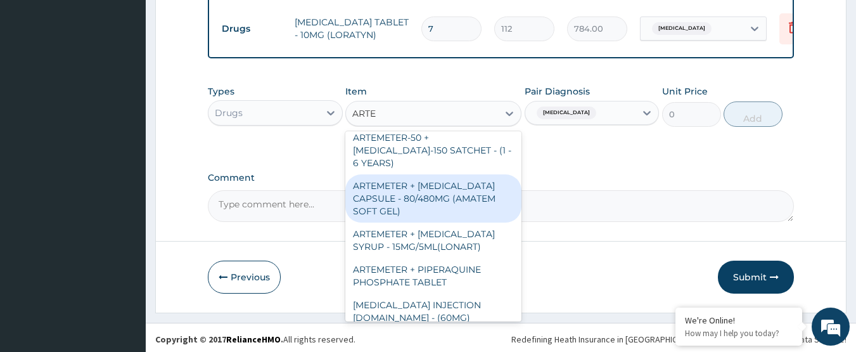
click at [449, 199] on div "ARTEMETER + LUMEFANTRINE CAPSULE - 80/480MG (AMATEM SOFT GEL)" at bounding box center [433, 198] width 176 height 48
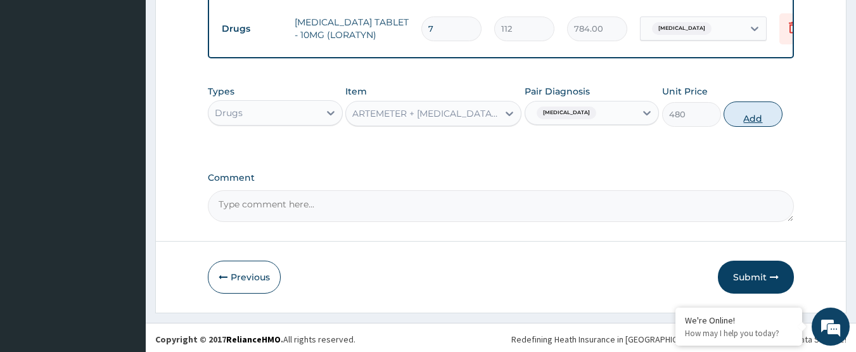
click at [751, 115] on button "Add" at bounding box center [753, 113] width 59 height 25
type input "0"
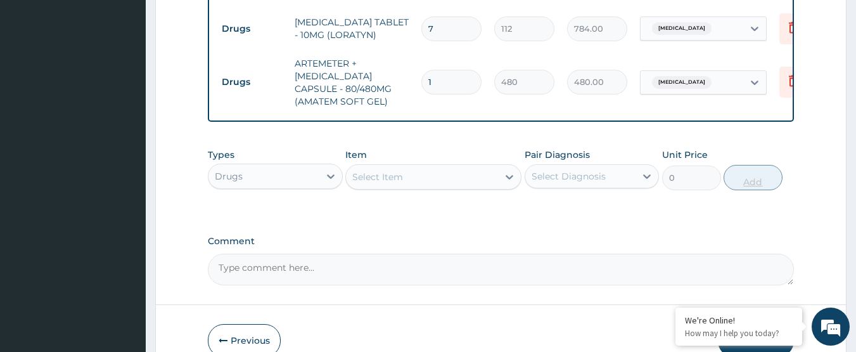
type input "0.00"
type input "6"
type input "2880.00"
type input "6"
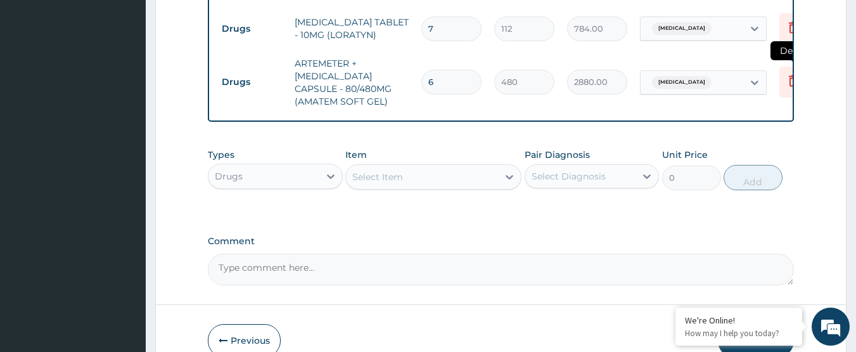
click at [786, 73] on icon at bounding box center [793, 80] width 15 height 15
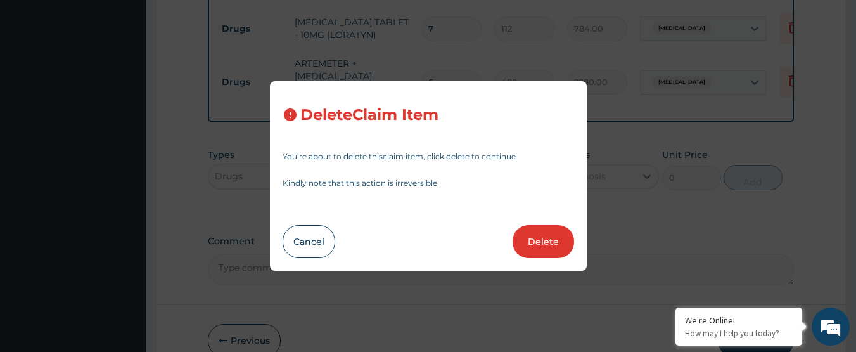
click at [529, 245] on button "Delete" at bounding box center [543, 241] width 61 height 33
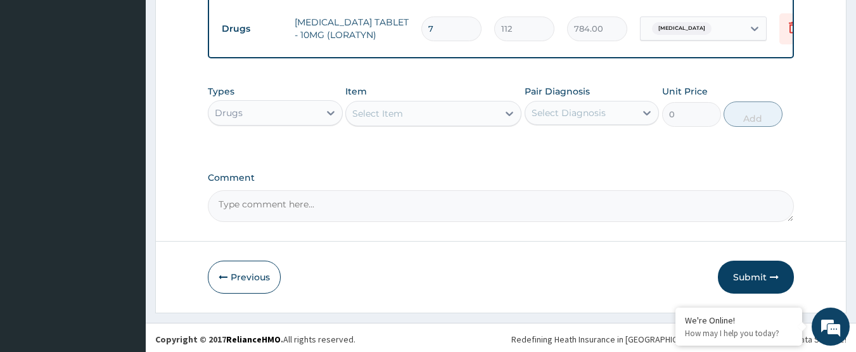
click at [463, 103] on div "Select Item" at bounding box center [422, 113] width 152 height 20
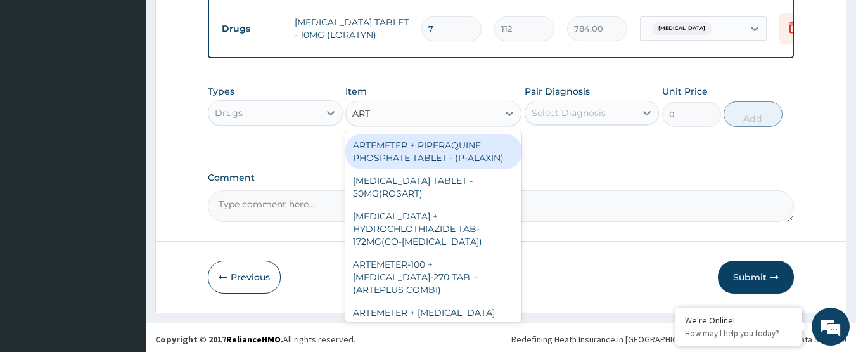
type input "ARTE"
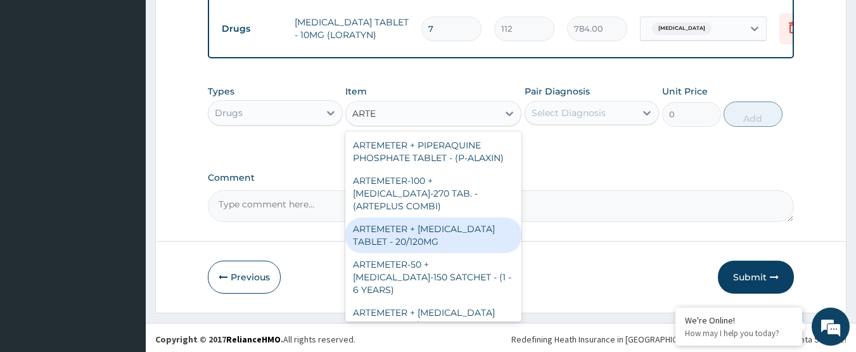
click at [469, 230] on div "ARTEMETER + LUMEFANTRINE TABLET - 20/120MG" at bounding box center [433, 234] width 176 height 35
type input "224"
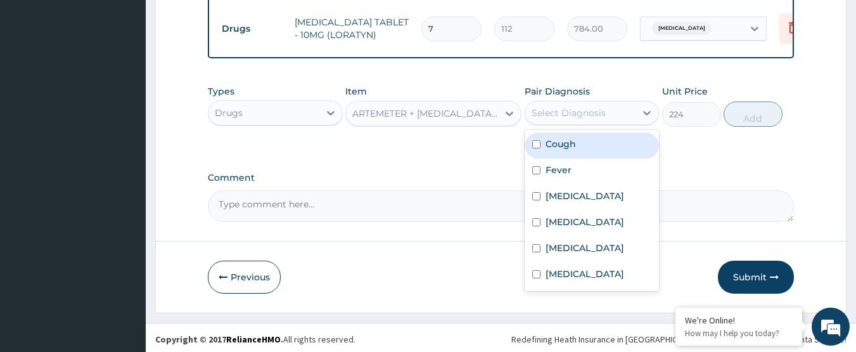
click at [628, 106] on div "Select Diagnosis" at bounding box center [580, 113] width 111 height 20
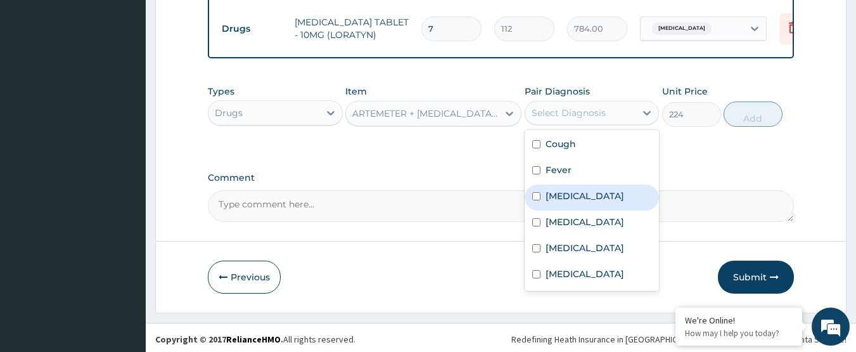
click at [600, 195] on div "Malaria" at bounding box center [592, 197] width 135 height 26
checkbox input "true"
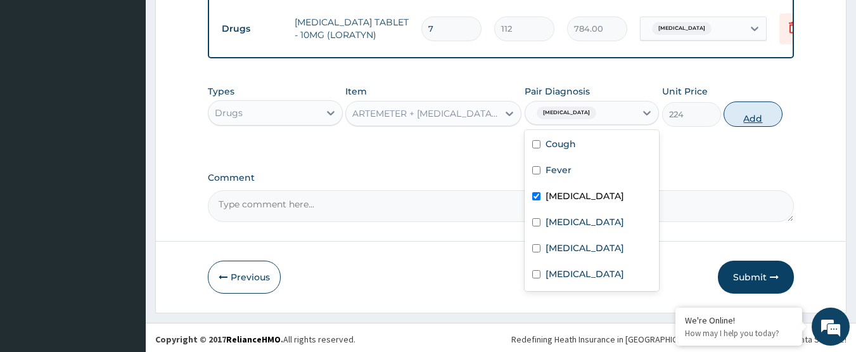
click at [745, 120] on button "Add" at bounding box center [753, 113] width 59 height 25
type input "0"
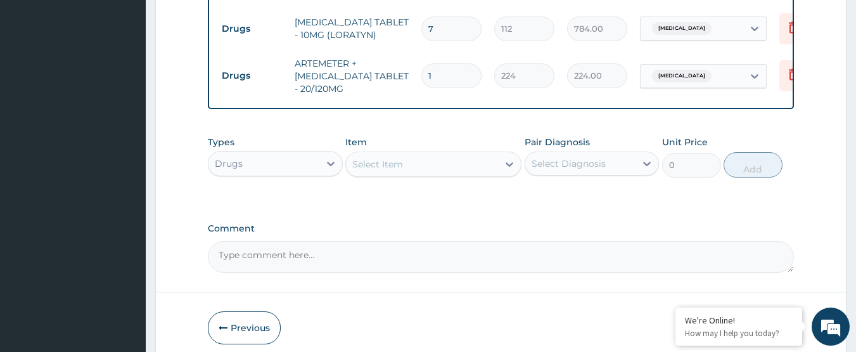
type input "11"
type input "2464.00"
type input "112"
type input "25088.00"
type input "11"
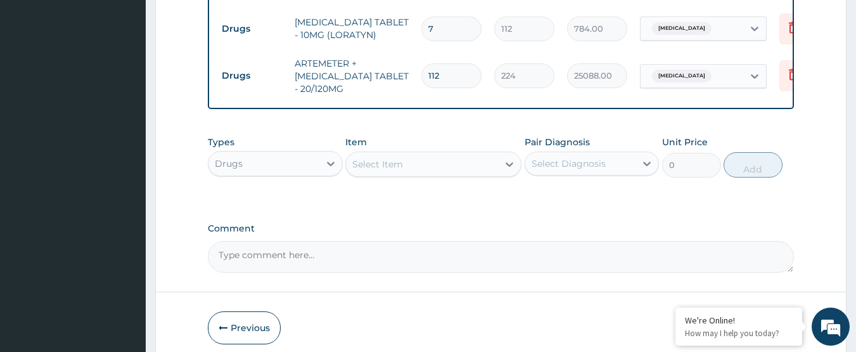
type input "2464.00"
type input "1"
type input "224.00"
type input "12"
type input "2688.00"
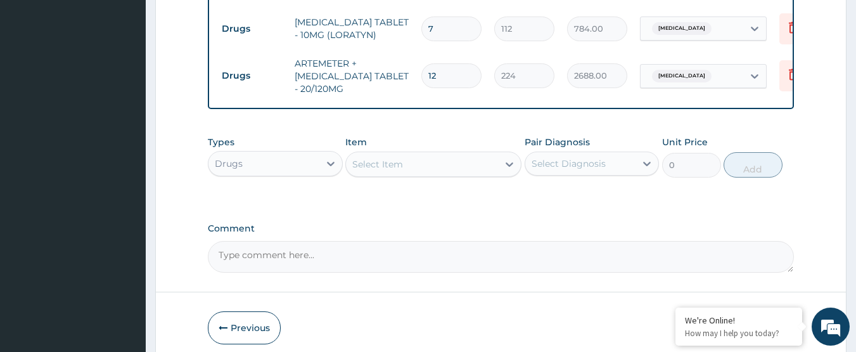
type input "12"
click at [633, 196] on div "Types Drugs Item Select Item Pair Diagnosis Select Diagnosis Unit Price 0 Add" at bounding box center [501, 166] width 587 height 74
click at [788, 67] on icon at bounding box center [793, 74] width 15 height 15
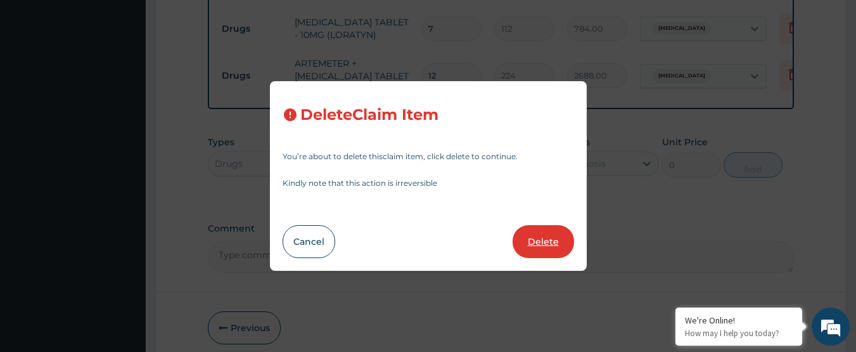
click at [563, 239] on button "Delete" at bounding box center [543, 241] width 61 height 33
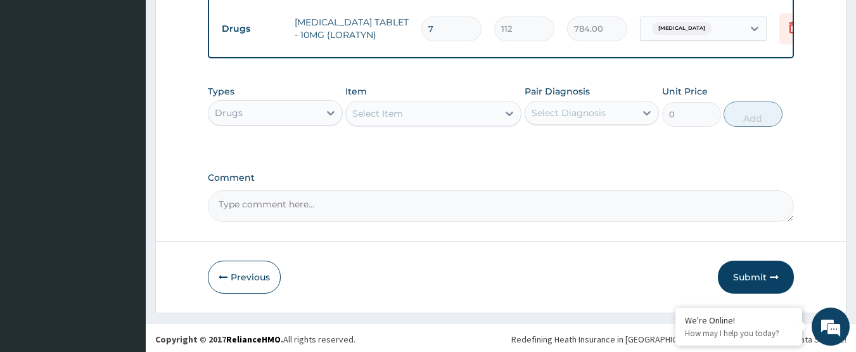
click at [567, 117] on div "Select Diagnosis" at bounding box center [580, 113] width 111 height 20
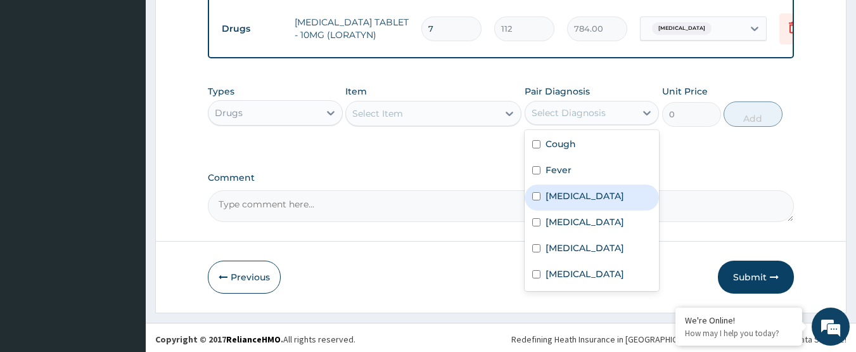
click at [558, 192] on label "Malaria" at bounding box center [585, 195] width 79 height 13
checkbox input "true"
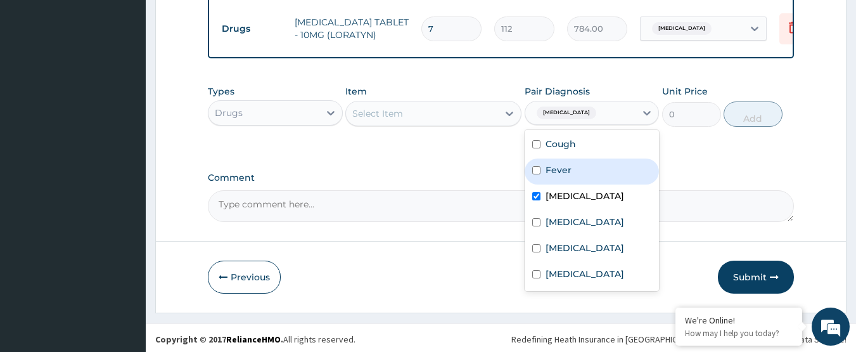
click at [485, 122] on div "Select Item" at bounding box center [433, 113] width 176 height 25
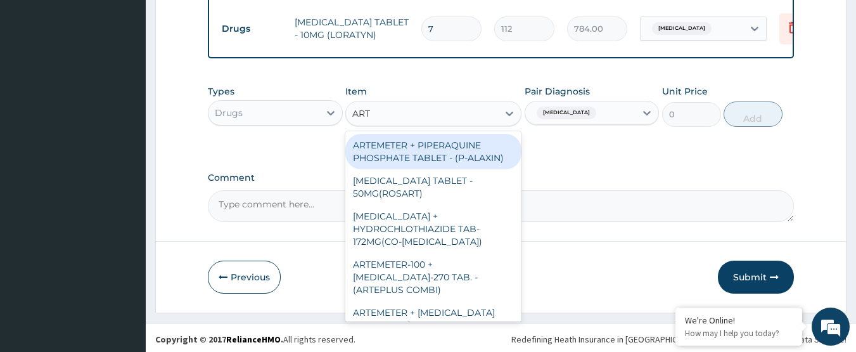
type input "ARTE"
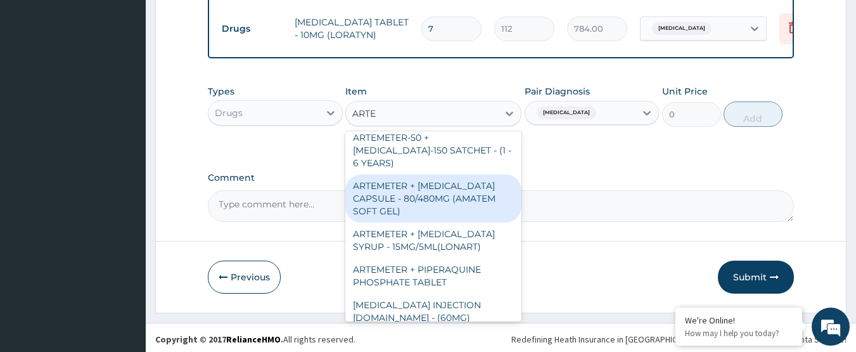
click at [443, 204] on div "ARTEMETER + LUMEFANTRINE CAPSULE - 80/480MG (AMATEM SOFT GEL)" at bounding box center [433, 198] width 176 height 48
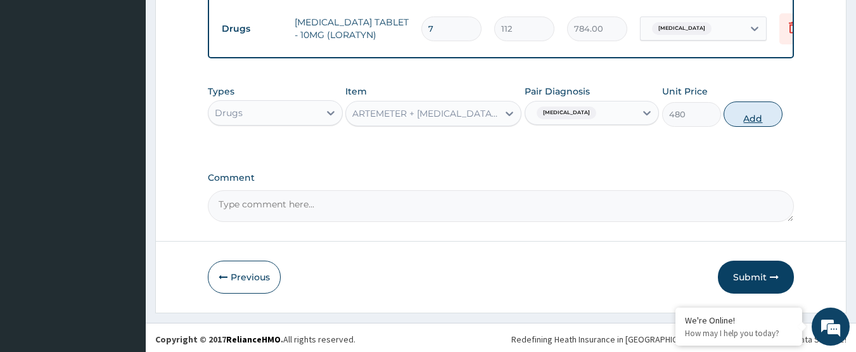
click at [735, 121] on button "Add" at bounding box center [753, 113] width 59 height 25
type input "0"
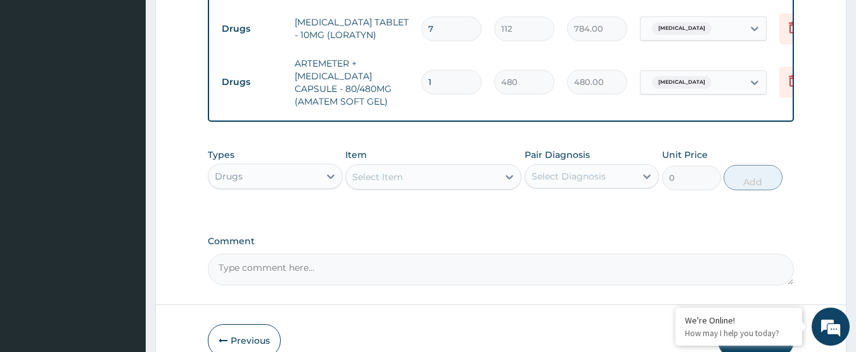
type input "0.00"
type input "6"
type input "2880.00"
type input "6"
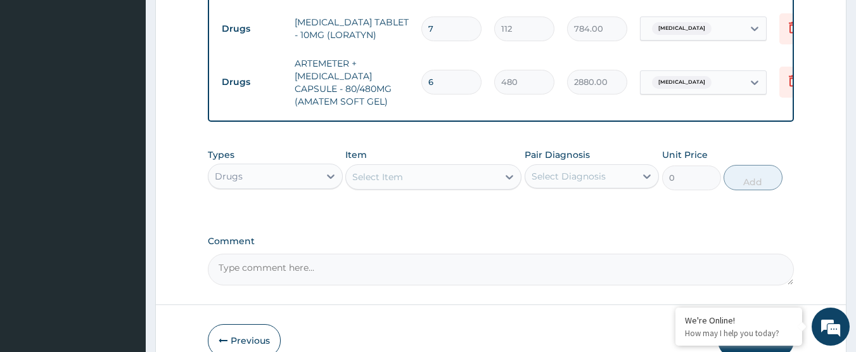
click at [607, 168] on div "Select Diagnosis" at bounding box center [580, 176] width 111 height 20
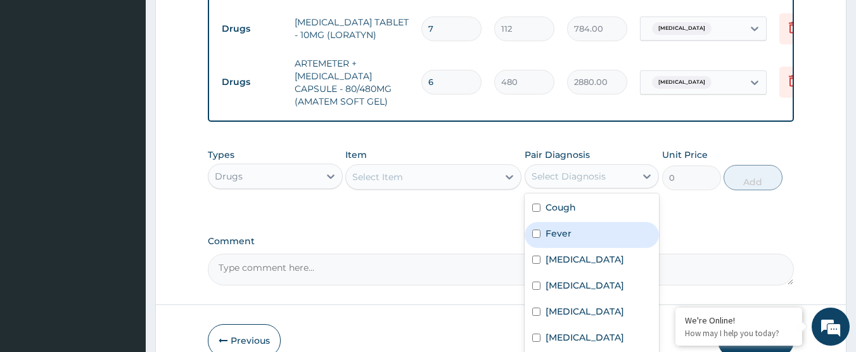
click at [594, 234] on div "Fever" at bounding box center [592, 235] width 135 height 26
checkbox input "true"
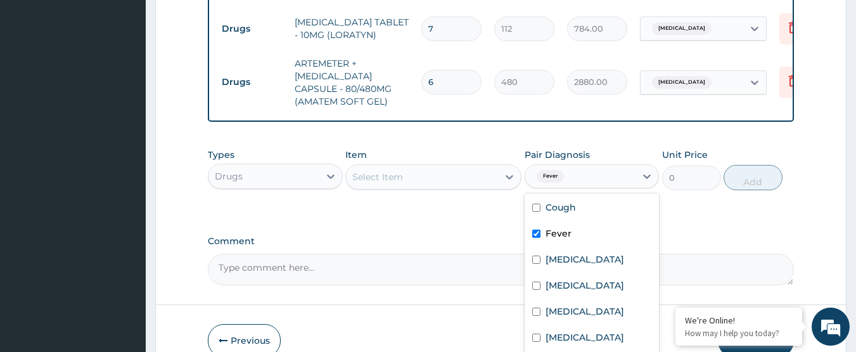
click at [425, 210] on div "Types Drugs Item Select Item Pair Diagnosis option Fever, selected. option Feve…" at bounding box center [501, 179] width 587 height 74
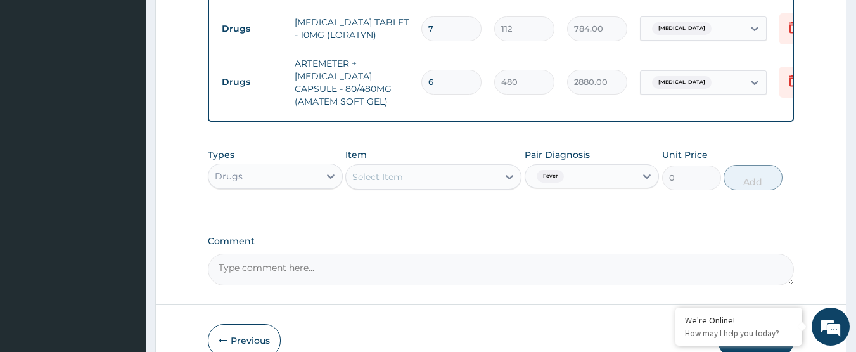
click at [420, 178] on div "Select Item" at bounding box center [422, 177] width 152 height 20
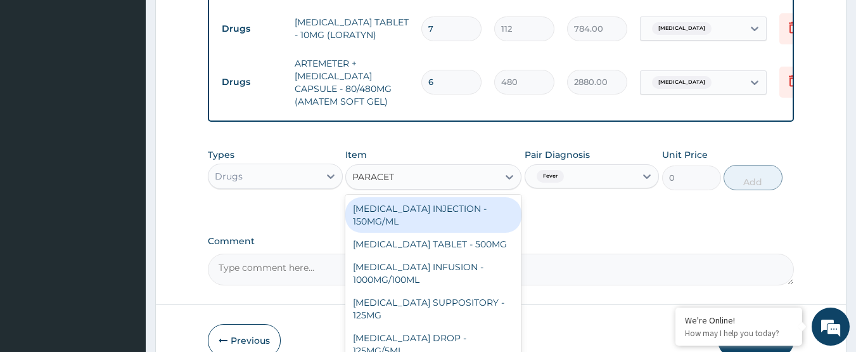
type input "PARACETA"
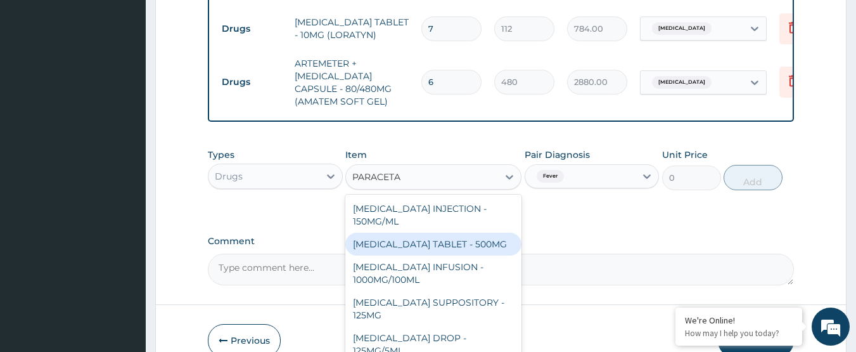
click at [417, 244] on div "PARACETAMOL TABLET - 500MG" at bounding box center [433, 244] width 176 height 23
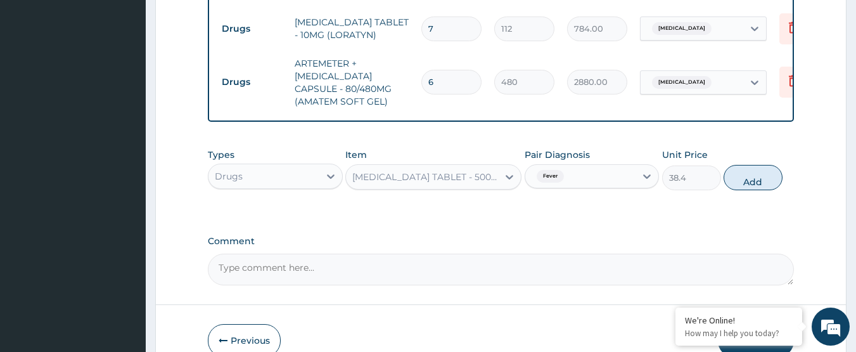
click at [775, 176] on button "Add" at bounding box center [753, 177] width 59 height 25
type input "0"
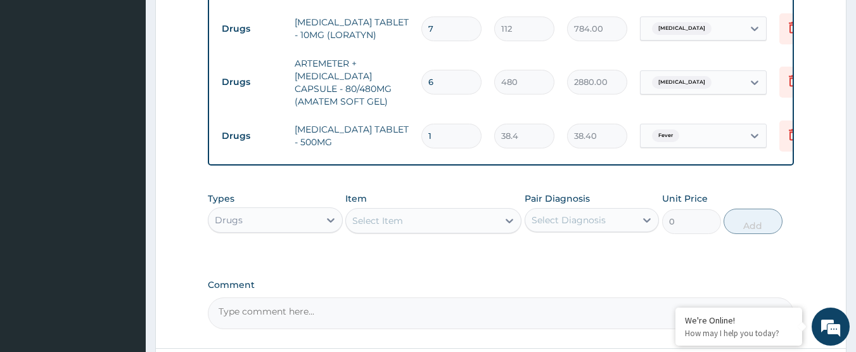
type input "18"
type input "691.20"
type input "18"
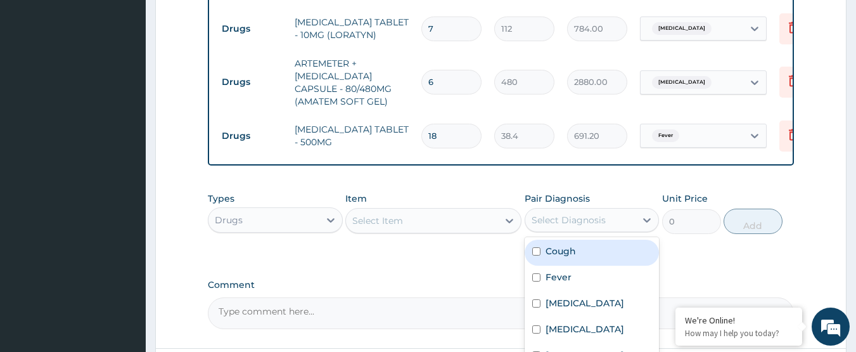
click at [568, 217] on div "Select Diagnosis" at bounding box center [569, 220] width 74 height 13
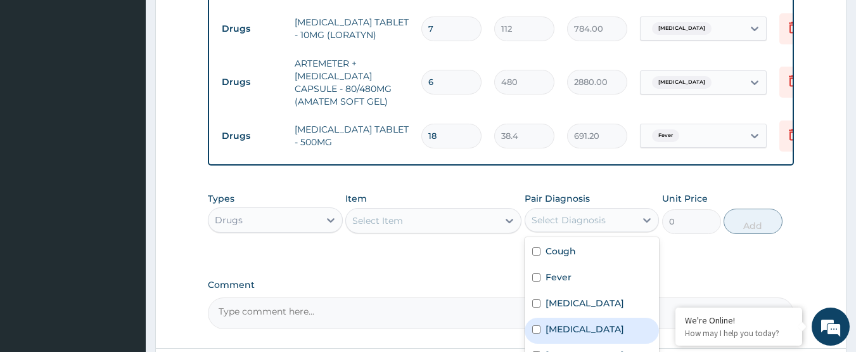
click at [609, 324] on label "Upper respiratory infection" at bounding box center [585, 329] width 79 height 13
checkbox input "true"
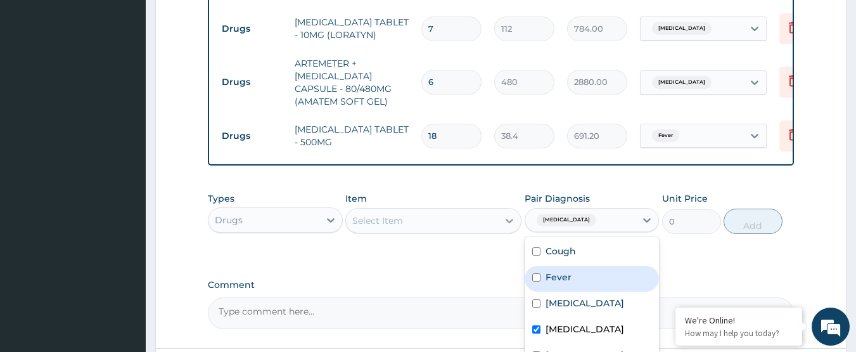
click at [498, 226] on div at bounding box center [509, 220] width 23 height 23
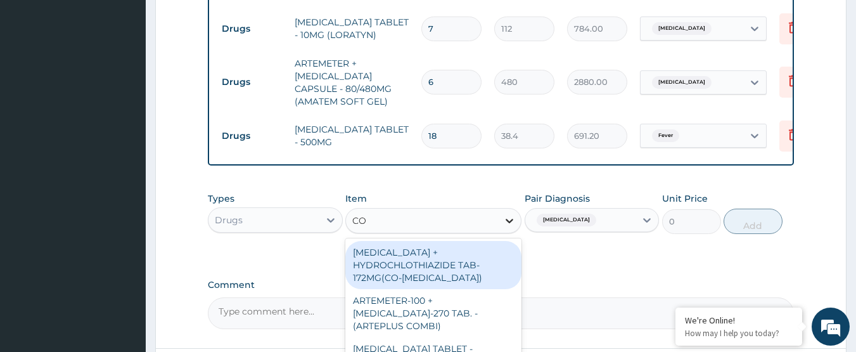
type input "C"
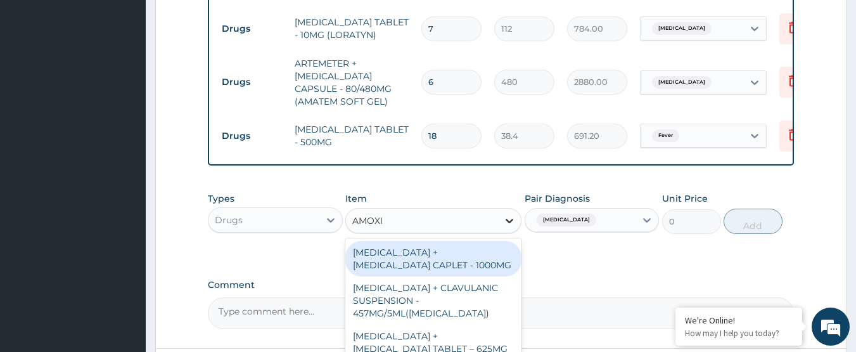
type input "AMOXIC"
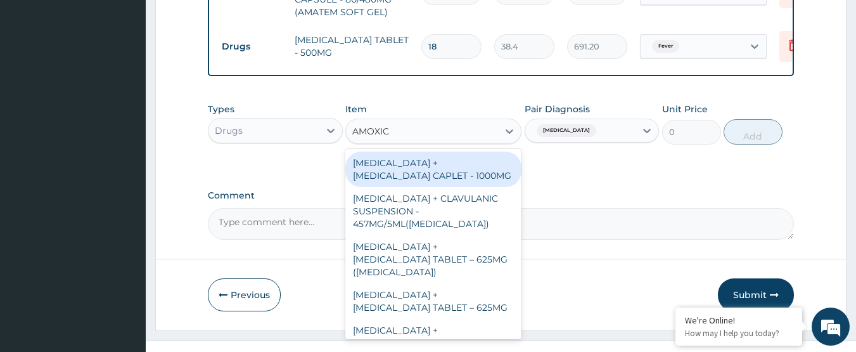
scroll to position [834, 0]
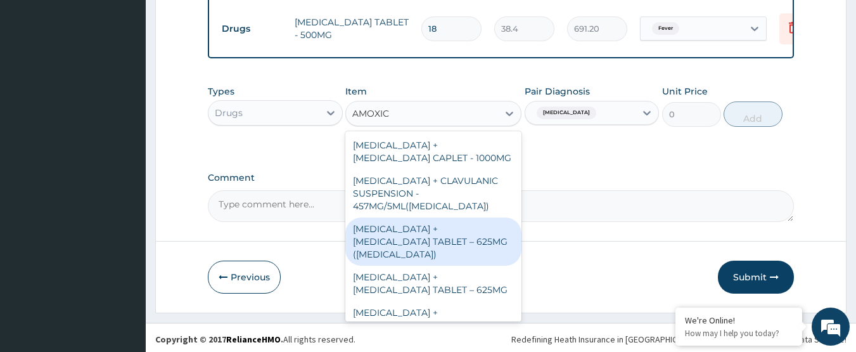
click at [470, 234] on div "AMOXICILLIN + CLAVULANIC ACID TABLET – 625MG (AUGMENTIN)" at bounding box center [433, 241] width 176 height 48
type input "768"
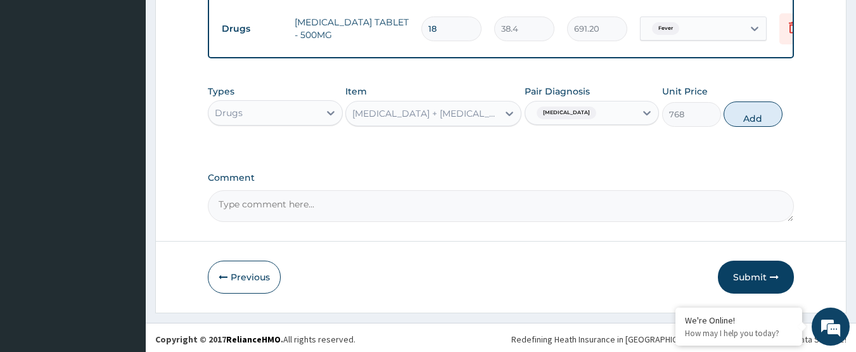
click at [451, 110] on div "AMOXICILLIN + CLAVULANIC ACID TABLET – 625MG (AUGMENTIN)" at bounding box center [425, 113] width 147 height 13
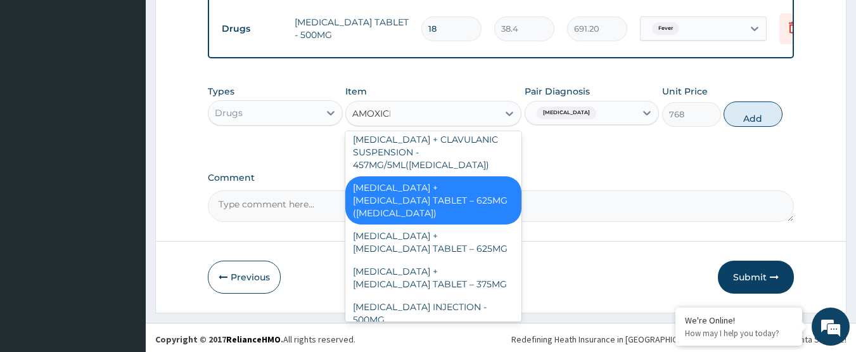
scroll to position [0, 0]
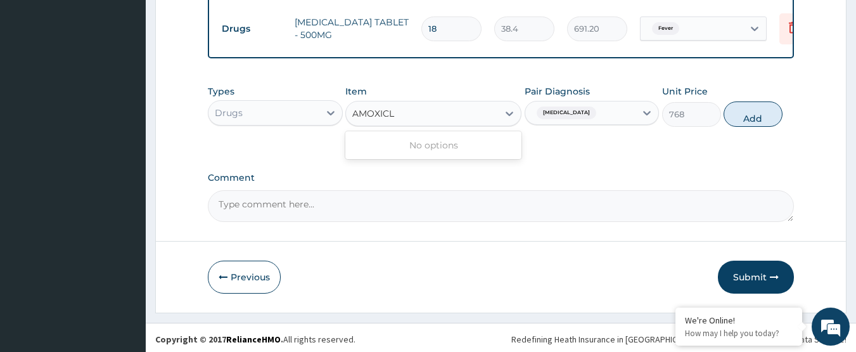
type input "AMOXIC"
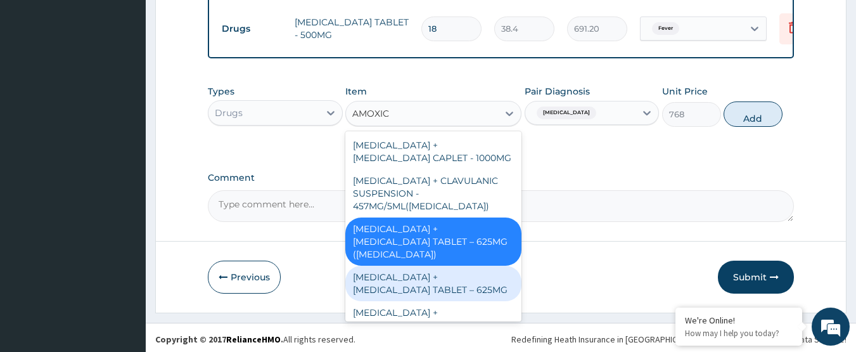
click at [413, 287] on div "AMOXICILLIN + CLAVULANIC ACID TABLET – 625MG" at bounding box center [433, 283] width 176 height 35
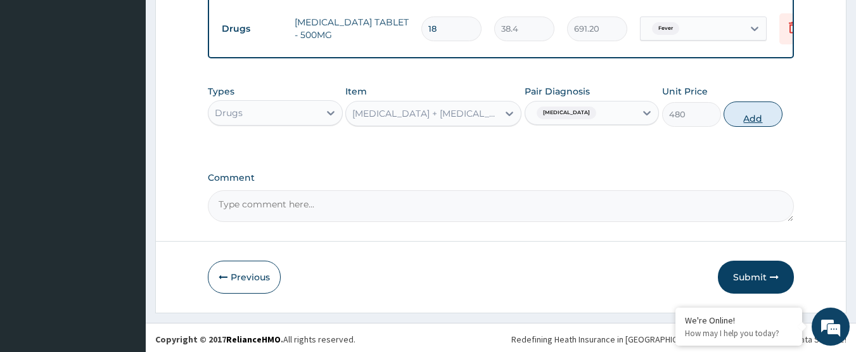
click at [754, 117] on button "Add" at bounding box center [753, 113] width 59 height 25
type input "0"
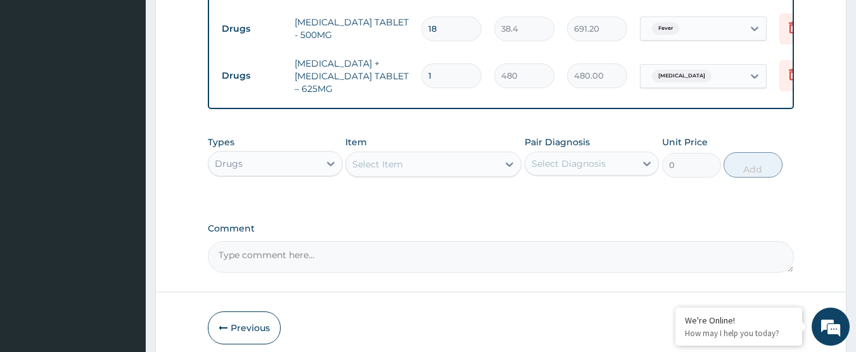
type input "10"
type input "4800.00"
type input "10"
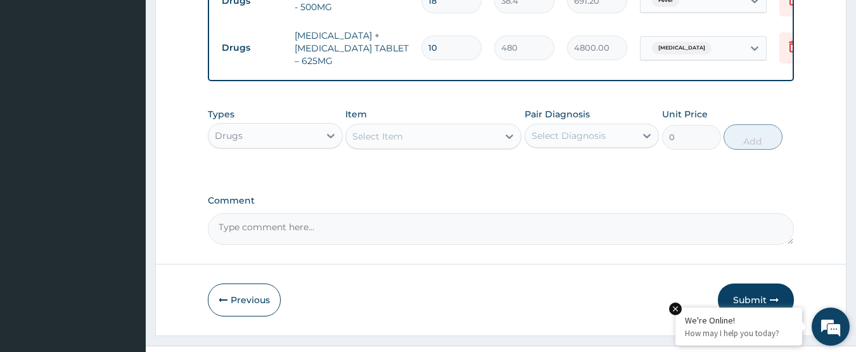
scroll to position [885, 0]
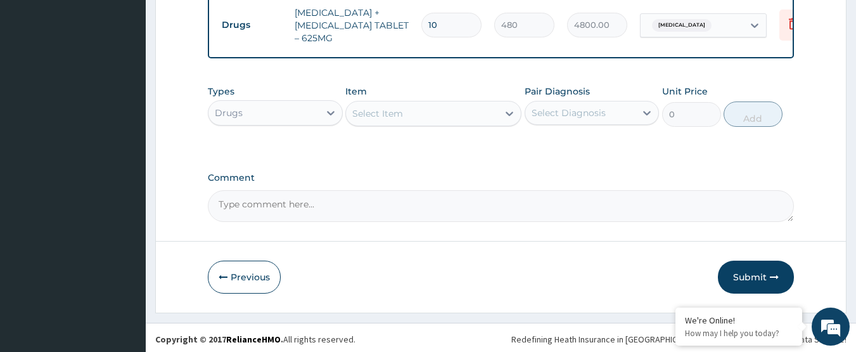
click at [744, 280] on button "Submit" at bounding box center [756, 276] width 76 height 33
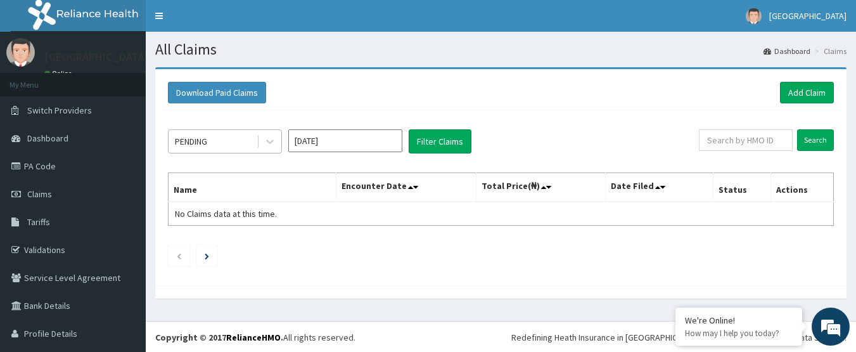
click at [229, 138] on div "PENDING" at bounding box center [213, 141] width 88 height 20
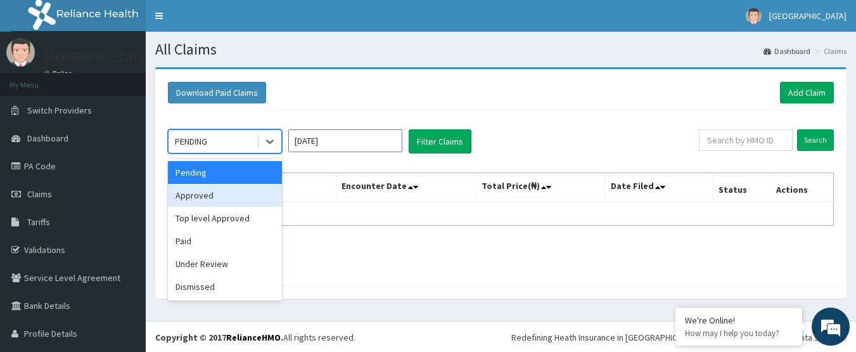
click at [214, 190] on div "Approved" at bounding box center [225, 195] width 114 height 23
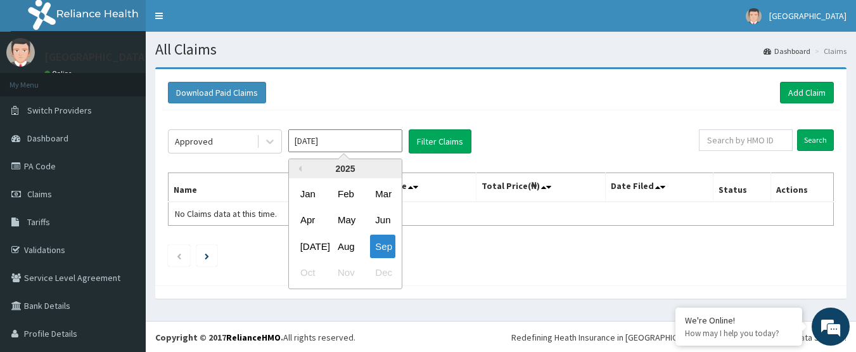
click at [345, 146] on input "[DATE]" at bounding box center [345, 140] width 114 height 23
click at [349, 250] on div "Aug" at bounding box center [345, 245] width 25 height 23
type input "[DATE]"
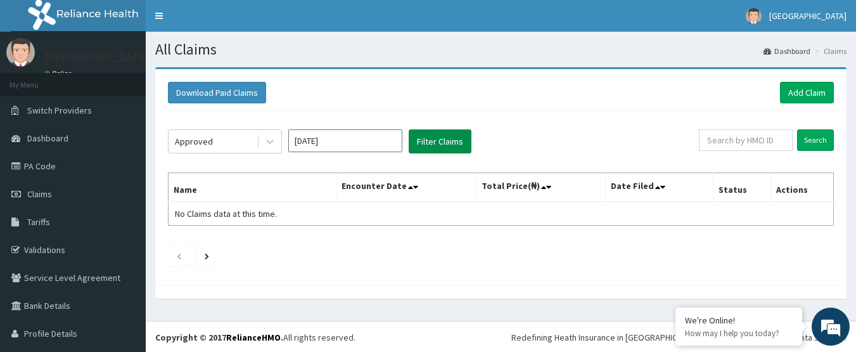
click at [434, 145] on button "Filter Claims" at bounding box center [440, 141] width 63 height 24
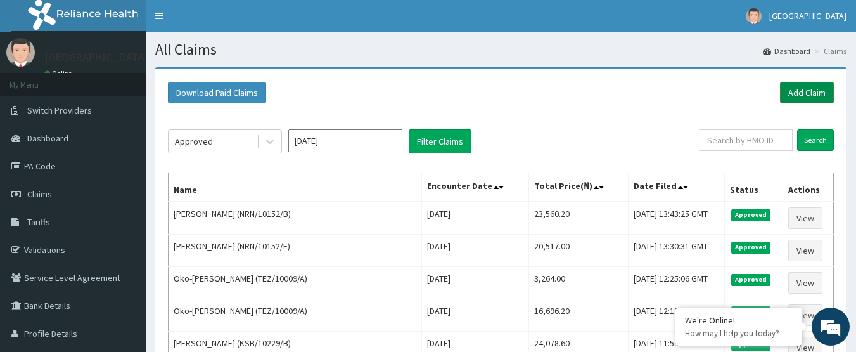
click at [809, 84] on link "Add Claim" at bounding box center [807, 93] width 54 height 22
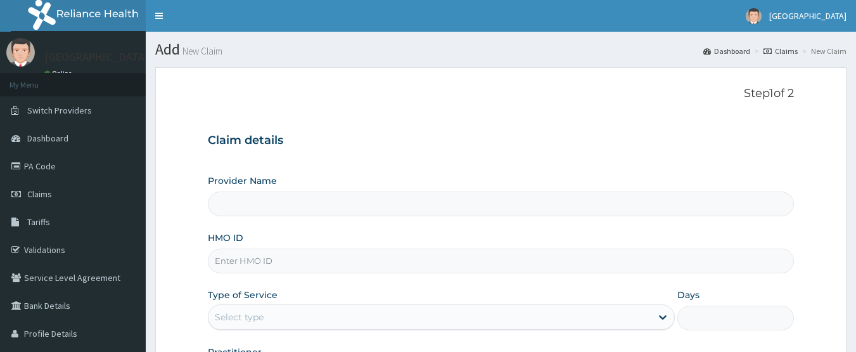
scroll to position [63, 0]
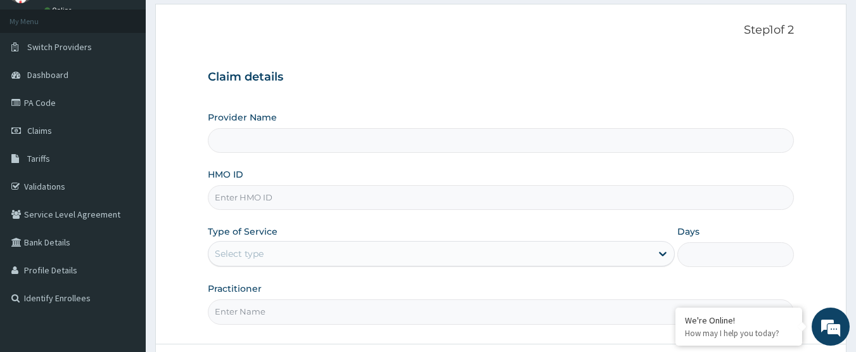
type input "[GEOGRAPHIC_DATA]"
paste input "NRN/10152/C"
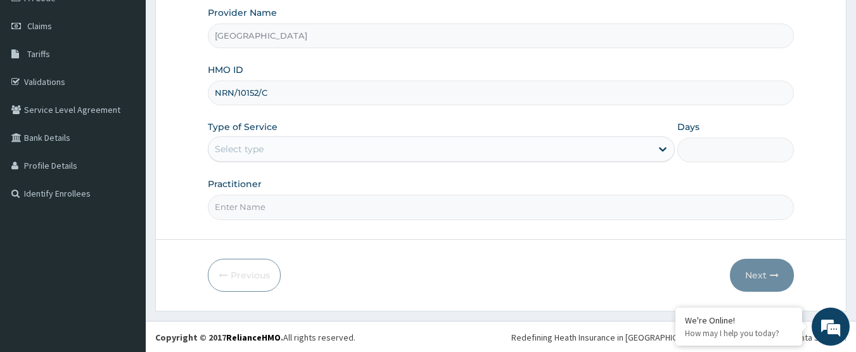
scroll to position [169, 0]
type input "NRN/10152/C"
click at [339, 154] on div "Select type" at bounding box center [430, 148] width 443 height 20
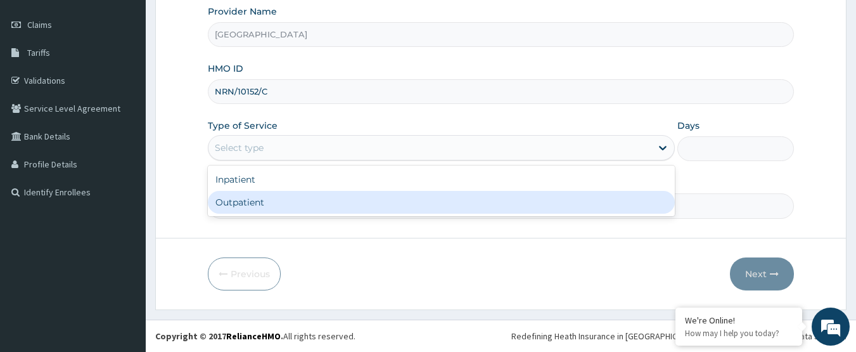
click at [329, 198] on div "Outpatient" at bounding box center [441, 202] width 467 height 23
type input "1"
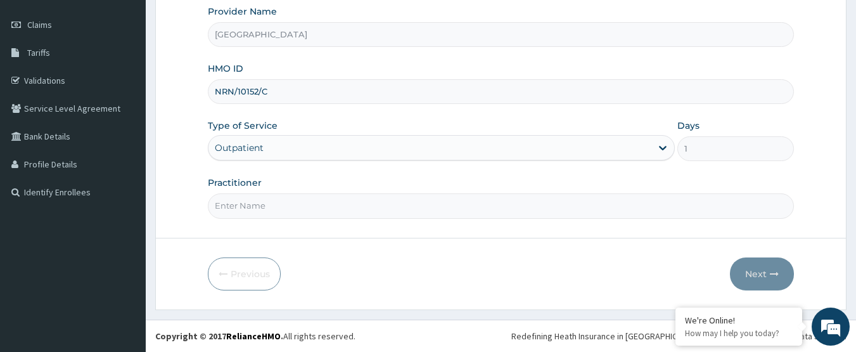
click at [329, 198] on input "Practitioner" at bounding box center [501, 205] width 587 height 25
type input "DOCTOR [PERSON_NAME]"
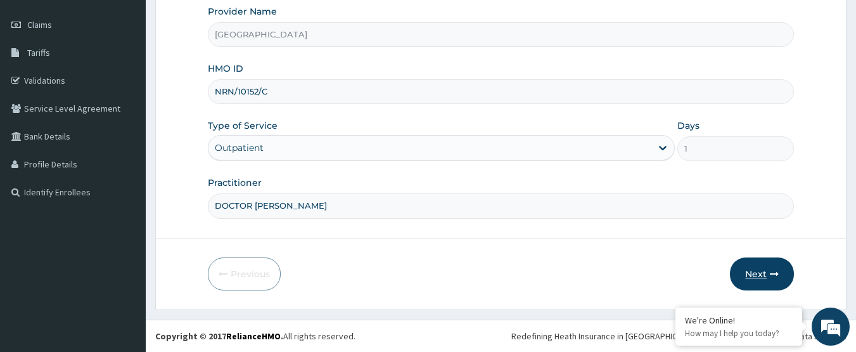
click at [763, 278] on button "Next" at bounding box center [762, 273] width 64 height 33
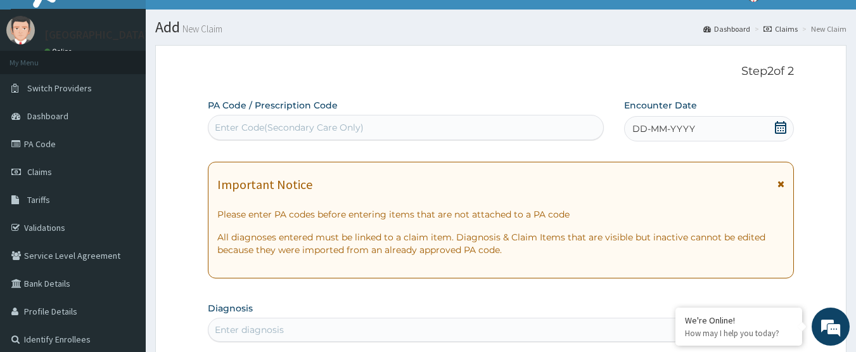
scroll to position [0, 0]
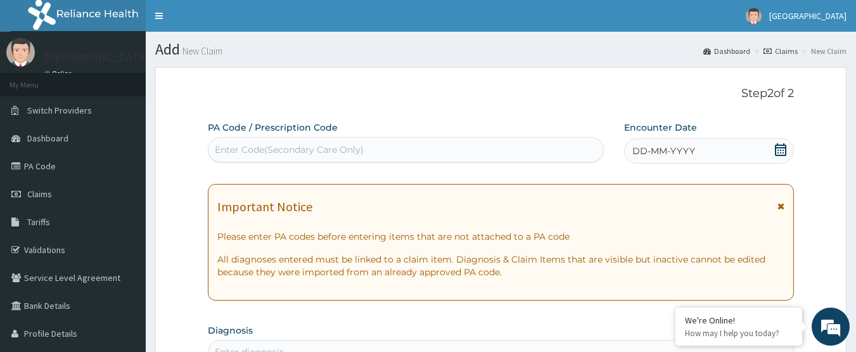
click at [779, 145] on icon at bounding box center [780, 149] width 11 height 13
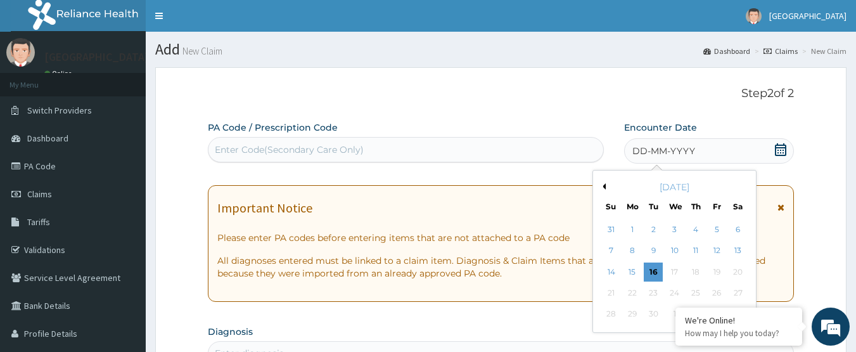
click at [604, 181] on div "[DATE]" at bounding box center [674, 187] width 153 height 13
click at [603, 188] on button "Previous Month" at bounding box center [603, 186] width 6 height 6
click at [633, 292] on div "18" at bounding box center [632, 292] width 19 height 19
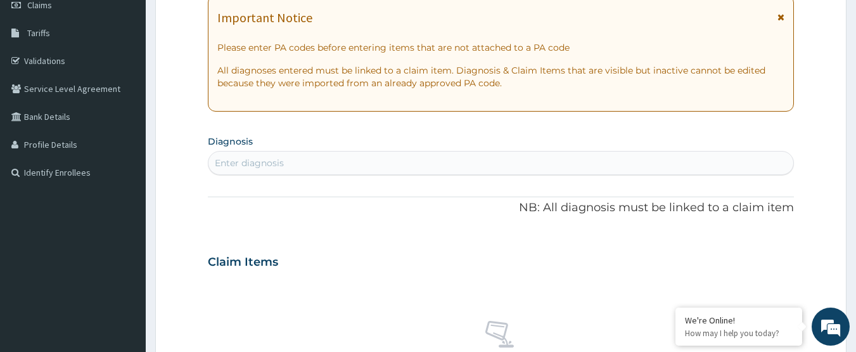
scroll to position [190, 0]
click at [365, 155] on div "Enter diagnosis" at bounding box center [502, 161] width 586 height 20
type input "COUGH"
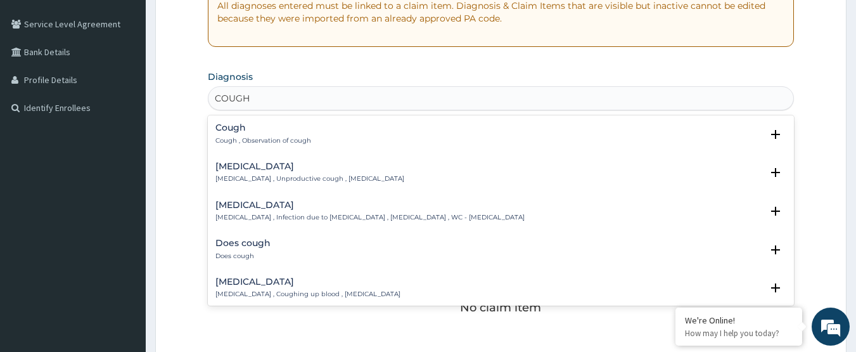
click at [244, 141] on p "Cough , Observation of cough" at bounding box center [263, 140] width 96 height 9
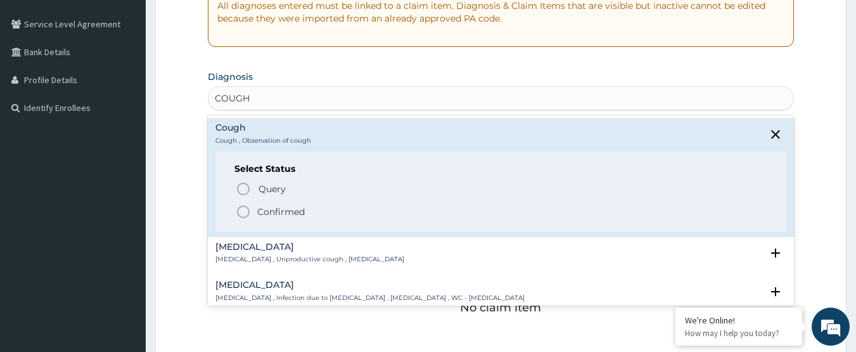
click at [261, 208] on p "Confirmed" at bounding box center [281, 211] width 48 height 13
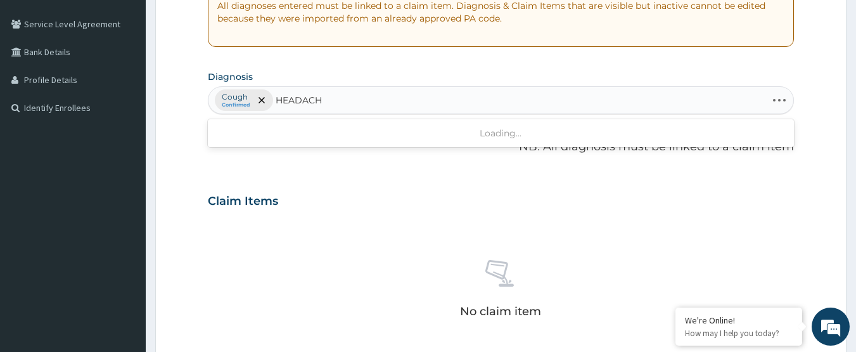
type input "HEADACHE"
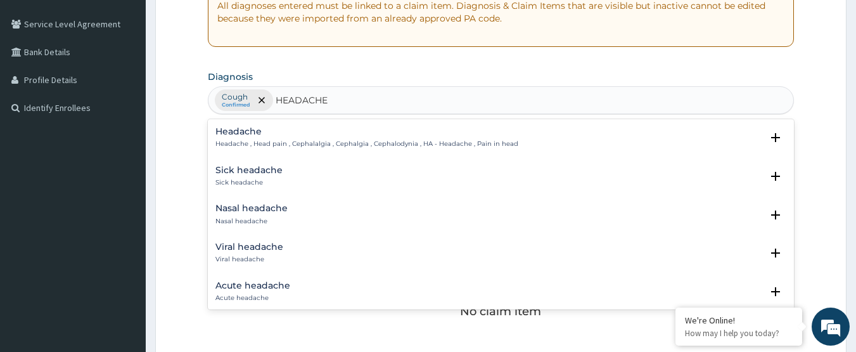
click at [312, 138] on div "Headache Headache , Head pain , Cephalalgia , Cephalgia , Cephalodynia , HA - H…" at bounding box center [366, 138] width 303 height 22
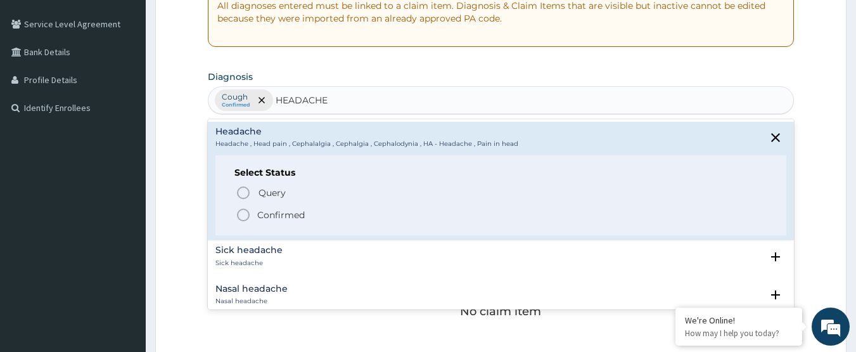
click at [293, 213] on p "Confirmed" at bounding box center [281, 215] width 48 height 13
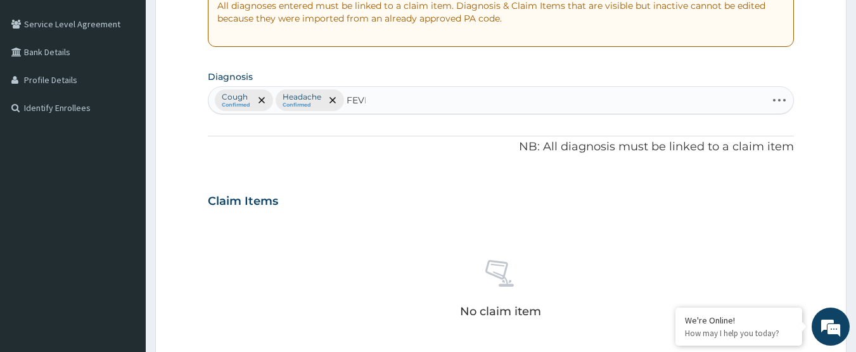
type input "FEVER"
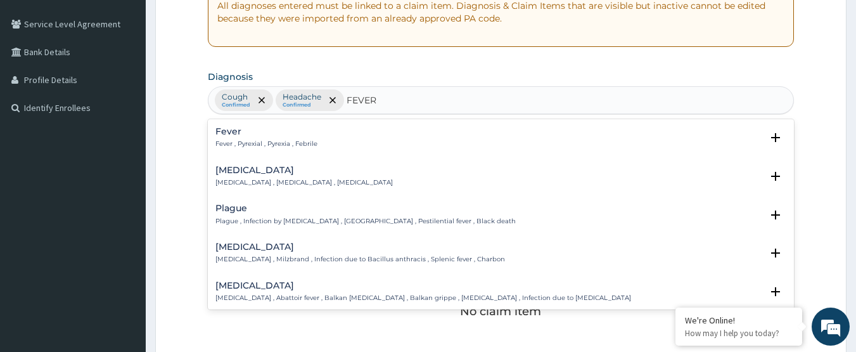
click at [280, 143] on p "Fever , Pyrexial , Pyrexia , Febrile" at bounding box center [266, 143] width 102 height 9
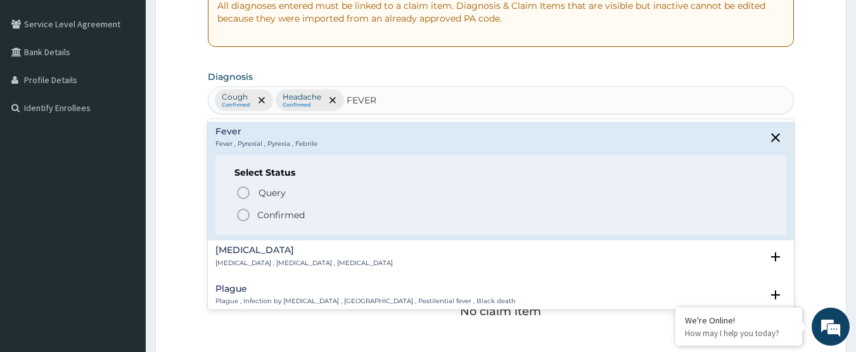
click at [293, 215] on p "Confirmed" at bounding box center [281, 215] width 48 height 13
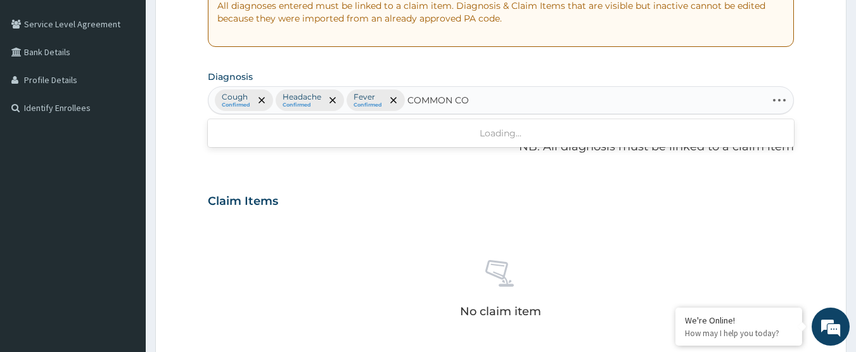
type input "[MEDICAL_DATA]"
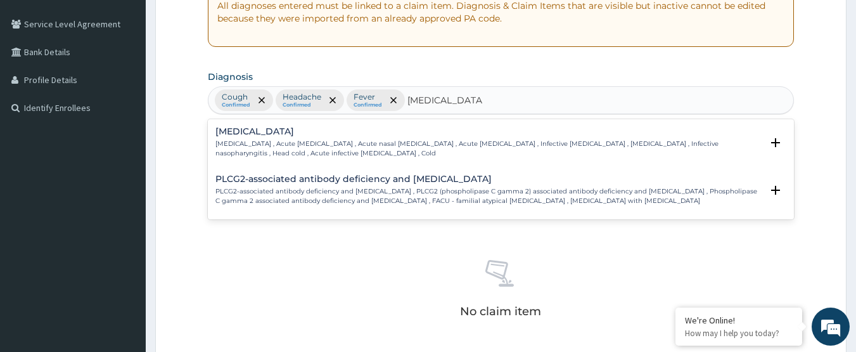
click at [248, 135] on h4 "[MEDICAL_DATA]" at bounding box center [488, 132] width 547 height 10
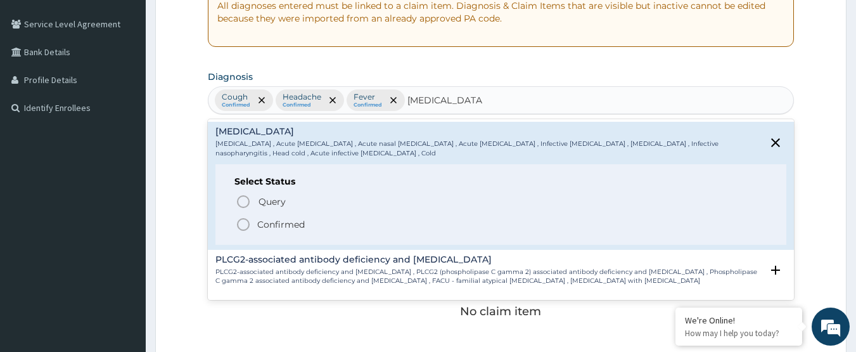
click at [278, 221] on p "Confirmed" at bounding box center [281, 224] width 48 height 13
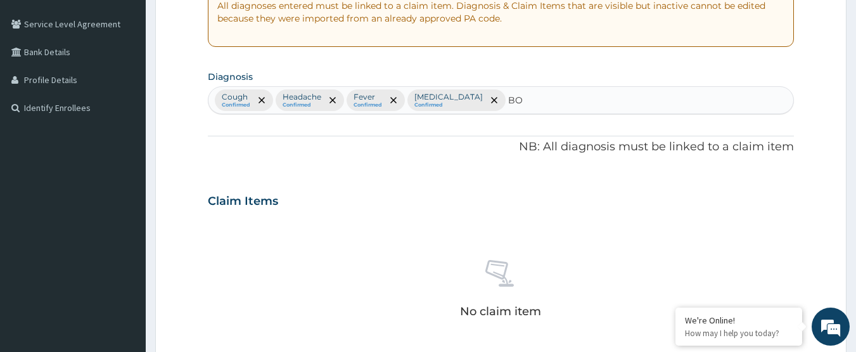
type input "B"
type input "I"
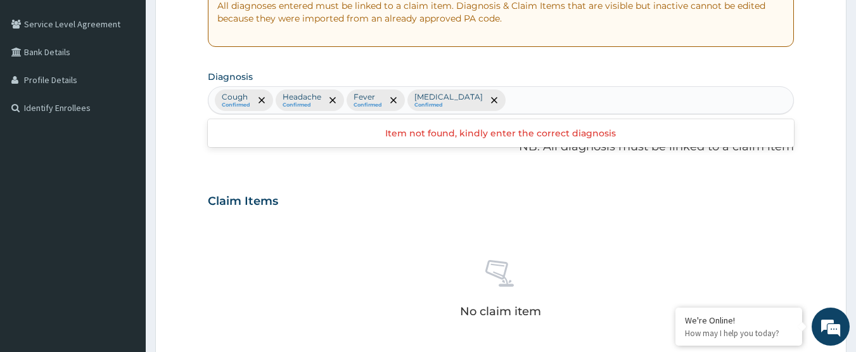
type input "C"
type input "B"
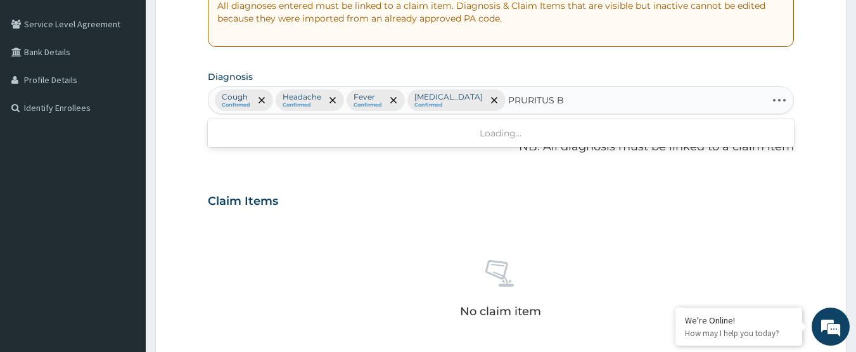
type input "PRURITUS"
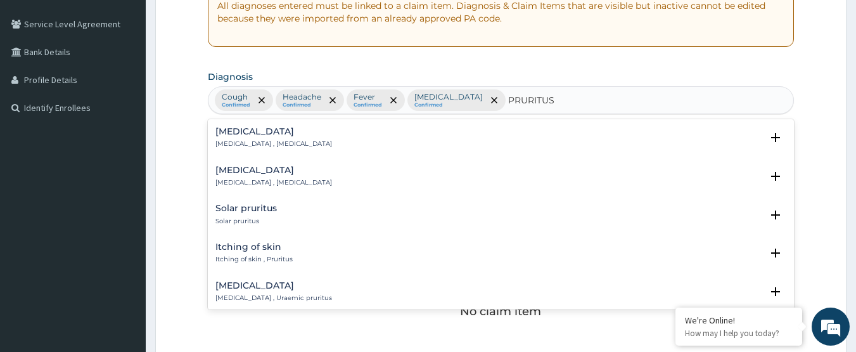
click at [290, 250] on h4 "Itching of skin" at bounding box center [253, 247] width 77 height 10
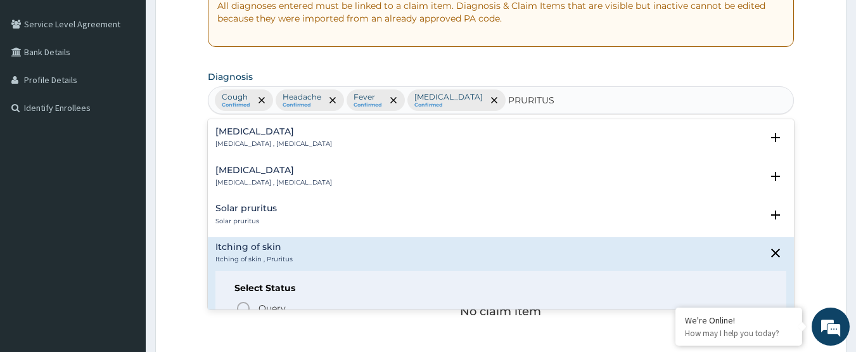
scroll to position [63, 0]
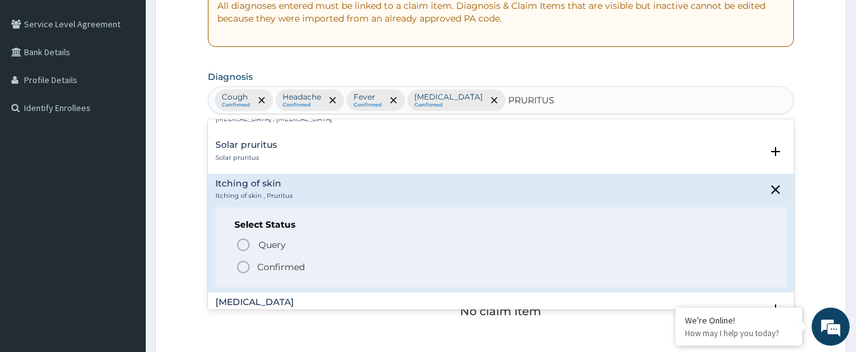
click at [297, 260] on p "Confirmed" at bounding box center [281, 266] width 48 height 13
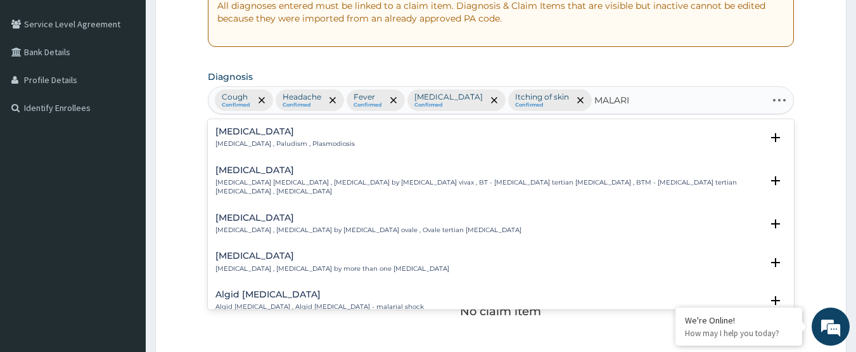
type input "[MEDICAL_DATA]"
click at [312, 133] on h4 "[MEDICAL_DATA]" at bounding box center [284, 132] width 139 height 10
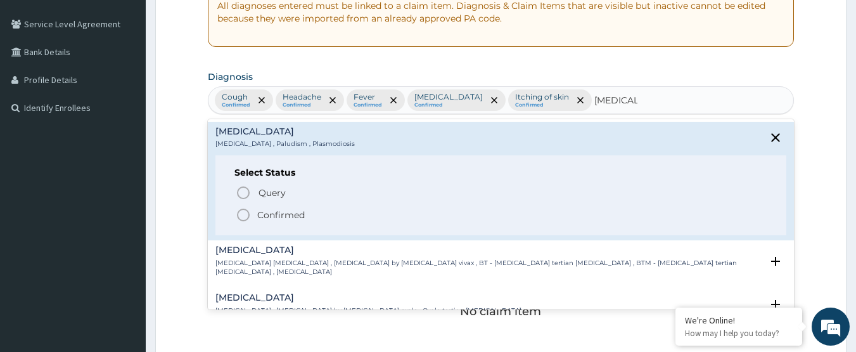
click at [296, 211] on p "Confirmed" at bounding box center [281, 215] width 48 height 13
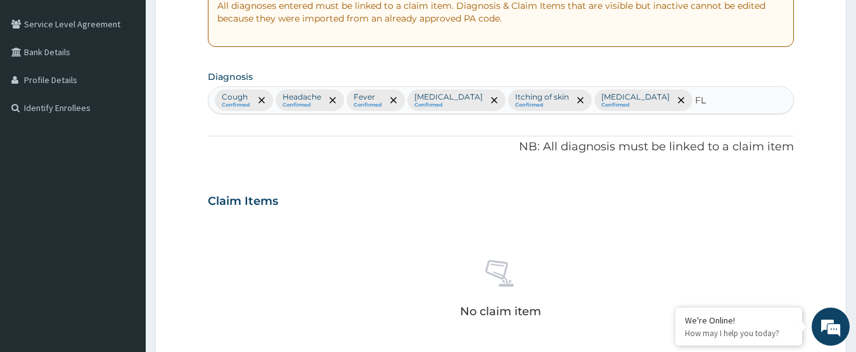
type input "[MEDICAL_DATA]"
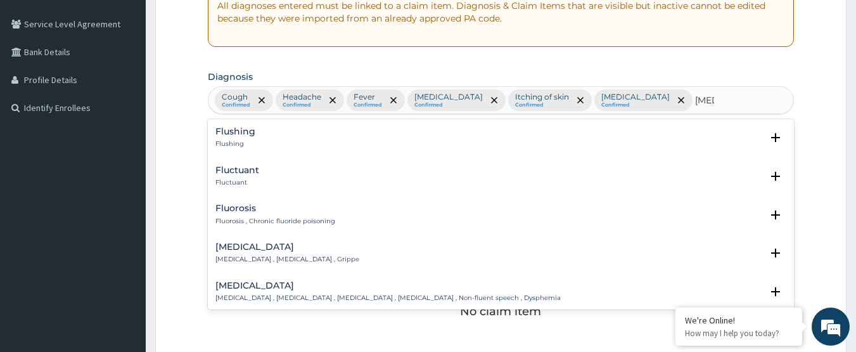
click at [262, 255] on p "[MEDICAL_DATA] , [MEDICAL_DATA] , Grippe" at bounding box center [287, 259] width 144 height 9
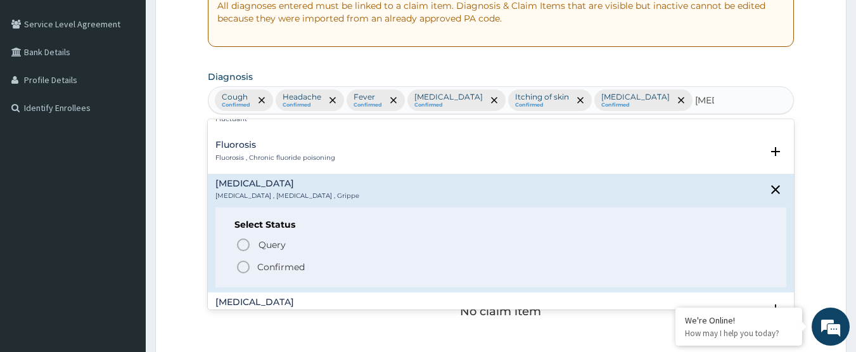
click at [266, 267] on p "Confirmed" at bounding box center [281, 266] width 48 height 13
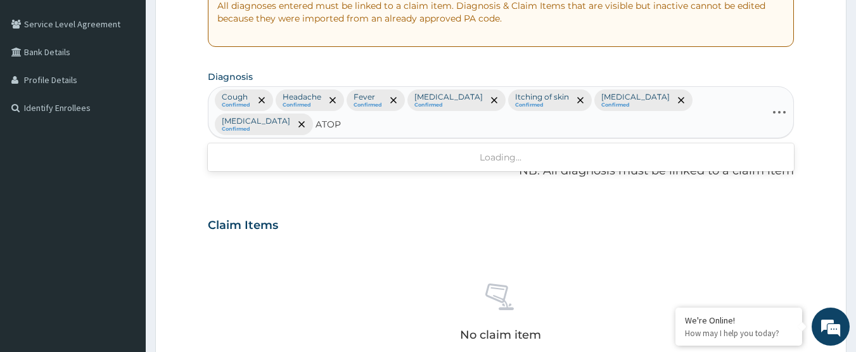
type input "[MEDICAL_DATA]"
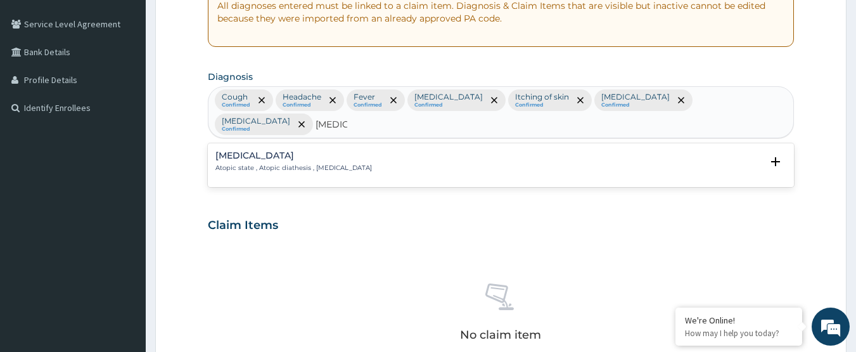
click at [311, 164] on p "Atopic state , Atopic diathesis , [MEDICAL_DATA]" at bounding box center [293, 168] width 157 height 9
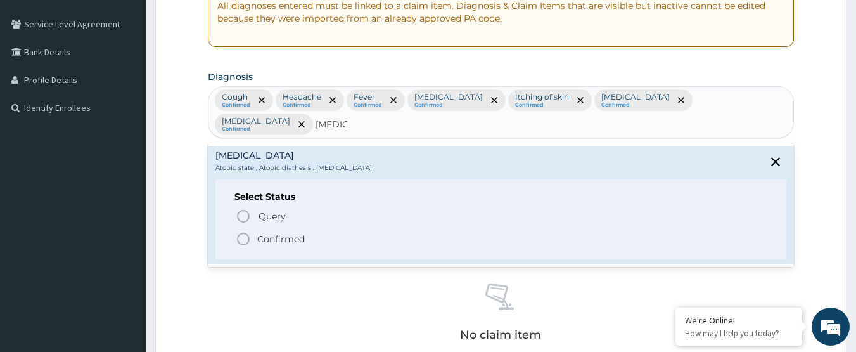
click at [281, 233] on p "Confirmed" at bounding box center [281, 239] width 48 height 13
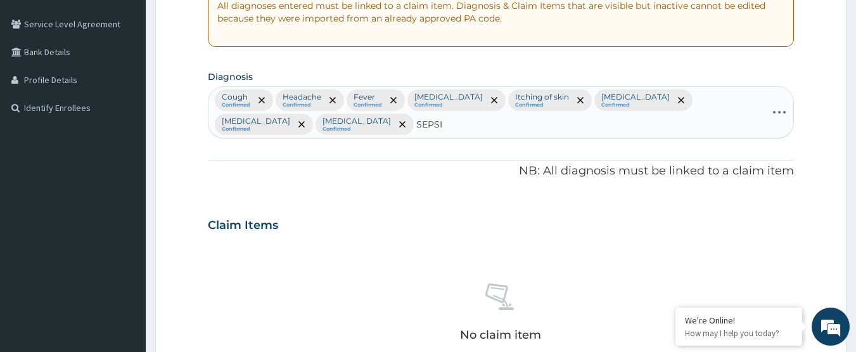
type input "[MEDICAL_DATA]"
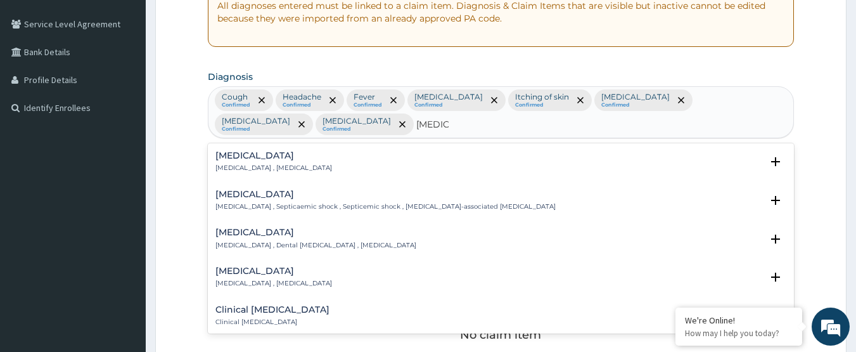
click at [241, 164] on p "[MEDICAL_DATA] , [MEDICAL_DATA]" at bounding box center [273, 168] width 117 height 9
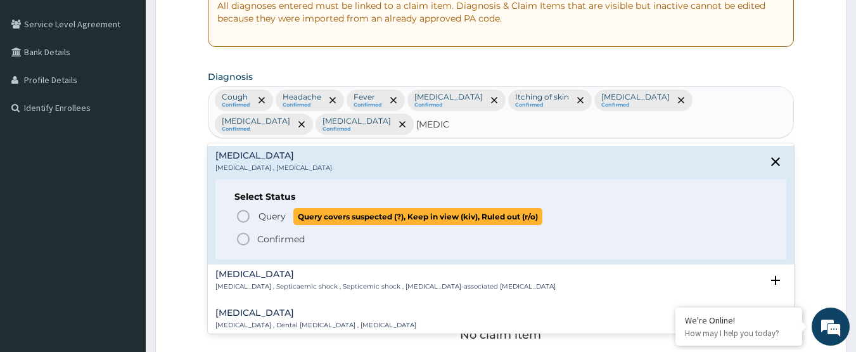
click at [255, 209] on span "Query Query covers suspected (?), Keep in view (kiv), Ruled out (r/o)" at bounding box center [502, 216] width 532 height 17
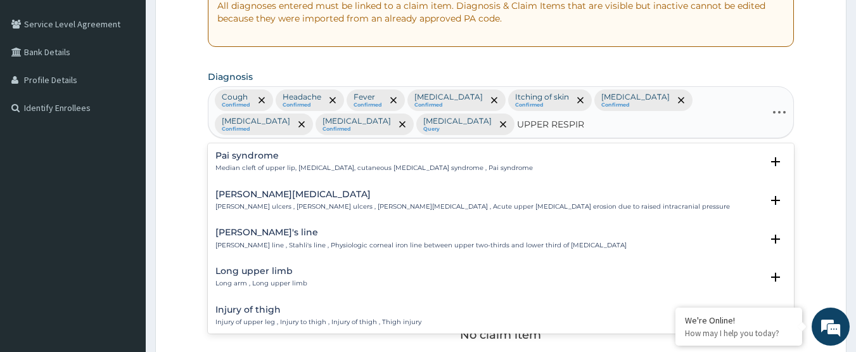
type input "UPPER RESPIRA"
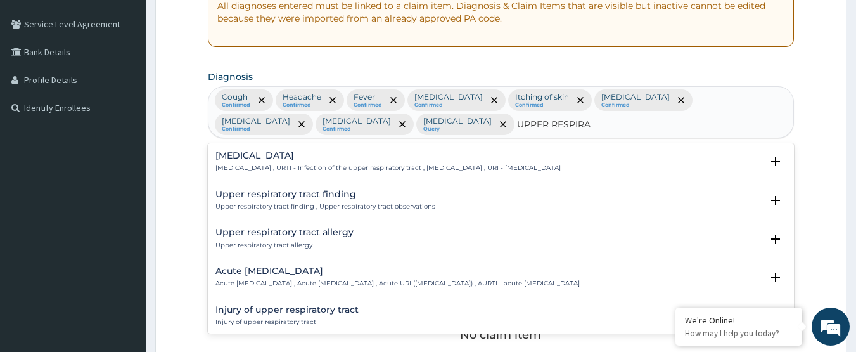
click at [316, 163] on div "[MEDICAL_DATA] [MEDICAL_DATA] , URTI - Infection of the upper respiratory tract…" at bounding box center [387, 162] width 345 height 22
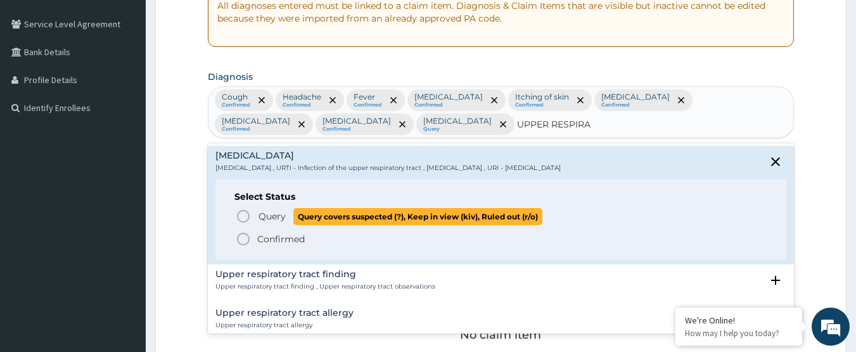
click at [279, 217] on span "Query" at bounding box center [272, 216] width 27 height 13
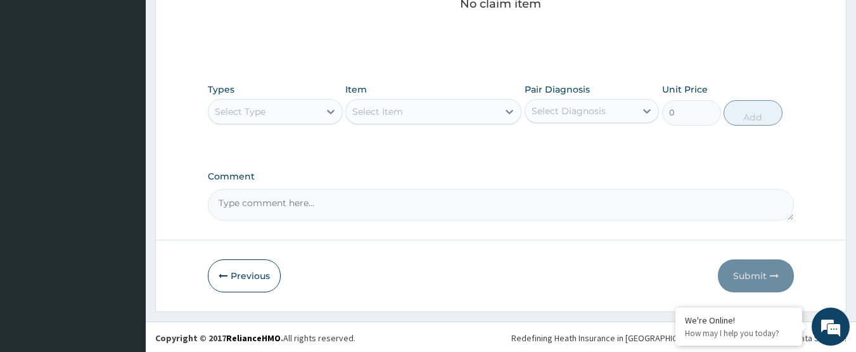
scroll to position [586, 0]
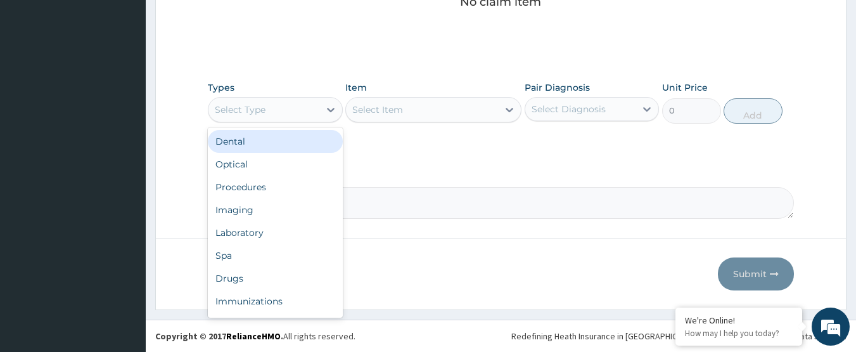
click at [309, 108] on div "Select Type" at bounding box center [264, 109] width 111 height 20
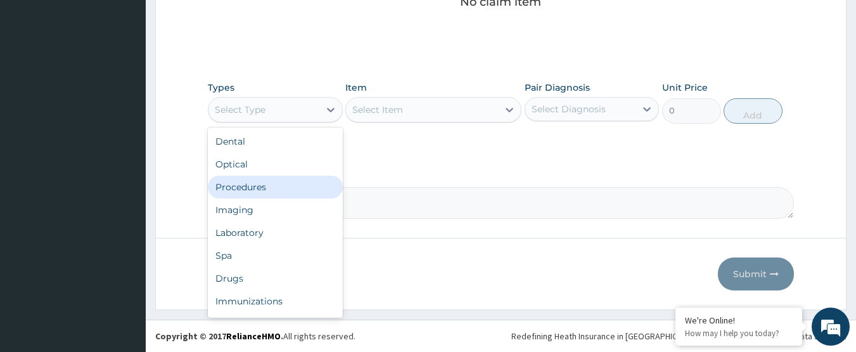
click at [292, 183] on div "Procedures" at bounding box center [275, 187] width 135 height 23
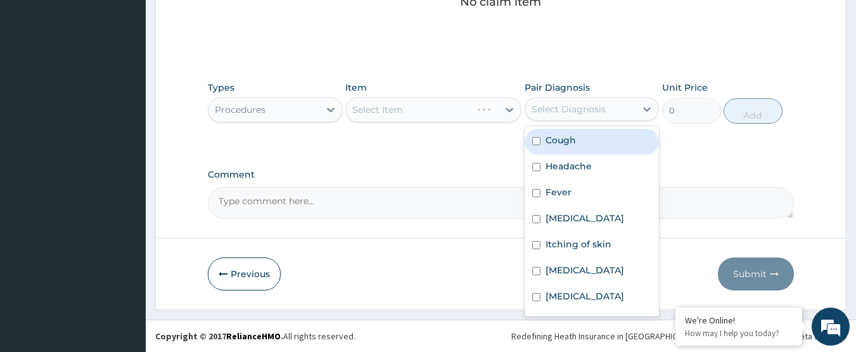
click at [539, 106] on div "Select Diagnosis" at bounding box center [569, 109] width 74 height 13
click at [548, 129] on div "Cough" at bounding box center [592, 142] width 135 height 26
checkbox input "true"
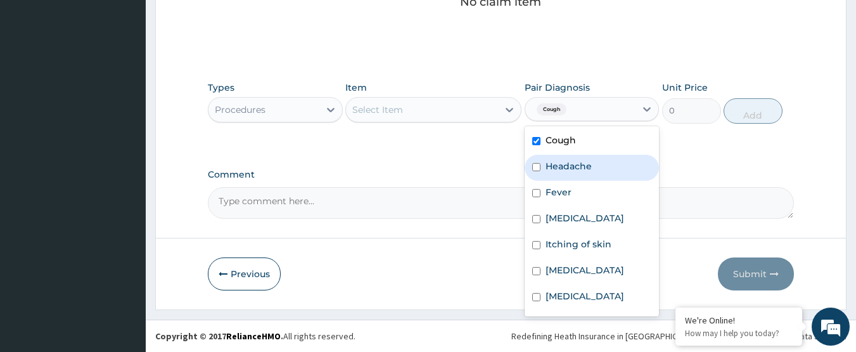
click at [569, 172] on label "Headache" at bounding box center [569, 166] width 46 height 13
checkbox input "true"
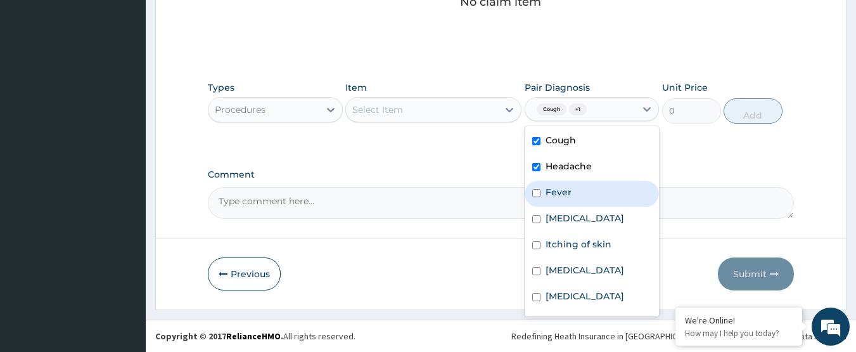
click at [570, 189] on div "Fever" at bounding box center [592, 194] width 135 height 26
checkbox input "true"
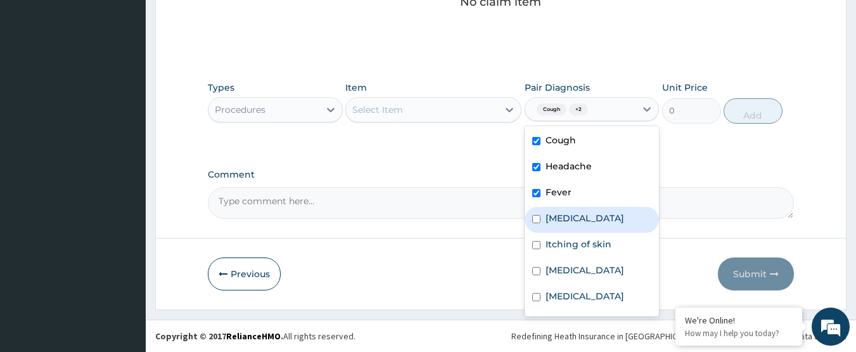
click at [577, 213] on label "[MEDICAL_DATA]" at bounding box center [585, 218] width 79 height 13
checkbox input "true"
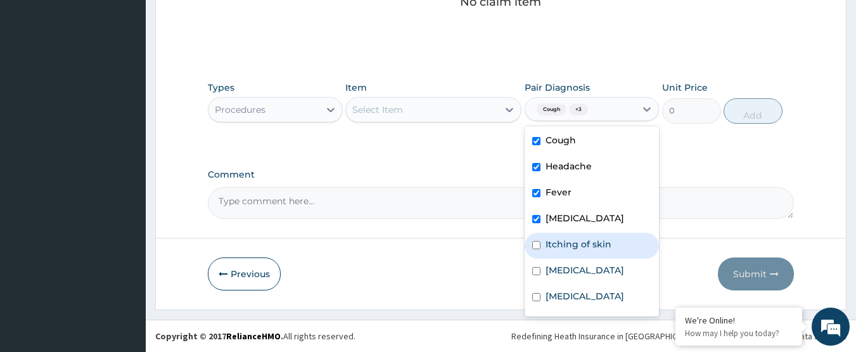
click at [579, 237] on div "Itching of skin" at bounding box center [592, 246] width 135 height 26
checkbox input "true"
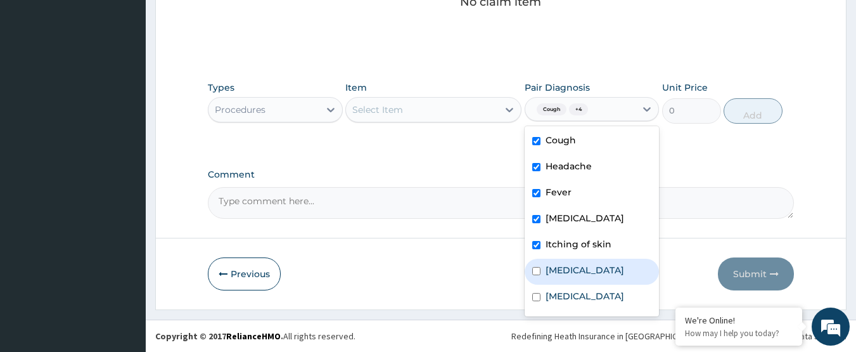
click at [580, 271] on div "[MEDICAL_DATA]" at bounding box center [592, 272] width 135 height 26
checkbox input "true"
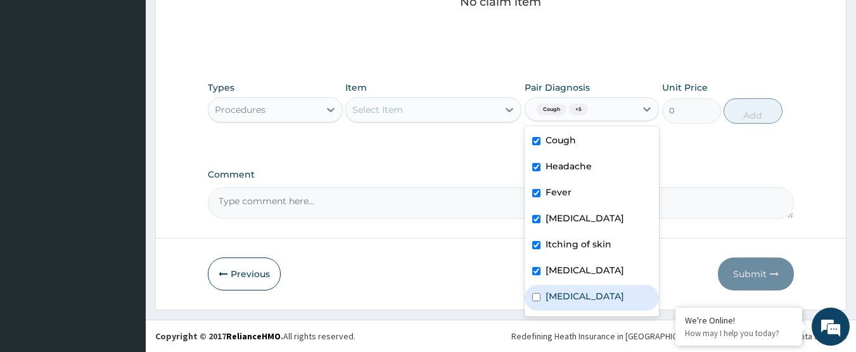
click at [588, 293] on div "[MEDICAL_DATA]" at bounding box center [592, 298] width 135 height 26
checkbox input "true"
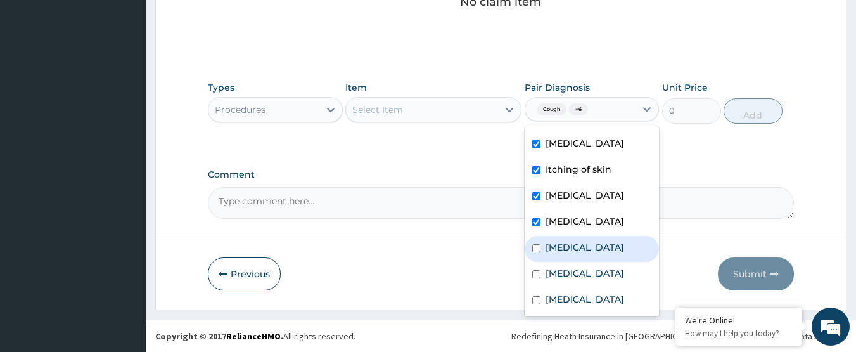
click at [572, 240] on div "[MEDICAL_DATA]" at bounding box center [592, 249] width 135 height 26
checkbox input "true"
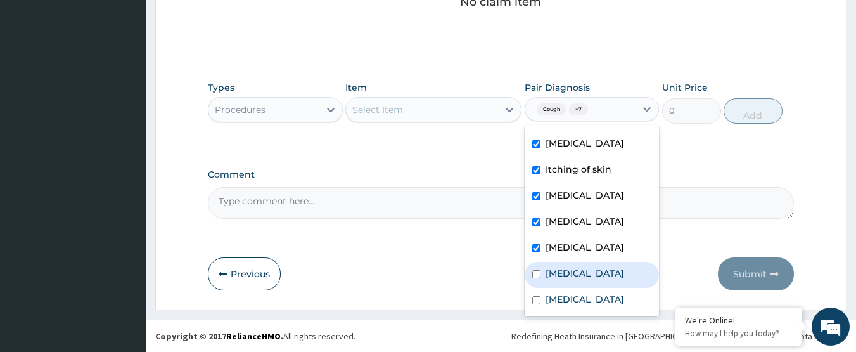
click at [574, 262] on div "[MEDICAL_DATA]" at bounding box center [592, 275] width 135 height 26
checkbox input "true"
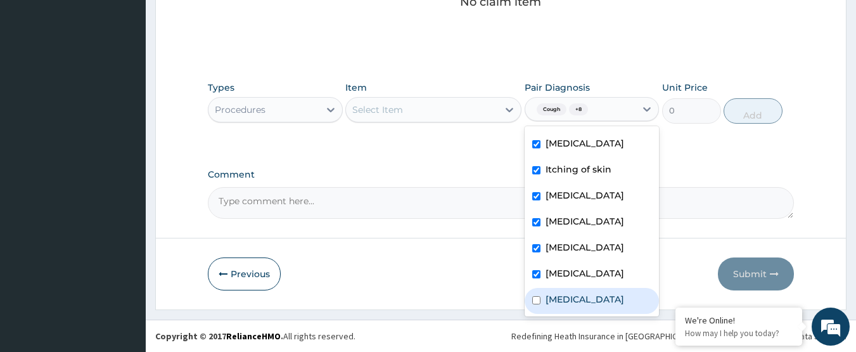
click at [579, 293] on label "[MEDICAL_DATA]" at bounding box center [585, 299] width 79 height 13
checkbox input "true"
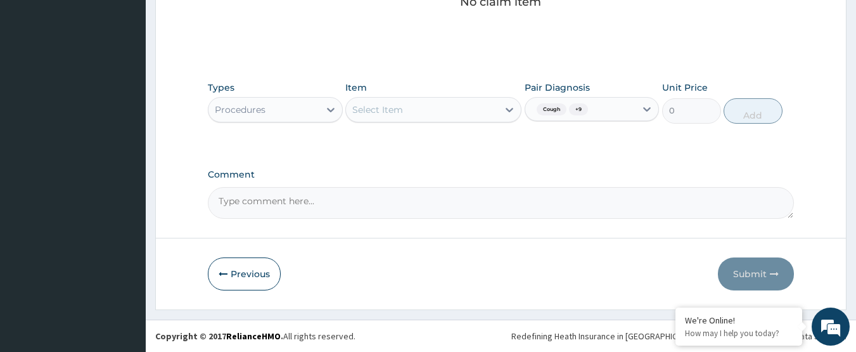
drag, startPoint x: 461, startPoint y: 252, endPoint x: 406, endPoint y: 161, distance: 106.6
click at [402, 112] on div "Select Item" at bounding box center [377, 109] width 51 height 13
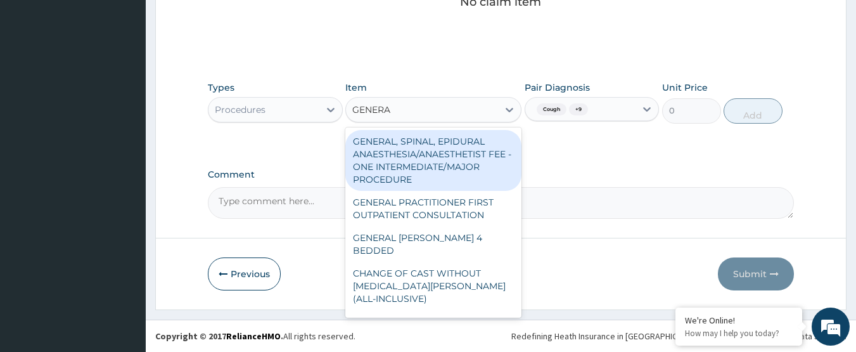
type input "GENERAL"
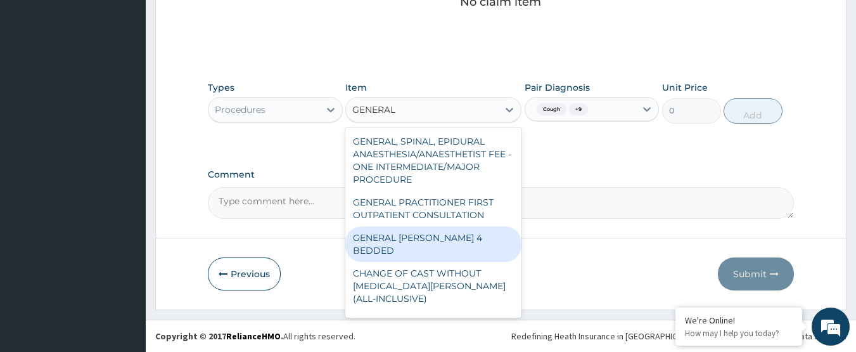
click at [454, 245] on div "GENERAL [PERSON_NAME] 4 BEDDED" at bounding box center [433, 243] width 176 height 35
type input "7500"
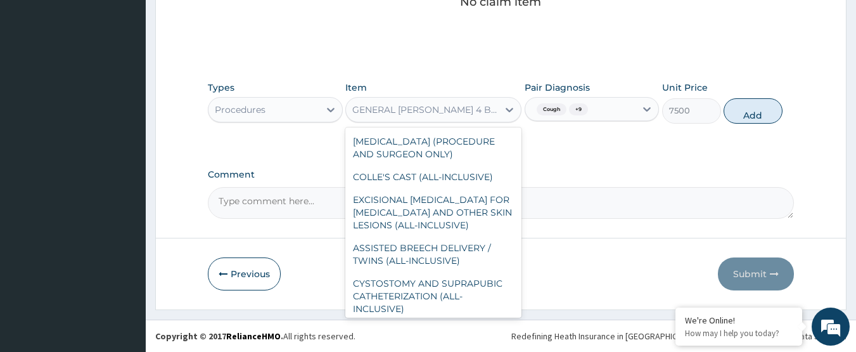
click at [496, 112] on div "GENERAL [PERSON_NAME] 4 BEDDED" at bounding box center [422, 109] width 152 height 20
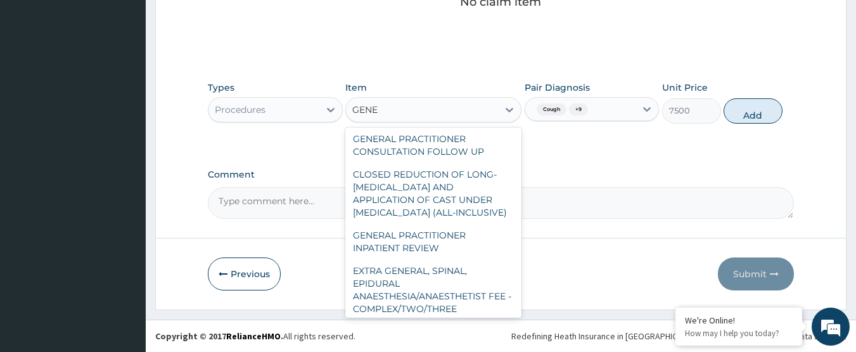
scroll to position [71, 0]
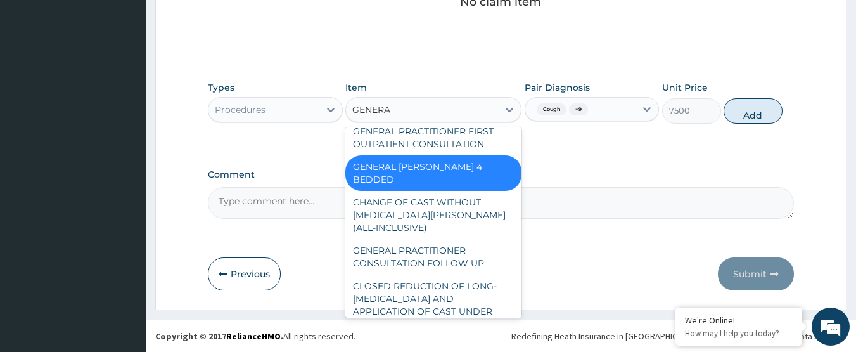
type input "GENERAL"
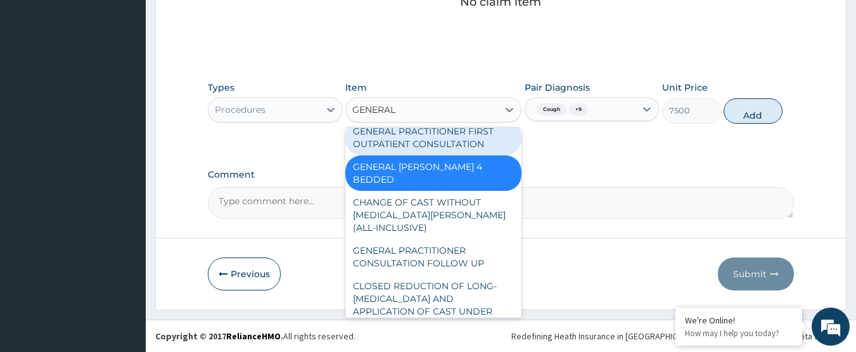
click at [468, 141] on div "GENERAL PRACTITIONER FIRST OUTPATIENT CONSULTATION" at bounding box center [433, 137] width 176 height 35
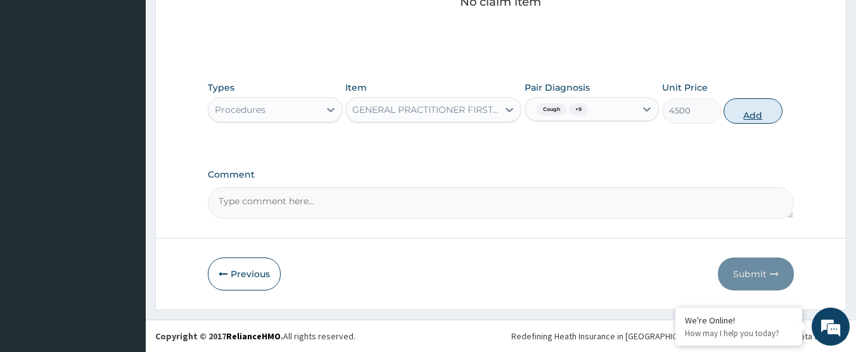
click at [736, 108] on button "Add" at bounding box center [753, 110] width 59 height 25
type input "0"
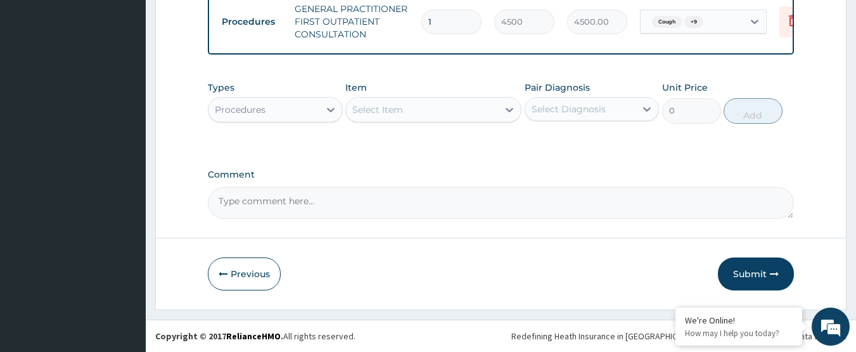
click at [298, 113] on div "Procedures" at bounding box center [264, 109] width 111 height 20
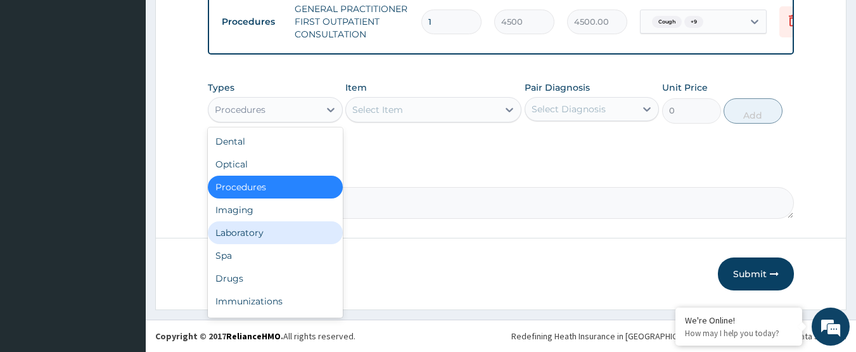
click at [293, 233] on div "Laboratory" at bounding box center [275, 232] width 135 height 23
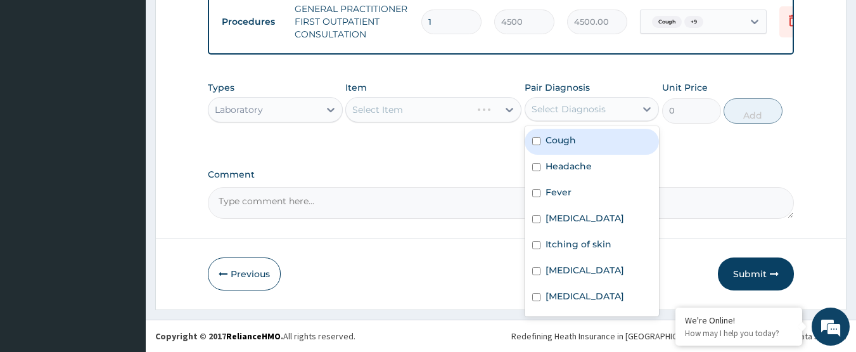
click at [566, 111] on div "Select Diagnosis" at bounding box center [569, 109] width 74 height 13
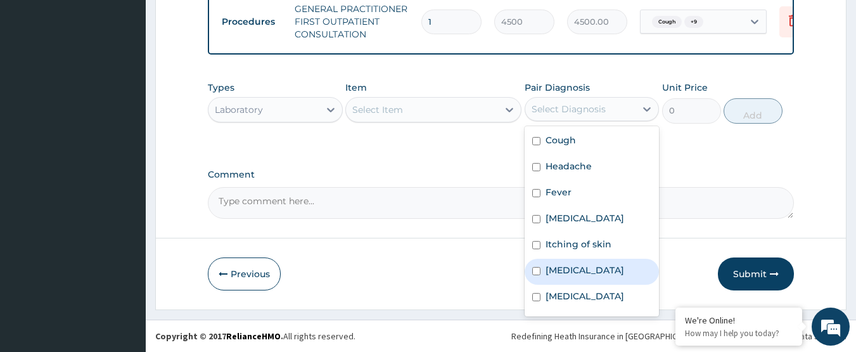
click at [596, 267] on div "[MEDICAL_DATA]" at bounding box center [592, 272] width 135 height 26
checkbox input "true"
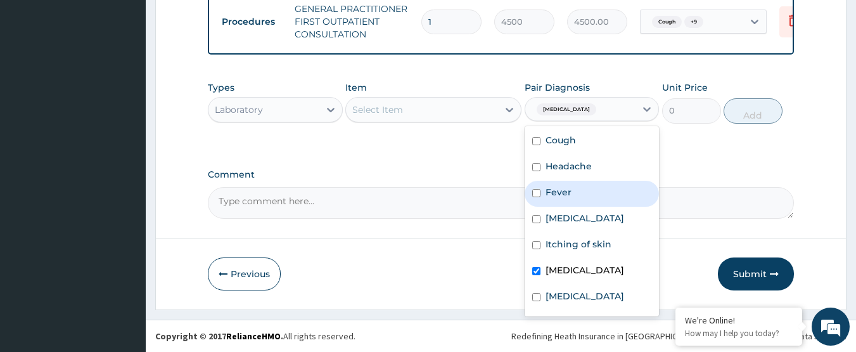
click at [481, 117] on div "Select Item" at bounding box center [422, 109] width 152 height 20
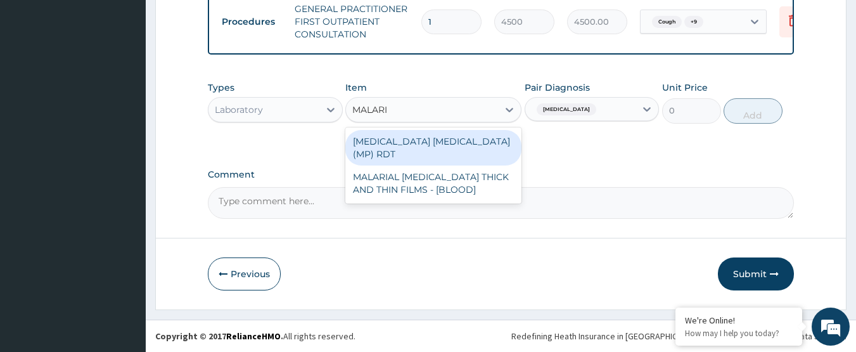
type input "[MEDICAL_DATA]"
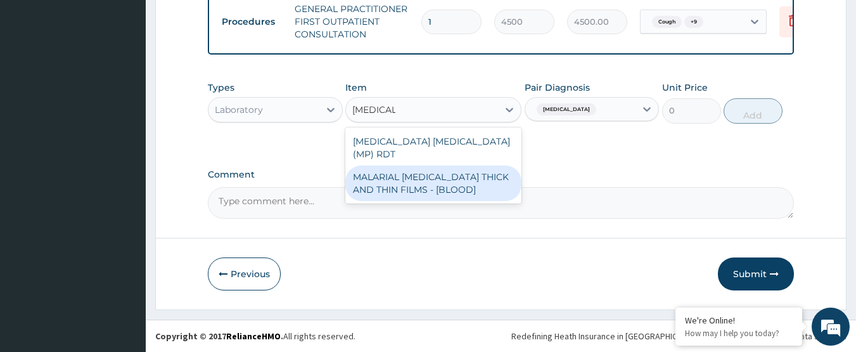
click at [477, 165] on div "MALARIAL [MEDICAL_DATA] THICK AND THIN FILMS - [BLOOD]" at bounding box center [433, 182] width 176 height 35
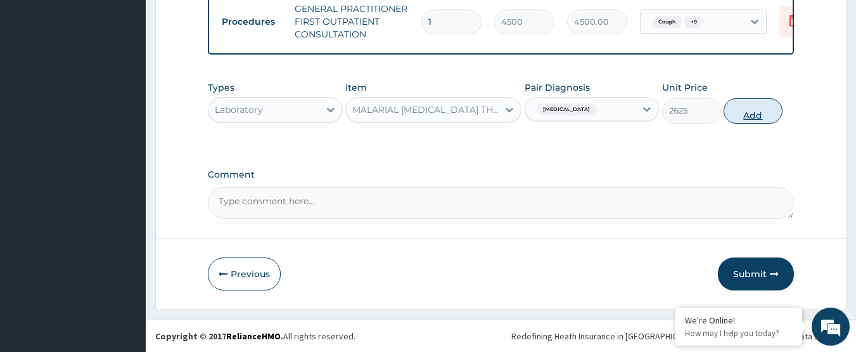
click at [745, 119] on button "Add" at bounding box center [753, 110] width 59 height 25
type input "0"
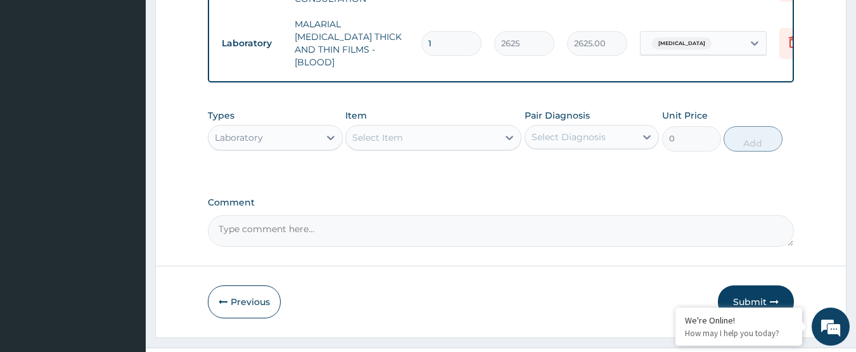
scroll to position [593, 0]
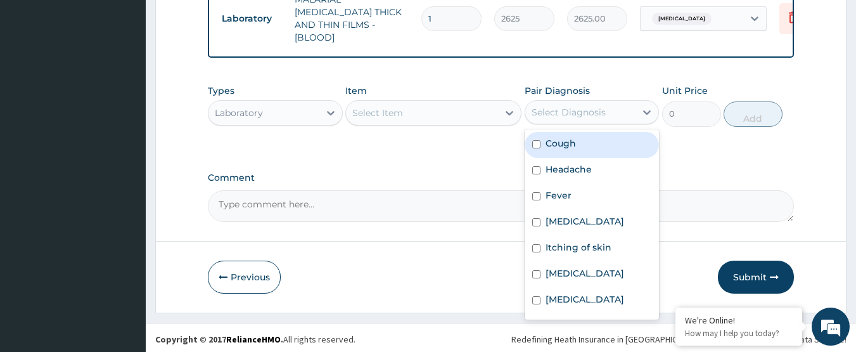
click at [594, 106] on div "Select Diagnosis" at bounding box center [569, 112] width 74 height 13
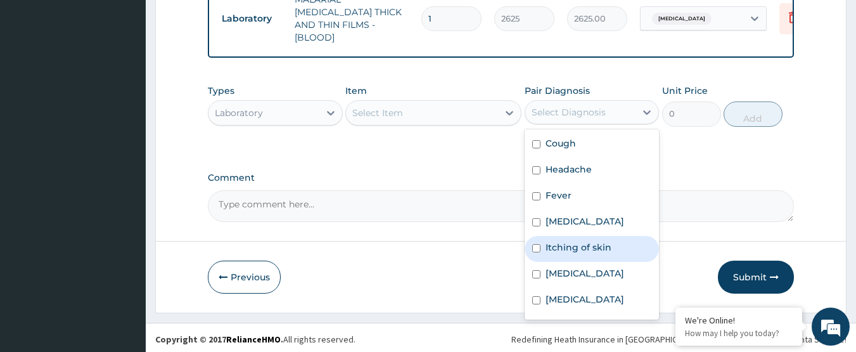
scroll to position [87, 0]
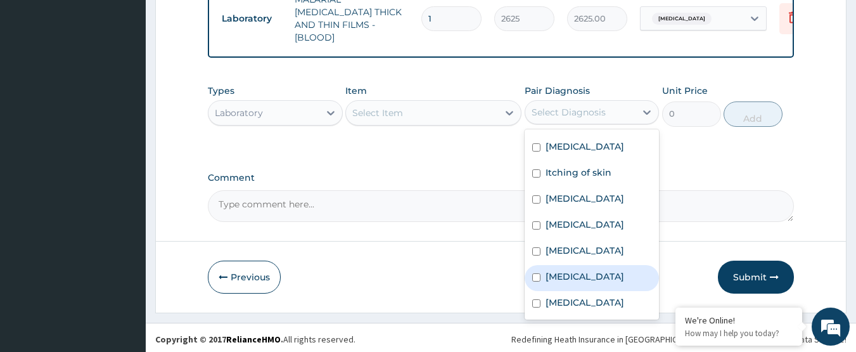
click at [599, 266] on div "[MEDICAL_DATA]" at bounding box center [592, 278] width 135 height 26
checkbox input "true"
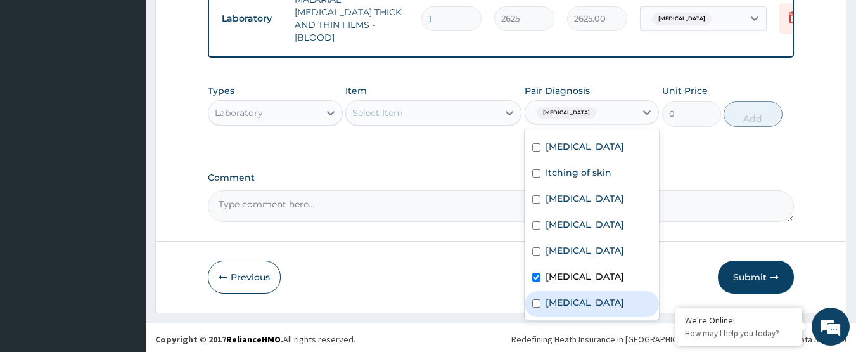
click at [606, 296] on label "[MEDICAL_DATA]" at bounding box center [585, 302] width 79 height 13
checkbox input "true"
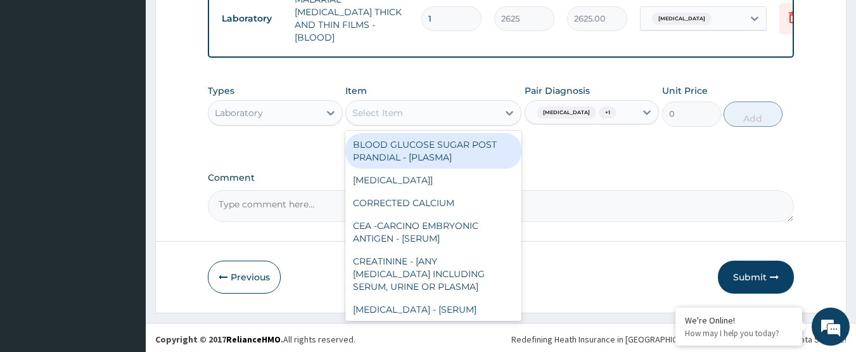
click at [435, 117] on div "Select Item" at bounding box center [422, 113] width 152 height 20
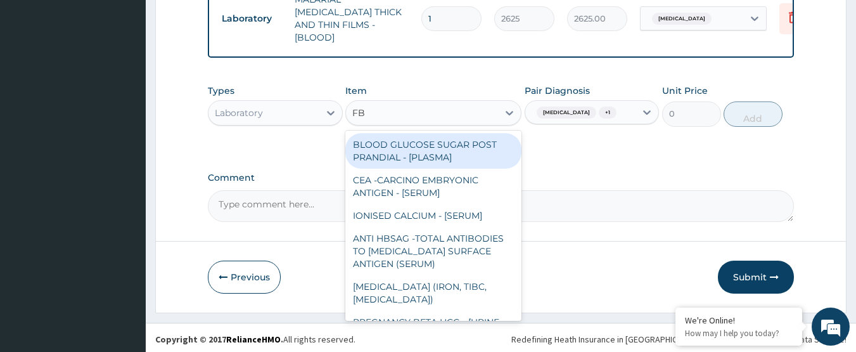
type input "FBC"
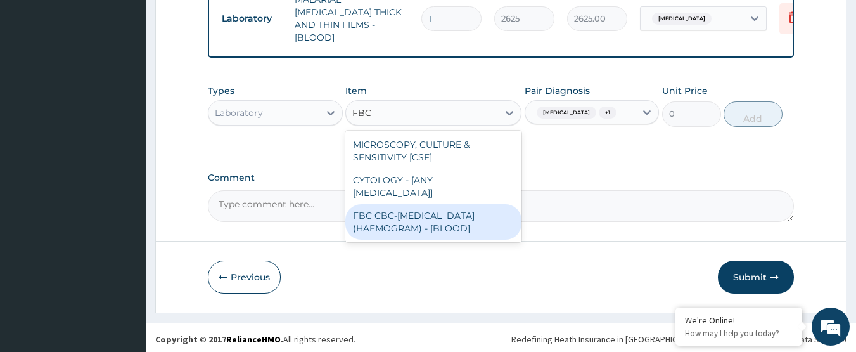
click at [460, 207] on div "FBC CBC-[MEDICAL_DATA] (HAEMOGRAM) - [BLOOD]" at bounding box center [433, 221] width 176 height 35
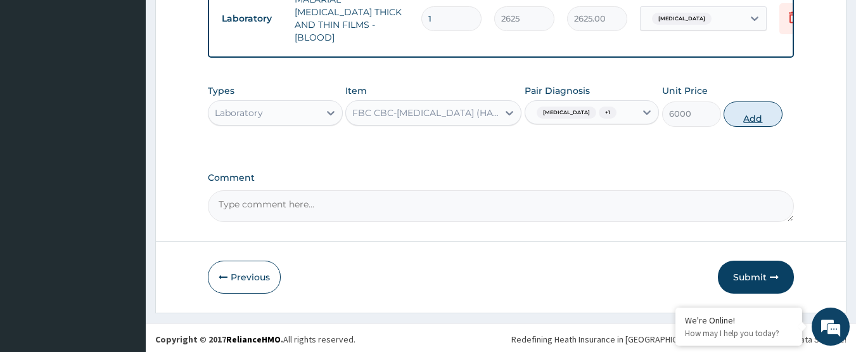
click at [738, 119] on button "Add" at bounding box center [753, 113] width 59 height 25
type input "0"
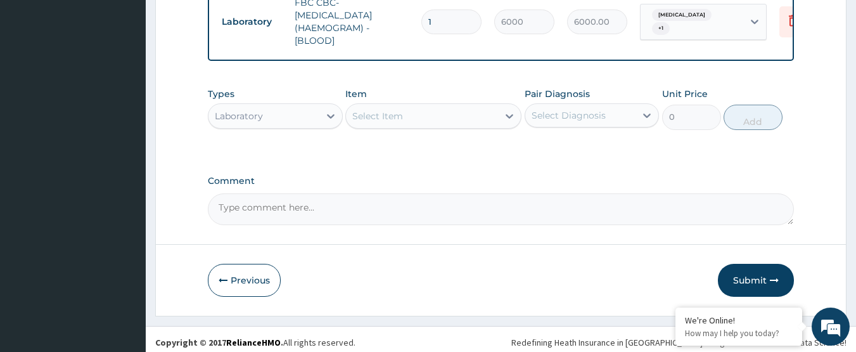
scroll to position [657, 0]
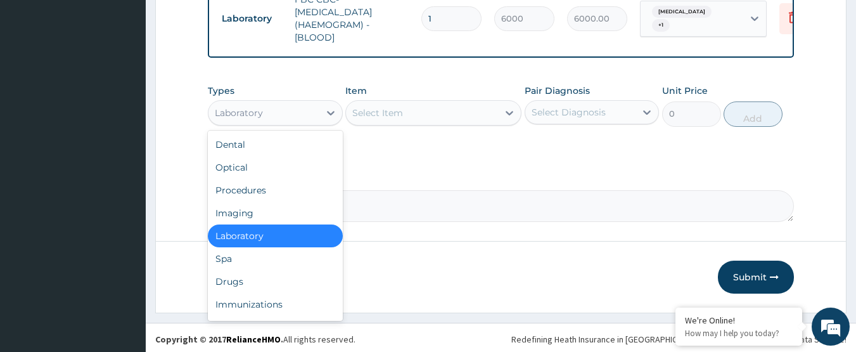
click at [297, 116] on div "Laboratory" at bounding box center [264, 113] width 111 height 20
click at [292, 279] on div "Drugs" at bounding box center [275, 281] width 135 height 23
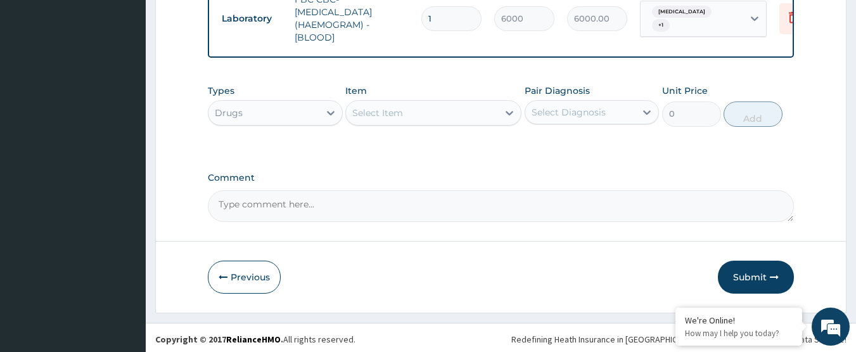
click at [570, 108] on div "Select Diagnosis" at bounding box center [569, 112] width 74 height 13
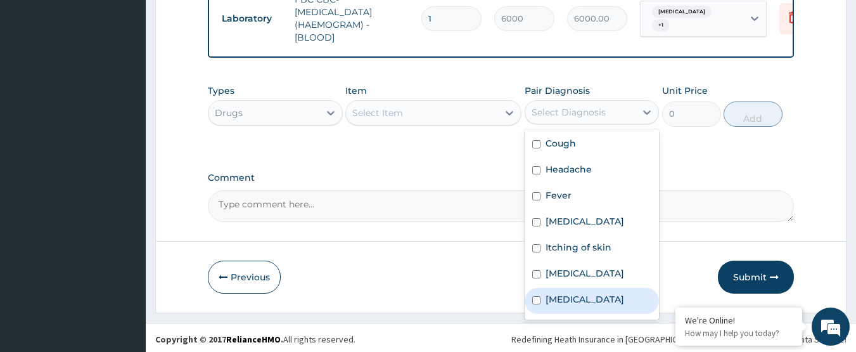
click at [579, 289] on div "[MEDICAL_DATA]" at bounding box center [592, 301] width 135 height 26
checkbox input "true"
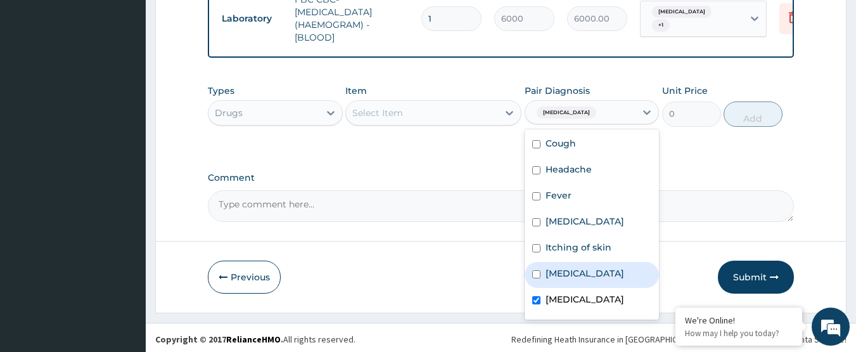
click at [402, 110] on div "Select Item" at bounding box center [377, 112] width 51 height 13
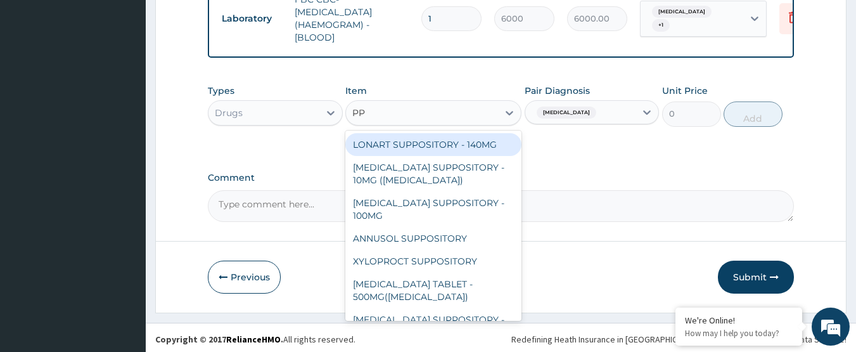
type input "P"
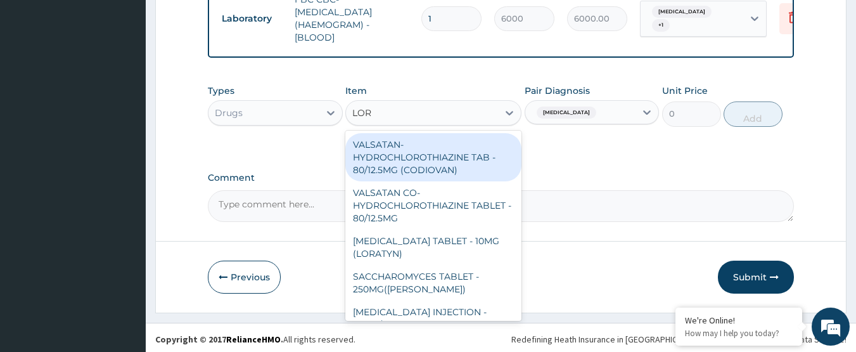
type input "[PERSON_NAME]"
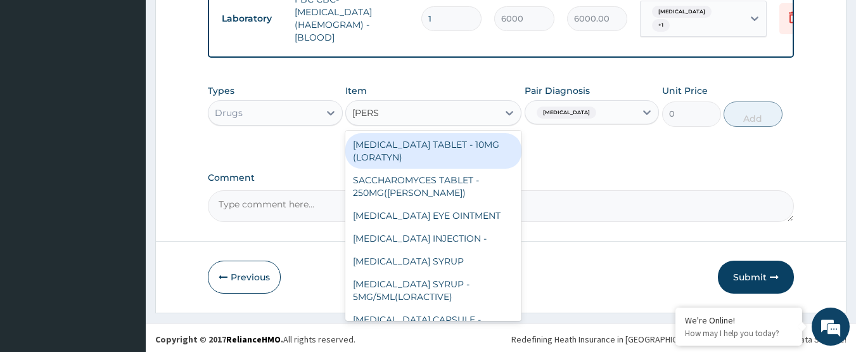
click at [425, 149] on div "[MEDICAL_DATA] TABLET - 10MG (LORATYN)" at bounding box center [433, 150] width 176 height 35
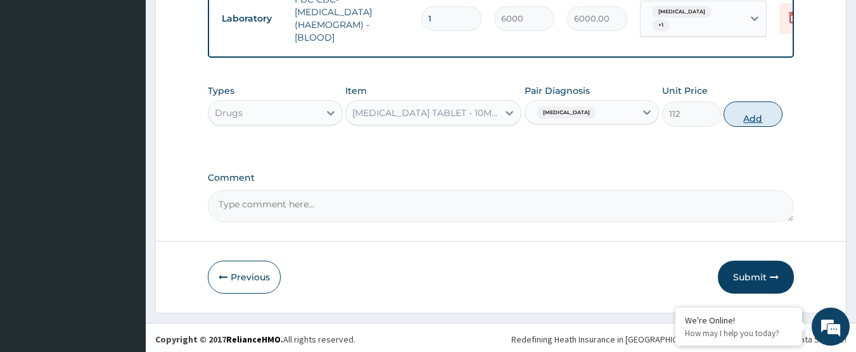
click at [761, 117] on button "Add" at bounding box center [753, 113] width 59 height 25
type input "0"
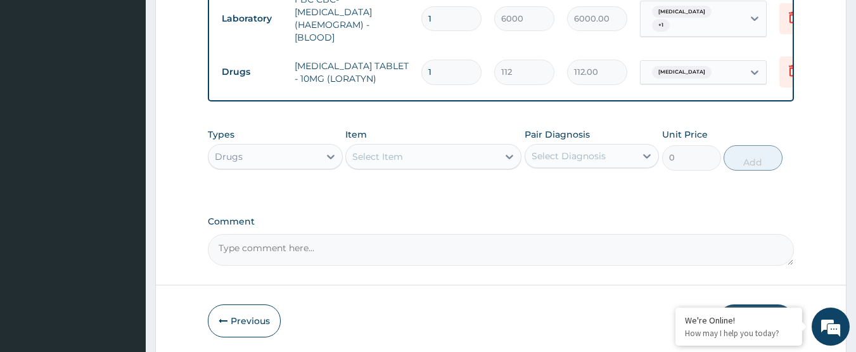
type input "0.00"
type input "7"
type input "784.00"
type input "7"
click at [395, 220] on label "Comment" at bounding box center [501, 221] width 587 height 11
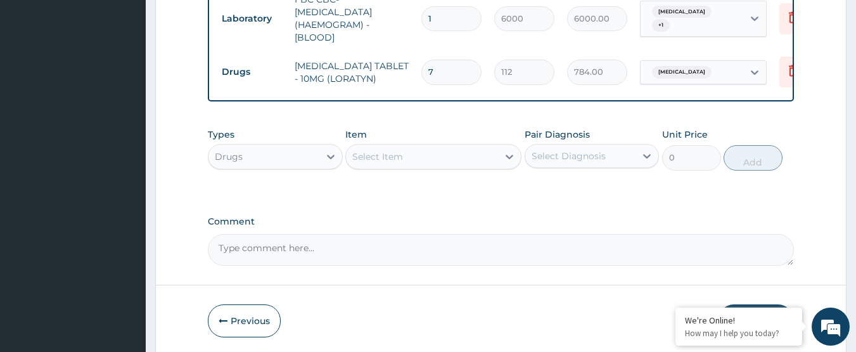
click at [395, 234] on textarea "Comment" at bounding box center [501, 250] width 587 height 32
click at [568, 158] on div "Select Diagnosis" at bounding box center [569, 156] width 74 height 13
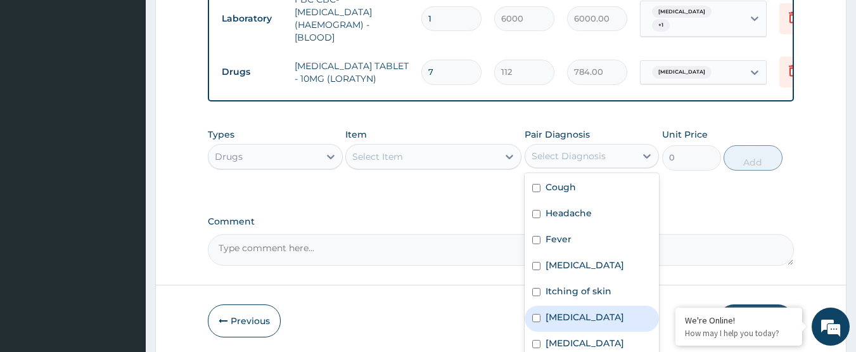
click at [596, 308] on div "[MEDICAL_DATA]" at bounding box center [592, 318] width 135 height 26
checkbox input "true"
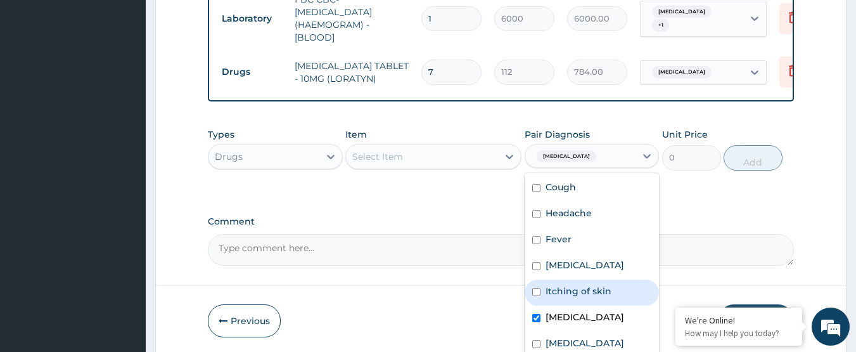
click at [413, 158] on div "Select Item" at bounding box center [422, 156] width 152 height 20
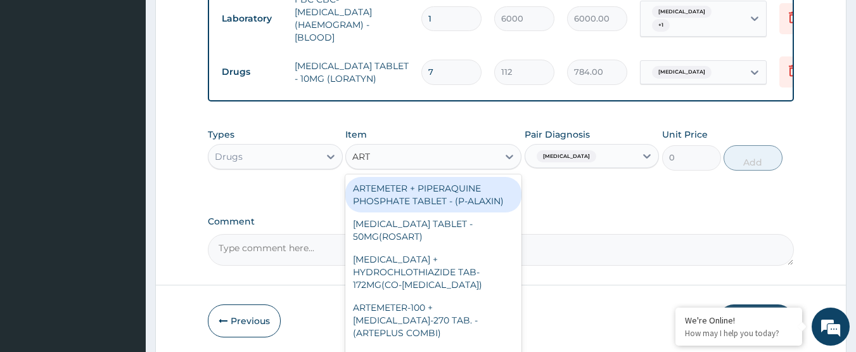
type input "ARTE"
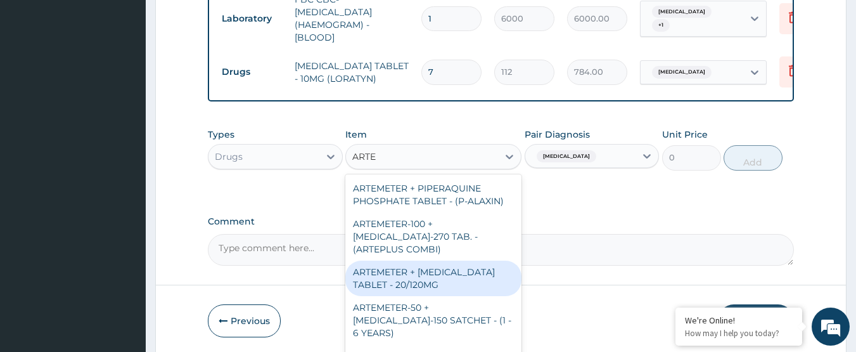
click at [454, 272] on div "ARTEMETER + [MEDICAL_DATA] TABLET - 20/120MG" at bounding box center [433, 277] width 176 height 35
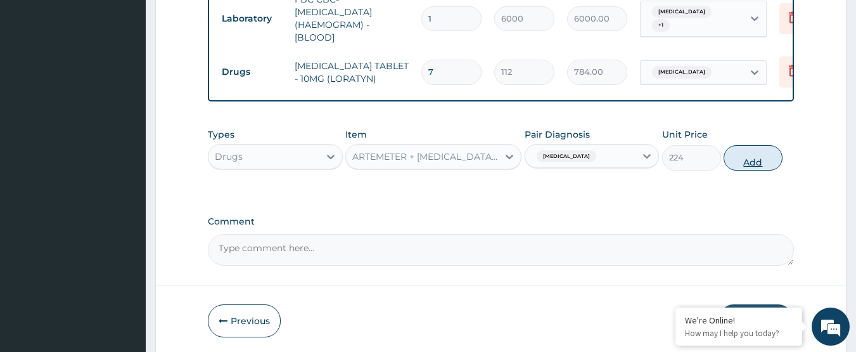
click at [746, 153] on button "Add" at bounding box center [753, 157] width 59 height 25
type input "0"
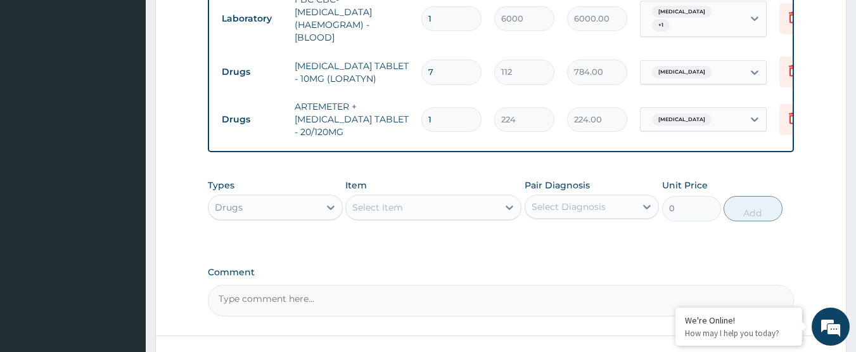
type input "0.00"
type input "2"
type input "448.00"
type input "24"
type input "5376.00"
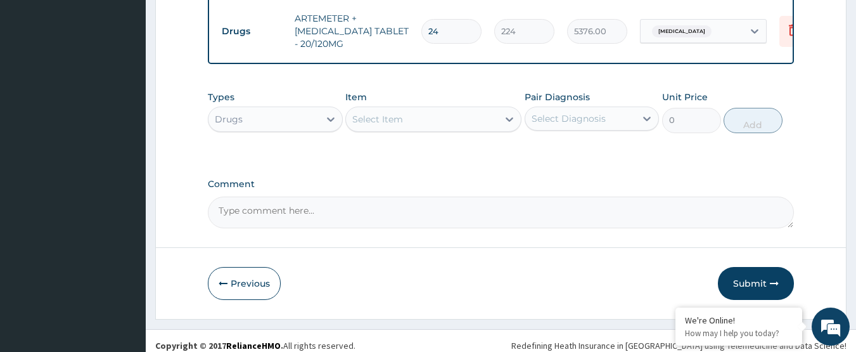
scroll to position [751, 0]
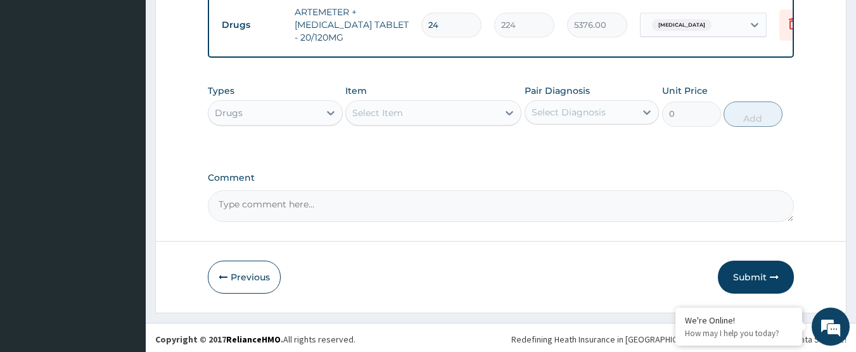
type input "24"
click at [565, 113] on div "Select Diagnosis" at bounding box center [569, 112] width 74 height 13
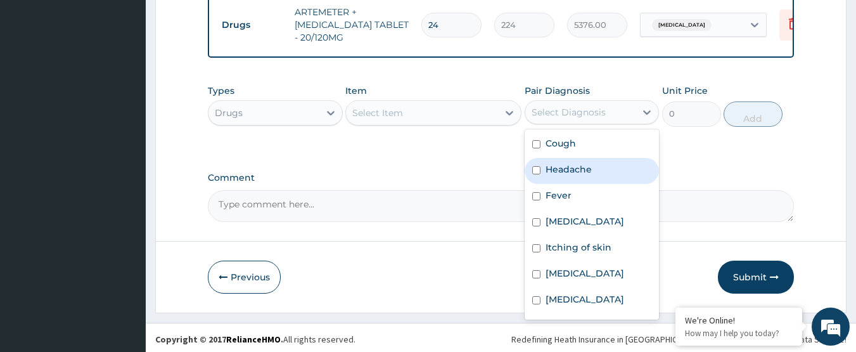
click at [582, 166] on label "Headache" at bounding box center [569, 169] width 46 height 13
checkbox input "true"
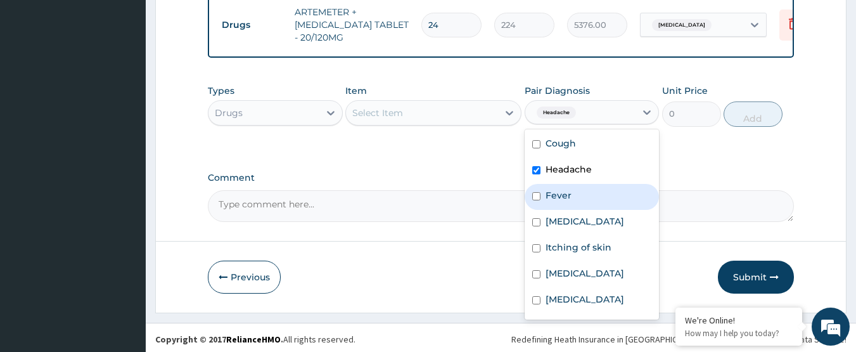
click at [582, 198] on div "Fever" at bounding box center [592, 197] width 135 height 26
checkbox input "true"
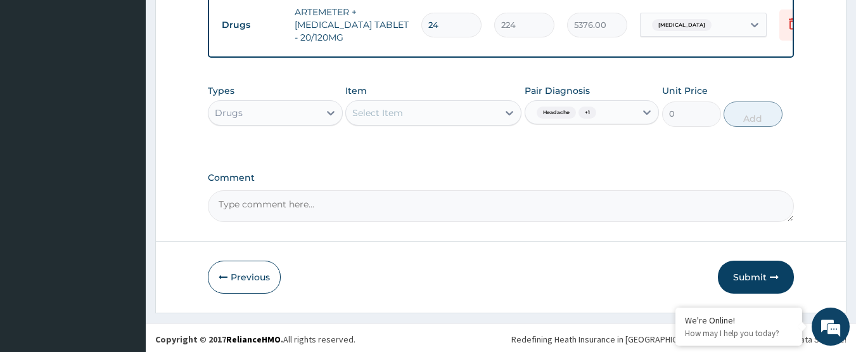
click at [452, 108] on div "Select Item" at bounding box center [422, 113] width 152 height 20
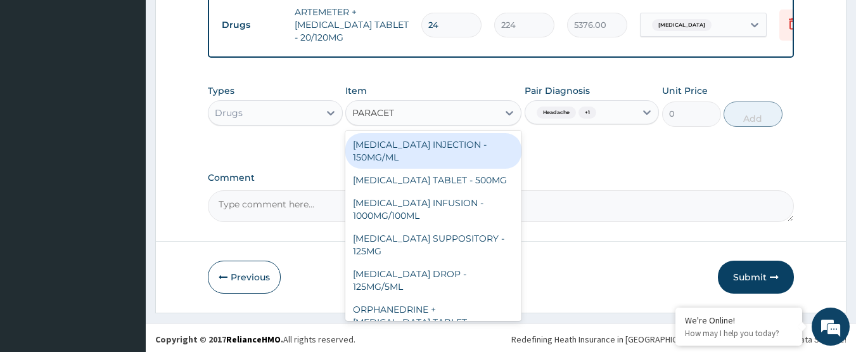
type input "PARACETA"
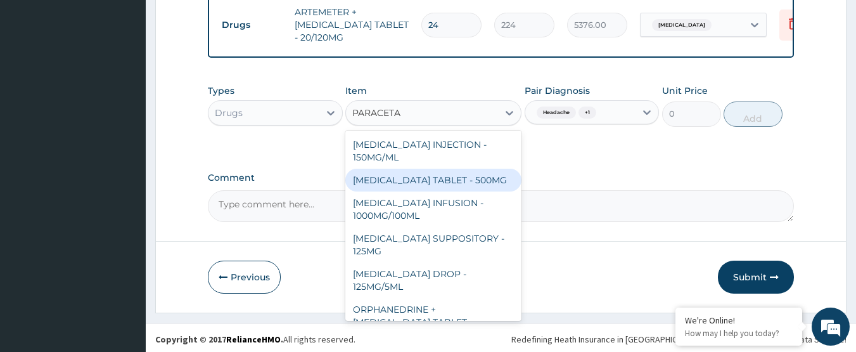
click at [468, 170] on div "[MEDICAL_DATA] TABLET - 500MG" at bounding box center [433, 180] width 176 height 23
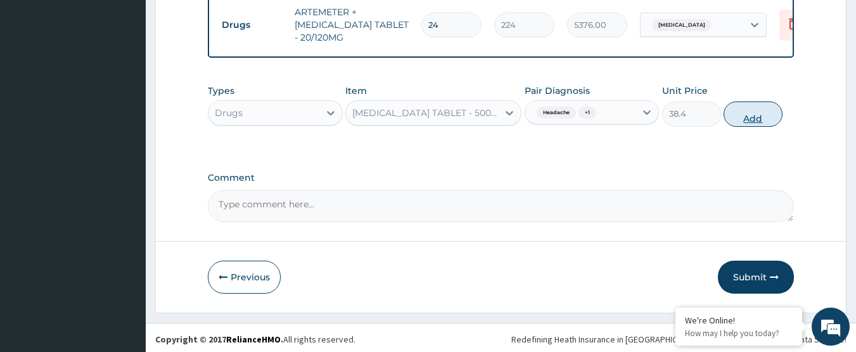
click at [746, 121] on button "Add" at bounding box center [753, 113] width 59 height 25
type input "0"
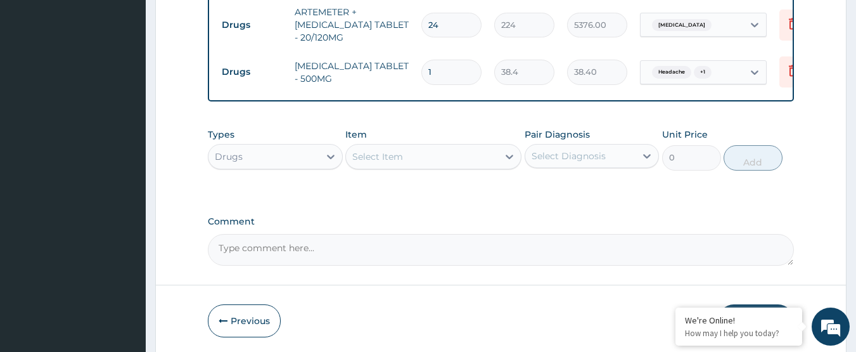
type input "18"
type input "691.20"
type input "18"
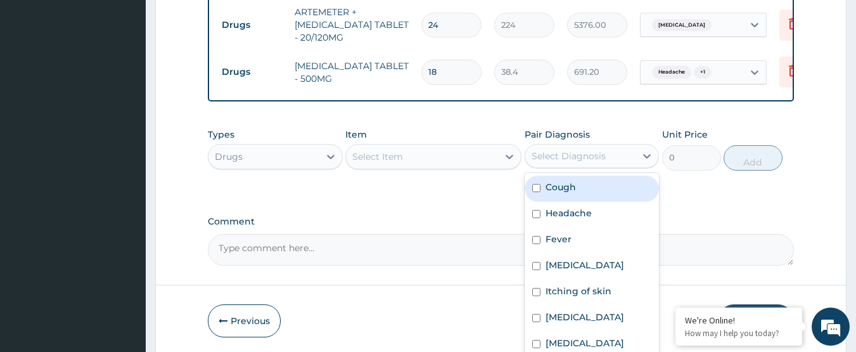
click at [562, 156] on div "Select Diagnosis" at bounding box center [569, 156] width 74 height 13
click at [566, 181] on label "Cough" at bounding box center [561, 187] width 30 height 13
checkbox input "true"
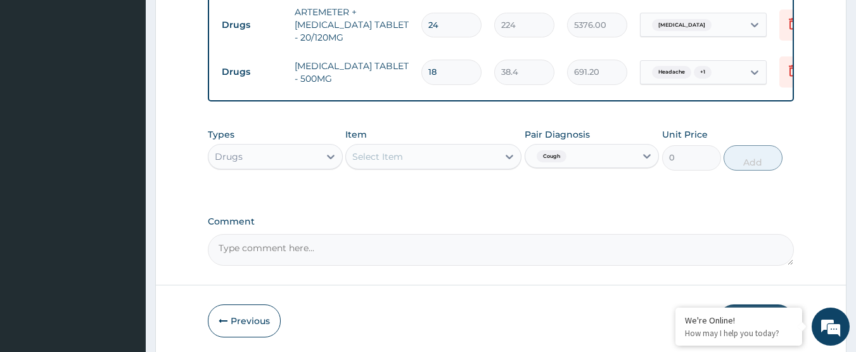
click at [440, 158] on div "Select Item" at bounding box center [422, 156] width 152 height 20
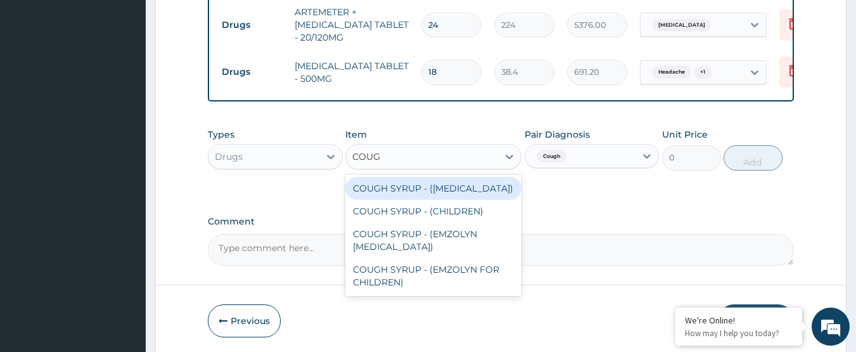
type input "COUGH"
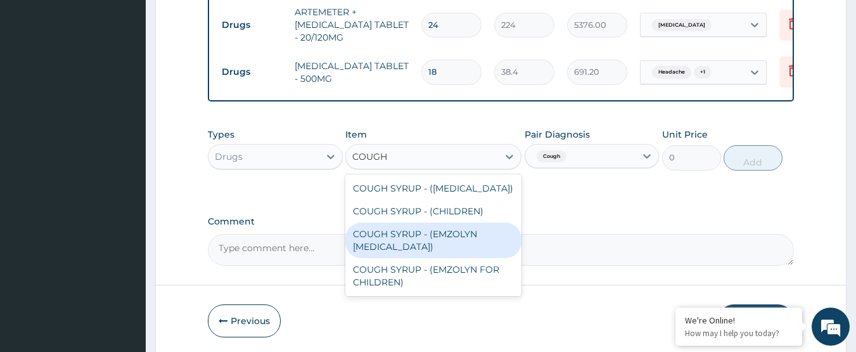
click at [447, 232] on div "COUGH SYRUP - (EMZOLYN [MEDICAL_DATA])" at bounding box center [433, 239] width 176 height 35
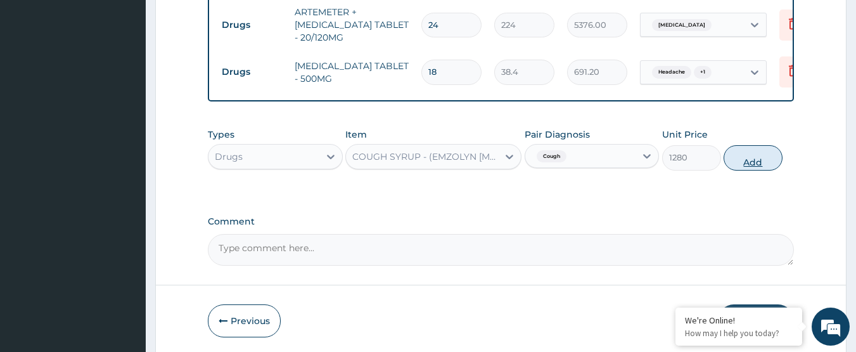
click at [755, 156] on button "Add" at bounding box center [753, 157] width 59 height 25
type input "0"
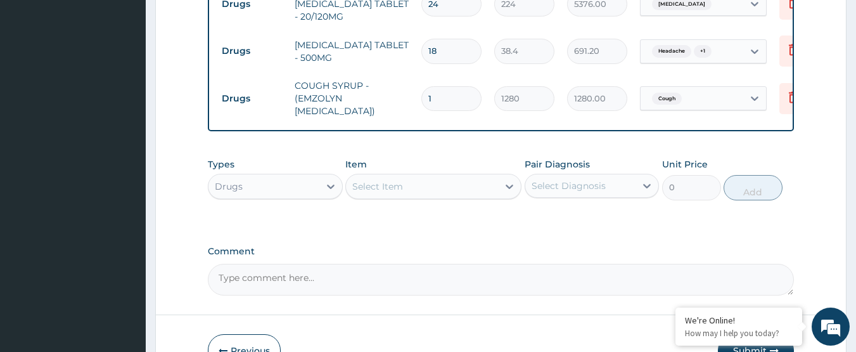
scroll to position [845, 0]
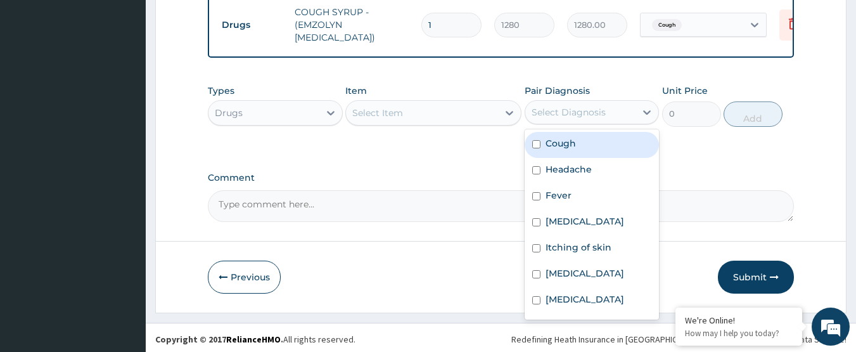
click at [534, 112] on div "Select Diagnosis" at bounding box center [569, 112] width 74 height 13
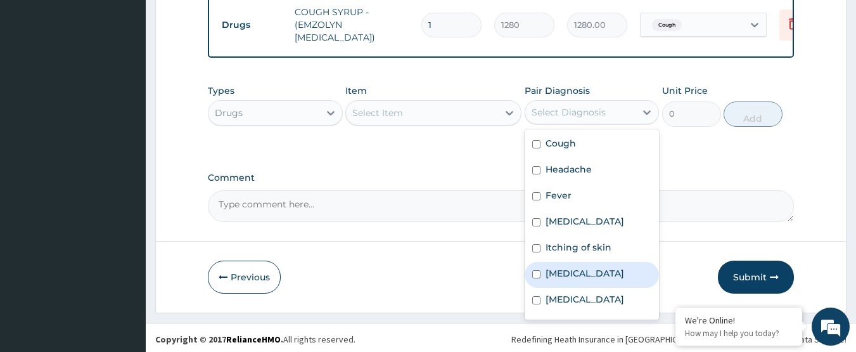
scroll to position [87, 0]
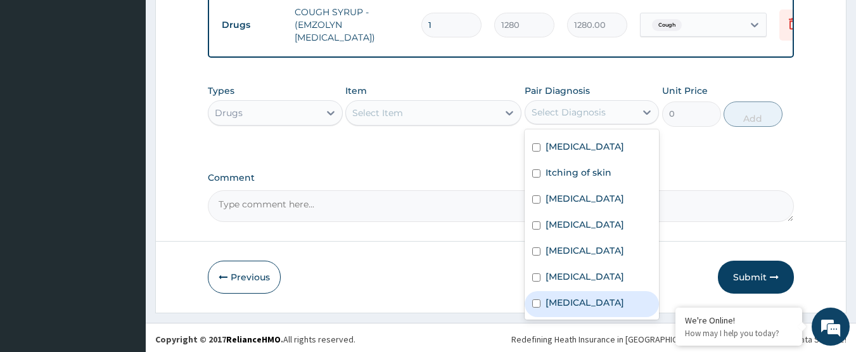
drag, startPoint x: 570, startPoint y: 284, endPoint x: 509, endPoint y: 250, distance: 70.4
click at [570, 296] on label "[MEDICAL_DATA]" at bounding box center [585, 302] width 79 height 13
checkbox input "true"
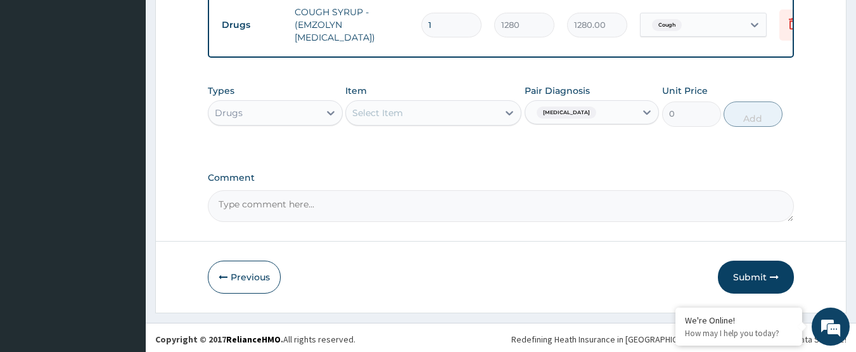
click at [416, 113] on div "Select Item" at bounding box center [422, 113] width 152 height 20
type input "AMOXIC"
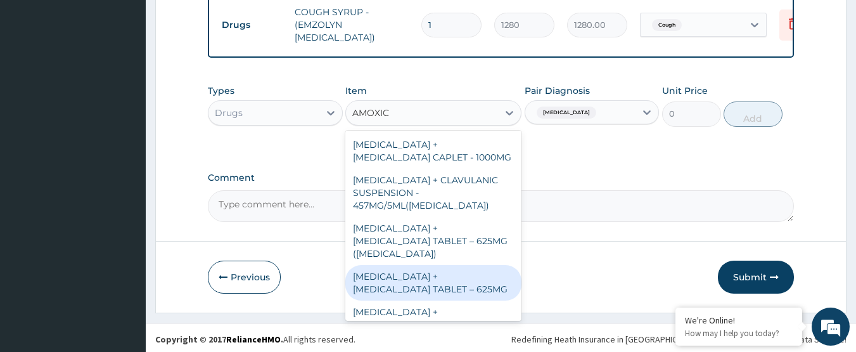
click at [463, 286] on div "[MEDICAL_DATA] + [MEDICAL_DATA] TABLET – 625MG" at bounding box center [433, 282] width 176 height 35
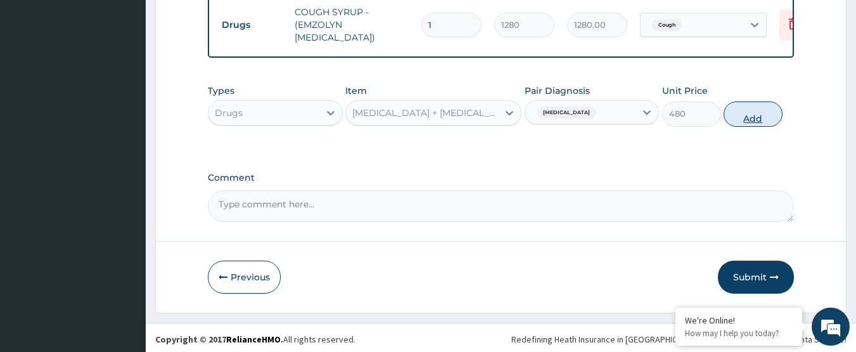
click at [764, 111] on button "Add" at bounding box center [753, 113] width 59 height 25
type input "0"
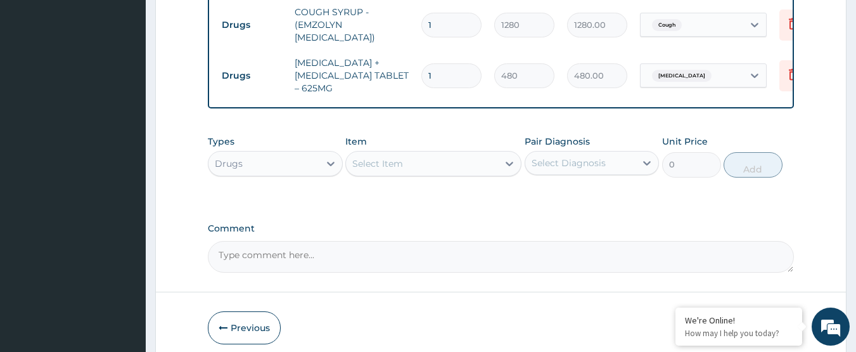
type input "10"
type input "4800.00"
type input "10"
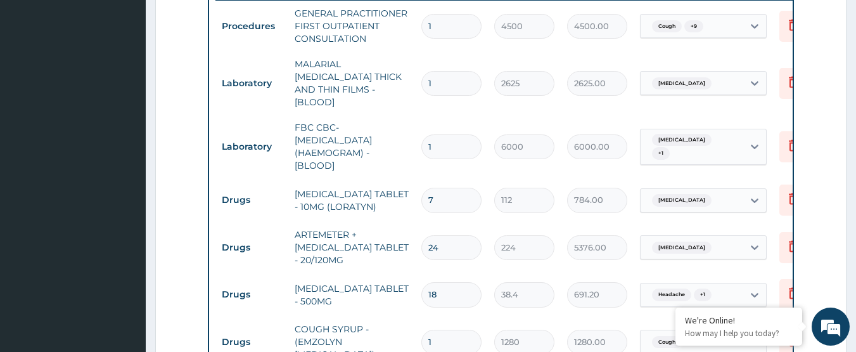
scroll to position [592, 0]
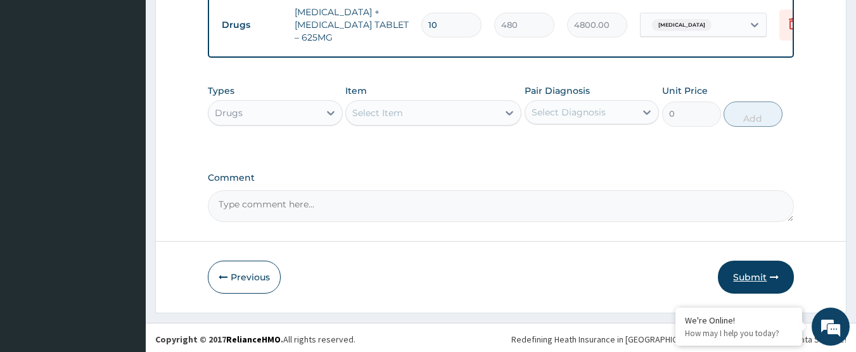
click at [762, 273] on button "Submit" at bounding box center [756, 276] width 76 height 33
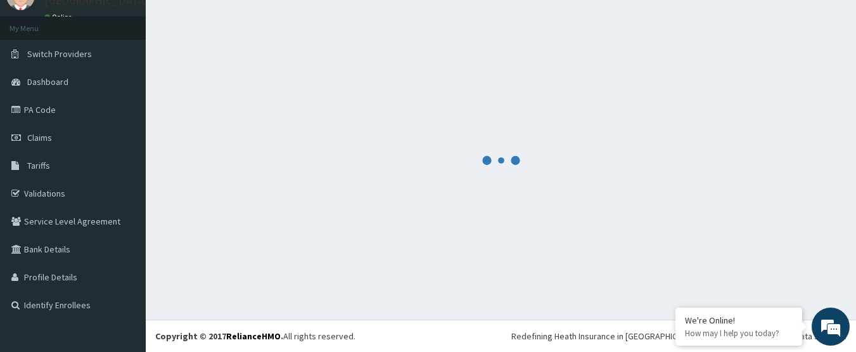
scroll to position [56, 0]
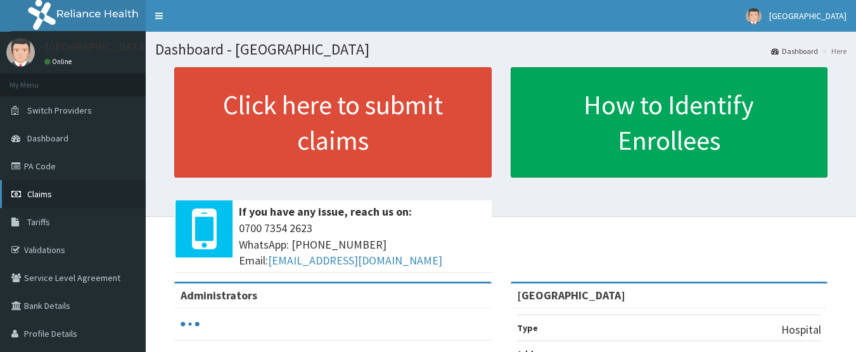
drag, startPoint x: 0, startPoint y: 0, endPoint x: 63, endPoint y: 192, distance: 202.2
click at [63, 192] on link "Claims" at bounding box center [73, 194] width 146 height 28
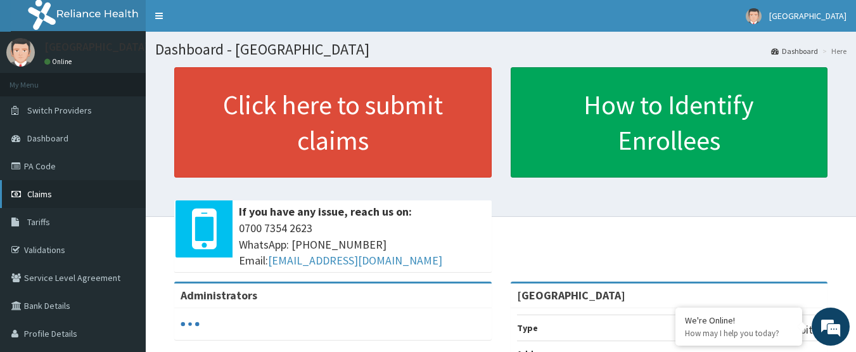
click at [64, 191] on link "Claims" at bounding box center [73, 194] width 146 height 28
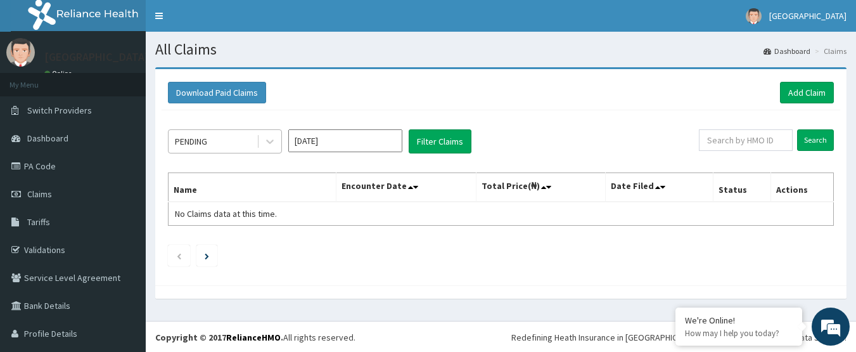
click at [226, 144] on div "PENDING" at bounding box center [213, 141] width 88 height 20
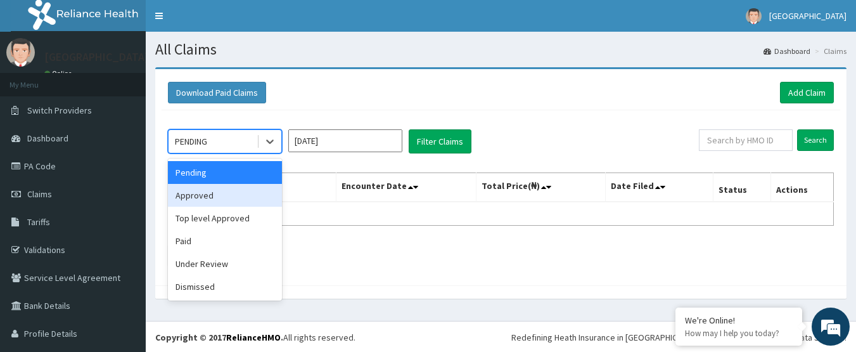
click at [238, 200] on div "Approved" at bounding box center [225, 195] width 114 height 23
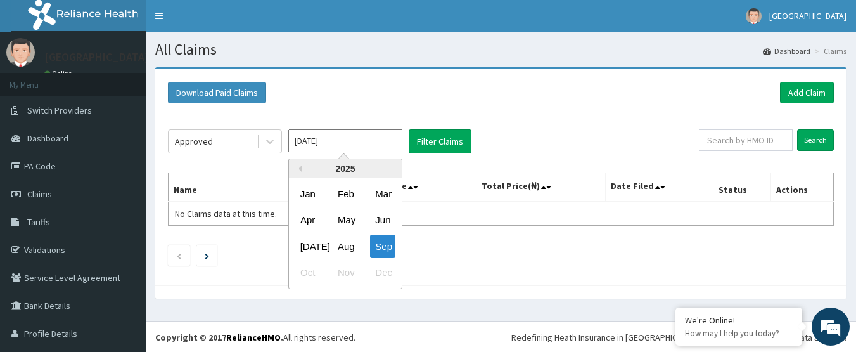
click at [318, 143] on input "[DATE]" at bounding box center [345, 140] width 114 height 23
click at [350, 245] on div "Aug" at bounding box center [345, 245] width 25 height 23
type input "[DATE]"
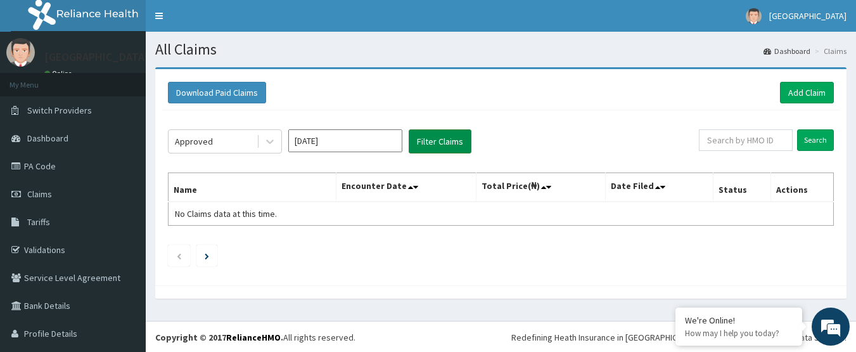
click at [428, 143] on button "Filter Claims" at bounding box center [440, 141] width 63 height 24
click at [430, 143] on button "Filter Claims" at bounding box center [440, 141] width 63 height 24
click at [440, 146] on button "Filter Claims" at bounding box center [440, 141] width 63 height 24
click at [443, 134] on button "Filter Claims" at bounding box center [440, 141] width 63 height 24
click at [442, 140] on button "Filter Claims" at bounding box center [440, 141] width 63 height 24
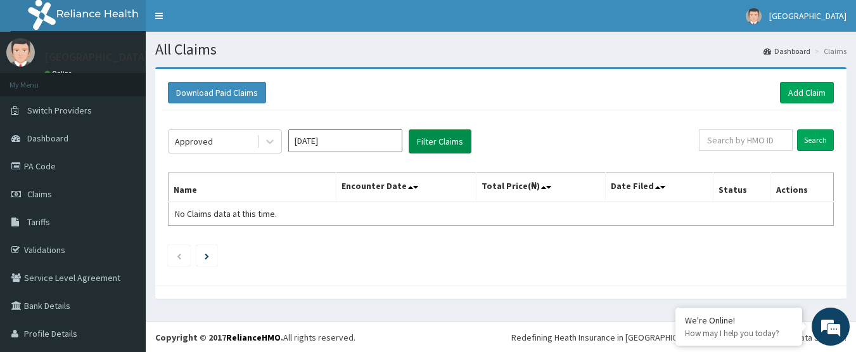
click at [441, 141] on button "Filter Claims" at bounding box center [440, 141] width 63 height 24
click at [444, 142] on button "Filter Claims" at bounding box center [440, 141] width 63 height 24
click at [434, 146] on button "Filter Claims" at bounding box center [440, 141] width 63 height 24
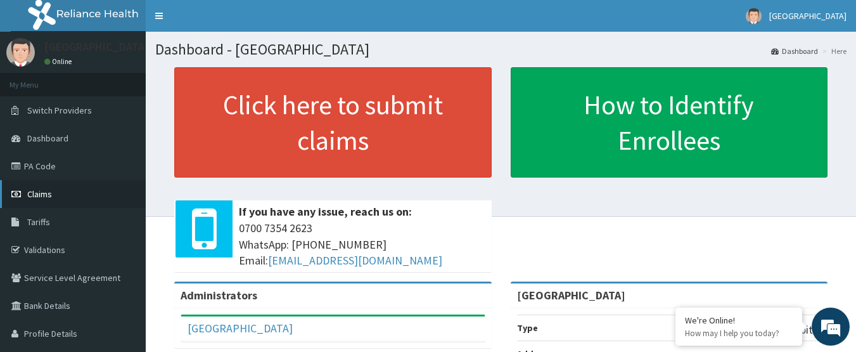
click at [56, 189] on link "Claims" at bounding box center [73, 194] width 146 height 28
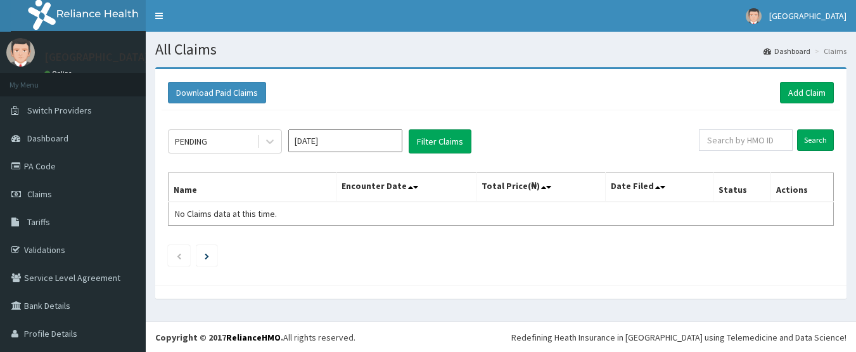
click at [318, 137] on input "[DATE]" at bounding box center [345, 140] width 114 height 23
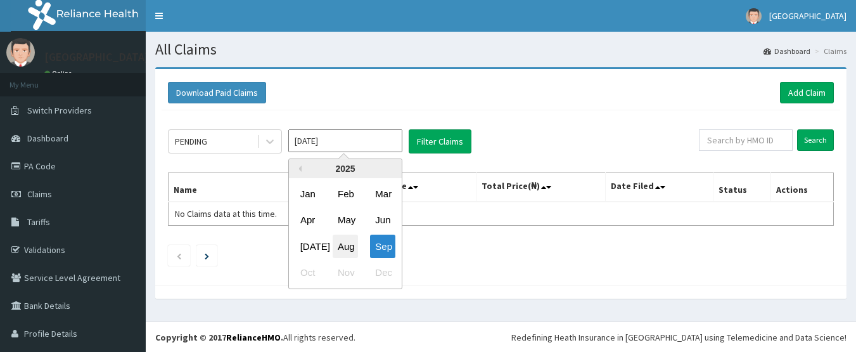
click at [341, 240] on div "Aug" at bounding box center [345, 245] width 25 height 23
type input "[DATE]"
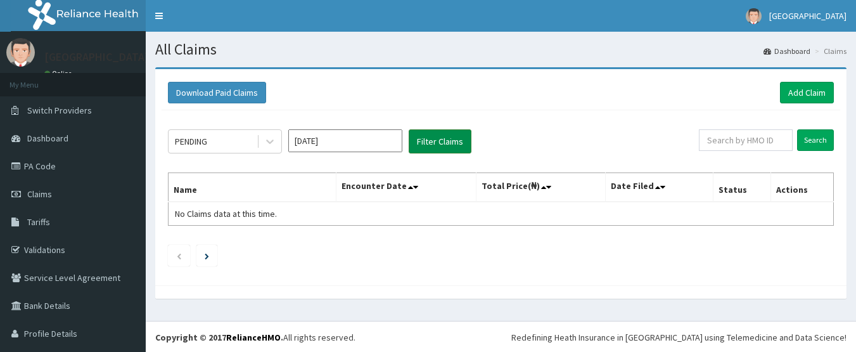
click at [424, 144] on button "Filter Claims" at bounding box center [440, 141] width 63 height 24
